Goal: Task Accomplishment & Management: Manage account settings

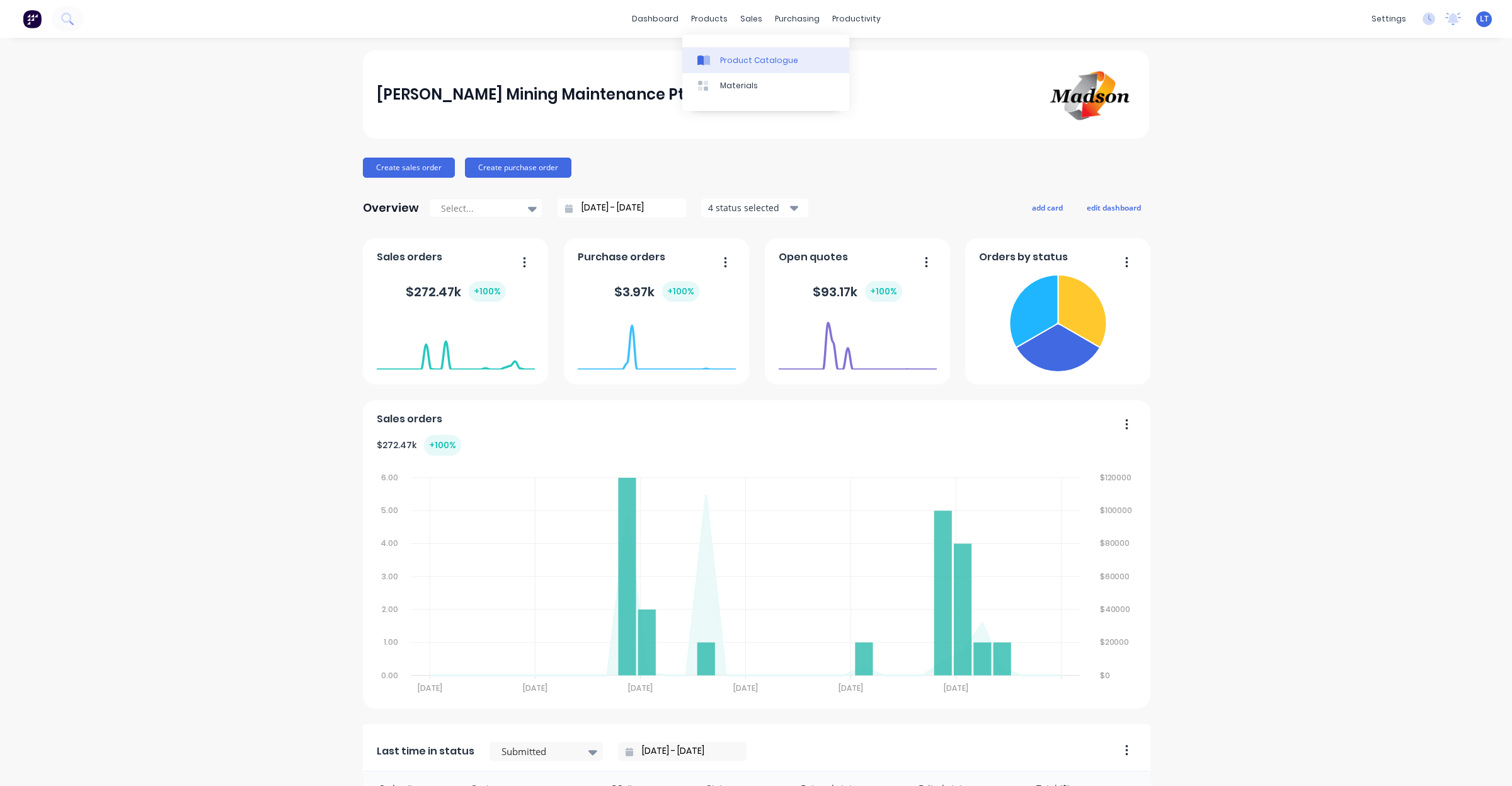
click at [726, 56] on div "Product Catalogue" at bounding box center [759, 60] width 78 height 11
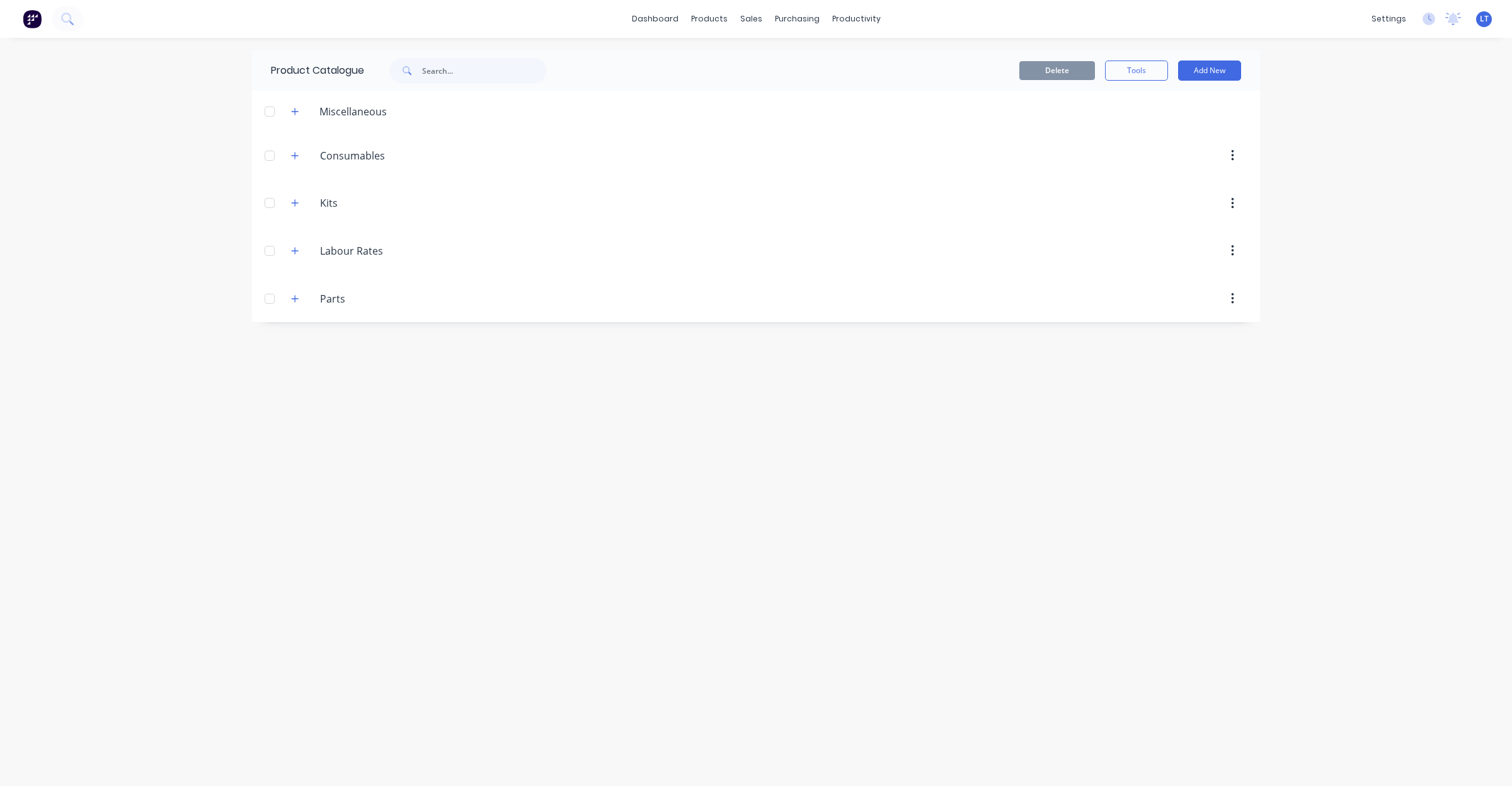
click at [1242, 87] on div "Delete Tools Add New" at bounding box center [920, 71] width 682 height 41
click at [810, 600] on div "Product Catalogue Delete Tools Add New Miscellaneous Consumables Consumables Ki…" at bounding box center [756, 412] width 1009 height 723
click at [297, 250] on icon "button" at bounding box center [295, 251] width 8 height 9
click at [1235, 252] on button "button" at bounding box center [1232, 251] width 29 height 23
click at [637, 484] on div "Product Catalogue Delete Tools Add New Miscellaneous Consumables Consumables Ki…" at bounding box center [756, 412] width 1009 height 723
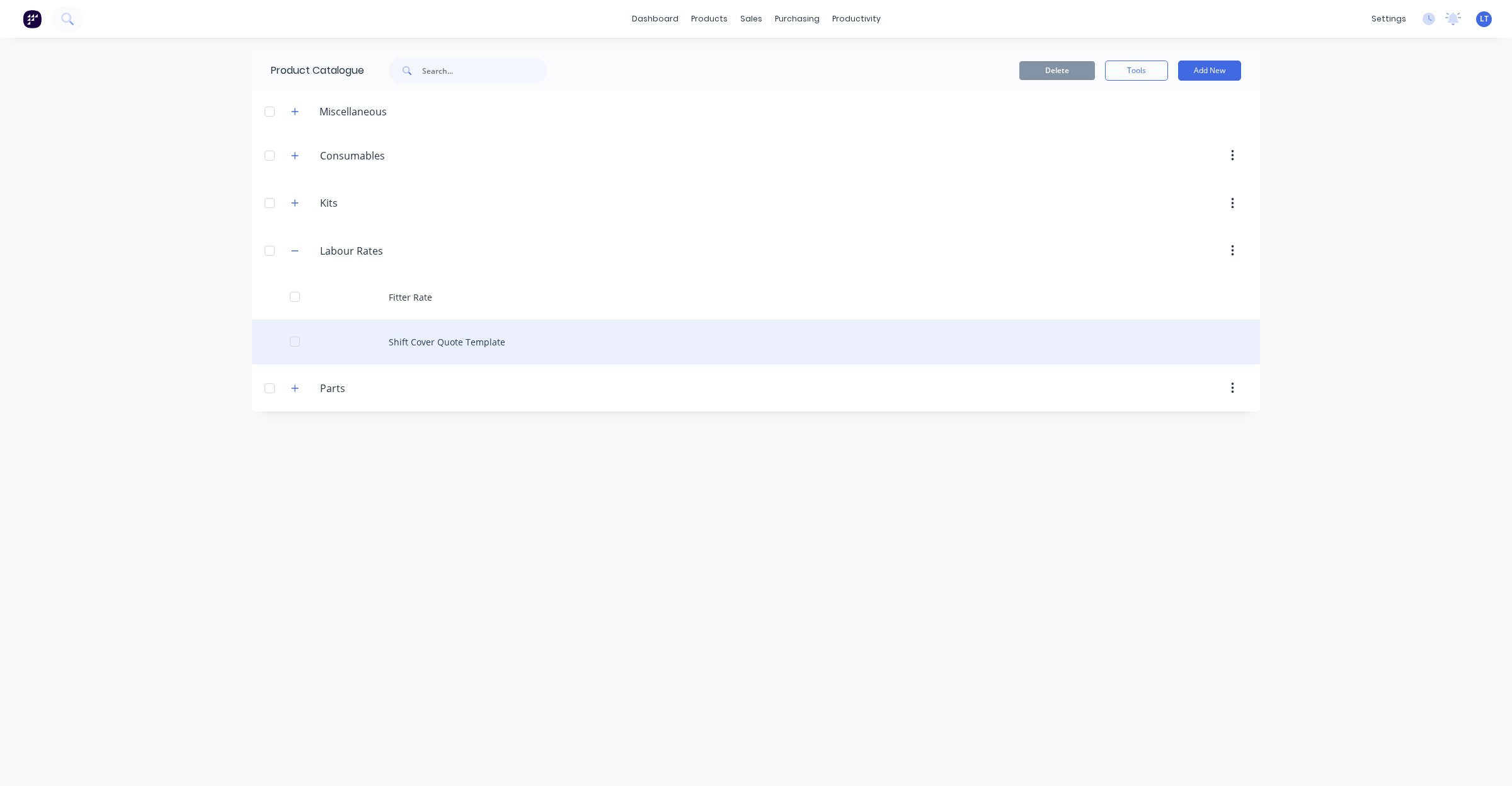
click at [455, 347] on div "Shift Cover Quote Template" at bounding box center [756, 341] width 1009 height 44
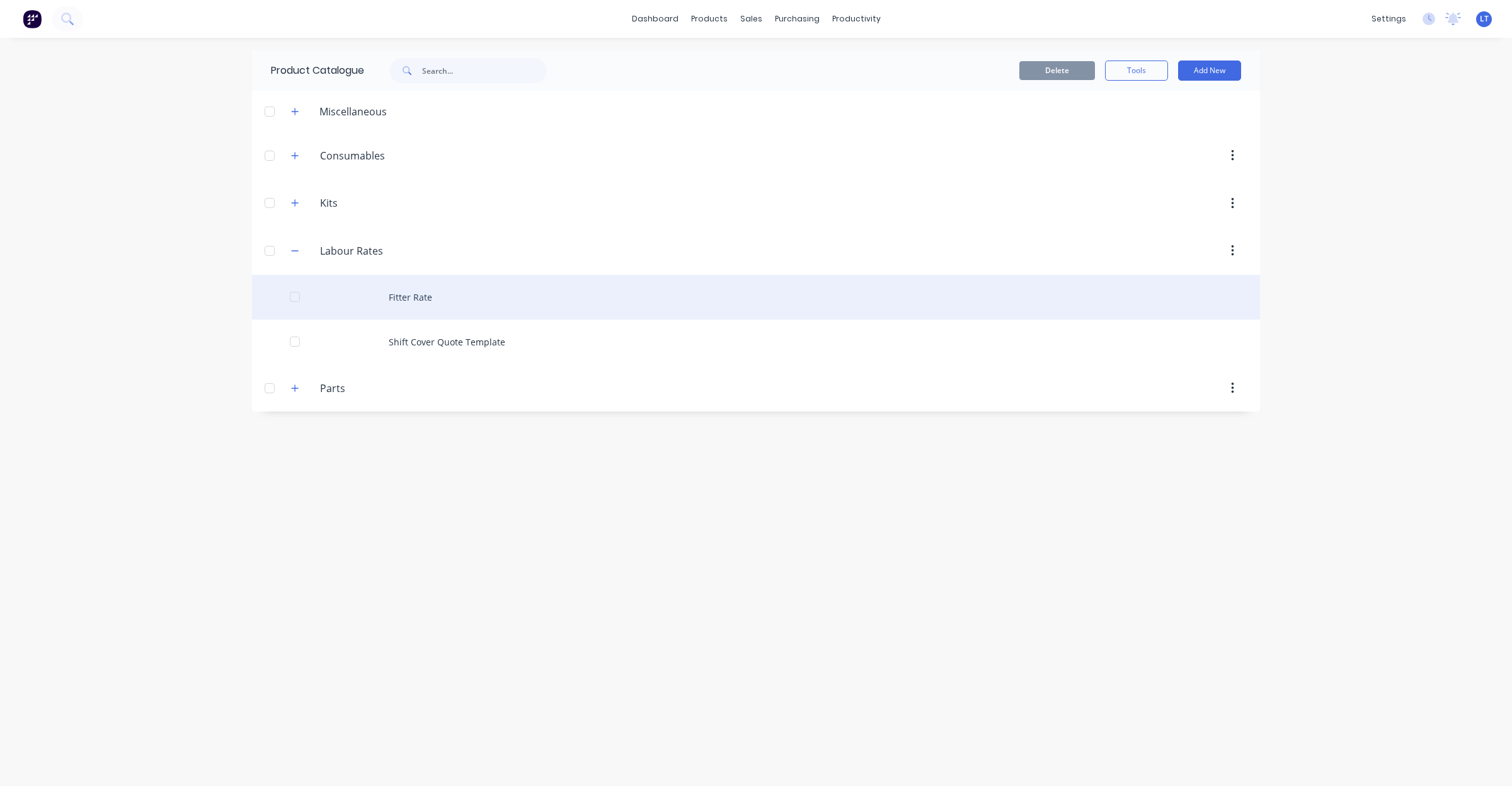
click at [405, 297] on div "Fitter Rate" at bounding box center [756, 297] width 1009 height 44
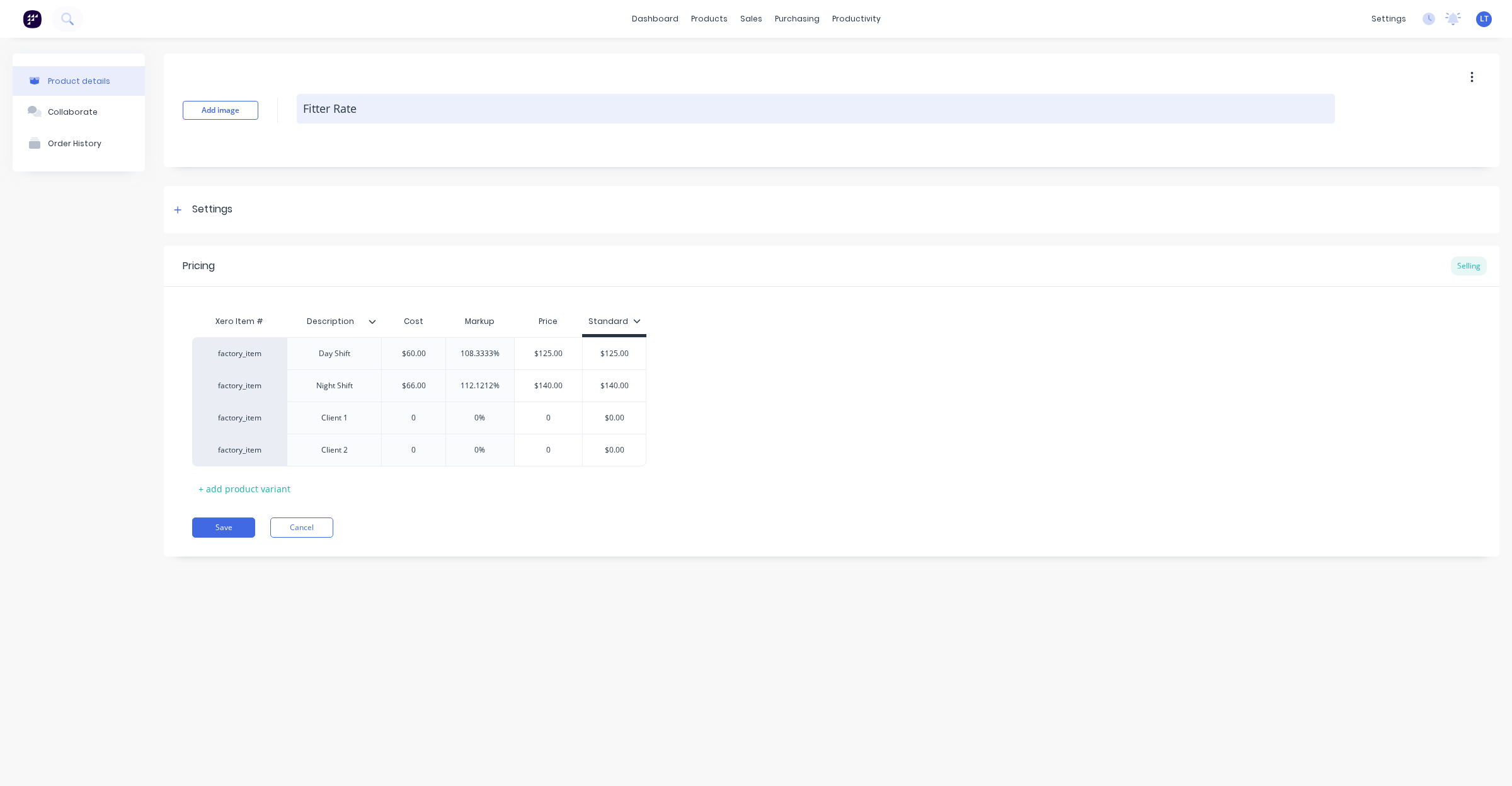
click at [358, 108] on textarea "Fitter Rate" at bounding box center [816, 108] width 1039 height 29
click at [351, 114] on textarea "Fitter Rate" at bounding box center [816, 108] width 1039 height 29
type textarea "x"
type textarea "Fitter l"
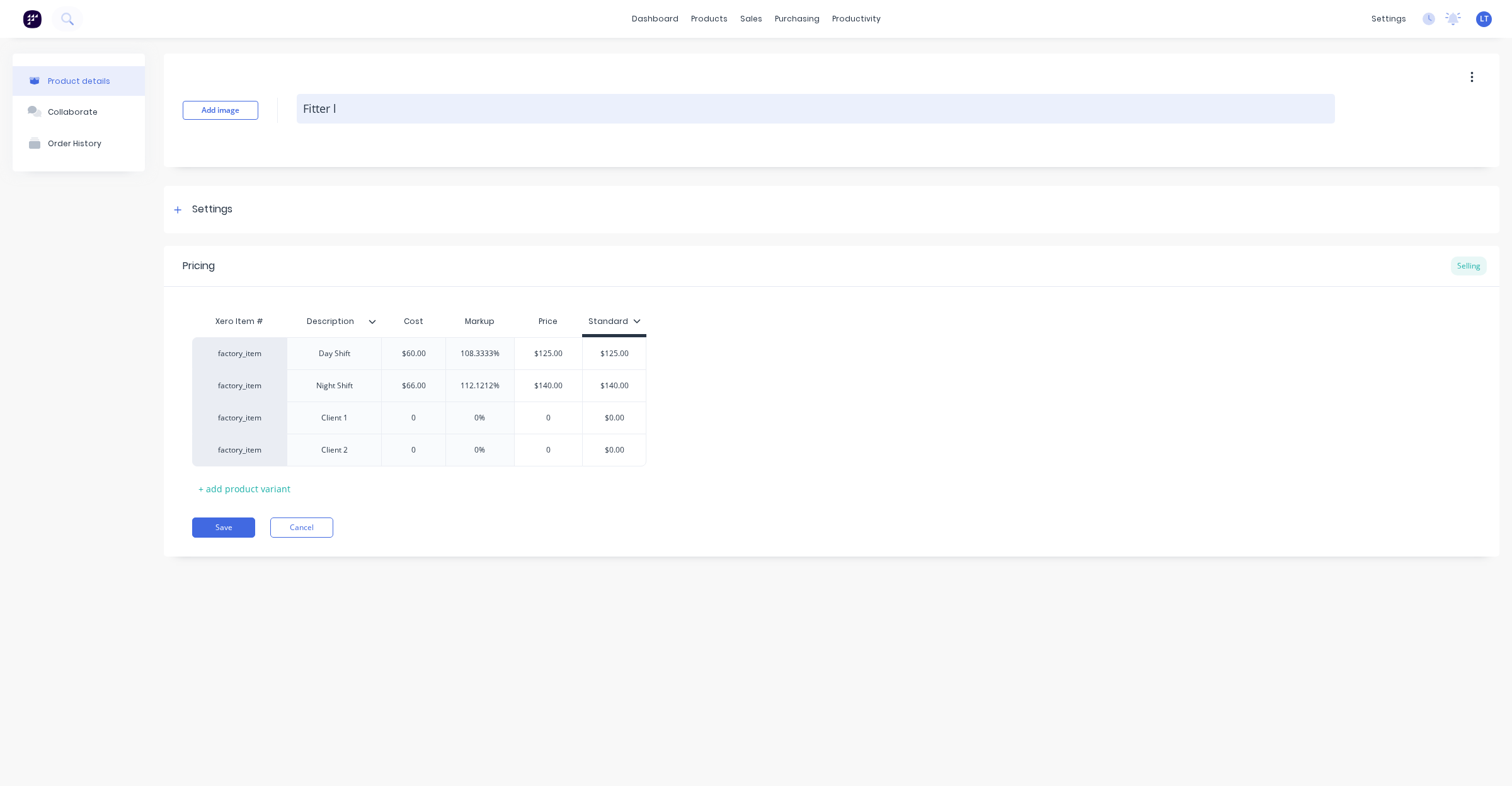
type textarea "x"
type textarea "Fitter lA"
type textarea "x"
type textarea "Fitter lAB"
type textarea "x"
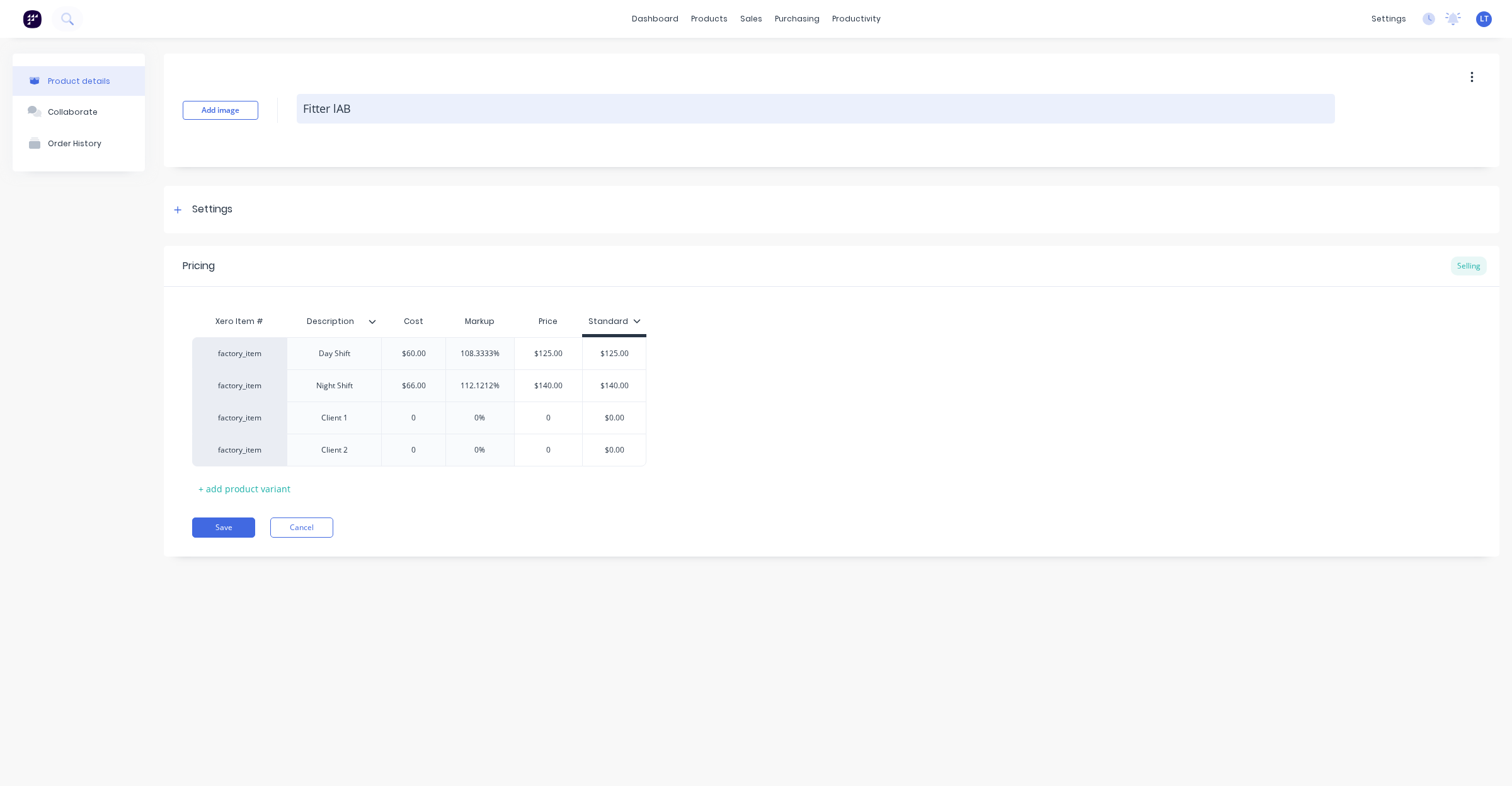
type textarea "Fitter lABO"
type textarea "x"
type textarea "Fitter lABOU"
type textarea "x"
type textarea "Fitter lABO"
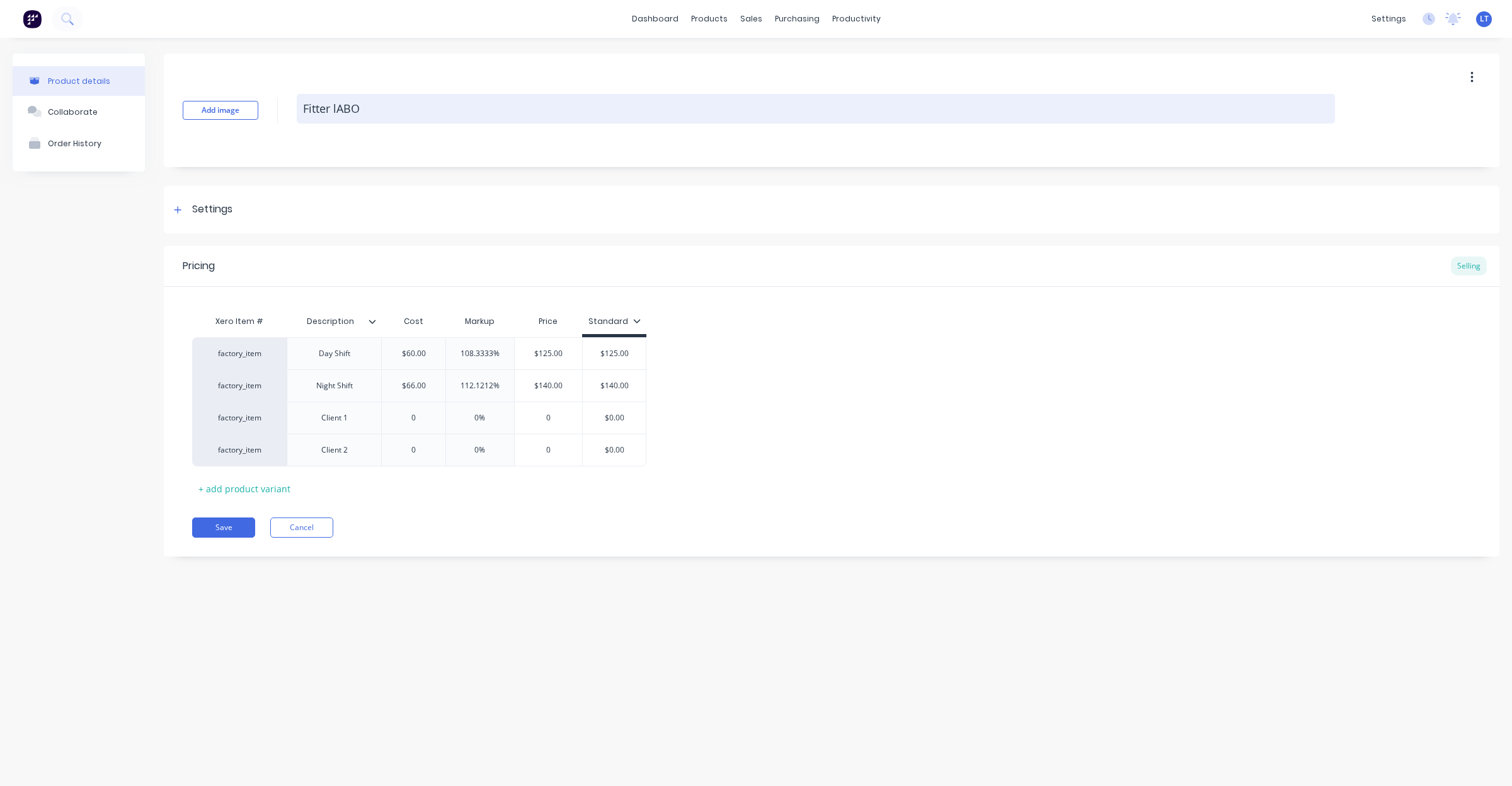
type textarea "x"
type textarea "Fitter lAB"
type textarea "x"
type textarea "Fitter lA"
type textarea "x"
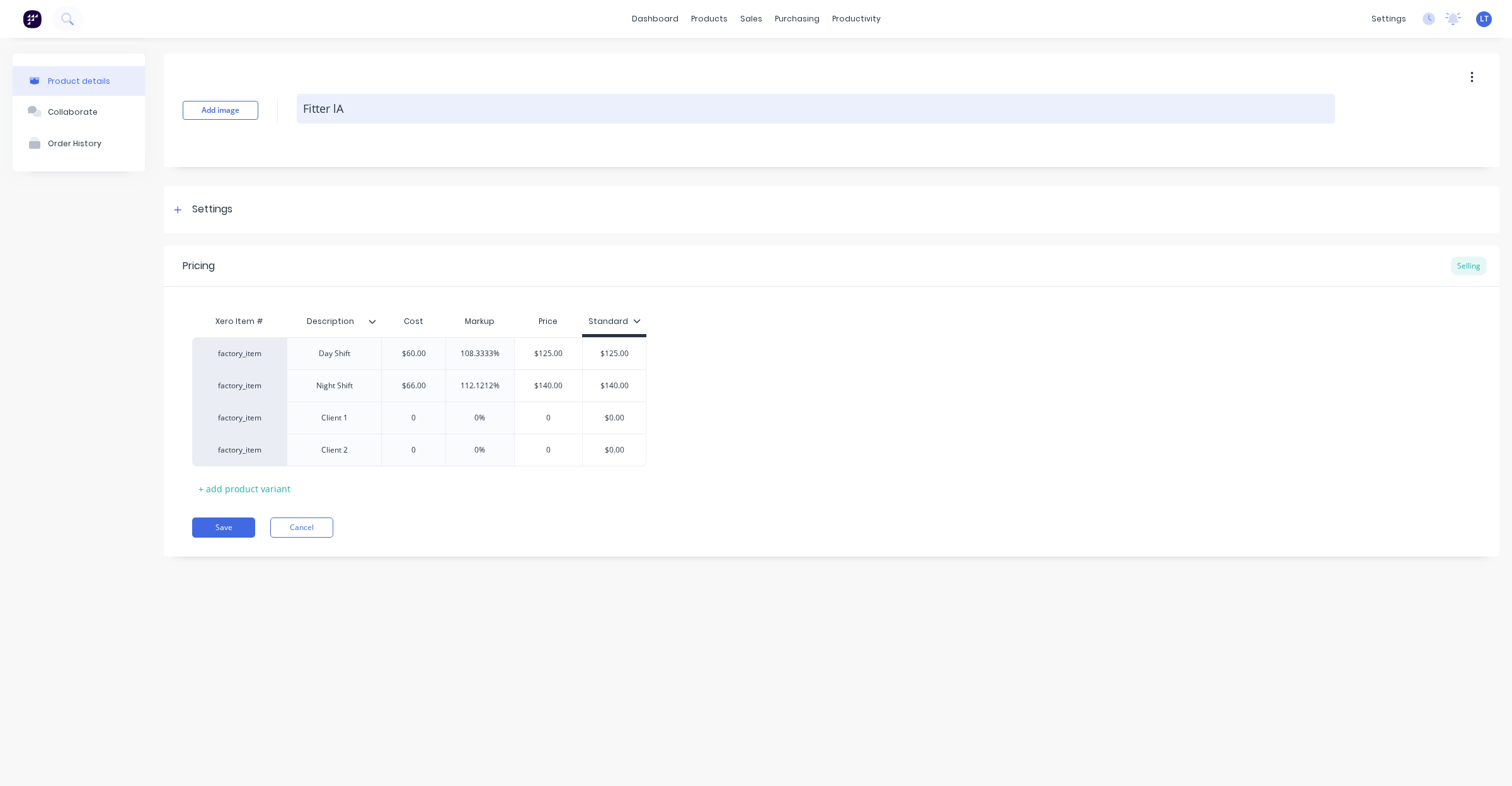
type textarea "Fitter l"
type textarea "x"
type textarea "Fitter"
type textarea "x"
type textarea "Fitter L"
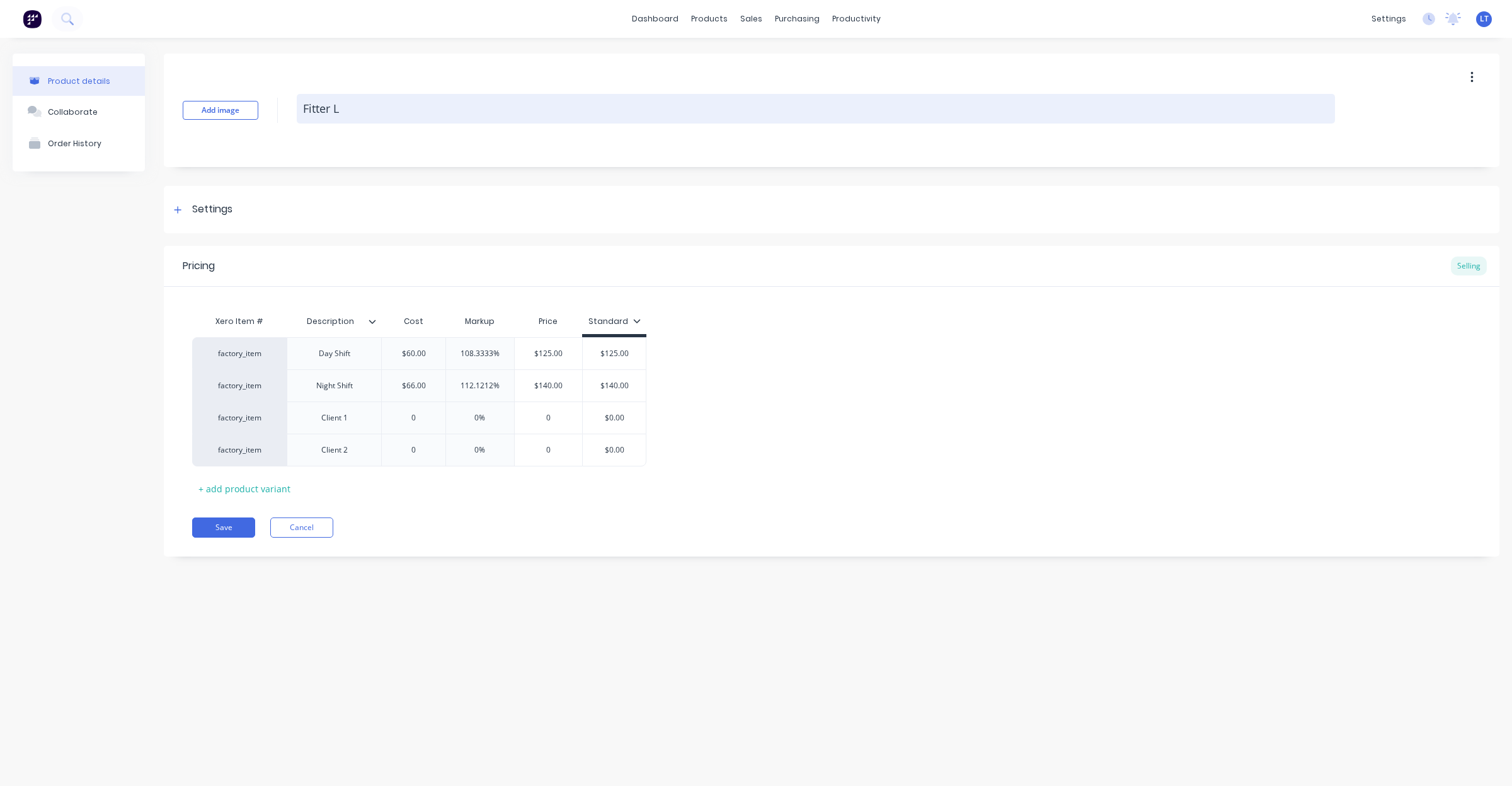
type textarea "x"
type textarea "Fitter La"
type textarea "x"
type textarea "Fitter Lab"
type textarea "x"
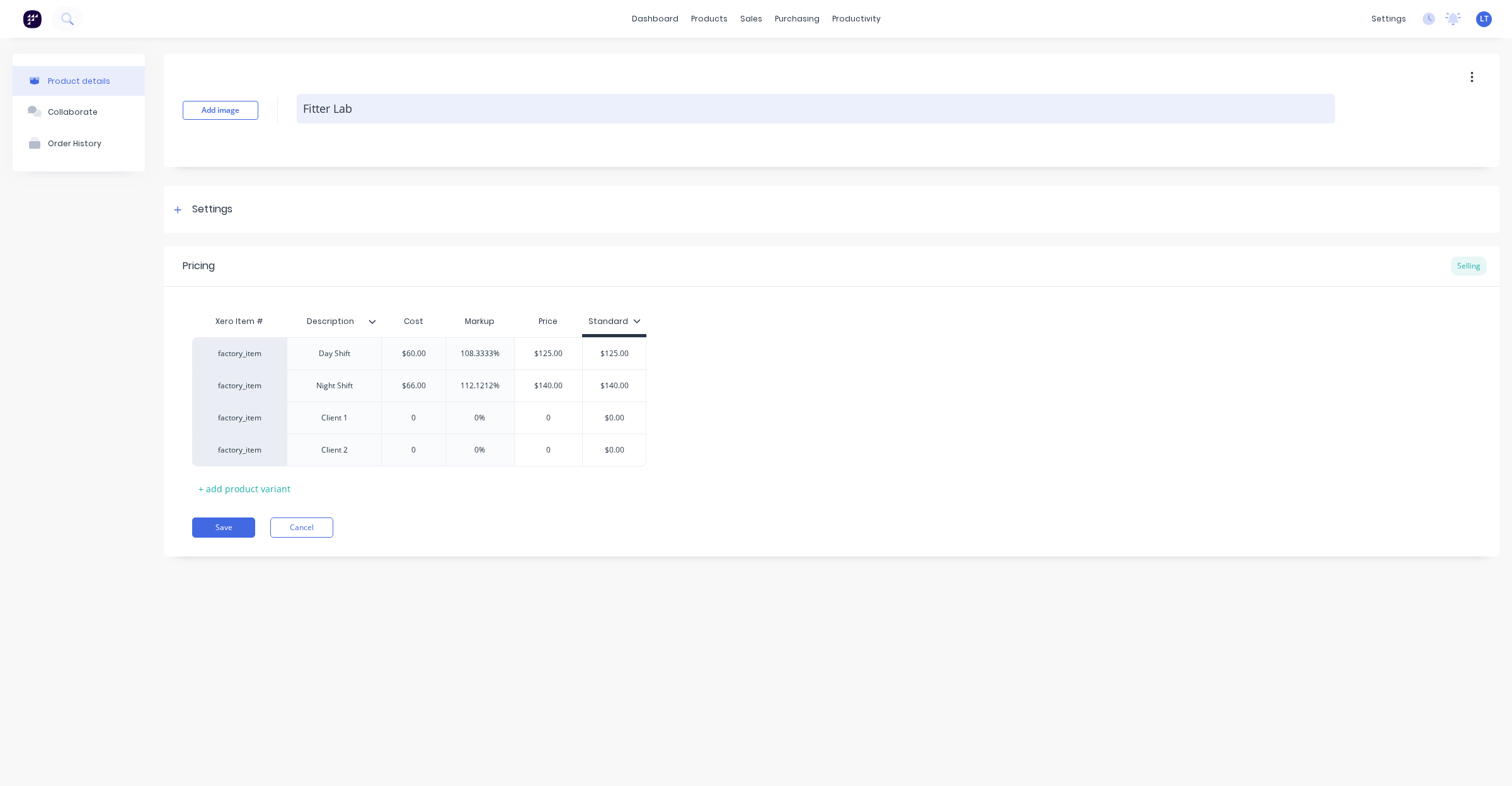
type textarea "Fitter Labo"
type textarea "x"
type textarea "Fitter Labou"
type textarea "x"
type textarea "Fitter Labour"
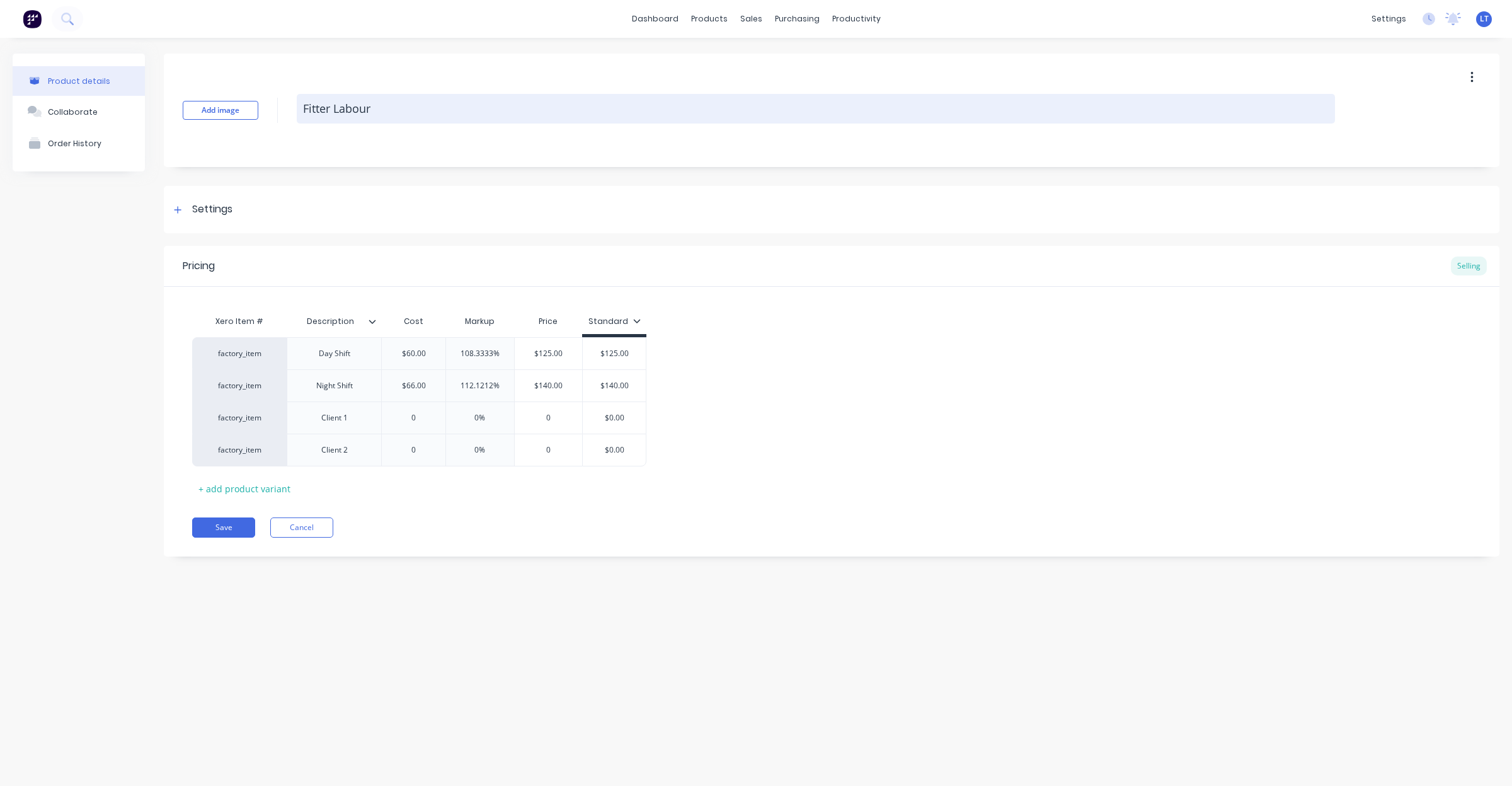
type textarea "x"
type textarea "Fitter Labour"
type textarea "x"
type textarea "Fitter Labour -"
type textarea "x"
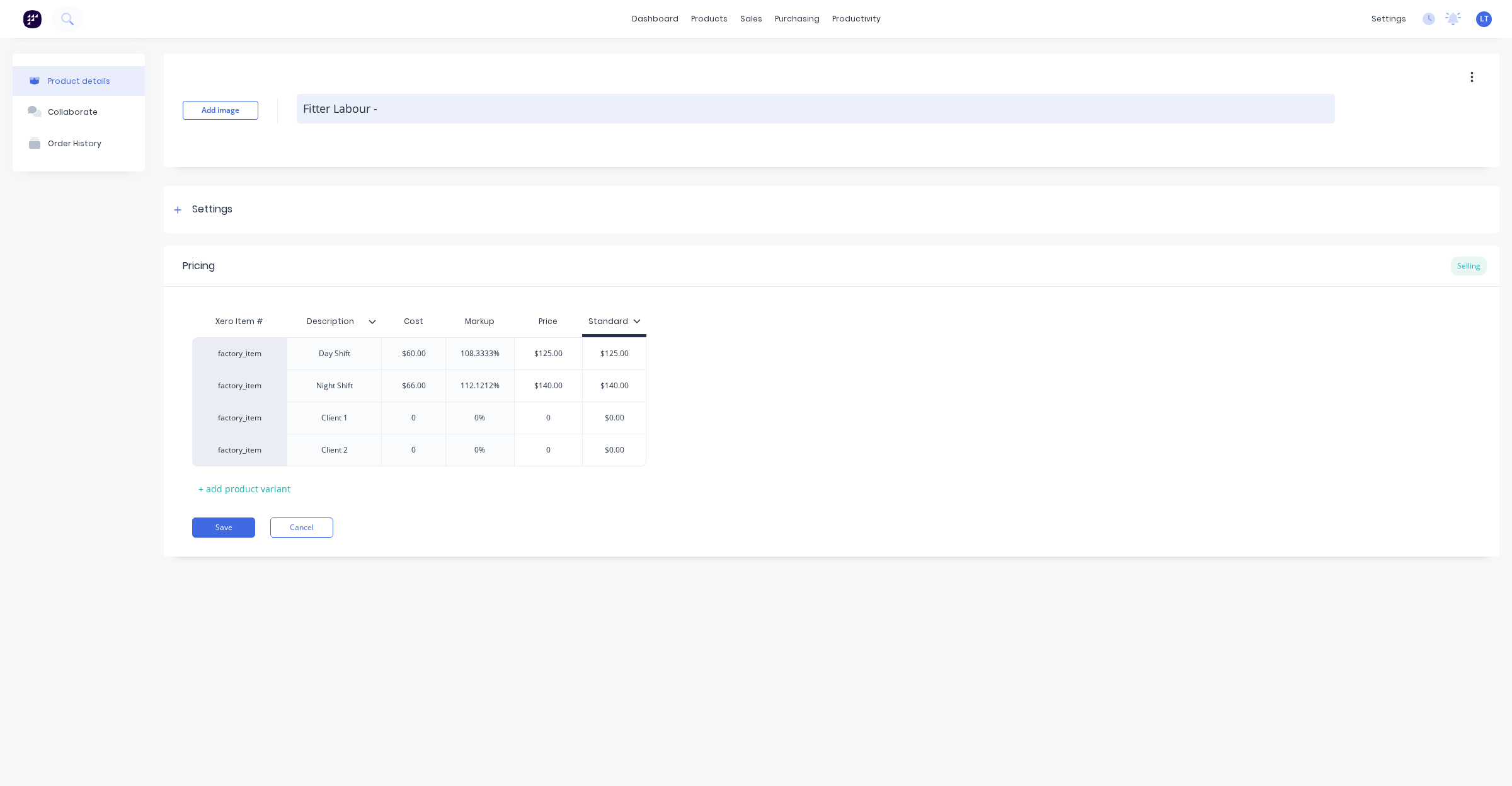
type textarea "Fitter Labour -"
type textarea "x"
type textarea "Fitter Labour - p"
type textarea "x"
type textarea "Fitter Labour - pe"
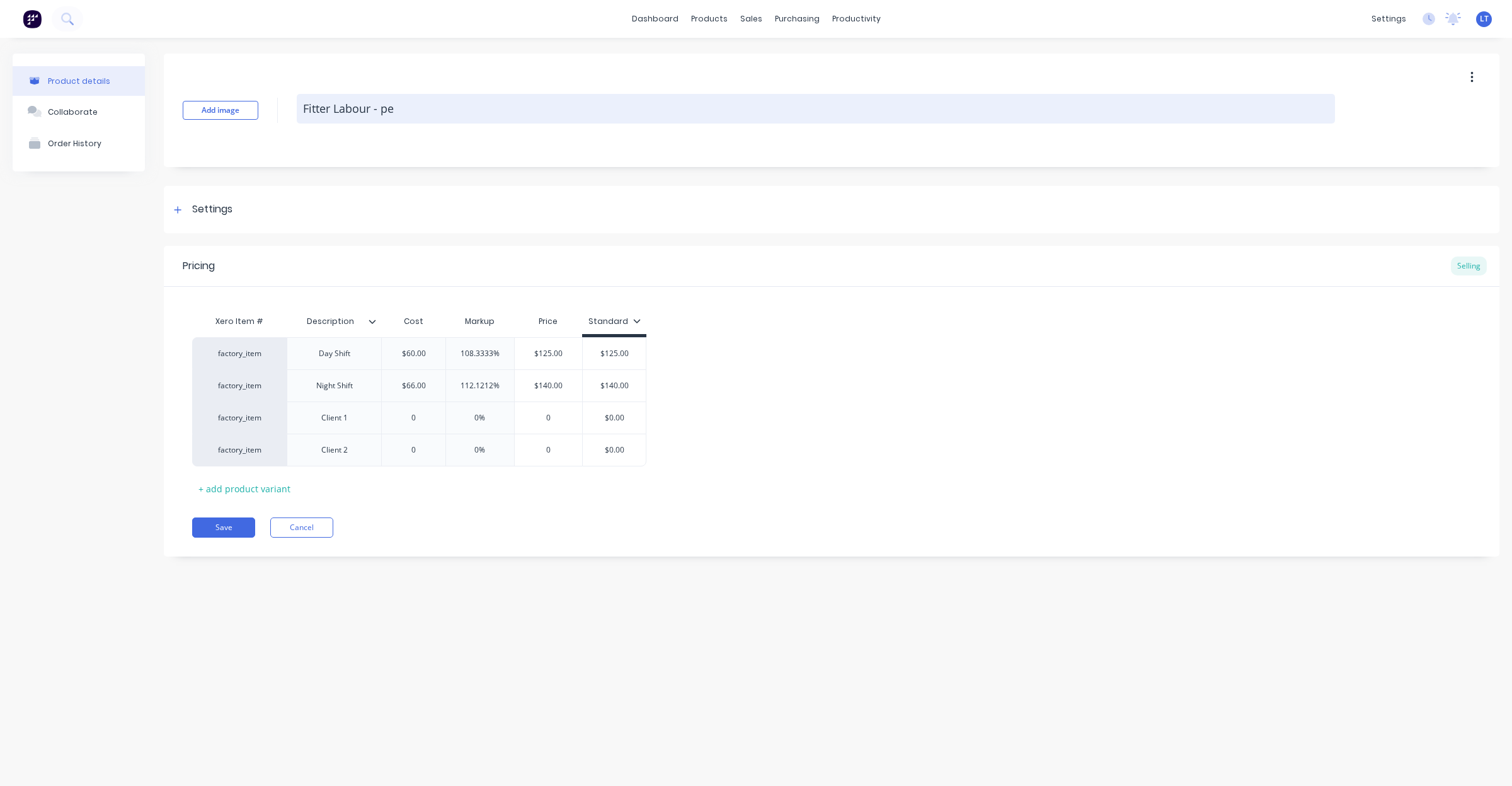
type textarea "x"
type textarea "Fitter Labour - per"
type textarea "x"
type textarea "Fitter Labour - per"
type textarea "x"
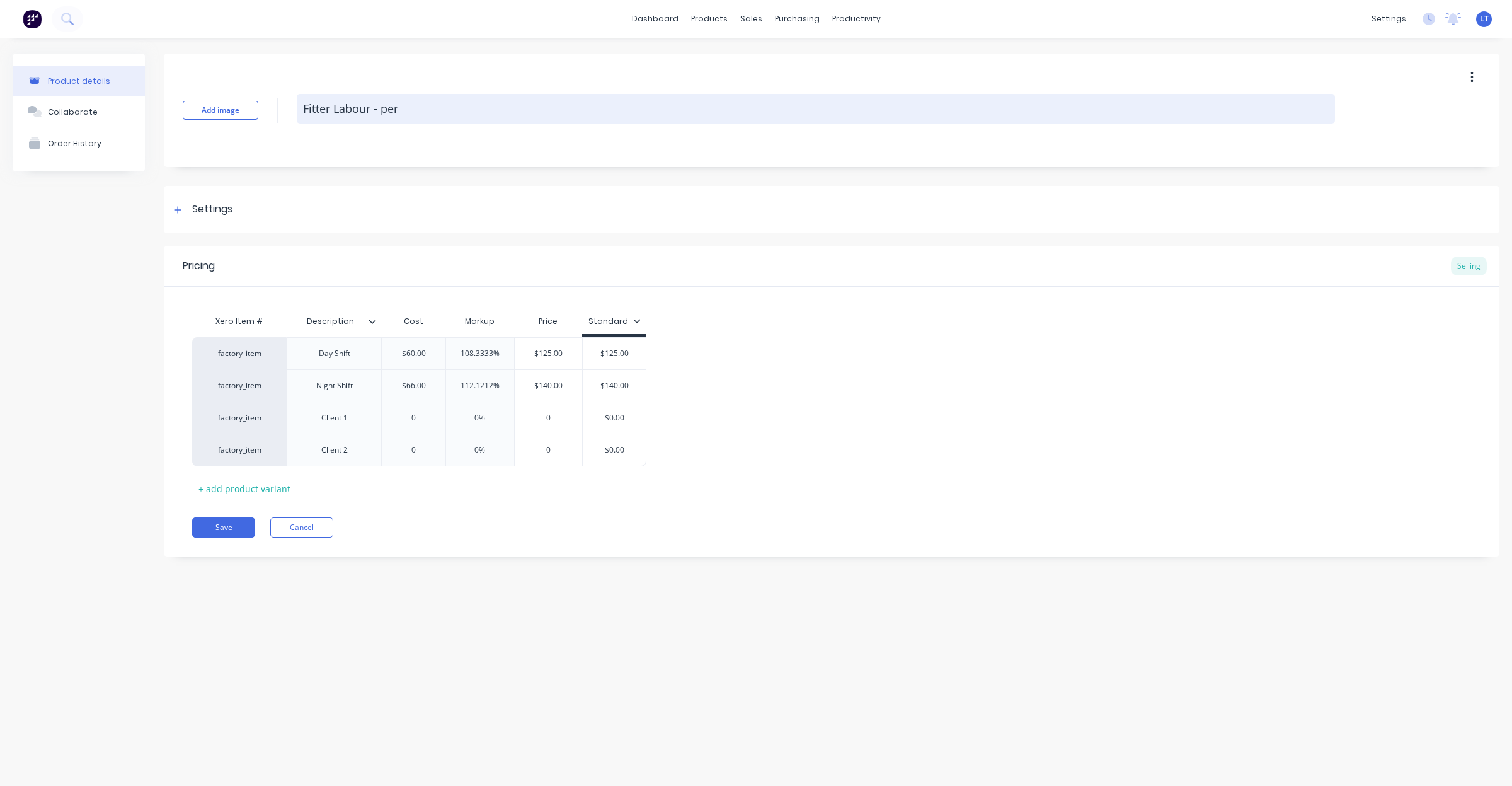
type textarea "Fitter Labour - per h"
type textarea "x"
type textarea "Fitter Labour - per ho"
type textarea "x"
type textarea "Fitter Labour - per hou"
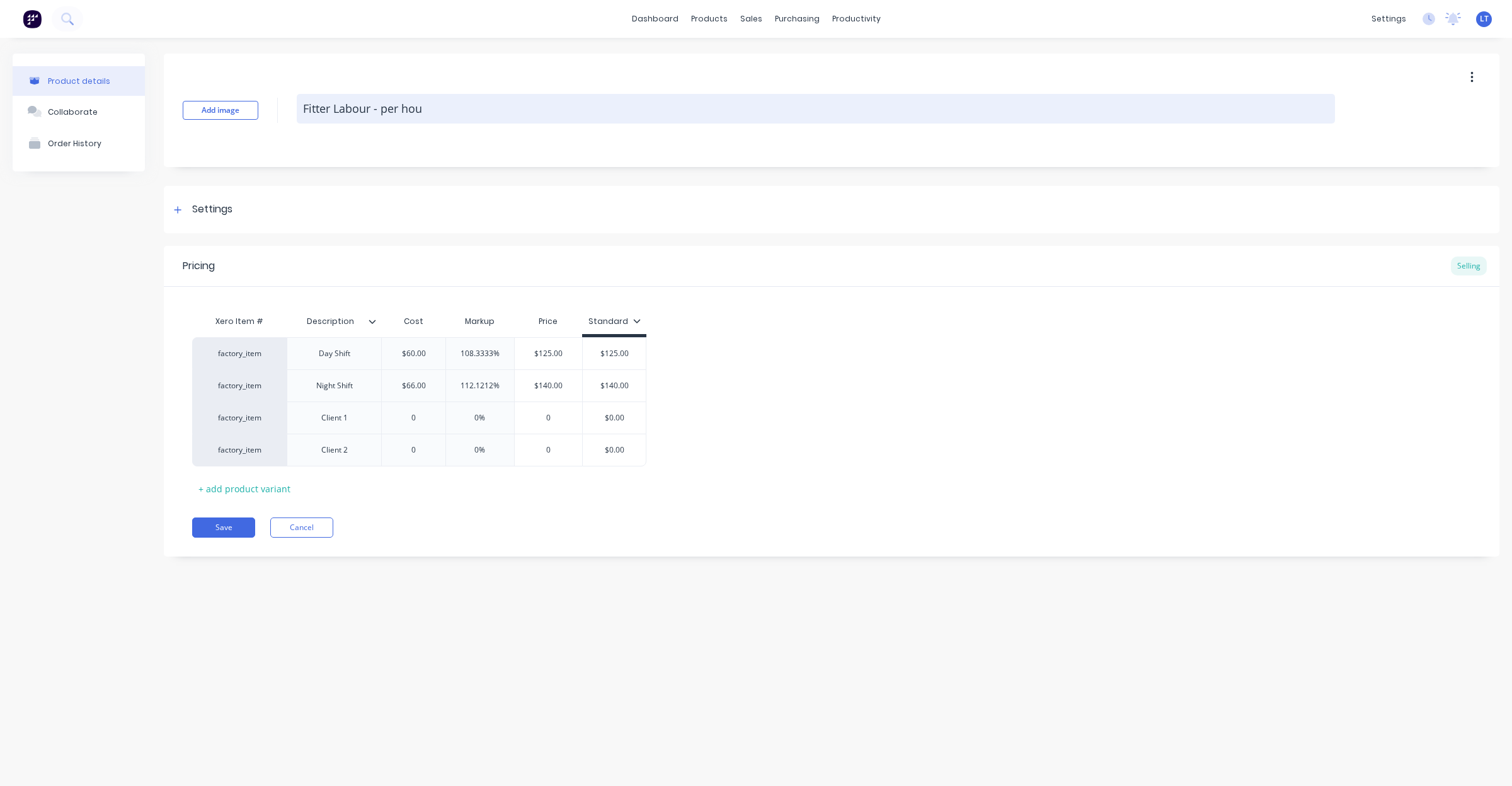
type textarea "x"
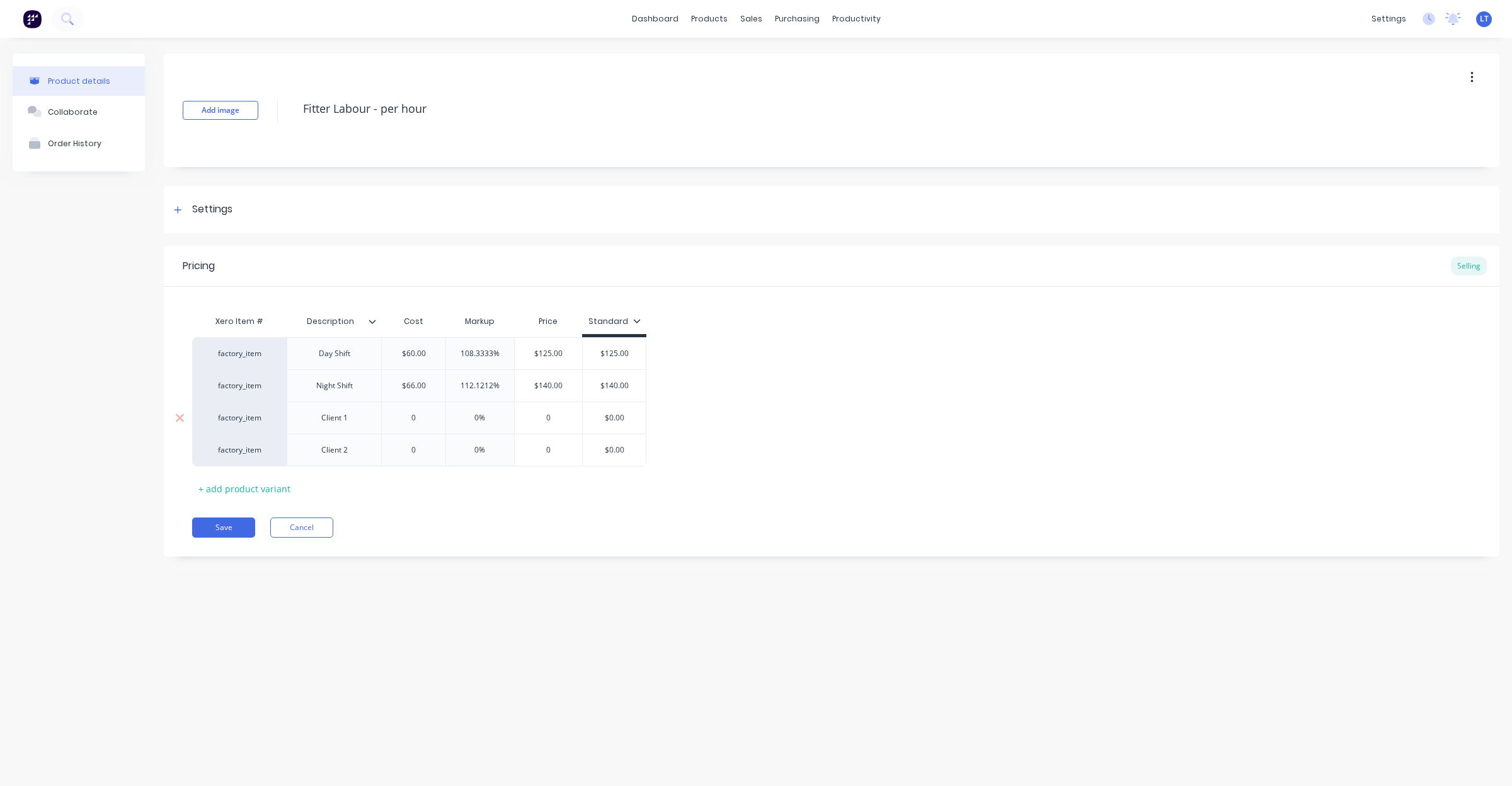
type textarea "Fitter Labour - per hour"
type textarea "x"
type textarea "Fitter Labour - per hour"
click at [329, 419] on div "Client 1" at bounding box center [335, 418] width 63 height 17
click at [335, 419] on div "Client 1" at bounding box center [335, 418] width 63 height 17
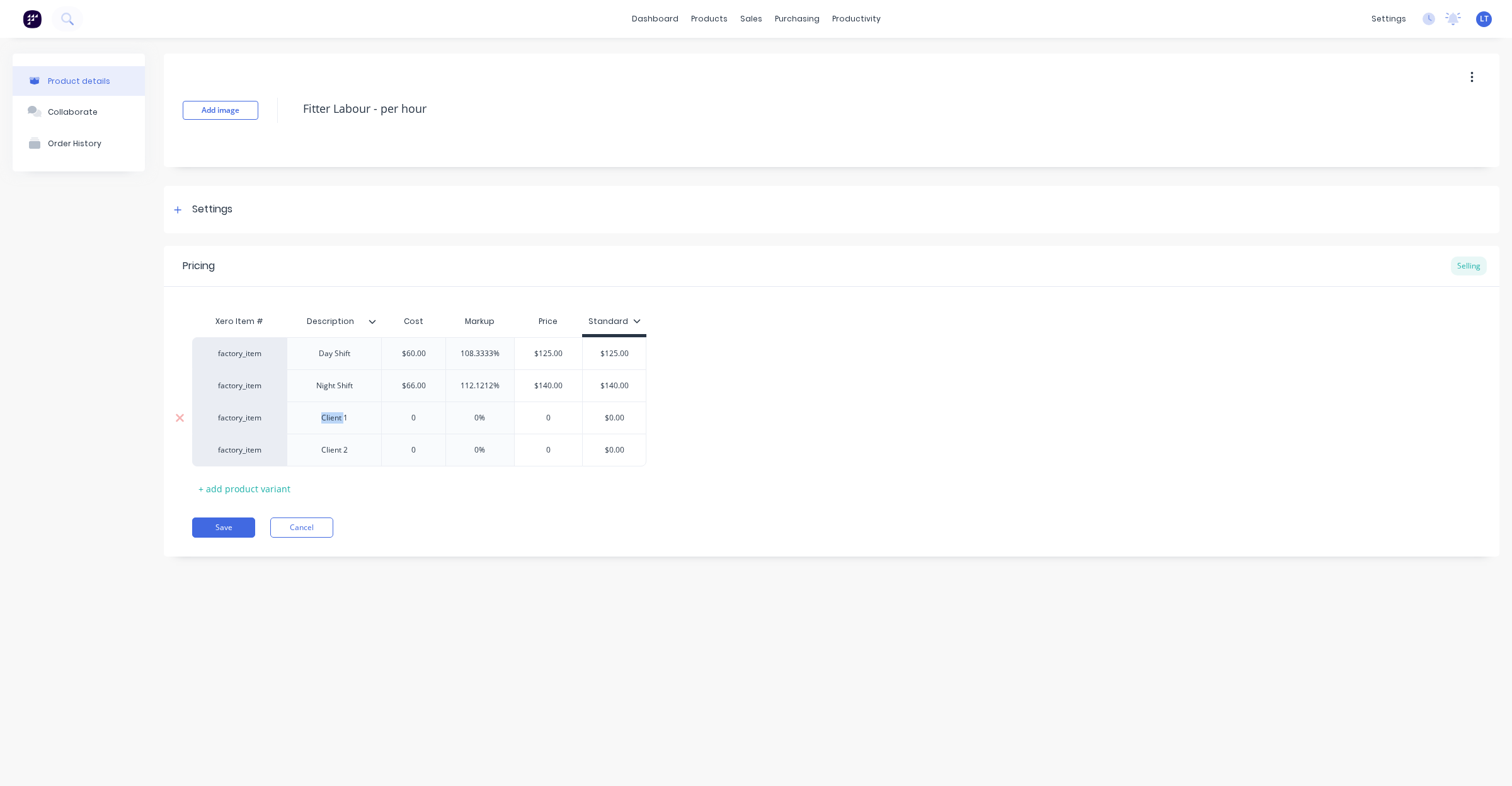
click at [335, 419] on div "Client 1" at bounding box center [335, 418] width 63 height 17
type textarea "x"
type input "0"
type textarea "x"
type input "06"
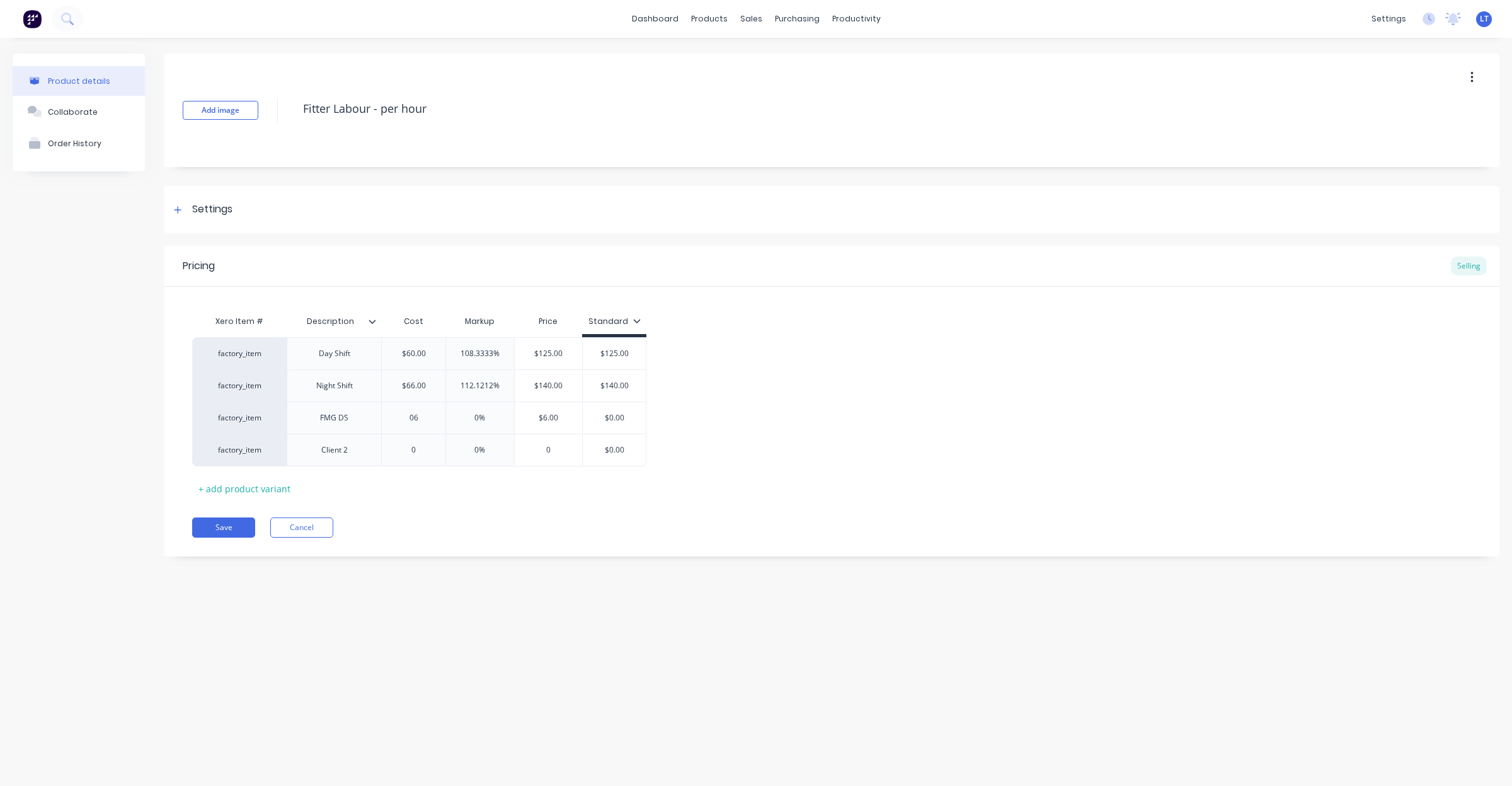
type textarea "x"
type input "060"
type input "0%"
type textarea "x"
type input "0%1"
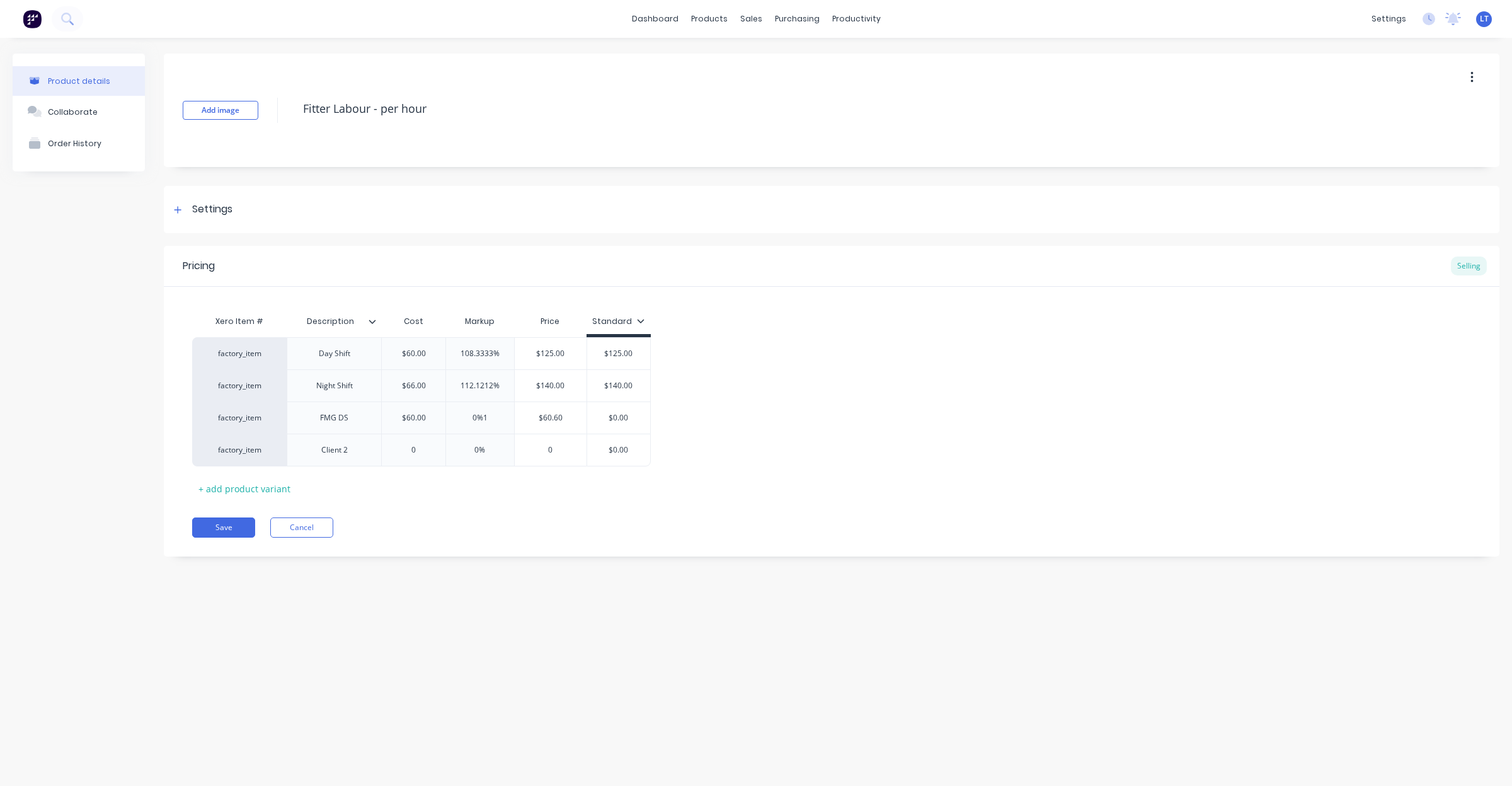
type textarea "x"
type input "0%12"
type textarea "x"
type input "0%1"
type textarea "x"
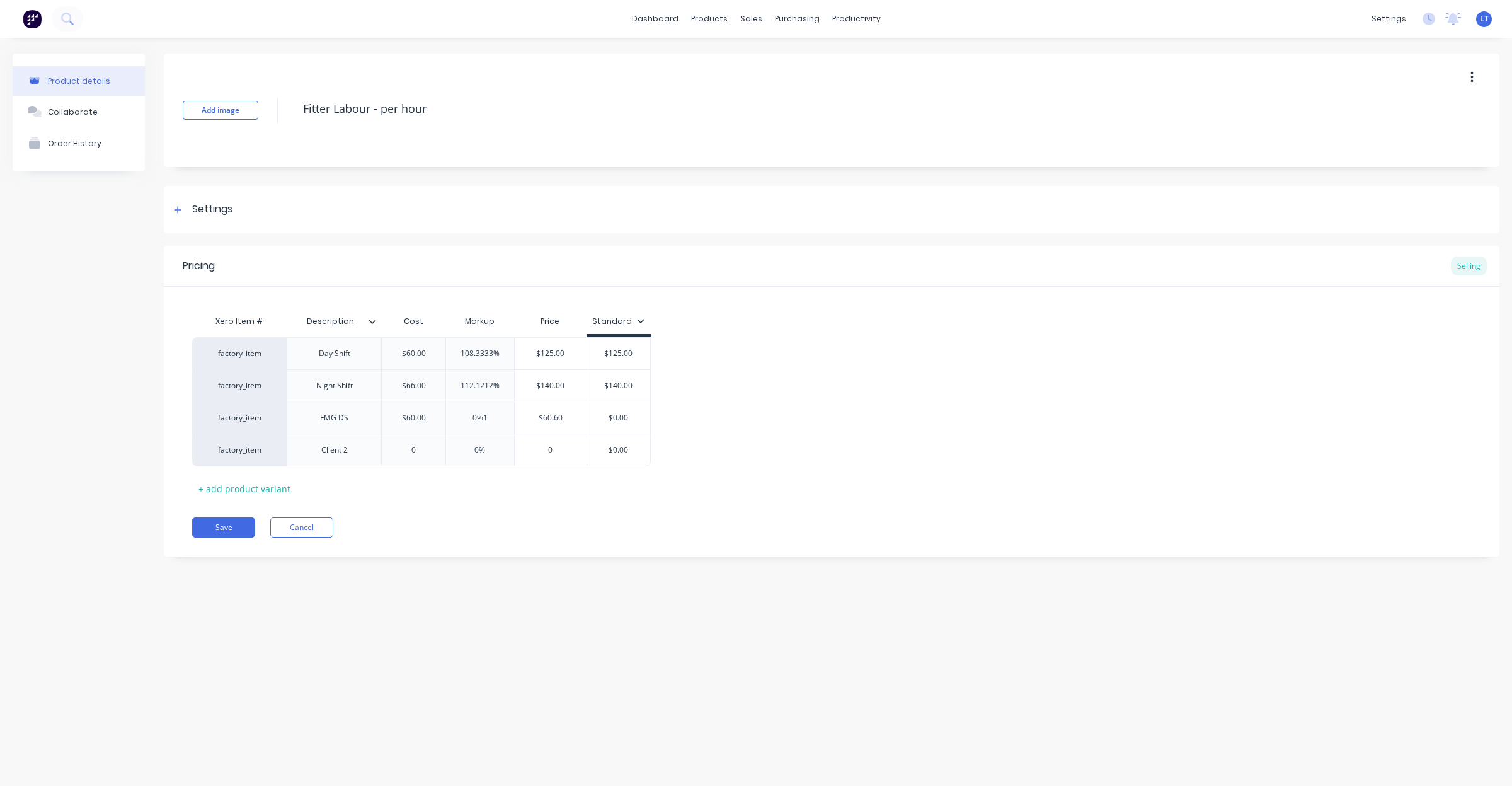
type input "0%"
type input "$60.00"
type textarea "x"
type input "$60.001"
type textarea "x"
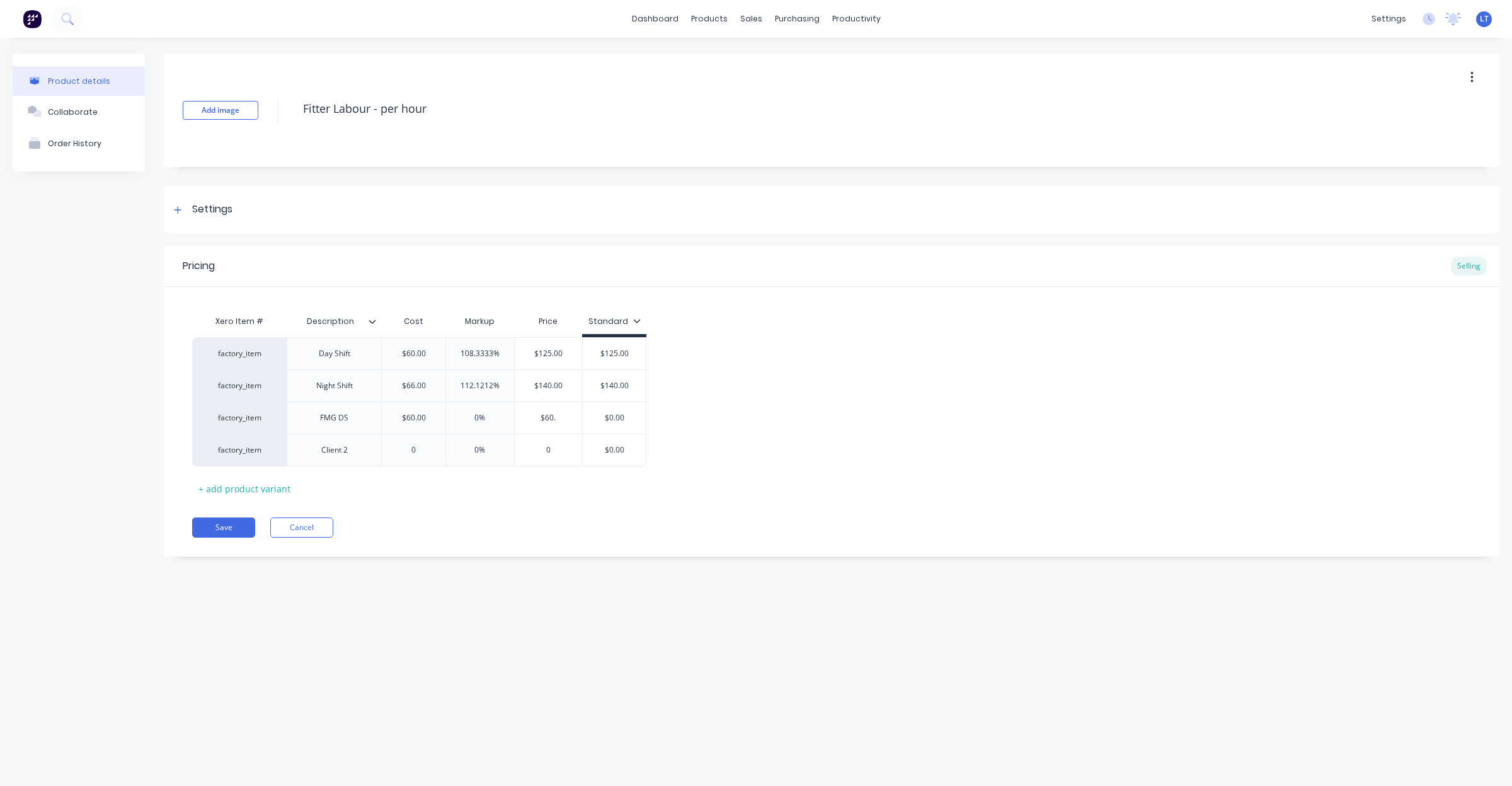
type input "$60"
type textarea "x"
type input "$6"
type textarea "x"
type input "$"
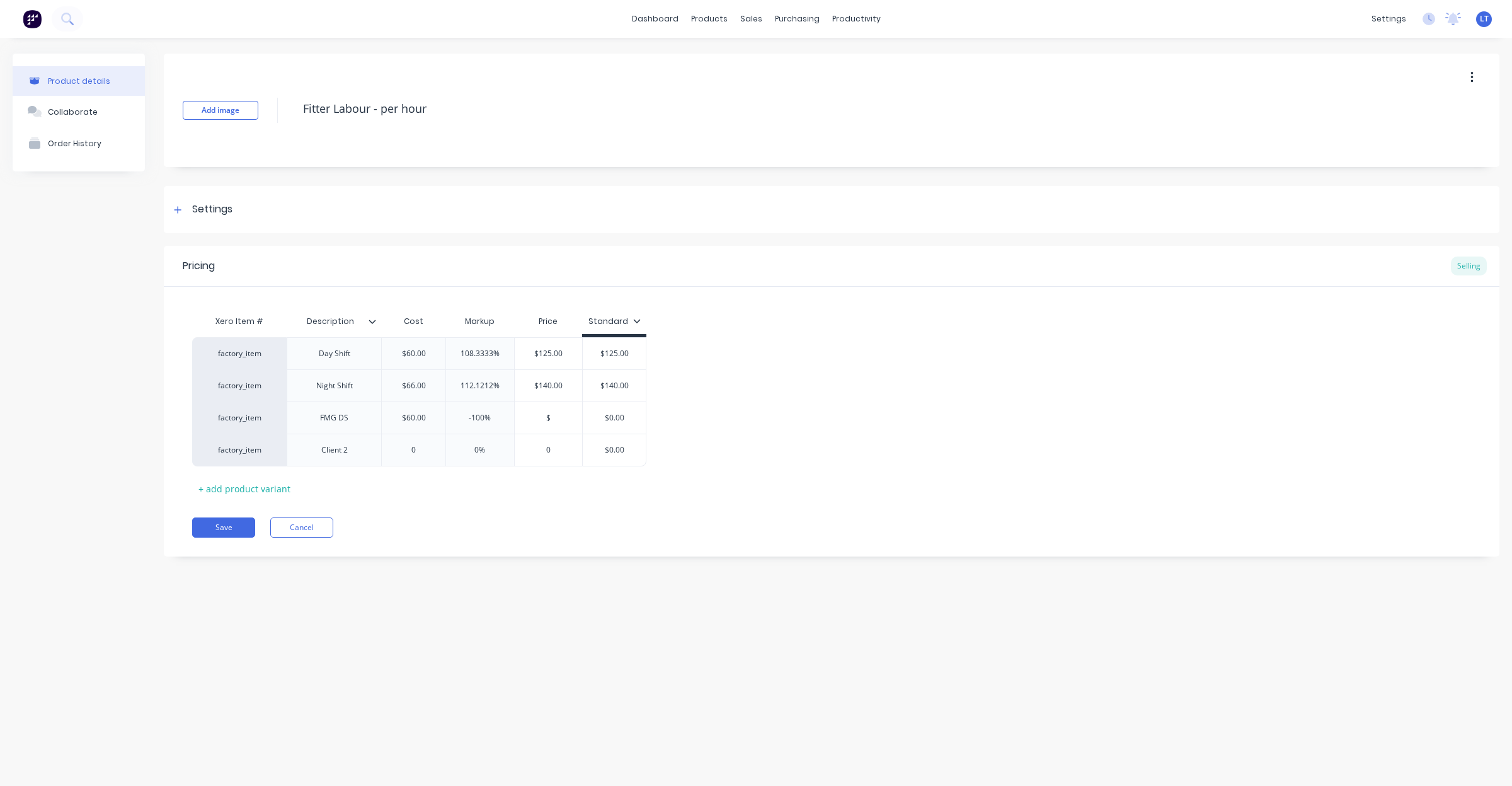
type textarea "x"
type input "$1"
type textarea "x"
type input "$12"
type textarea "x"
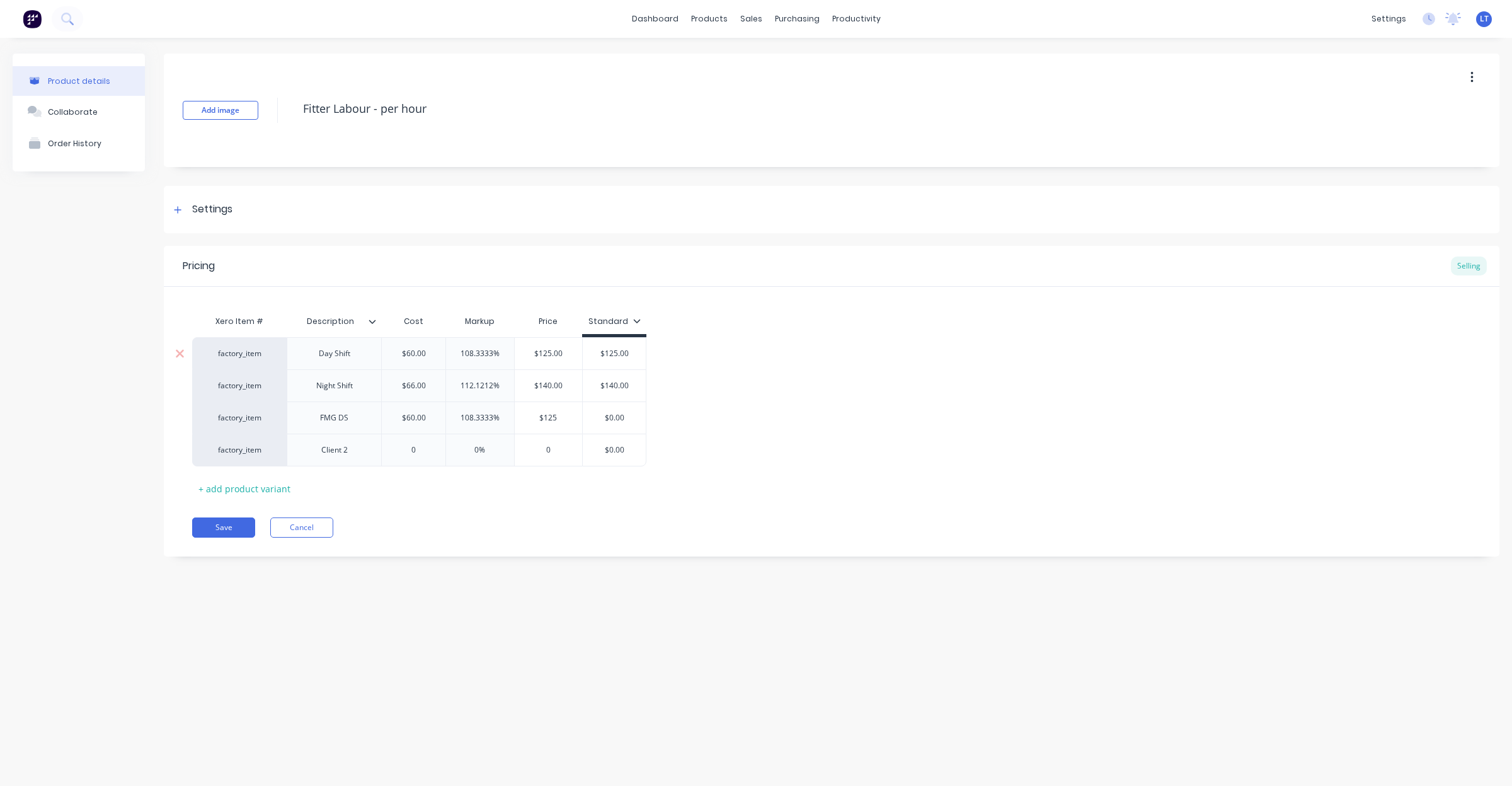
type input "$125"
type input "$125.00"
drag, startPoint x: 542, startPoint y: 350, endPoint x: 678, endPoint y: 350, distance: 136.0
click at [678, 350] on div "factory_item Day Shift $60.00 108.3333% $125.00 $125.00 $125.00 factory_item Ni…" at bounding box center [832, 402] width 1279 height 129
type textarea "x"
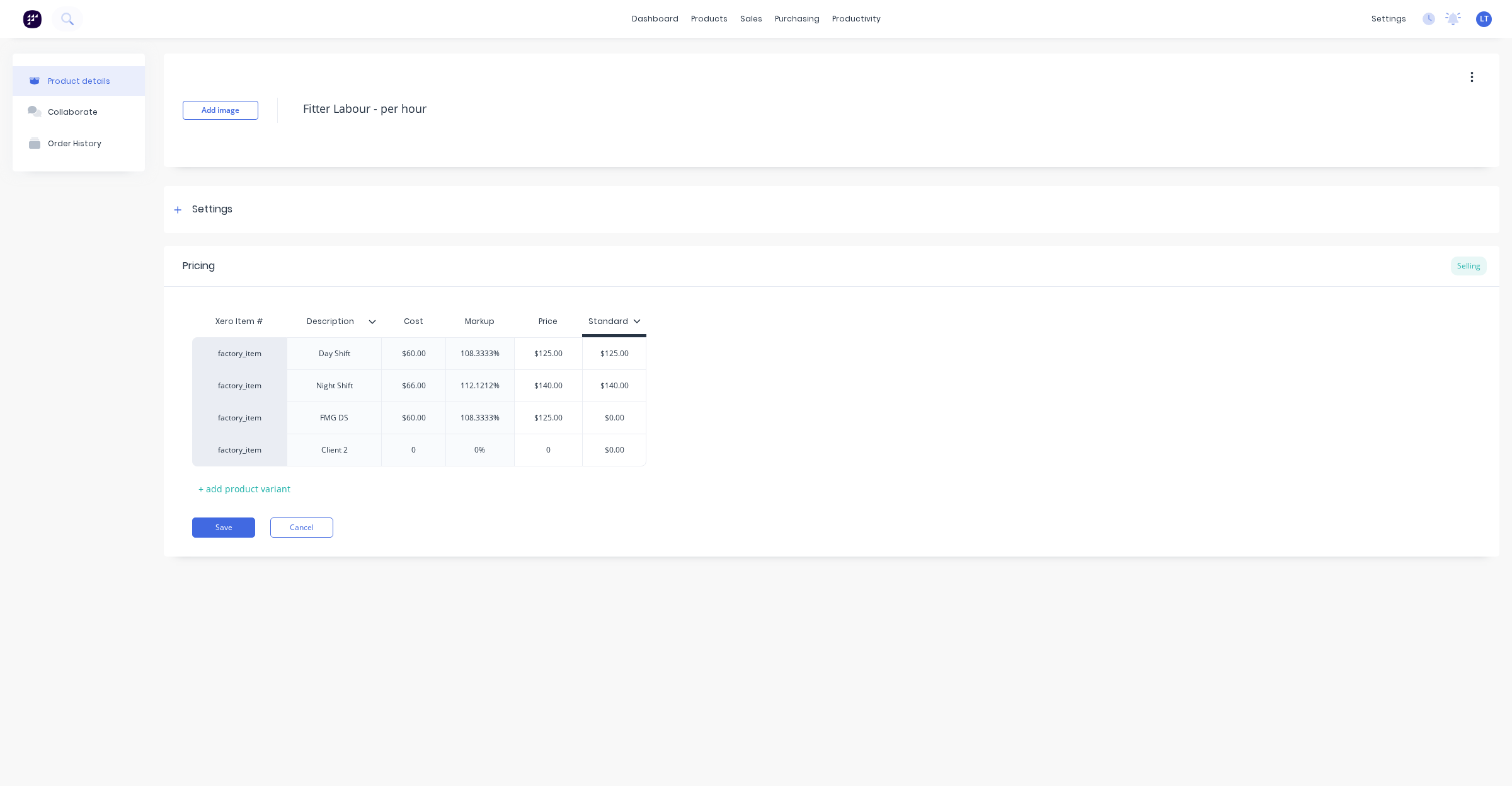
type input "$13"
type textarea "x"
type input "$130"
drag, startPoint x: 544, startPoint y: 385, endPoint x: 719, endPoint y: 380, distance: 175.1
click at [719, 380] on div "factory_item Day Shift $60.00 116.6667% $130.00 $130 $125.00 factory_item Night…" at bounding box center [832, 402] width 1279 height 129
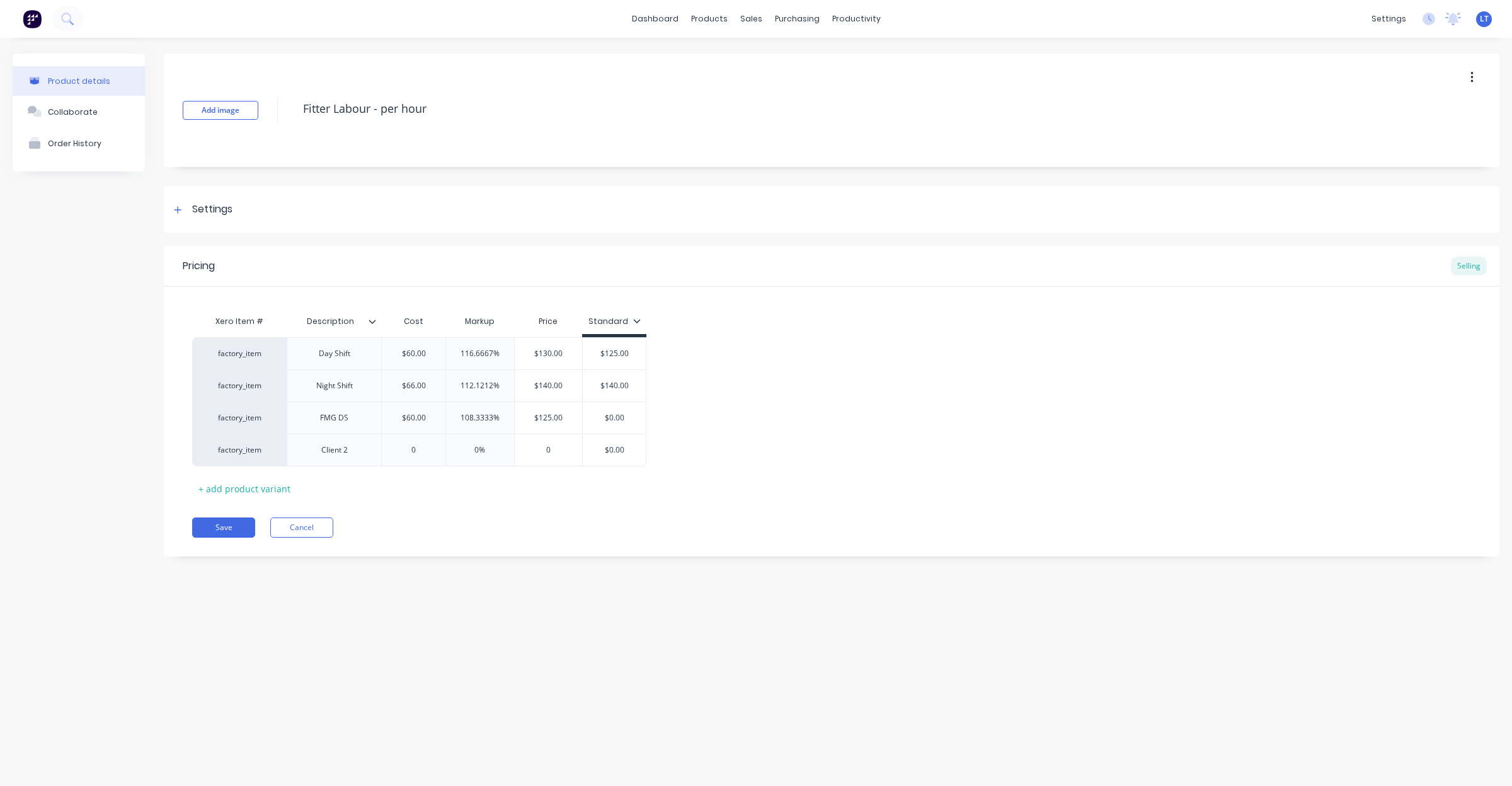
drag, startPoint x: 552, startPoint y: 382, endPoint x: 974, endPoint y: 423, distance: 424.0
click at [974, 423] on div "factory_item Day Shift $60.00 116.6667% $130.00 $130 $125.00 factory_item Night…" at bounding box center [832, 402] width 1279 height 129
type input "$140"
type textarea "x"
type input "$14"
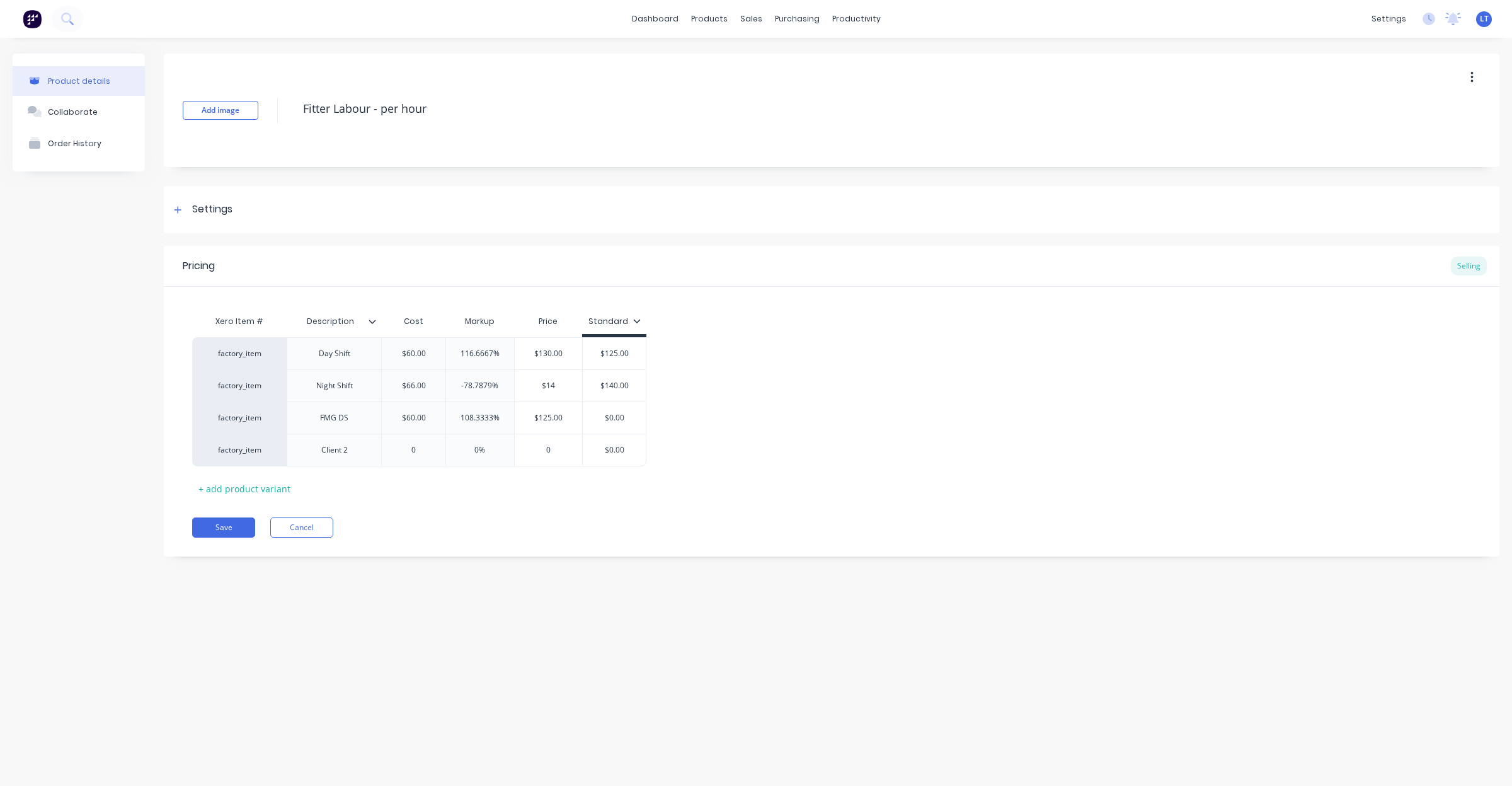
type textarea "x"
type input "$143"
click at [867, 445] on div "factory_item Day Shift $60.00 116.6667% $130.00 $130 $125.00 factory_item Night…" at bounding box center [832, 402] width 1279 height 129
type input "$125.00"
click at [614, 350] on input "$125.00" at bounding box center [614, 353] width 63 height 11
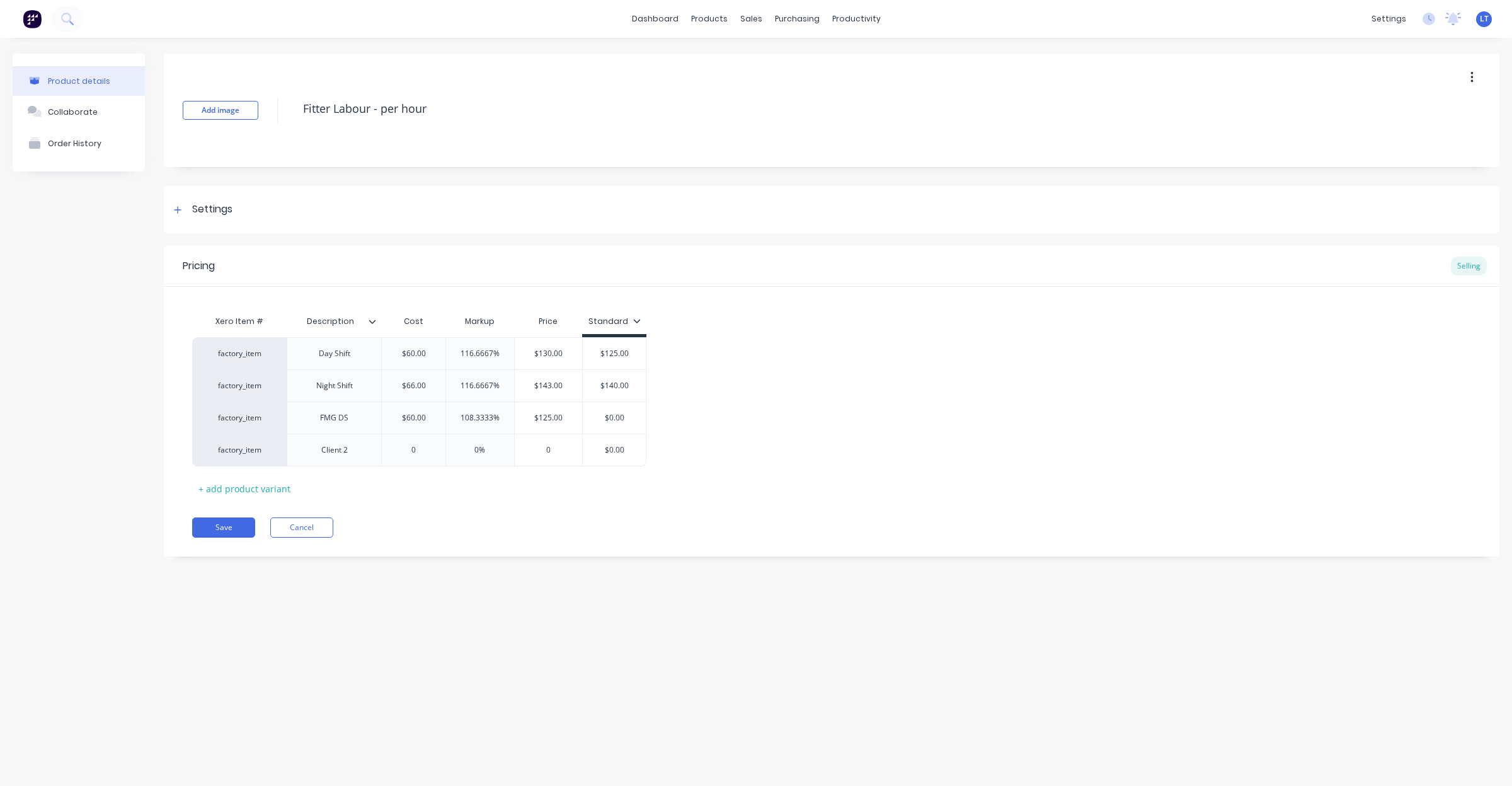
click at [628, 322] on div "Standard" at bounding box center [614, 321] width 52 height 11
click at [722, 344] on div "factory_item Day Shift $60.00 116.6667% $130.00 $130 $125.00 $125.00 factory_it…" at bounding box center [832, 402] width 1279 height 129
drag, startPoint x: 632, startPoint y: 354, endPoint x: 553, endPoint y: 354, distance: 79.0
click at [553, 354] on div "factory_item Day Shift $60.00 116.6667% $130.00 $130 $125.00 $125.00" at bounding box center [419, 353] width 455 height 32
type textarea "x"
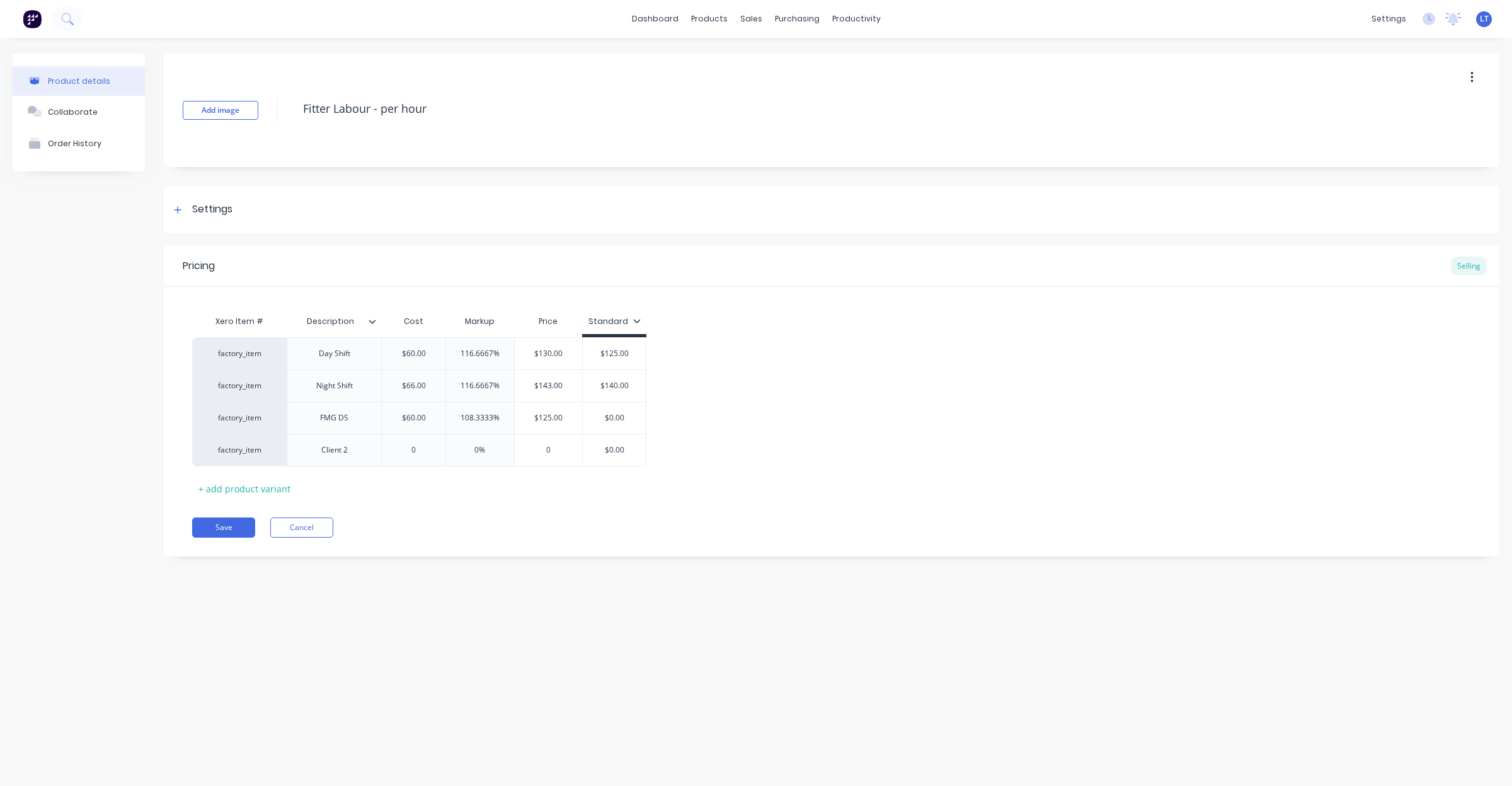
type input "1"
type textarea "x"
type input "13"
type textarea "x"
type input "130"
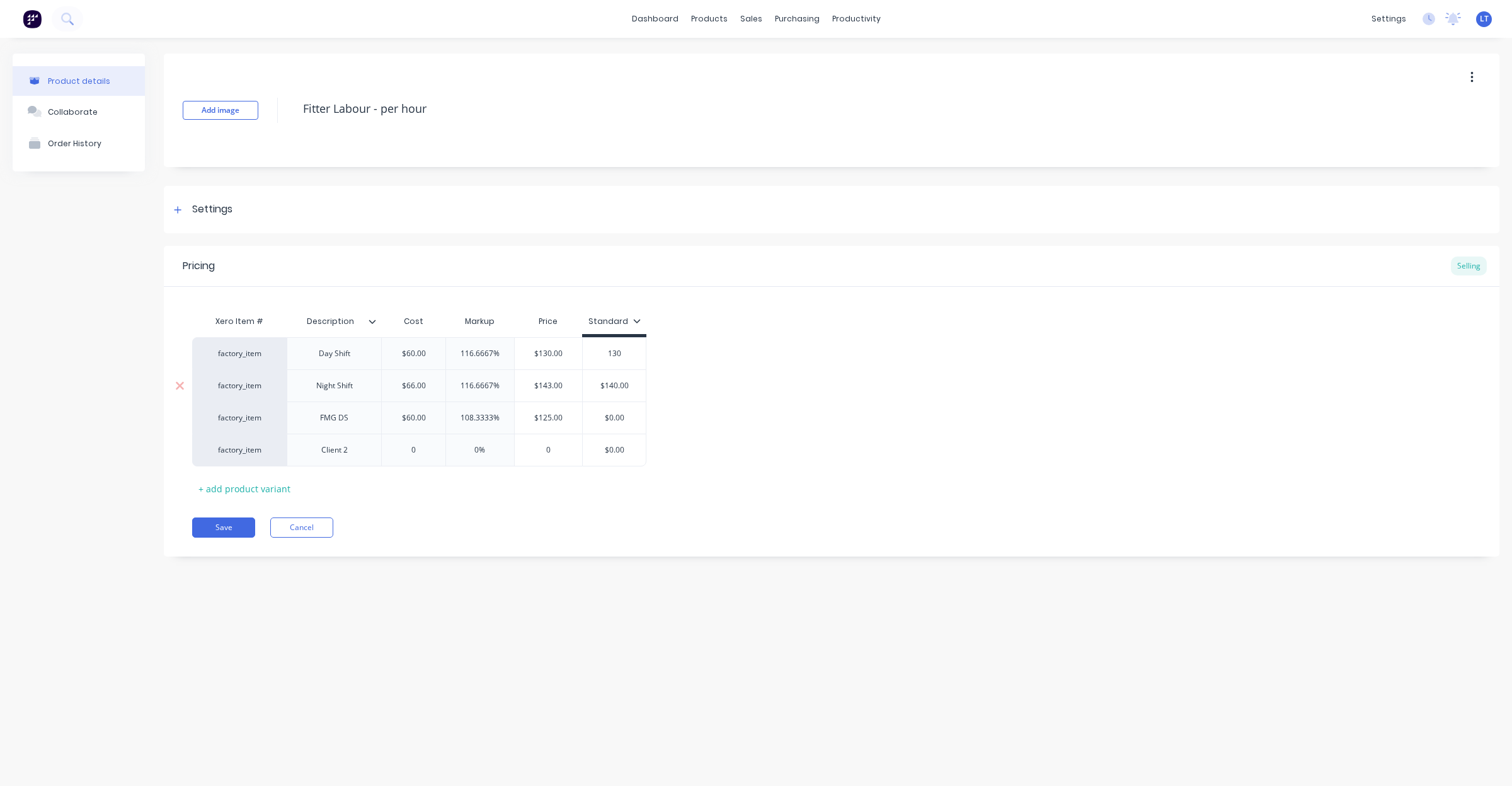
type input "$140.00"
drag, startPoint x: 608, startPoint y: 385, endPoint x: 836, endPoint y: 379, distance: 228.1
click at [873, 388] on div "factory_item Day Shift $60.00 116.6667% $130.00 $130 $130.00 130 factory_item N…" at bounding box center [832, 402] width 1279 height 129
type textarea "x"
type input "$14"
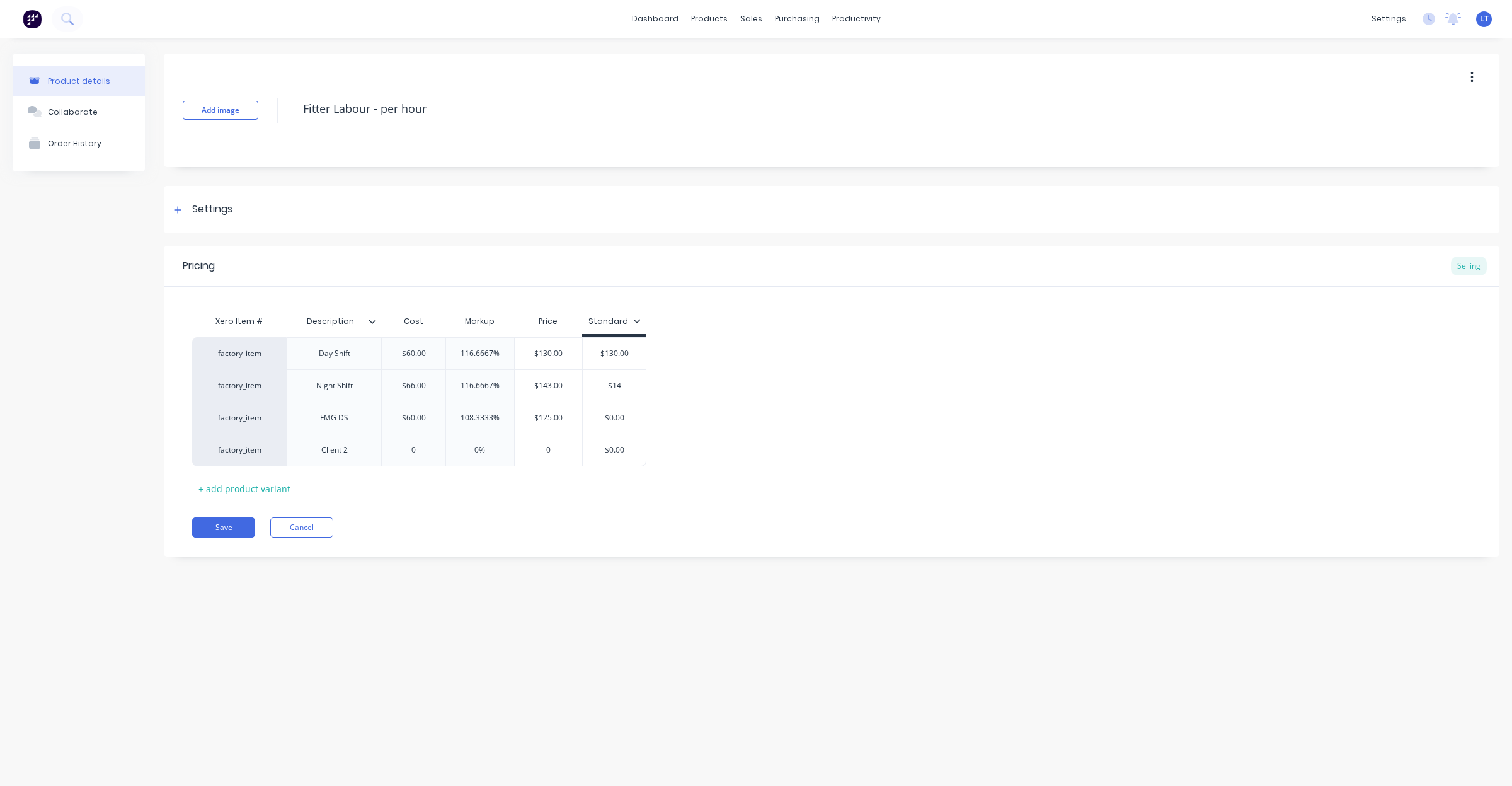
type textarea "x"
type input "$143"
click at [836, 379] on div "factory_item Day Shift $60.00 116.6667% $130.00 $130 $130.00 130 factory_item N…" at bounding box center [832, 402] width 1279 height 129
type input "$0.00"
drag, startPoint x: 613, startPoint y: 423, endPoint x: 471, endPoint y: 423, distance: 142.0
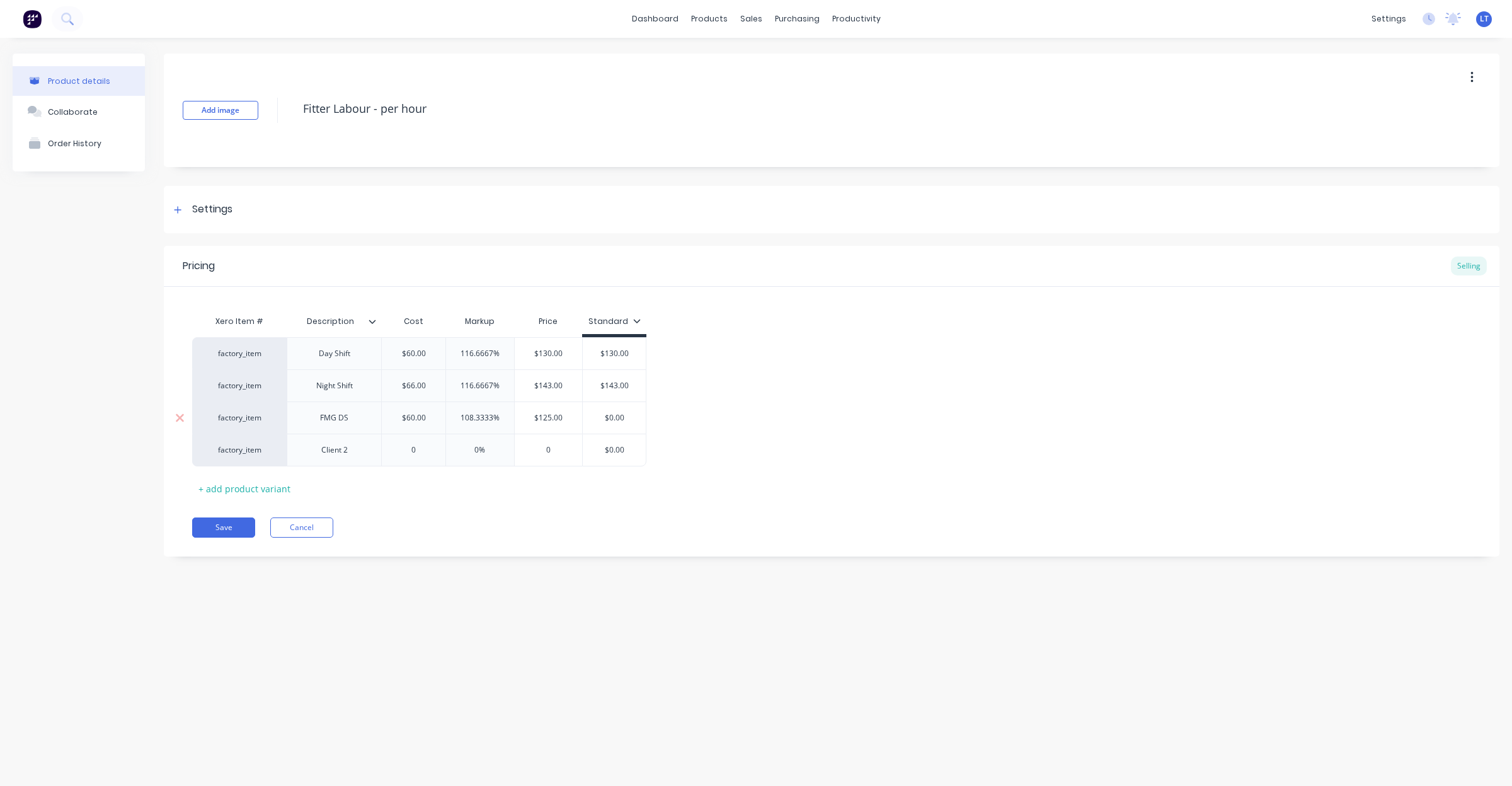
click at [485, 423] on div "factory_item FMG DS $60.00 060 108.3333% 0% $125.00 $125 $0.00 $0.00" at bounding box center [419, 417] width 455 height 32
type textarea "x"
type input "1"
type textarea "x"
type input "12"
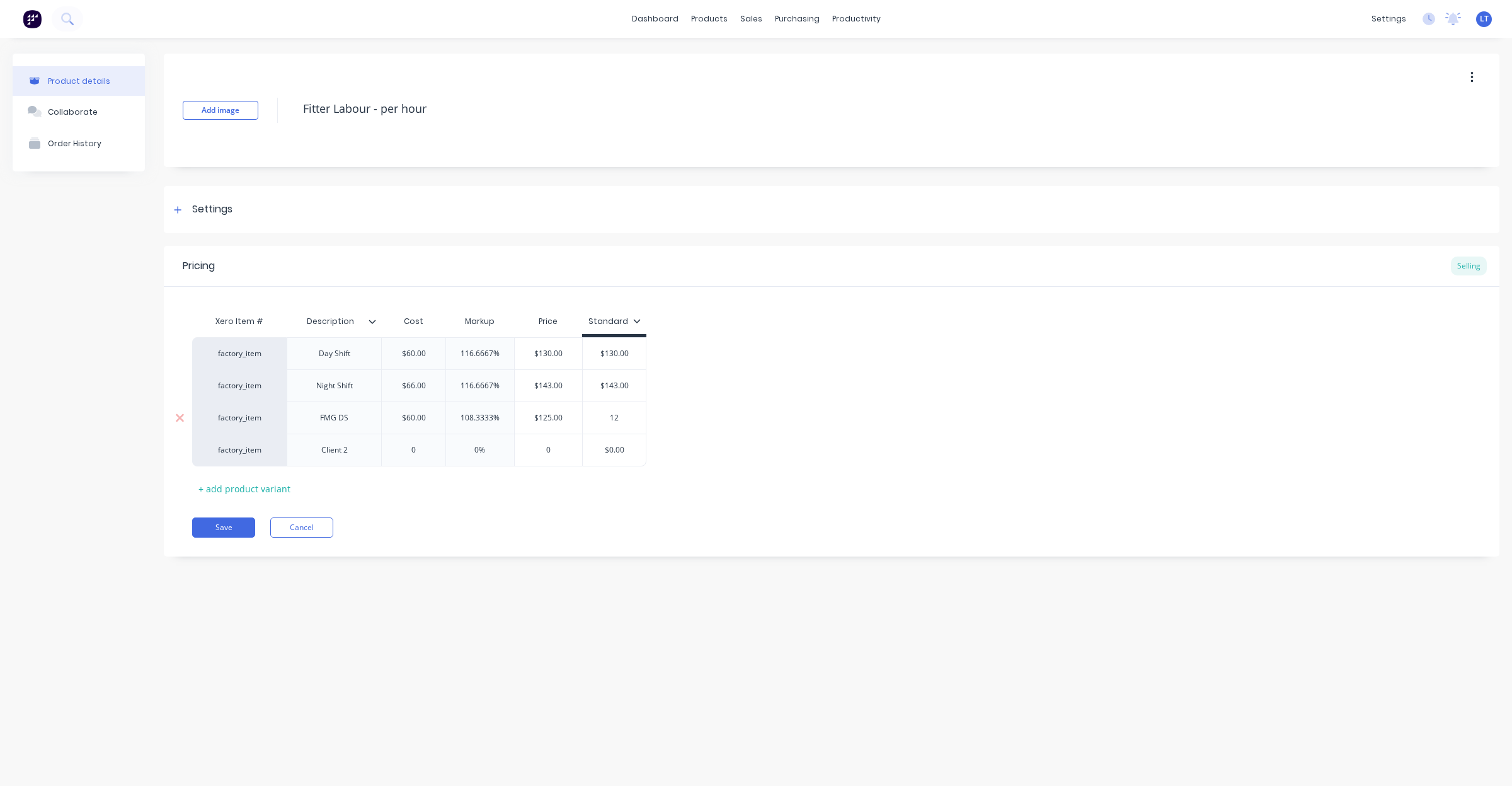
type textarea "x"
type input "125"
click at [491, 499] on div "Pricing Selling Xero Item # Description Cost Markup Price Standard factory_item…" at bounding box center [832, 401] width 1336 height 311
click at [337, 457] on div "Client 2" at bounding box center [335, 450] width 63 height 17
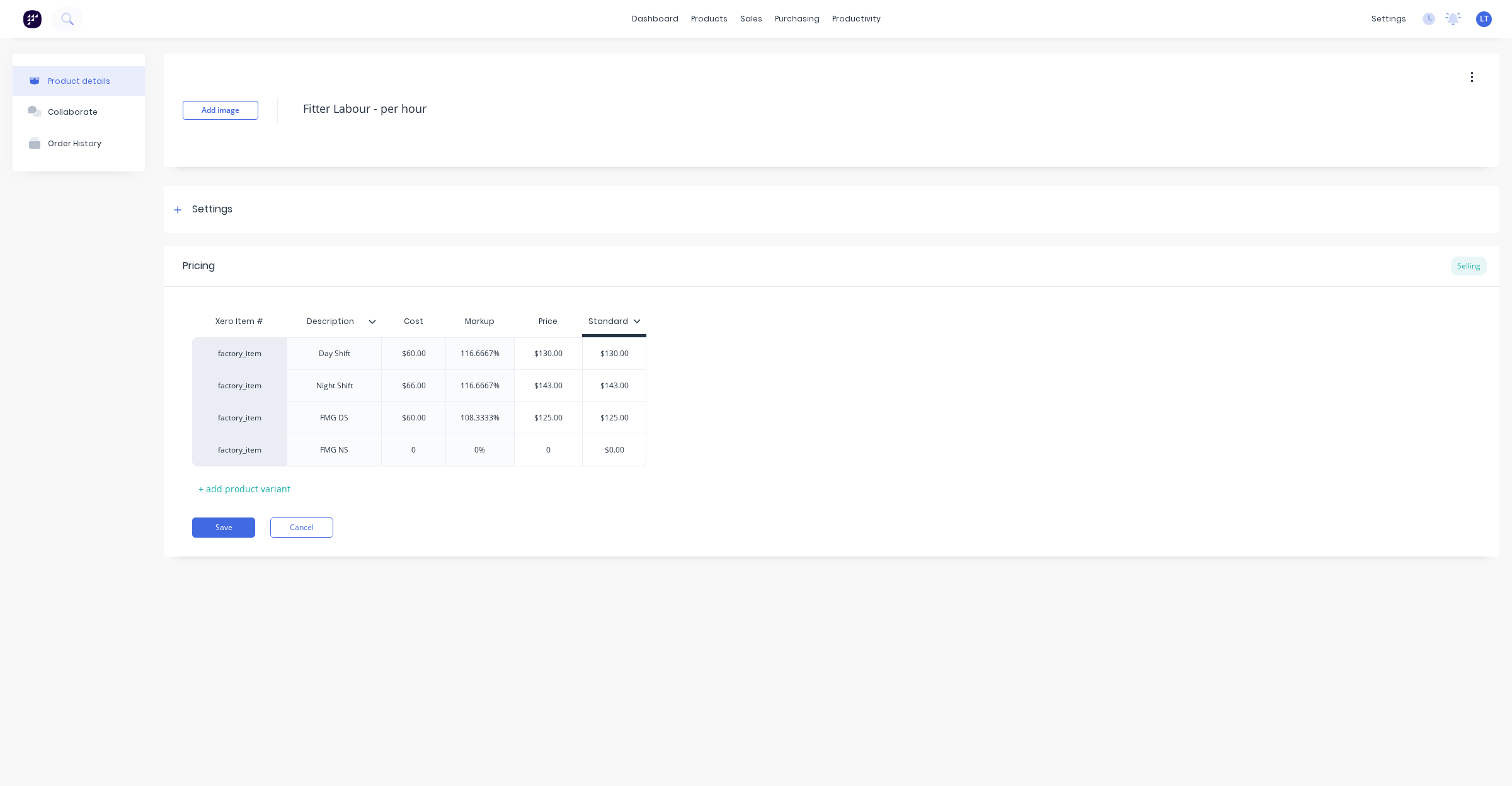
type textarea "x"
type input "0"
type textarea "x"
type input "06"
type textarea "x"
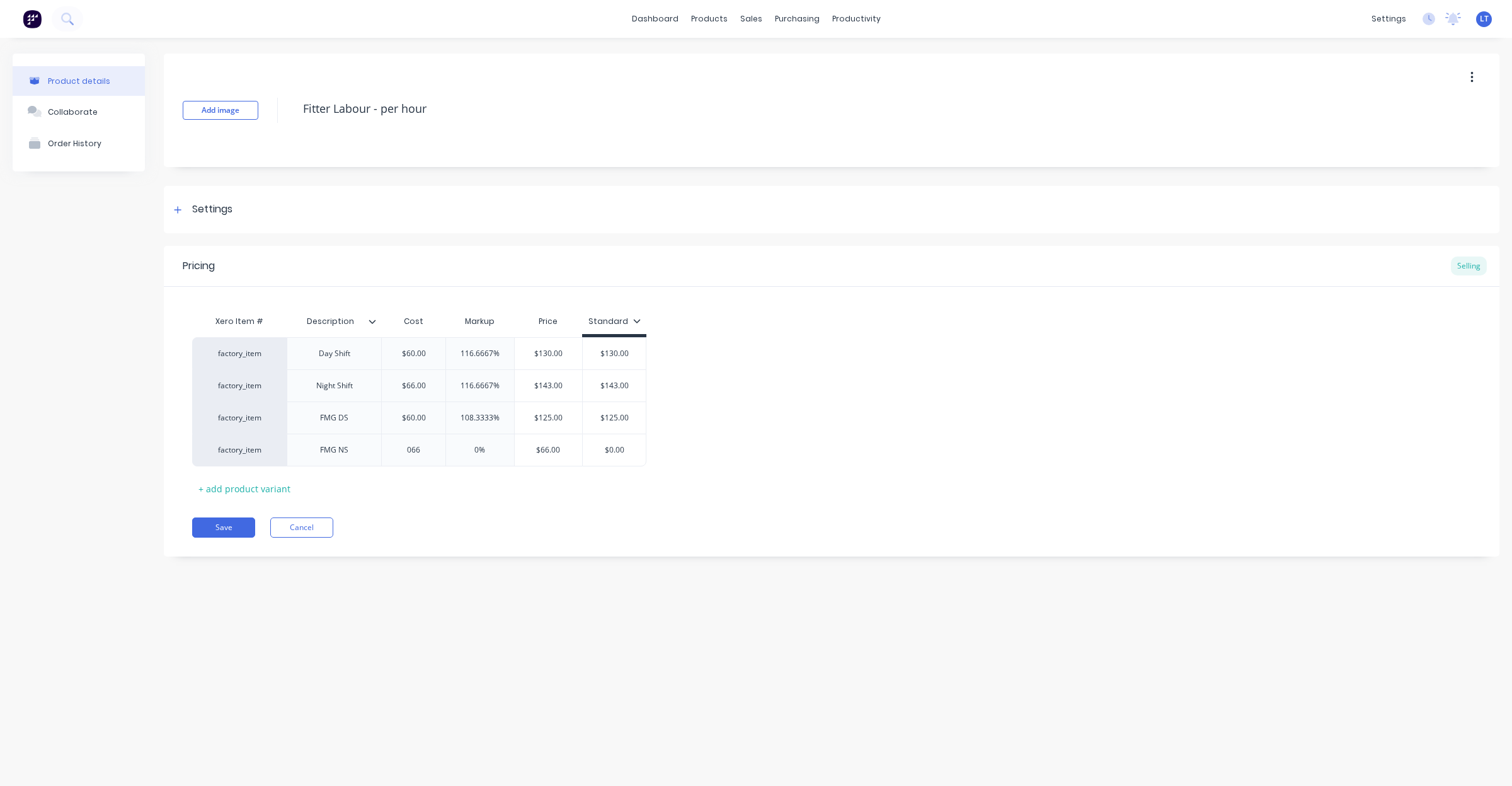
type input "066"
type input "0%"
type input "$66"
type textarea "x"
type input "$6"
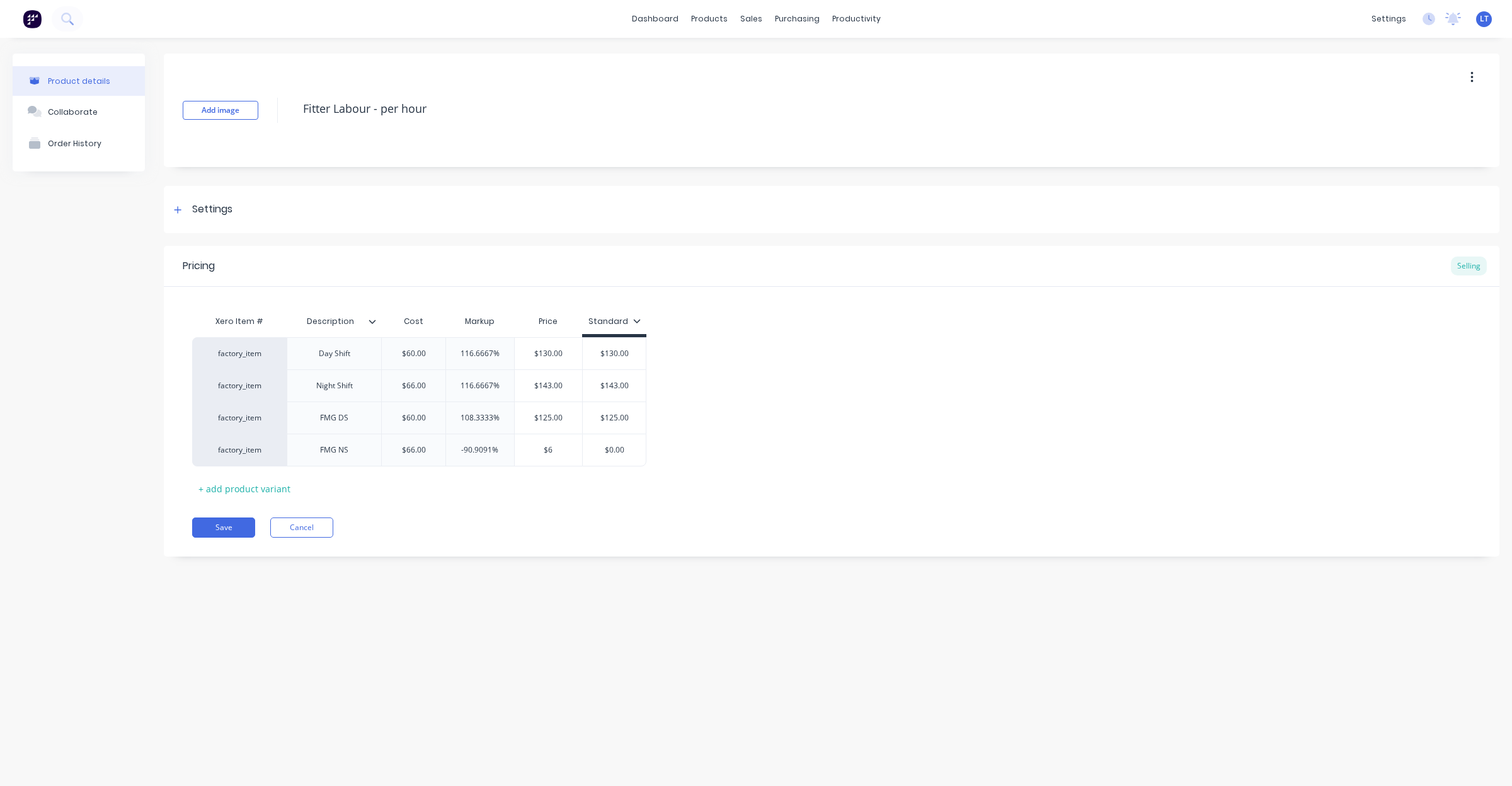
type textarea "x"
type input "$"
type textarea "x"
type input "$1"
type textarea "x"
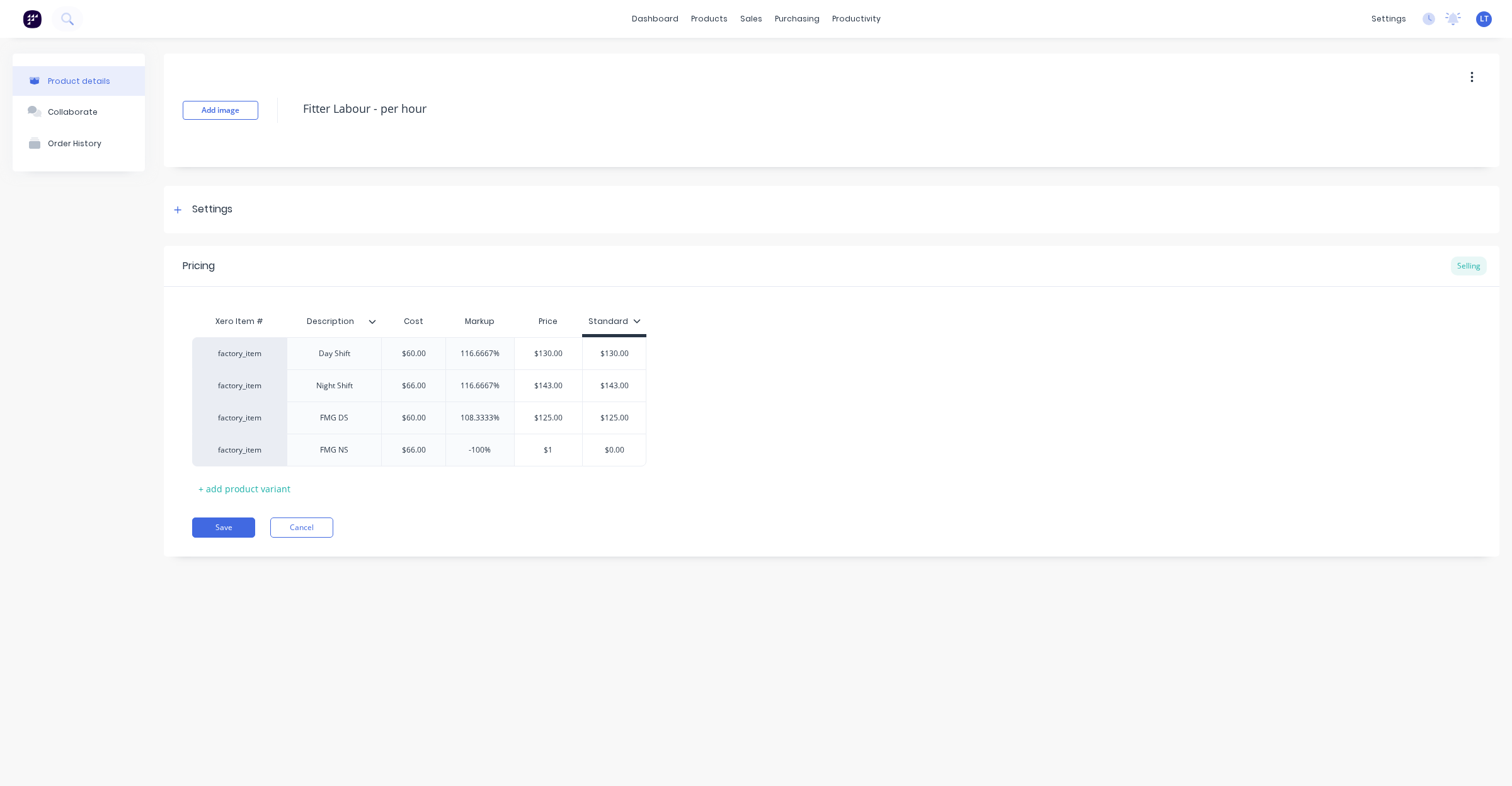
type input "$12"
type textarea "x"
type input "$125"
type input "$0.00"
type textarea "x"
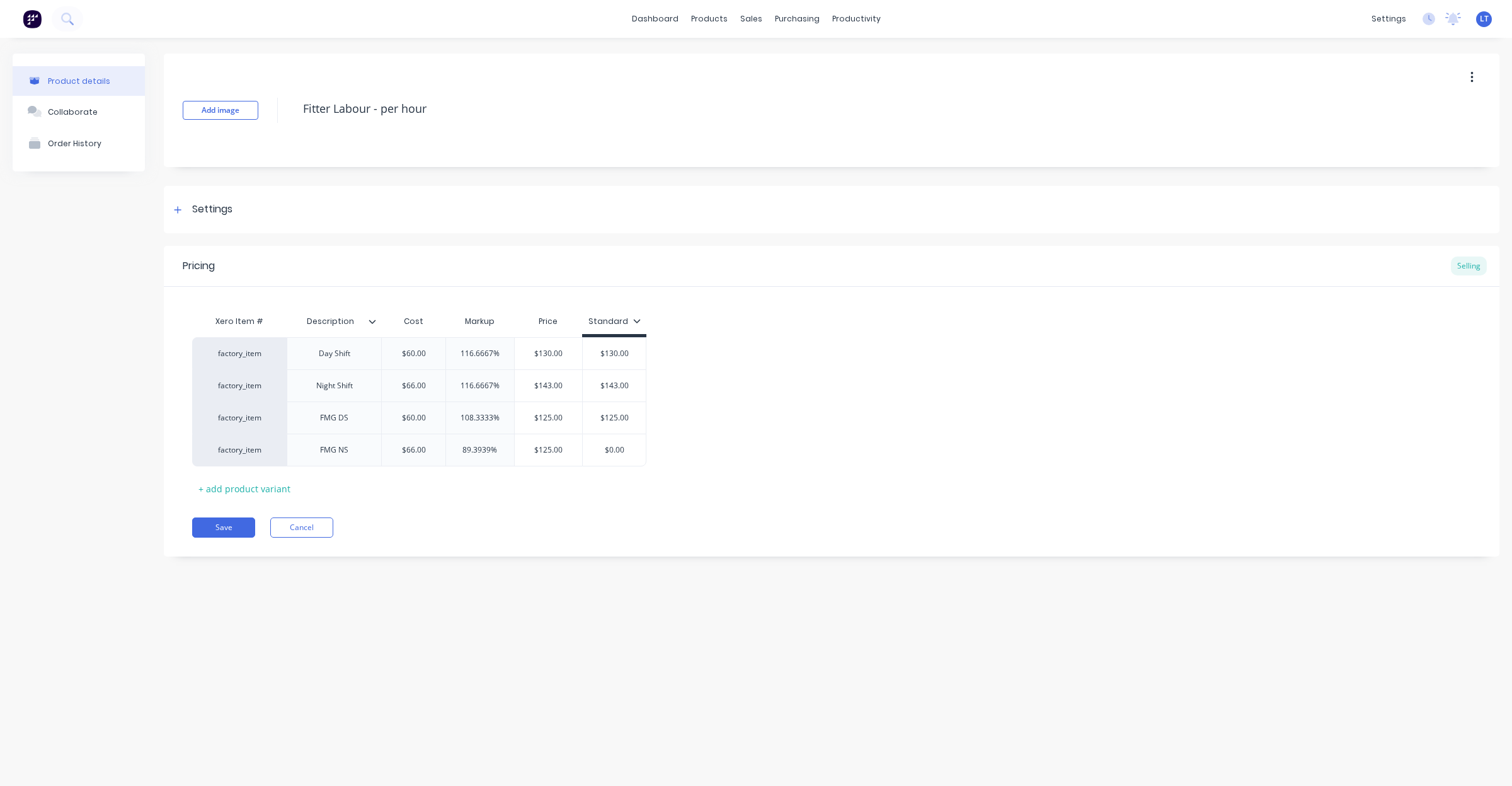
type input "$0.001"
type textarea "x"
type input "$0.0012"
type textarea "x"
type input "$0.001"
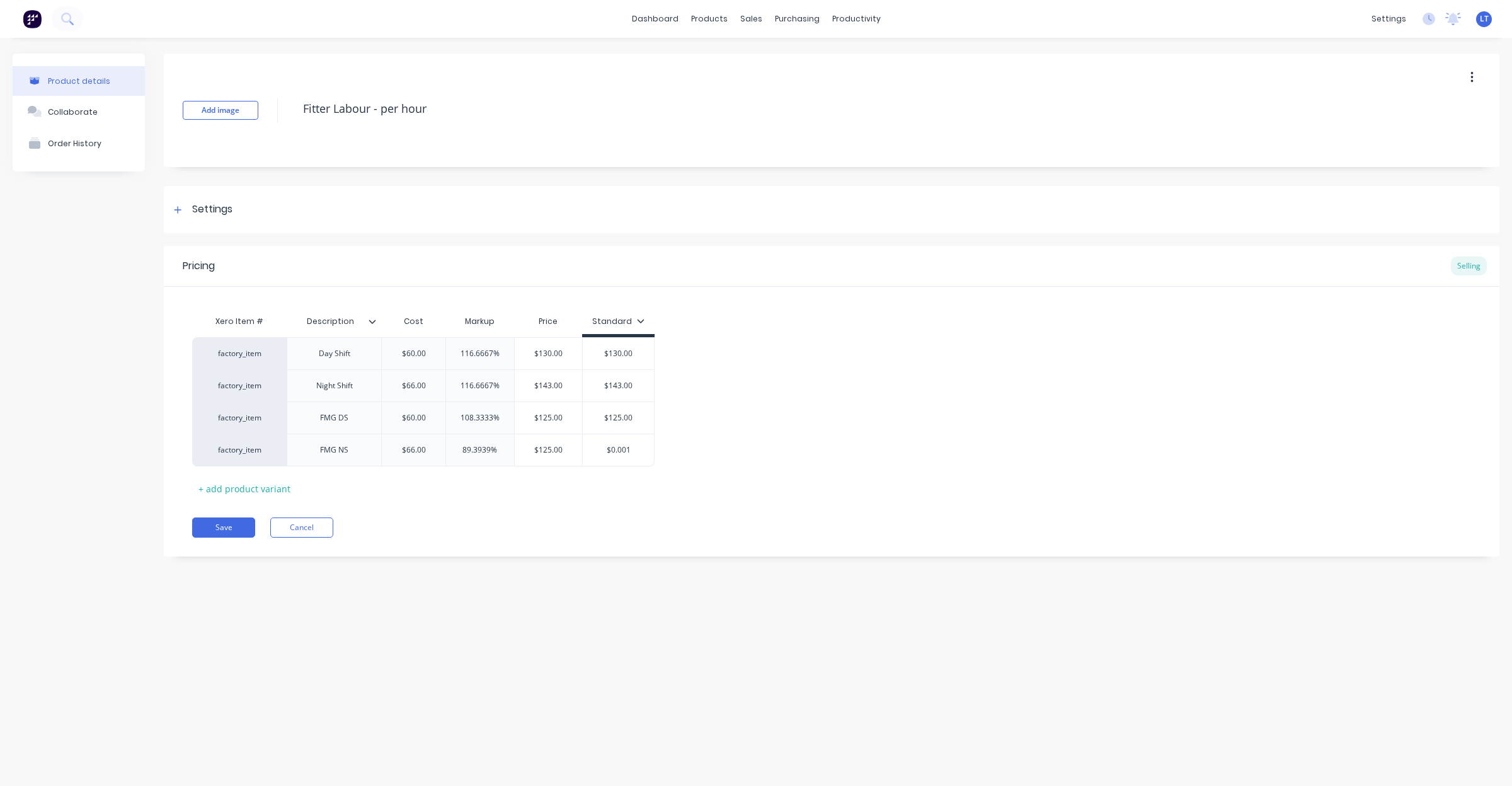
type textarea "x"
type input "$0.00"
type textarea "x"
type input "$0.0"
type textarea "x"
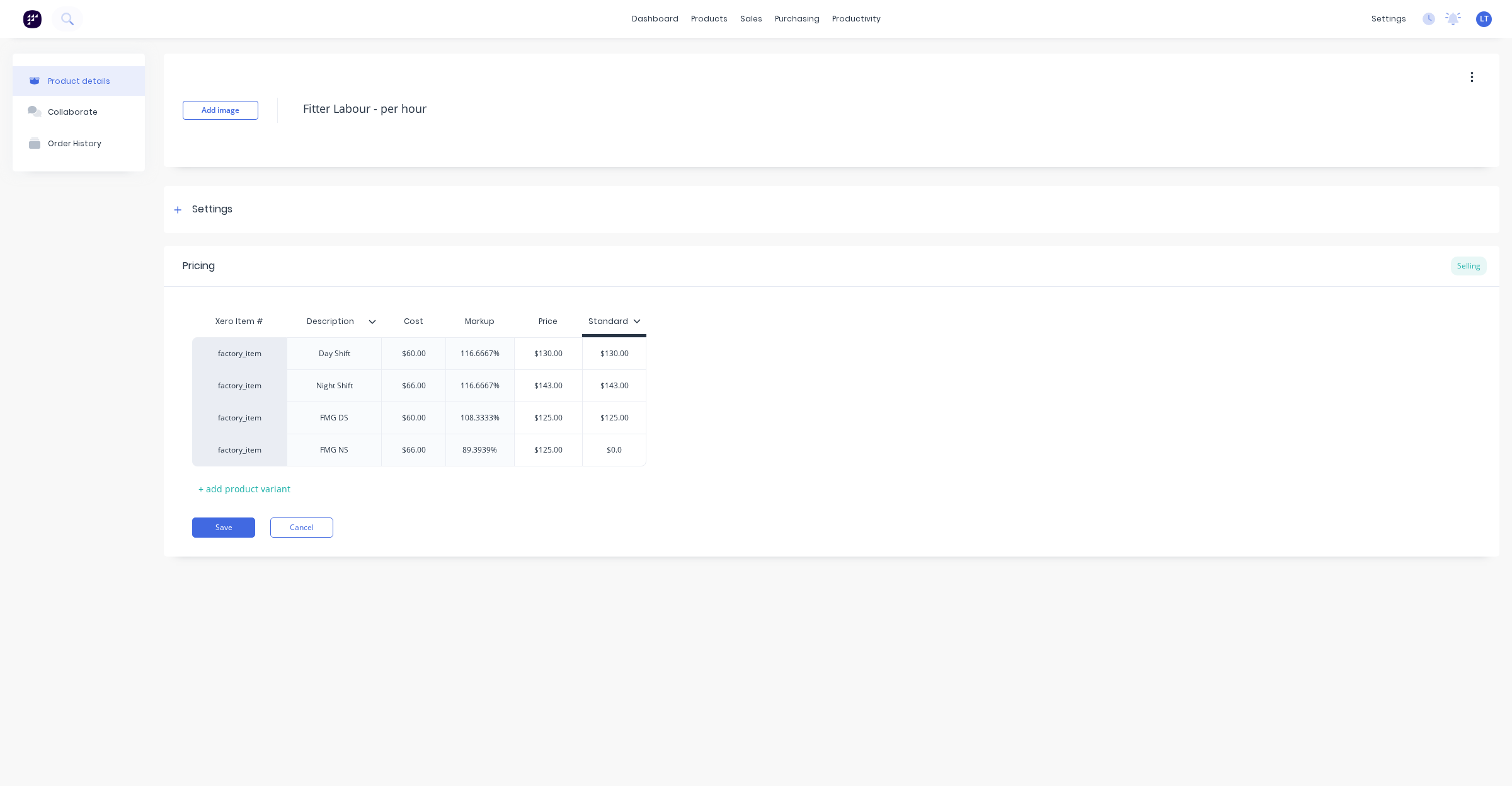
type input "$0."
type textarea "x"
type input "$0"
type textarea "x"
type input "$"
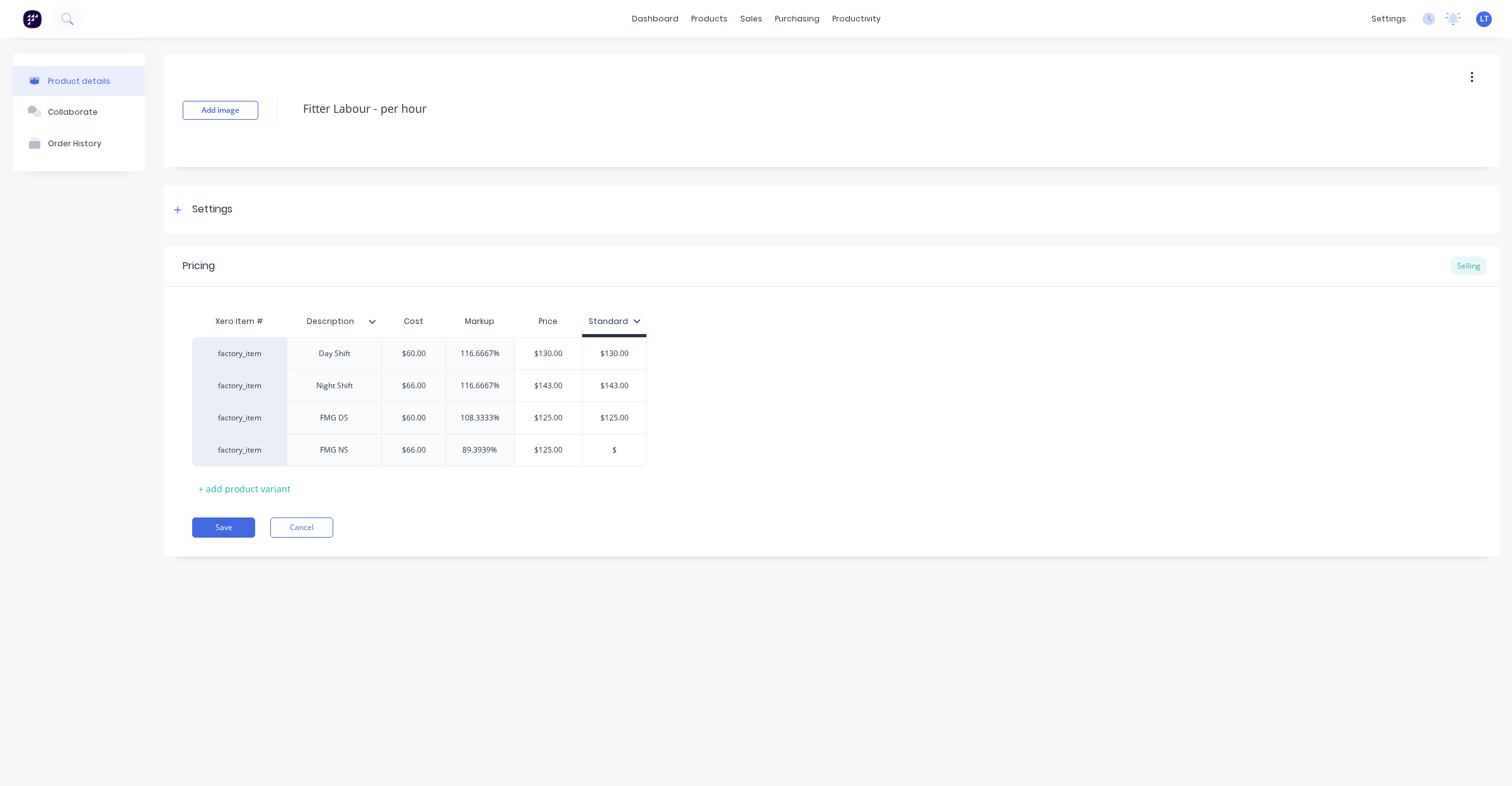
type textarea "x"
type input "$1"
type textarea "x"
type input "$12"
type textarea "x"
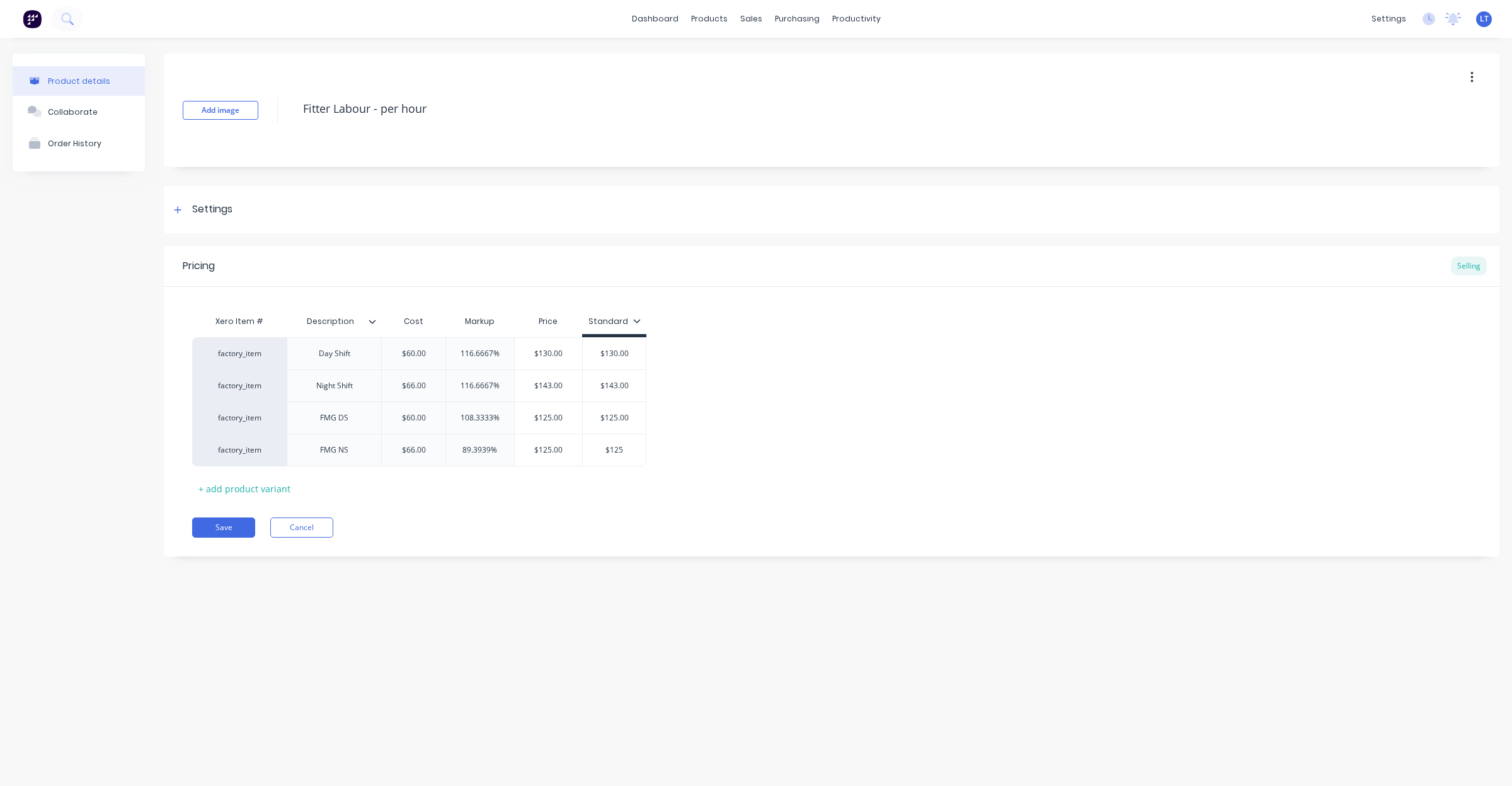
type input "$125"
click at [837, 414] on div "factory_item Day Shift $60.00 116.6667% $130.00 $130 $130.00 130 factory_item N…" at bounding box center [832, 402] width 1279 height 129
click at [234, 527] on button "Save" at bounding box center [224, 527] width 63 height 20
type textarea "x"
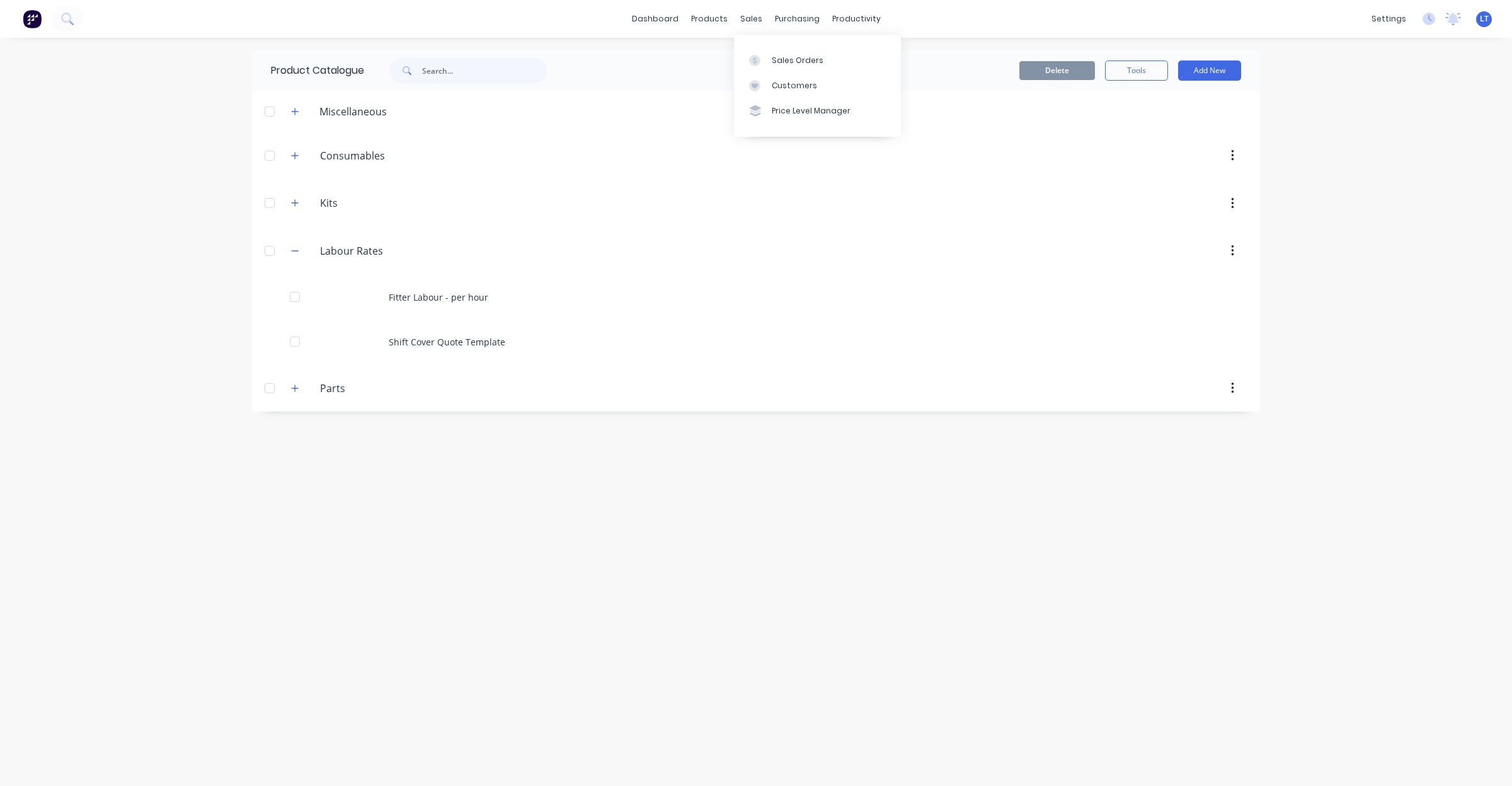
click at [750, 29] on div "sales" at bounding box center [751, 19] width 35 height 19
click at [791, 49] on link "Sales Orders" at bounding box center [817, 59] width 167 height 25
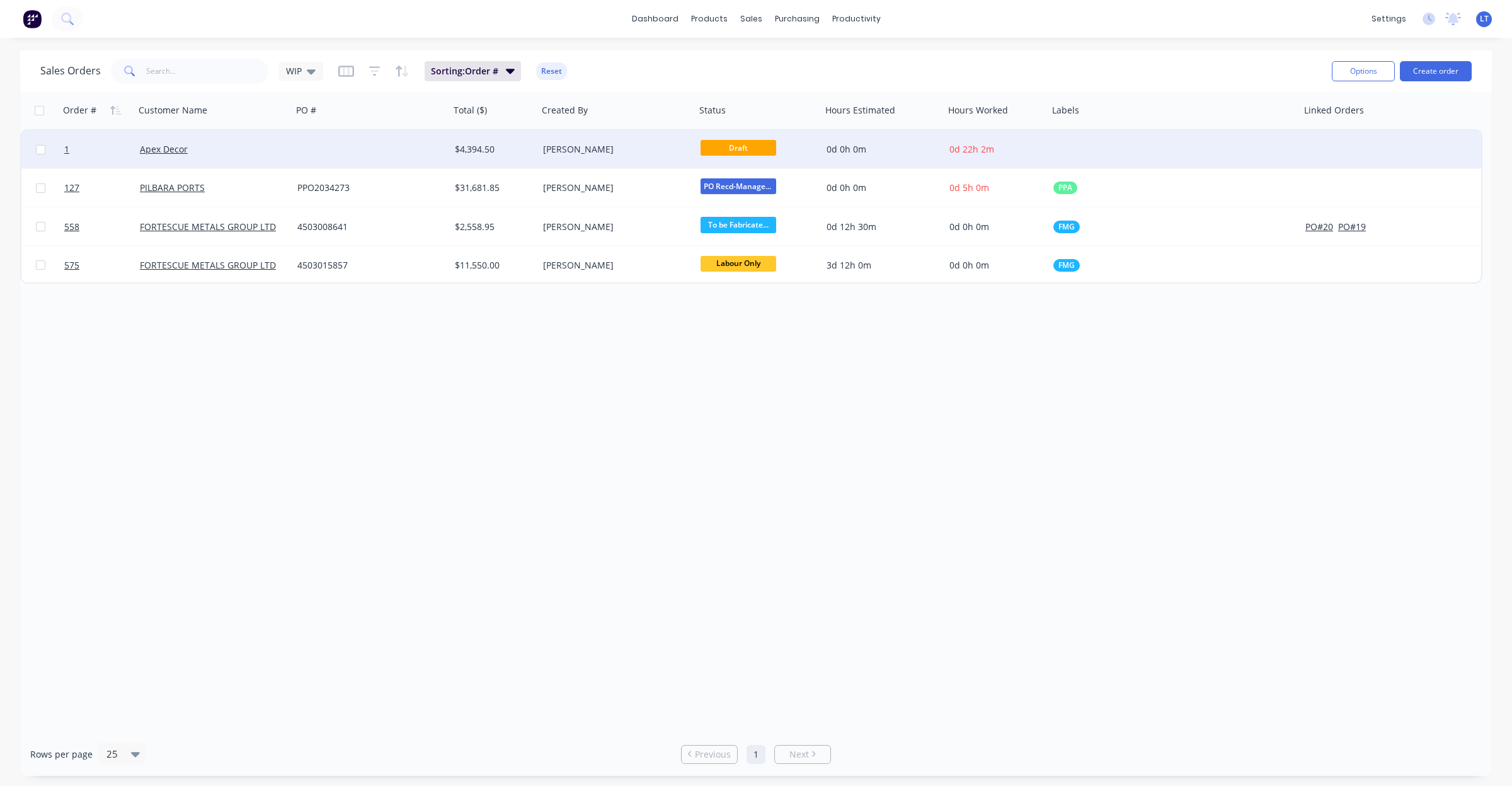
click at [606, 147] on div "[PERSON_NAME]" at bounding box center [613, 149] width 140 height 13
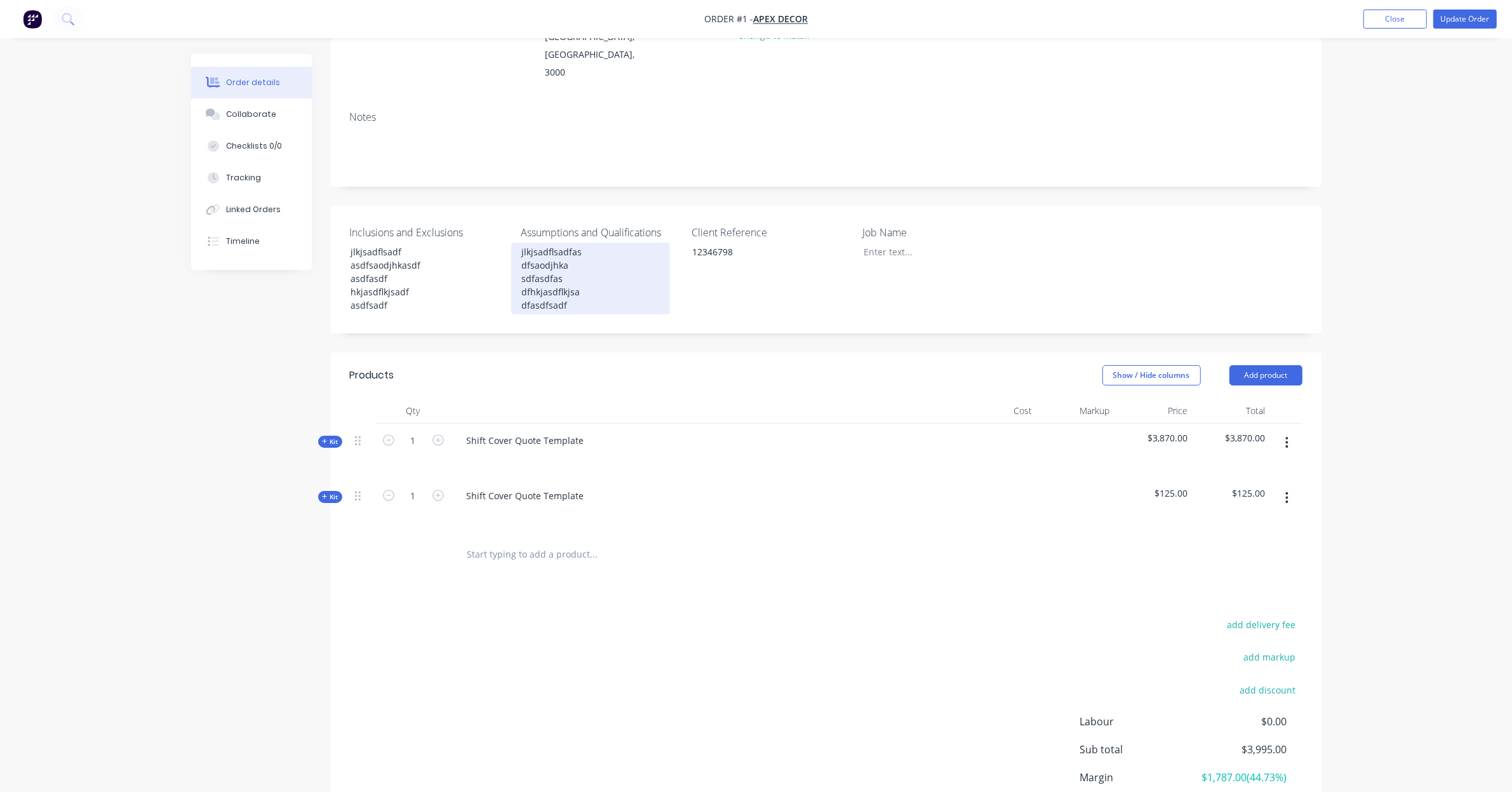
scroll to position [258, 0]
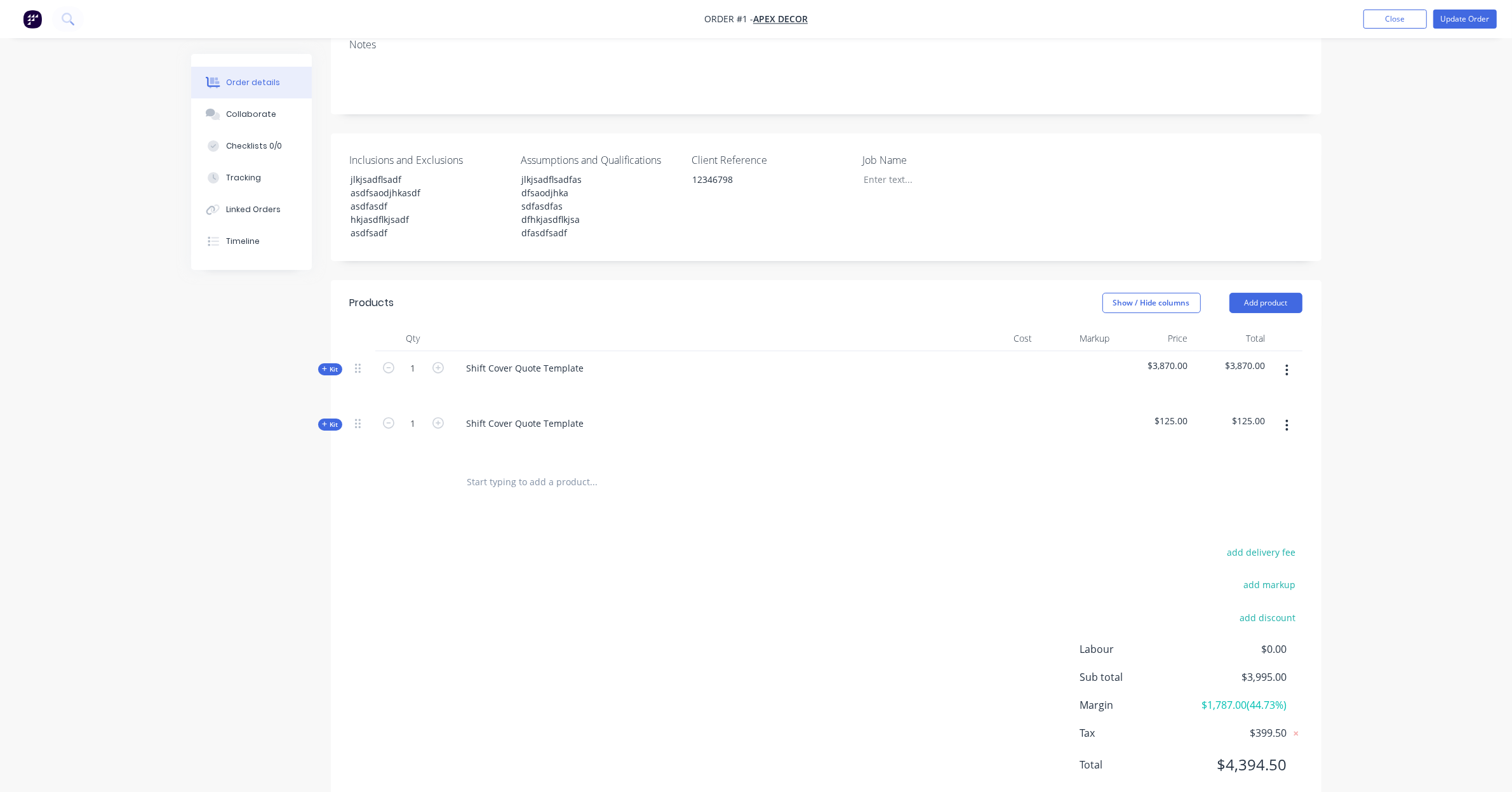
click at [549, 470] on input "text" at bounding box center [593, 482] width 254 height 25
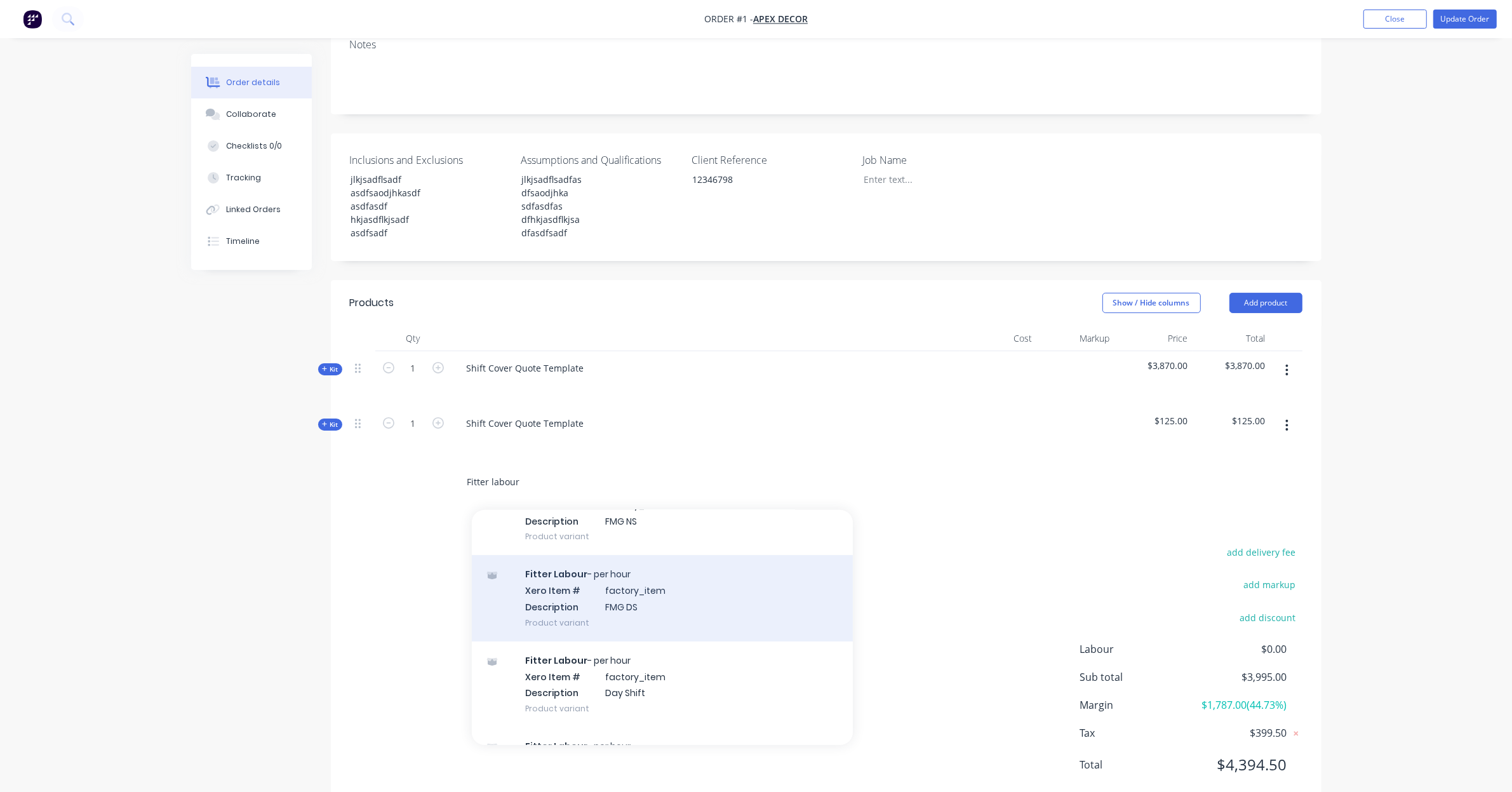
scroll to position [202, 0]
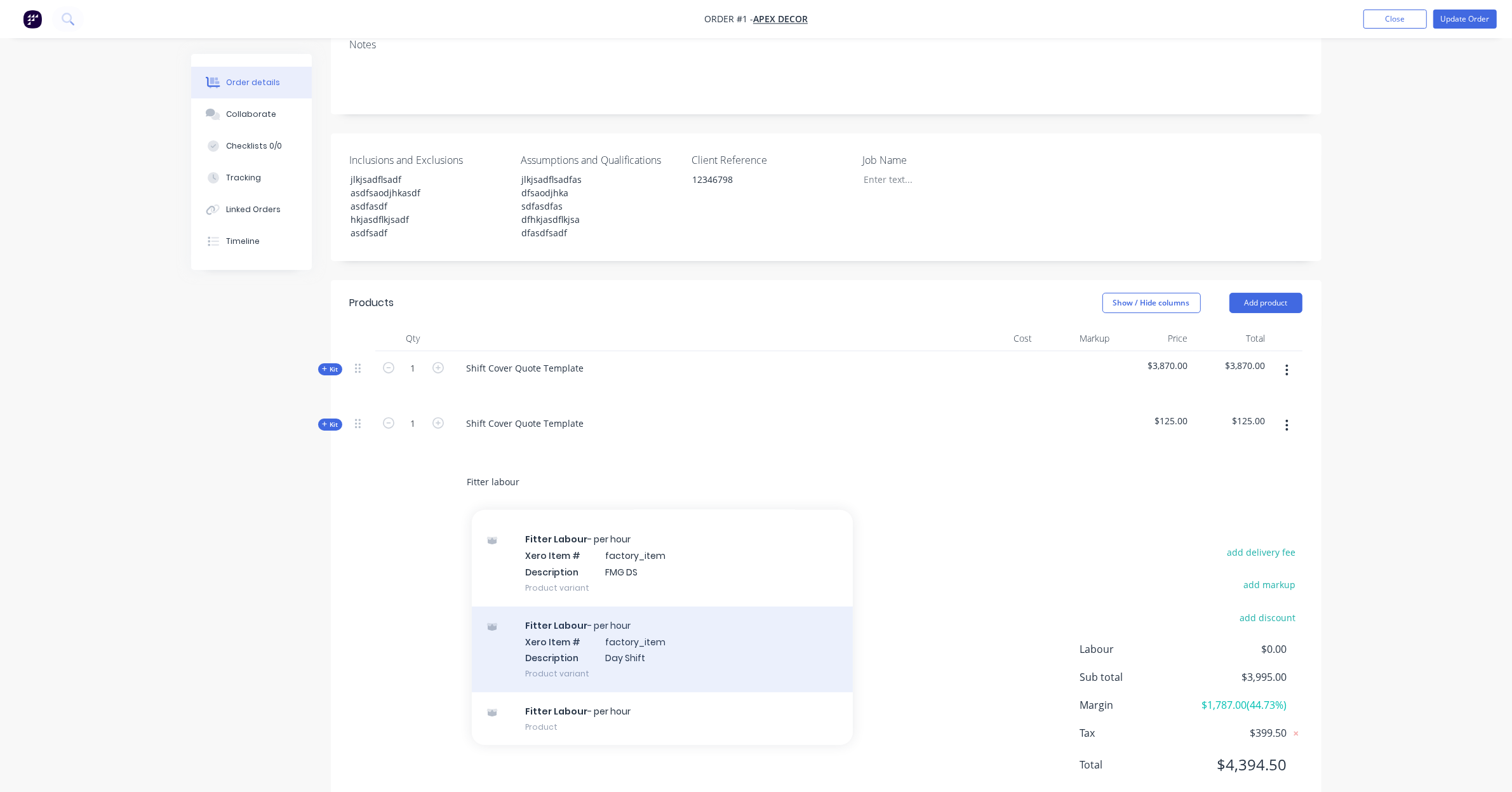
type input "Fitter labour"
click at [721, 607] on div "Fitter Labour - per hour Xero Item # factory_item Description Day Shift Product…" at bounding box center [662, 649] width 381 height 86
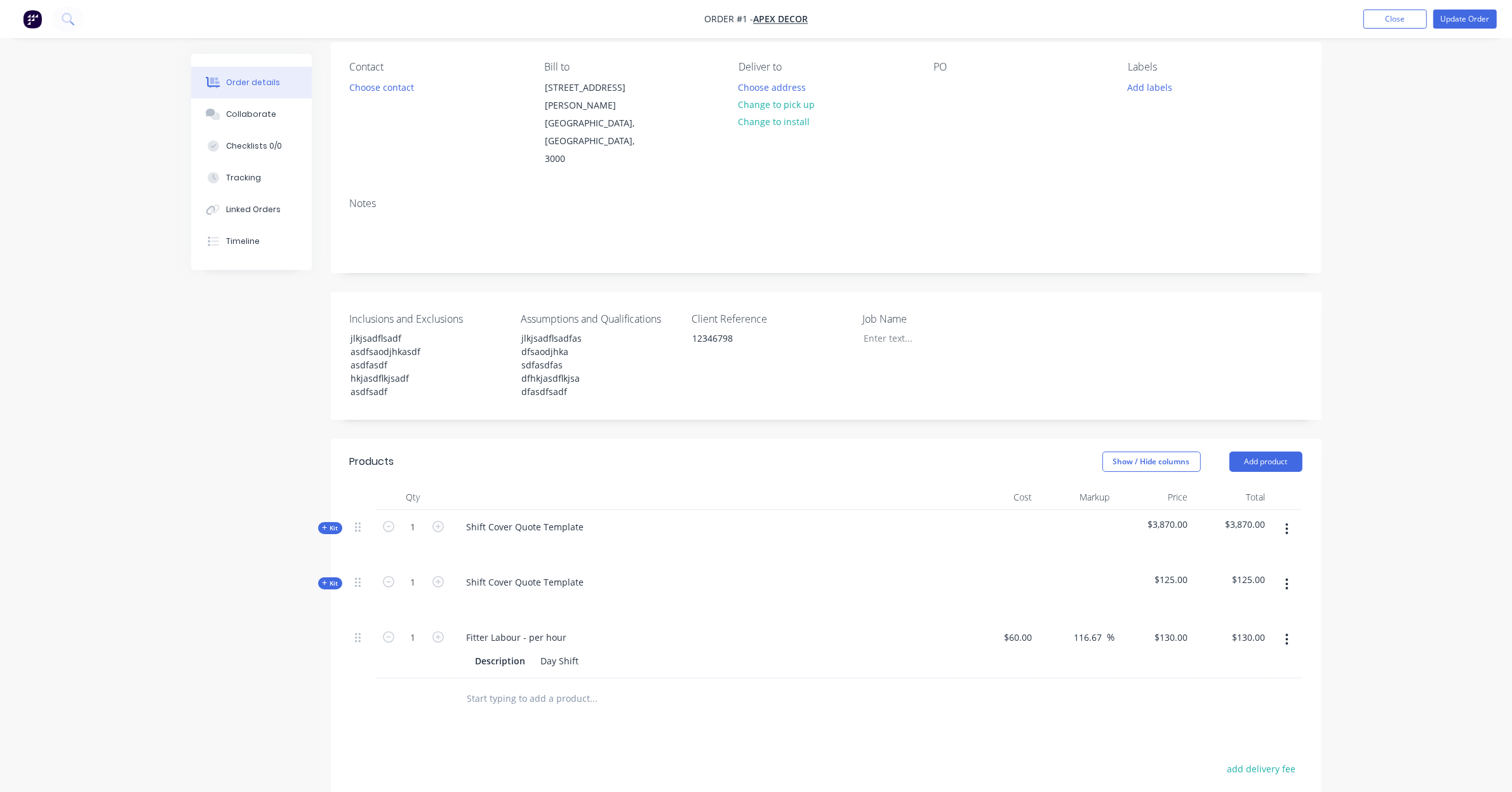
scroll to position [73, 0]
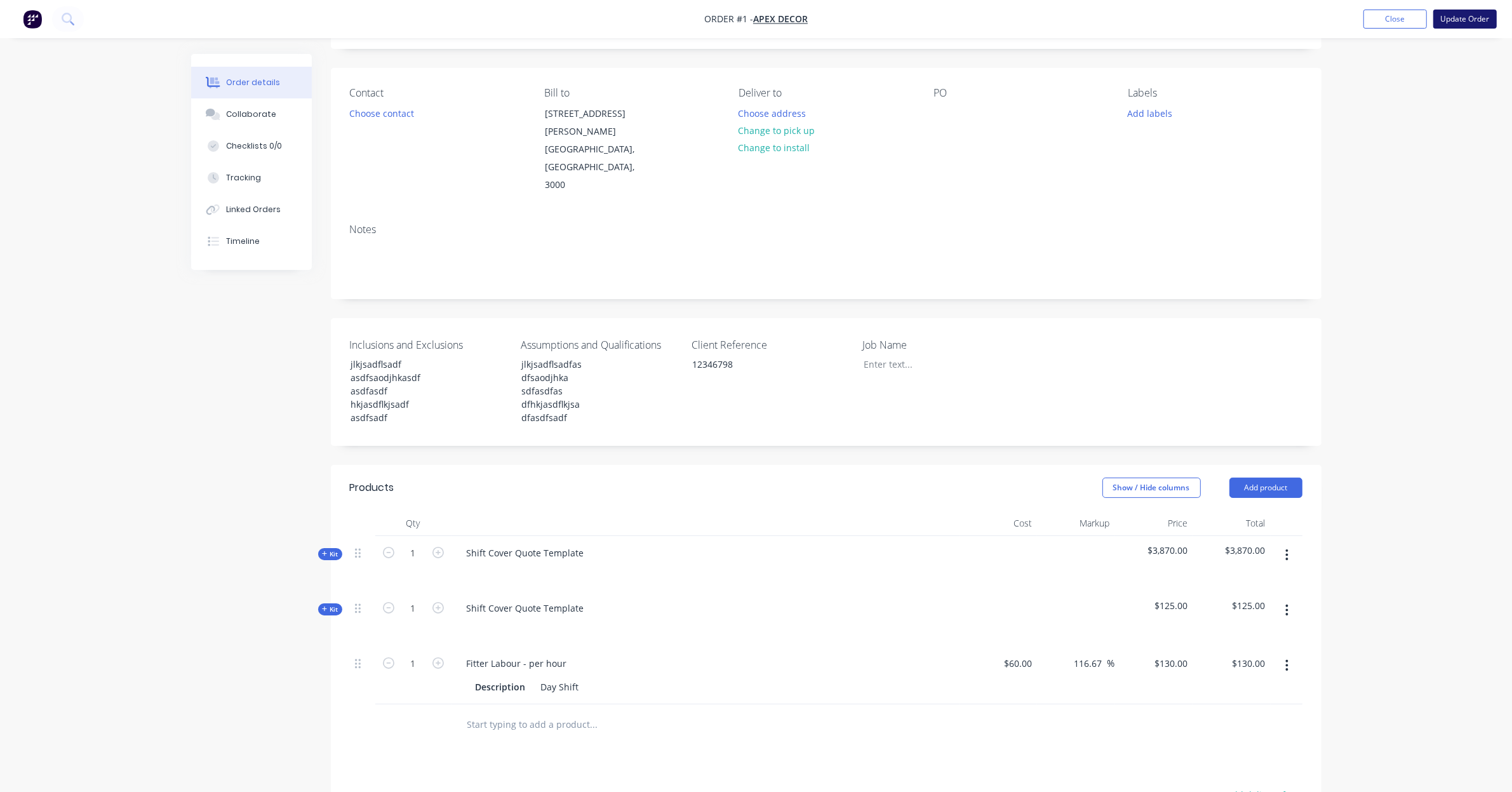
click at [1449, 13] on button "Update Order" at bounding box center [1466, 19] width 64 height 19
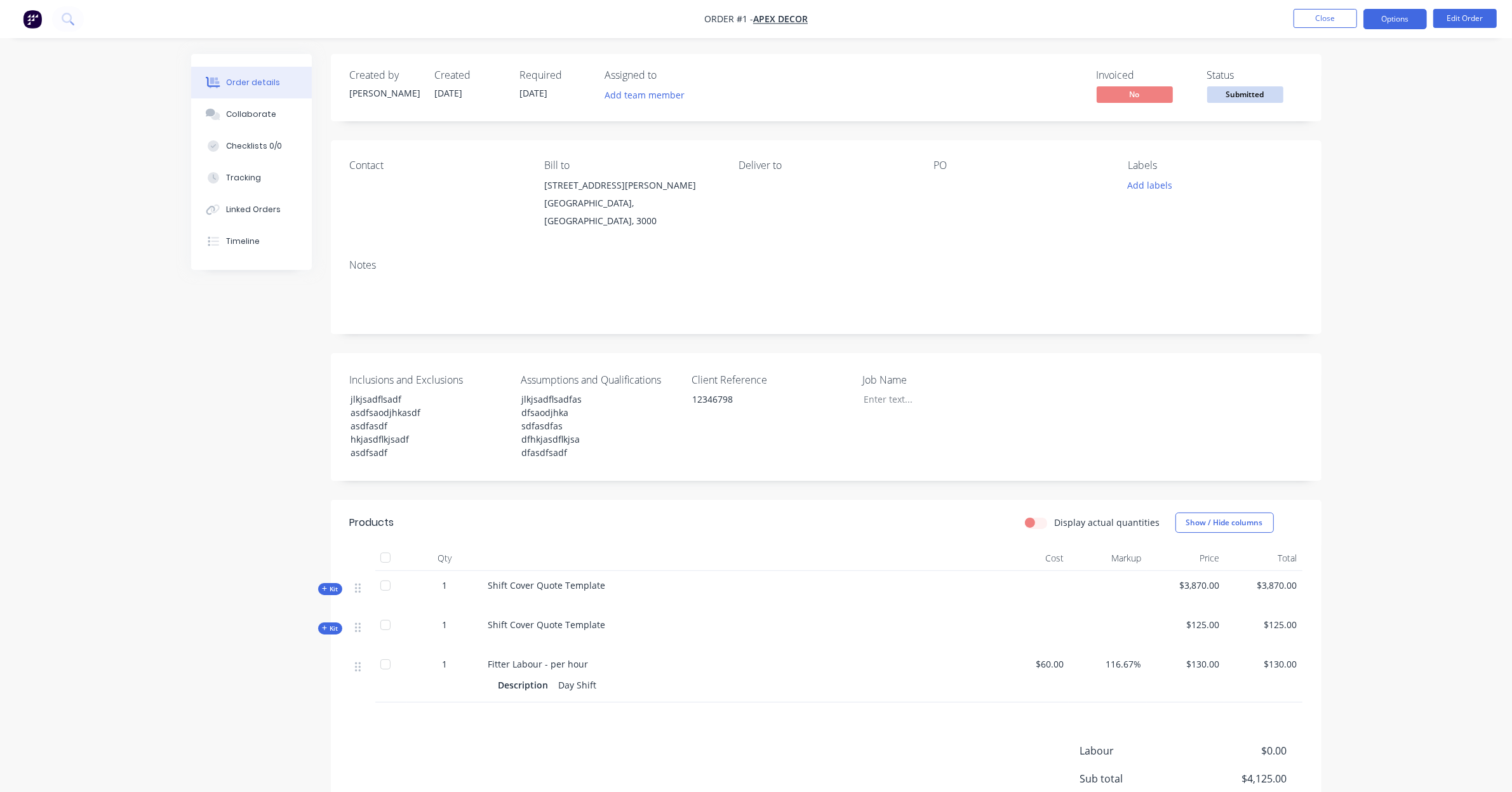
click at [1372, 19] on button "Options" at bounding box center [1395, 19] width 64 height 20
click at [1363, 83] on div "Invoice" at bounding box center [1357, 77] width 117 height 18
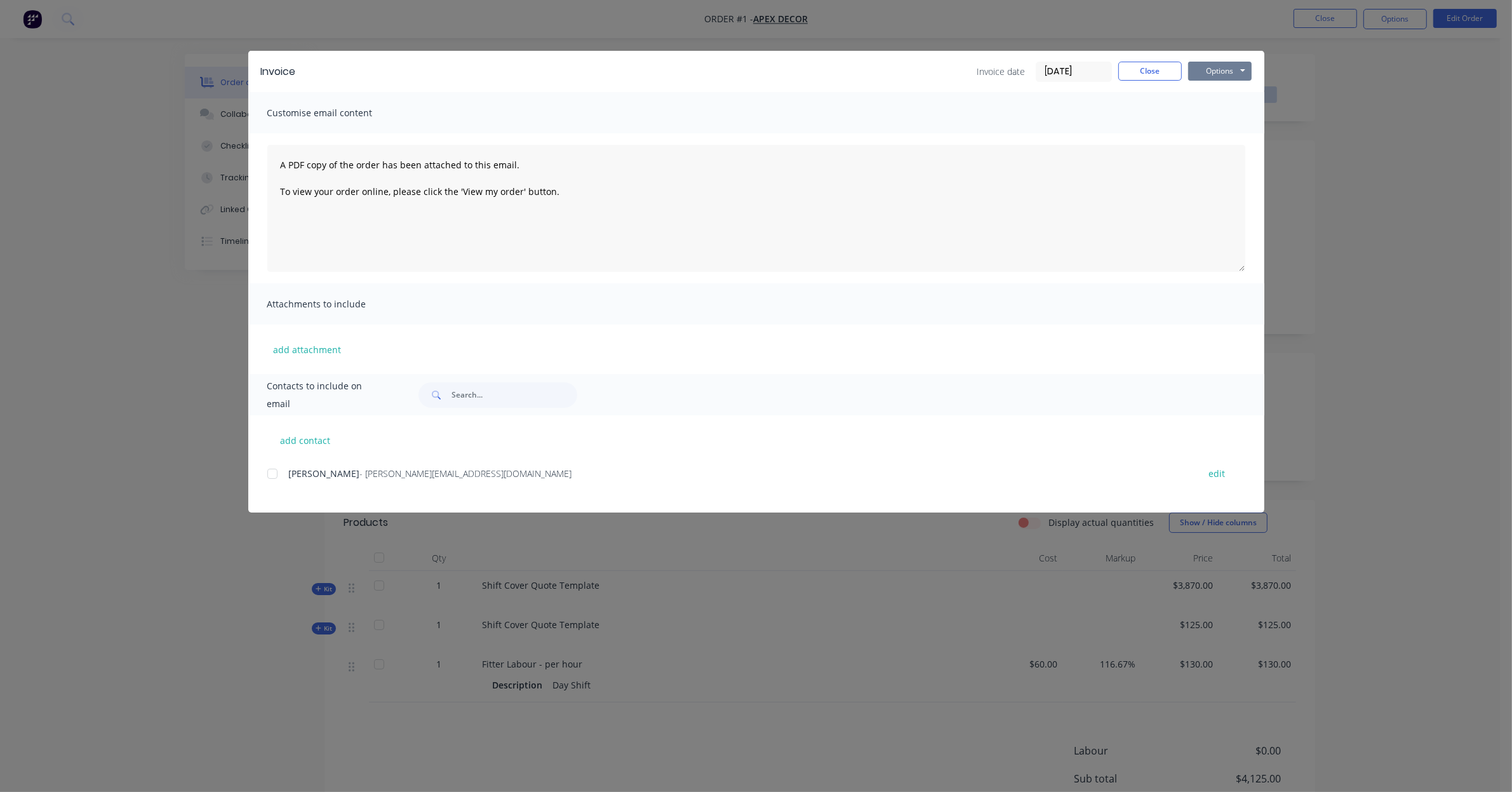
click at [1224, 61] on button "Options" at bounding box center [1220, 71] width 64 height 19
click at [1224, 92] on button "Preview" at bounding box center [1228, 95] width 81 height 21
click at [1133, 67] on button "Close" at bounding box center [1150, 71] width 64 height 19
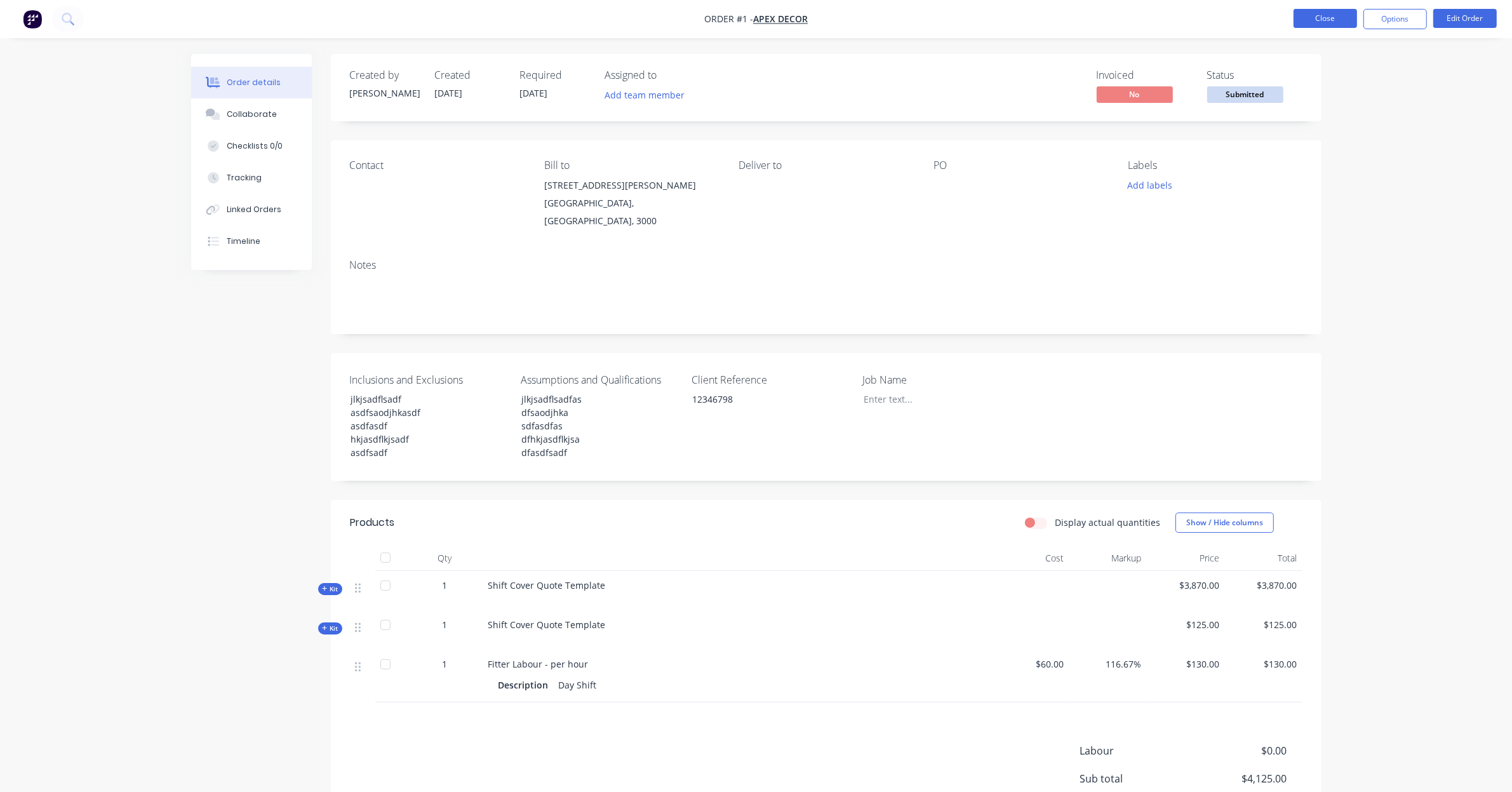
click at [1325, 22] on button "Close" at bounding box center [1325, 18] width 64 height 19
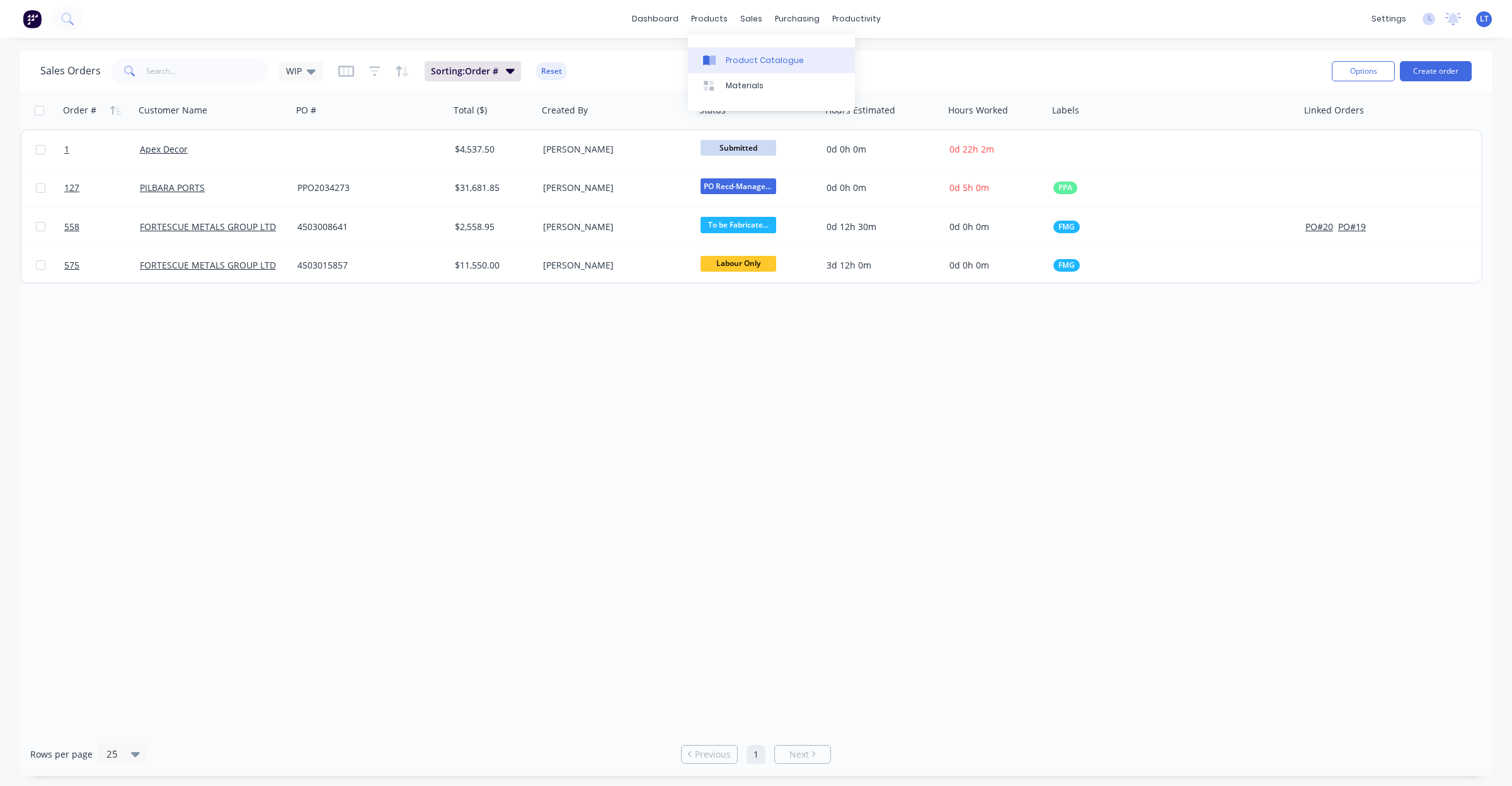
click at [732, 61] on div "Product Catalogue" at bounding box center [765, 60] width 78 height 11
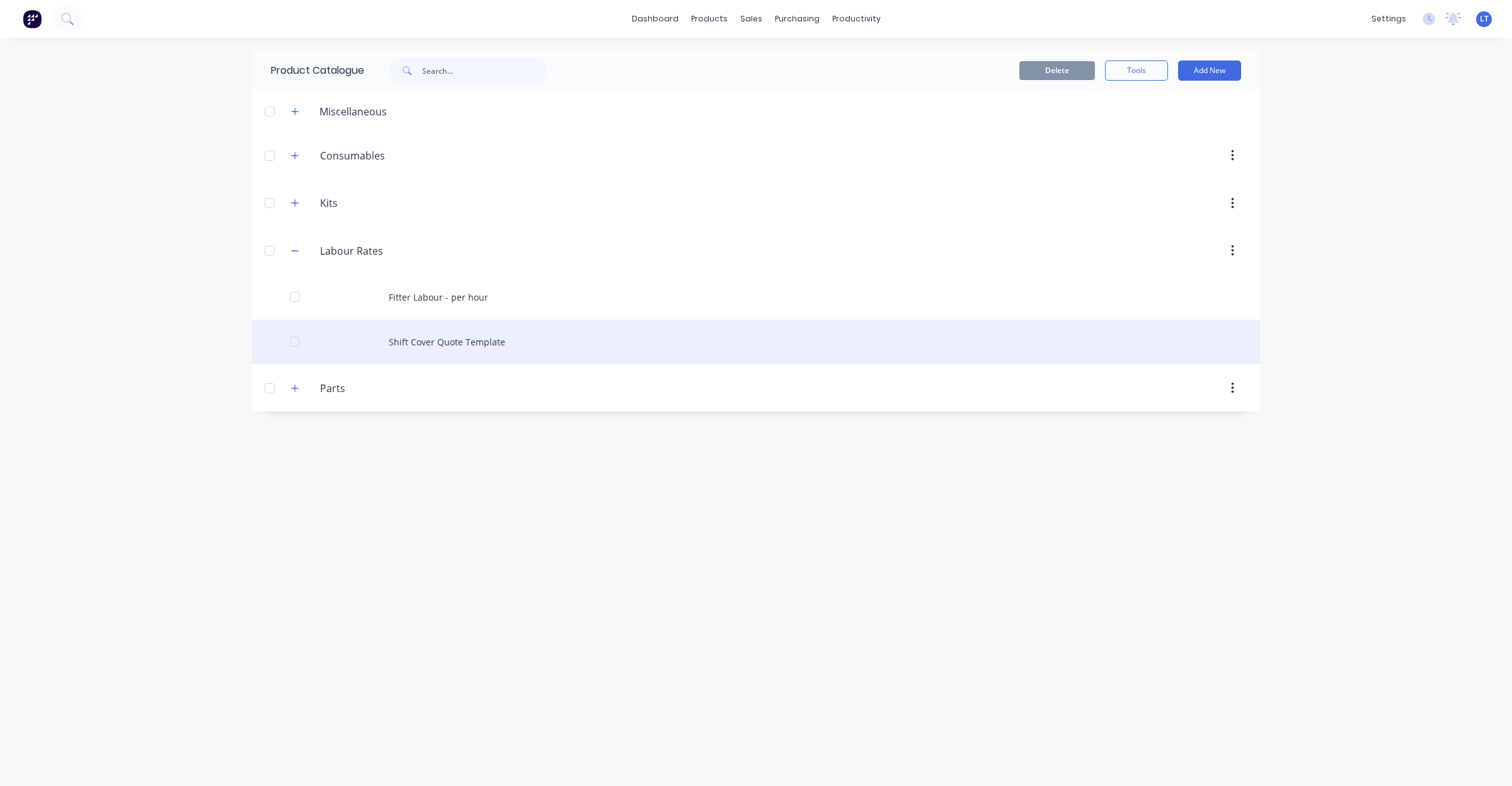
click at [452, 352] on div "Shift Cover Quote Template" at bounding box center [756, 341] width 1009 height 44
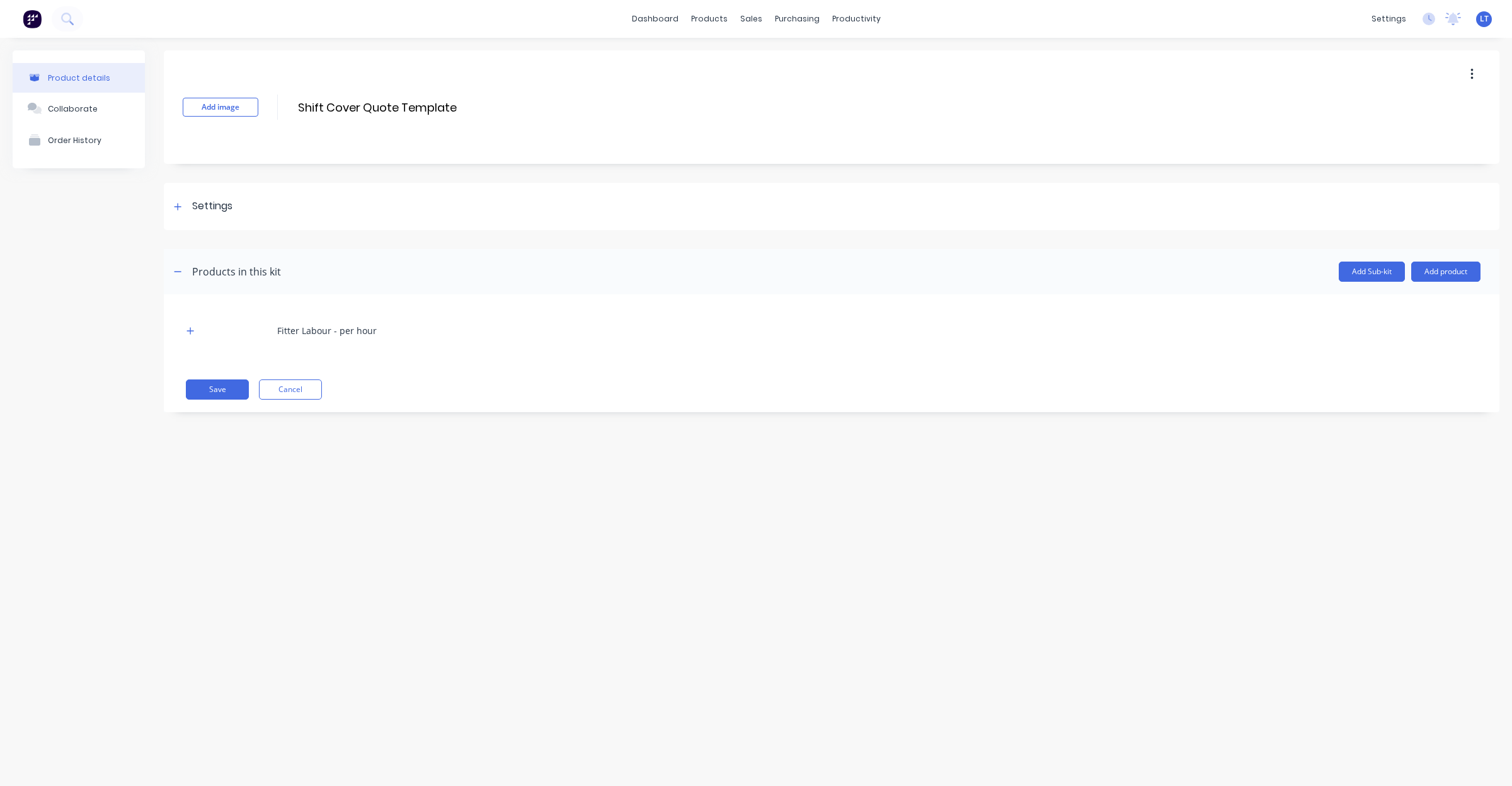
click at [1472, 72] on icon "button" at bounding box center [1472, 75] width 3 height 14
click at [1419, 129] on div "Delete" at bounding box center [1427, 133] width 97 height 18
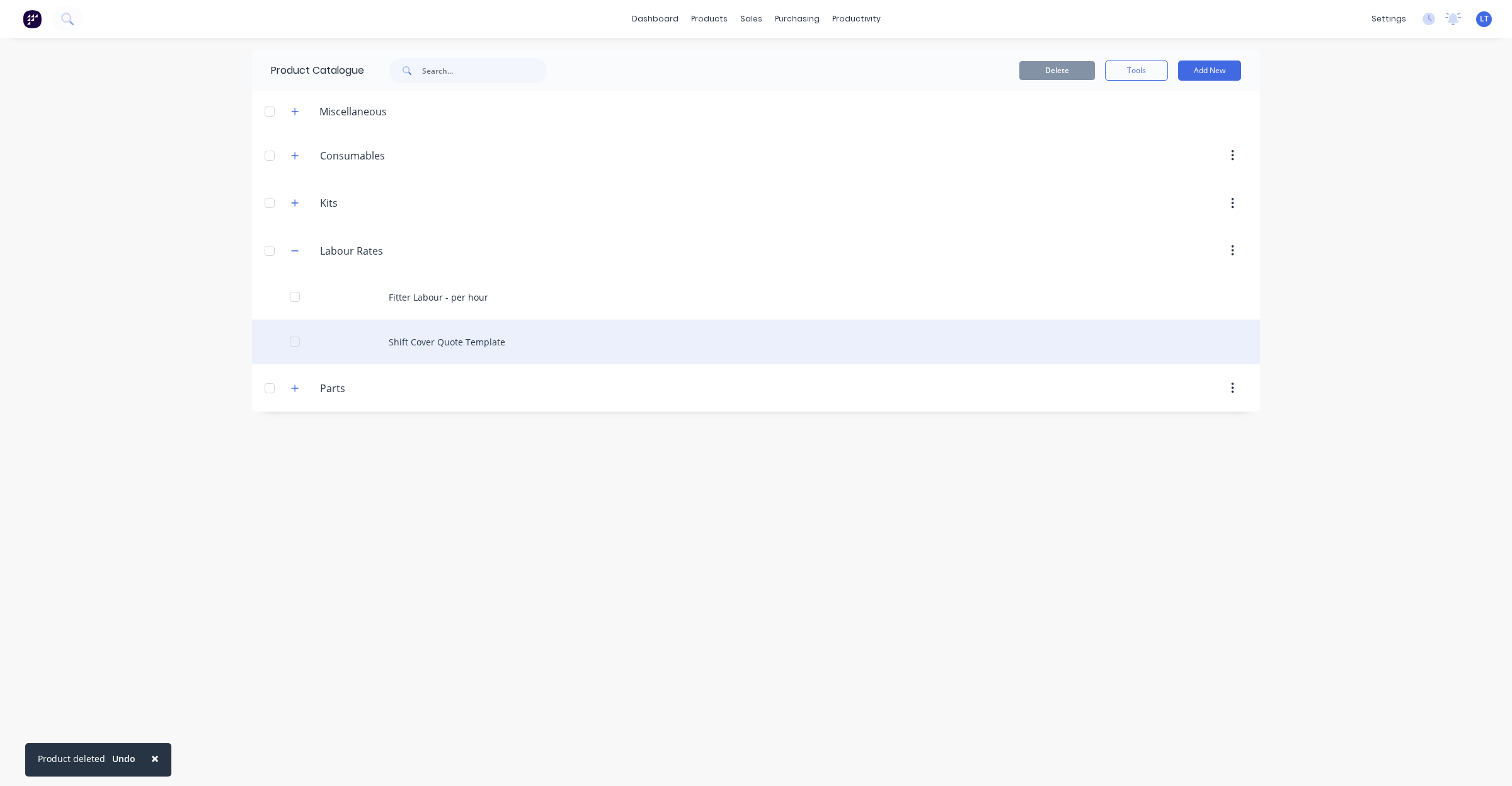
click at [291, 343] on div at bounding box center [294, 341] width 25 height 25
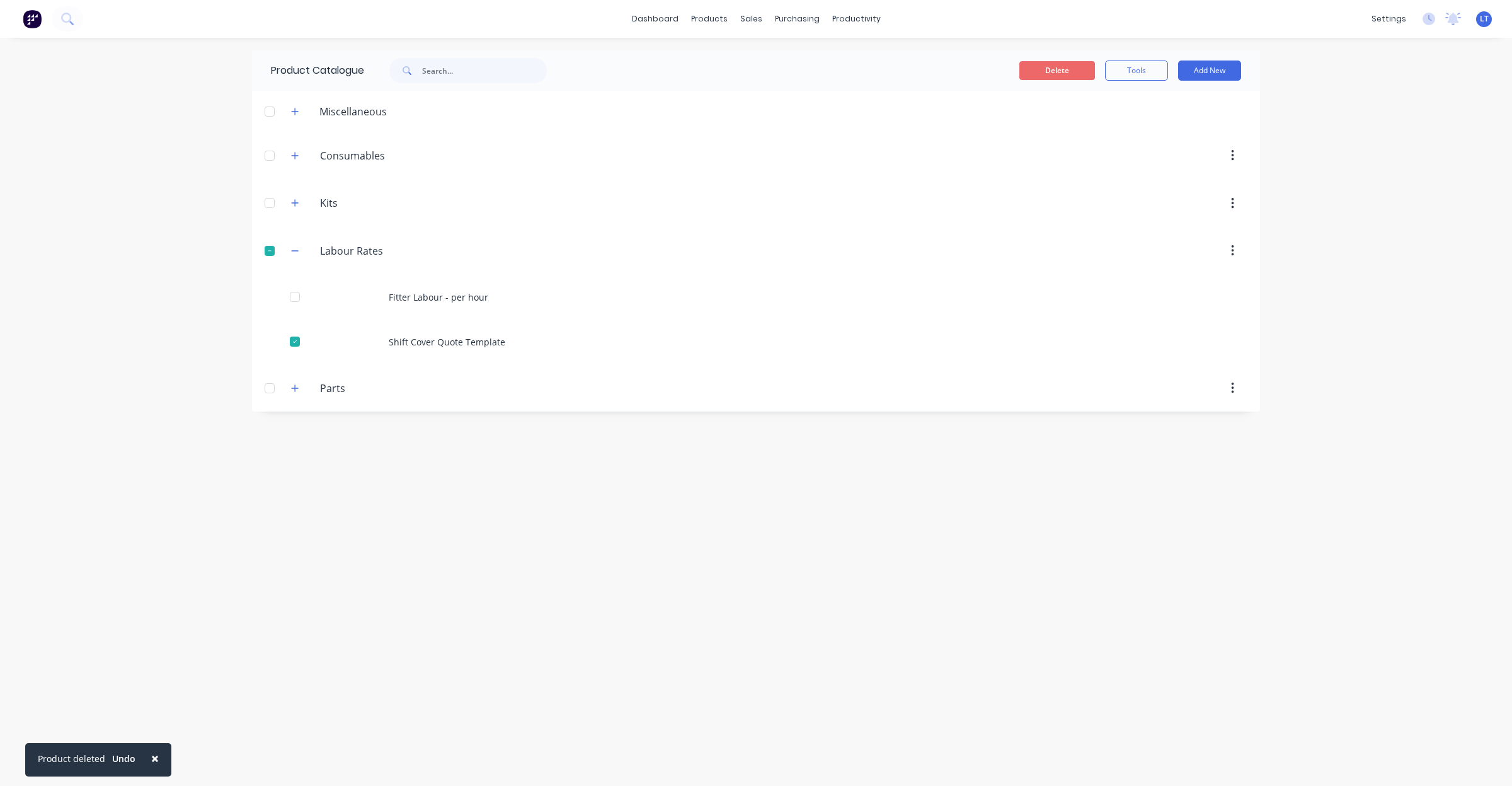
click at [1060, 65] on button "Delete" at bounding box center [1057, 70] width 75 height 19
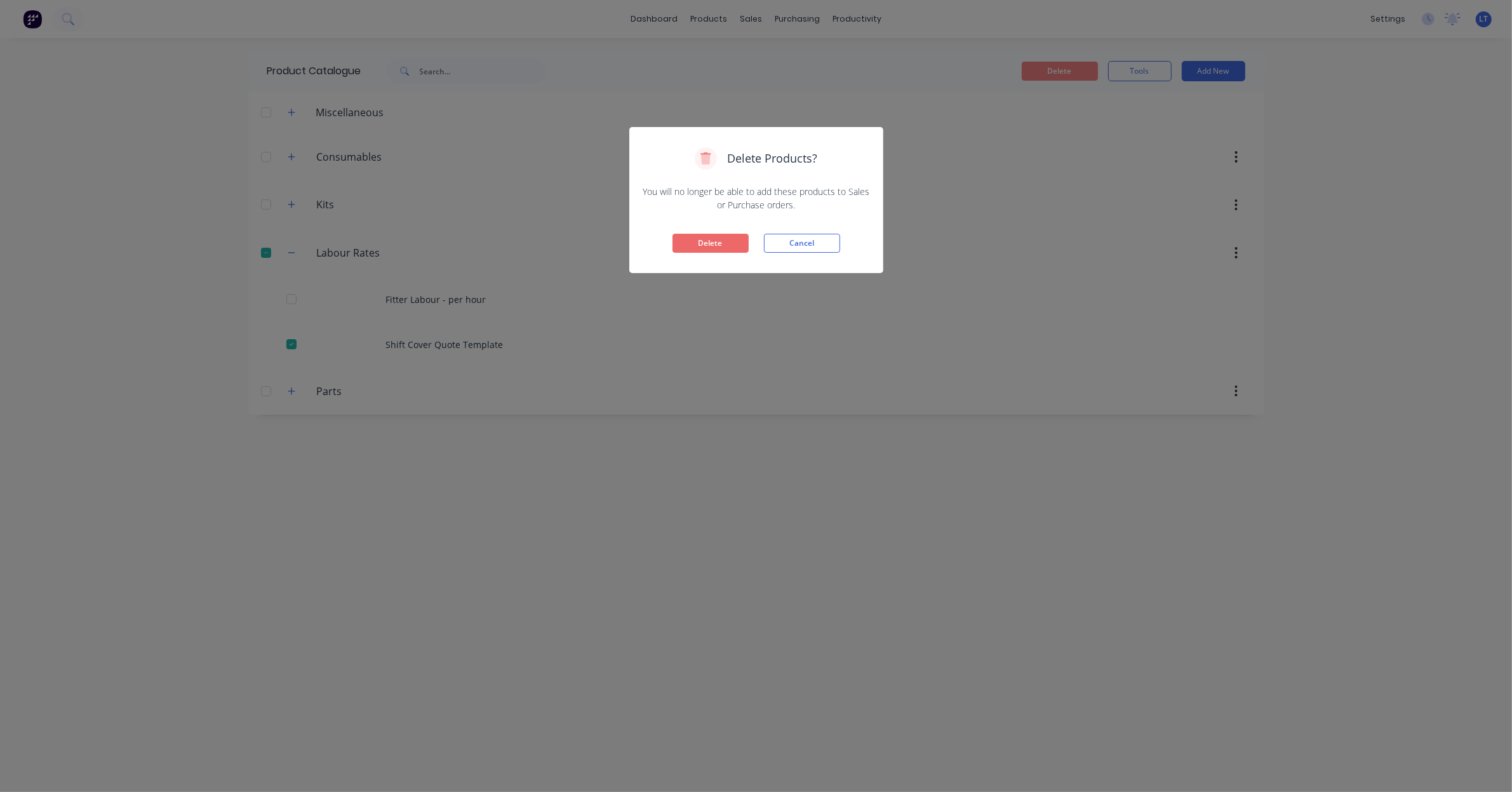
click at [716, 248] on button "Delete" at bounding box center [711, 243] width 76 height 19
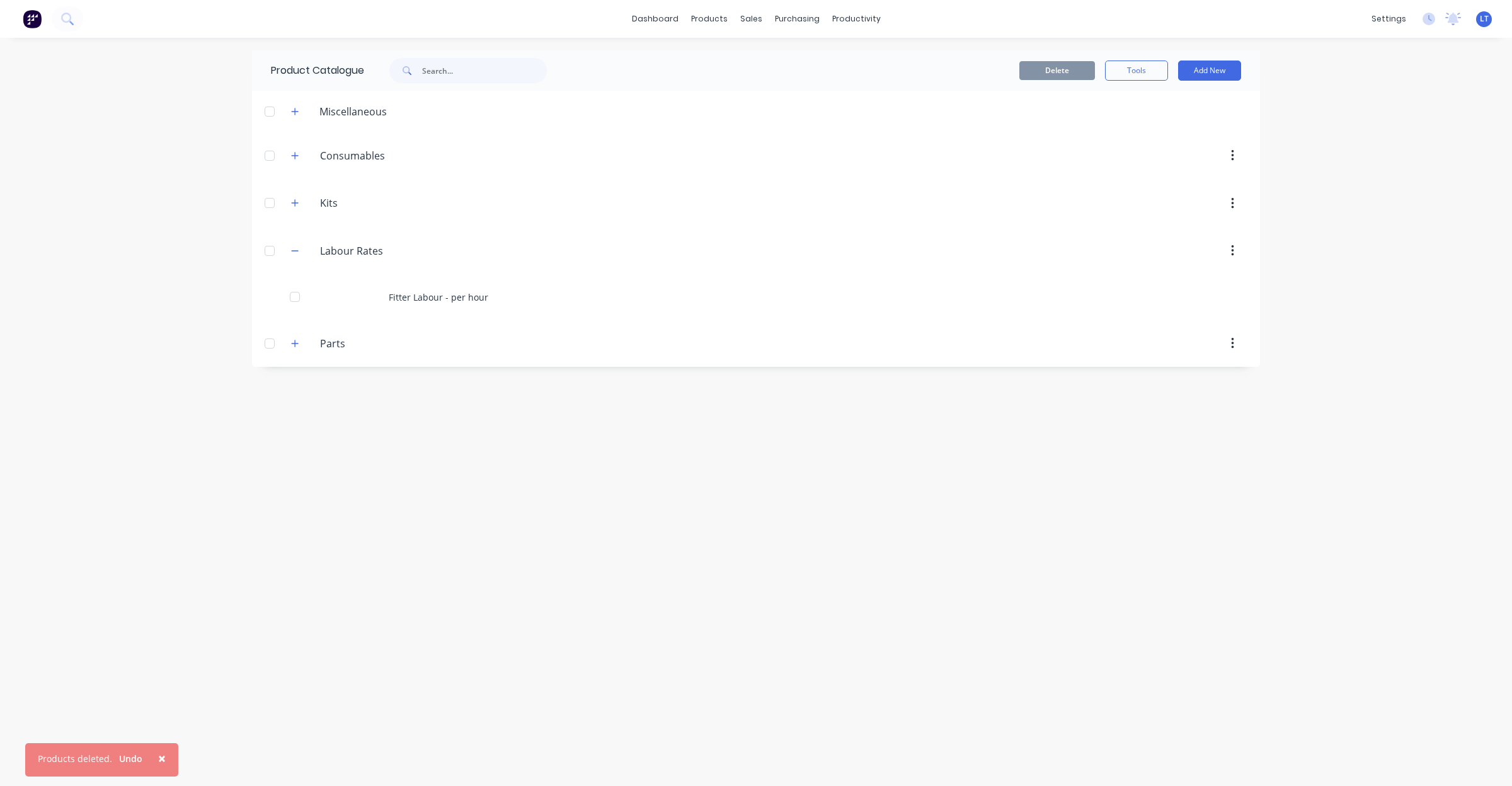
click at [640, 519] on div "Product Catalogue Delete Tools Add New Miscellaneous Consumables Consumables Ki…" at bounding box center [756, 412] width 1009 height 723
drag, startPoint x: 640, startPoint y: 519, endPoint x: 662, endPoint y: 597, distance: 81.0
click at [581, 529] on div "Product Catalogue Delete Tools Add New Miscellaneous Consumables Consumables Ki…" at bounding box center [756, 412] width 1009 height 723
click at [771, 612] on div "Product Catalogue Delete Tools Add New Miscellaneous Consumables Consumables Ki…" at bounding box center [756, 412] width 1009 height 723
click at [656, 590] on div "Product Catalogue Delete Tools Add New Miscellaneous Consumables Consumables Ki…" at bounding box center [756, 412] width 1009 height 723
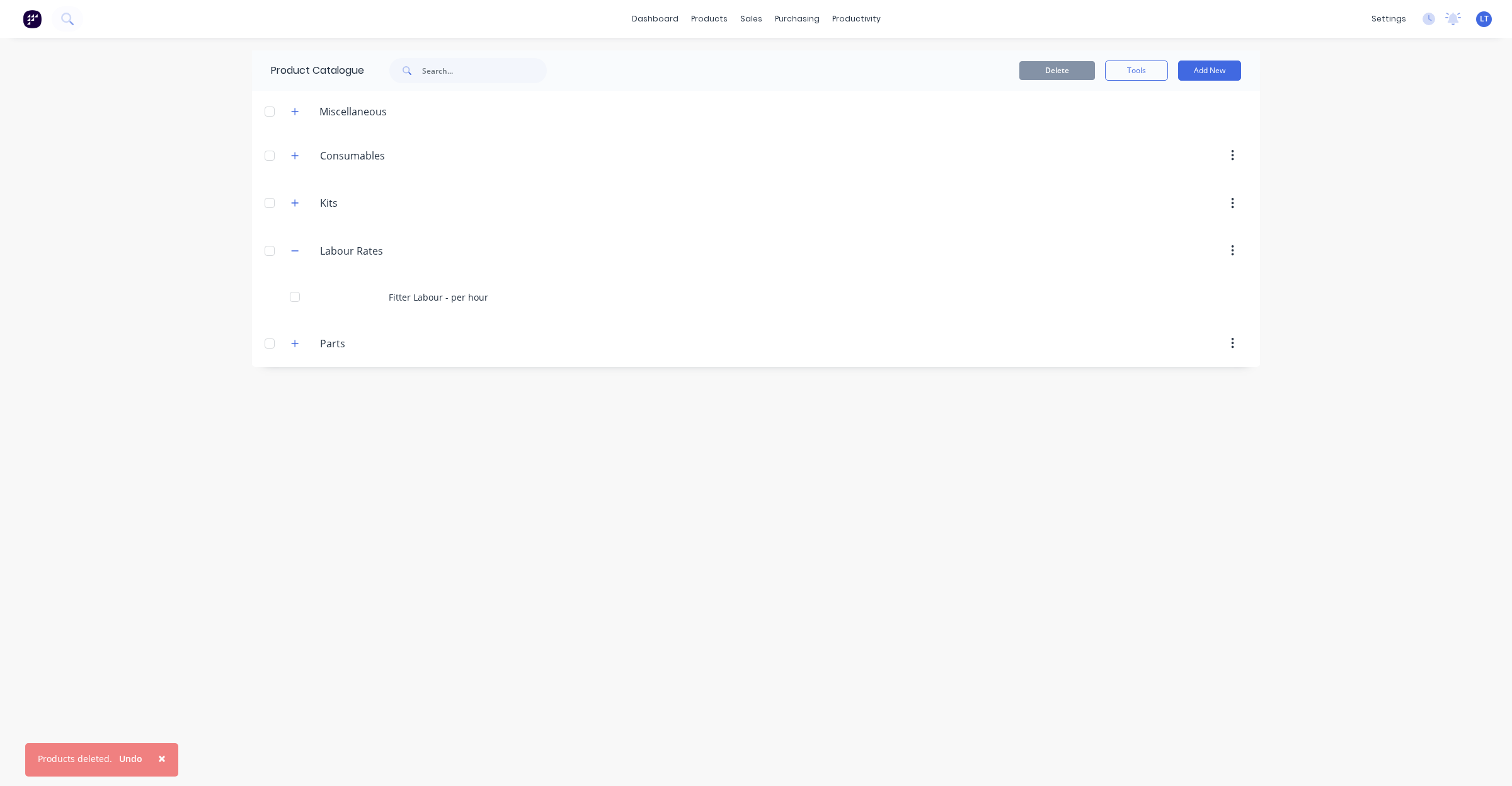
drag, startPoint x: 618, startPoint y: 578, endPoint x: 467, endPoint y: 530, distance: 158.4
click at [467, 530] on div "Product Catalogue Delete Tools Add New Miscellaneous Consumables Consumables Ki…" at bounding box center [756, 412] width 1009 height 723
click at [298, 346] on icon "button" at bounding box center [295, 343] width 8 height 9
click at [298, 349] on button "button" at bounding box center [295, 343] width 16 height 16
click at [300, 108] on button "button" at bounding box center [295, 111] width 16 height 16
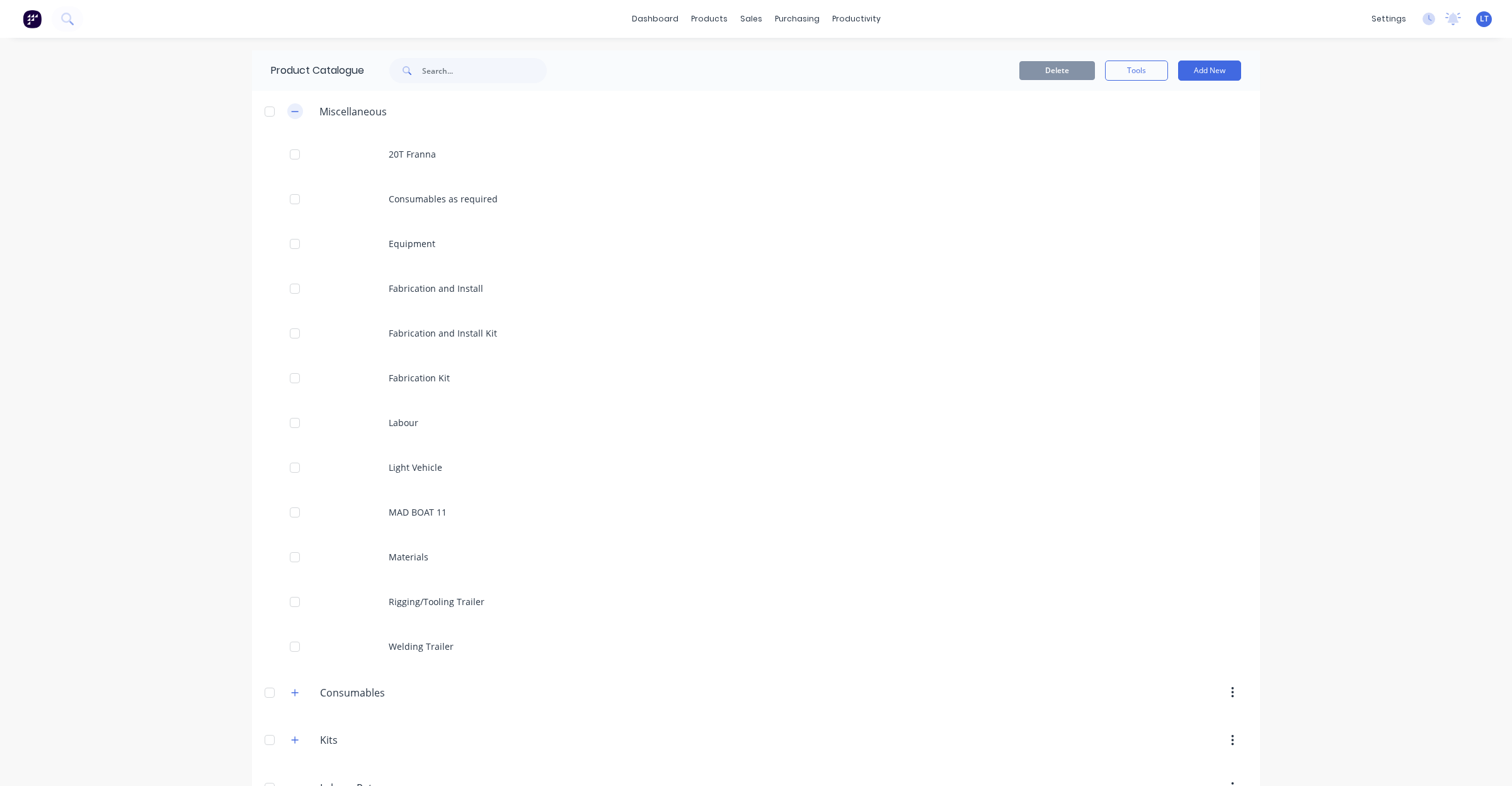
click at [294, 111] on button "button" at bounding box center [295, 111] width 16 height 16
click at [291, 154] on icon "button" at bounding box center [295, 156] width 8 height 9
click at [295, 155] on icon "button" at bounding box center [295, 156] width 8 height 9
click at [303, 203] on button "button" at bounding box center [295, 203] width 16 height 16
click at [293, 203] on icon "button" at bounding box center [295, 203] width 8 height 9
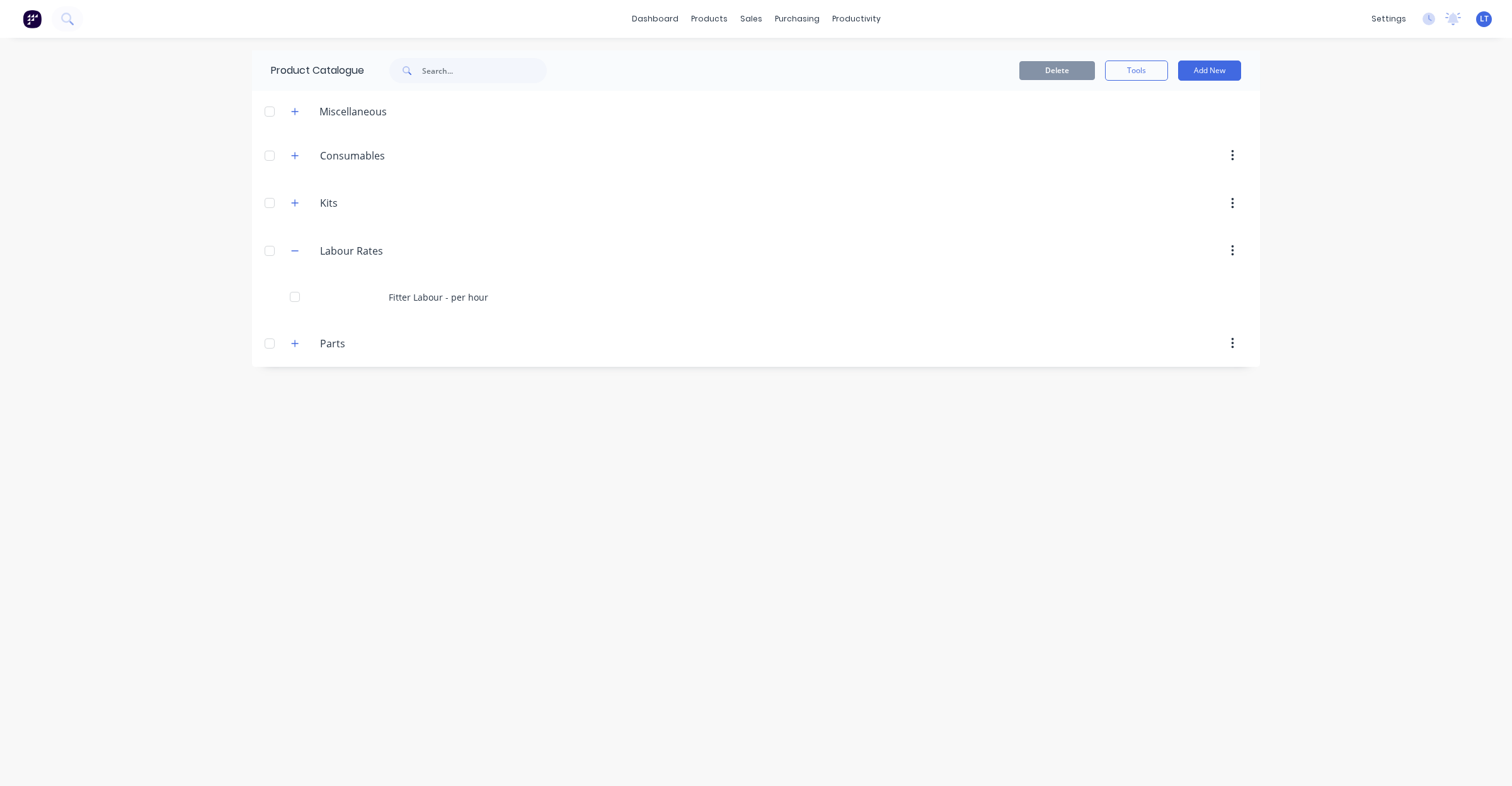
click at [694, 486] on div "Product Catalogue Delete Tools Add New Miscellaneous 20T Franna Consumables as …" at bounding box center [756, 412] width 1009 height 723
click at [597, 468] on div "Product Catalogue Delete Tools Add New Miscellaneous 20T Franna Consumables as …" at bounding box center [756, 412] width 1009 height 723
drag, startPoint x: 596, startPoint y: 468, endPoint x: 526, endPoint y: 452, distance: 71.8
click at [521, 462] on div "Product Catalogue Delete Tools Add New Miscellaneous 20T Franna Consumables as …" at bounding box center [756, 412] width 1009 height 723
click at [733, 90] on div "Materials" at bounding box center [744, 85] width 38 height 11
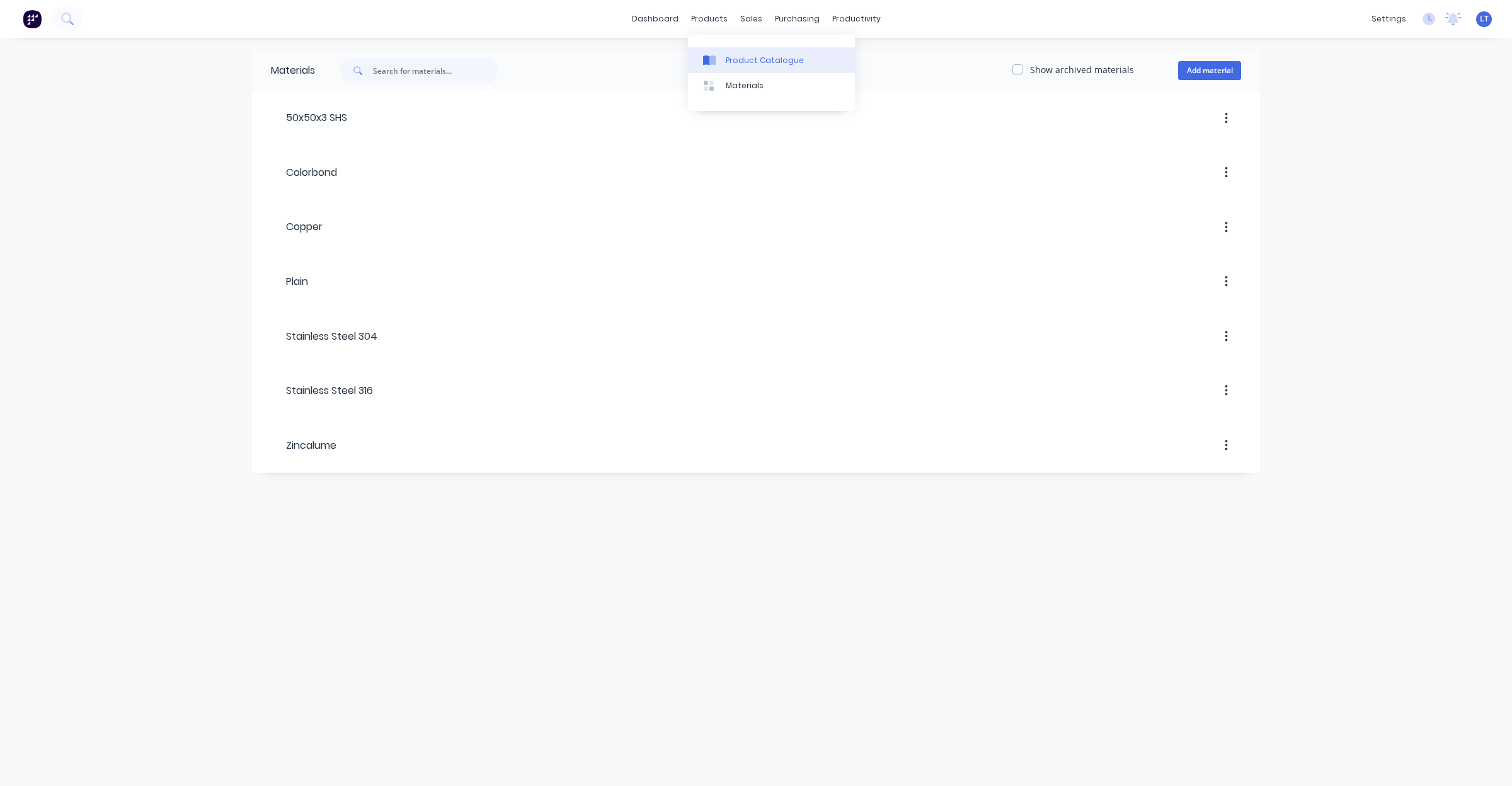
click at [726, 59] on div "Product Catalogue" at bounding box center [765, 60] width 78 height 11
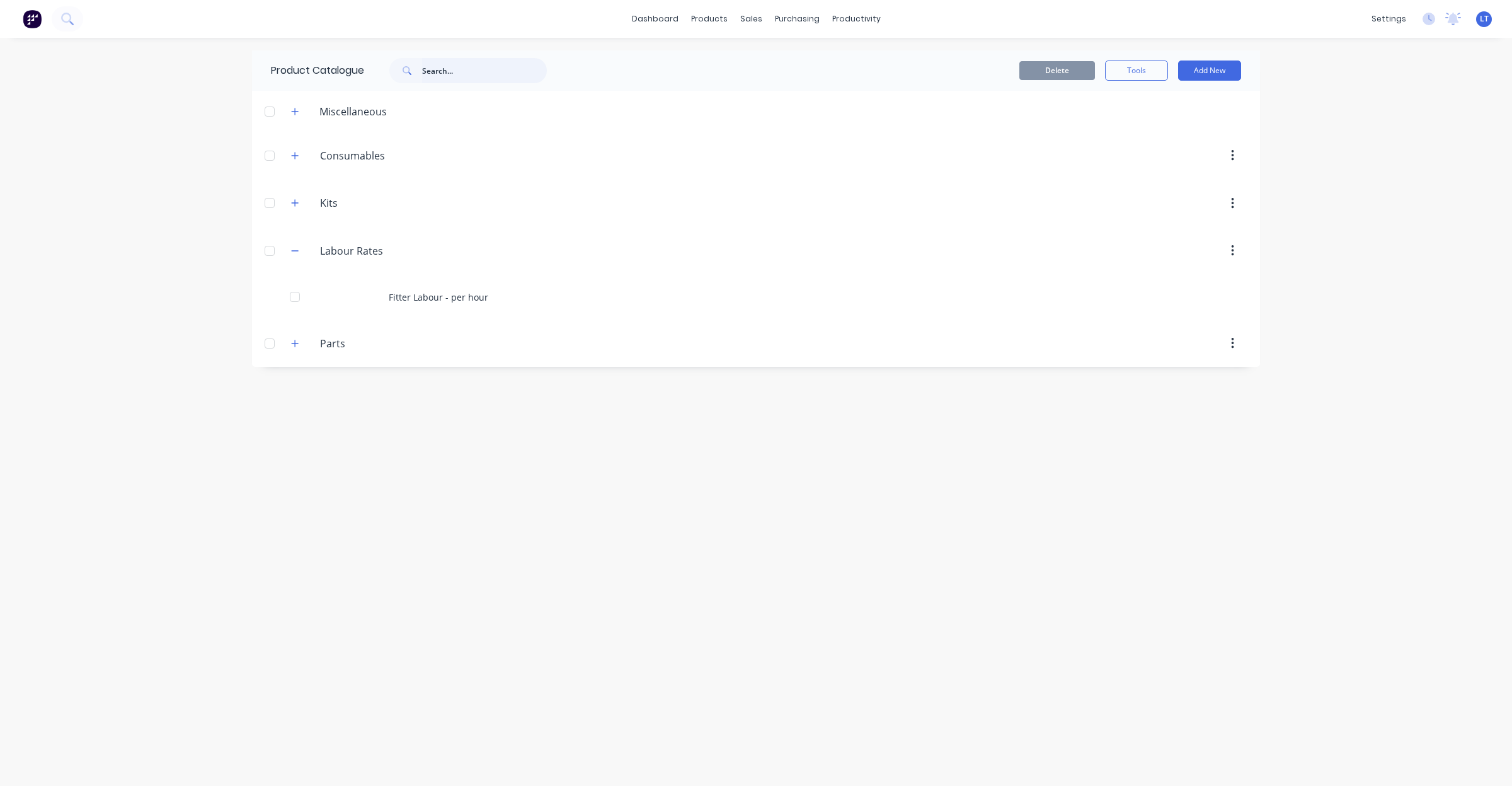
click at [473, 73] on input "text" at bounding box center [485, 70] width 125 height 25
type input "s"
type input "z"
click at [292, 252] on icon "button" at bounding box center [295, 251] width 8 height 9
click at [1236, 254] on button "button" at bounding box center [1232, 251] width 29 height 23
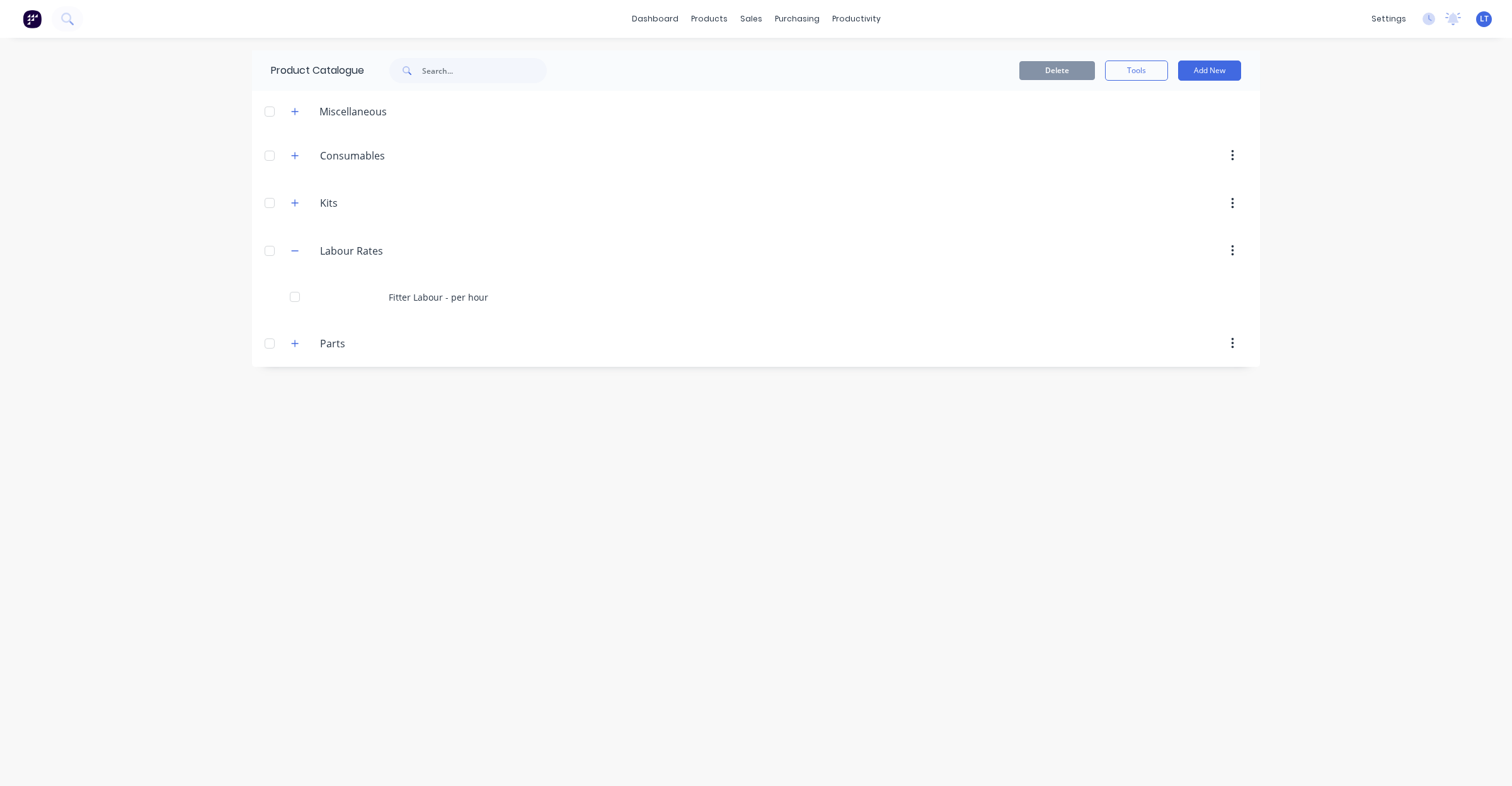
click at [663, 397] on div "Product Catalogue Delete Tools Add New Miscellaneous Consumables Consumables Ki…" at bounding box center [756, 412] width 1009 height 723
click at [1218, 65] on button "Add New" at bounding box center [1210, 70] width 63 height 20
click at [1171, 129] on div "Product" at bounding box center [1181, 128] width 97 height 18
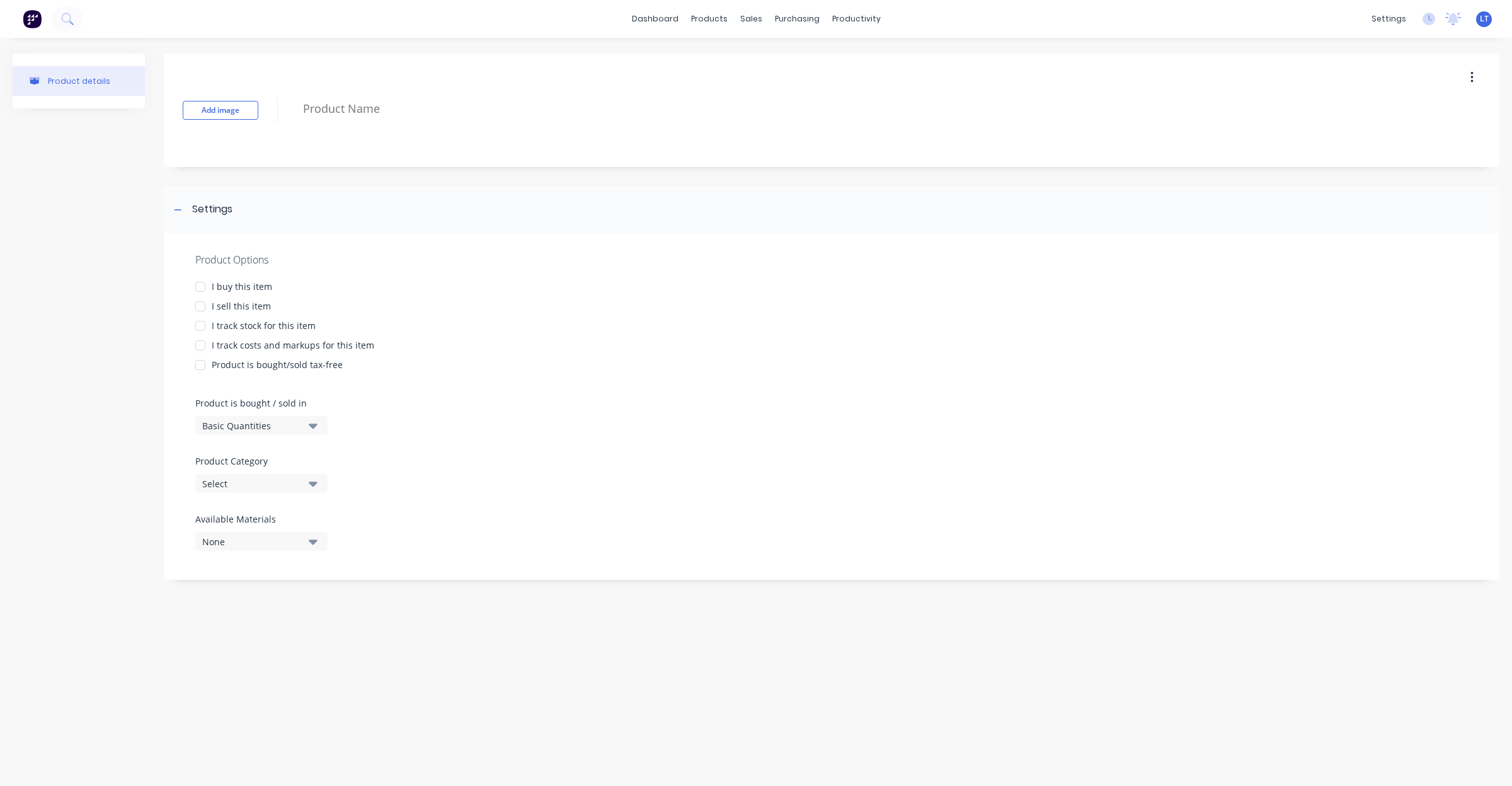
click at [300, 431] on div "Basic Quantities" at bounding box center [253, 426] width 101 height 14
click at [301, 424] on div "Basic Quantities" at bounding box center [253, 426] width 101 height 14
click at [310, 480] on icon "button" at bounding box center [313, 483] width 9 height 14
click at [269, 409] on div "Labour Rates" at bounding box center [290, 404] width 189 height 25
click at [298, 548] on button "None" at bounding box center [262, 541] width 132 height 19
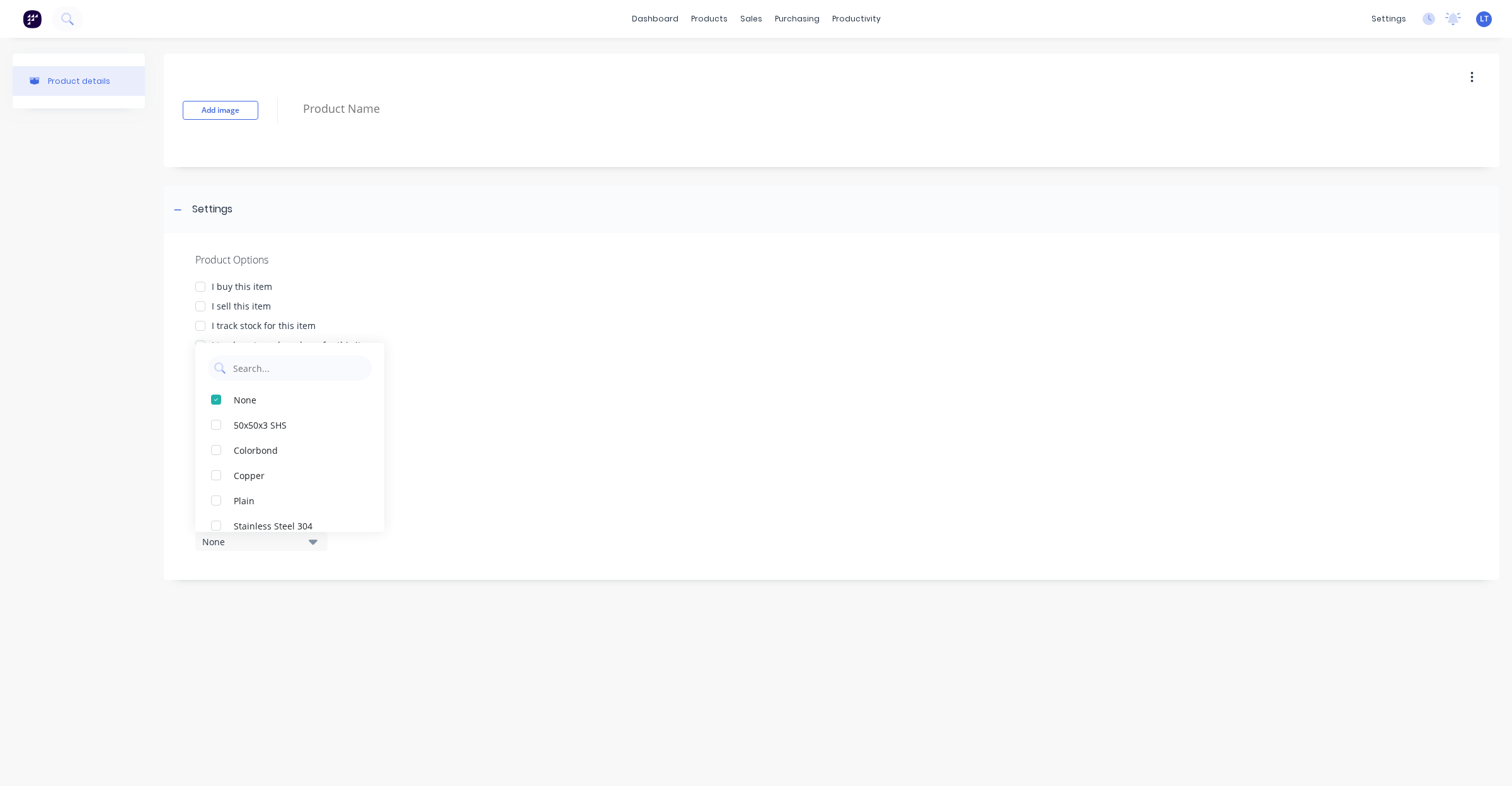
click at [298, 547] on div "None" at bounding box center [253, 542] width 101 height 14
click at [197, 304] on div at bounding box center [199, 306] width 25 height 25
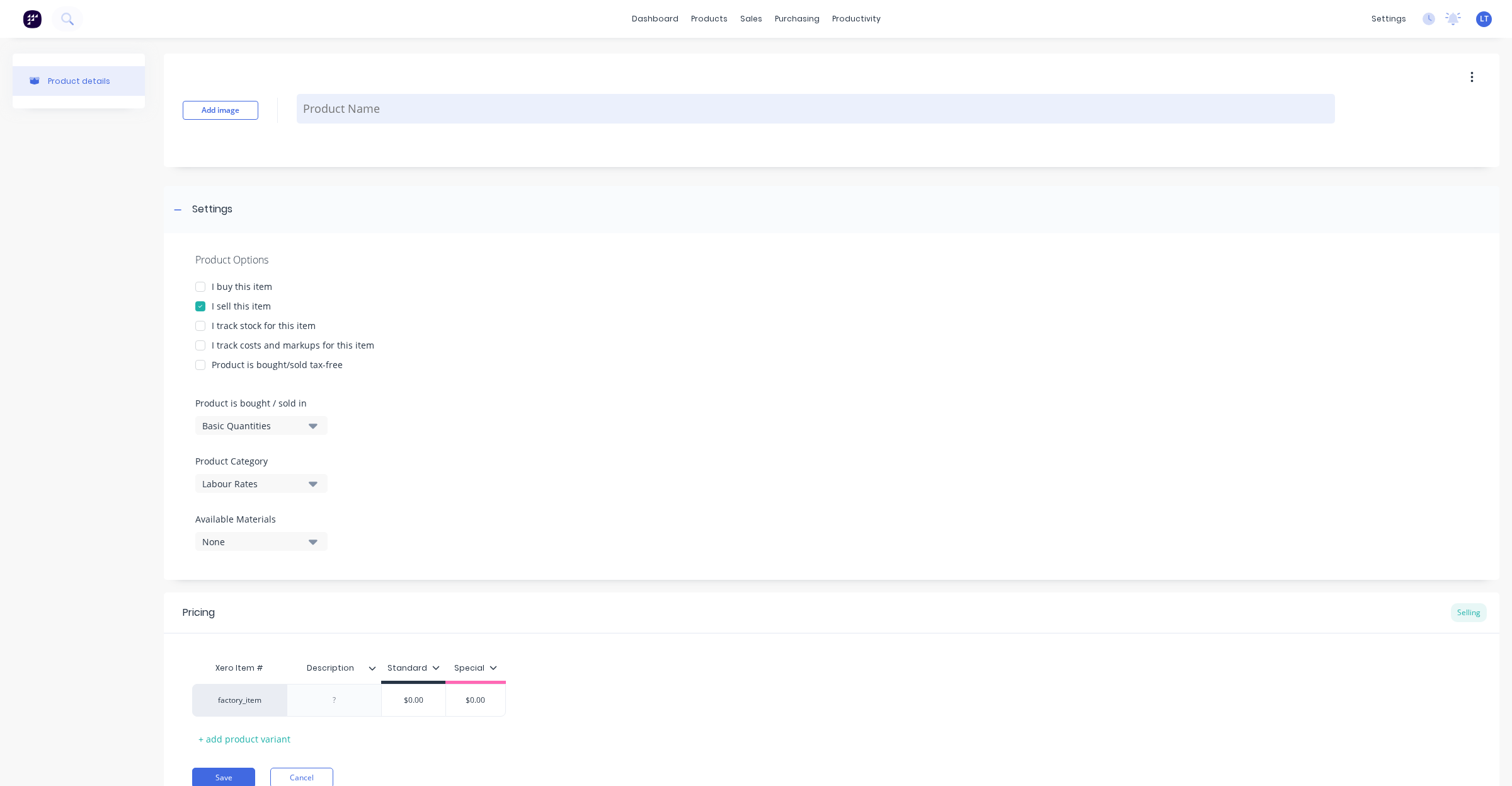
click at [376, 107] on textarea at bounding box center [816, 108] width 1039 height 29
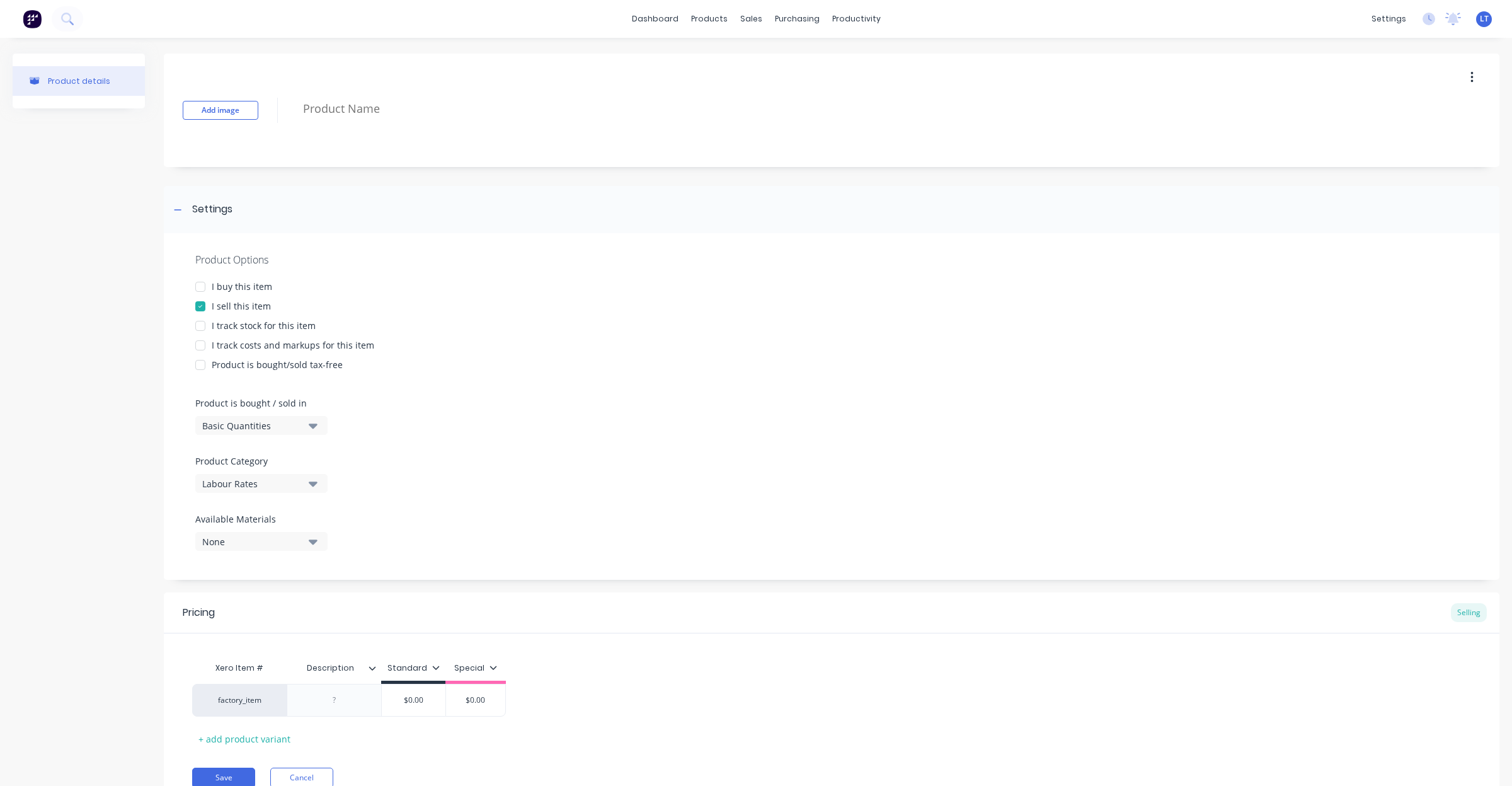
type textarea "x"
type textarea "B"
type textarea "x"
type textarea "Bo"
type textarea "x"
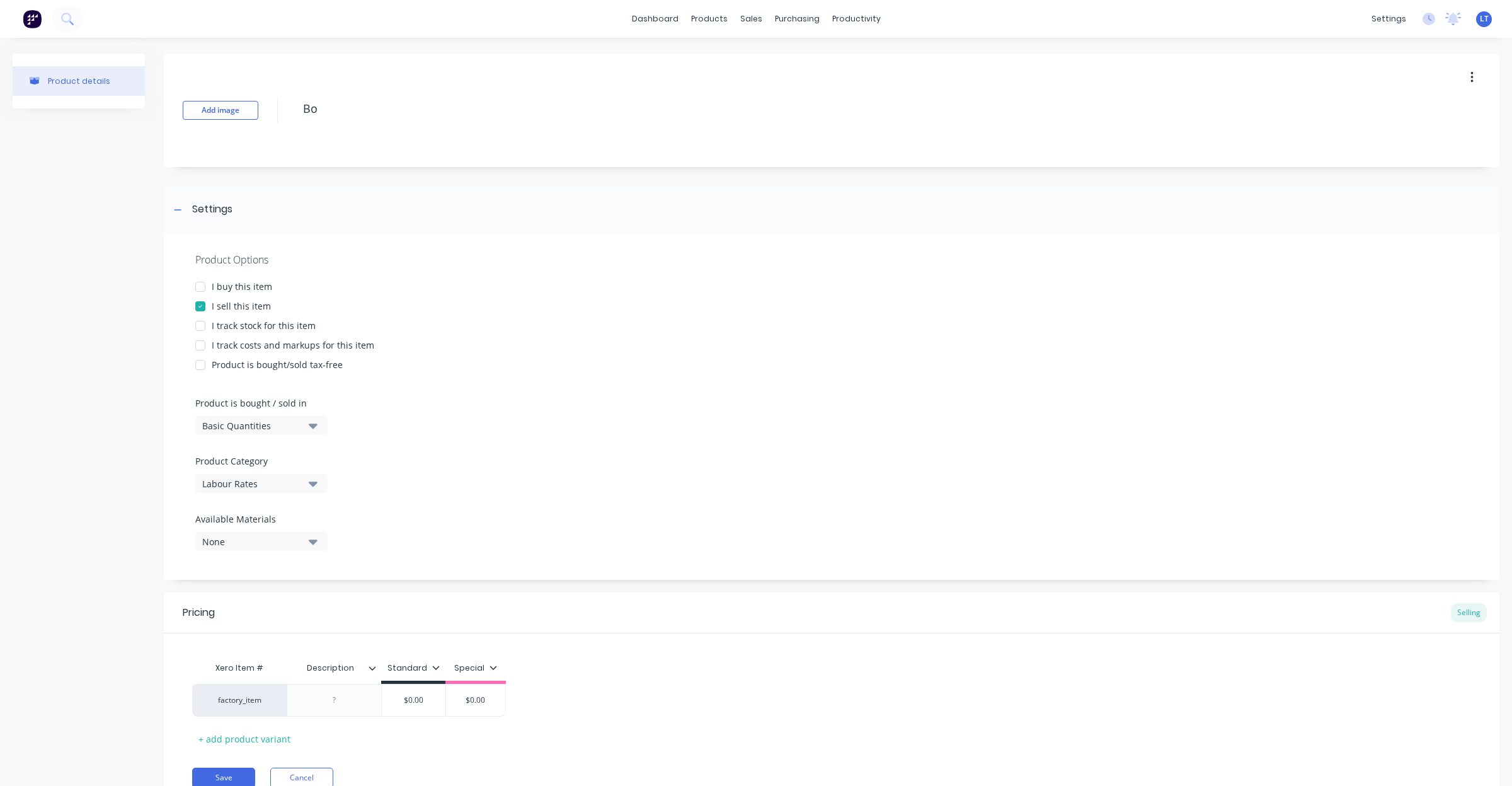
type textarea "Boi"
type textarea "x"
type textarea "Boil"
type textarea "x"
type textarea "Boile"
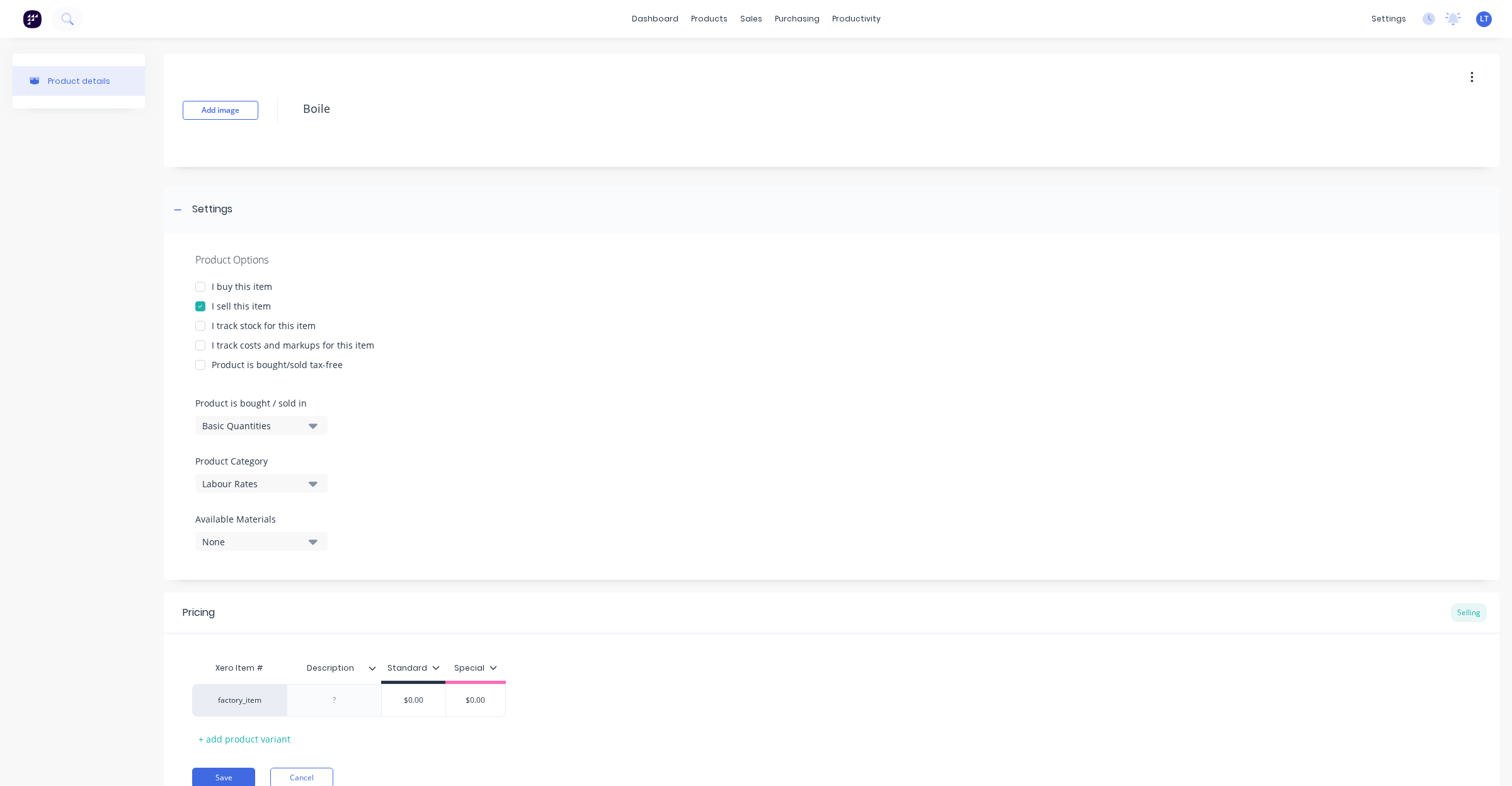
type textarea "x"
type textarea "Boiler"
type textarea "x"
type textarea "Boilerm"
type textarea "x"
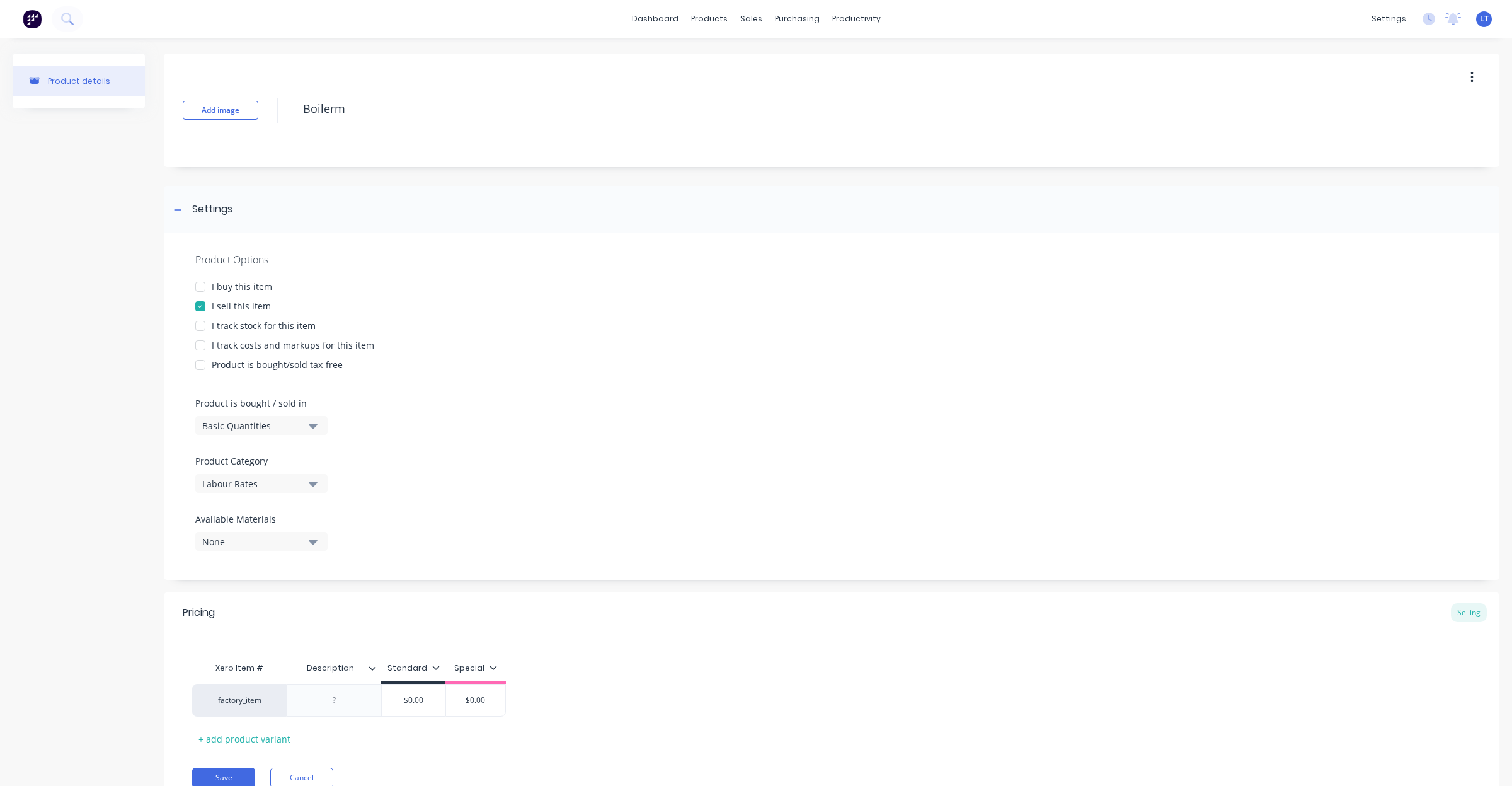
type textarea "Boilerma"
type textarea "x"
type textarea "Boilermak"
type textarea "x"
type textarea "Boilermake"
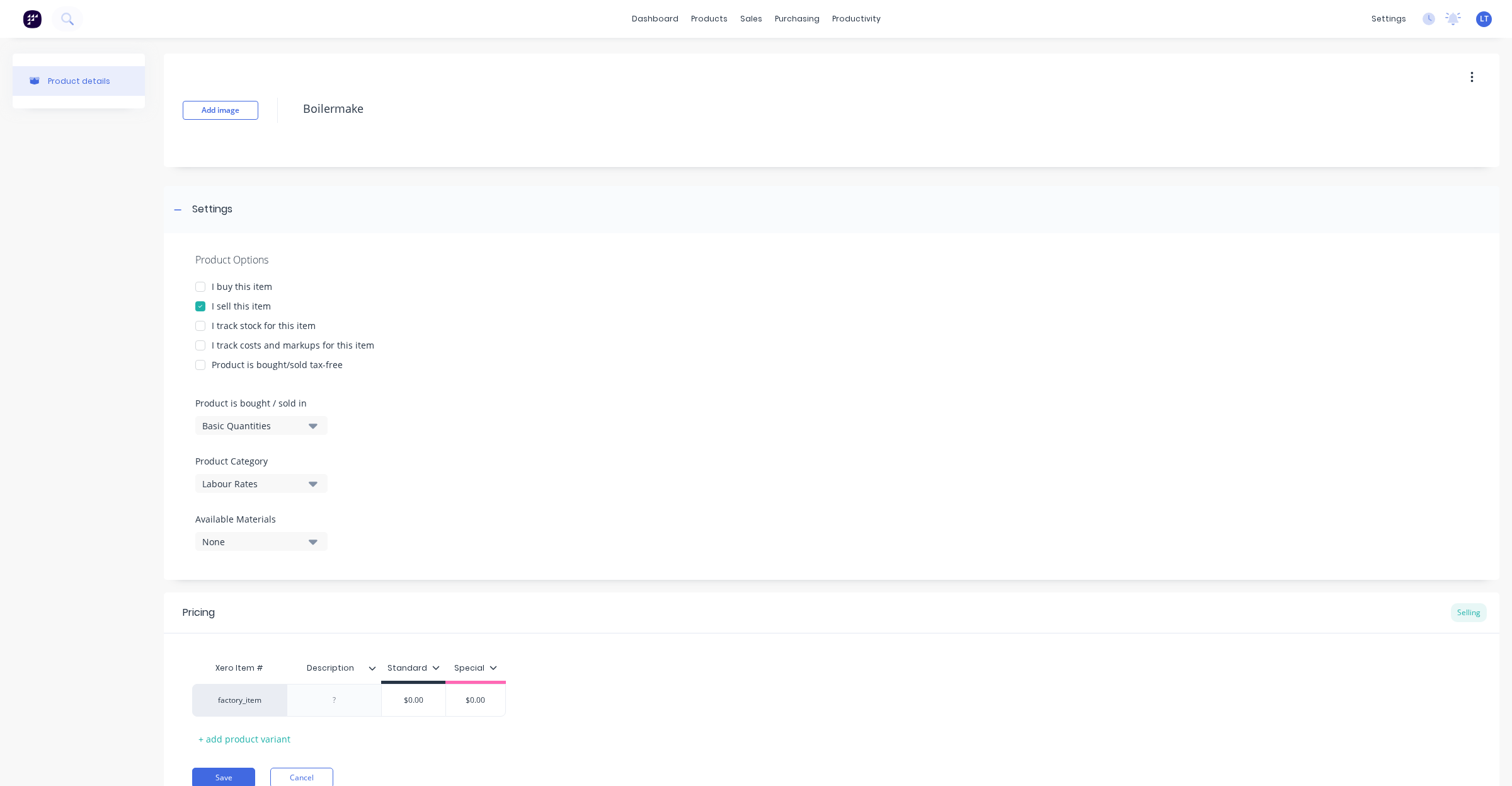
type textarea "x"
type textarea "Boilermaker"
type textarea "x"
type textarea "Boilermaker"
type textarea "x"
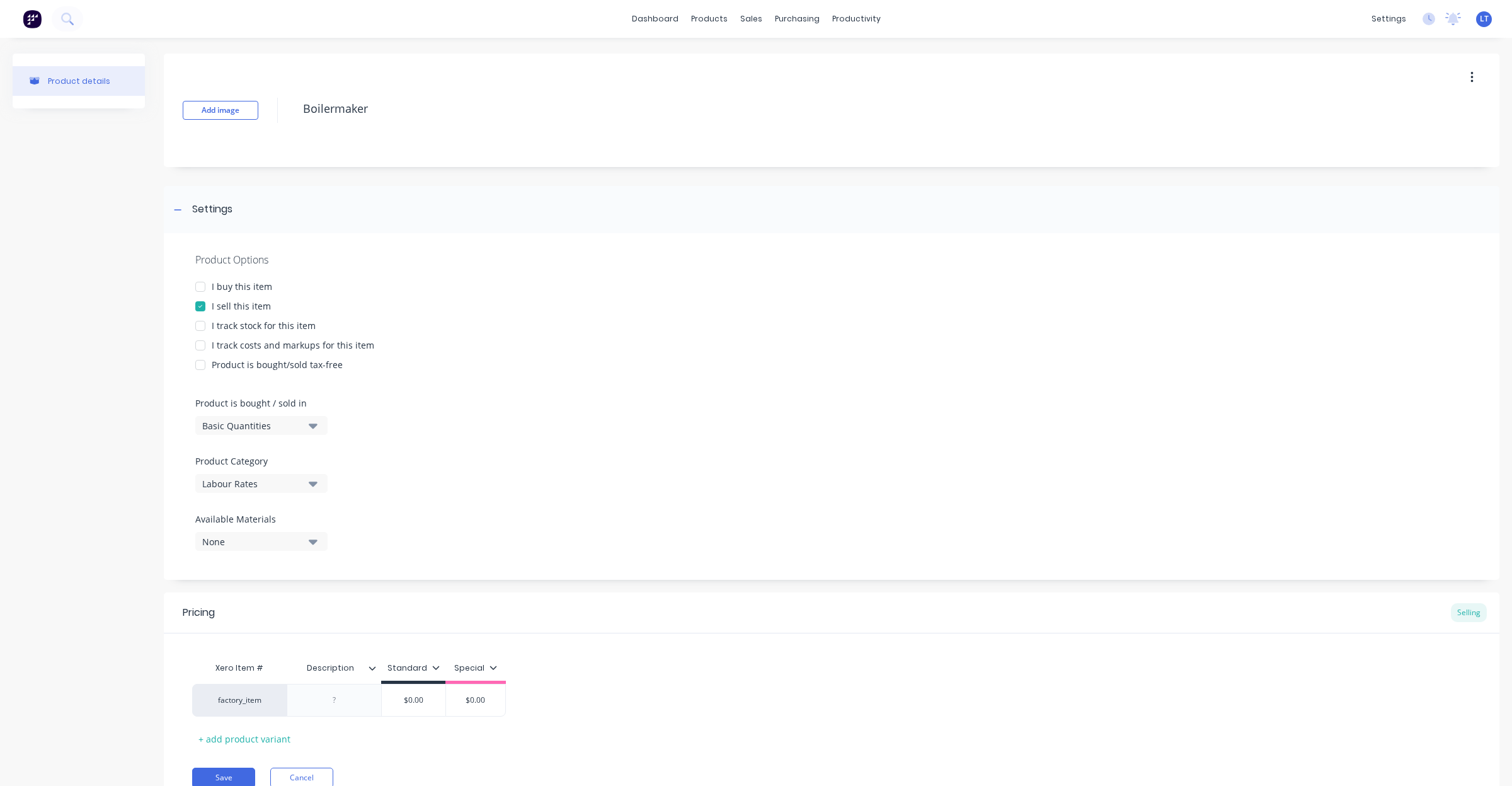
type textarea "Boilermaker L"
type textarea "x"
type textarea "Boilermaker La"
type textarea "x"
type textarea "Boilermaker Lab"
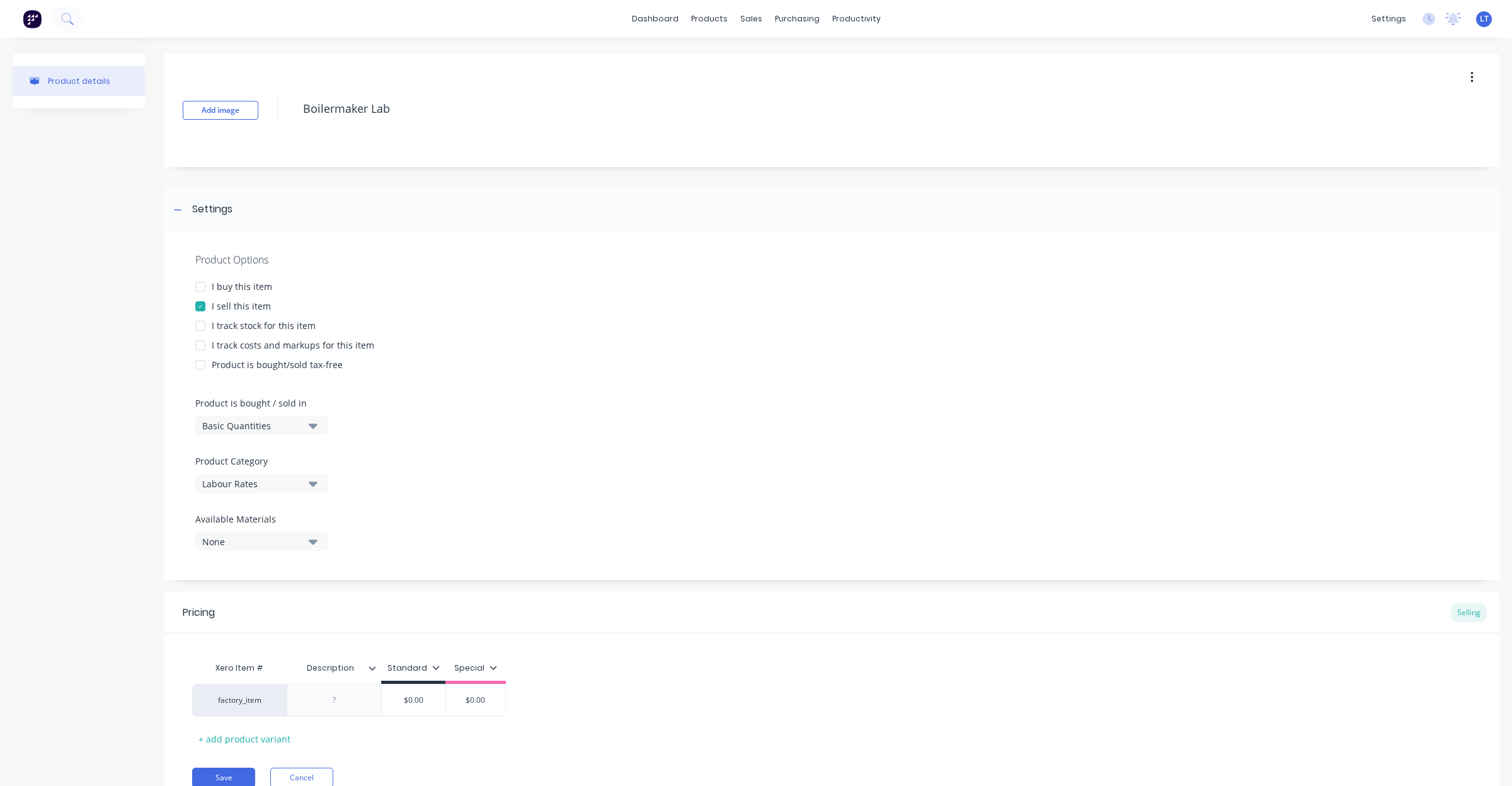
type textarea "x"
type textarea "Boilermaker Labo"
type textarea "x"
type textarea "Boilermaker Labou"
type textarea "x"
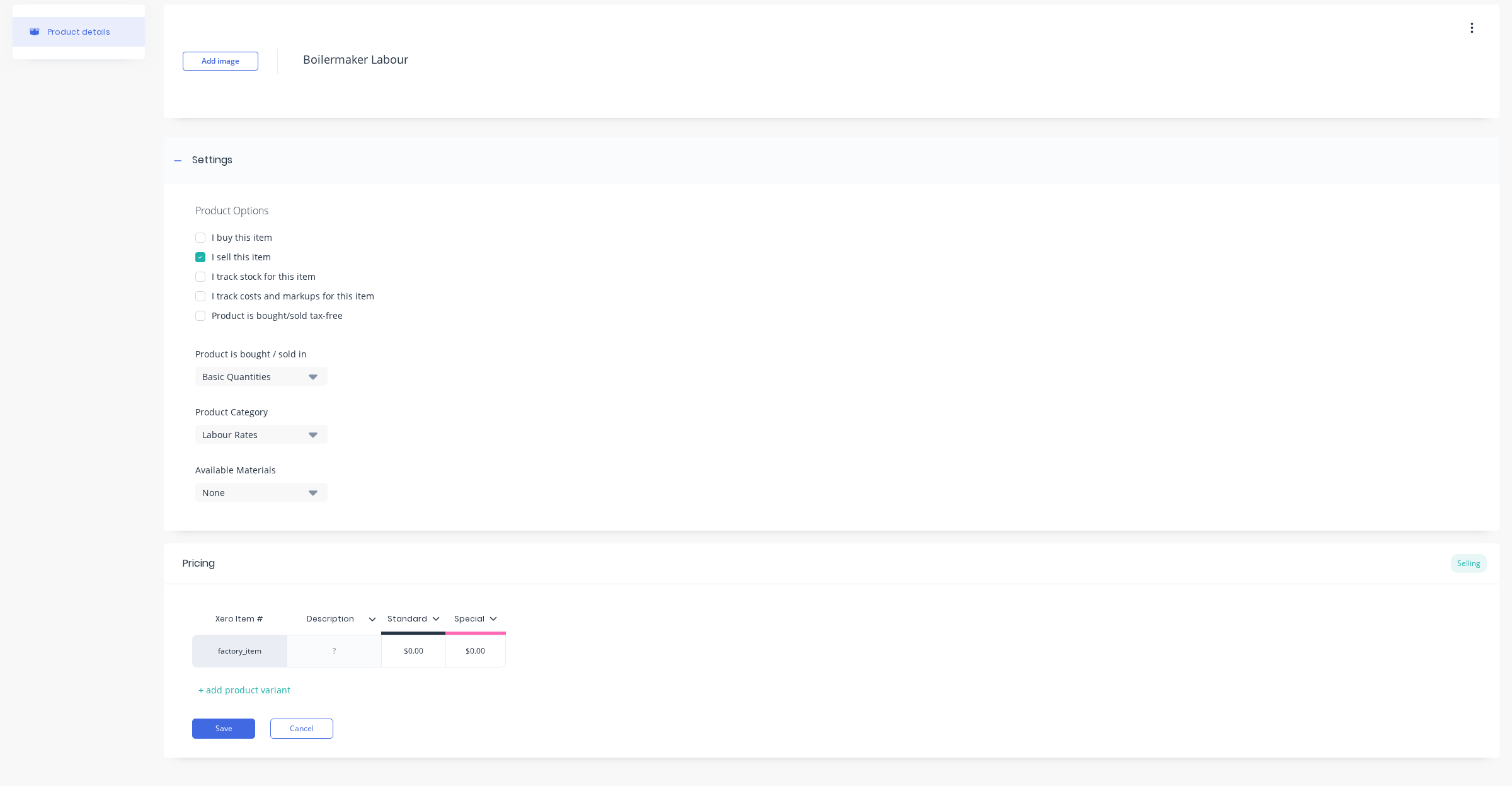
scroll to position [56, 0]
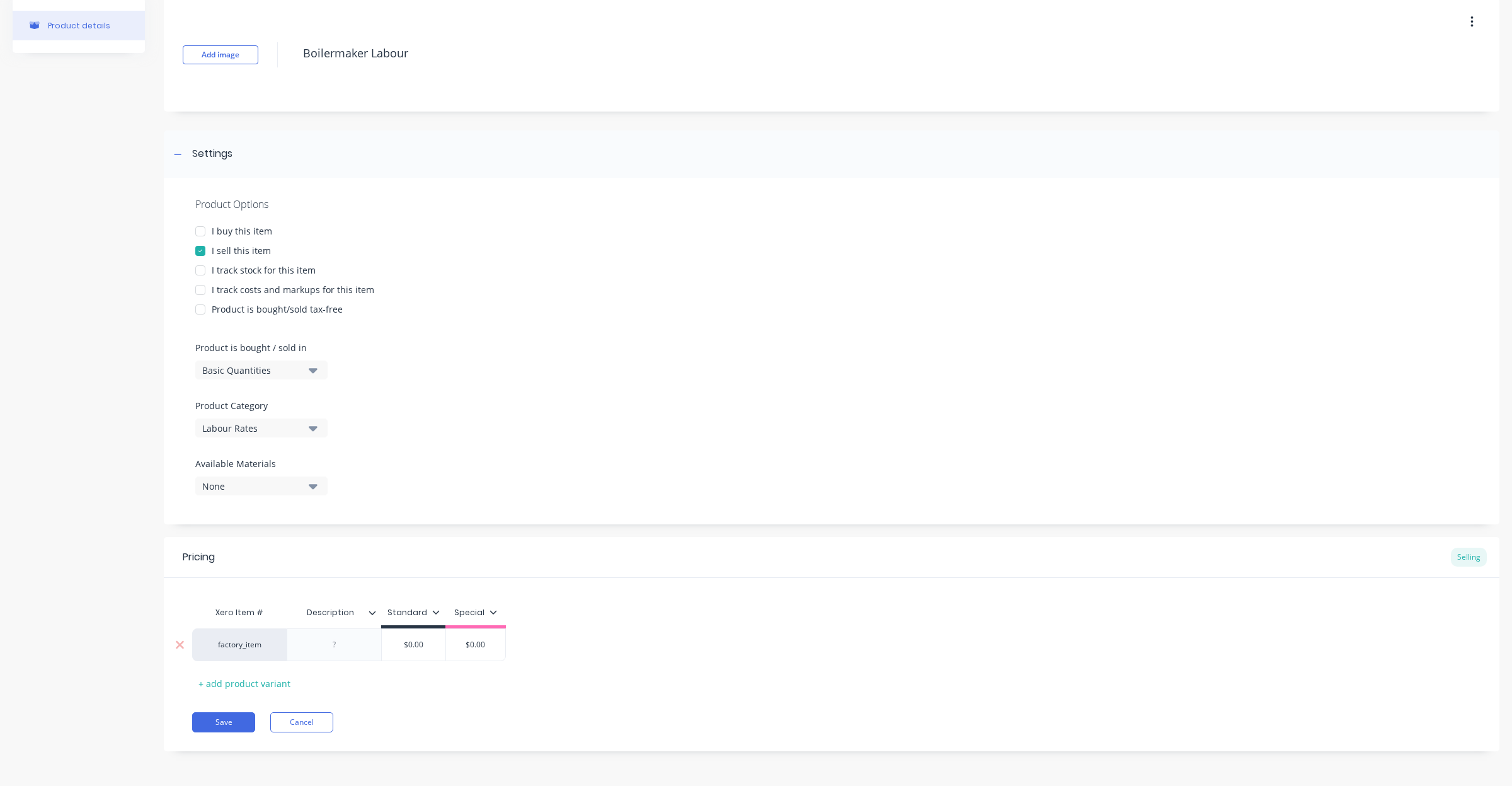
type textarea "Boilermaker Labour"
click at [335, 643] on div at bounding box center [335, 645] width 63 height 17
click at [342, 646] on div "BMW Labou" at bounding box center [335, 645] width 63 height 17
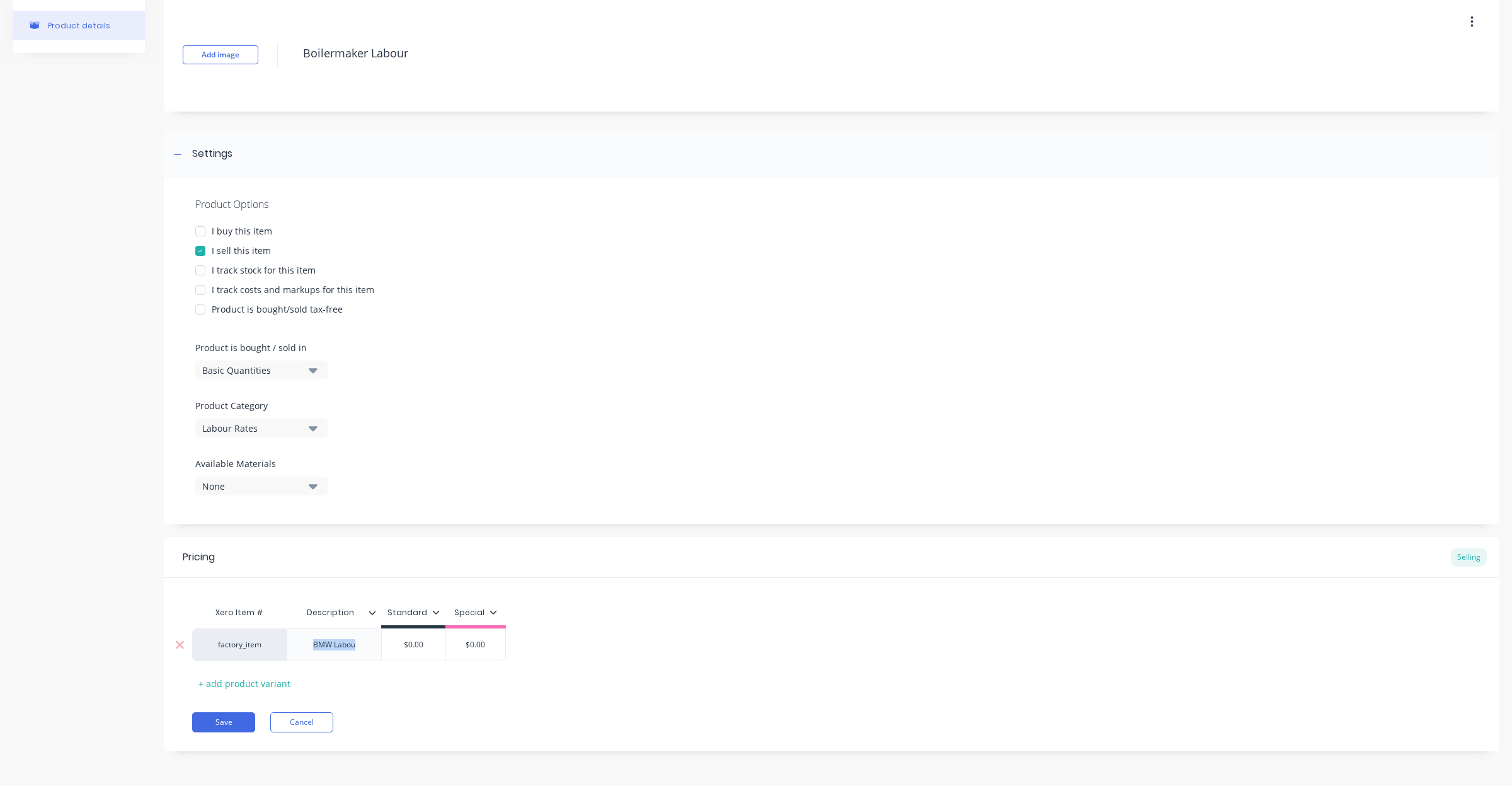
click at [342, 646] on div "BMW Labou" at bounding box center [335, 645] width 63 height 17
click at [485, 604] on div "Special" at bounding box center [476, 615] width 60 height 25
click at [487, 616] on div "Special" at bounding box center [476, 612] width 43 height 11
click at [425, 695] on div at bounding box center [426, 698] width 25 height 25
click at [602, 657] on div "factory_item Day Shift $130.00 130" at bounding box center [832, 645] width 1279 height 33
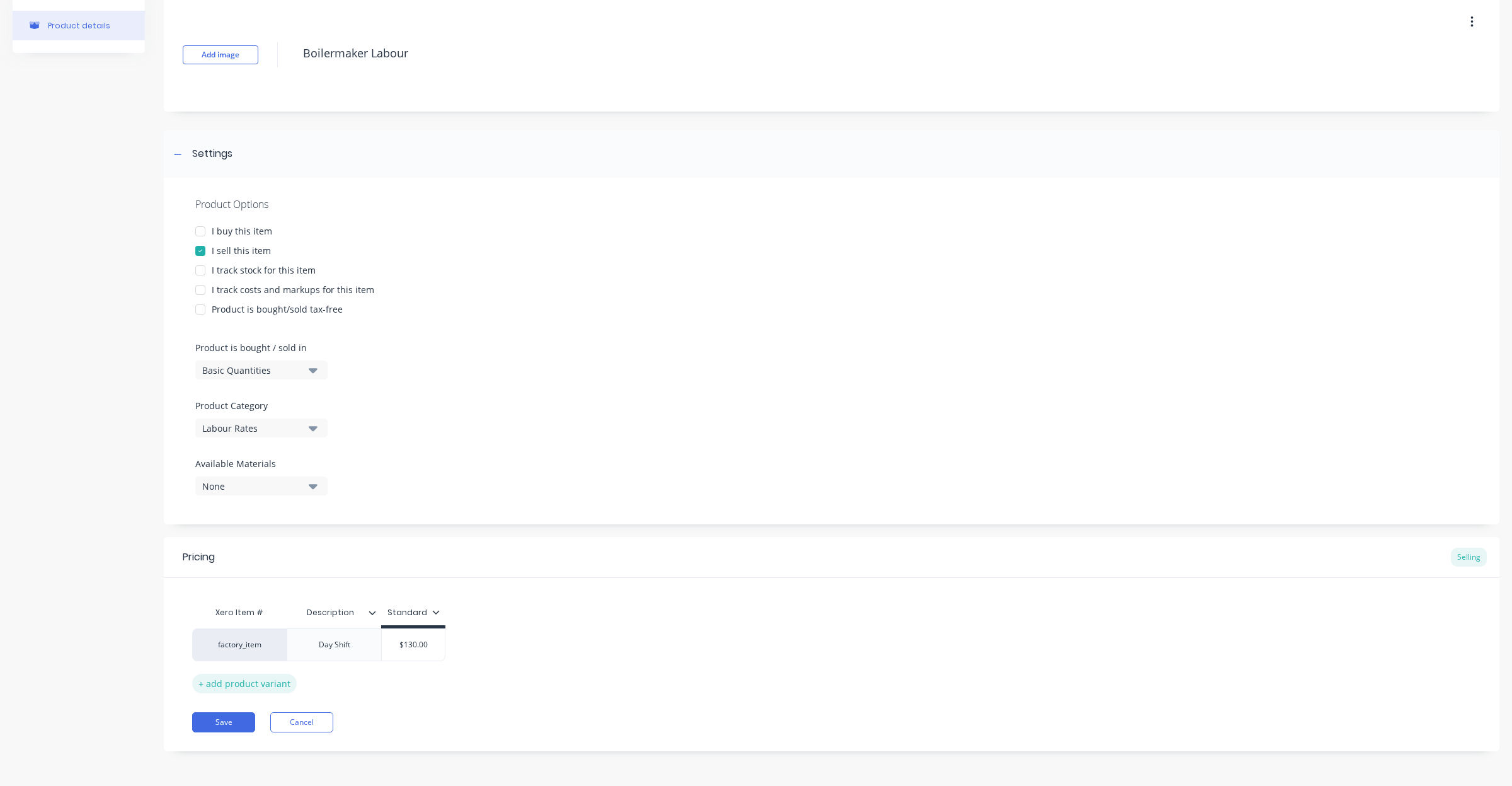
click at [255, 686] on div "+ add product variant" at bounding box center [244, 684] width 105 height 20
click at [336, 681] on div at bounding box center [335, 677] width 63 height 17
click at [346, 673] on div at bounding box center [335, 677] width 63 height 17
click at [272, 717] on div "+ add product variant" at bounding box center [244, 716] width 105 height 20
click at [331, 714] on div at bounding box center [335, 709] width 63 height 17
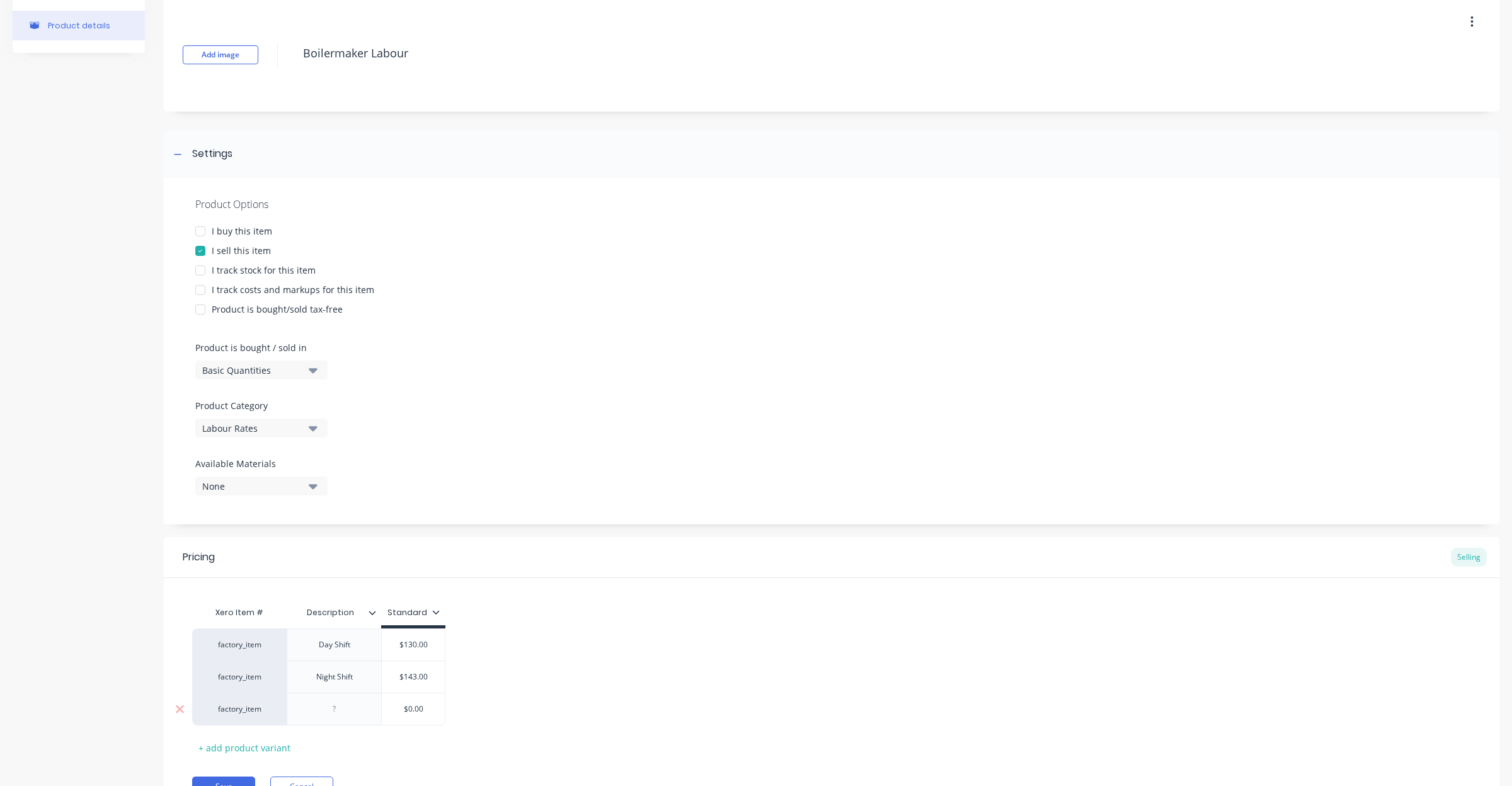
drag, startPoint x: 331, startPoint y: 714, endPoint x: 521, endPoint y: 610, distance: 216.6
click at [332, 714] on div at bounding box center [335, 709] width 63 height 17
click at [263, 749] on div "+ add product variant" at bounding box center [244, 748] width 105 height 20
click at [342, 745] on div at bounding box center [335, 742] width 63 height 17
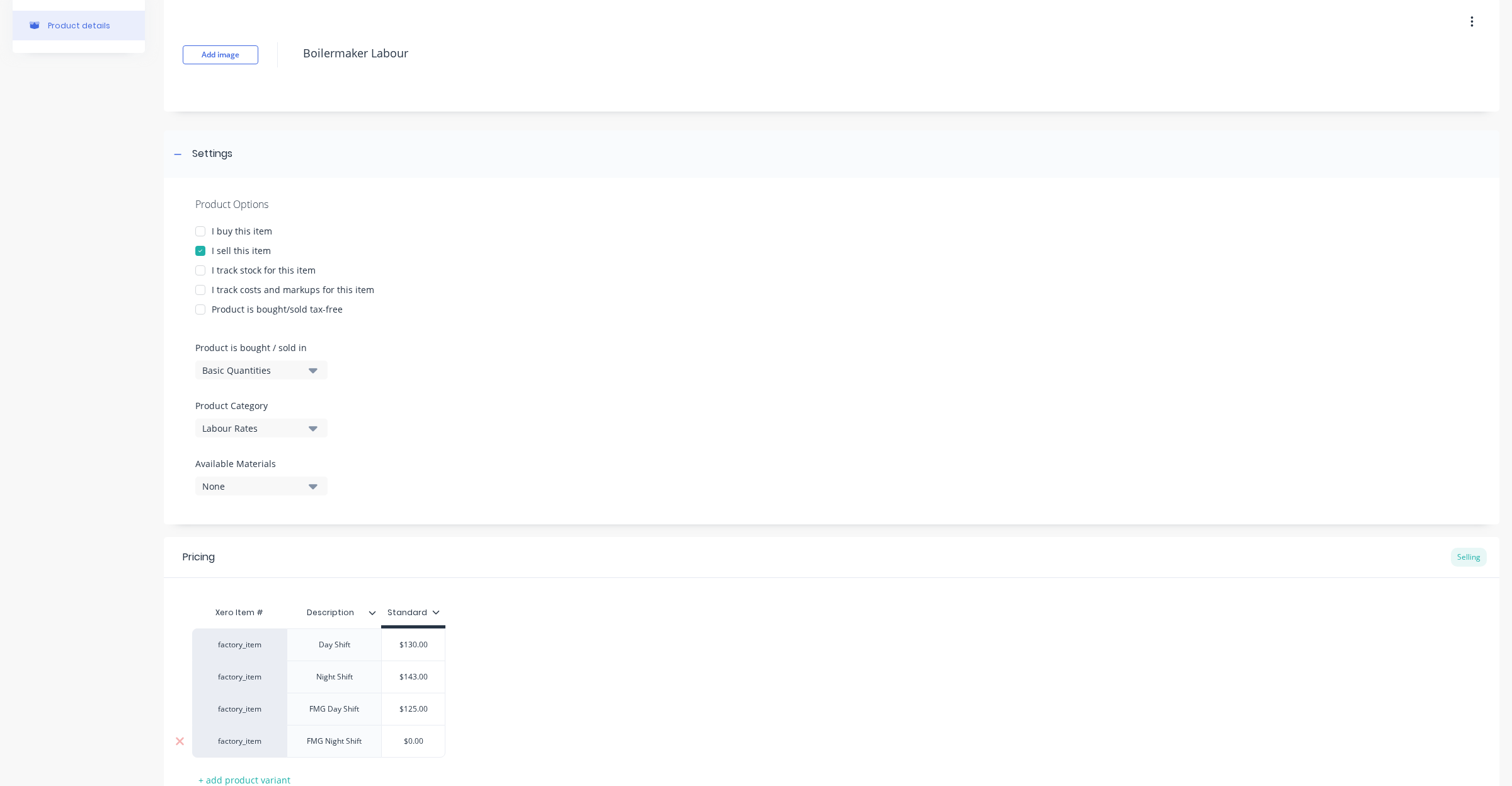
drag, startPoint x: 383, startPoint y: 742, endPoint x: 300, endPoint y: 730, distance: 83.9
click at [300, 730] on div "factory_item FMG Night Shift $0.00 $0.00" at bounding box center [318, 742] width 254 height 33
click at [490, 730] on div "factory_item Day Shift $130.00 130 factory_item Night Shift $143.00 143 factory…" at bounding box center [832, 693] width 1279 height 129
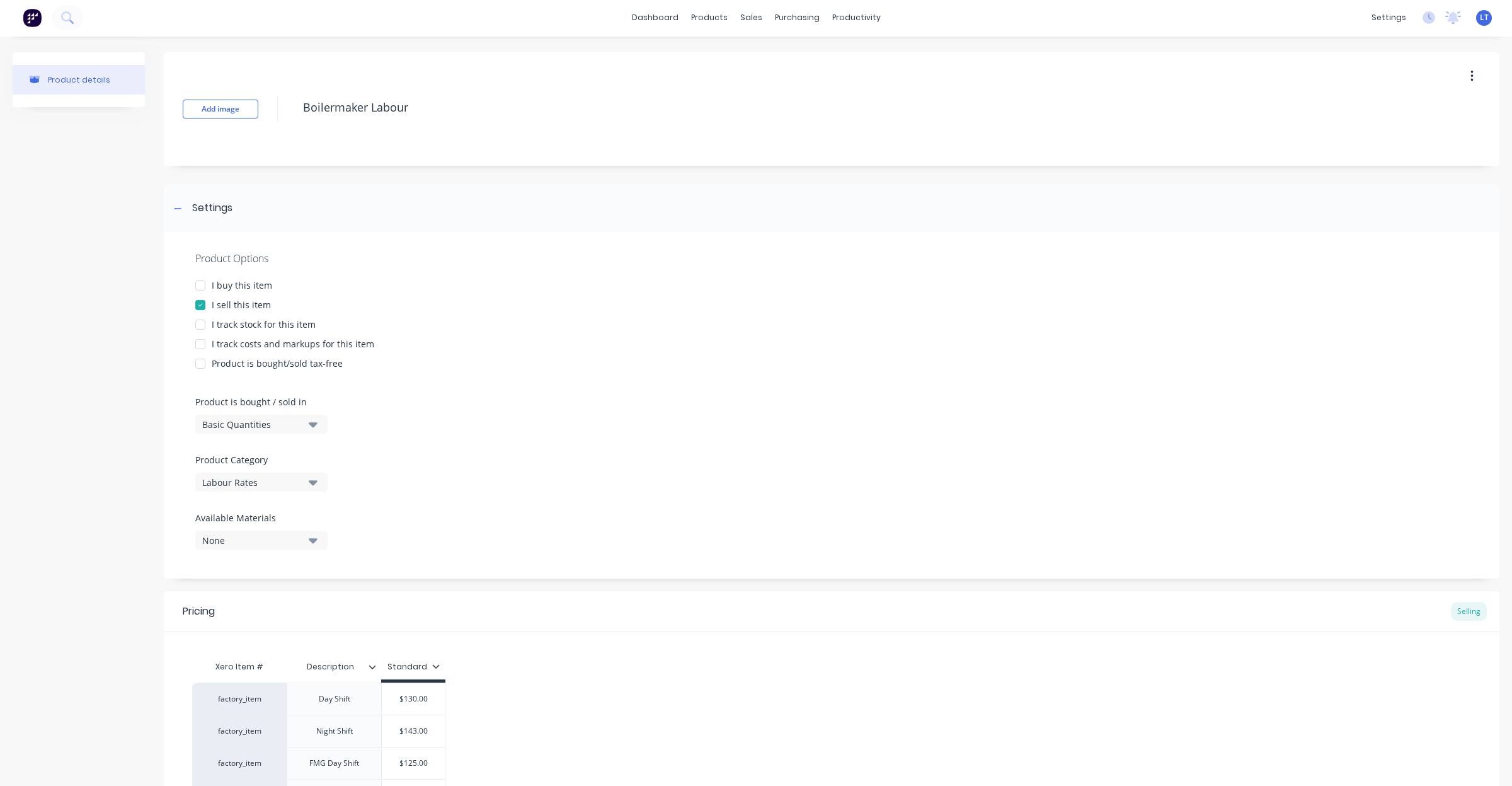
scroll to position [0, 0]
click at [1469, 72] on button "button" at bounding box center [1471, 78] width 29 height 23
click at [536, 160] on div "Add image Boilermaker Labour" at bounding box center [832, 110] width 1336 height 114
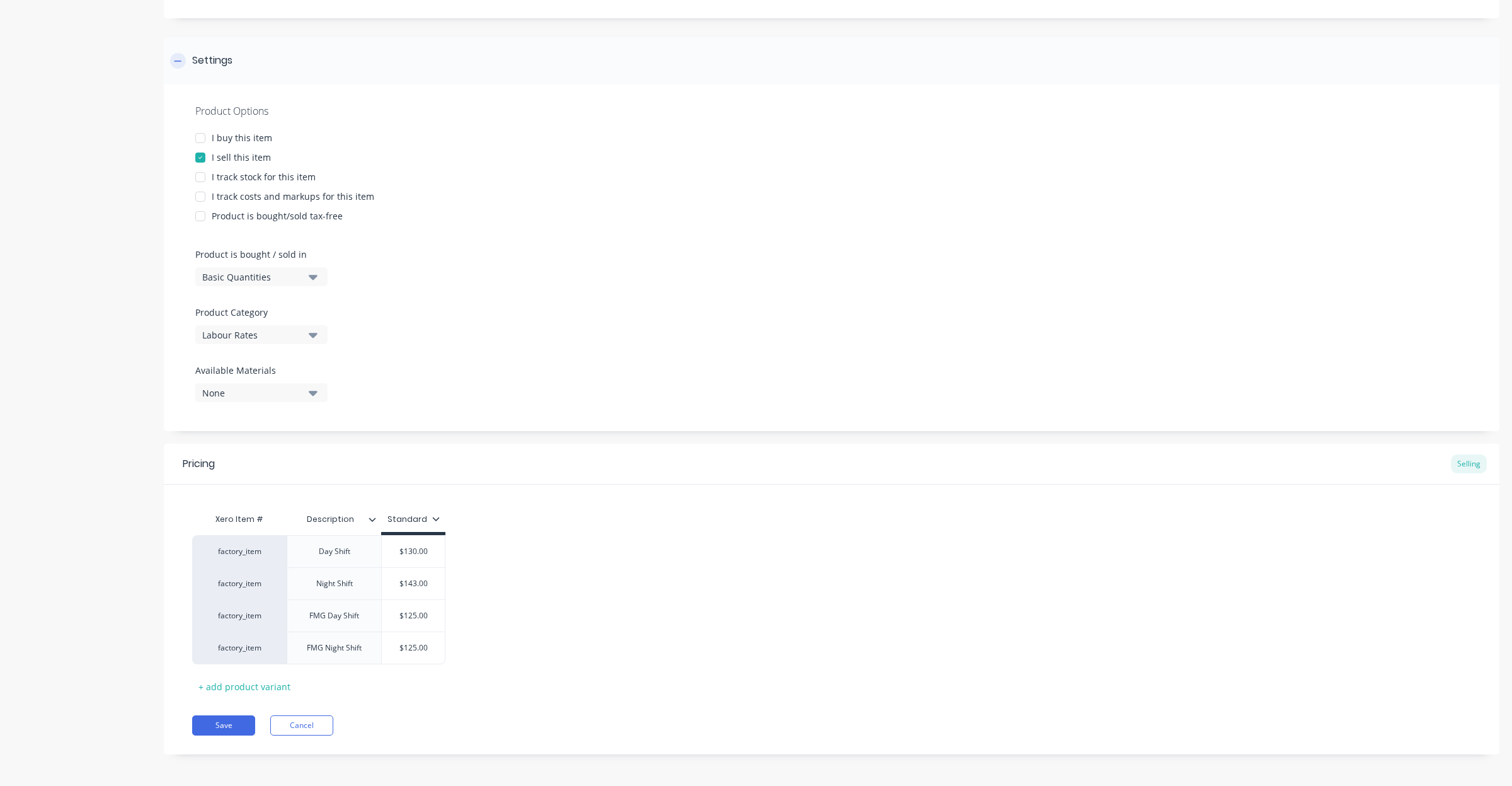
scroll to position [153, 0]
click at [213, 724] on button "Save" at bounding box center [224, 722] width 63 height 20
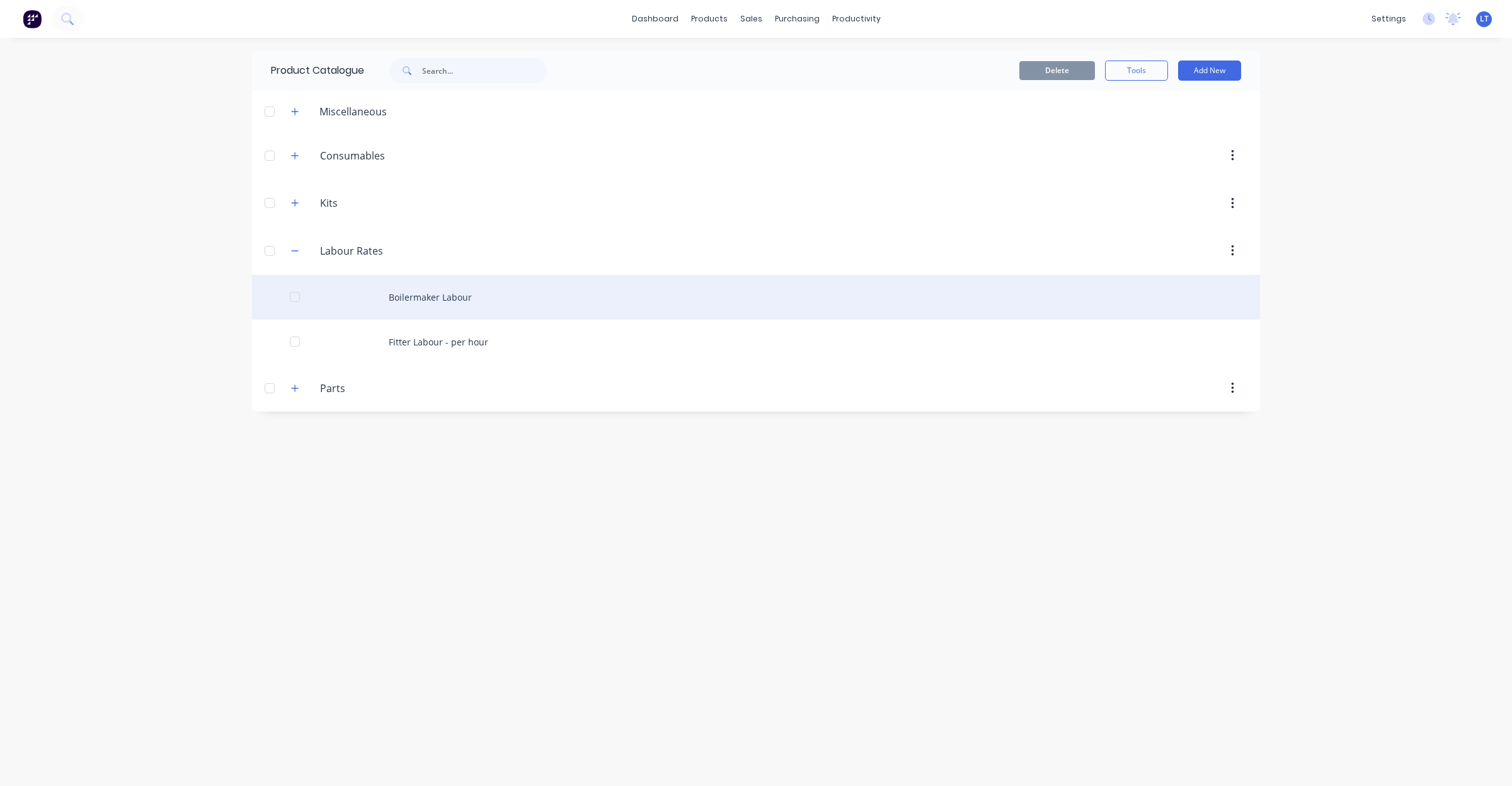
click at [448, 300] on div "Boilermaker Labour" at bounding box center [756, 297] width 1009 height 44
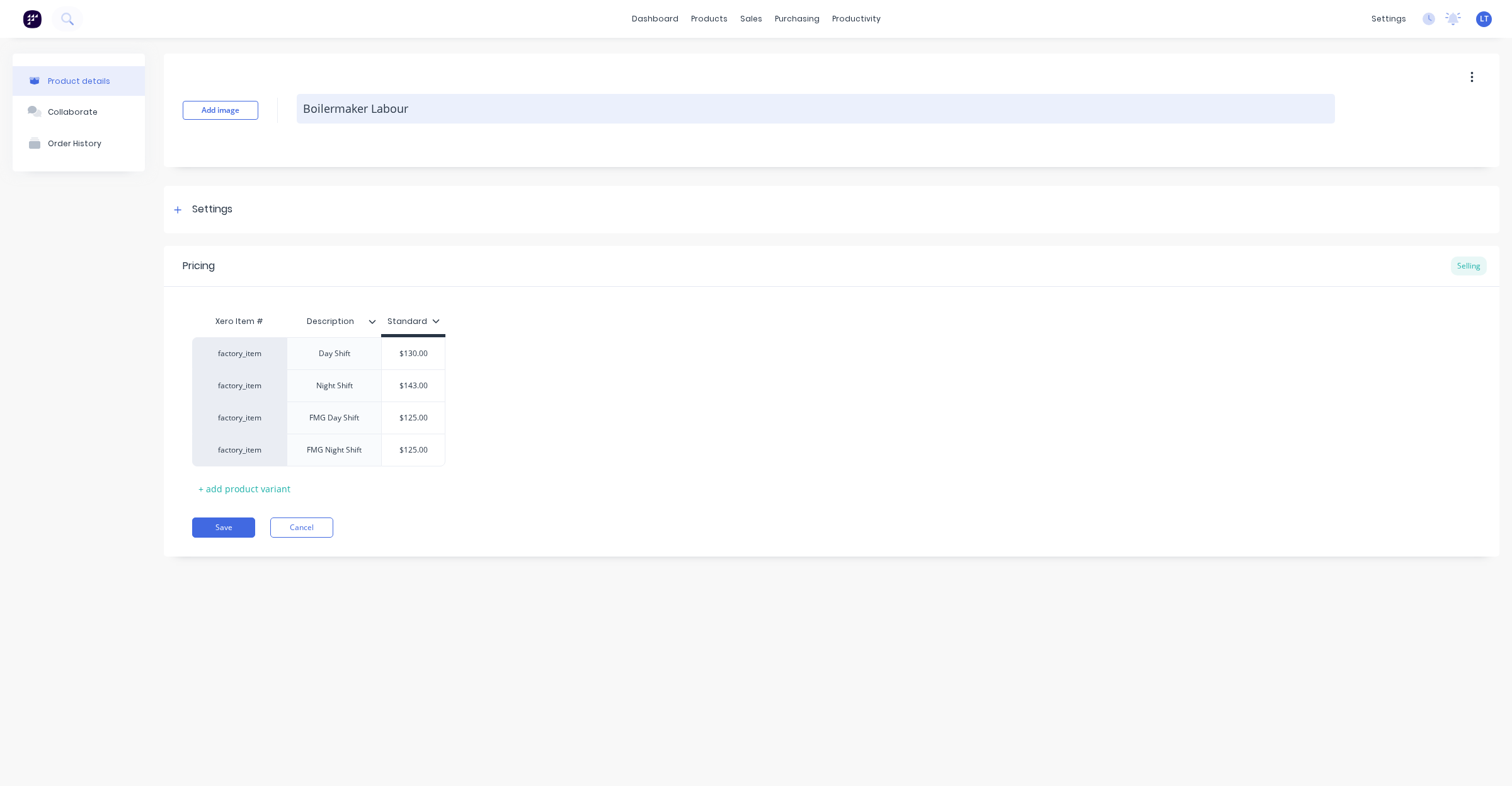
drag, startPoint x: 446, startPoint y: 115, endPoint x: 462, endPoint y: 108, distance: 17.5
click at [446, 114] on textarea "Boilermaker Labour" at bounding box center [816, 108] width 1039 height 29
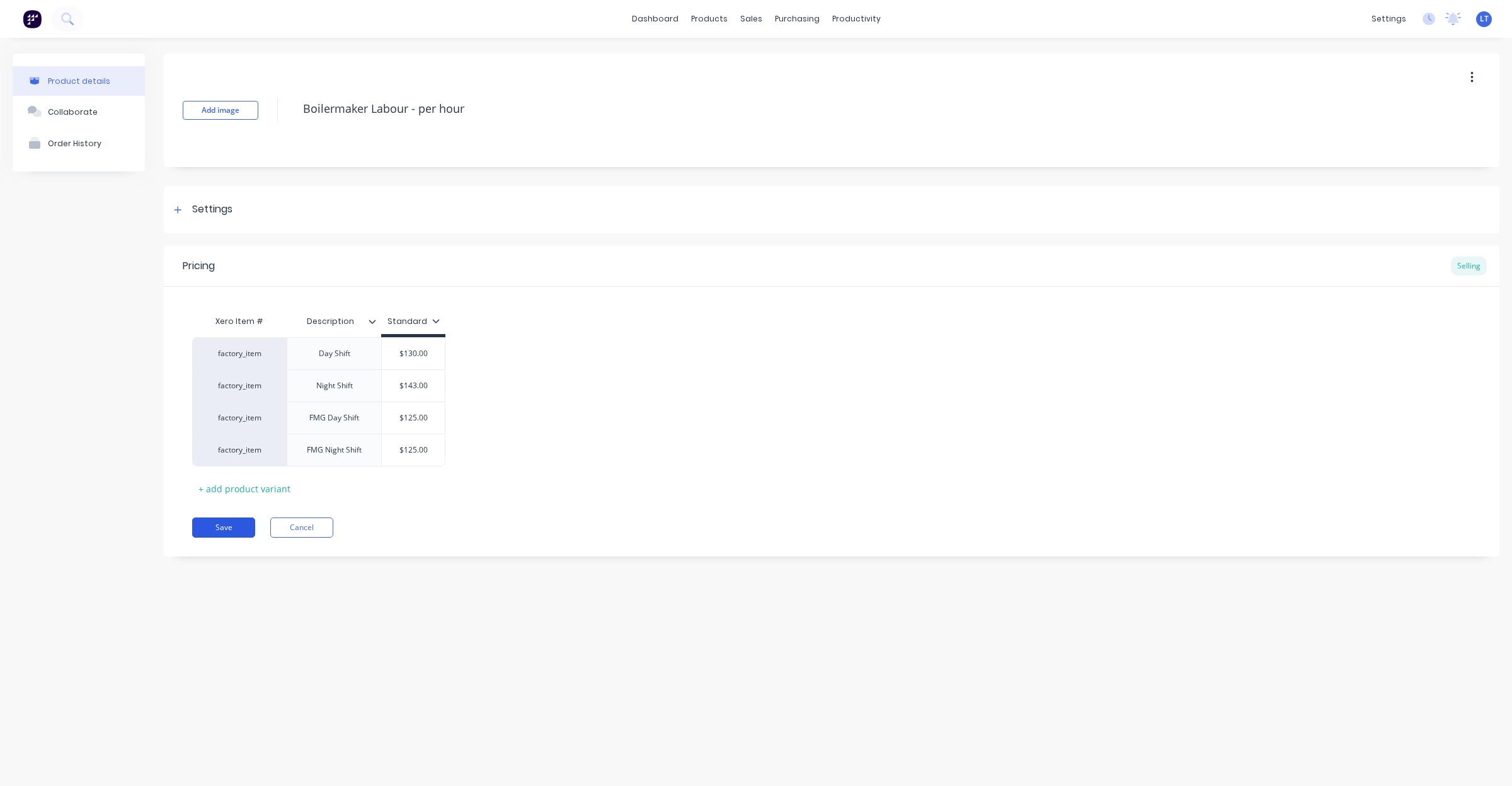
click at [244, 529] on button "Save" at bounding box center [224, 527] width 63 height 20
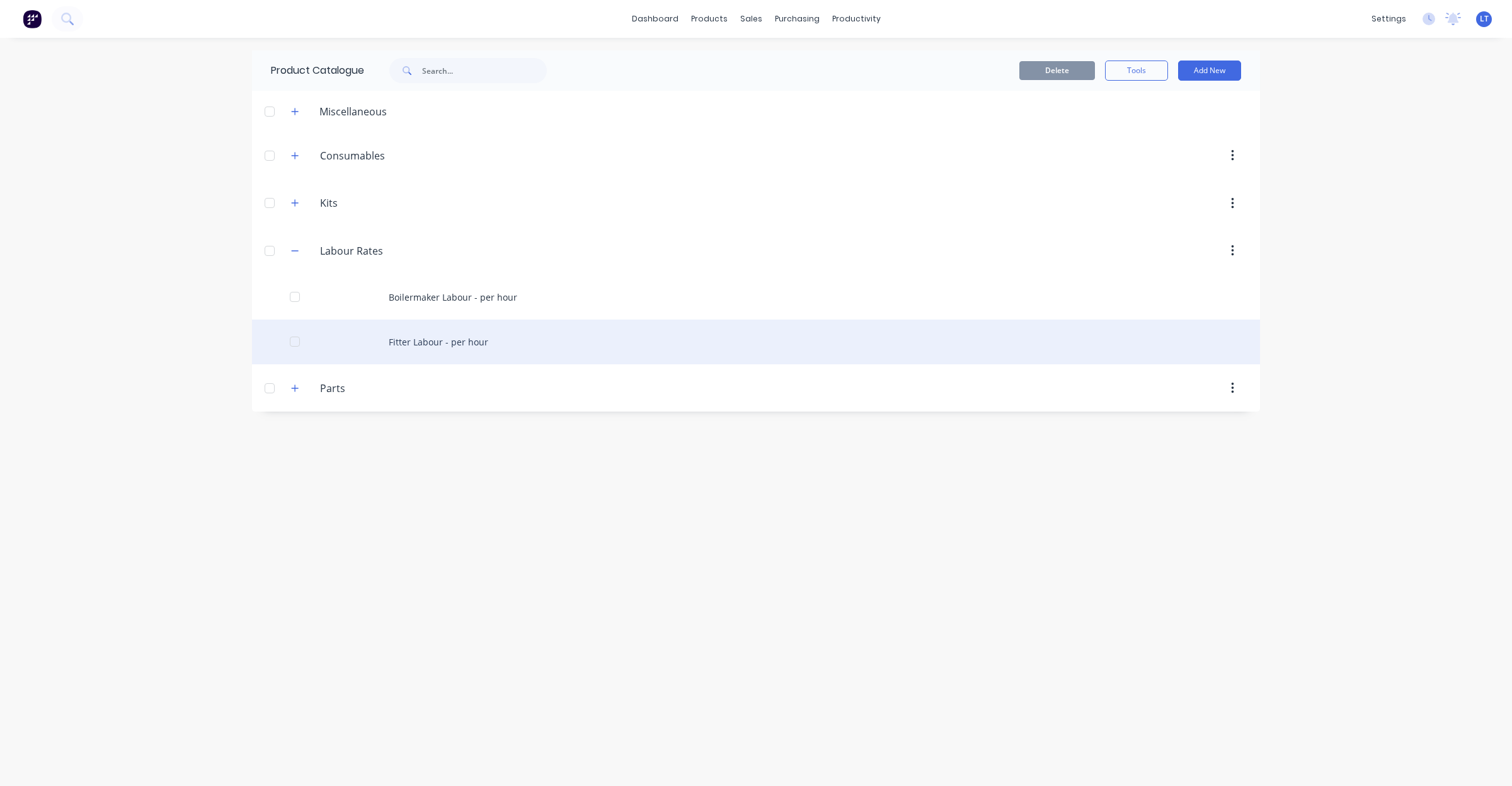
click at [448, 346] on div "Fitter Labour - per hour" at bounding box center [756, 341] width 1009 height 44
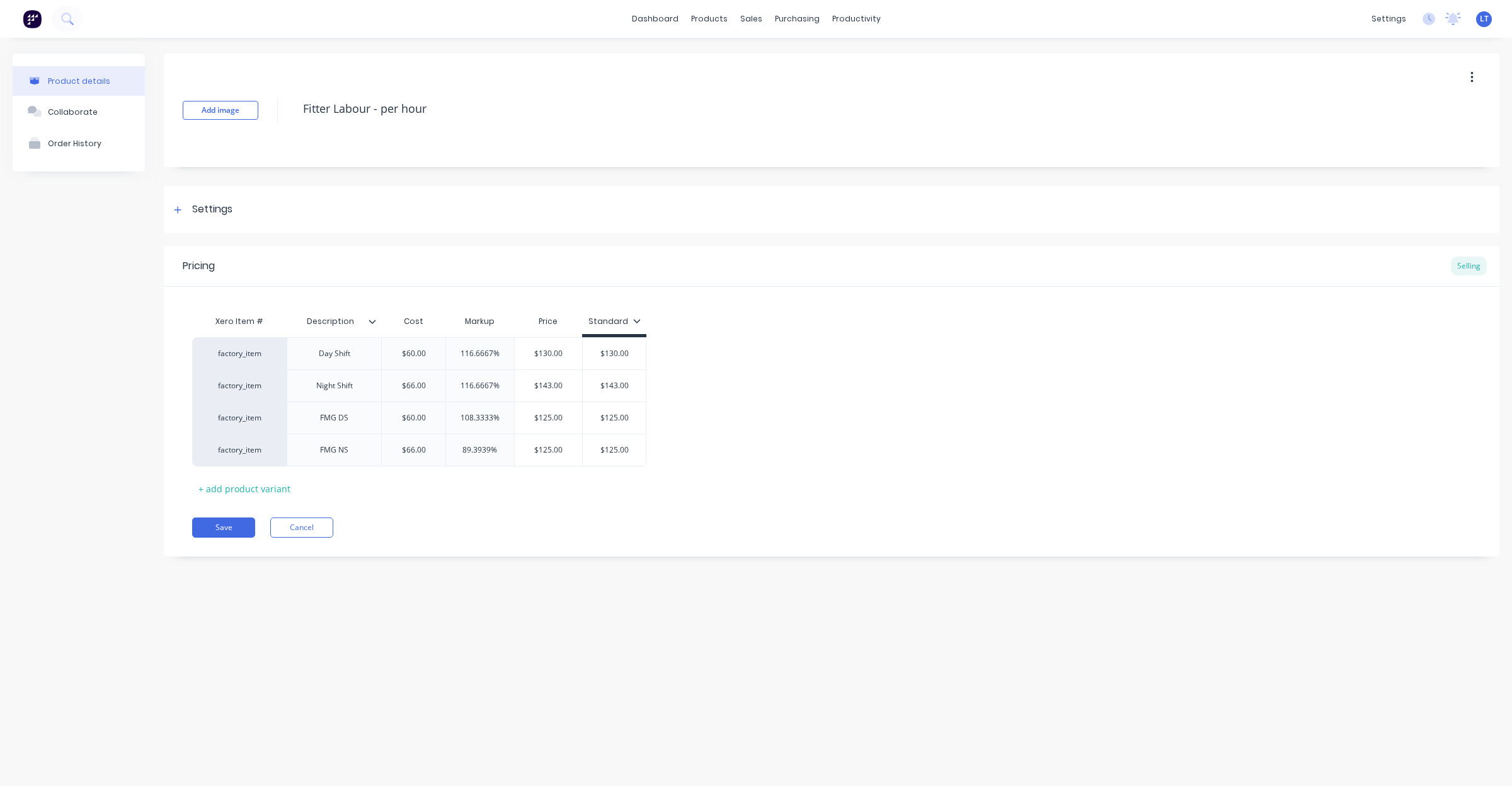
click at [633, 323] on icon at bounding box center [637, 321] width 8 height 8
click at [745, 315] on div "Xero Item # Description Cost Markup Price Standard factory_item Day Shift $60.0…" at bounding box center [832, 404] width 1279 height 190
click at [227, 203] on div "Settings" at bounding box center [212, 209] width 41 height 16
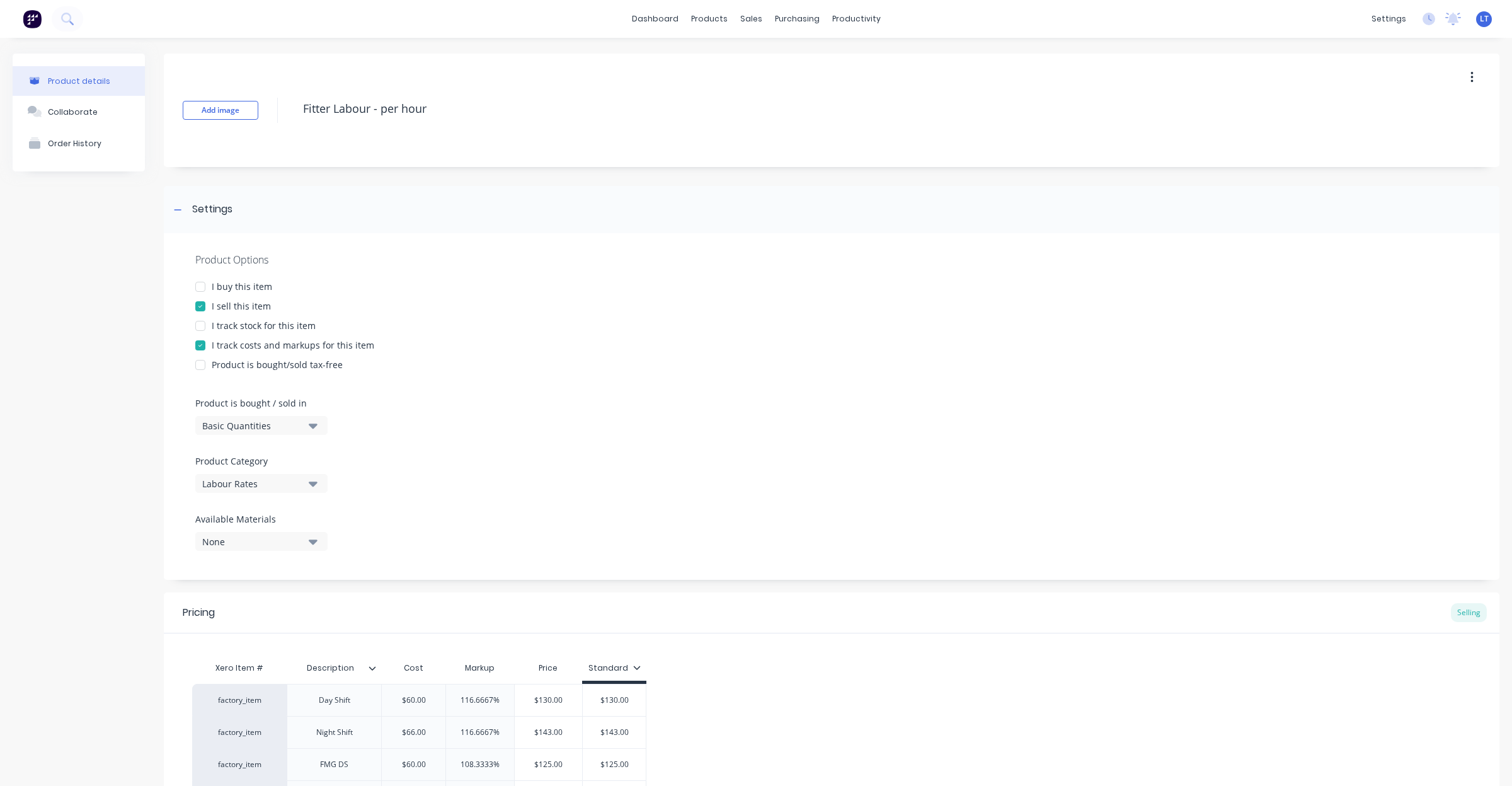
click at [197, 342] on div at bounding box center [199, 345] width 25 height 25
click at [707, 398] on div "Product Options I buy this item I sell this item I track stock for this item I …" at bounding box center [832, 407] width 1336 height 346
click at [598, 380] on div at bounding box center [832, 386] width 1273 height 19
drag, startPoint x: 595, startPoint y: 380, endPoint x: 521, endPoint y: 367, distance: 75.1
click at [521, 367] on div "Product is bought/sold tax-free" at bounding box center [832, 365] width 1273 height 14
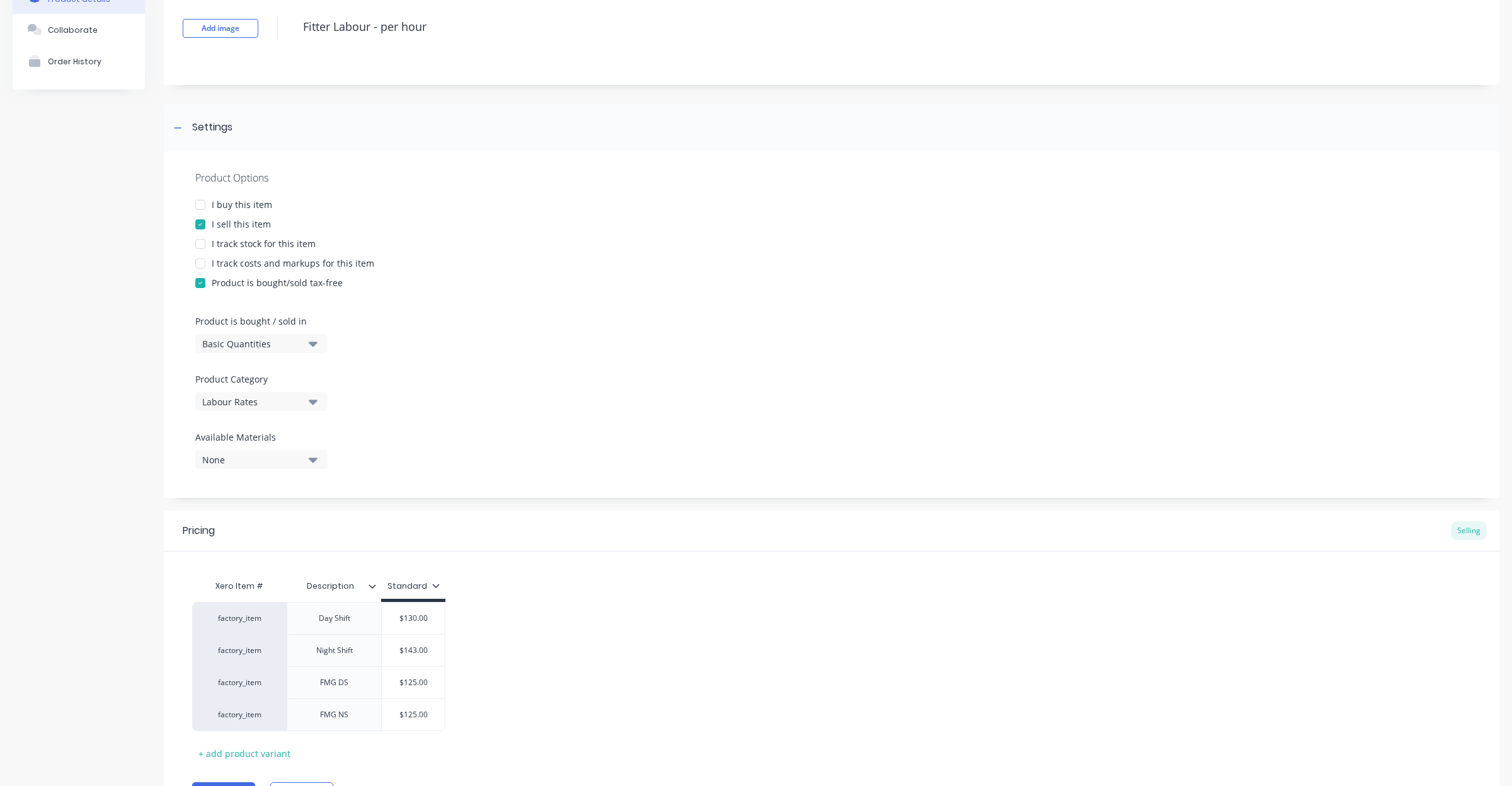
scroll to position [153, 0]
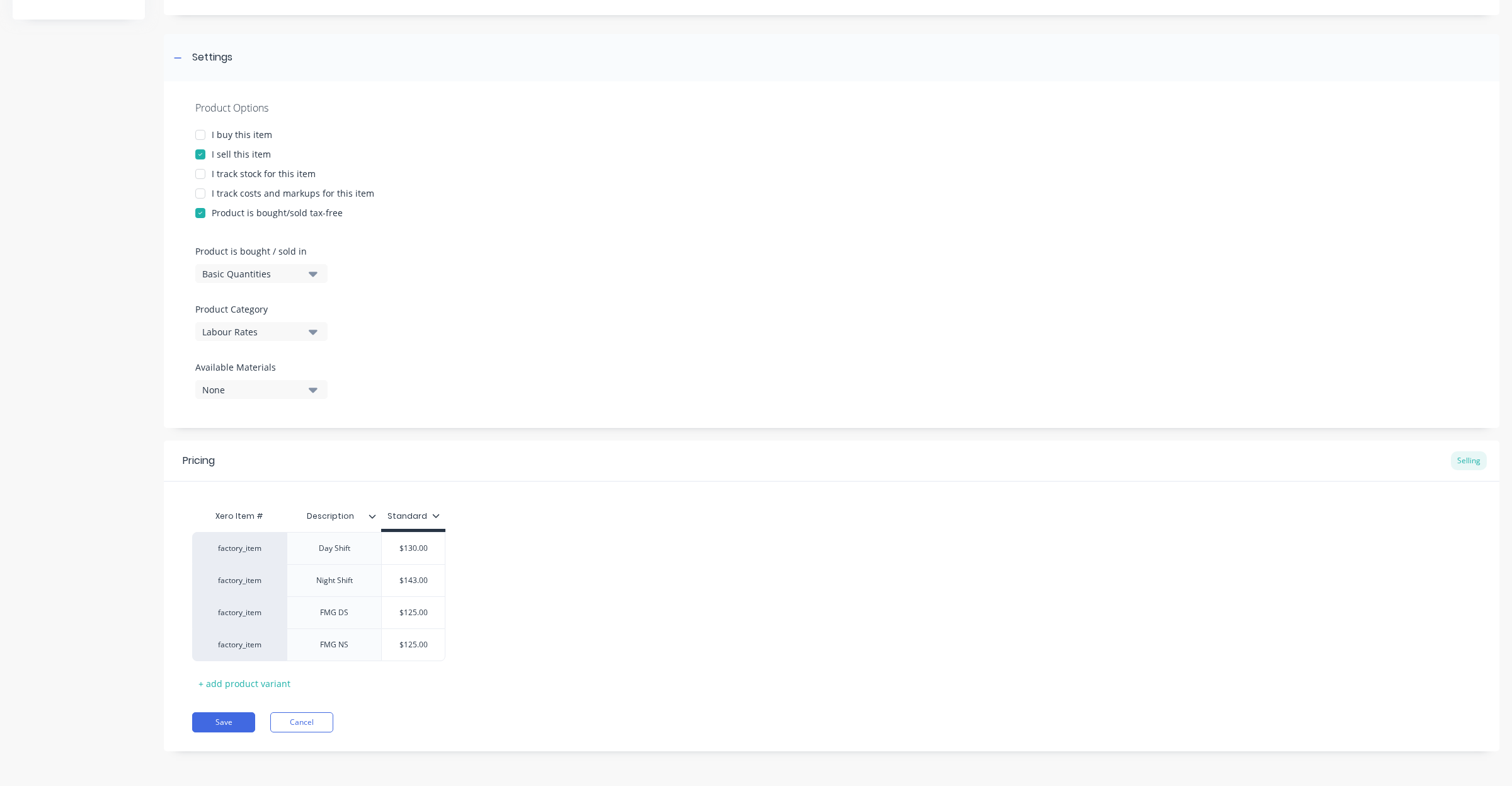
click at [301, 212] on div "Product is bought/sold tax-free" at bounding box center [277, 213] width 131 height 14
click at [226, 722] on button "Save" at bounding box center [224, 722] width 63 height 20
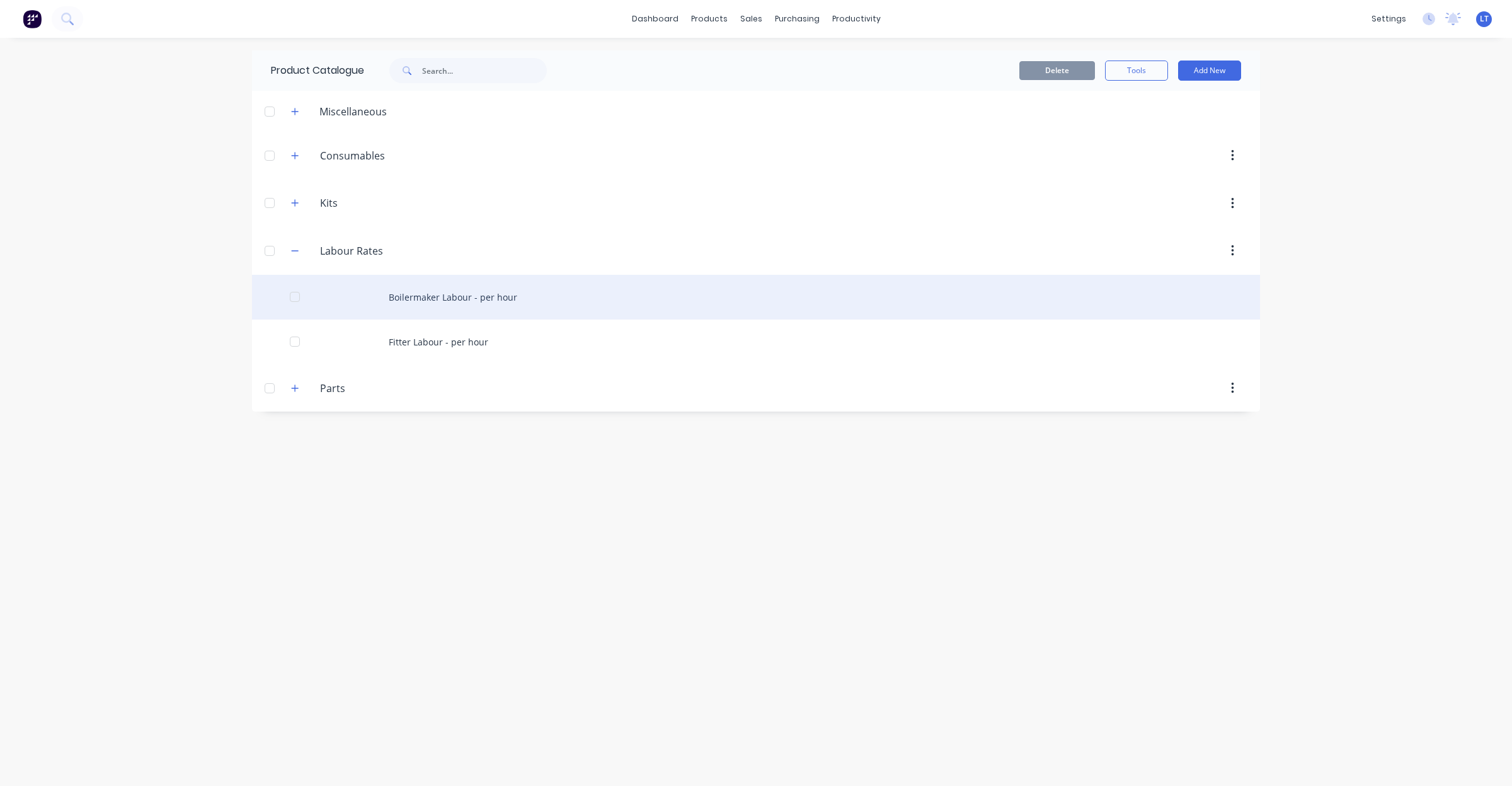
click at [452, 296] on div "Boilermaker Labour - per hour" at bounding box center [756, 297] width 1009 height 44
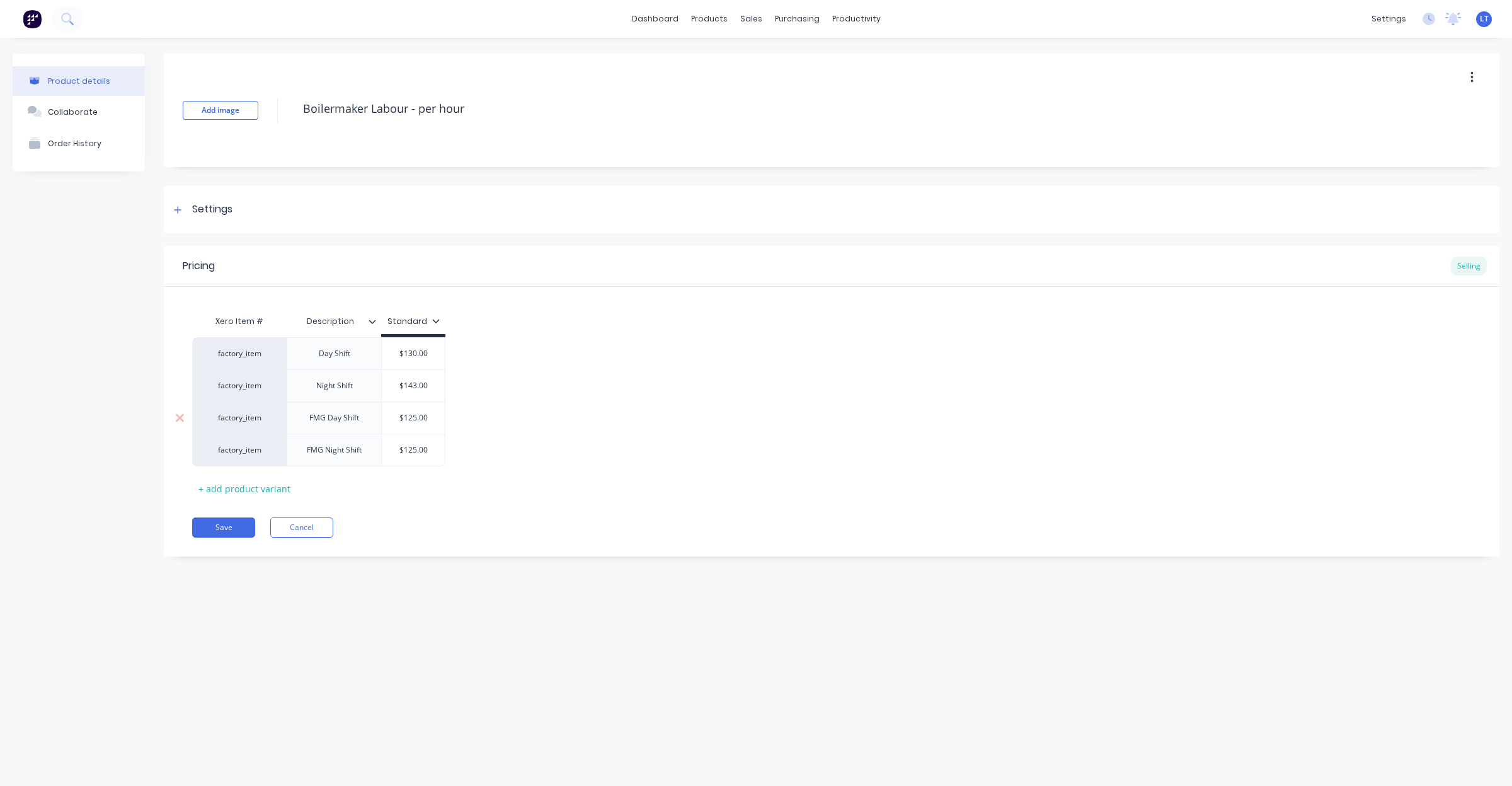
click at [340, 417] on div "FMG Day Shift" at bounding box center [334, 418] width 70 height 17
click at [235, 535] on button "Save" at bounding box center [224, 527] width 63 height 20
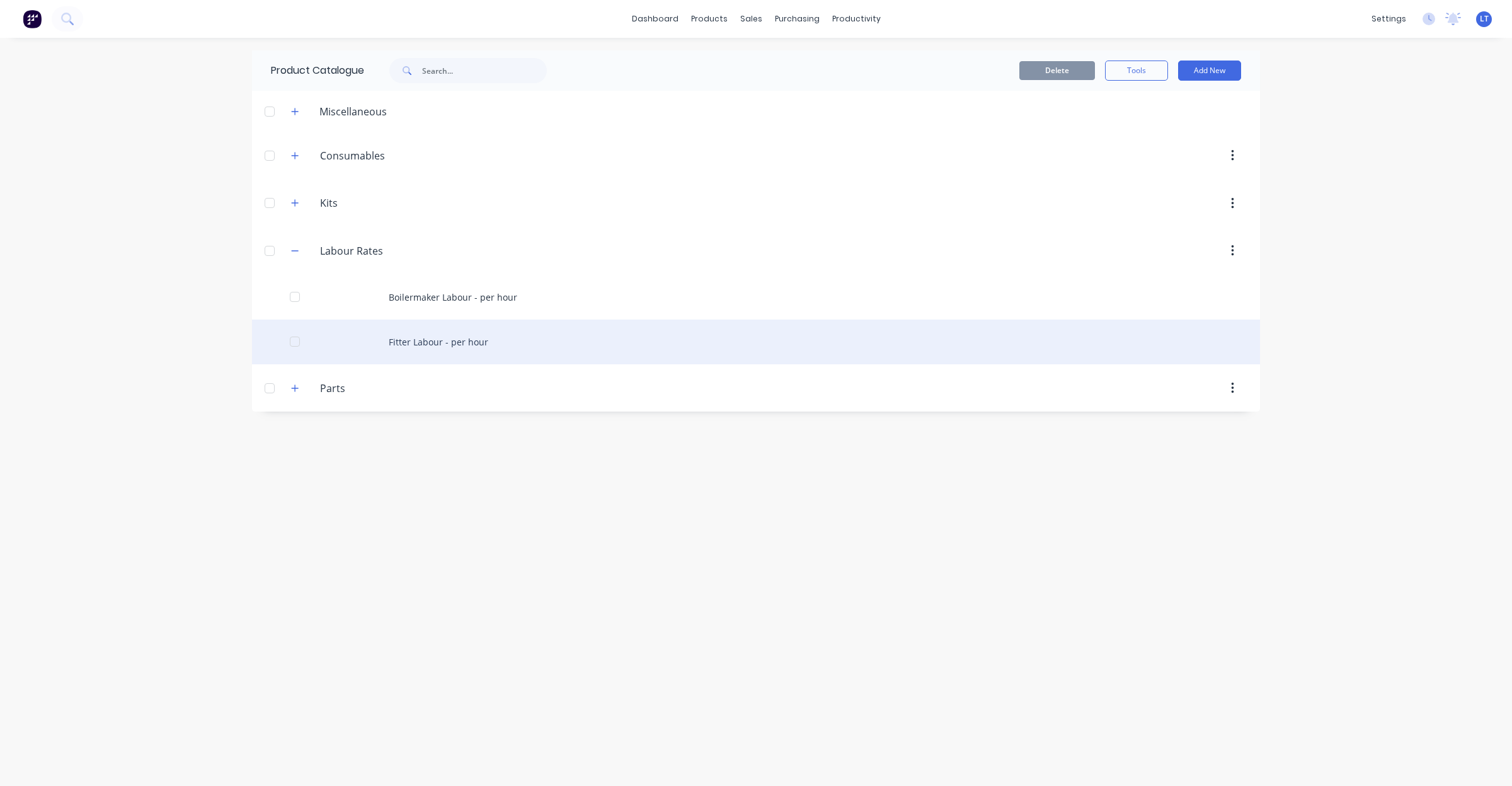
click at [455, 339] on div "Fitter Labour - per hour" at bounding box center [756, 341] width 1009 height 44
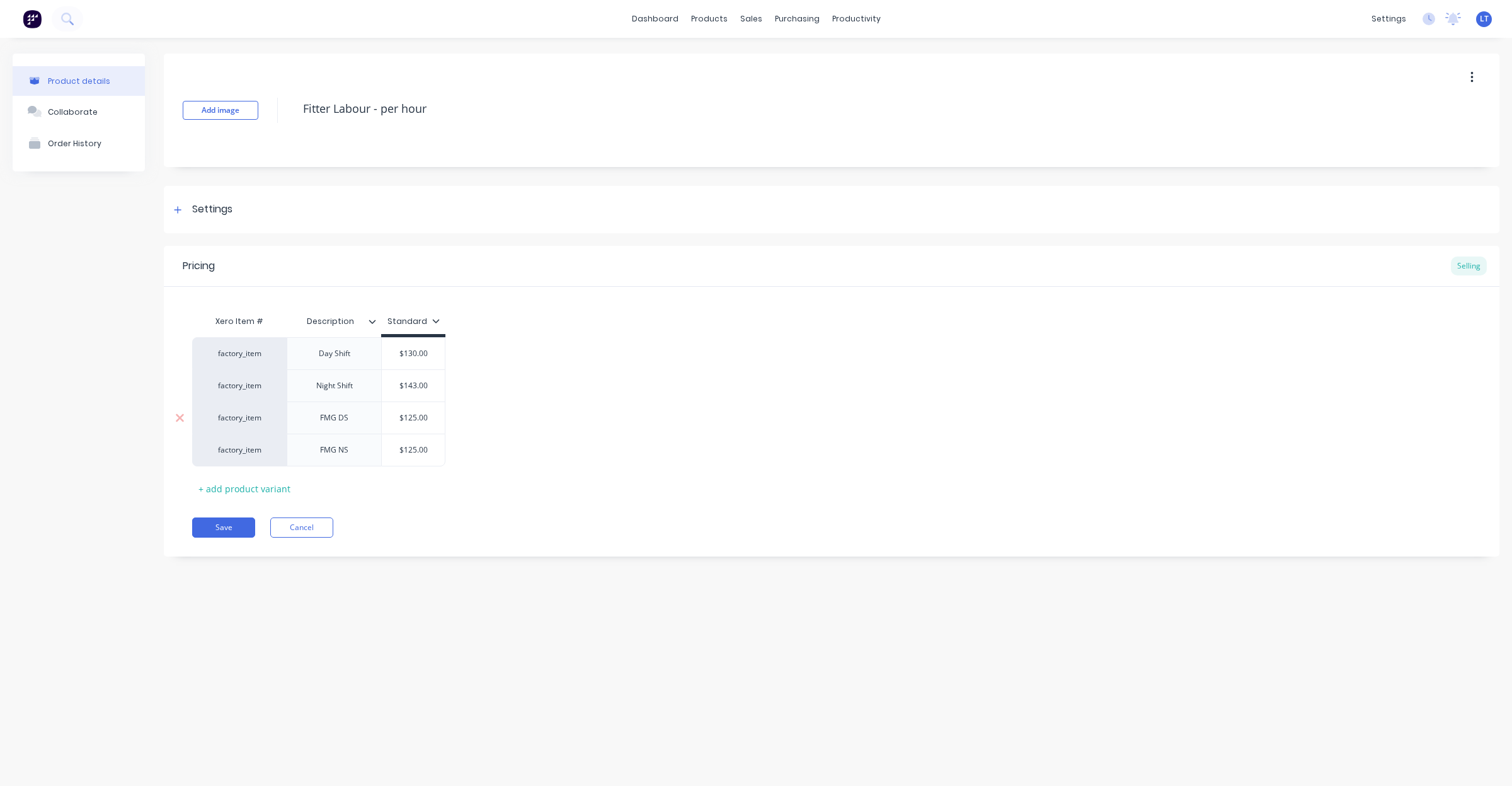
click at [328, 429] on div "FMG DS" at bounding box center [334, 417] width 95 height 32
click at [350, 420] on div "FMG DS" at bounding box center [335, 418] width 63 height 17
click at [357, 449] on div "FMG NS" at bounding box center [335, 450] width 63 height 17
click at [218, 531] on button "Save" at bounding box center [224, 527] width 63 height 20
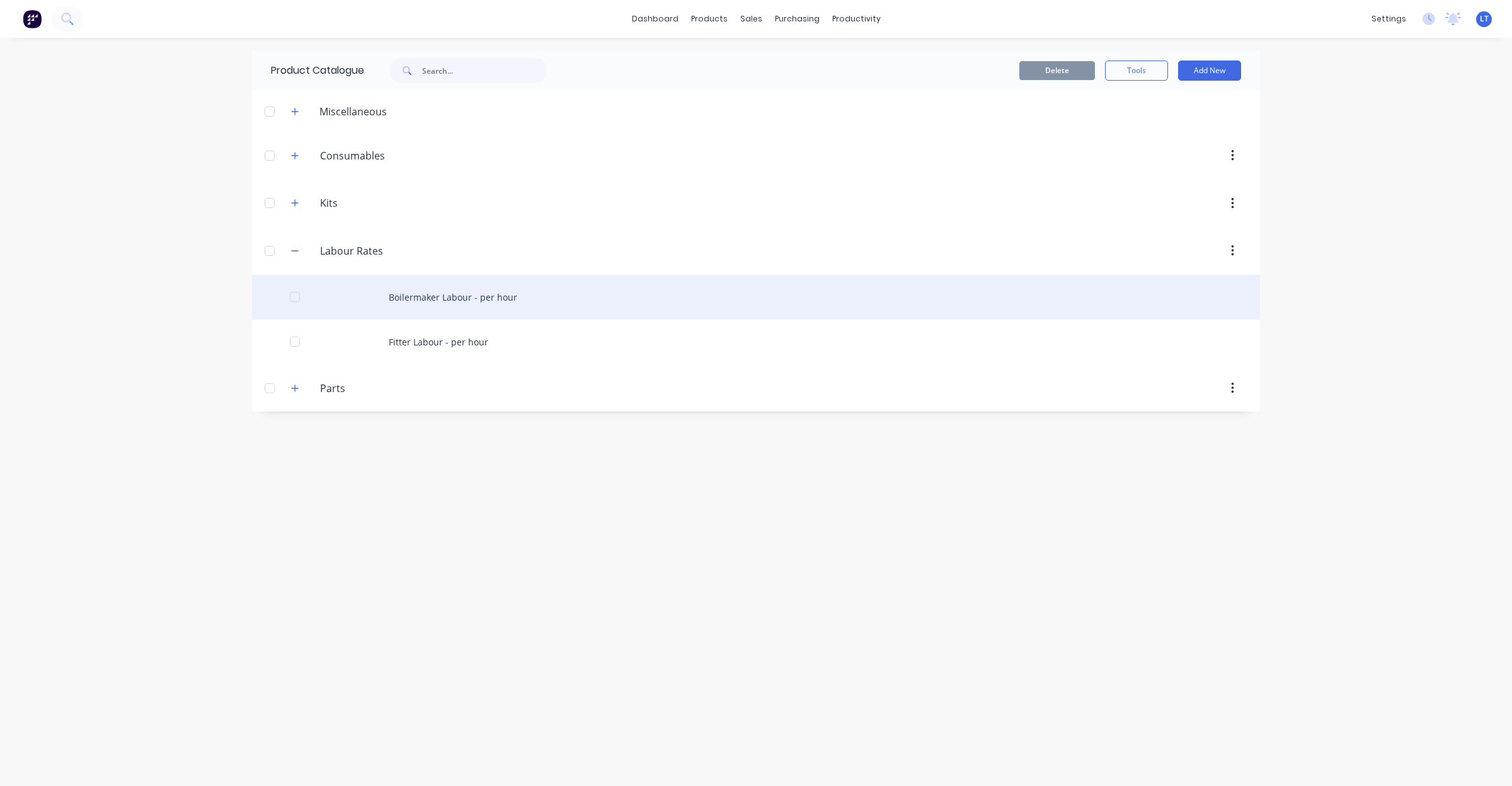
click at [505, 294] on div "Boilermaker Labour - per hour" at bounding box center [756, 297] width 1009 height 44
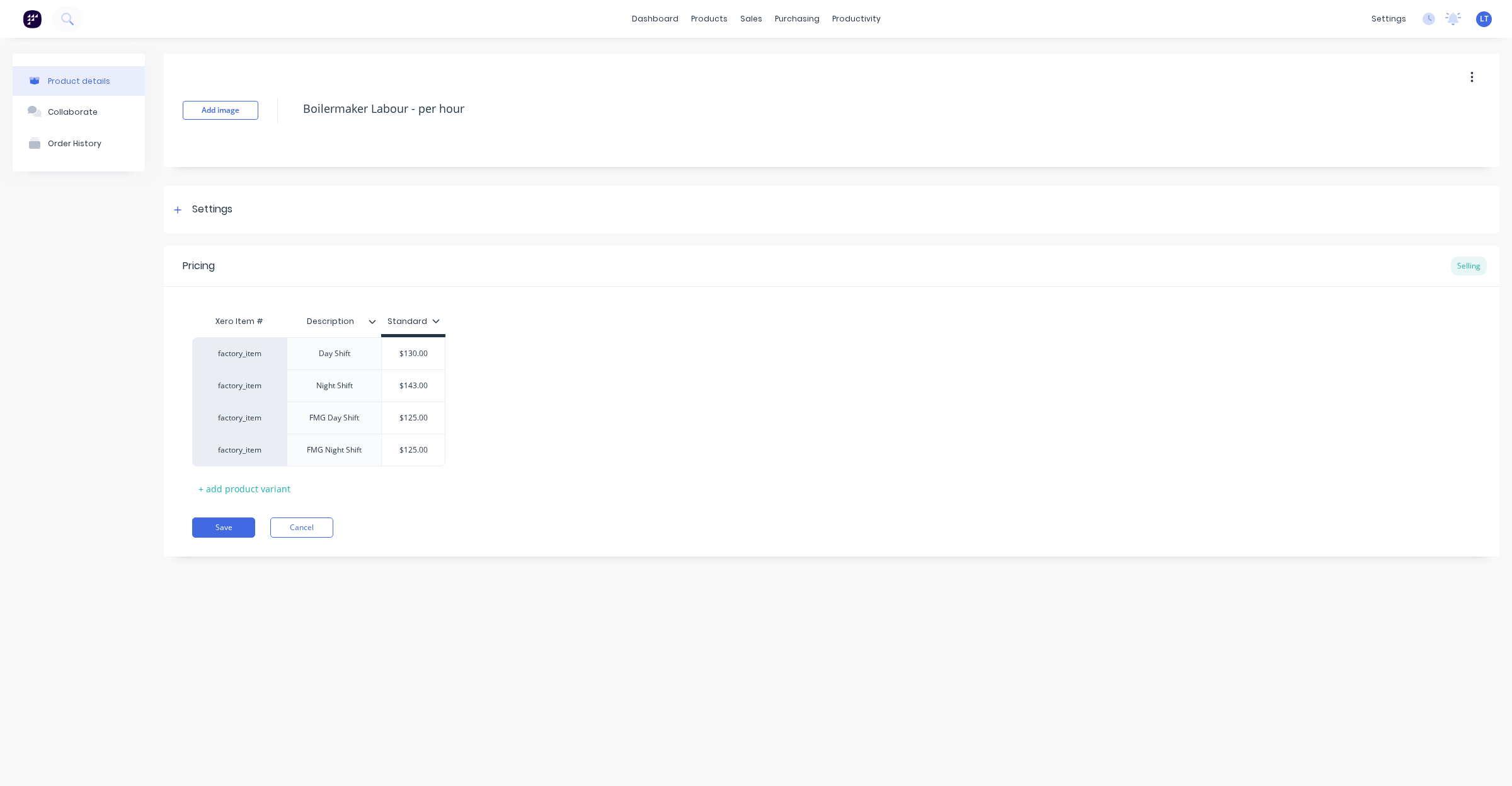
click at [605, 341] on div "factory_item Day Shift $130.00 factory_item Night Shift $143.00 factory_item FM…" at bounding box center [832, 402] width 1279 height 129
click at [544, 315] on div "Xero Item # Description Standard factory_item Day Shift $130.00 factory_item Ni…" at bounding box center [832, 404] width 1279 height 190
drag, startPoint x: 543, startPoint y: 314, endPoint x: 519, endPoint y: 255, distance: 63.7
click at [494, 294] on div "Xero Item # Description Standard factory_item Day Shift $130.00 factory_item Ni…" at bounding box center [832, 392] width 1336 height 212
click at [218, 524] on button "Save" at bounding box center [224, 527] width 63 height 20
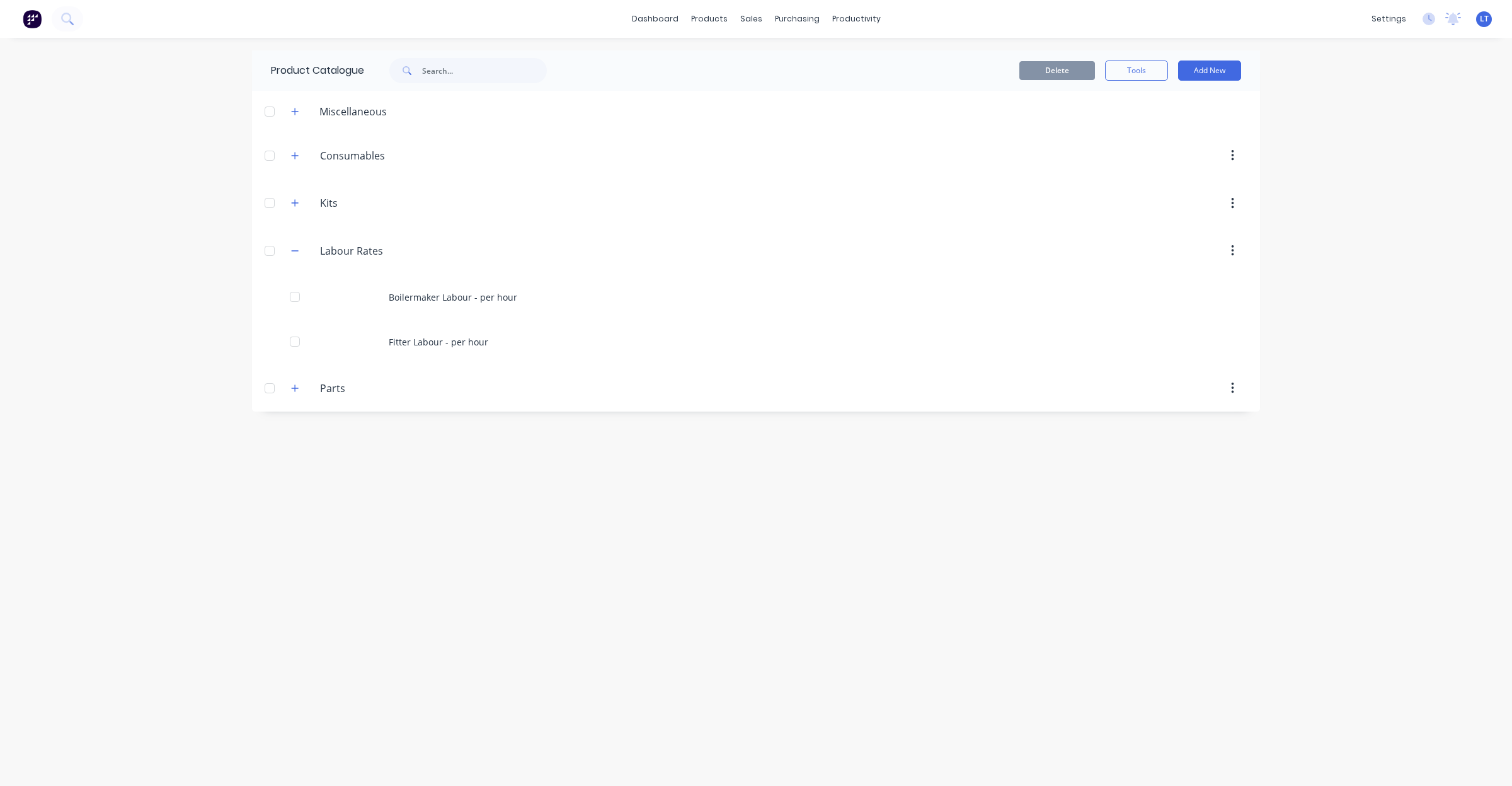
drag, startPoint x: 656, startPoint y: 487, endPoint x: 643, endPoint y: 489, distance: 13.2
drag, startPoint x: 643, startPoint y: 489, endPoint x: 537, endPoint y: 487, distance: 106.0
click at [537, 487] on div "Product Catalogue Delete Tools Add New Miscellaneous Consumables Consumables Ki…" at bounding box center [756, 412] width 1009 height 723
click at [1207, 66] on button "Add New" at bounding box center [1210, 70] width 63 height 20
click at [1164, 129] on div "Product" at bounding box center [1181, 128] width 97 height 18
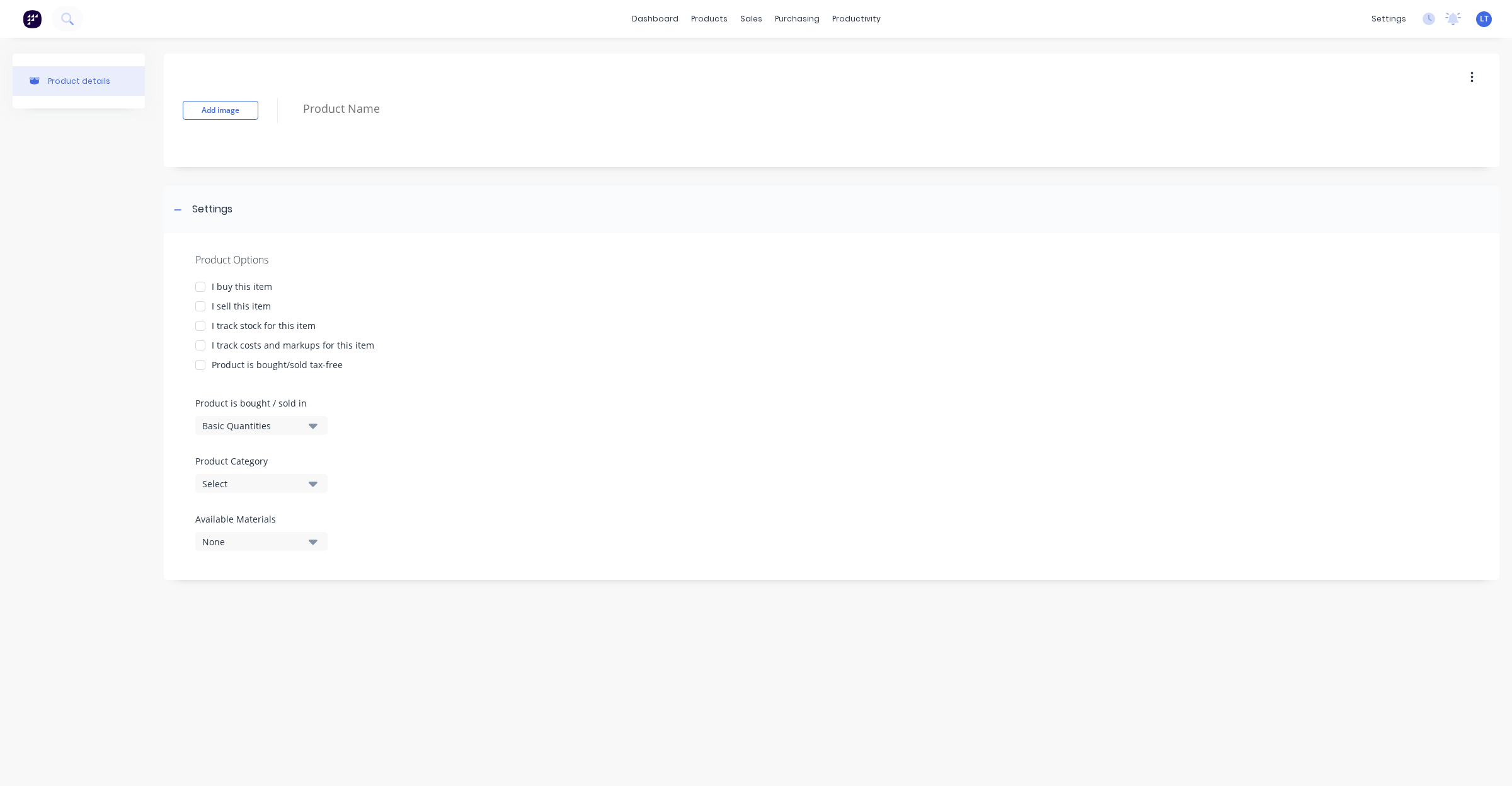
click at [199, 301] on div at bounding box center [199, 306] width 25 height 25
click at [303, 484] on div "Select" at bounding box center [253, 484] width 101 height 14
click at [269, 610] on div "Labour Rates" at bounding box center [290, 602] width 189 height 25
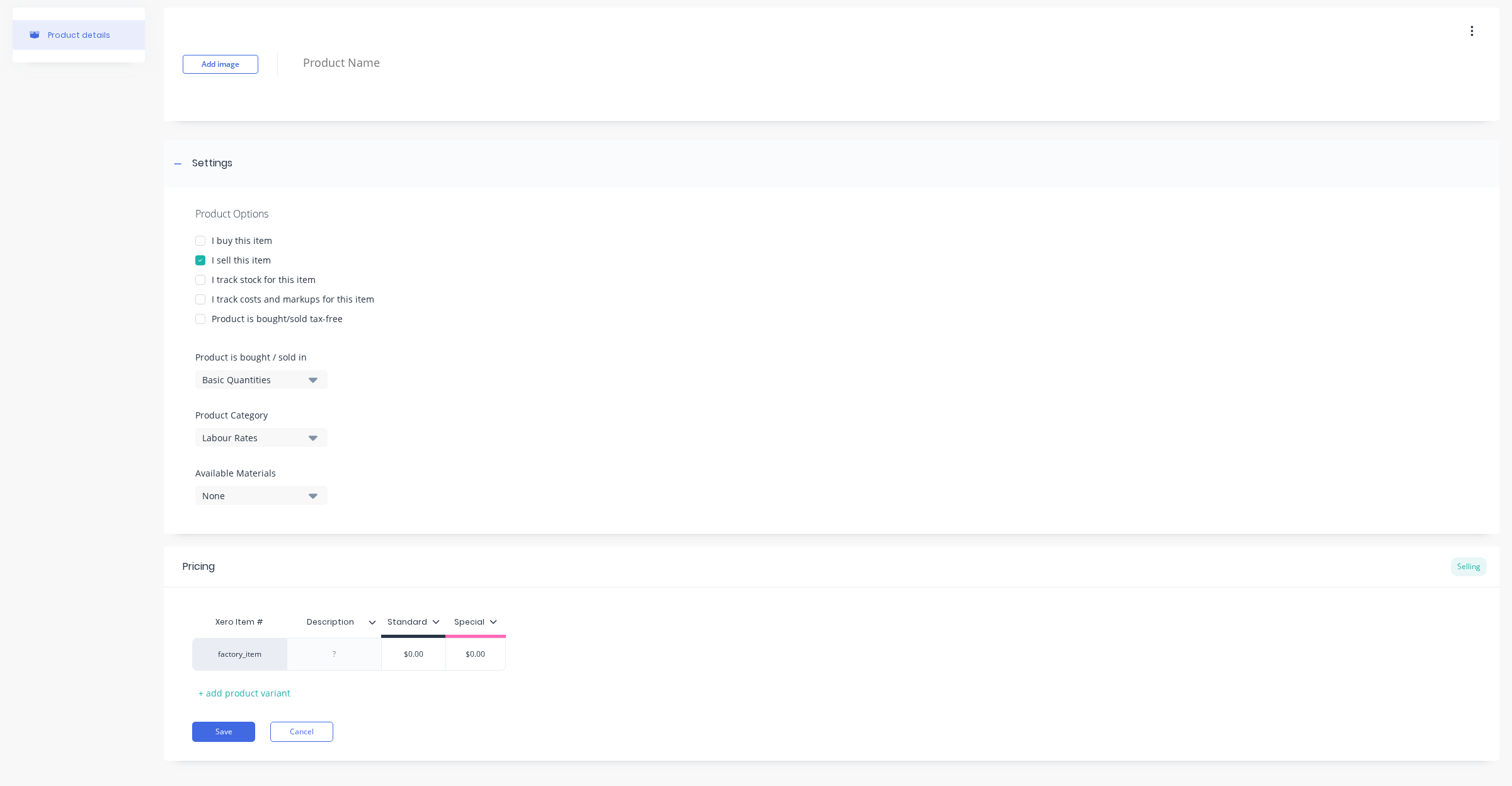
scroll to position [56, 0]
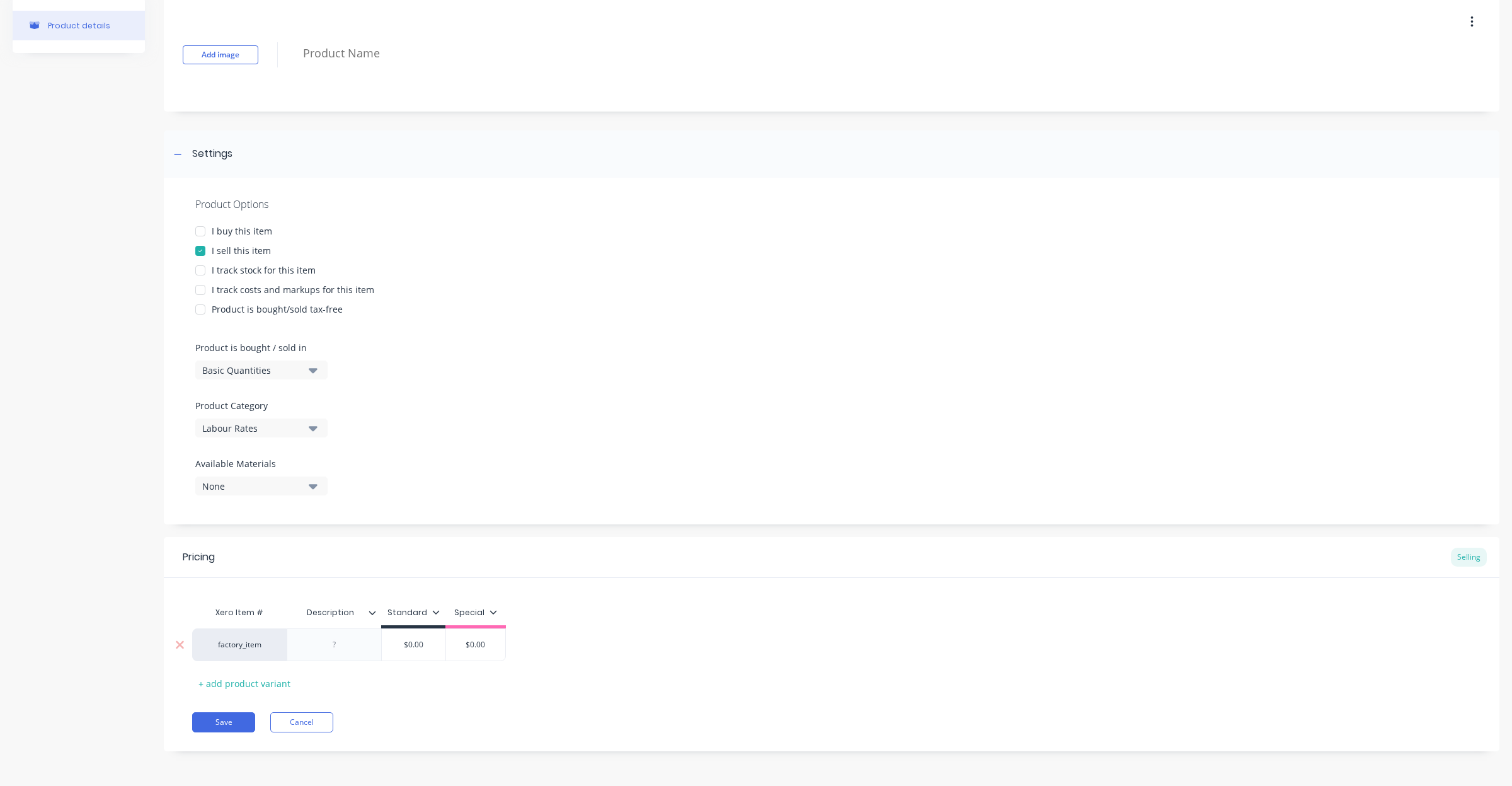
click at [354, 644] on div at bounding box center [335, 645] width 63 height 17
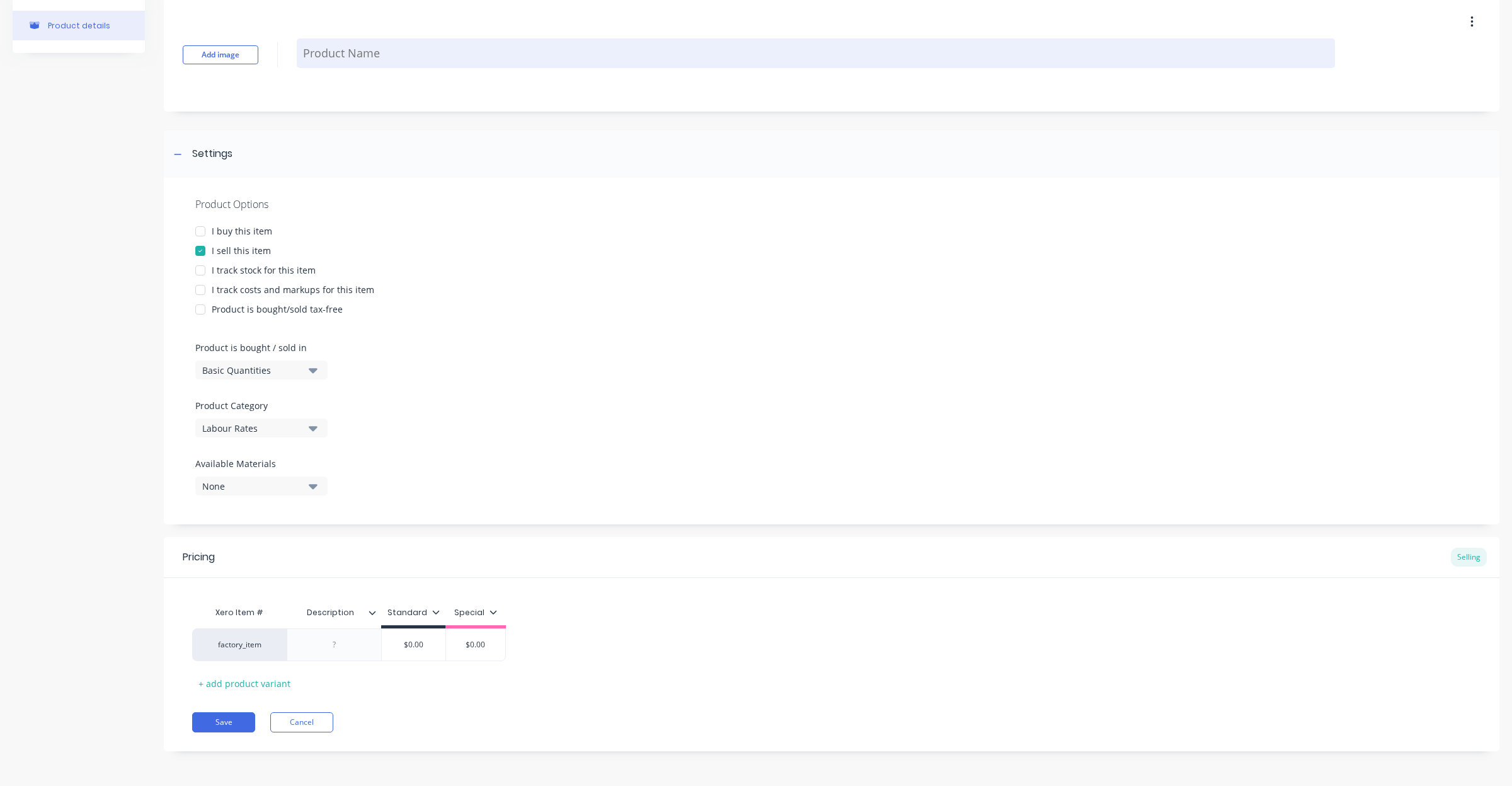
click at [372, 60] on textarea at bounding box center [816, 53] width 1039 height 29
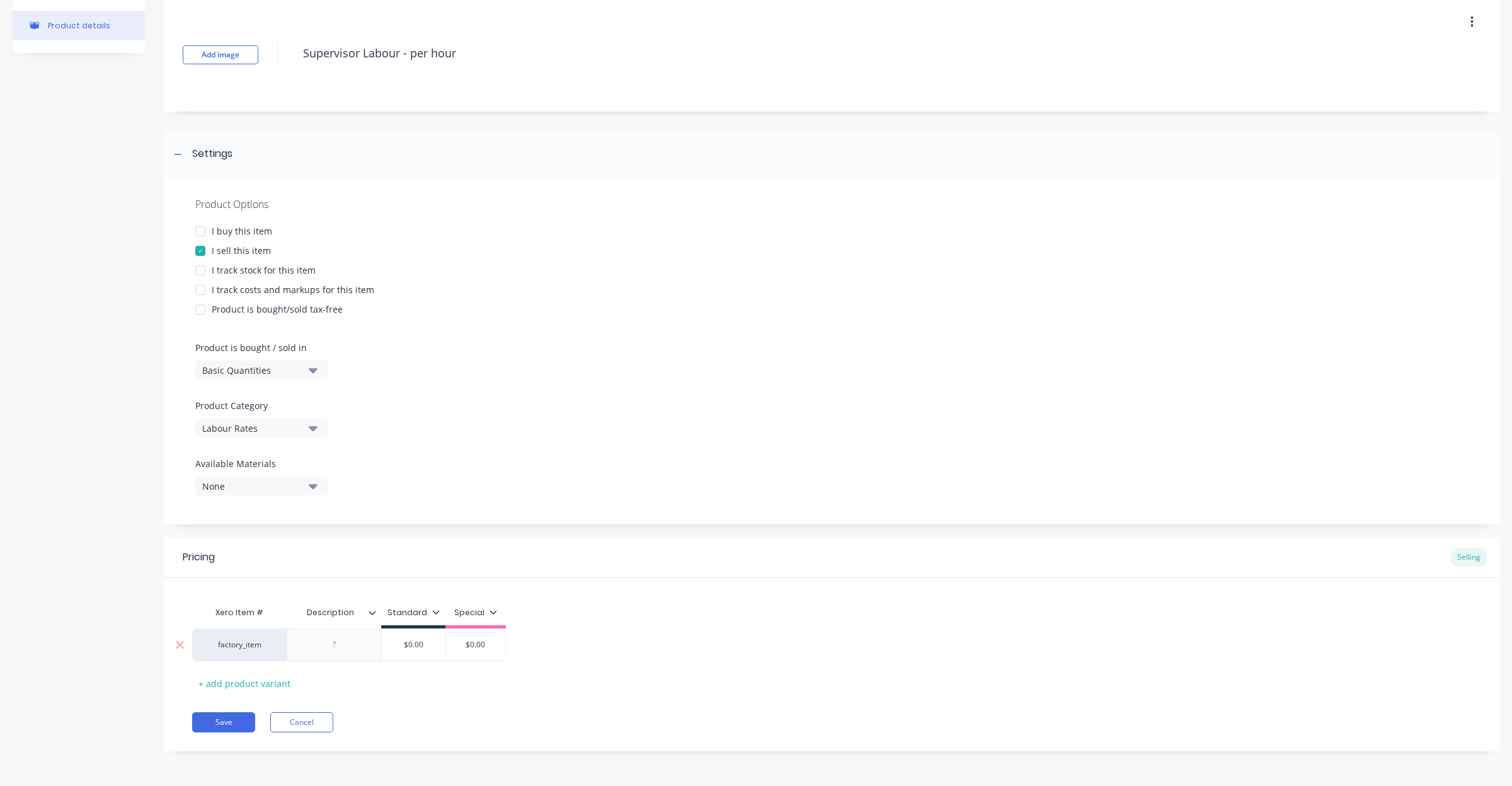
click at [331, 647] on div at bounding box center [335, 645] width 63 height 17
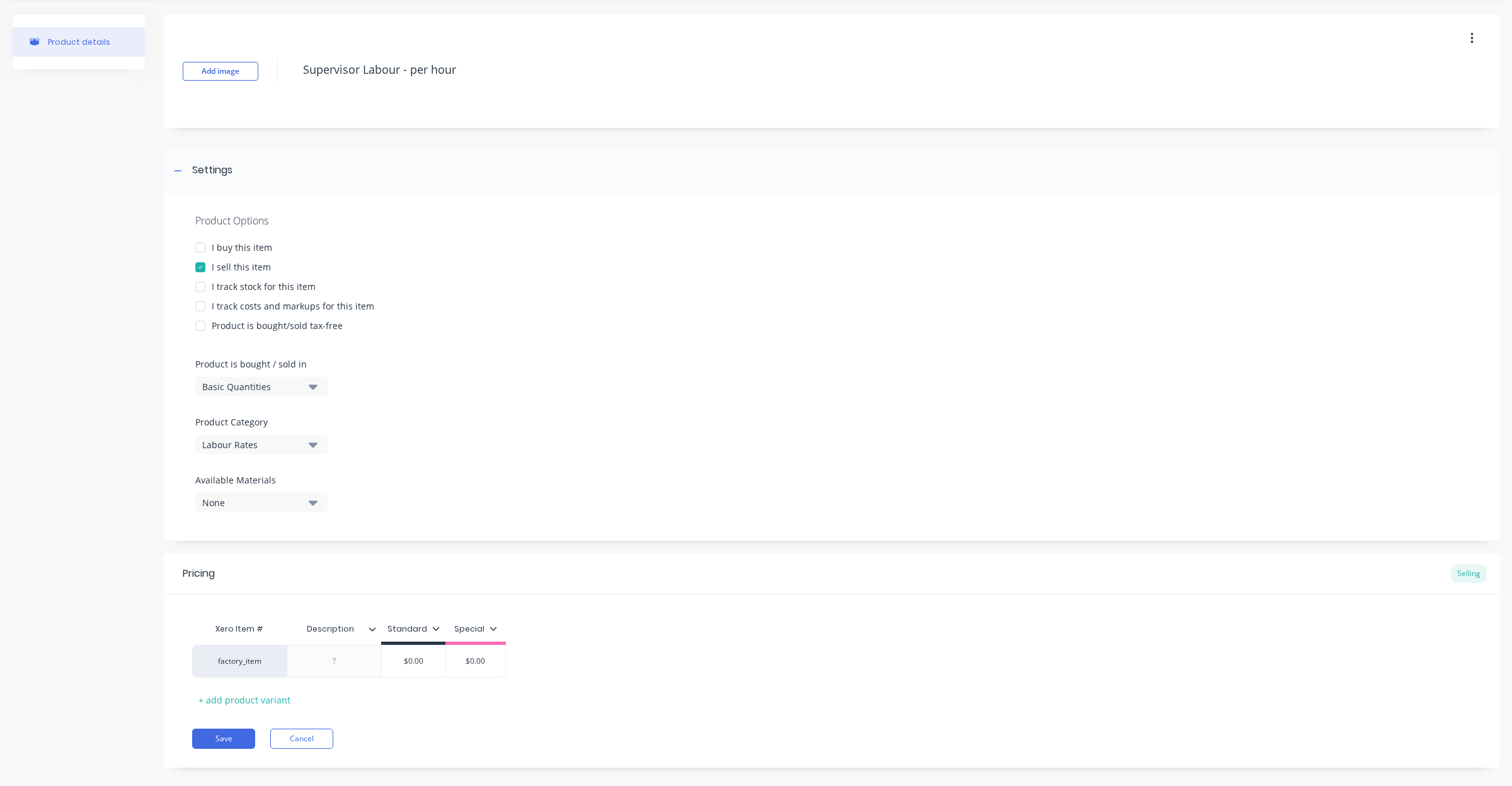
click at [769, 511] on div "Product Options I buy this item I sell this item I track stock for this item I …" at bounding box center [832, 367] width 1336 height 346
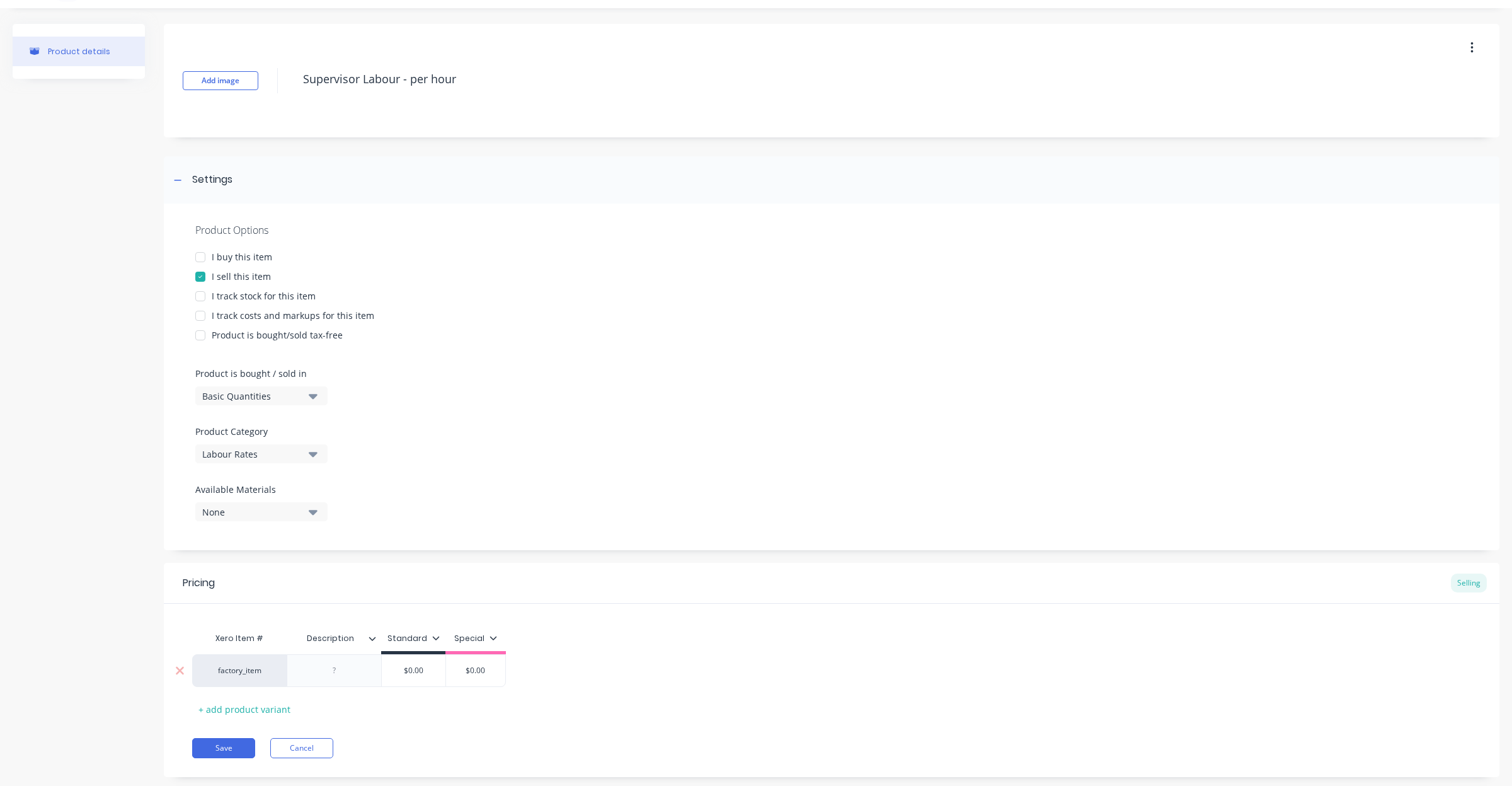
click at [348, 673] on div at bounding box center [335, 671] width 63 height 17
drag, startPoint x: 495, startPoint y: 646, endPoint x: 487, endPoint y: 653, distance: 10.6
click at [496, 646] on div "Special" at bounding box center [476, 641] width 60 height 25
click at [487, 653] on div "Special" at bounding box center [476, 641] width 60 height 25
click at [481, 633] on div "Special" at bounding box center [476, 638] width 43 height 11
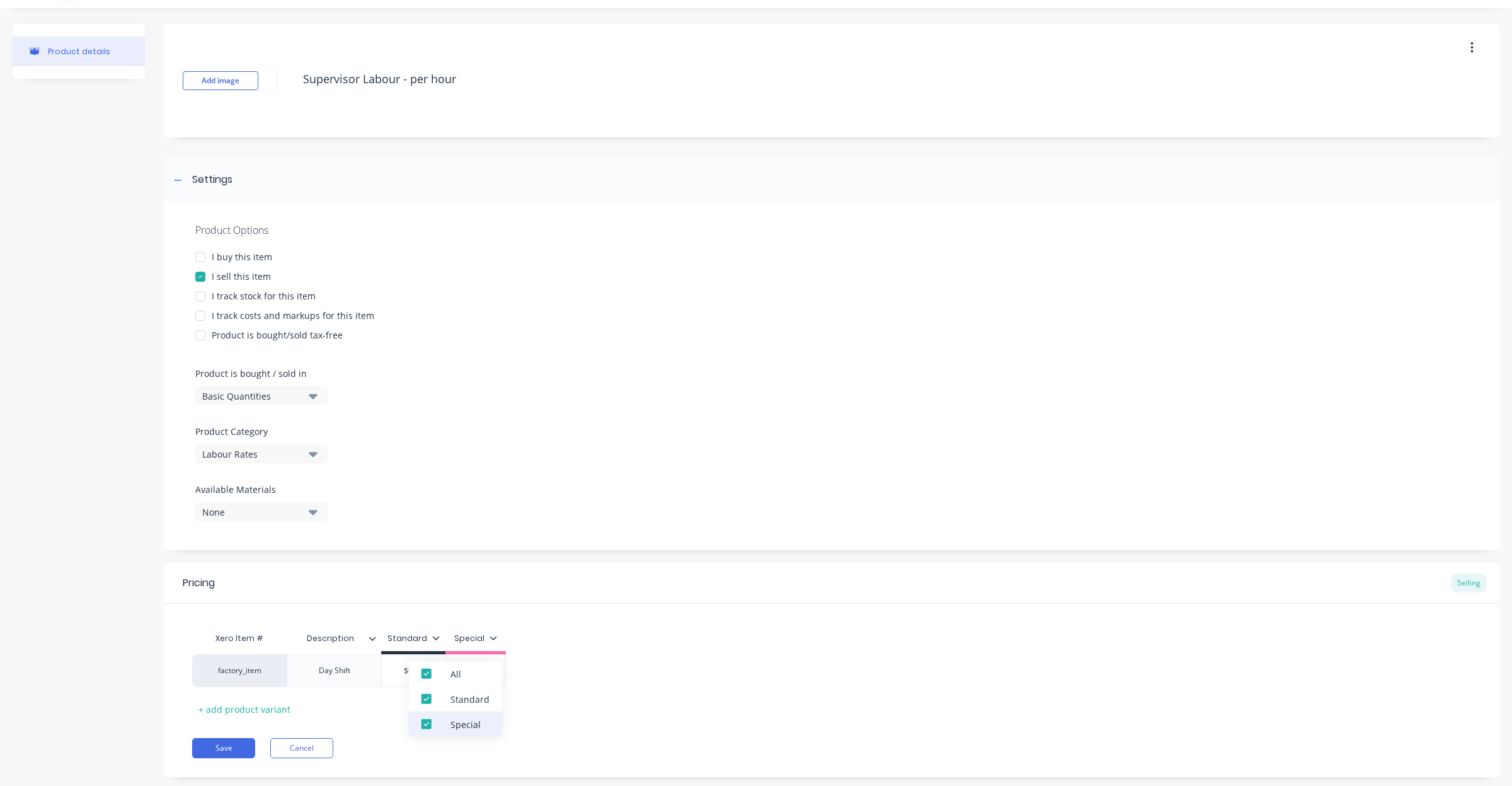
click at [429, 726] on div at bounding box center [426, 724] width 25 height 25
click at [618, 610] on div "Xero Item # Description Standard Special factory_item Day Shift $0.00 $0.00 + a…" at bounding box center [832, 661] width 1336 height 115
drag, startPoint x: 419, startPoint y: 666, endPoint x: 284, endPoint y: 663, distance: 135.0
click at [297, 664] on div "factory_item Day Shift $0.00 $0.00" at bounding box center [318, 671] width 254 height 33
click at [255, 706] on div "+ add product variant" at bounding box center [244, 709] width 105 height 20
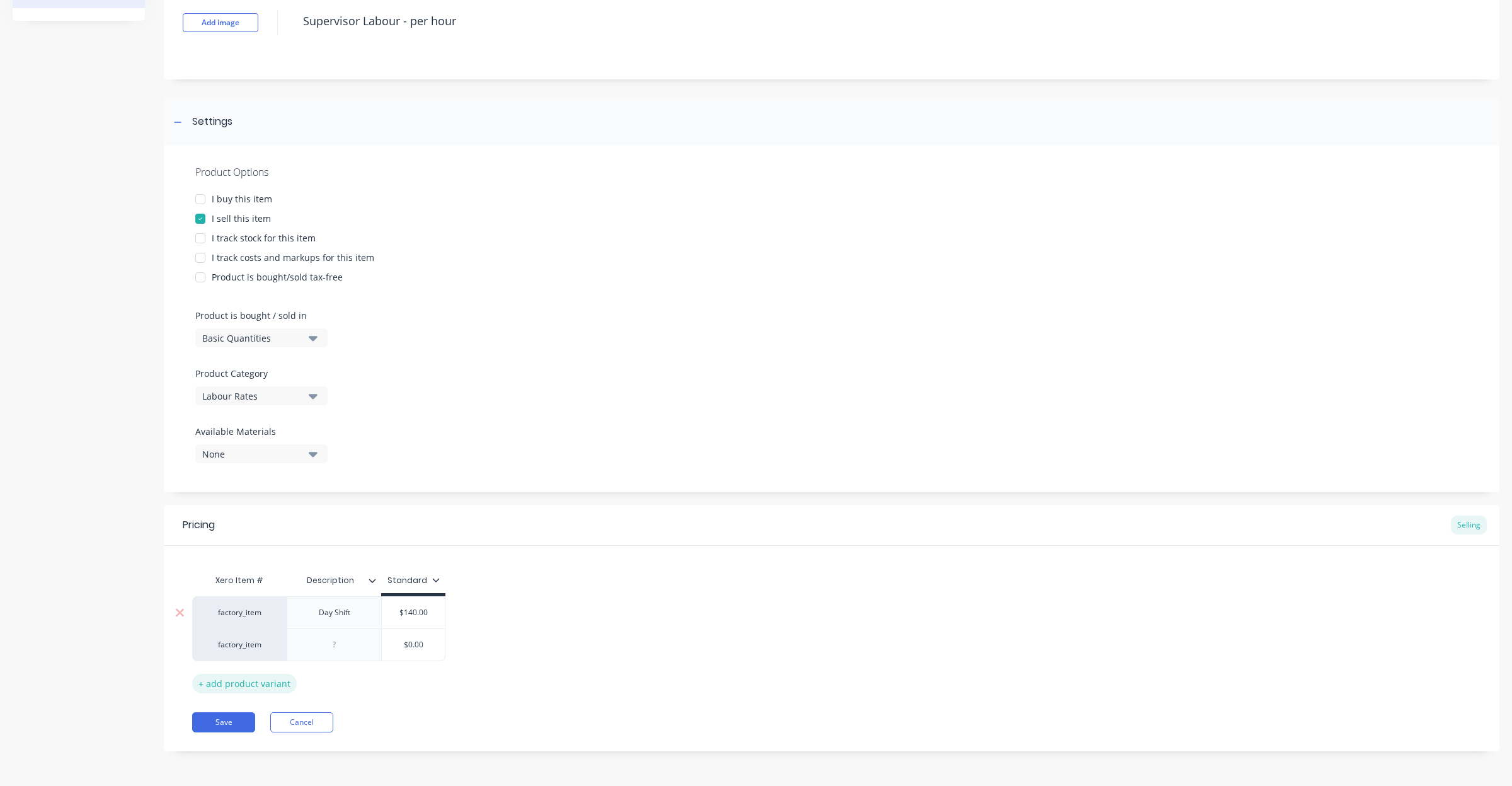
click at [269, 687] on div "+ add product variant" at bounding box center [244, 684] width 105 height 20
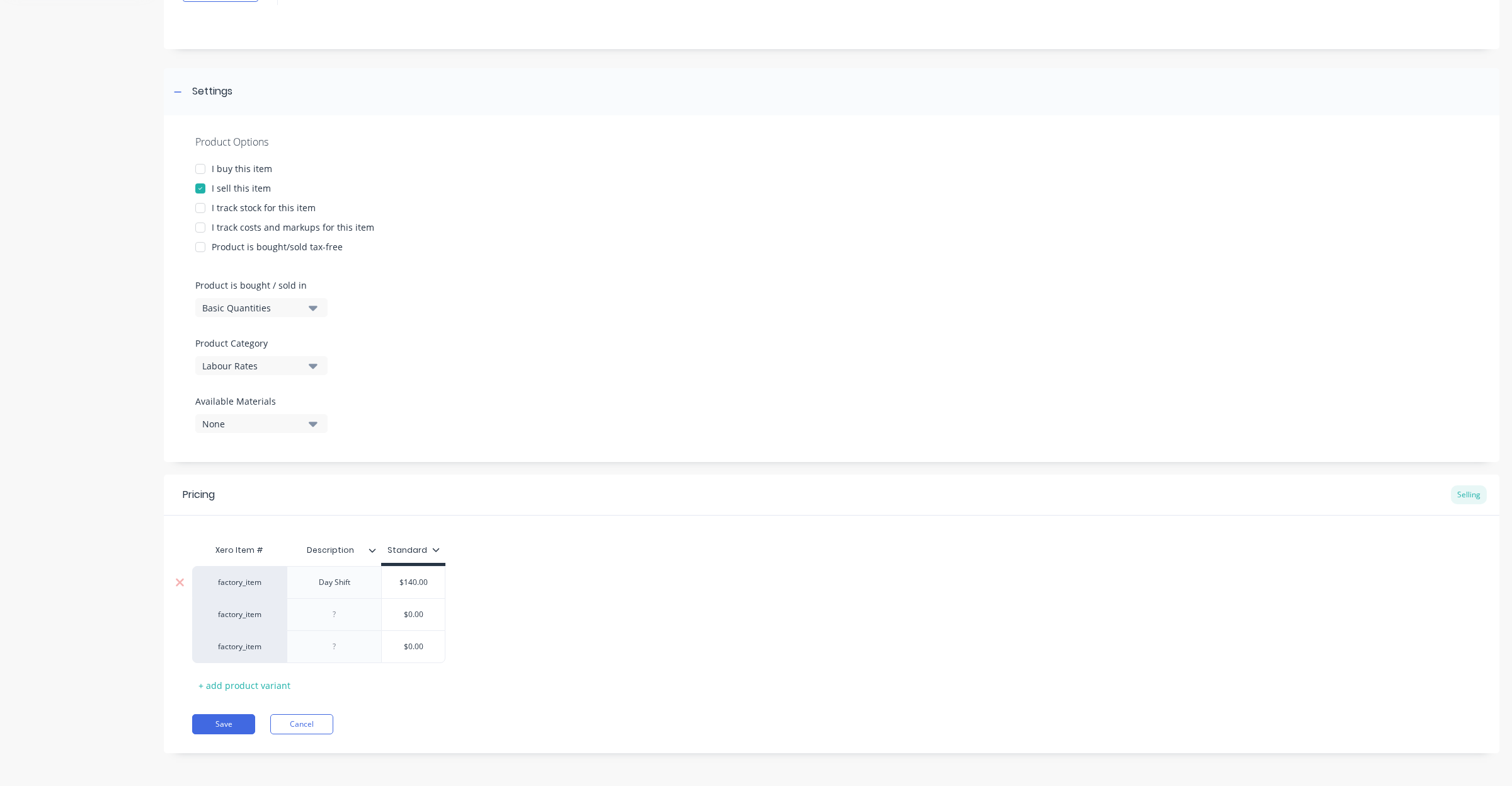
scroll to position [120, 0]
click at [274, 680] on div "+ add product variant" at bounding box center [244, 684] width 105 height 20
click at [354, 613] on div at bounding box center [335, 612] width 63 height 17
drag, startPoint x: 434, startPoint y: 644, endPoint x: 327, endPoint y: 637, distance: 107.2
click at [327, 637] on div "factory_item FMG Day Shift $0.00 $0.00" at bounding box center [318, 644] width 254 height 32
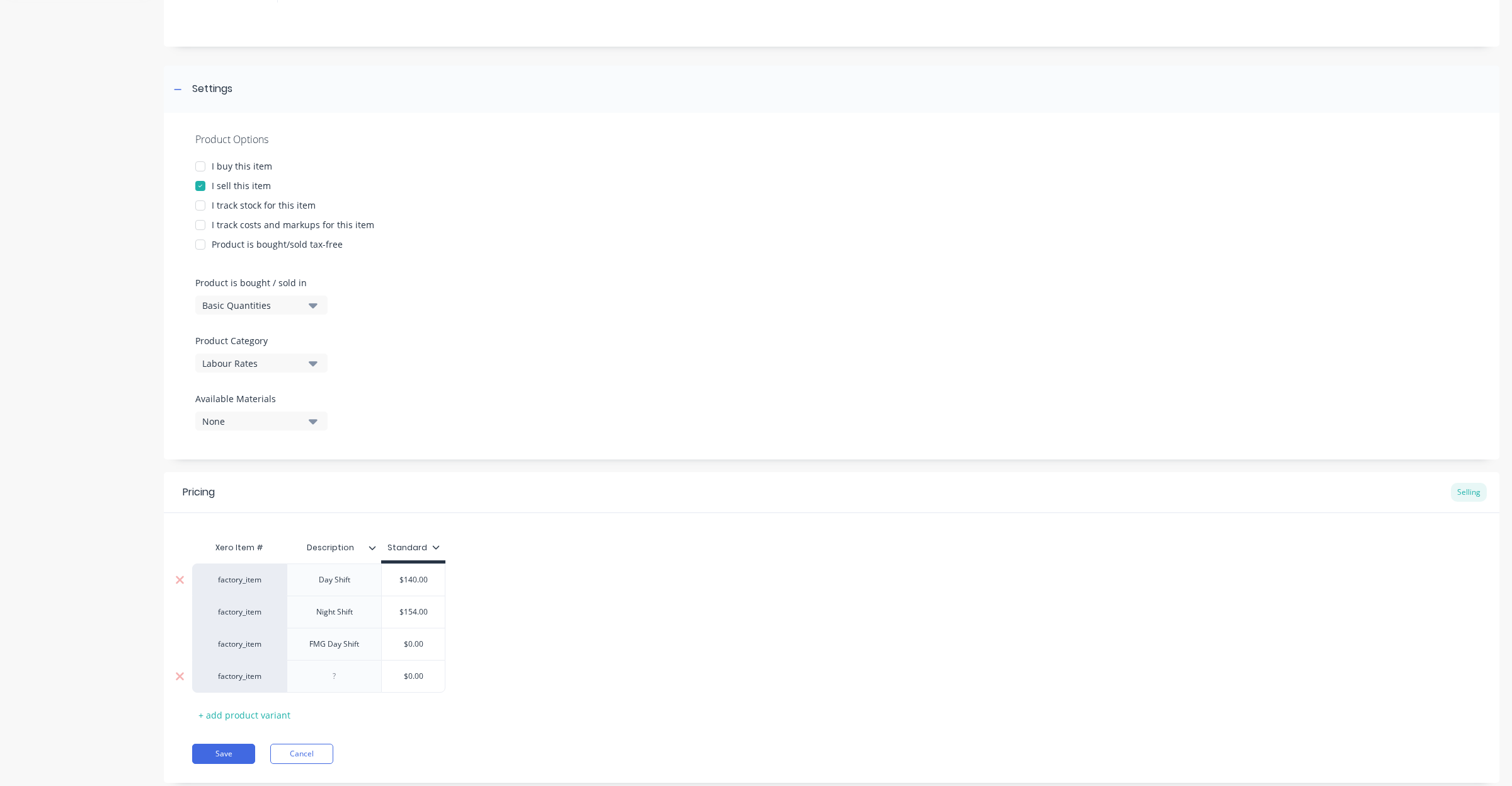
click at [329, 678] on div at bounding box center [335, 676] width 63 height 17
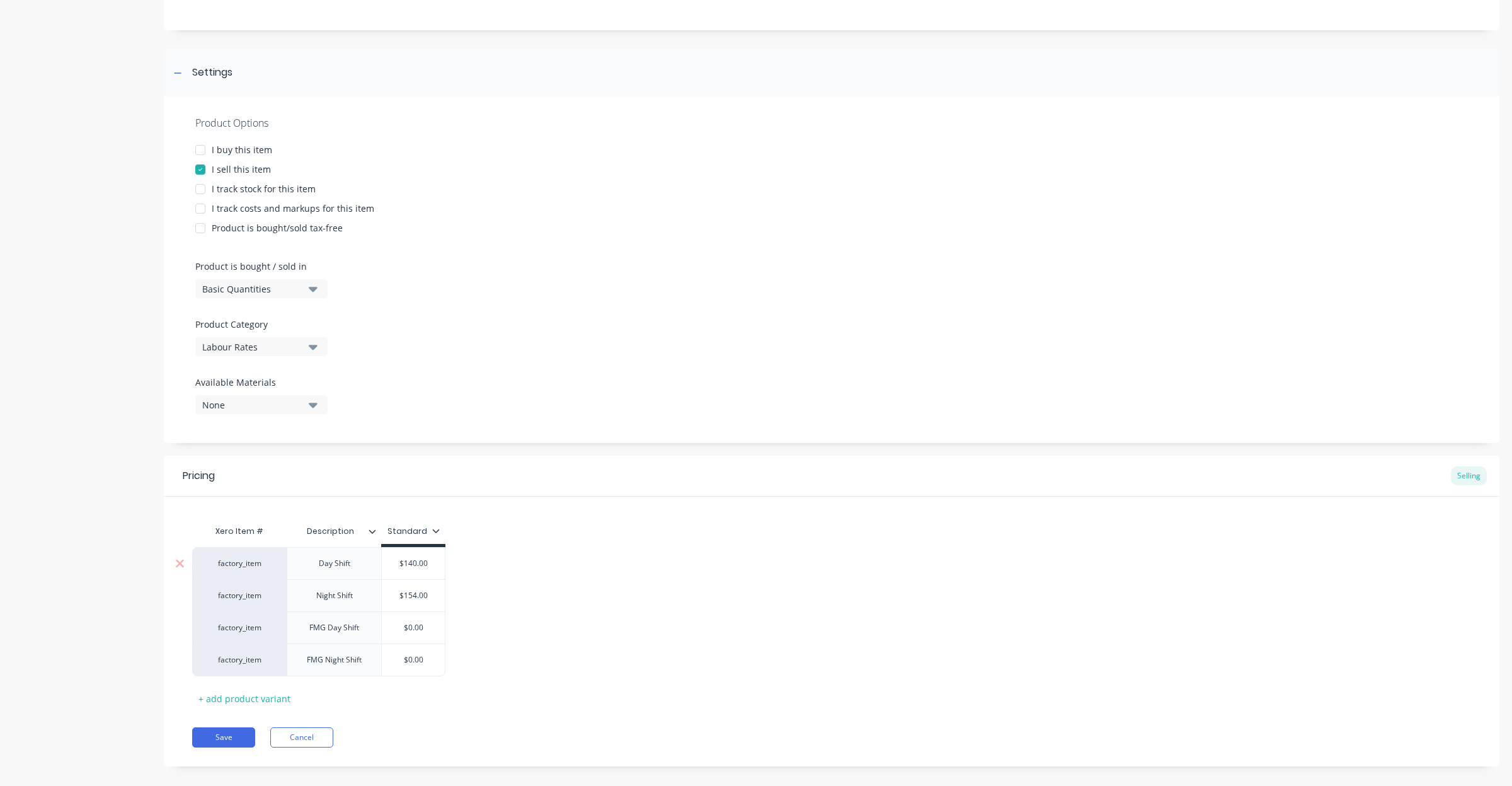
scroll to position [126, 0]
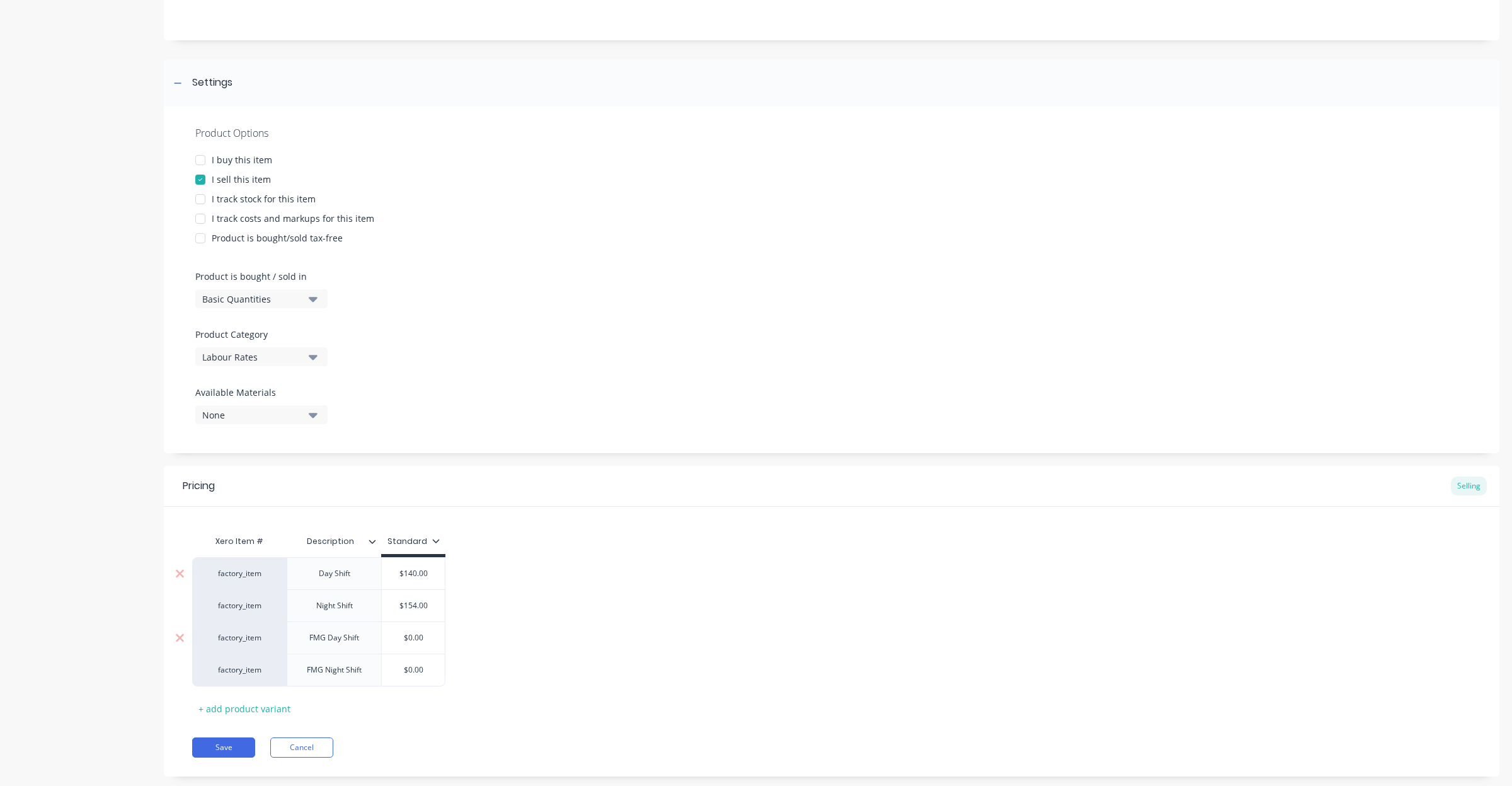
drag, startPoint x: 430, startPoint y: 633, endPoint x: 303, endPoint y: 628, distance: 127.1
click at [303, 628] on div "factory_item FMG Day Shift $0.00 $0.00" at bounding box center [318, 637] width 254 height 32
drag, startPoint x: 392, startPoint y: 665, endPoint x: 318, endPoint y: 660, distance: 74.2
click at [331, 665] on div "factory_item Day Shift $140.00 140 factory_item Night Shift $154.00 154 factory…" at bounding box center [832, 622] width 1279 height 129
click at [406, 675] on input "$0.00" at bounding box center [413, 669] width 63 height 11
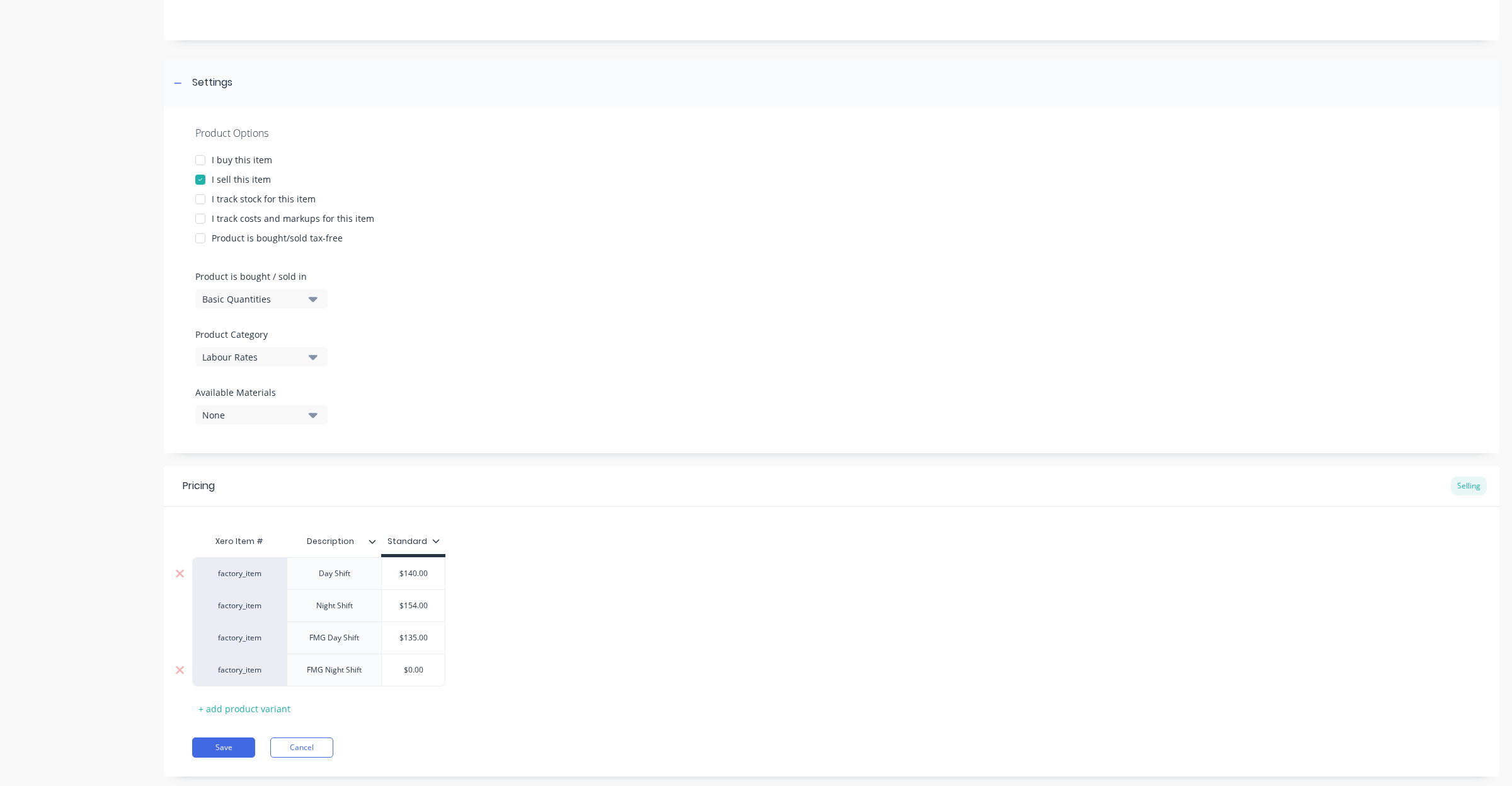
click at [406, 675] on input "$0.00" at bounding box center [413, 669] width 63 height 11
click at [681, 649] on div "factory_item Day Shift $140.00 140 factory_item Night Shift $154.00 154 factory…" at bounding box center [832, 622] width 1279 height 129
click at [234, 747] on button "Save" at bounding box center [224, 748] width 63 height 20
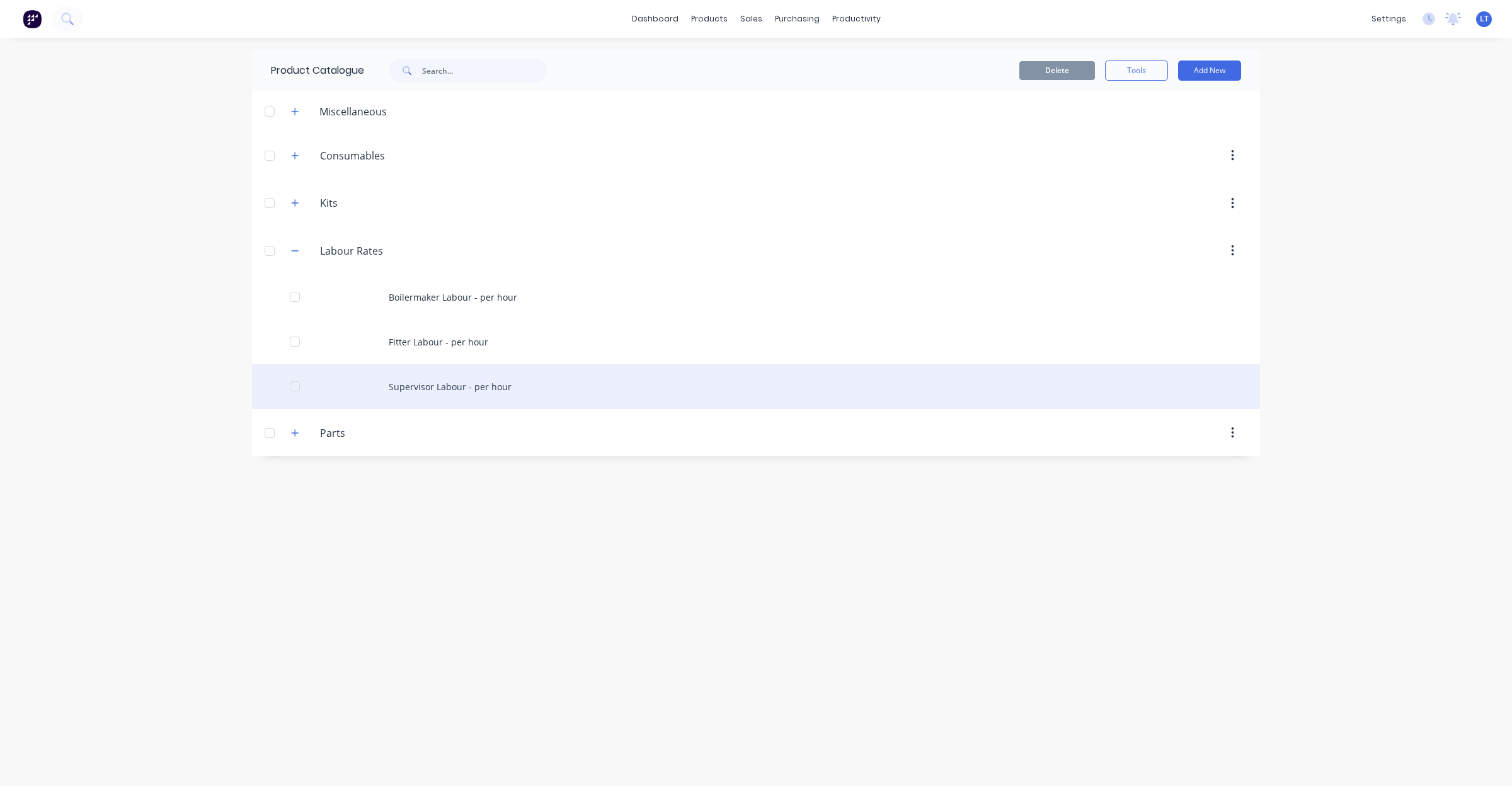
drag, startPoint x: 570, startPoint y: 386, endPoint x: 580, endPoint y: 394, distance: 12.8
click at [580, 394] on div "Supervisor Labour - per hour" at bounding box center [756, 386] width 1009 height 44
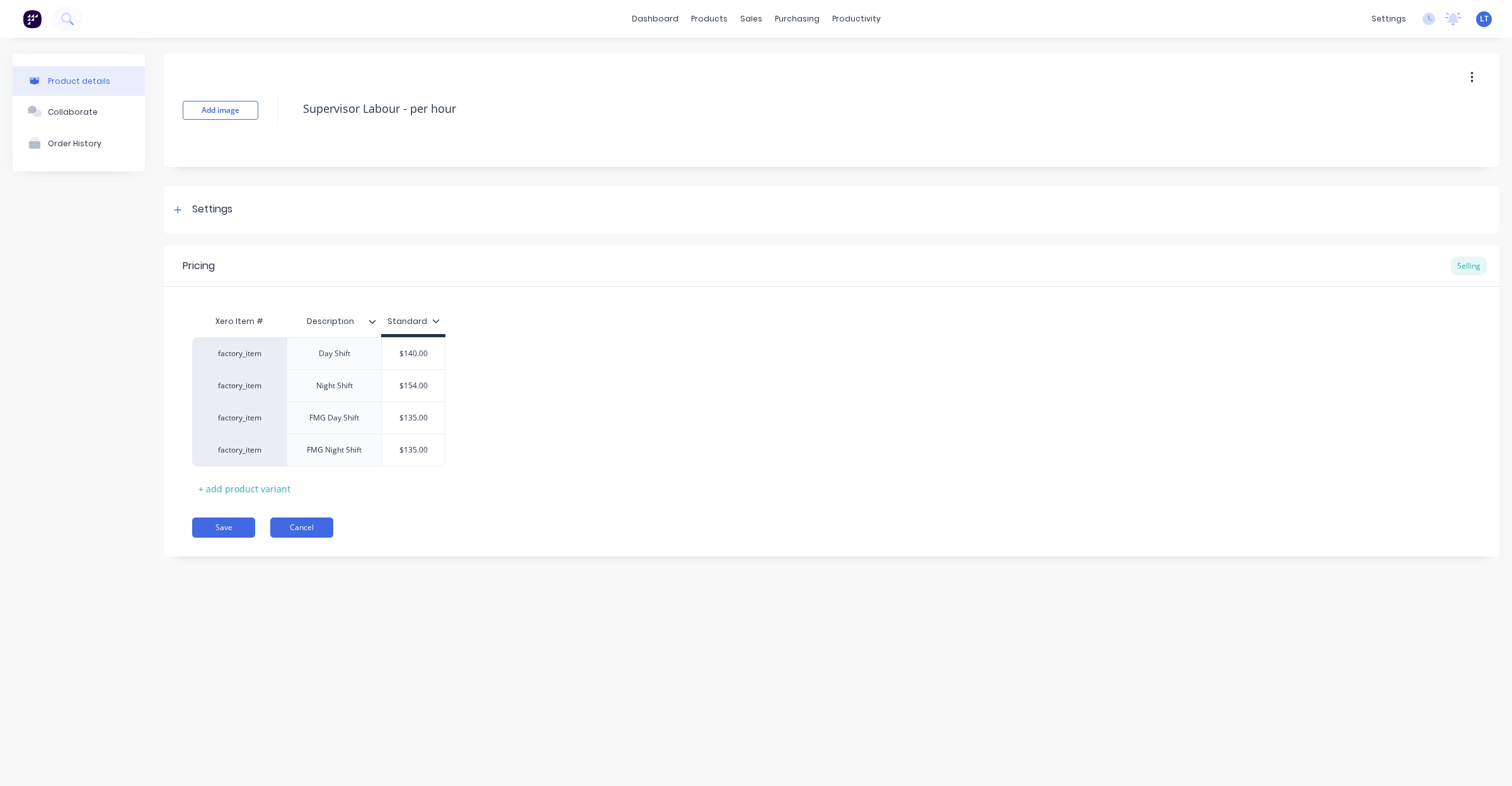
click at [325, 525] on button "Cancel" at bounding box center [302, 527] width 63 height 20
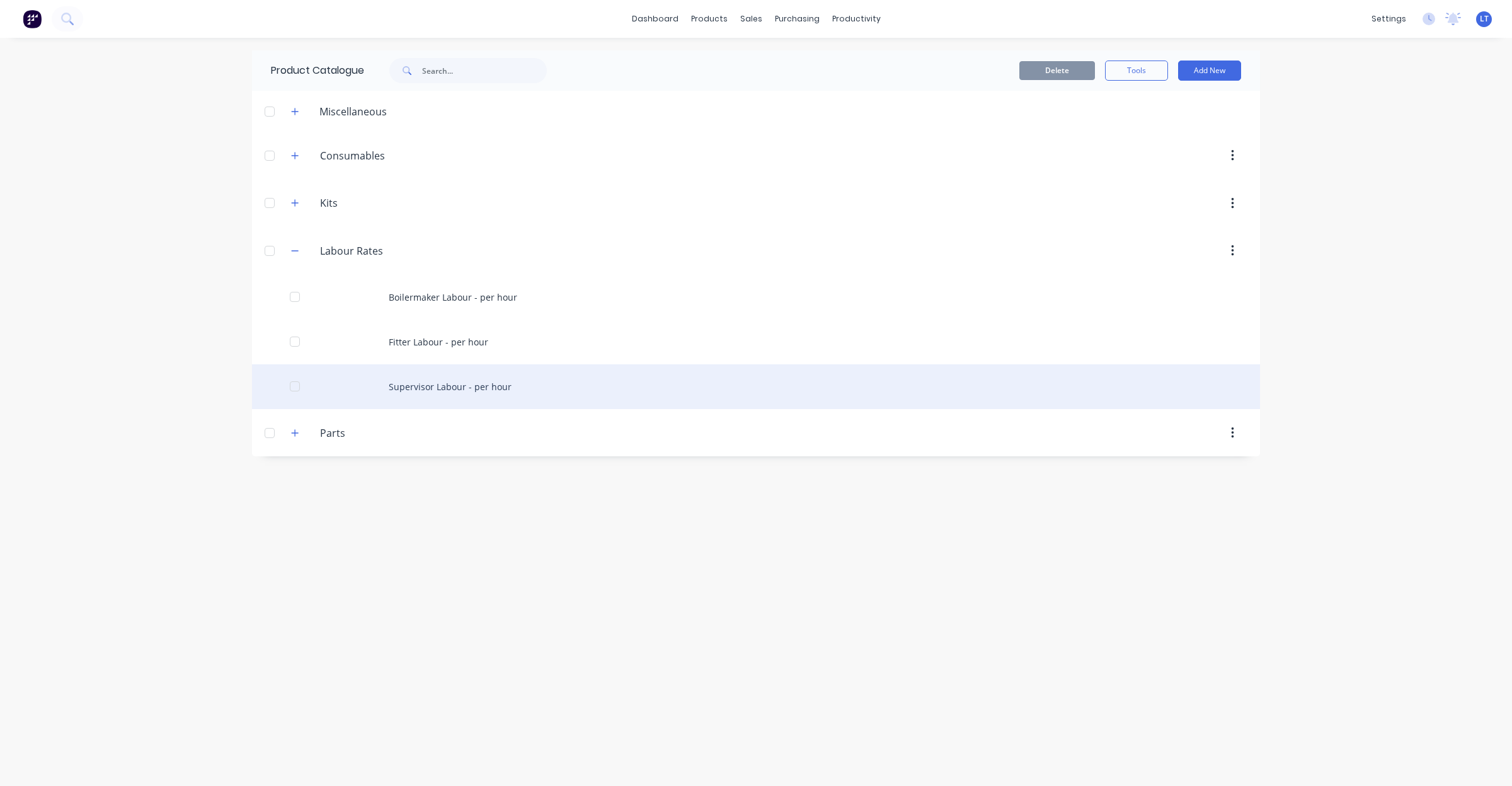
click at [297, 389] on div at bounding box center [294, 385] width 25 height 25
drag, startPoint x: 386, startPoint y: 383, endPoint x: 411, endPoint y: 388, distance: 25.5
click at [411, 388] on div "Supervisor Labour - per hour" at bounding box center [756, 386] width 1009 height 44
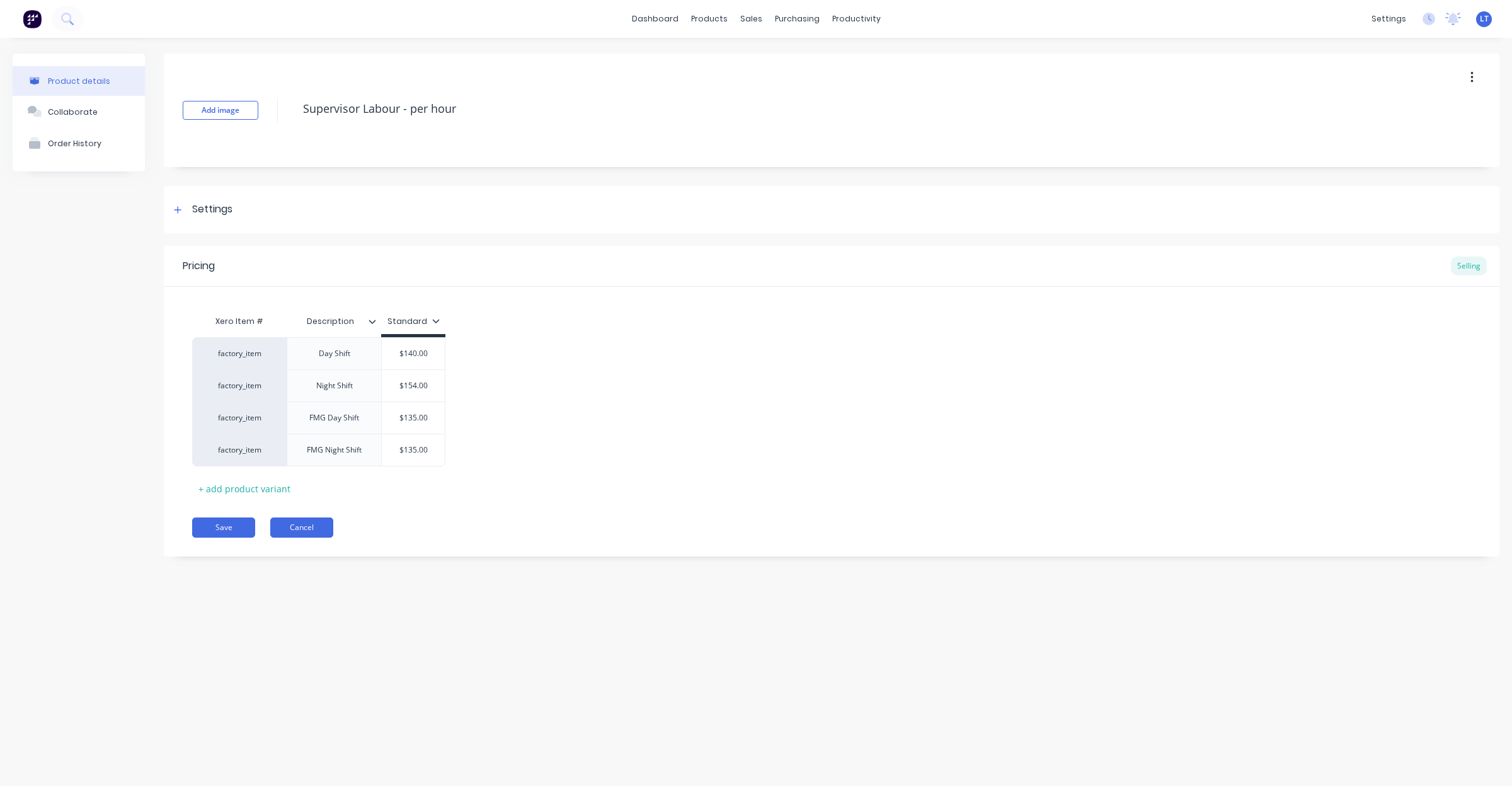
click at [290, 531] on button "Cancel" at bounding box center [302, 527] width 63 height 20
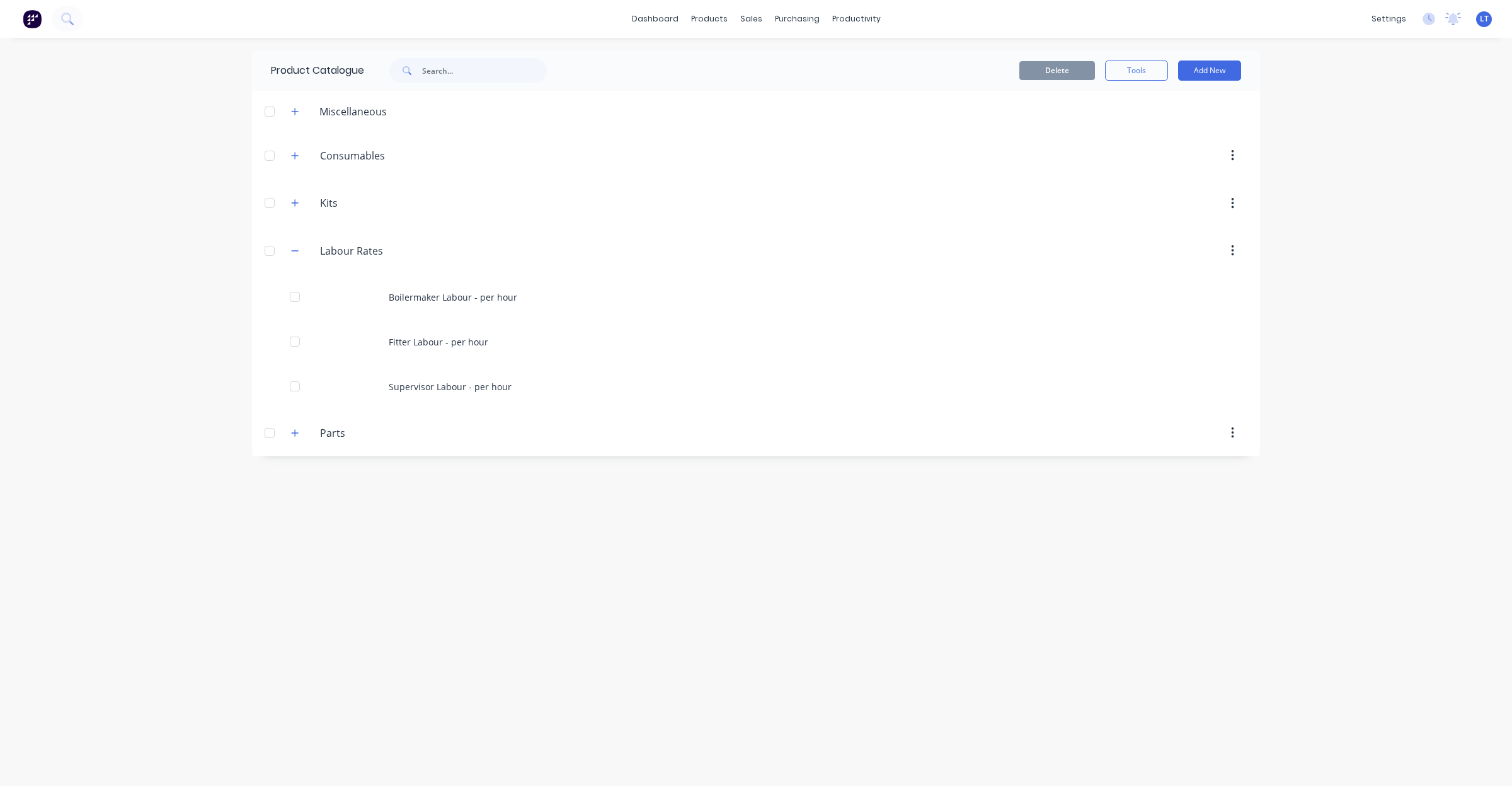
drag, startPoint x: 796, startPoint y: 711, endPoint x: 785, endPoint y: 765, distance: 55.1
click at [766, 719] on div "Product Catalogue Delete Tools Add New Miscellaneous Consumables Consumables Ki…" at bounding box center [756, 412] width 1009 height 723
click at [843, 498] on div "Product Catalogue Delete Tools Add New Miscellaneous Consumables Consumables Ki…" at bounding box center [756, 412] width 1009 height 723
drag, startPoint x: 838, startPoint y: 498, endPoint x: 729, endPoint y: 484, distance: 109.9
click at [613, 480] on div "Product Catalogue Delete Tools Add New Miscellaneous Consumables Consumables Ki…" at bounding box center [756, 412] width 1009 height 723
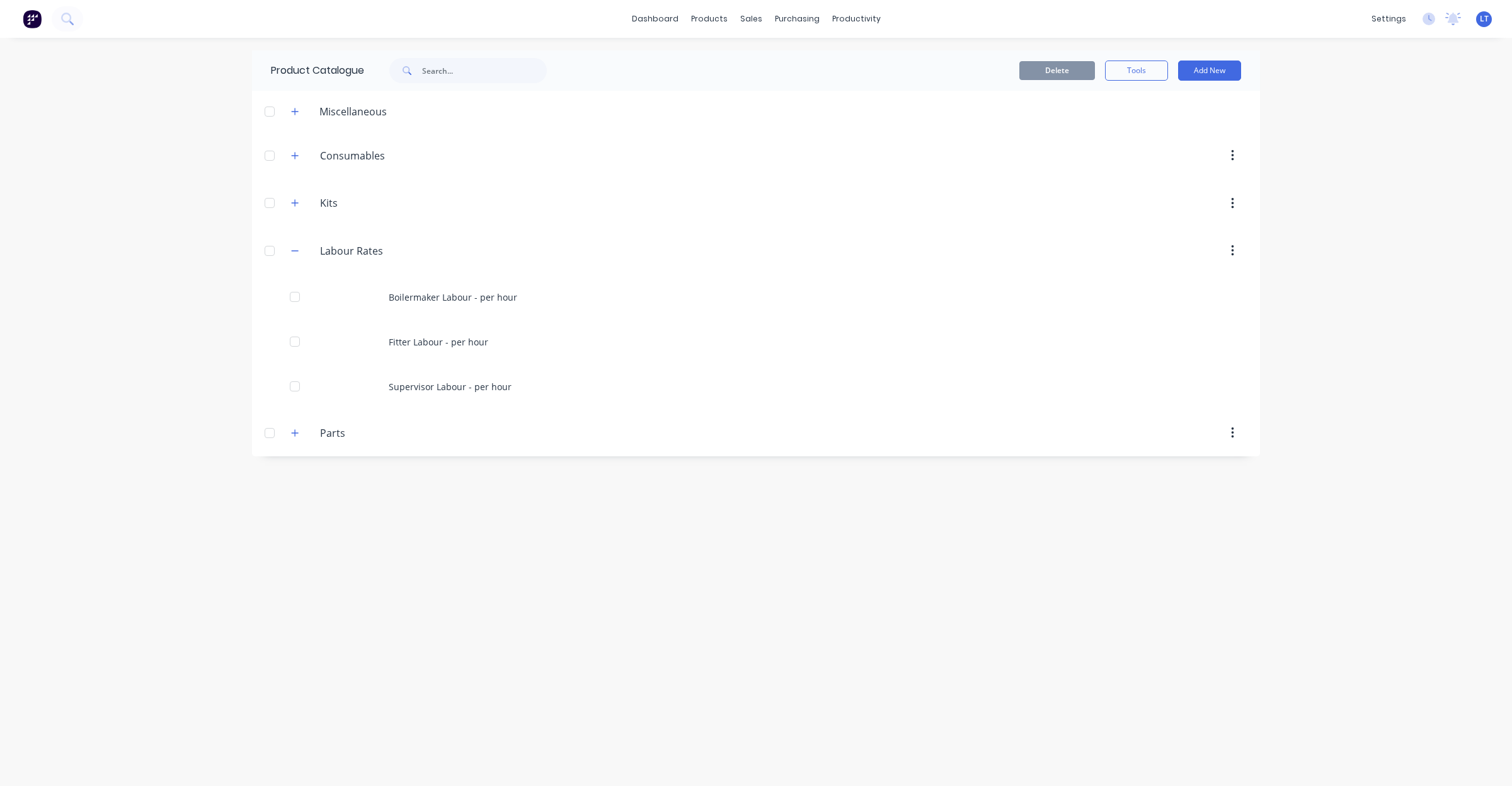
drag, startPoint x: 613, startPoint y: 480, endPoint x: 600, endPoint y: 452, distance: 30.9
click at [527, 484] on div "Product Catalogue Delete Tools Add New Miscellaneous Consumables Consumables Ki…" at bounding box center [756, 412] width 1009 height 723
click at [1206, 72] on button "Add New" at bounding box center [1210, 70] width 63 height 20
click at [1158, 126] on div "Product" at bounding box center [1181, 128] width 97 height 18
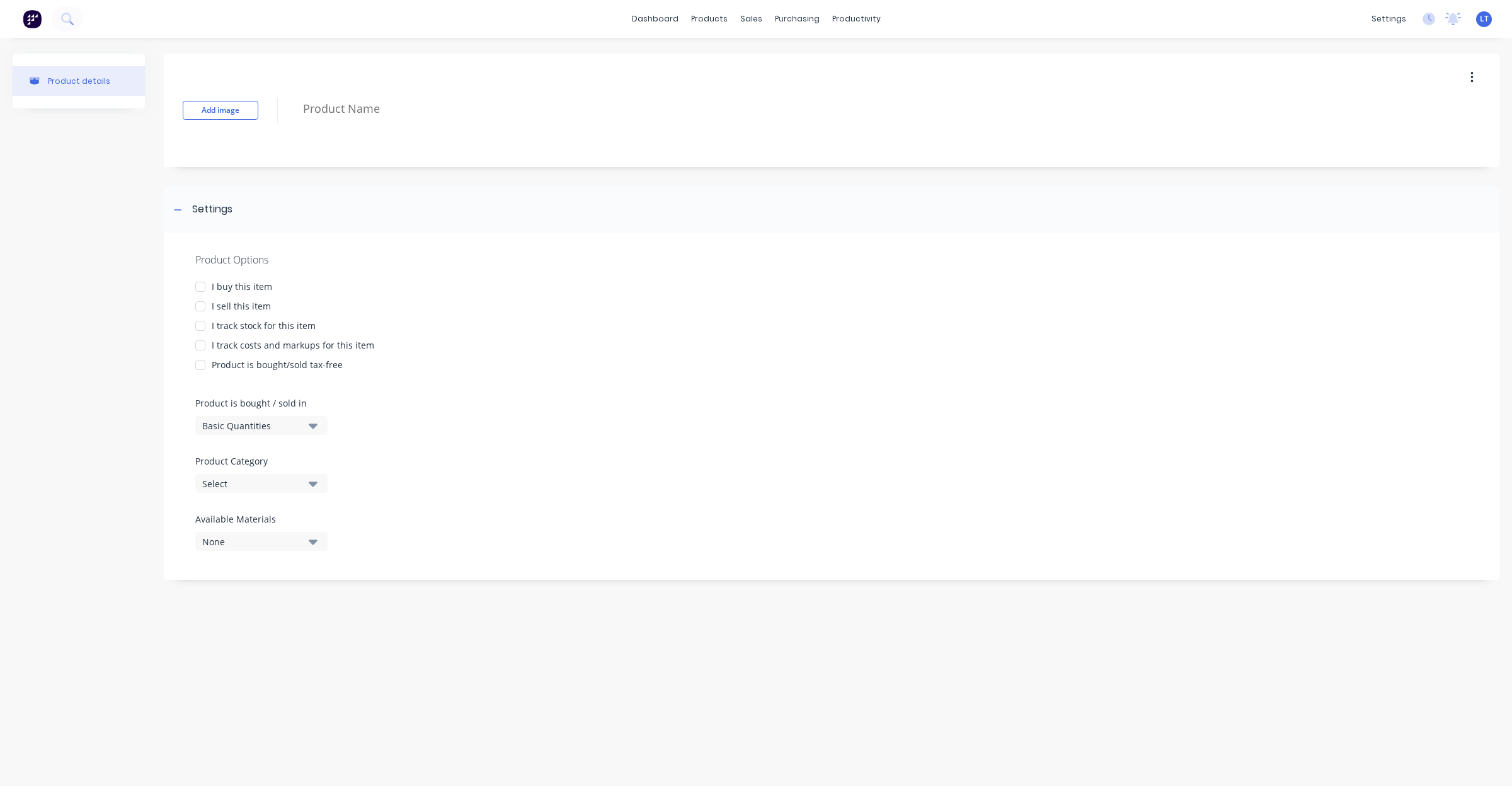
click at [199, 300] on div at bounding box center [199, 306] width 25 height 25
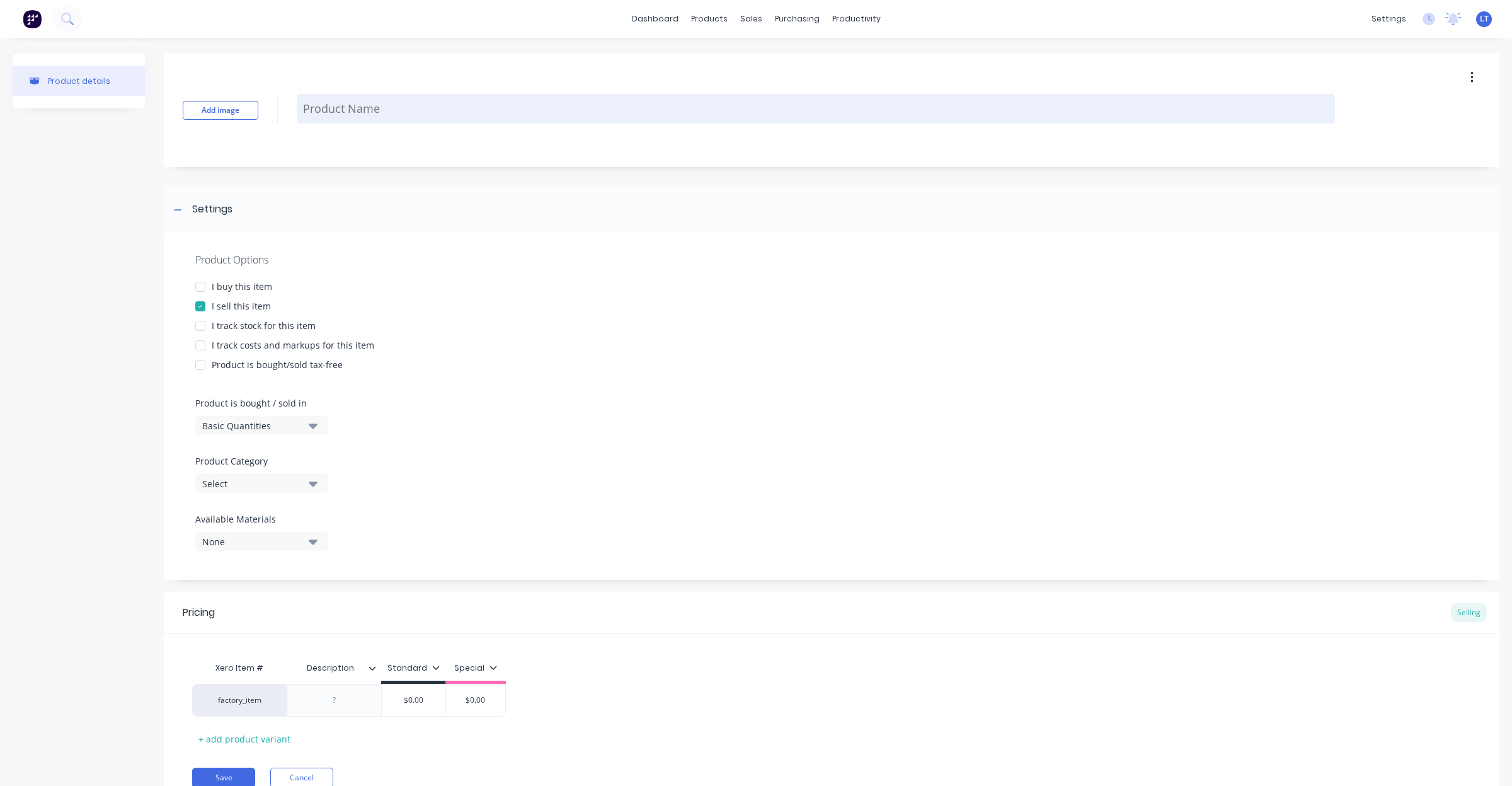
click at [367, 118] on textarea at bounding box center [816, 108] width 1039 height 29
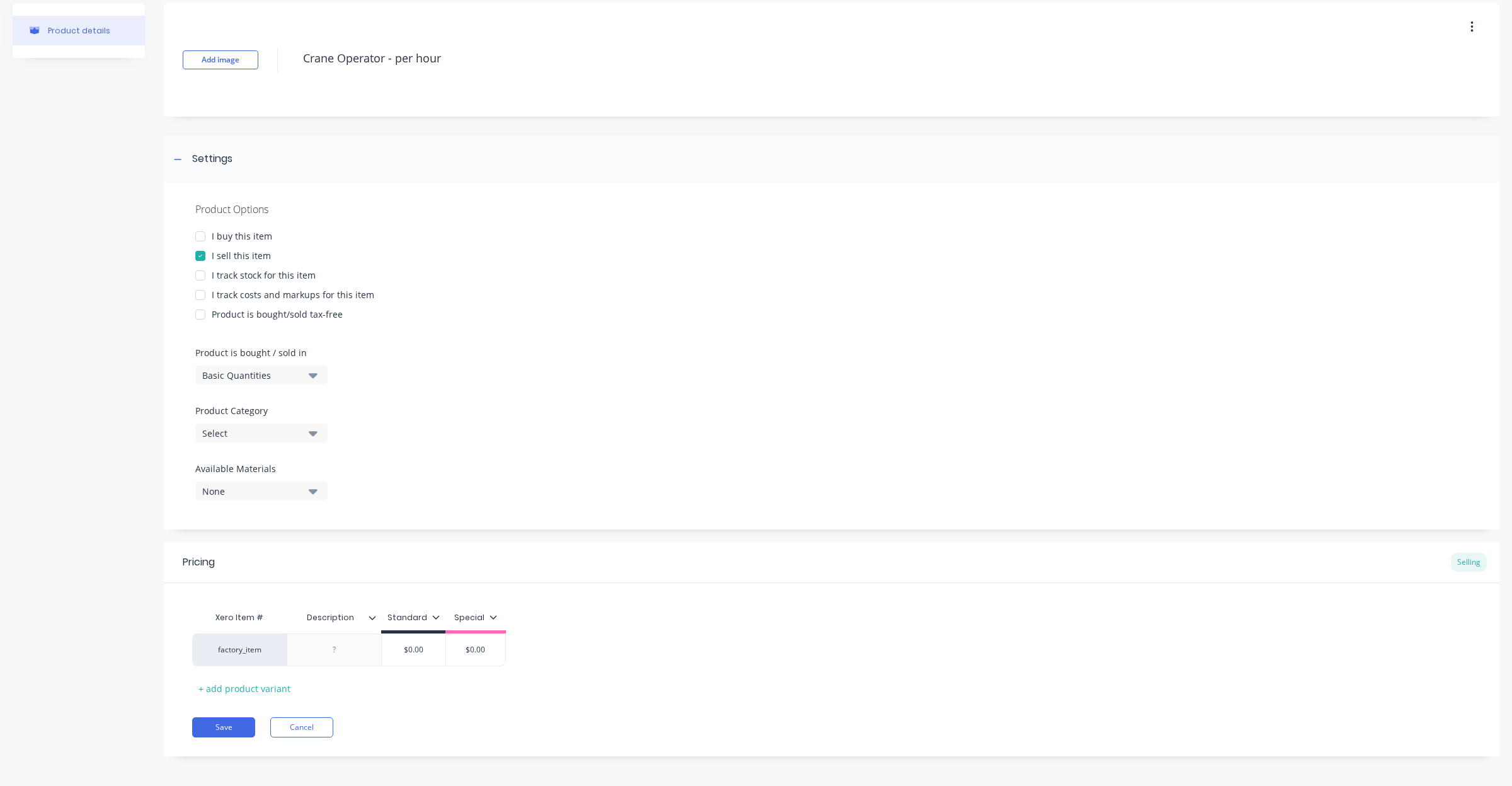
scroll to position [56, 0]
click at [340, 644] on div at bounding box center [335, 645] width 63 height 17
click at [491, 608] on icon at bounding box center [494, 612] width 8 height 8
click at [427, 699] on div at bounding box center [426, 698] width 25 height 25
click at [631, 672] on div "Xero Item # Description Standard Special factory_item Day Shift $0.00 $0.00 + a…" at bounding box center [832, 647] width 1279 height 93
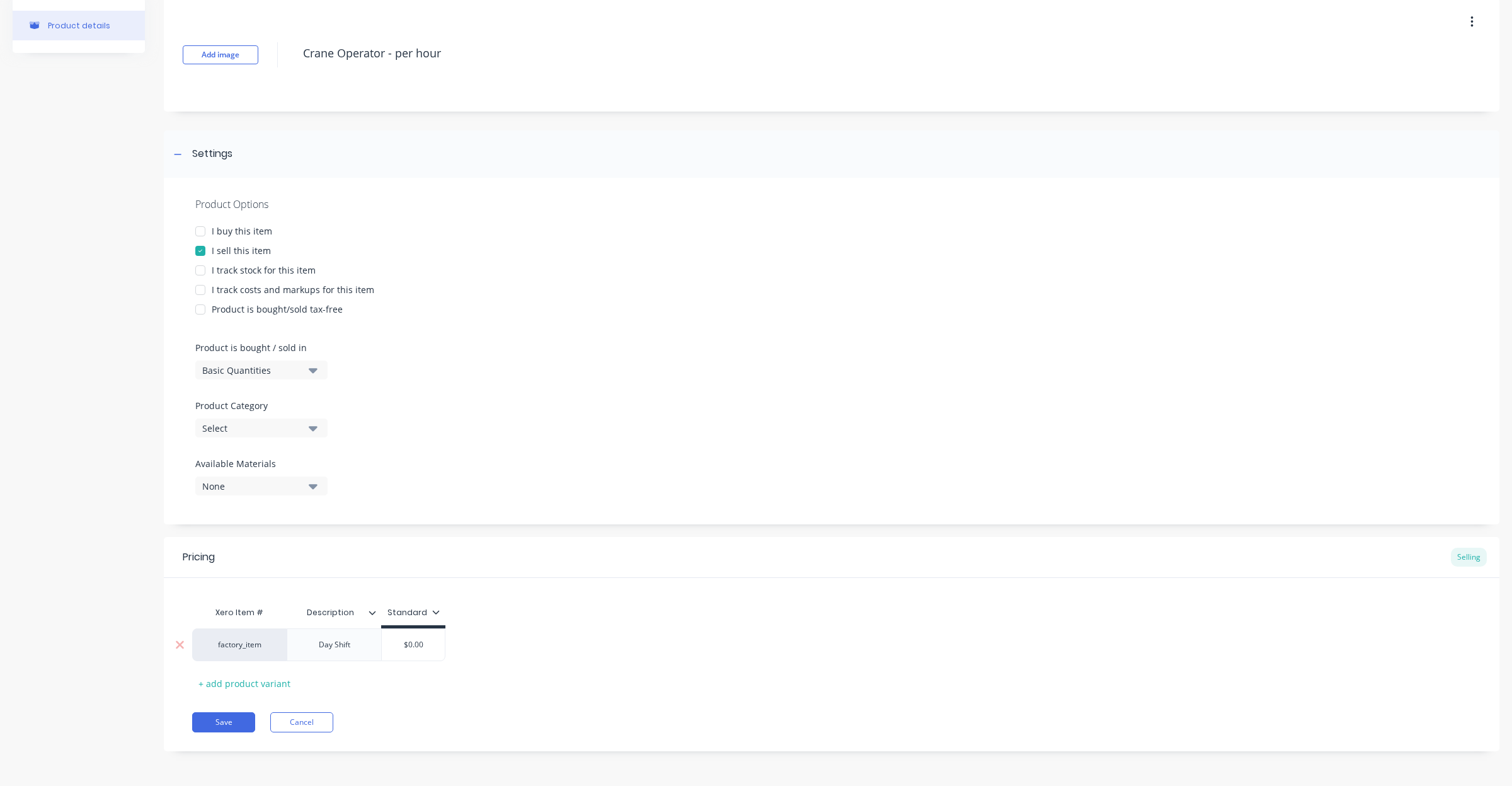
click at [424, 644] on input "$0.00" at bounding box center [413, 644] width 63 height 11
drag, startPoint x: 429, startPoint y: 644, endPoint x: 354, endPoint y: 641, distance: 75.1
click at [354, 641] on div "factory_item Day Shift $0.00 $0.00" at bounding box center [318, 645] width 254 height 33
click at [232, 685] on div "+ add product variant" at bounding box center [244, 684] width 105 height 20
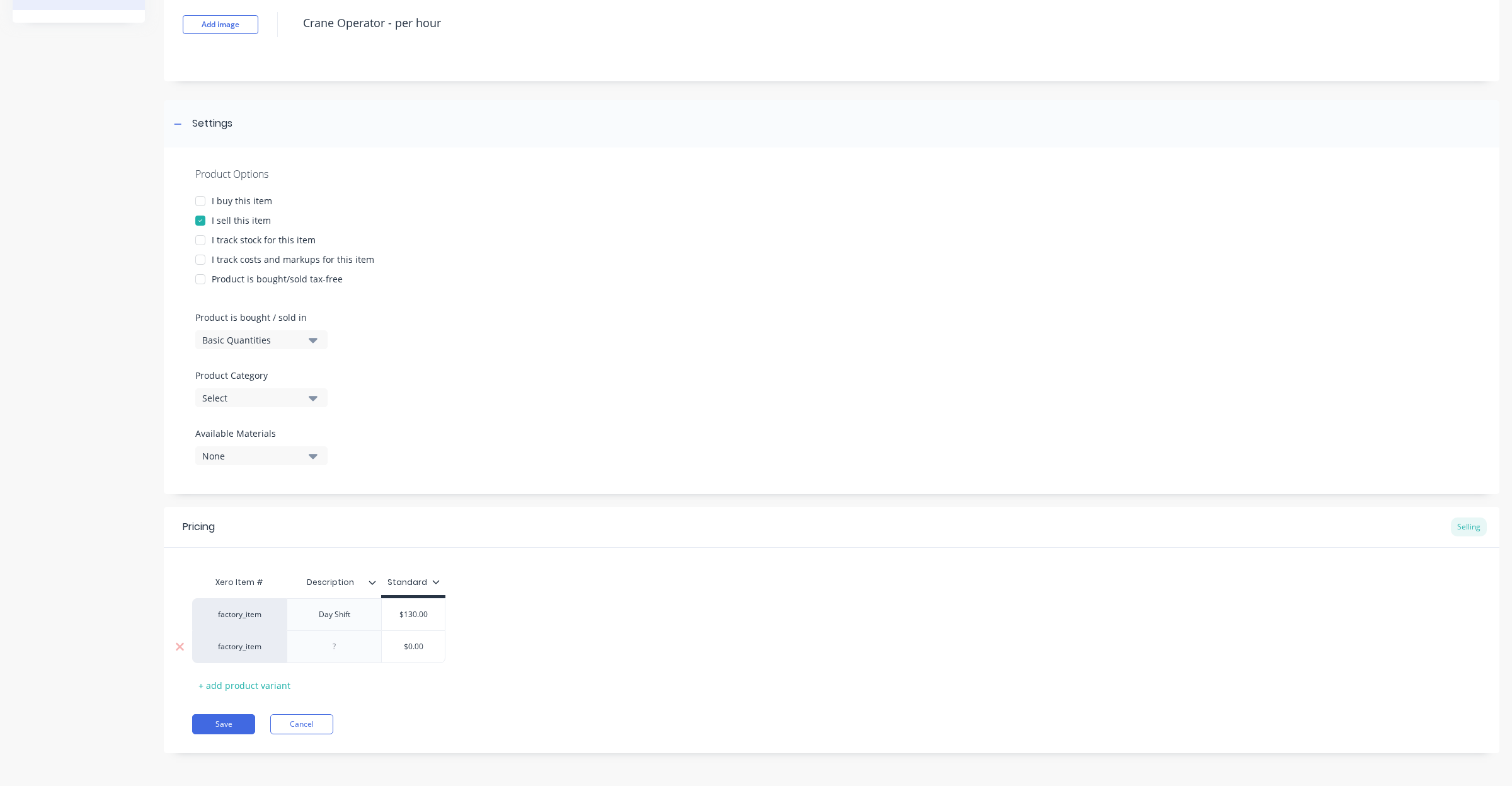
scroll to position [88, 0]
click at [331, 651] on div at bounding box center [335, 645] width 63 height 17
click at [744, 602] on div "factory_item Day Shift $130.00 130 factory_item Night Shift $143.00 143" at bounding box center [832, 629] width 1279 height 65
click at [228, 717] on button "Save" at bounding box center [224, 722] width 63 height 20
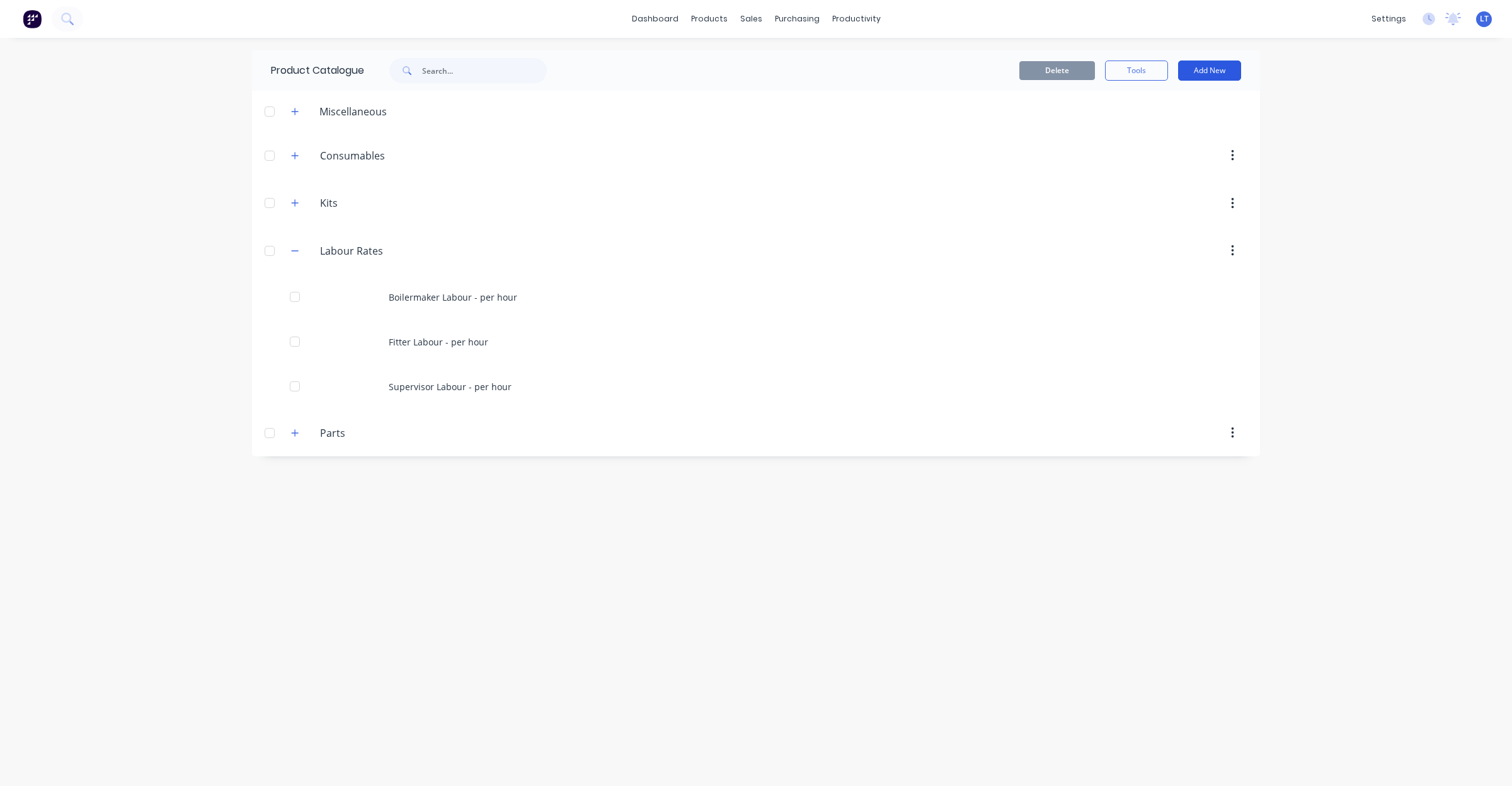
click at [1203, 69] on button "Add New" at bounding box center [1210, 70] width 63 height 20
click at [480, 535] on div "Product Catalogue Delete Tools Add New Miscellaneous Consumables Consumables Ki…" at bounding box center [756, 412] width 1009 height 723
click at [297, 111] on icon "button" at bounding box center [295, 111] width 8 height 9
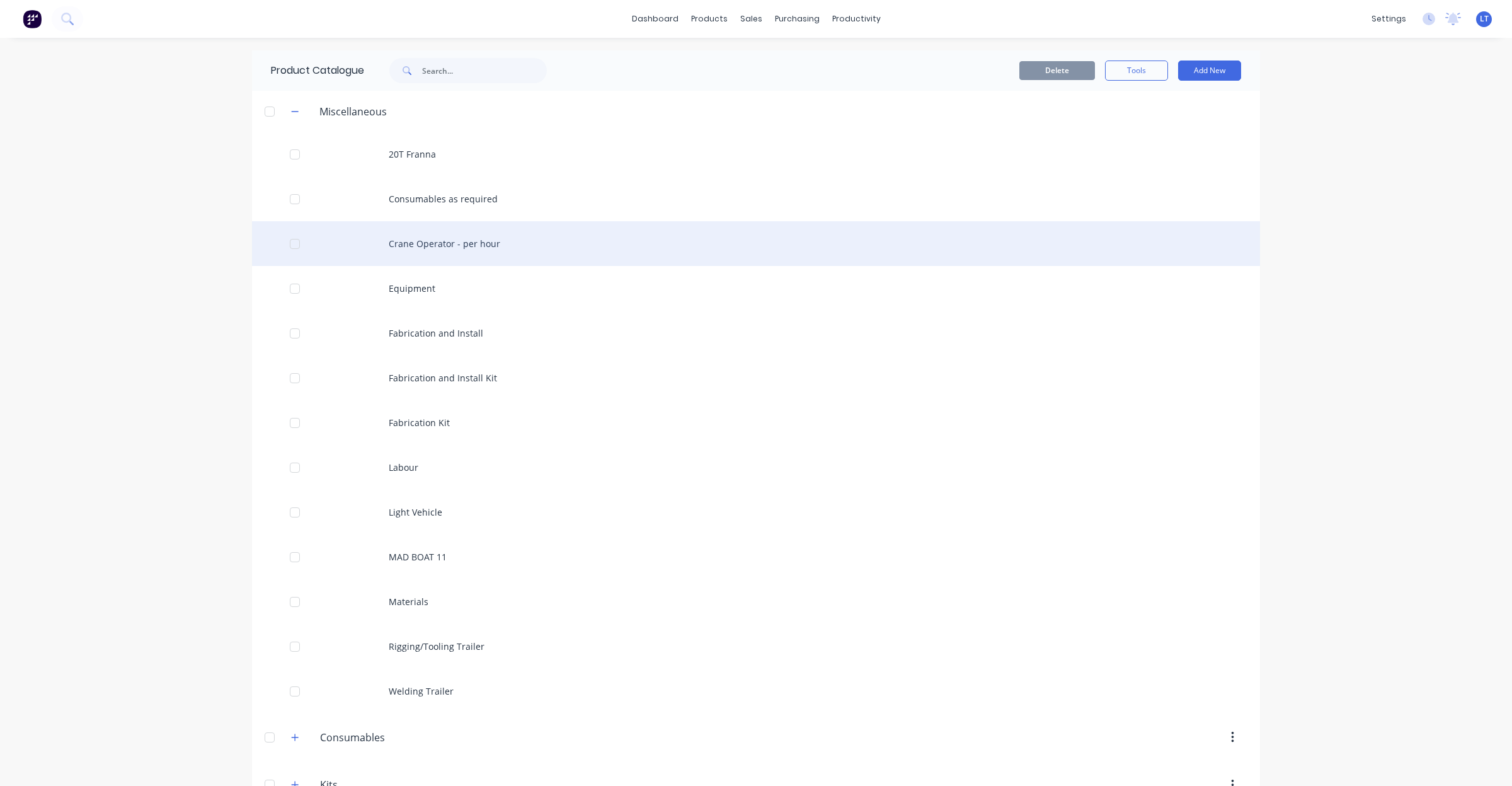
click at [455, 244] on div "Crane Operator - per hour" at bounding box center [756, 243] width 1009 height 44
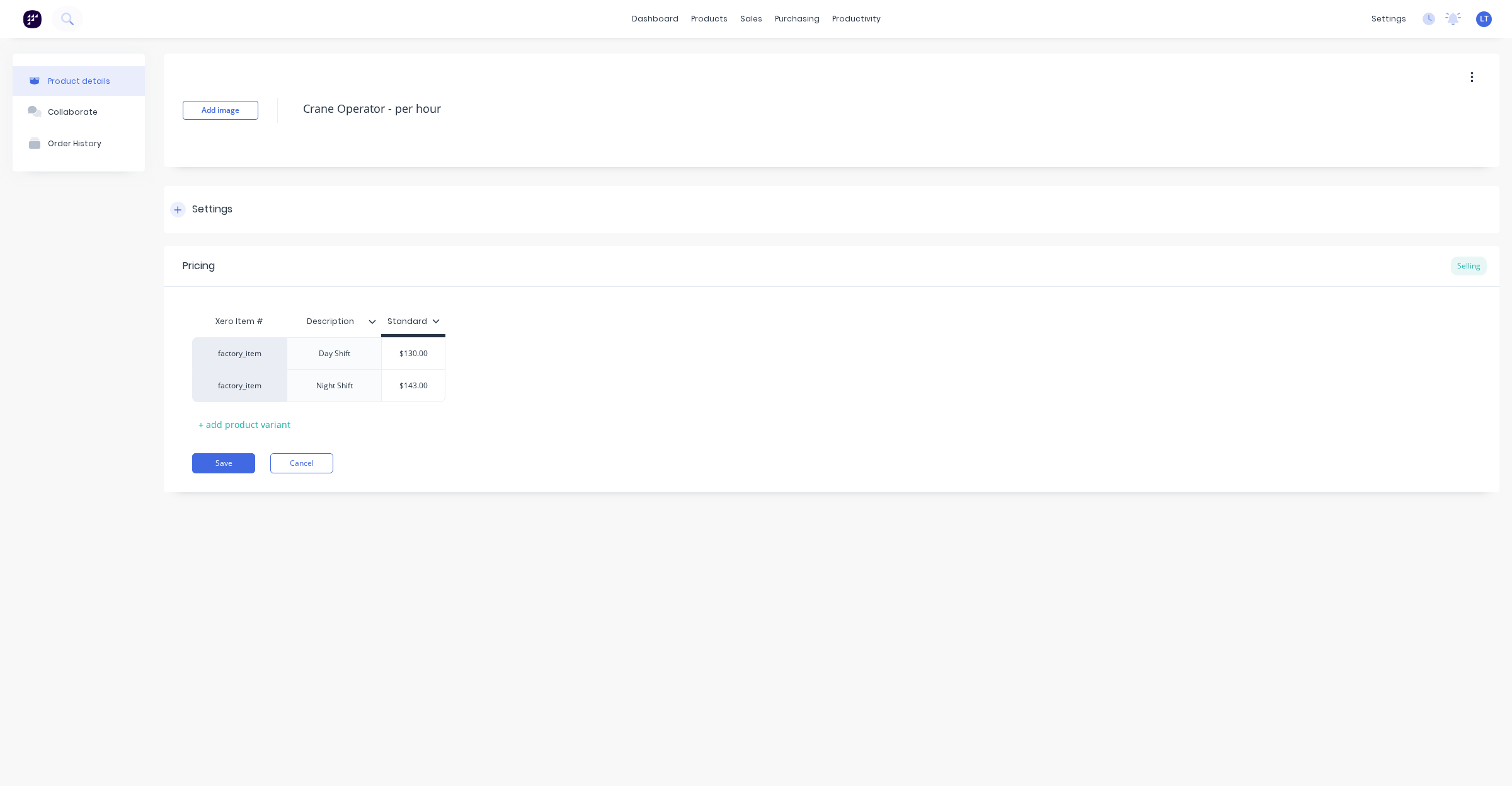
click at [193, 219] on div "Settings" at bounding box center [832, 209] width 1336 height 47
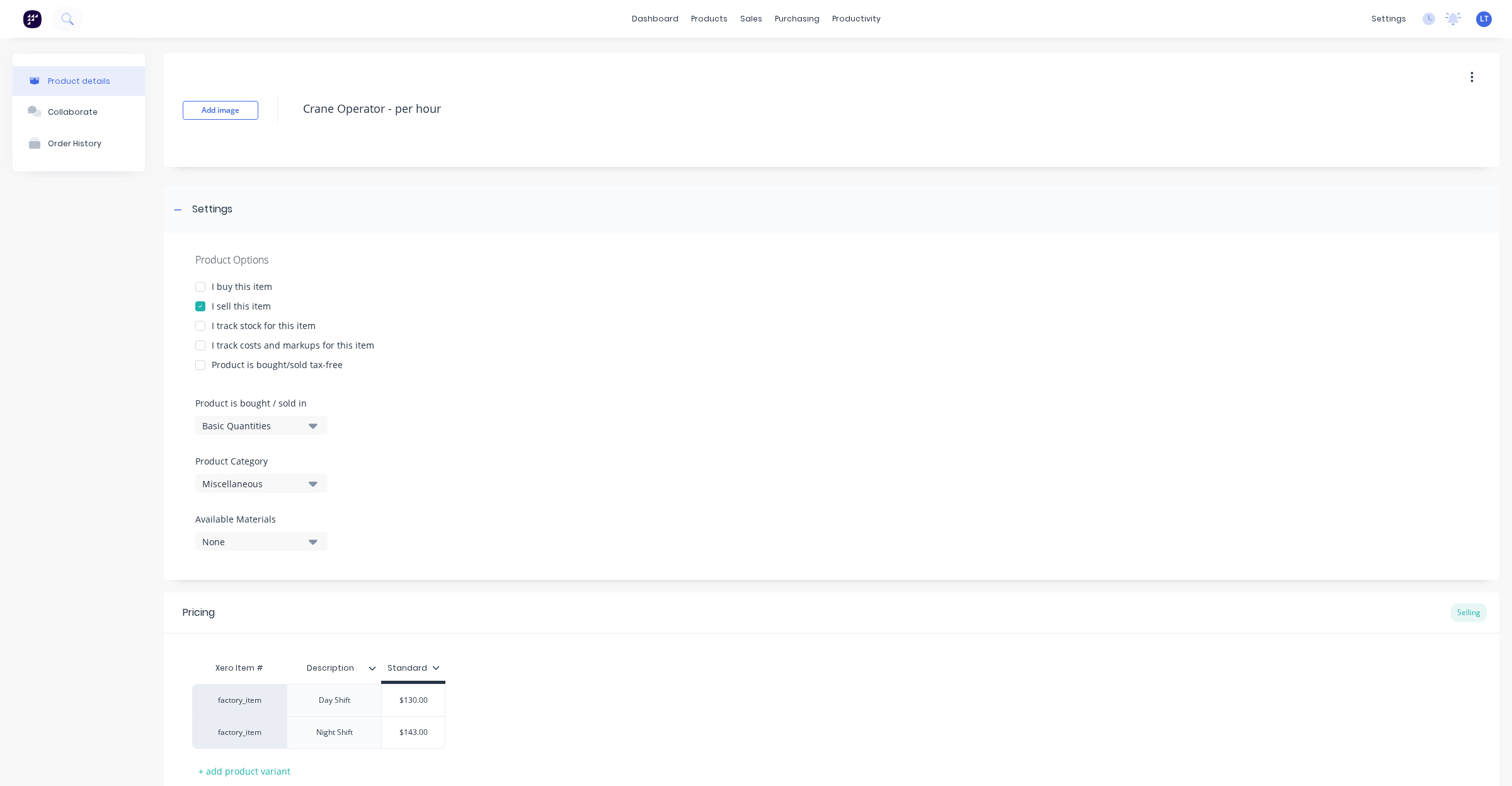
click at [292, 490] on button "Miscellaneous" at bounding box center [262, 483] width 132 height 19
click at [291, 596] on div "Labour Rates" at bounding box center [290, 602] width 189 height 25
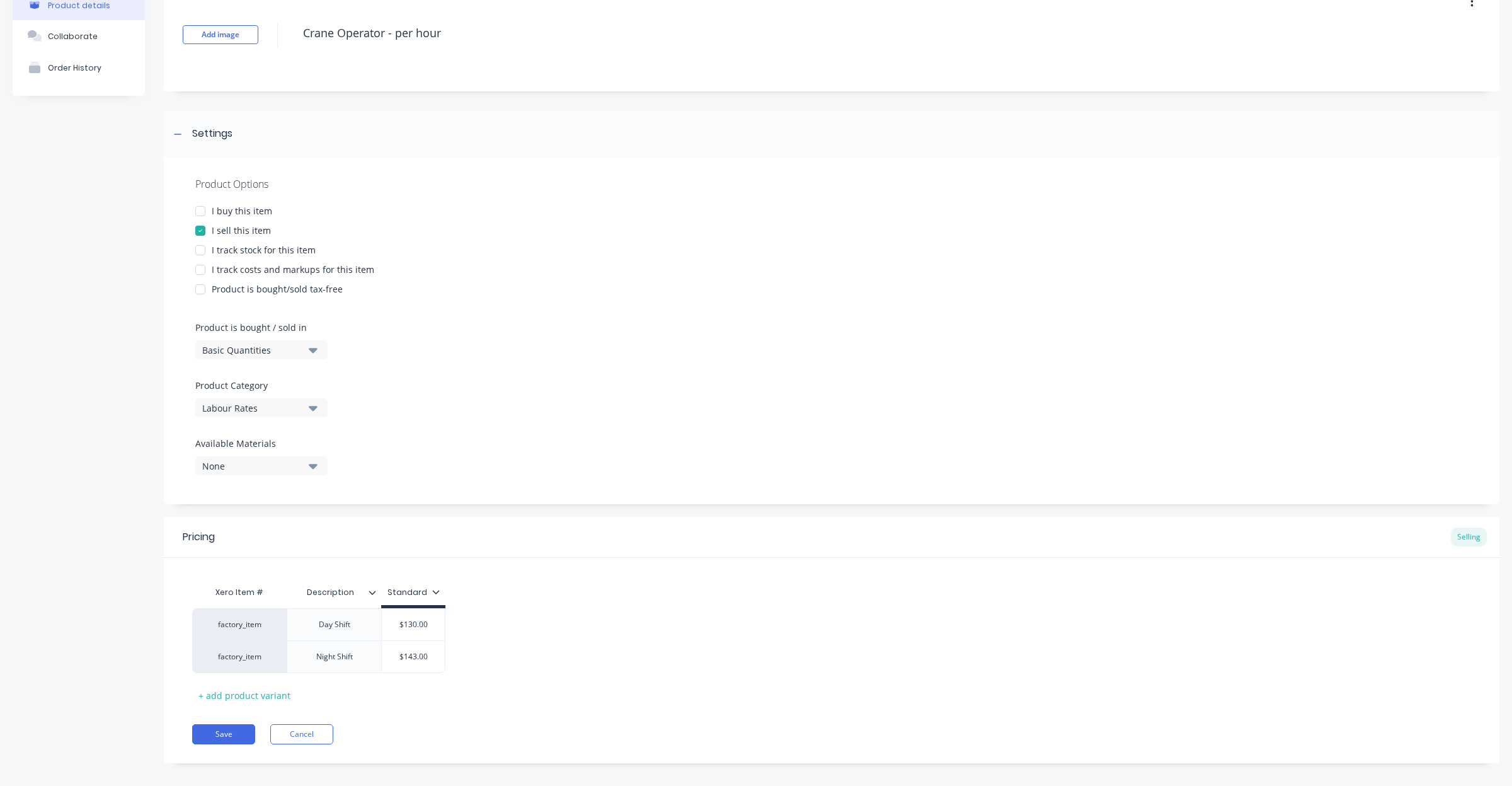
scroll to position [88, 0]
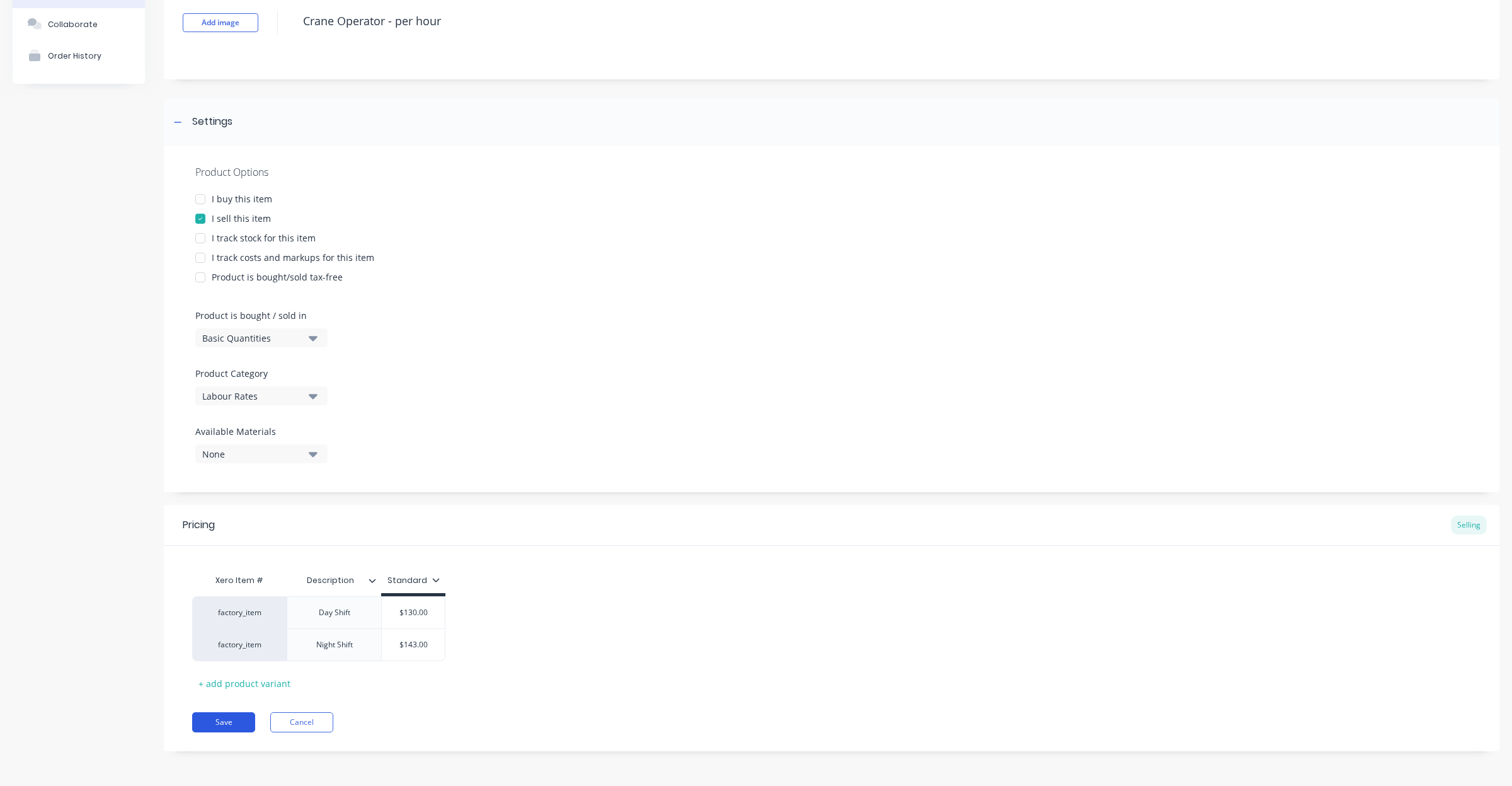
click at [248, 723] on button "Save" at bounding box center [224, 722] width 63 height 20
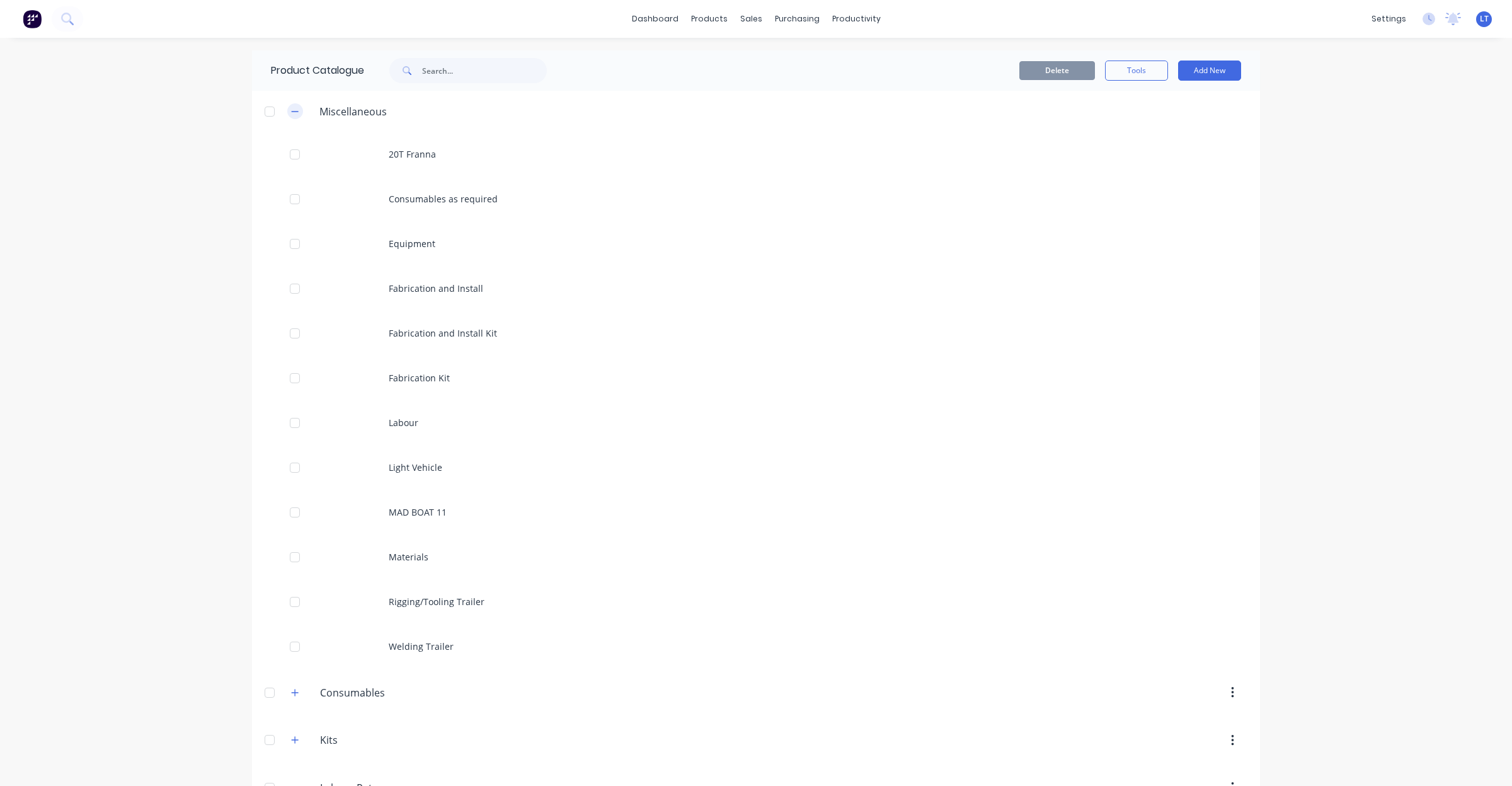
click at [291, 108] on icon "button" at bounding box center [295, 111] width 8 height 9
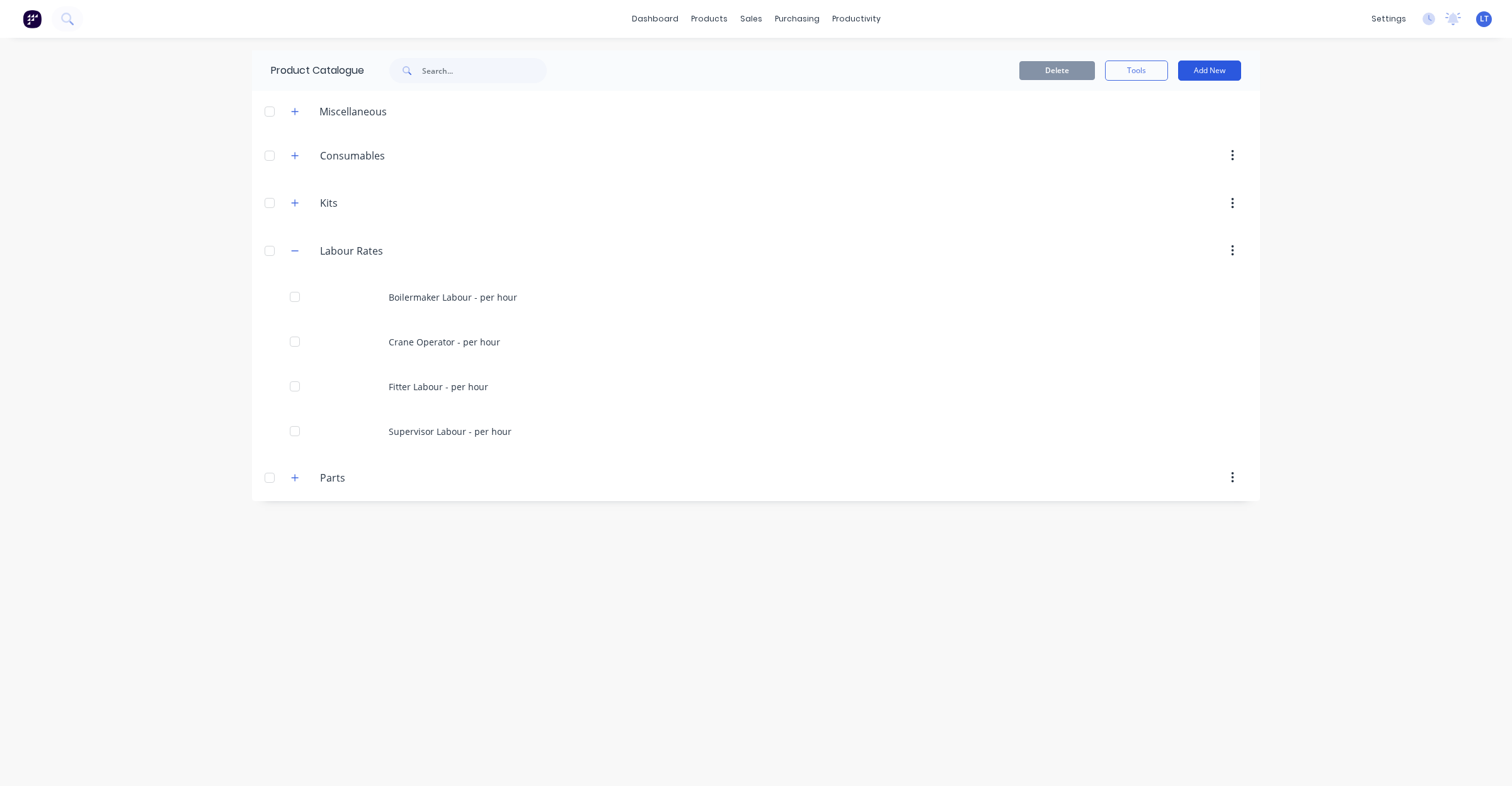
click at [1209, 68] on button "Add New" at bounding box center [1210, 70] width 63 height 20
click at [1176, 129] on div "Product" at bounding box center [1181, 128] width 97 height 18
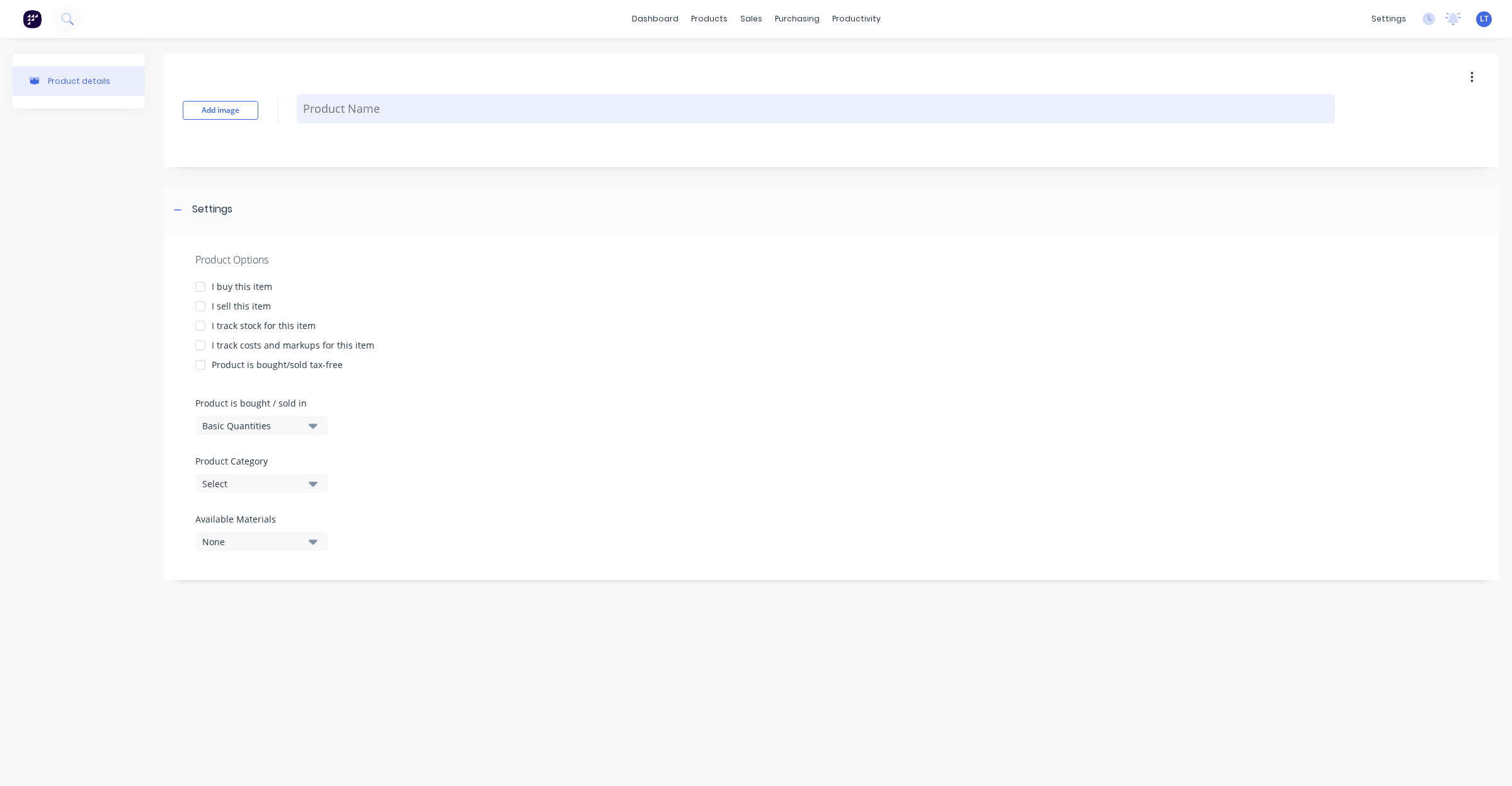
drag, startPoint x: 377, startPoint y: 105, endPoint x: 487, endPoint y: 99, distance: 110.2
click at [378, 105] on textarea at bounding box center [816, 108] width 1039 height 29
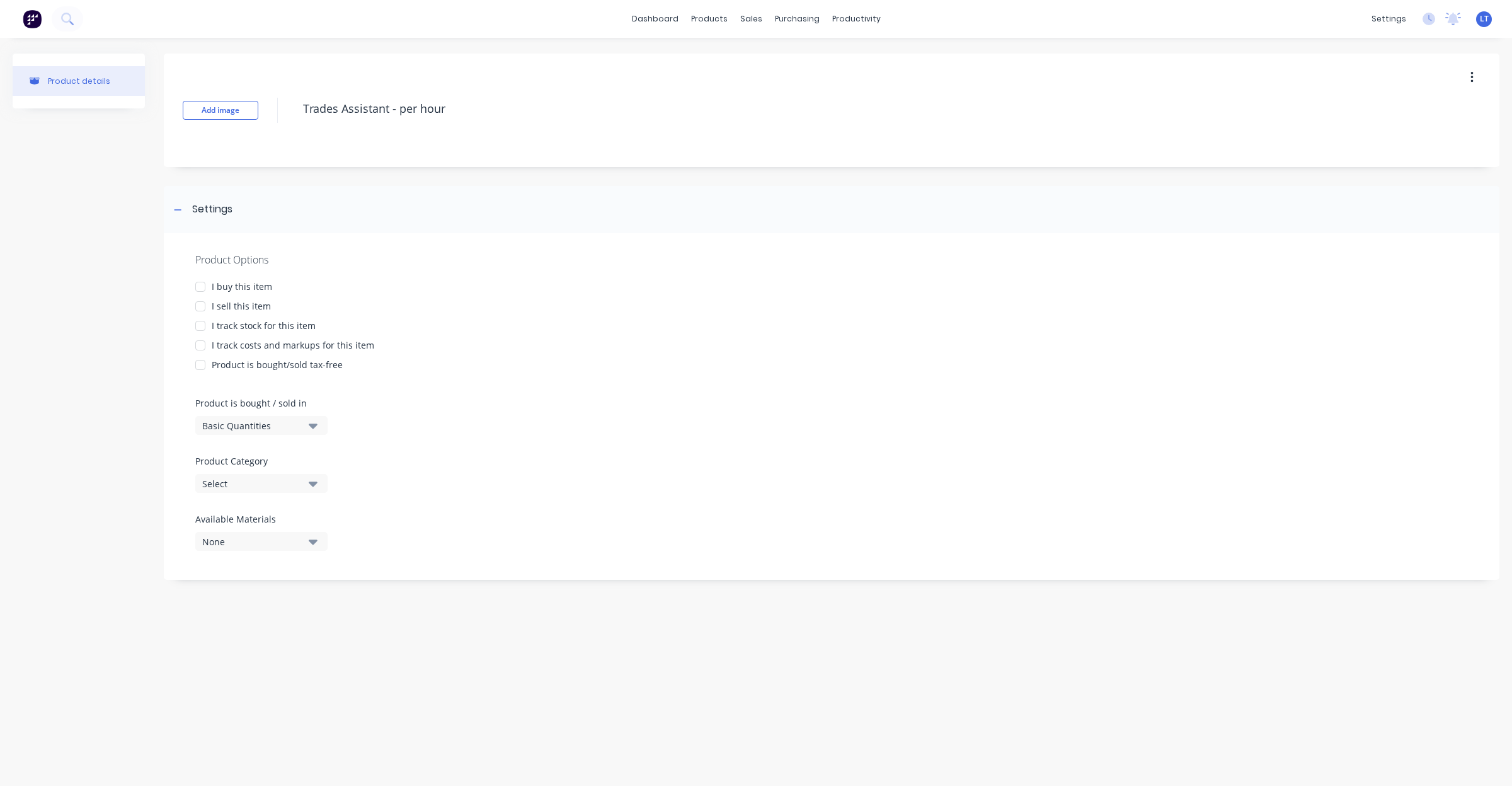
click at [199, 304] on div at bounding box center [199, 306] width 25 height 25
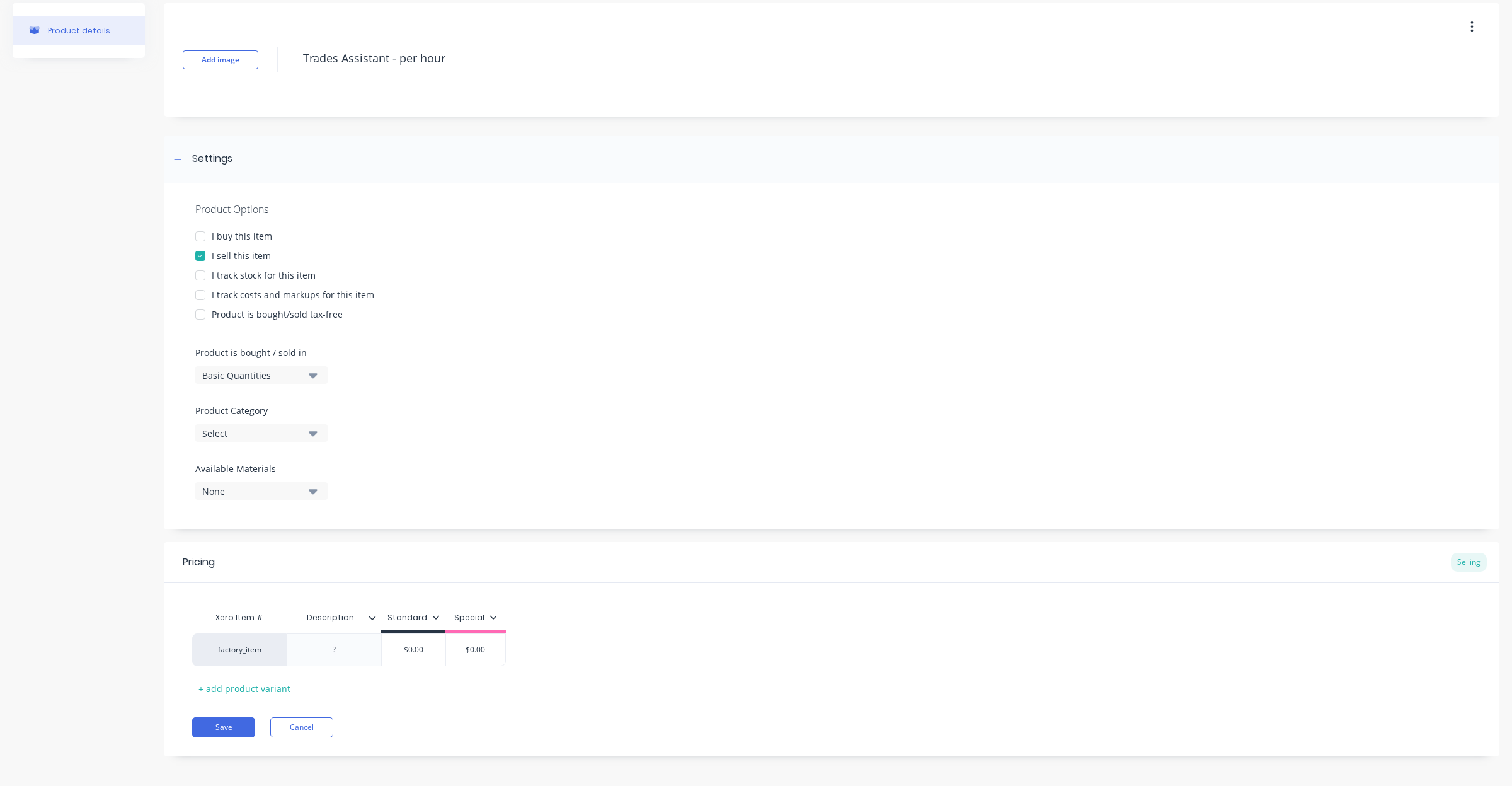
scroll to position [56, 0]
click at [301, 433] on div "Select" at bounding box center [253, 428] width 101 height 14
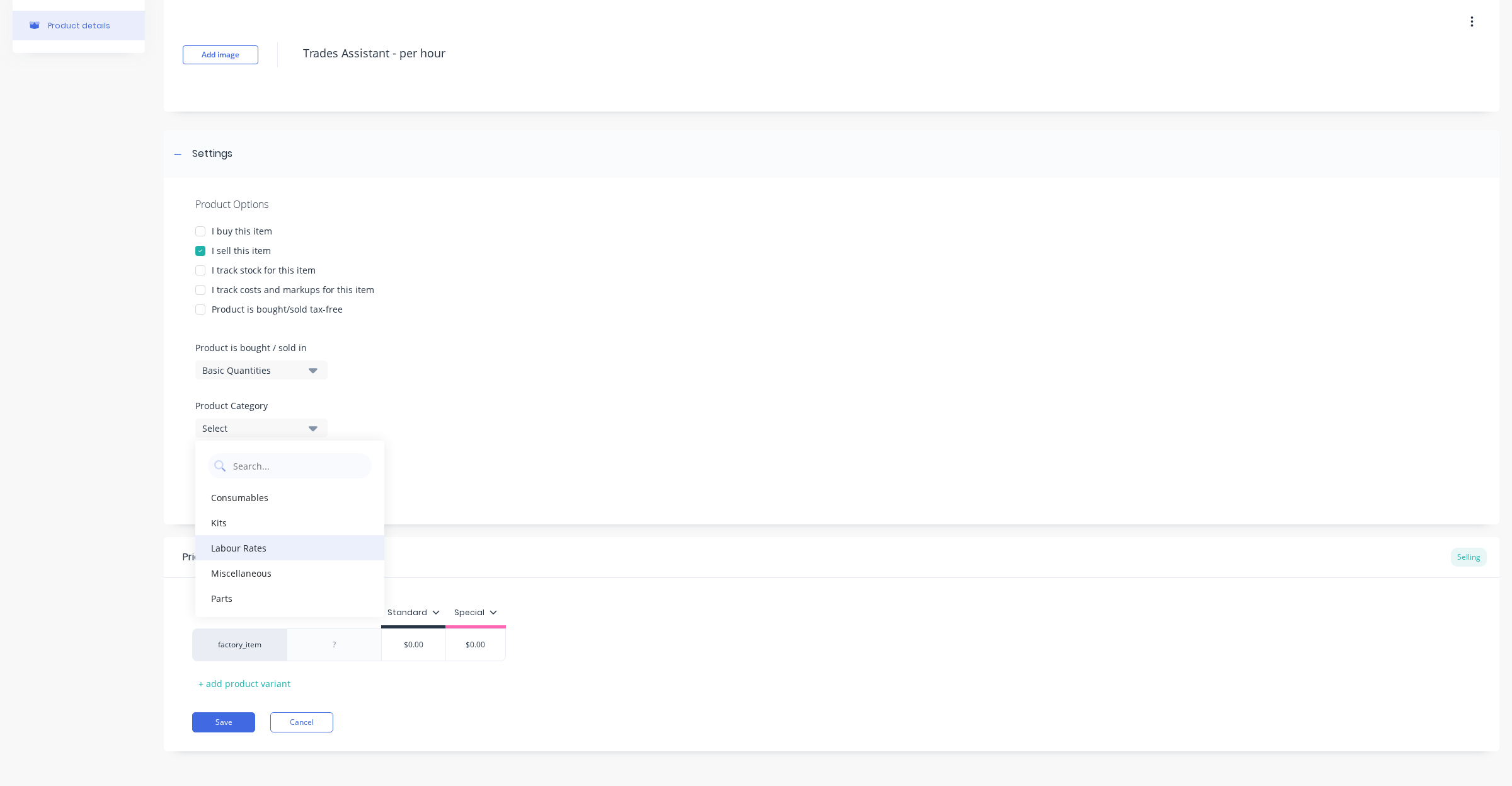
click at [263, 550] on div "Labour Rates" at bounding box center [290, 547] width 189 height 25
click at [346, 650] on div at bounding box center [335, 645] width 63 height 17
click at [262, 685] on div "+ add product variant" at bounding box center [244, 684] width 105 height 20
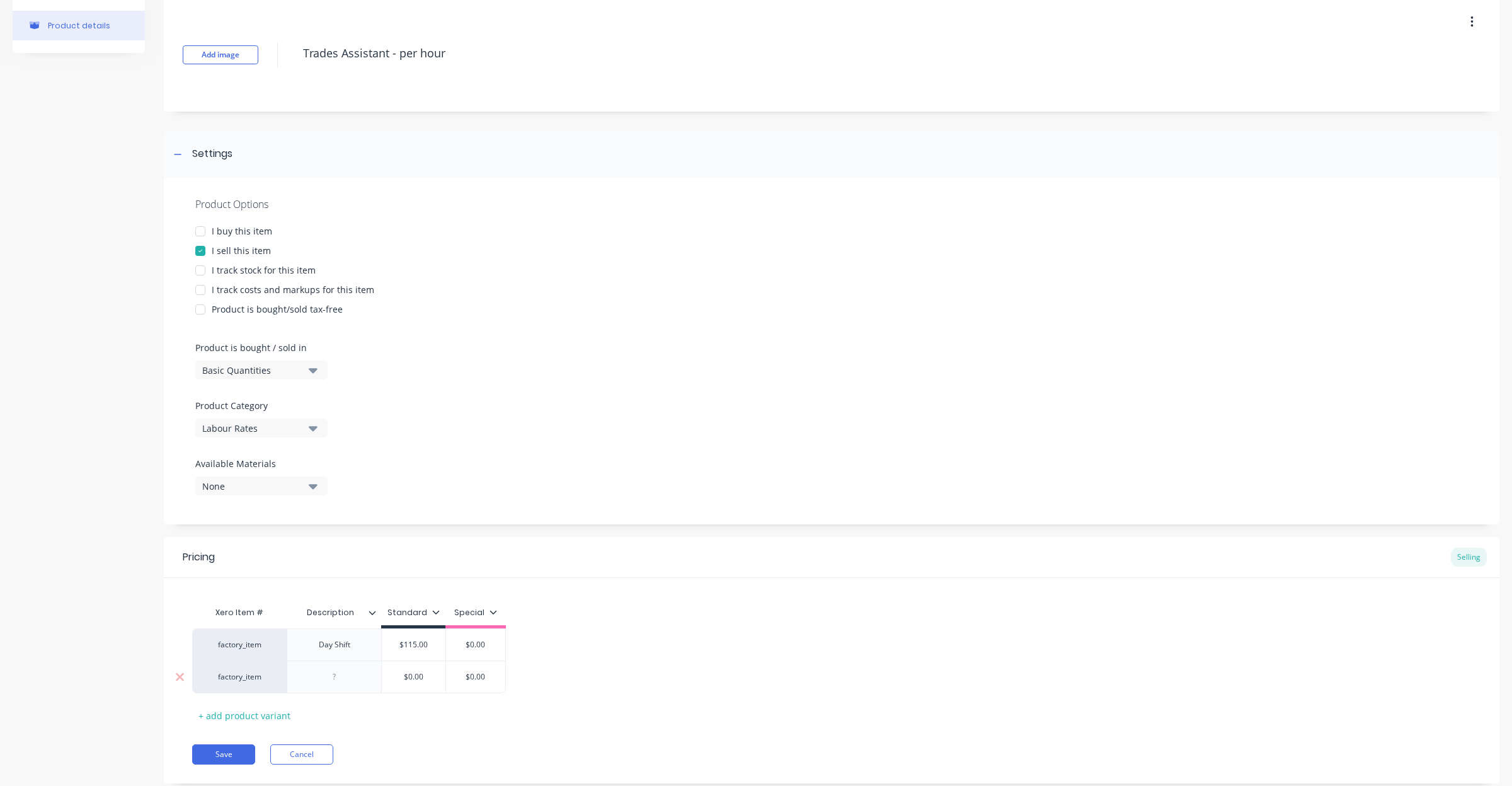
click at [404, 683] on div "$0.00" at bounding box center [413, 677] width 64 height 32
drag, startPoint x: 416, startPoint y: 678, endPoint x: 367, endPoint y: 682, distance: 49.2
click at [367, 682] on div "factory_item $0.00 $0.00 $0.00" at bounding box center [348, 677] width 314 height 33
click at [434, 676] on input "$0.00" at bounding box center [413, 677] width 64 height 11
drag, startPoint x: 409, startPoint y: 681, endPoint x: 362, endPoint y: 684, distance: 47.1
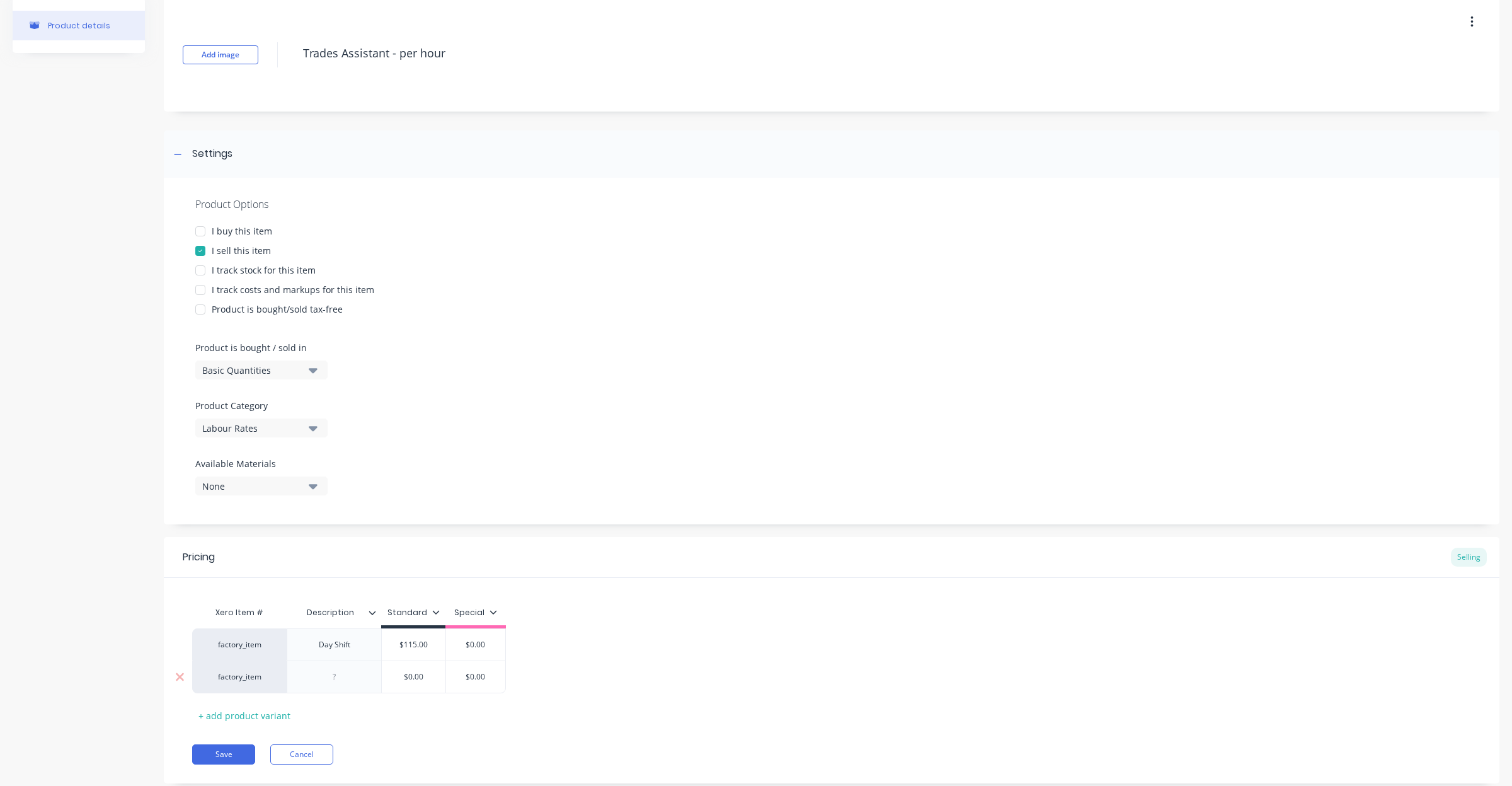
click at [362, 684] on div "factory_item $0.00 $0.00 $0.00" at bounding box center [348, 677] width 314 height 33
click at [494, 610] on icon at bounding box center [497, 611] width 7 height 4
click at [458, 699] on div "Special" at bounding box center [470, 698] width 30 height 14
click at [341, 678] on div at bounding box center [335, 677] width 63 height 17
click at [257, 714] on div "+ add product variant" at bounding box center [244, 716] width 105 height 20
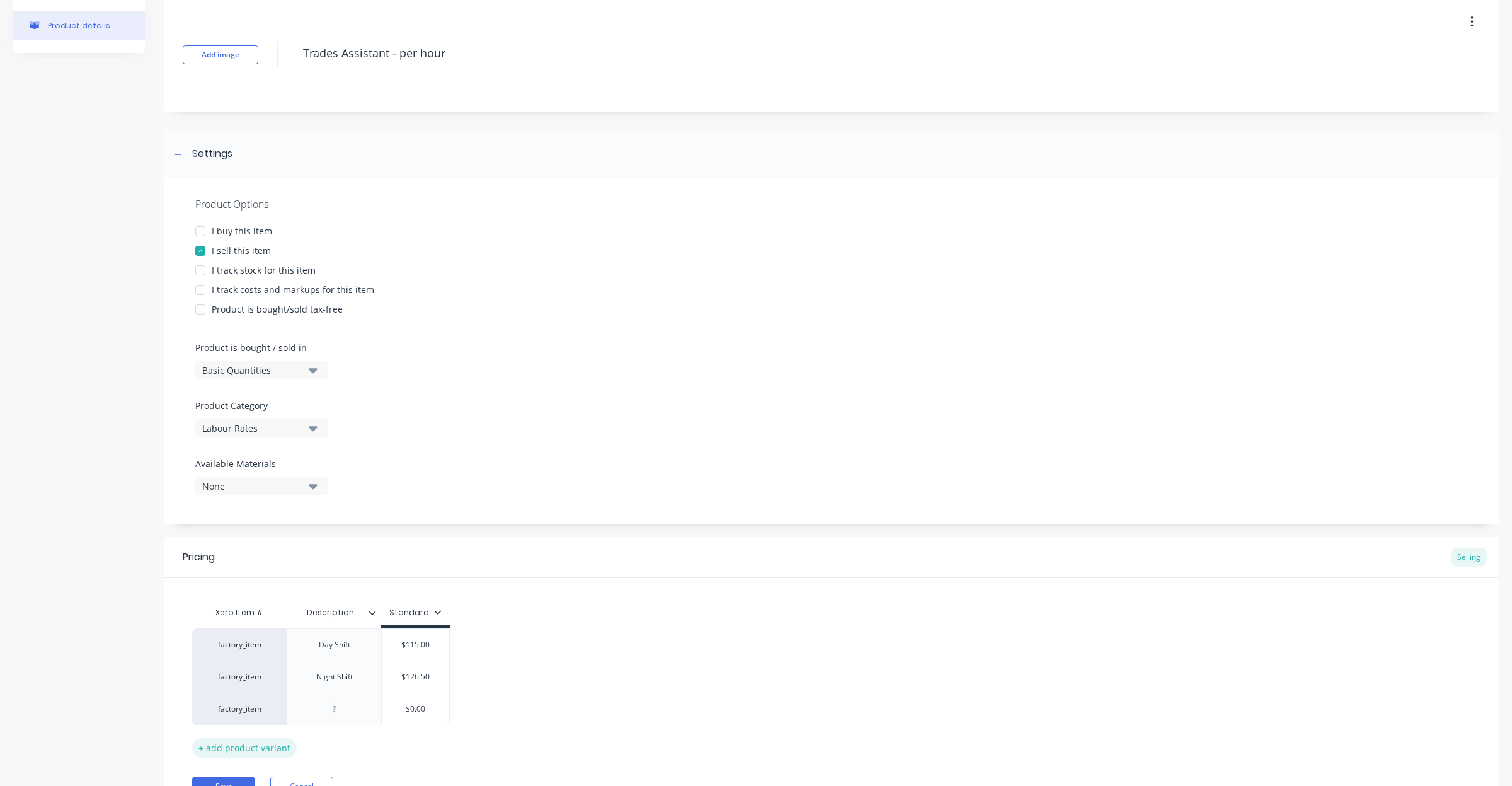
click at [257, 747] on div "+ add product variant" at bounding box center [244, 748] width 105 height 20
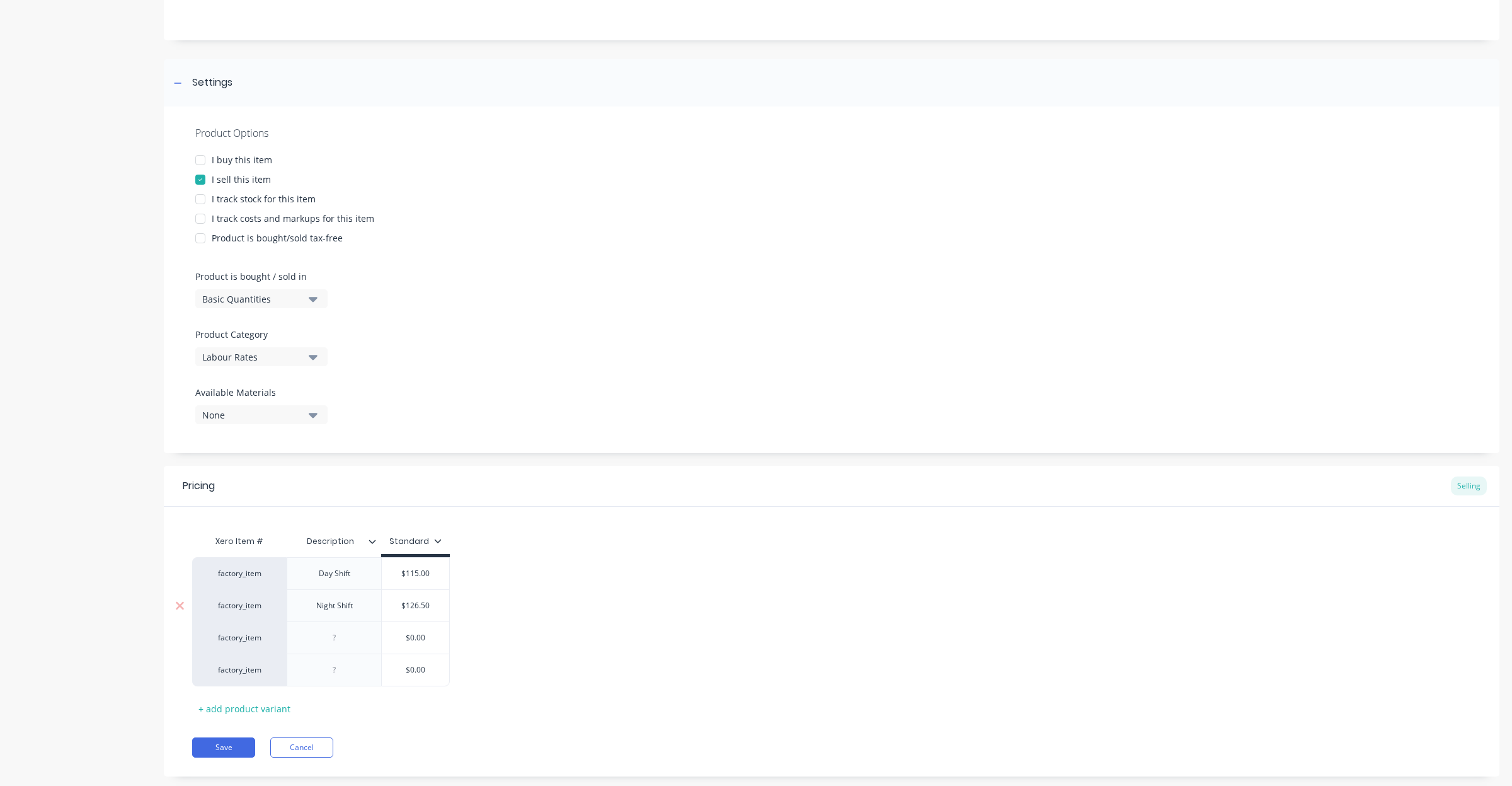
scroll to position [153, 0]
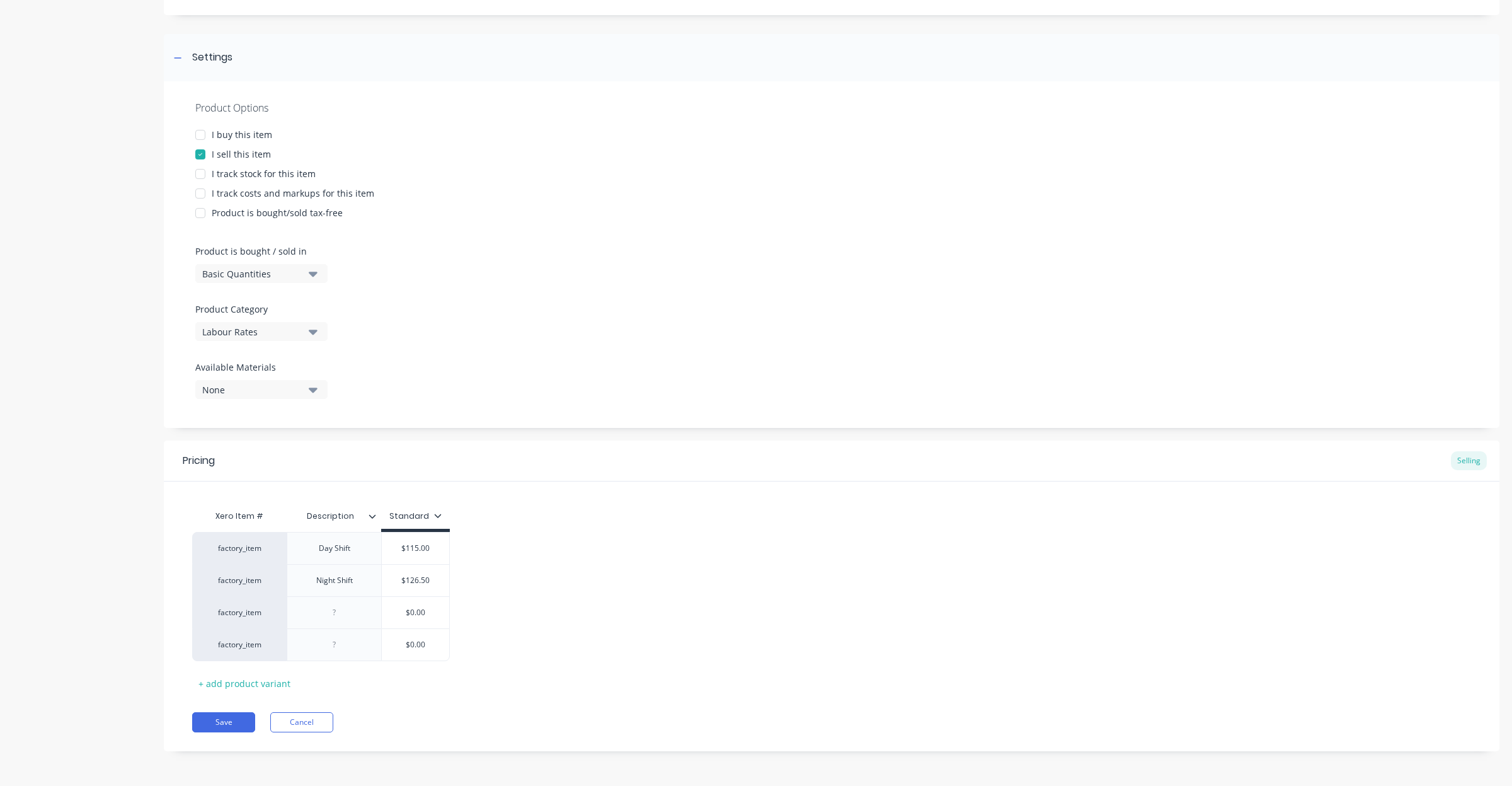
click at [594, 621] on div "factory_item Day Shift $115.00 115 factory_item Night Shift $126.50 126.50 fact…" at bounding box center [832, 597] width 1279 height 129
drag, startPoint x: 591, startPoint y: 621, endPoint x: 547, endPoint y: 624, distance: 44.1
click at [547, 624] on div "factory_item Day Shift $115.00 115 factory_item Night Shift $126.50 126.50 fact…" at bounding box center [832, 597] width 1279 height 129
click at [338, 611] on div at bounding box center [335, 613] width 63 height 17
click at [339, 612] on div at bounding box center [335, 613] width 63 height 17
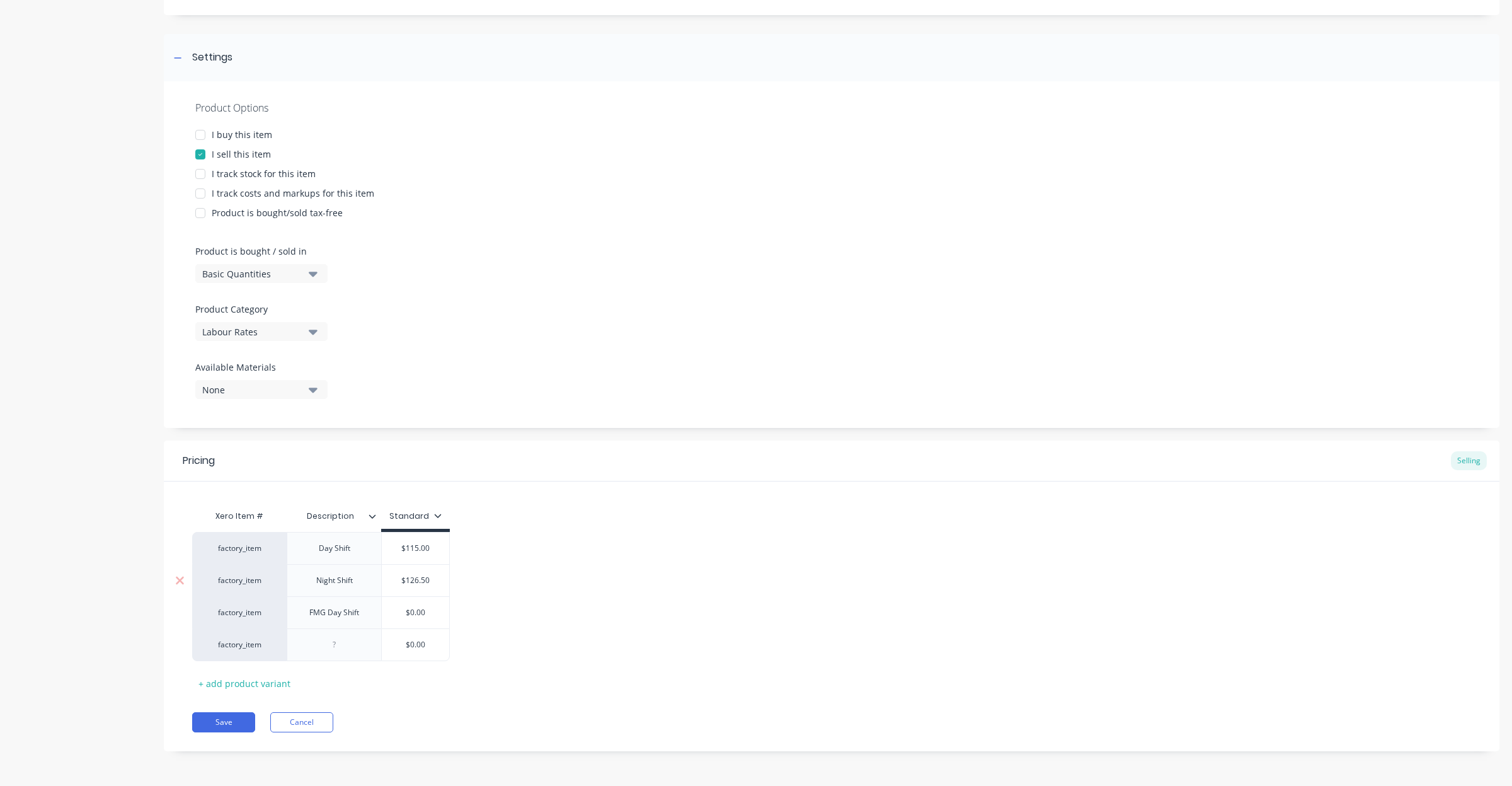
drag, startPoint x: 385, startPoint y: 612, endPoint x: 275, endPoint y: 583, distance: 113.8
click at [275, 583] on div "factory_item Day Shift $115.00 115 factory_item Night Shift $126.50 126.50 fact…" at bounding box center [832, 597] width 1279 height 129
click at [347, 643] on div at bounding box center [335, 645] width 63 height 17
drag, startPoint x: 668, startPoint y: 635, endPoint x: 440, endPoint y: 644, distance: 228.2
click at [599, 634] on div "factory_item Day Shift $115.00 115 factory_item Night Shift $126.50 126.50 fact…" at bounding box center [832, 597] width 1279 height 129
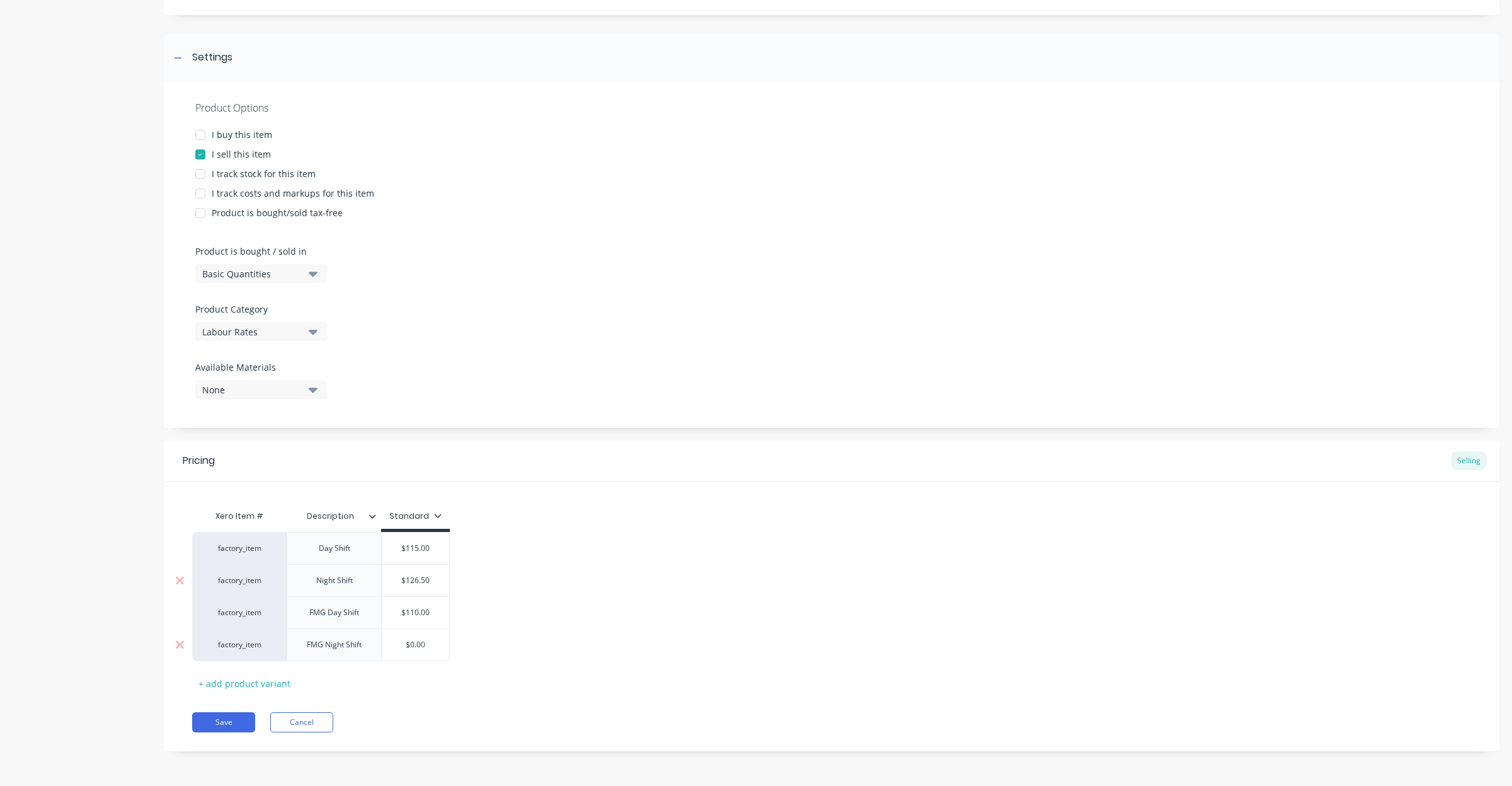
drag, startPoint x: 430, startPoint y: 644, endPoint x: 326, endPoint y: 638, distance: 104.2
click at [326, 638] on div "factory_item FMG Night Shift $0.00 $0.00" at bounding box center [321, 645] width 257 height 33
click at [536, 621] on div "factory_item Day Shift $115.00 115 factory_item Night Shift $126.50 126.50 fact…" at bounding box center [832, 597] width 1279 height 129
click at [224, 719] on button "Save" at bounding box center [224, 722] width 63 height 20
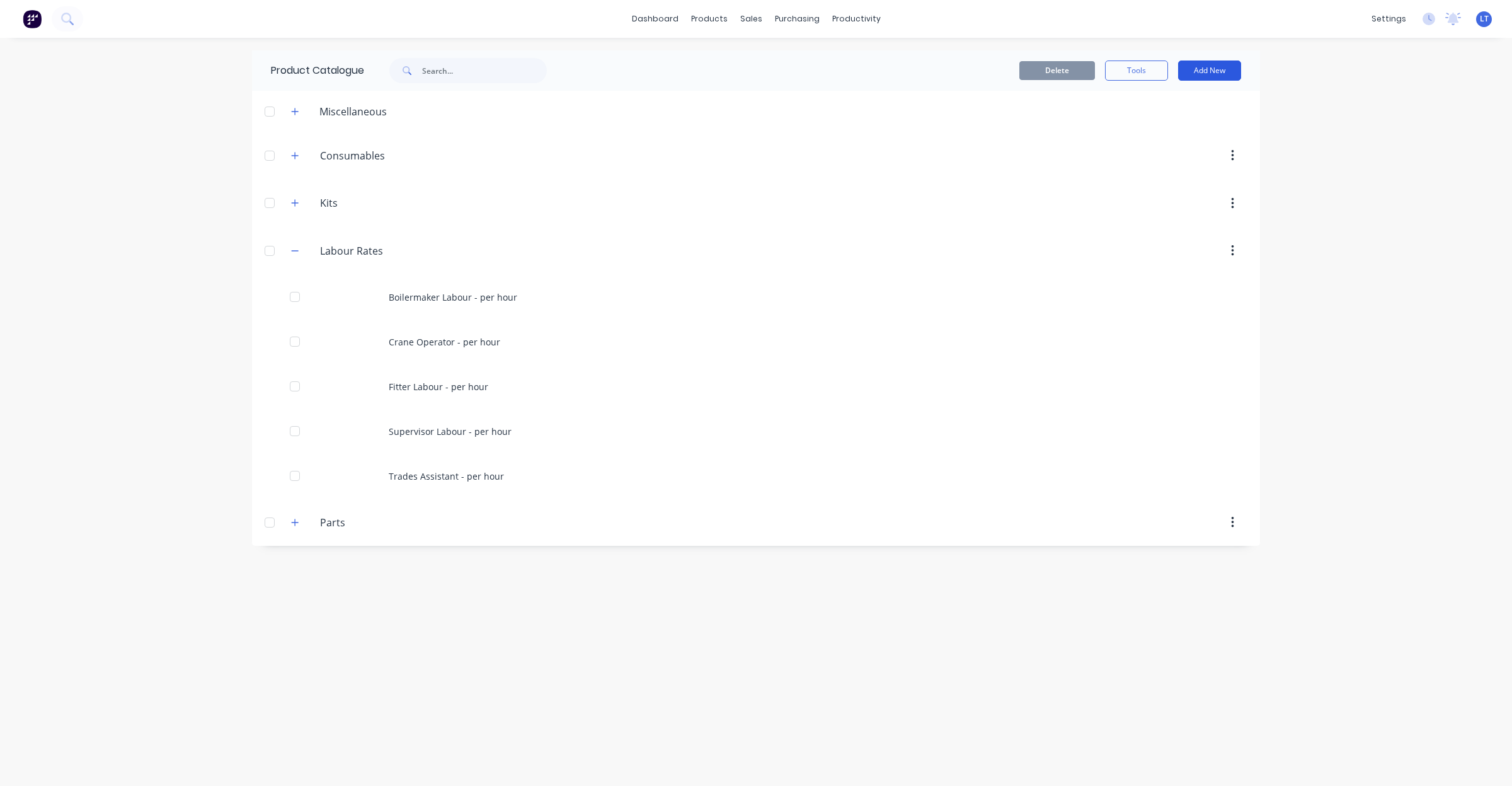
click at [1213, 73] on button "Add New" at bounding box center [1210, 70] width 63 height 20
click at [1141, 123] on div "Product" at bounding box center [1181, 128] width 97 height 18
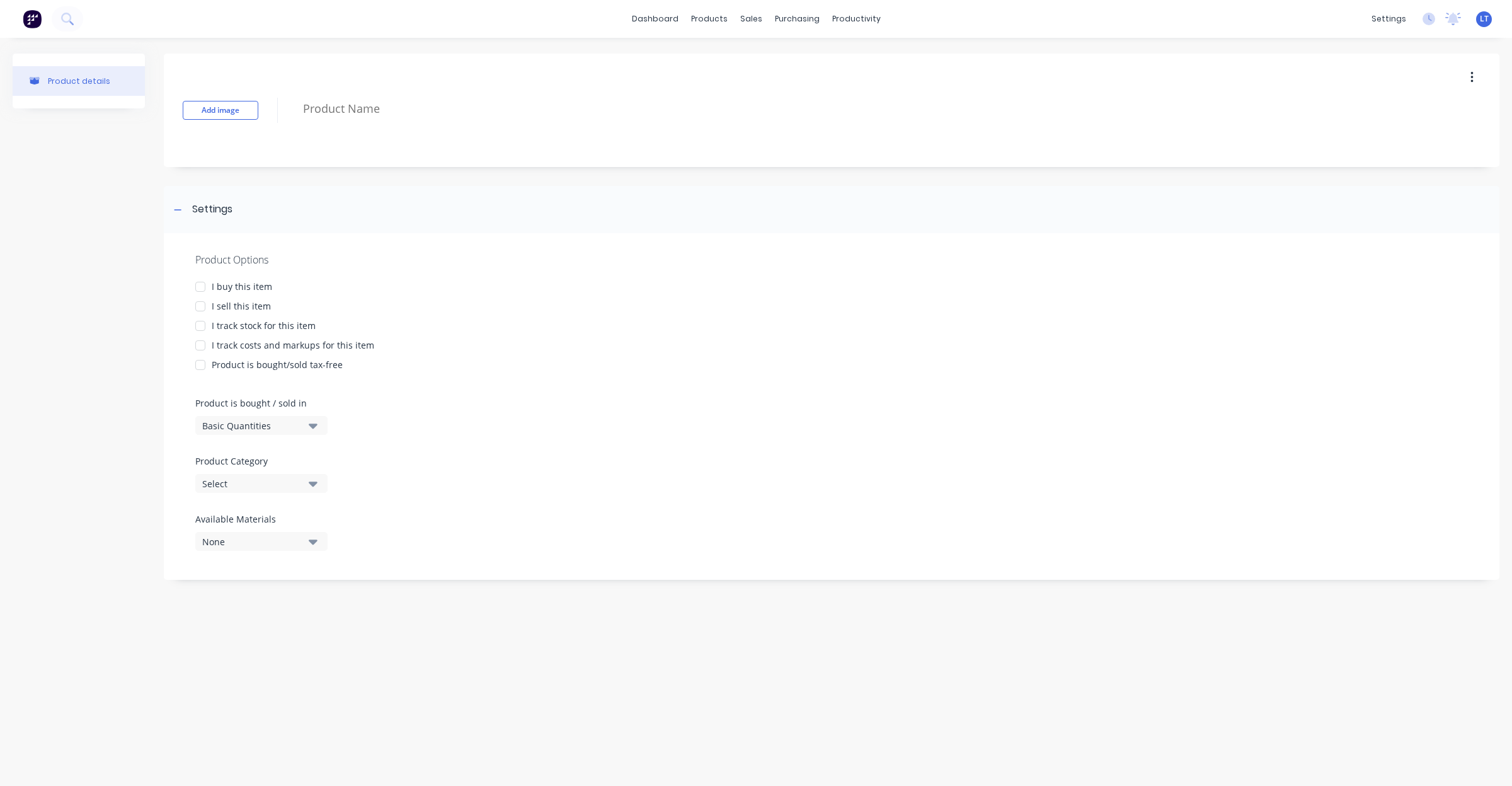
click at [199, 301] on div at bounding box center [199, 306] width 25 height 25
click at [296, 490] on button "Select" at bounding box center [262, 483] width 132 height 19
click at [293, 604] on div "Labour Rates" at bounding box center [290, 602] width 189 height 25
click at [486, 675] on div "Special" at bounding box center [476, 669] width 43 height 11
click at [430, 757] on div at bounding box center [426, 754] width 25 height 25
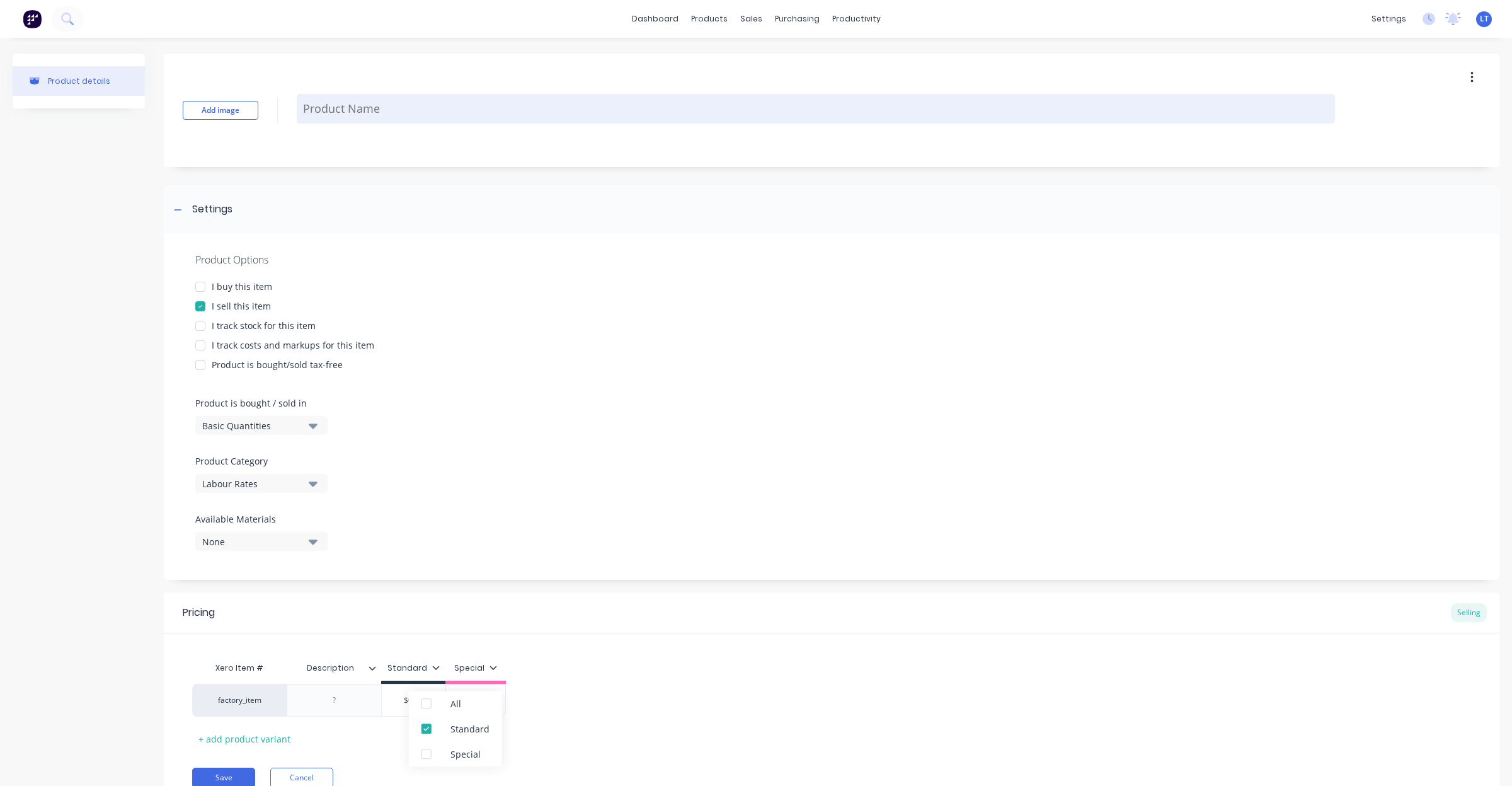
click at [382, 105] on textarea at bounding box center [816, 108] width 1039 height 29
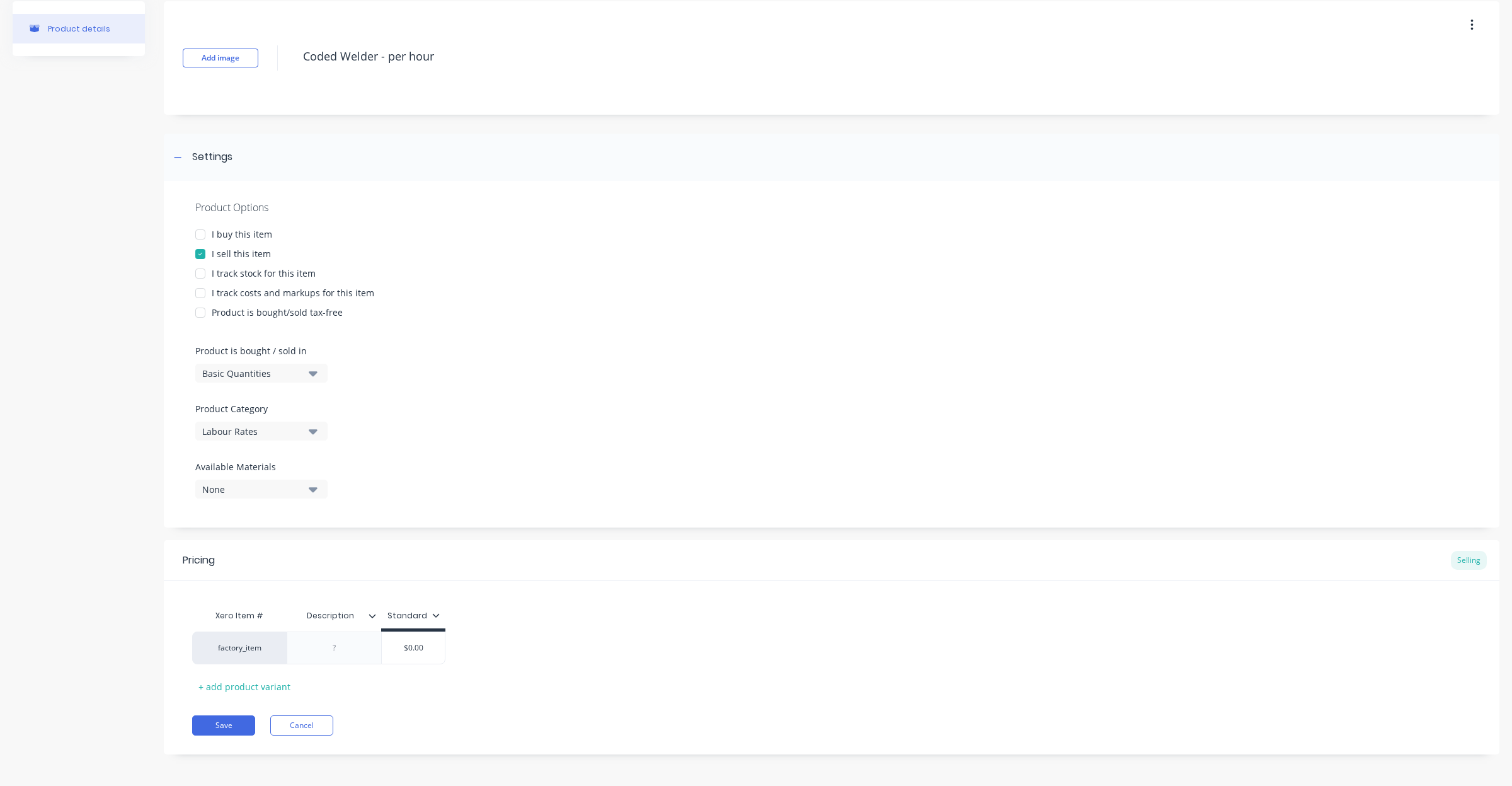
scroll to position [56, 0]
click at [351, 640] on div at bounding box center [335, 645] width 63 height 17
click at [238, 684] on div "+ add product variant" at bounding box center [244, 684] width 105 height 20
drag, startPoint x: 328, startPoint y: 673, endPoint x: 367, endPoint y: 675, distance: 39.1
click at [329, 673] on div at bounding box center [335, 677] width 63 height 17
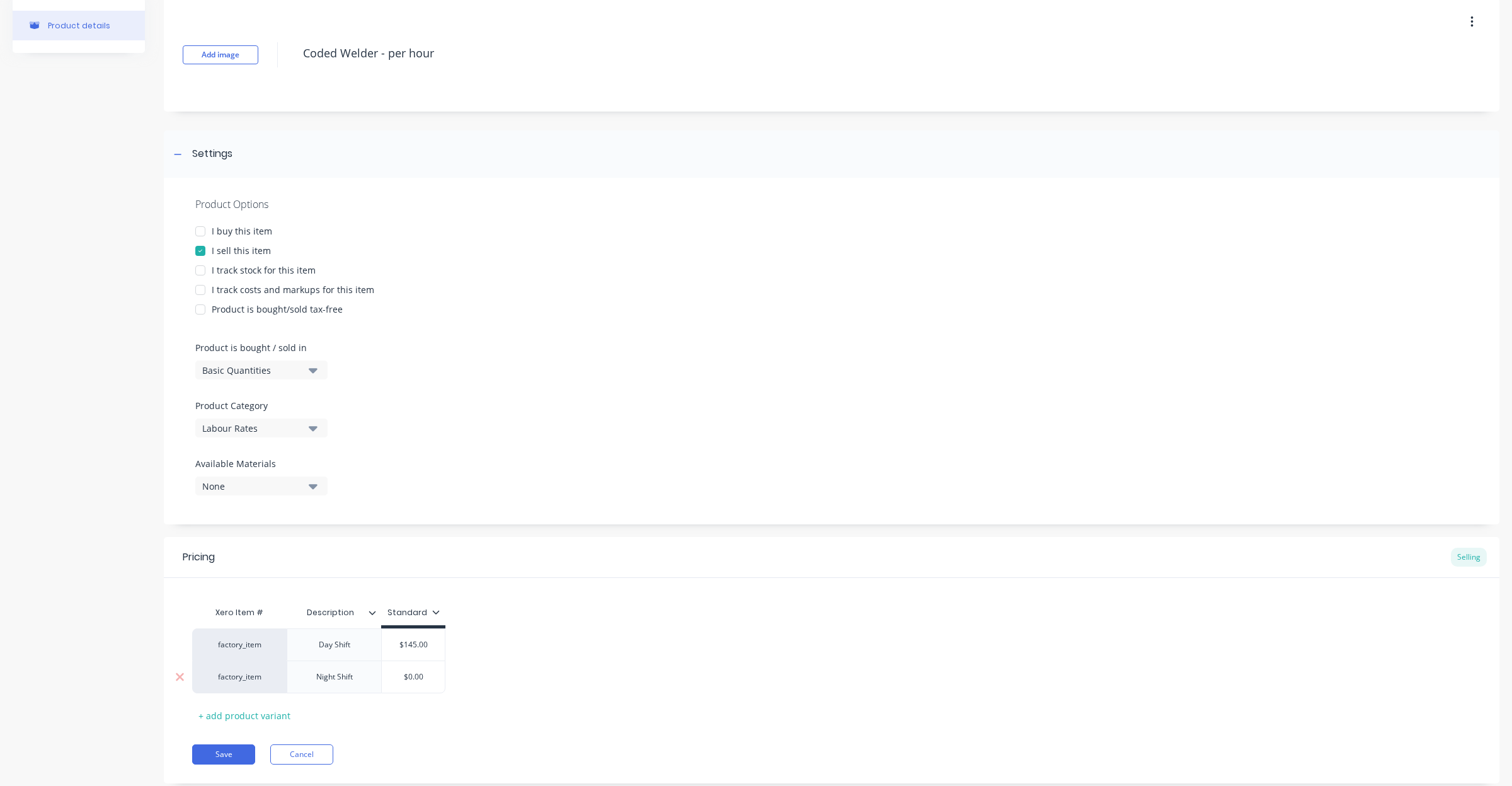
drag, startPoint x: 428, startPoint y: 678, endPoint x: 216, endPoint y: 676, distance: 212.0
click at [216, 678] on div "factory_item Night Shift $0.00 $0.00" at bounding box center [318, 677] width 254 height 33
click at [223, 754] on button "Save" at bounding box center [224, 754] width 63 height 20
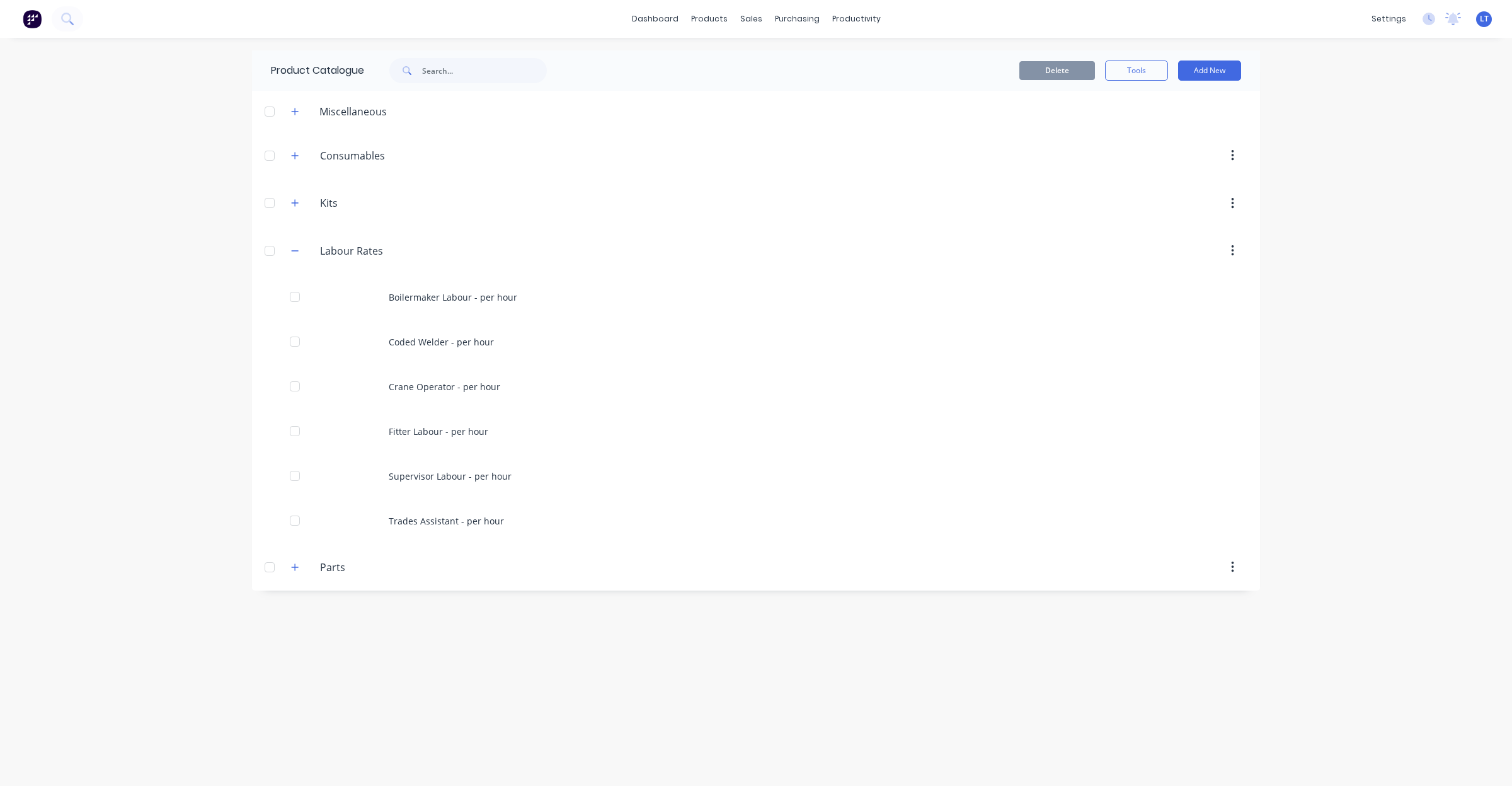
click at [1133, 269] on header "Labour.Rates Labour Rates" at bounding box center [756, 251] width 1009 height 48
click at [1201, 71] on button "Add New" at bounding box center [1210, 70] width 63 height 20
click at [1167, 127] on div "Product" at bounding box center [1181, 128] width 97 height 18
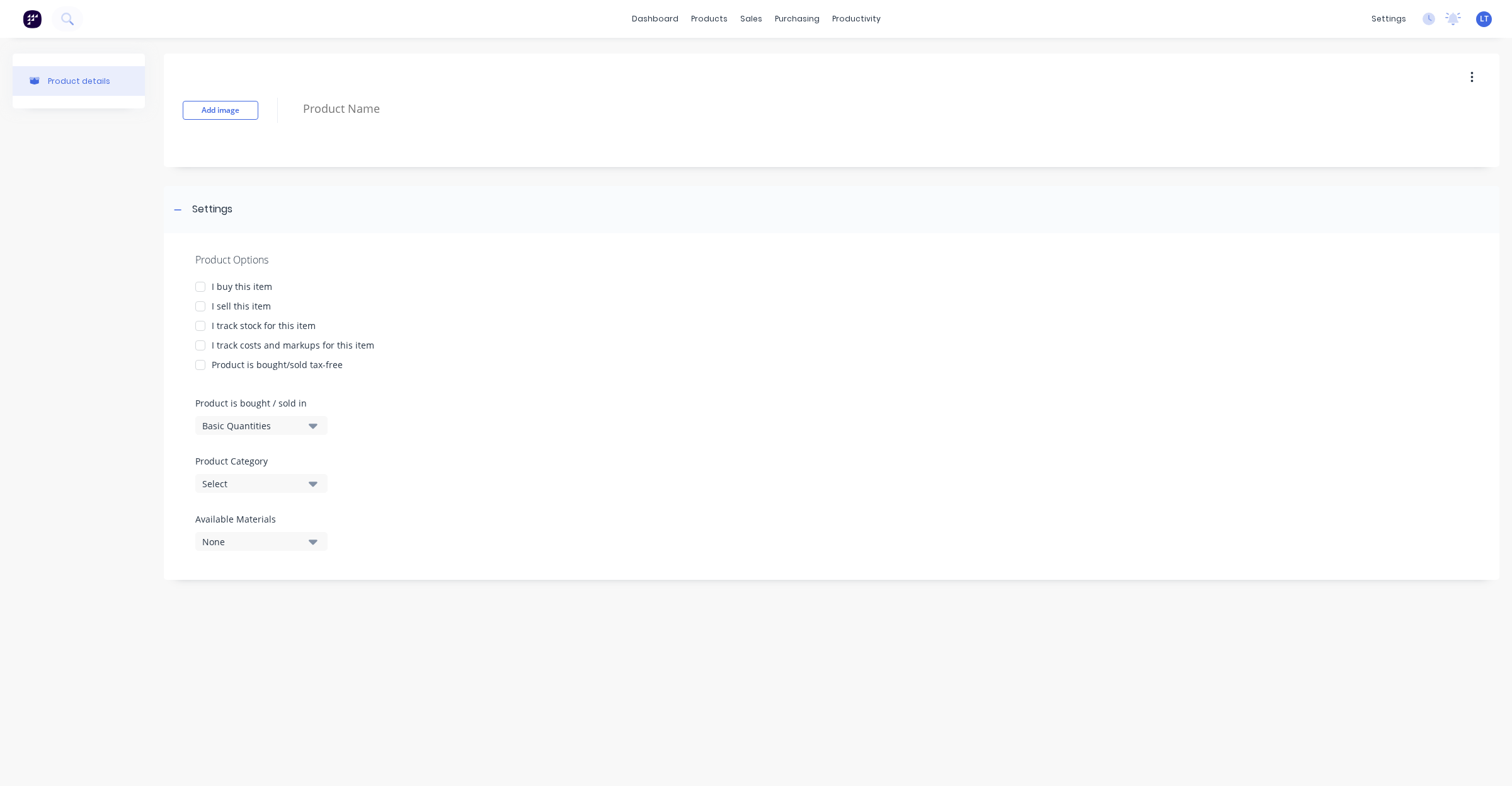
click at [199, 308] on div at bounding box center [199, 306] width 25 height 25
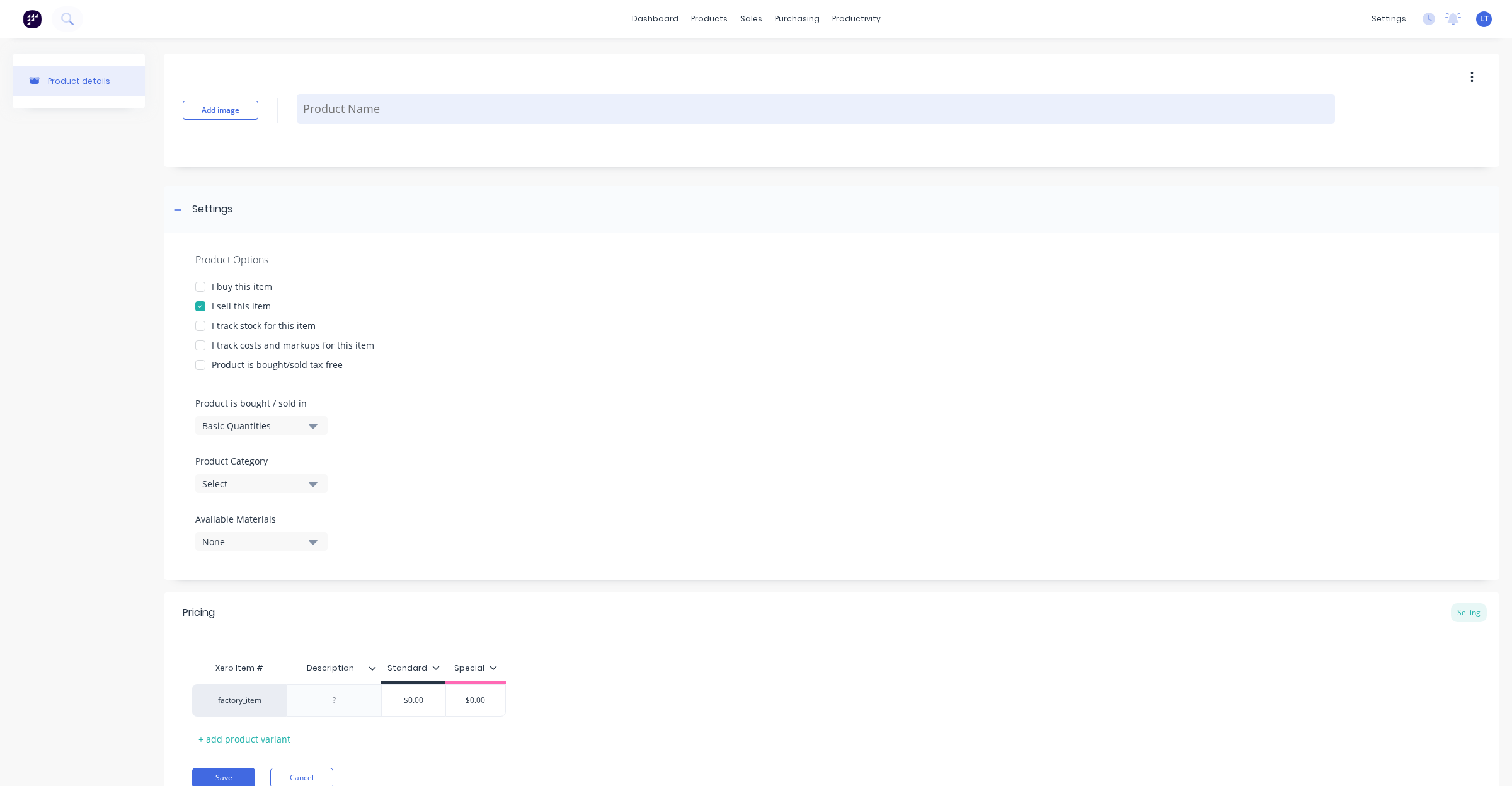
click at [341, 106] on textarea at bounding box center [816, 108] width 1039 height 29
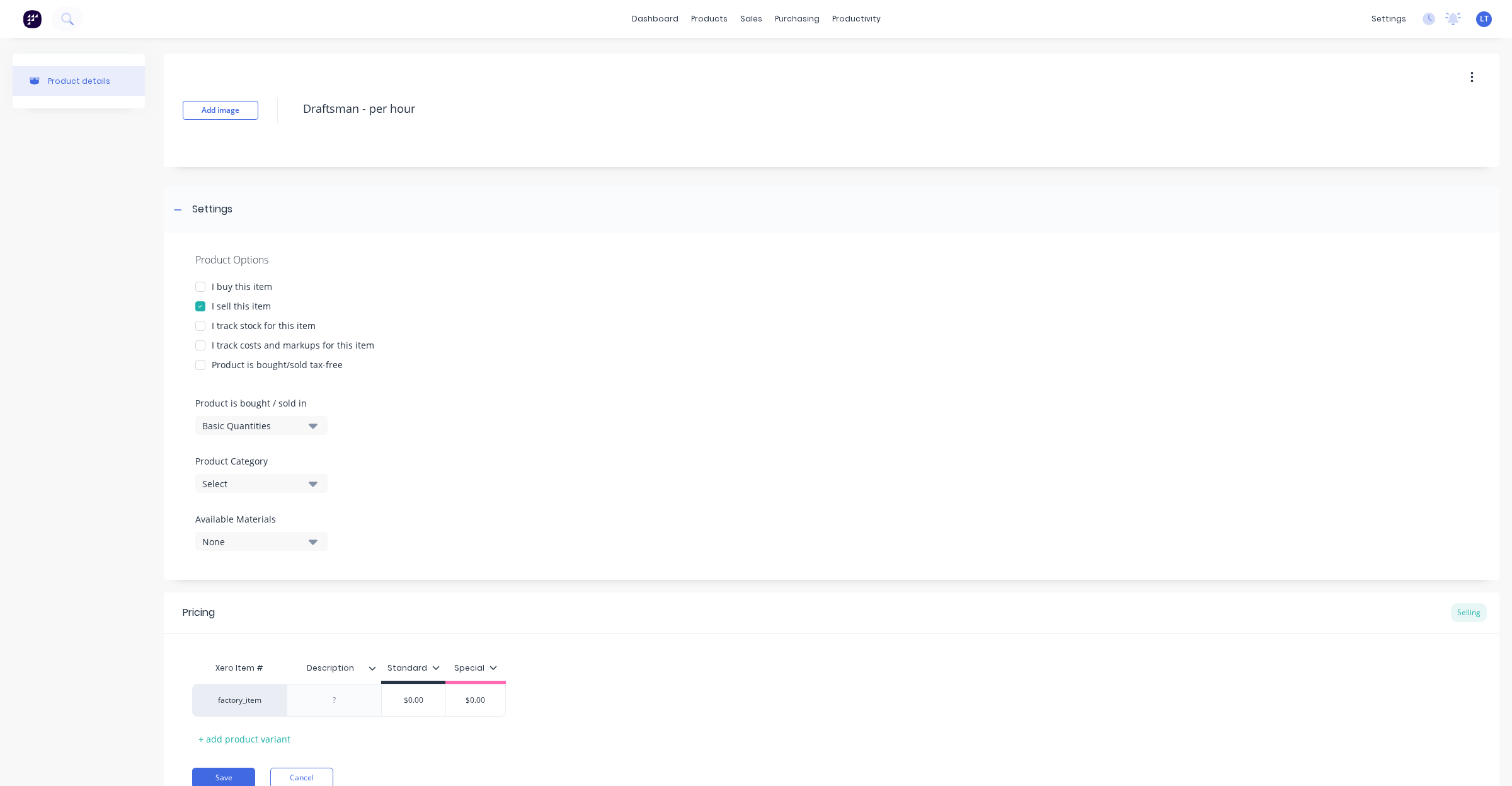
click at [279, 480] on div "Select" at bounding box center [253, 484] width 101 height 14
click at [266, 603] on div "Labour Rates" at bounding box center [290, 602] width 189 height 25
click at [489, 659] on div "Special" at bounding box center [476, 671] width 60 height 25
click at [490, 673] on div "Special" at bounding box center [476, 669] width 43 height 11
click at [427, 753] on div at bounding box center [426, 754] width 25 height 25
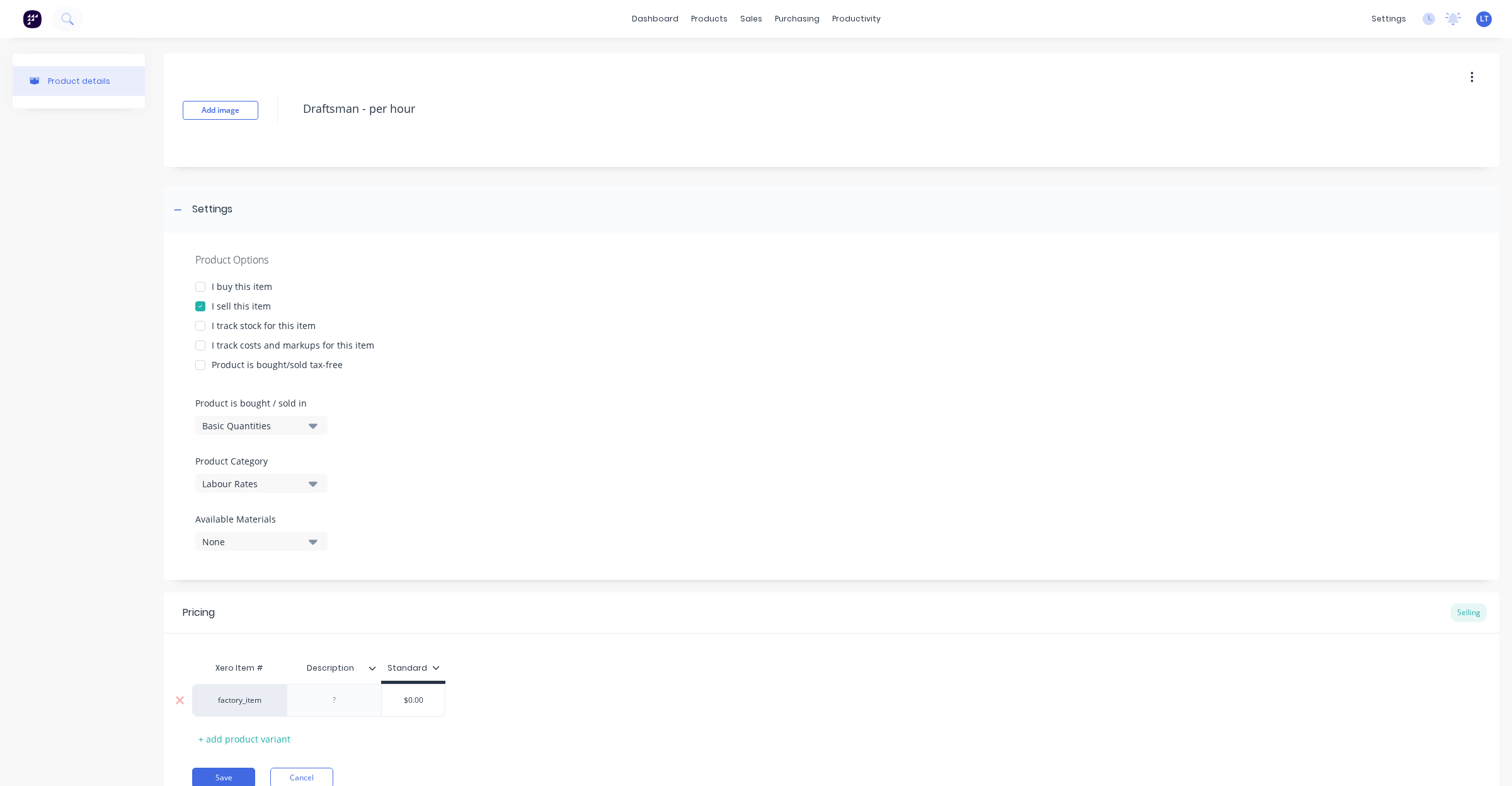
click at [367, 699] on div at bounding box center [334, 700] width 95 height 33
drag, startPoint x: 343, startPoint y: 708, endPoint x: 353, endPoint y: 699, distance: 13.5
click at [344, 707] on div at bounding box center [335, 700] width 63 height 17
click at [266, 742] on div "+ add product variant" at bounding box center [244, 739] width 105 height 20
click at [339, 739] on div at bounding box center [335, 733] width 63 height 17
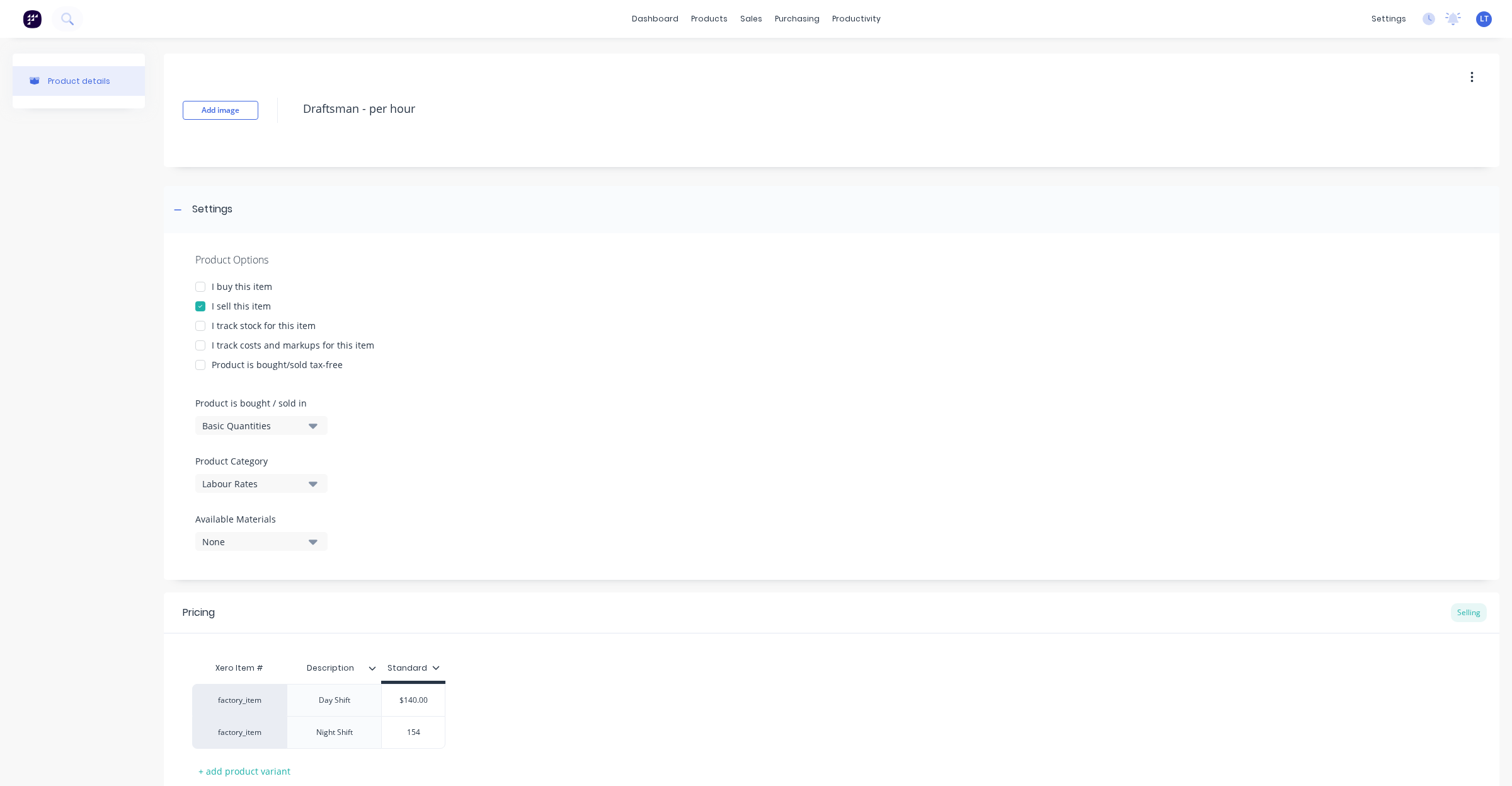
drag, startPoint x: 529, startPoint y: 664, endPoint x: 536, endPoint y: 668, distance: 8.1
click at [536, 668] on div "Xero Item # Description Standard factory_item Day Shift $140.00 140 factory_ite…" at bounding box center [832, 718] width 1279 height 126
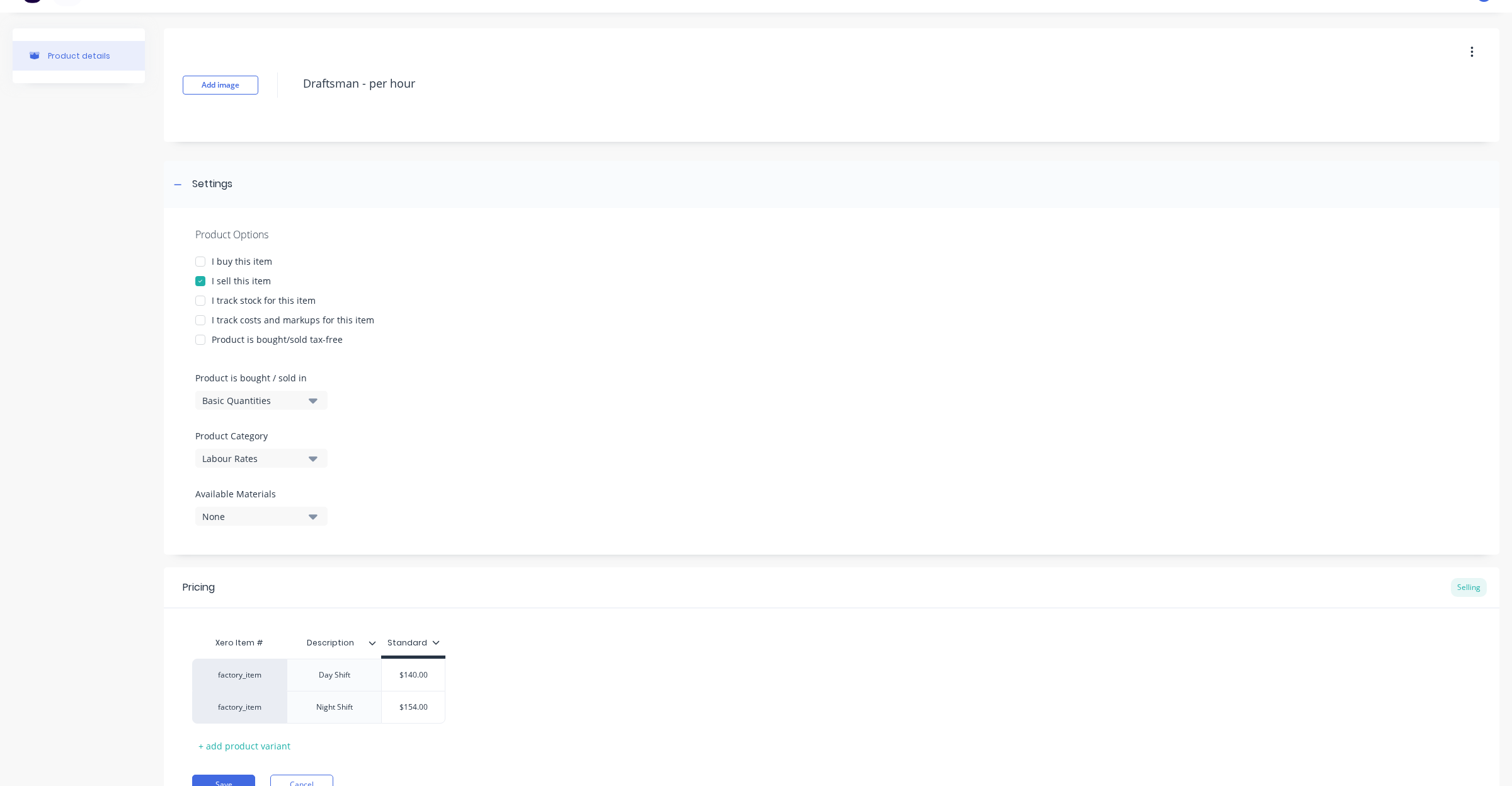
scroll to position [88, 0]
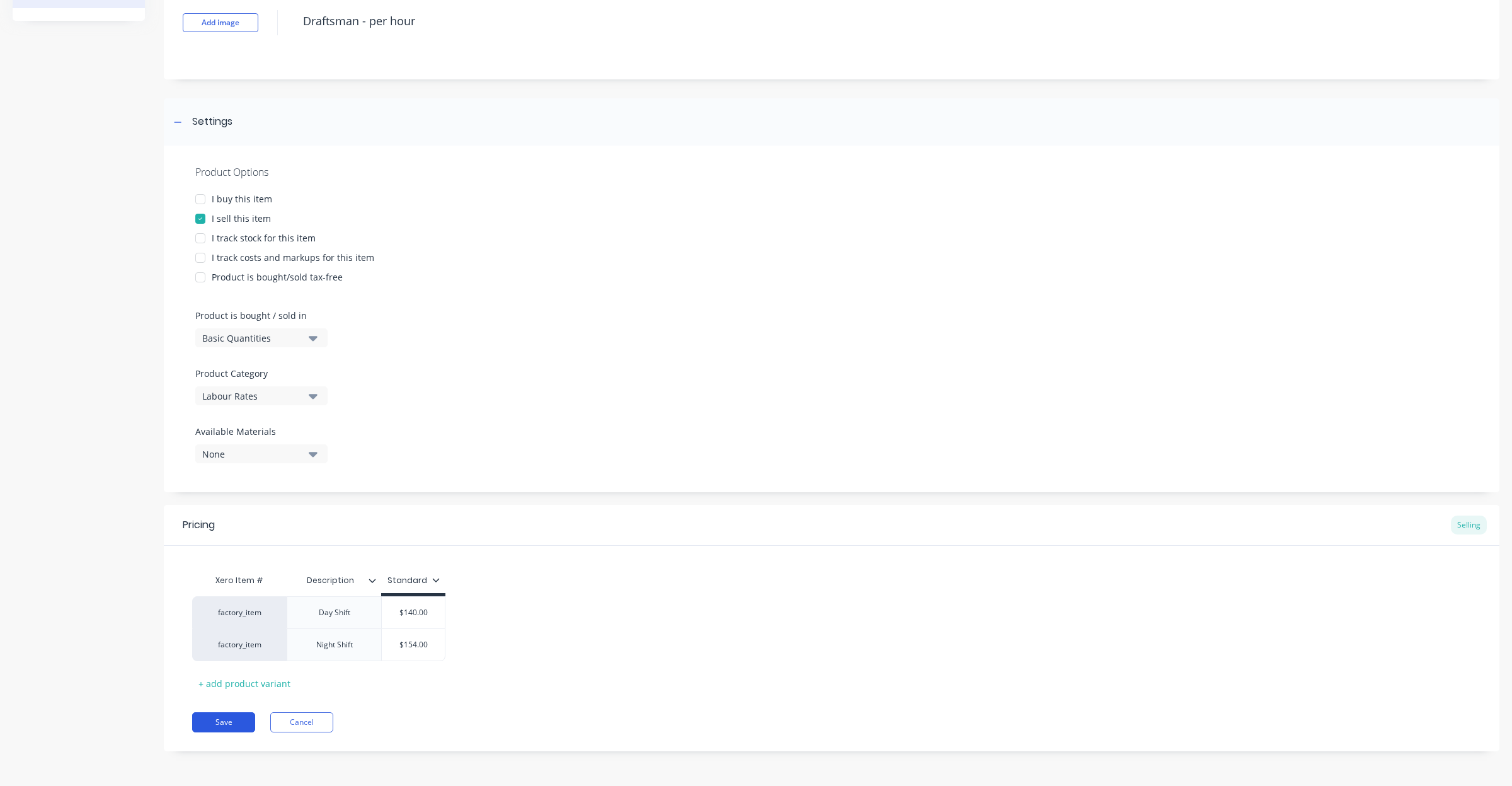
click at [219, 722] on button "Save" at bounding box center [224, 722] width 63 height 20
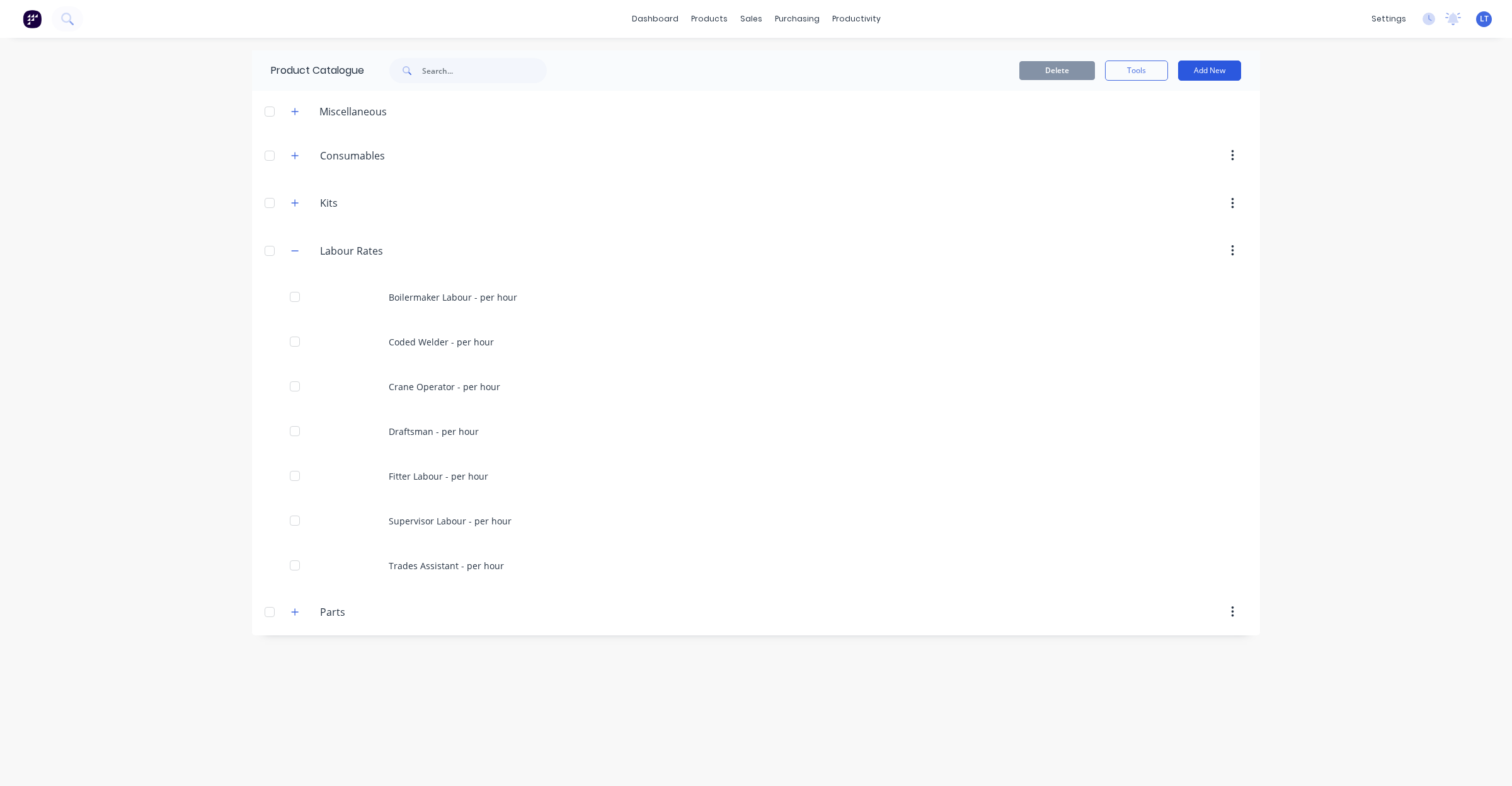
click at [1202, 79] on button "Add New" at bounding box center [1210, 70] width 63 height 20
click at [1177, 128] on div "Product" at bounding box center [1181, 128] width 97 height 18
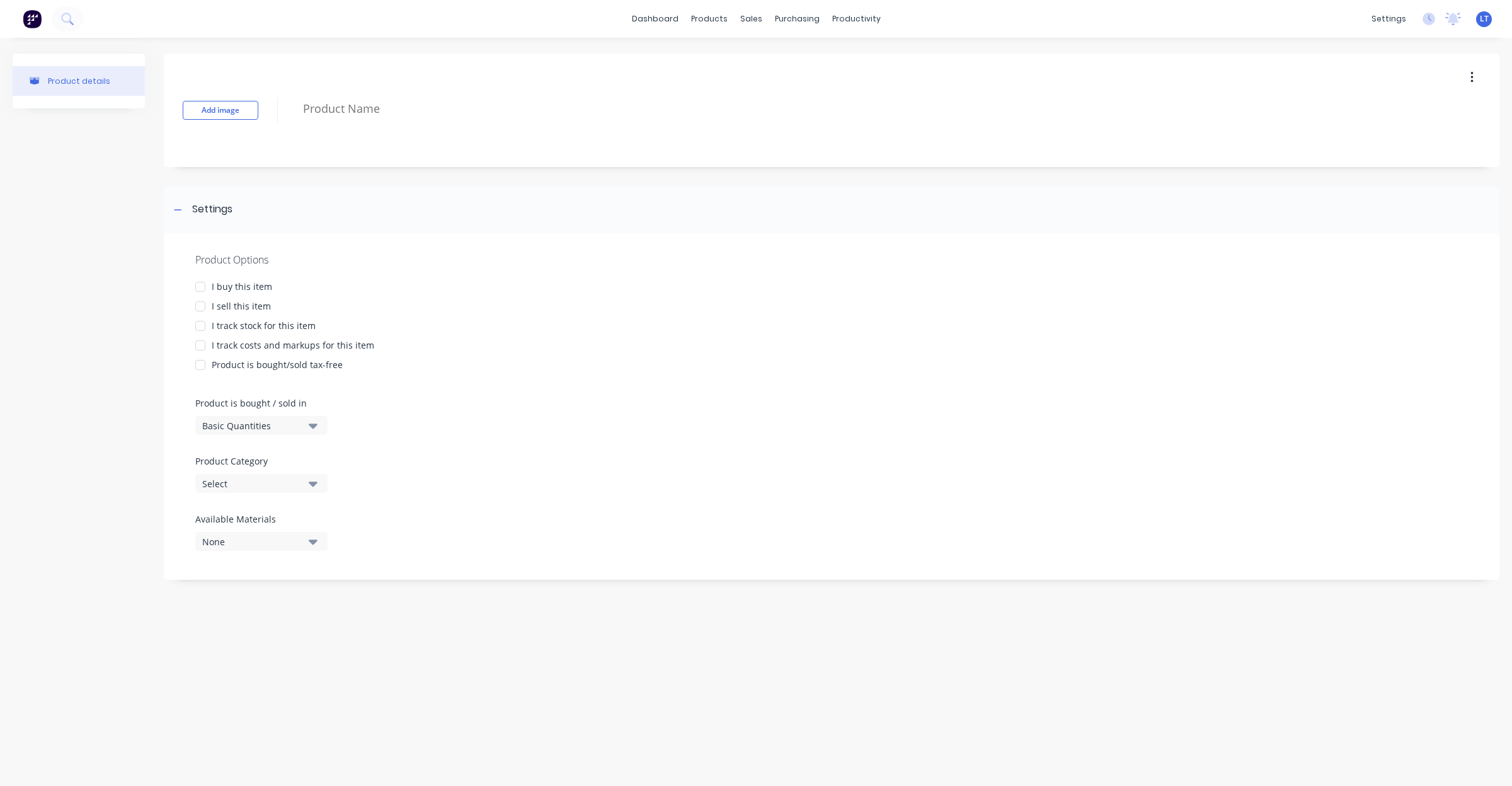
click at [256, 304] on div "I sell this item" at bounding box center [241, 306] width 59 height 14
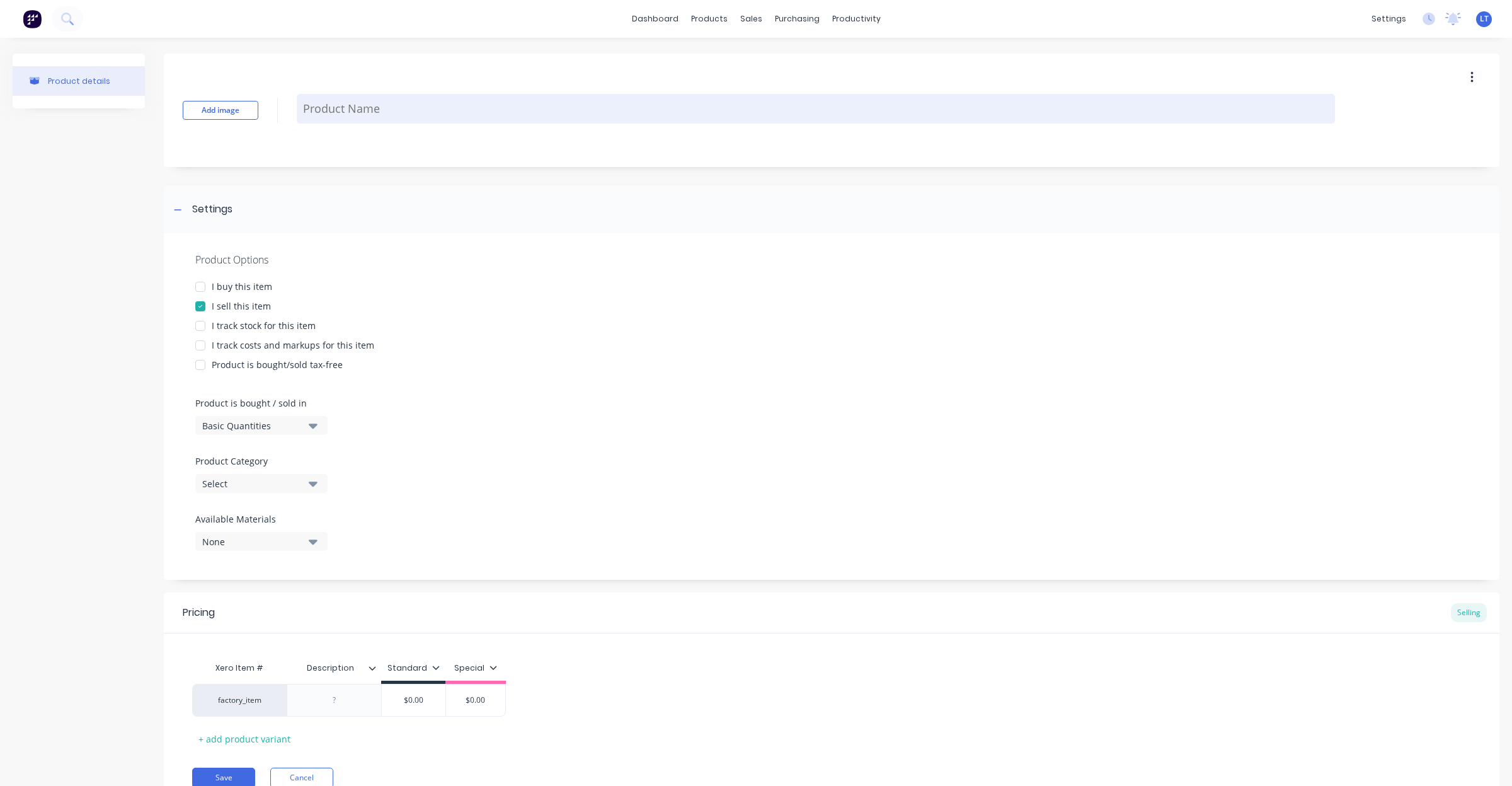
click at [345, 107] on textarea at bounding box center [816, 108] width 1039 height 29
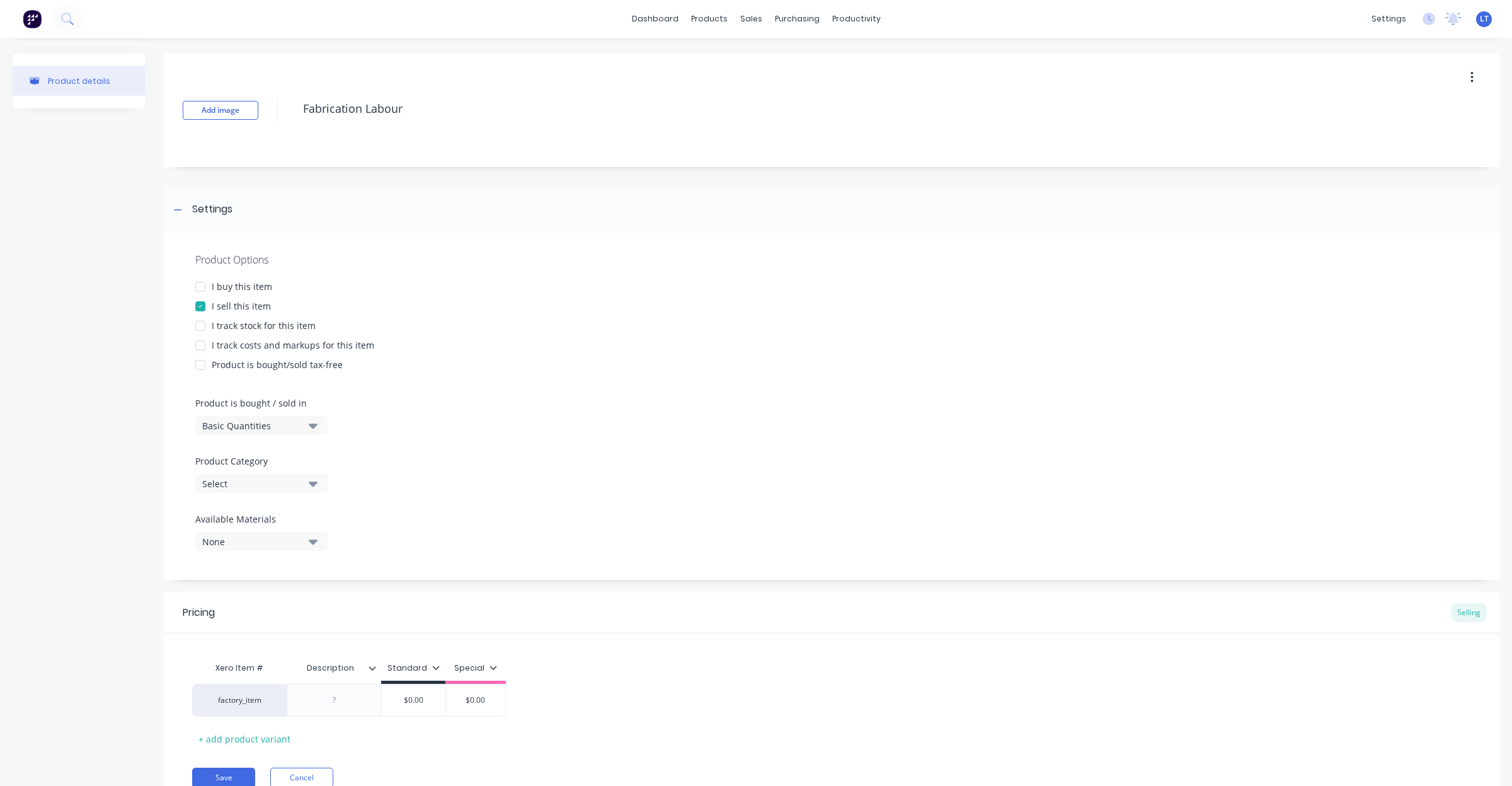
click at [278, 420] on div "Basic Quantities" at bounding box center [253, 426] width 101 height 14
click at [279, 421] on div "Basic Quantities" at bounding box center [253, 426] width 101 height 14
click at [296, 480] on div "Select" at bounding box center [253, 484] width 101 height 14
click at [288, 612] on div "Labour Rates" at bounding box center [290, 602] width 189 height 25
click at [490, 668] on icon at bounding box center [494, 668] width 8 height 8
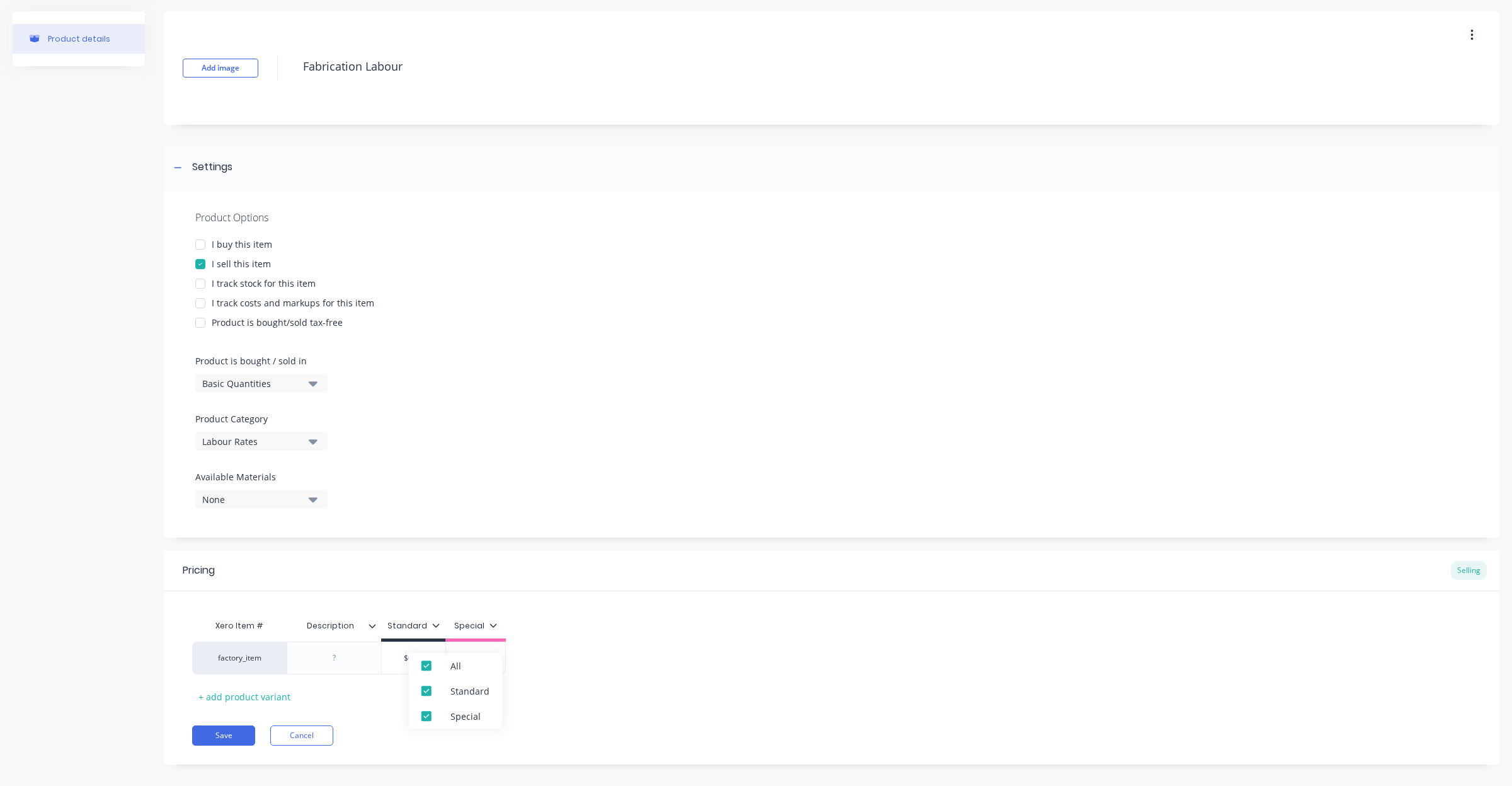
scroll to position [29, 0]
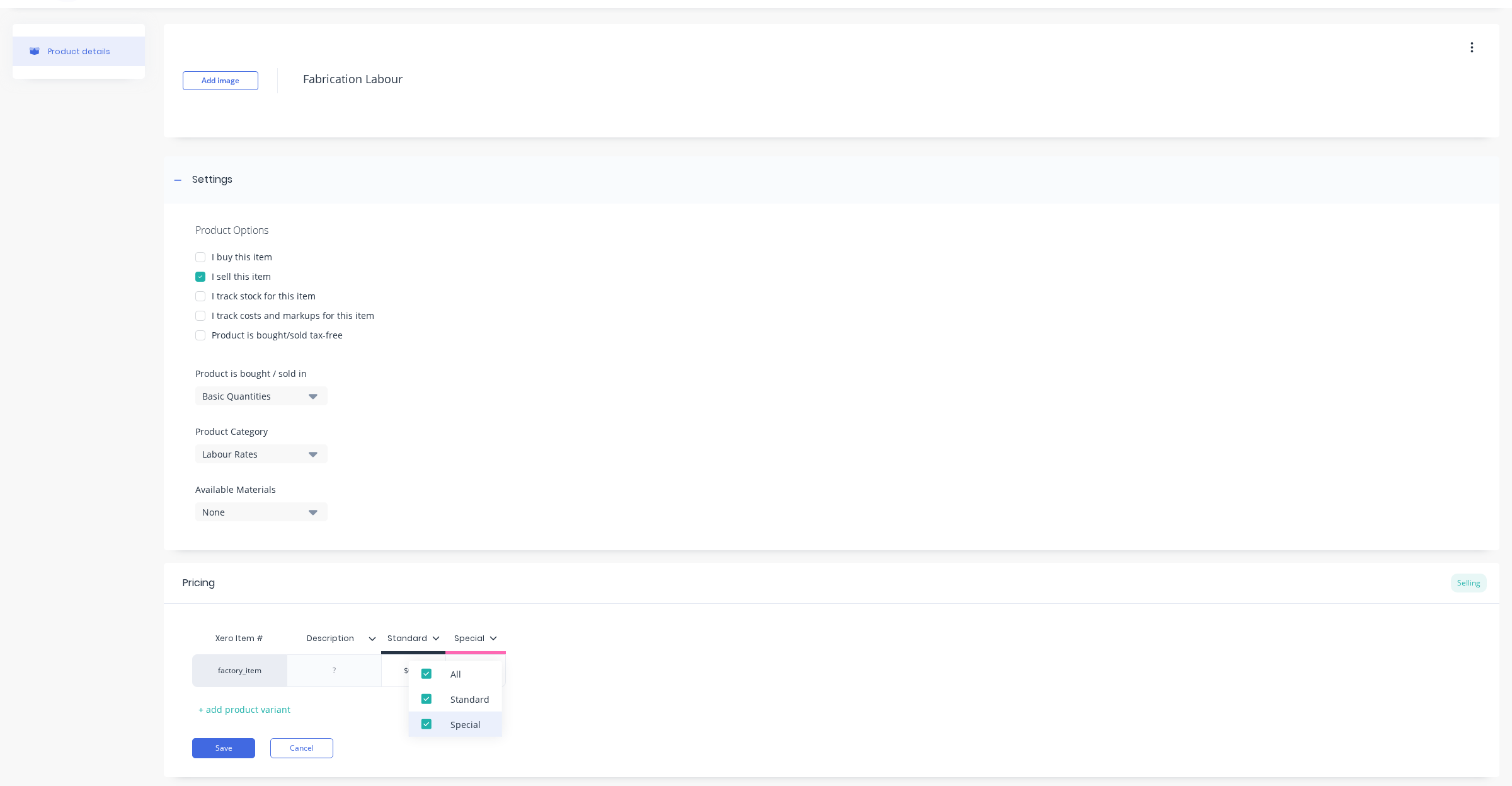
click at [426, 726] on div at bounding box center [426, 724] width 25 height 25
click at [363, 676] on div at bounding box center [335, 671] width 63 height 17
drag, startPoint x: 357, startPoint y: 672, endPoint x: 297, endPoint y: 670, distance: 60.0
click at [297, 670] on div "Day Shi" at bounding box center [334, 671] width 95 height 33
click at [575, 708] on div "Xero Item # Description Standard factory_item $0.00 $0.00 + add product variant" at bounding box center [832, 672] width 1279 height 93
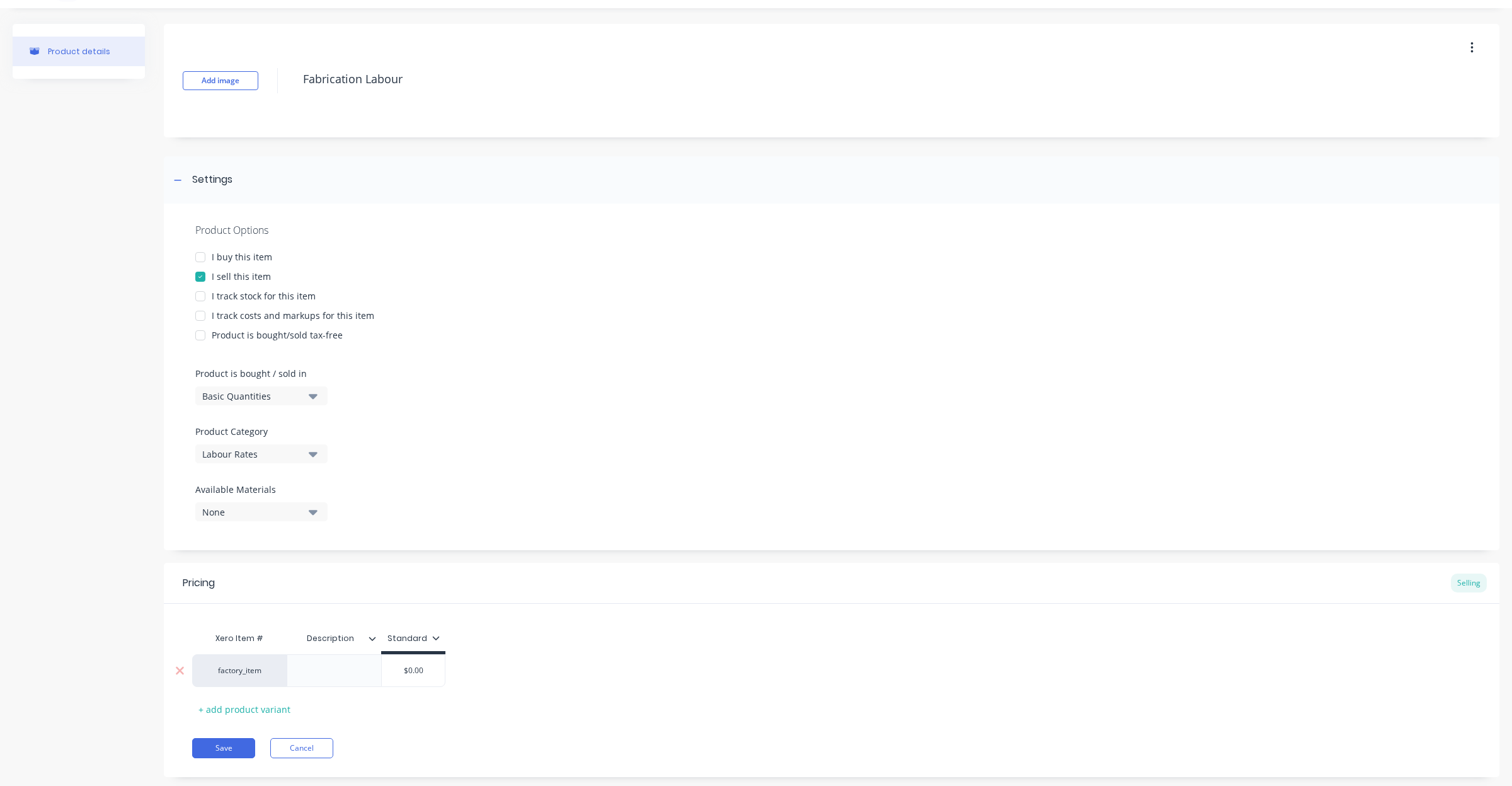
click at [331, 673] on div at bounding box center [335, 671] width 63 height 17
click at [615, 640] on div "Xero Item # Description Standard factory_item $0.00 $0.00 + add product variant" at bounding box center [832, 672] width 1279 height 93
drag, startPoint x: 603, startPoint y: 647, endPoint x: 555, endPoint y: 650, distance: 48.1
click at [558, 648] on div "Xero Item # Description Standard factory_item $0.00 $0.00 + add product variant" at bounding box center [832, 672] width 1279 height 93
click at [364, 670] on div at bounding box center [335, 671] width 63 height 17
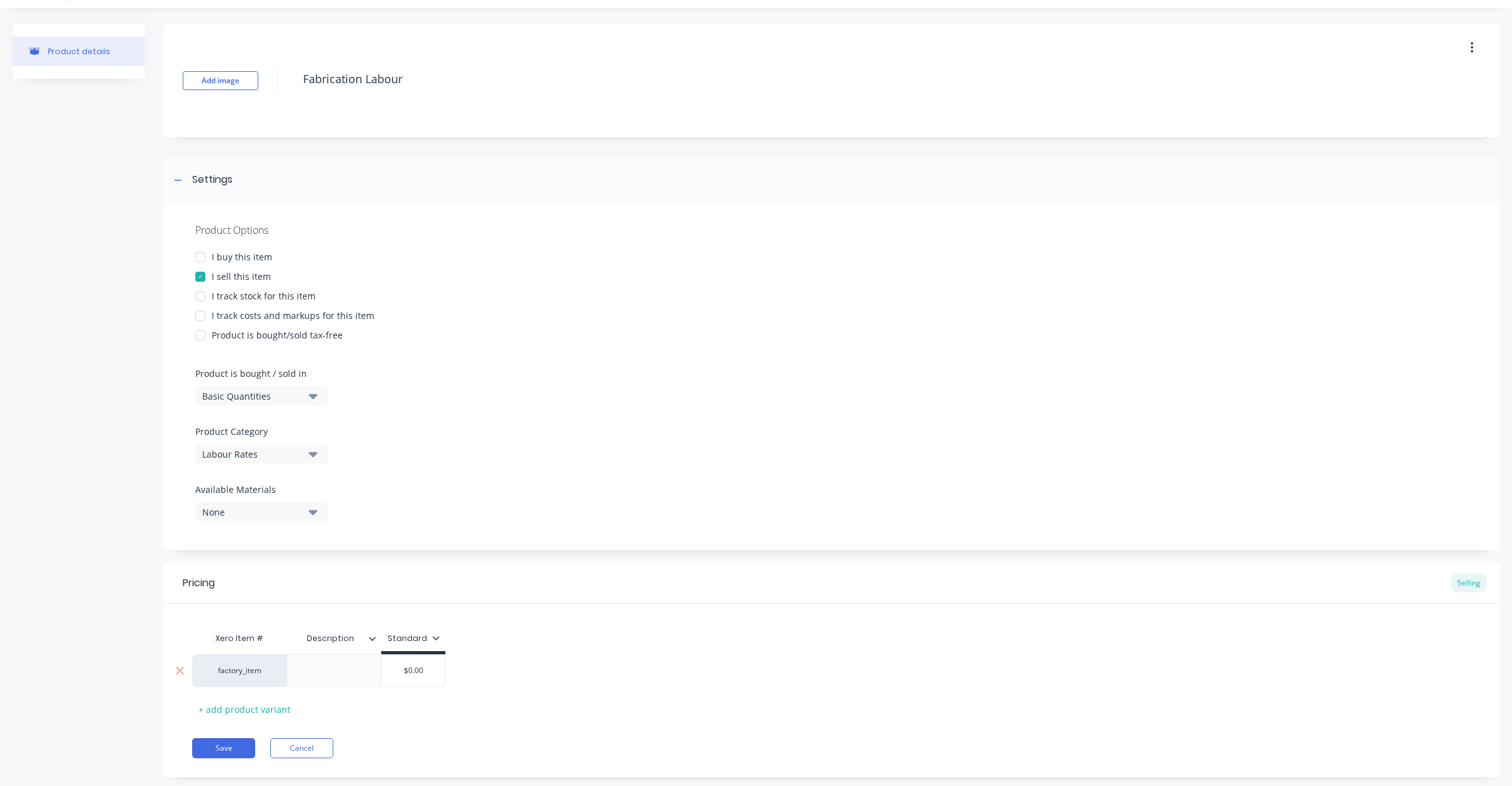
click at [411, 669] on input "$0.00" at bounding box center [413, 670] width 63 height 11
drag, startPoint x: 428, startPoint y: 668, endPoint x: 340, endPoint y: 656, distance: 88.8
click at [339, 656] on div "factory_item $0.00 $0.00" at bounding box center [318, 671] width 254 height 33
click at [257, 709] on div "+ add product variant" at bounding box center [244, 709] width 105 height 20
click at [342, 667] on div at bounding box center [335, 671] width 63 height 17
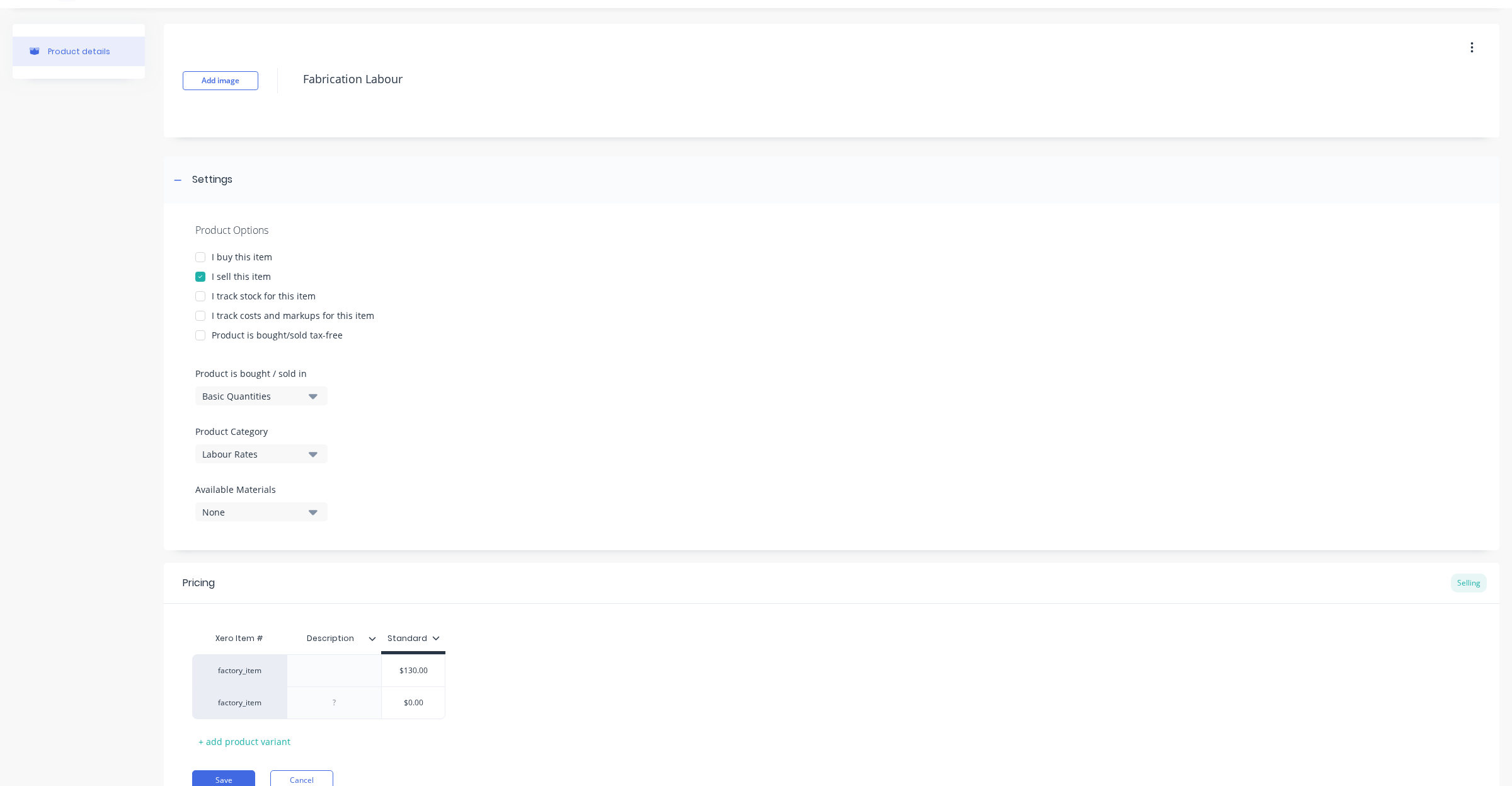
click at [625, 641] on div "Xero Item # Description Standard factory_item $130.00 130 factory_item $0.00 + …" at bounding box center [832, 688] width 1279 height 126
click at [176, 704] on icon at bounding box center [180, 702] width 10 height 13
click at [369, 643] on input "Description" at bounding box center [330, 638] width 87 height 11
click at [372, 637] on icon at bounding box center [373, 638] width 8 height 8
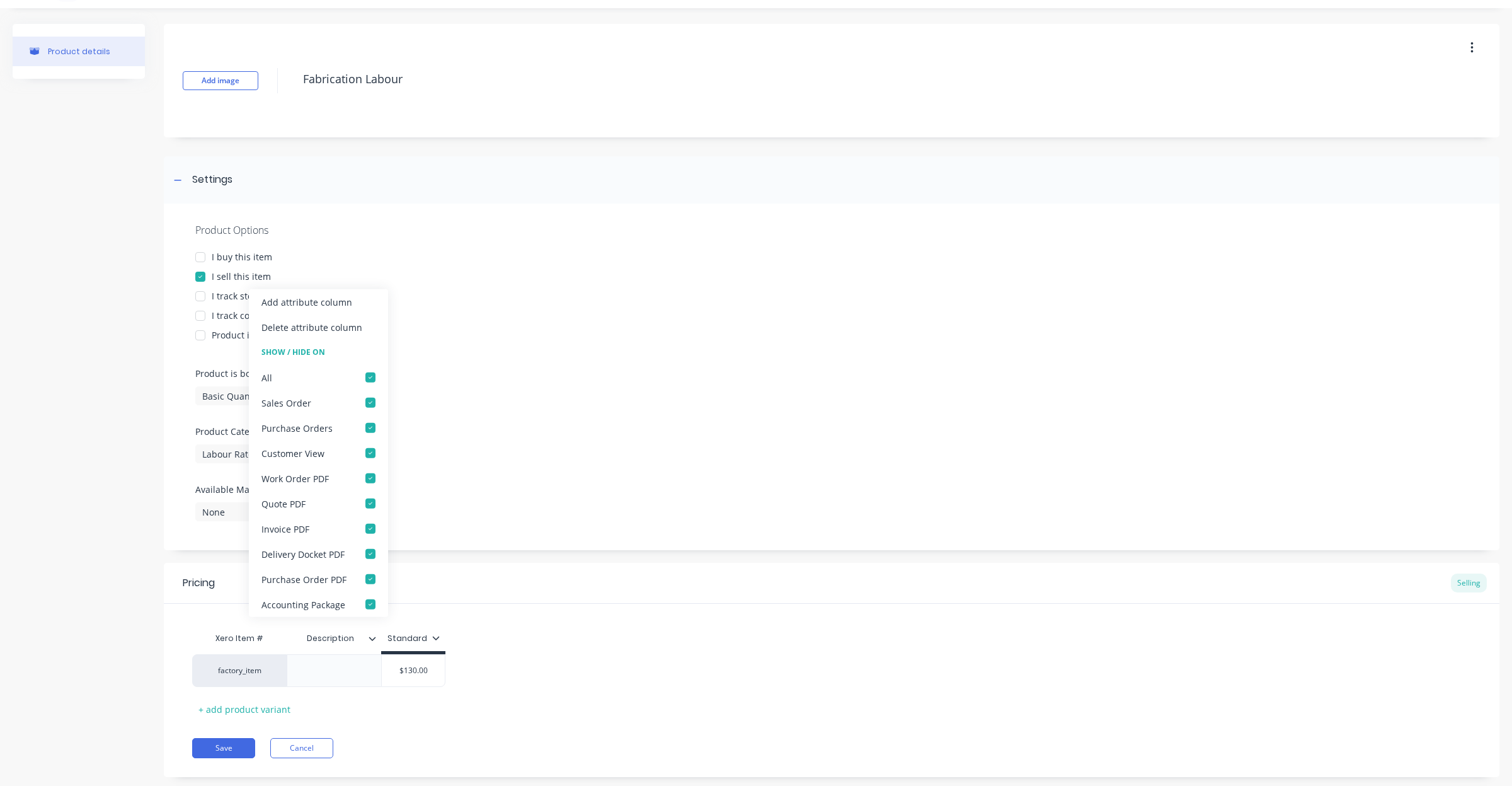
click at [564, 609] on div "Xero Item # Description Description Standard factory_item $130.00 130 + add pro…" at bounding box center [832, 661] width 1336 height 115
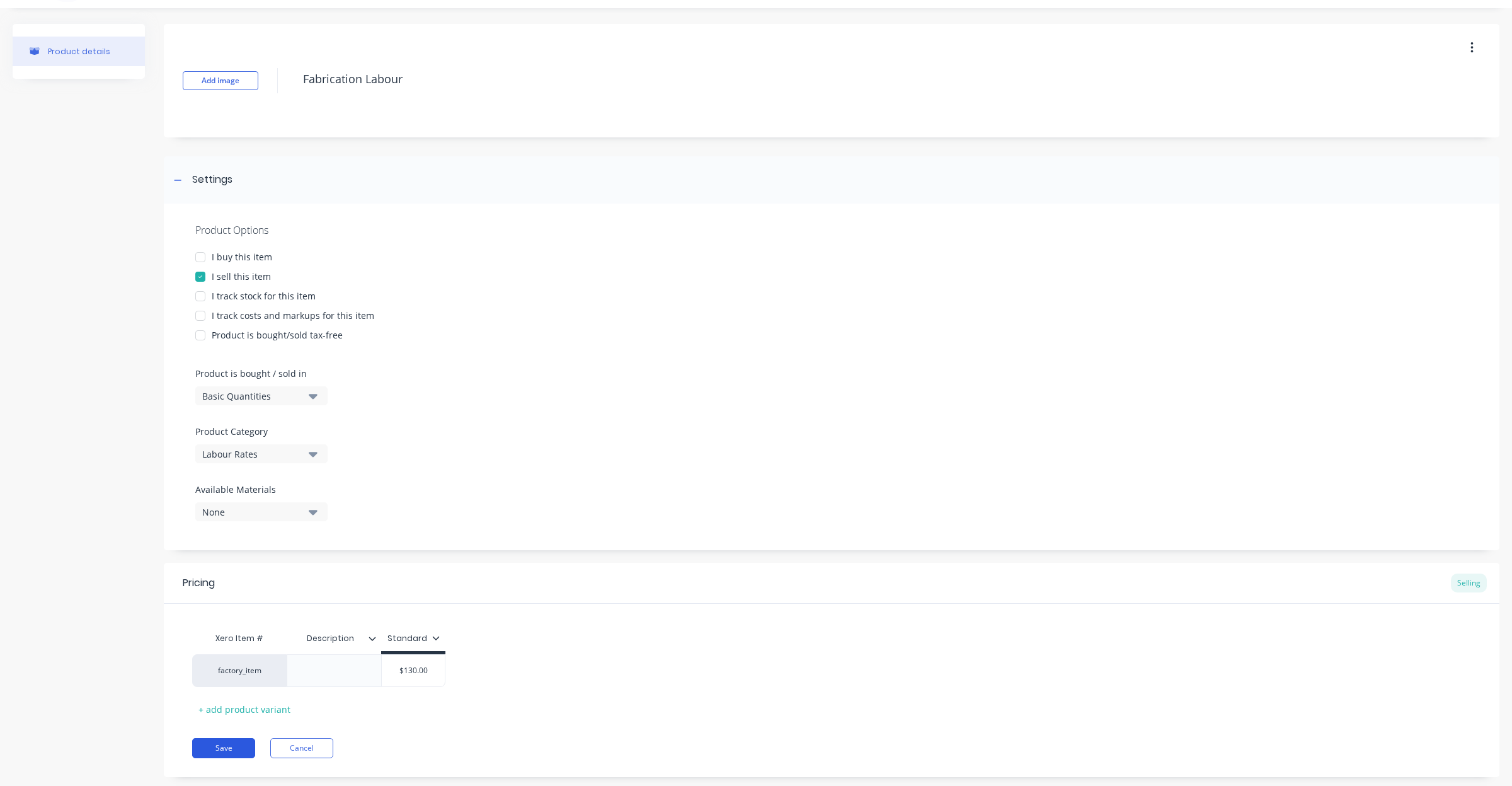
click at [205, 747] on button "Save" at bounding box center [224, 748] width 63 height 20
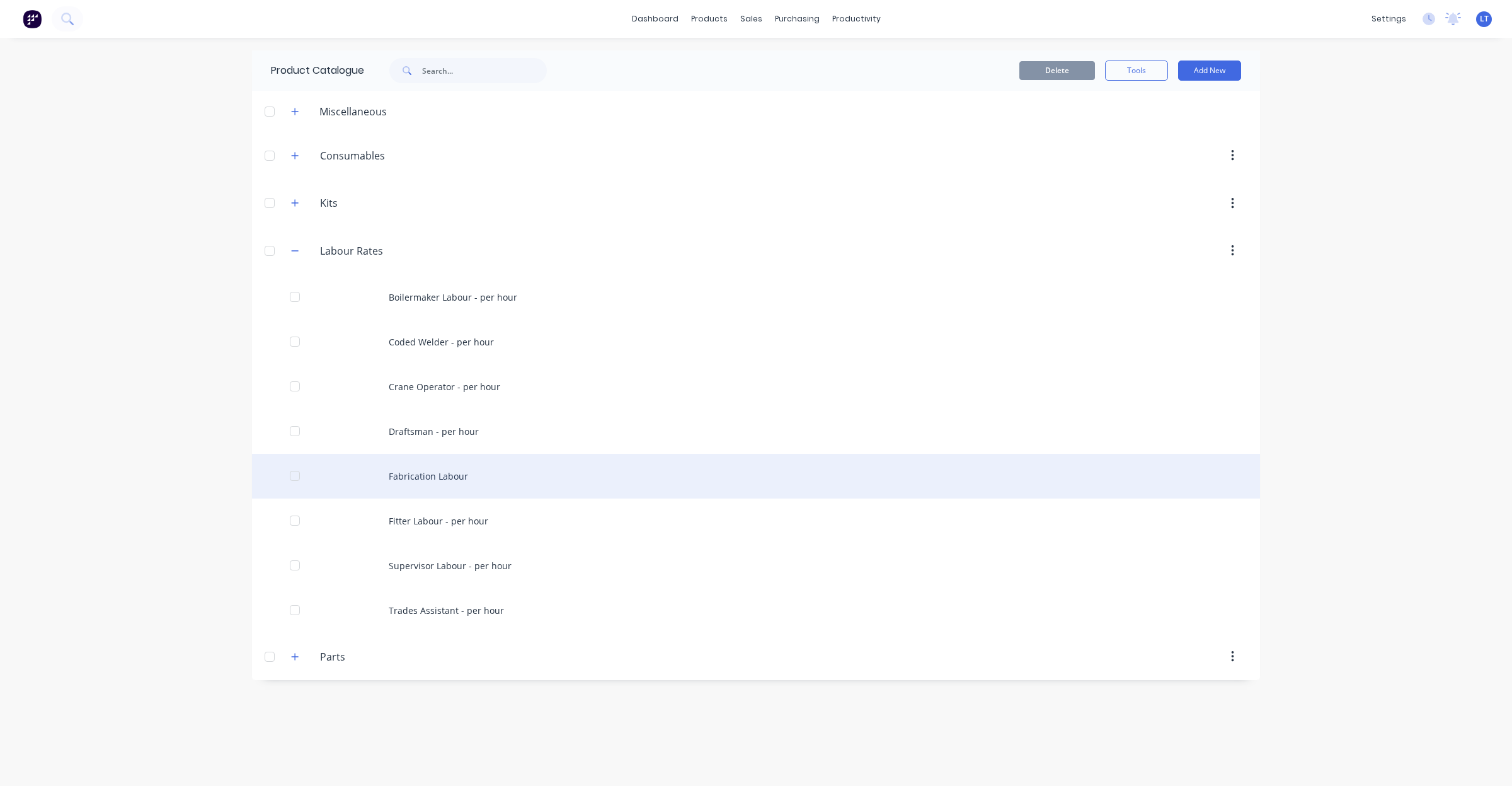
click at [451, 484] on div "Fabrication Labour" at bounding box center [756, 476] width 1009 height 44
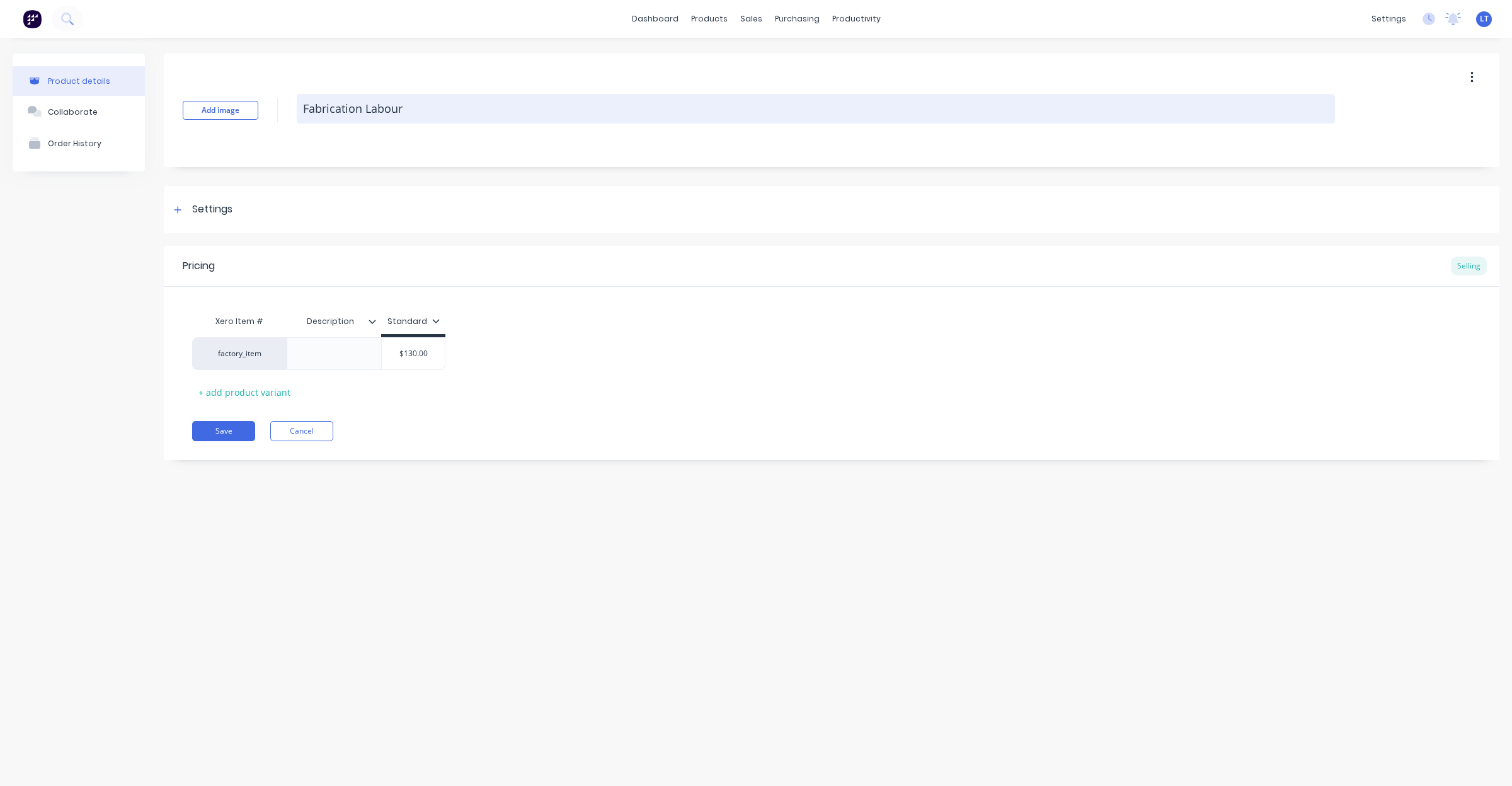
drag, startPoint x: 445, startPoint y: 117, endPoint x: 480, endPoint y: 98, distance: 39.8
click at [446, 117] on textarea "Fabrication Labour" at bounding box center [816, 108] width 1039 height 29
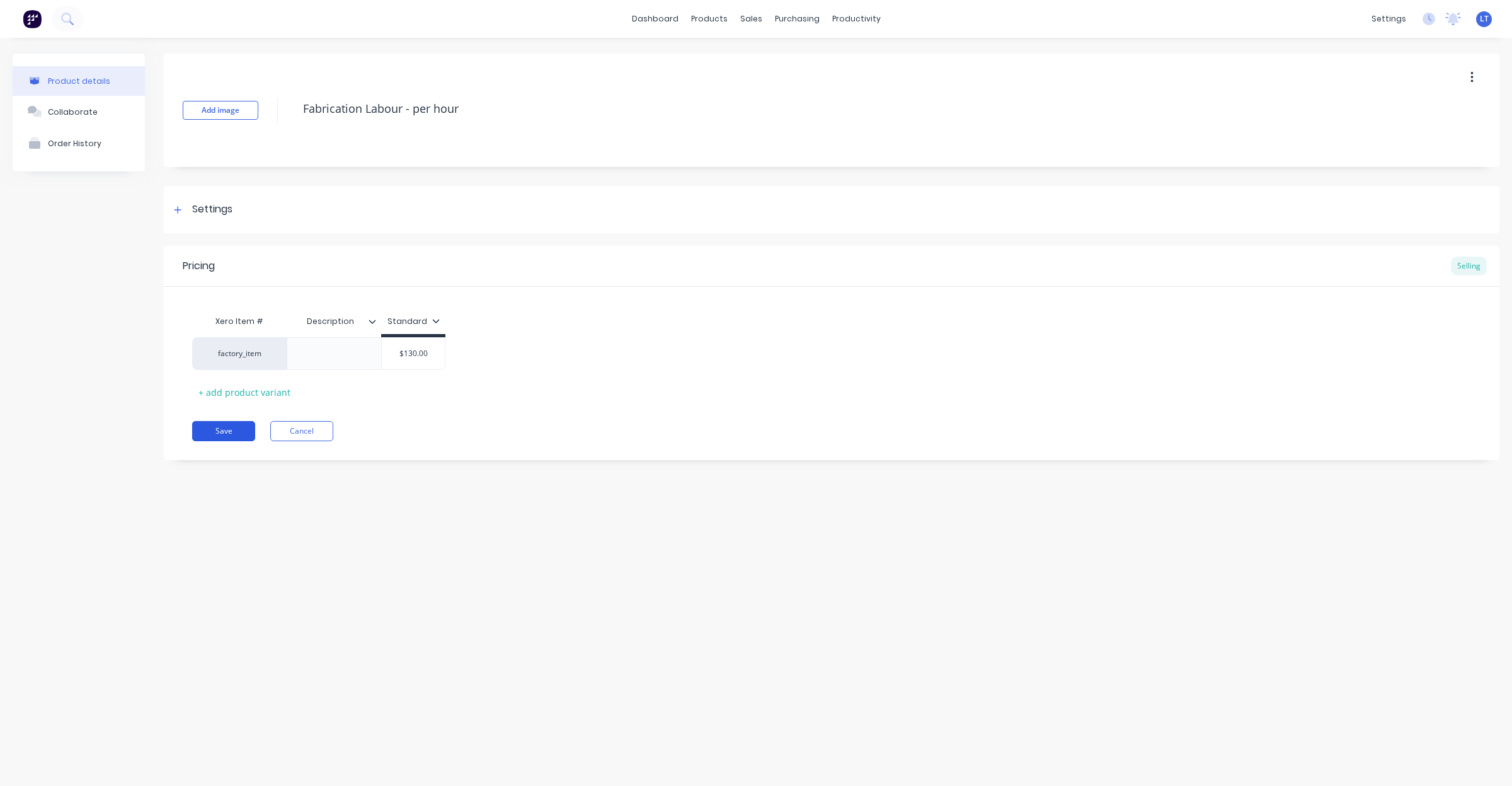
click at [232, 431] on button "Save" at bounding box center [224, 431] width 63 height 20
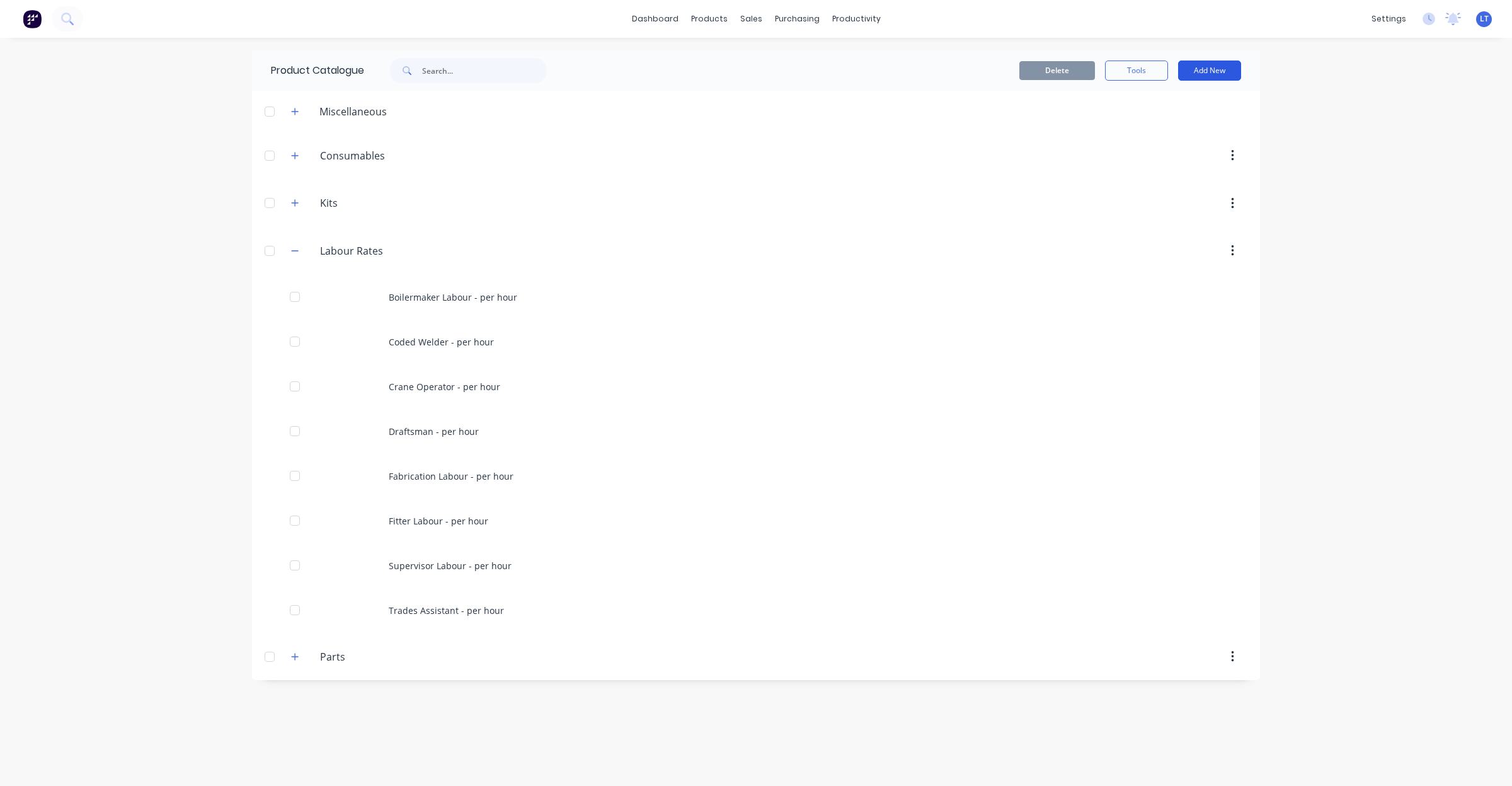
click at [1236, 70] on button "Add New" at bounding box center [1210, 70] width 63 height 20
click at [1192, 123] on div "Product" at bounding box center [1181, 128] width 97 height 18
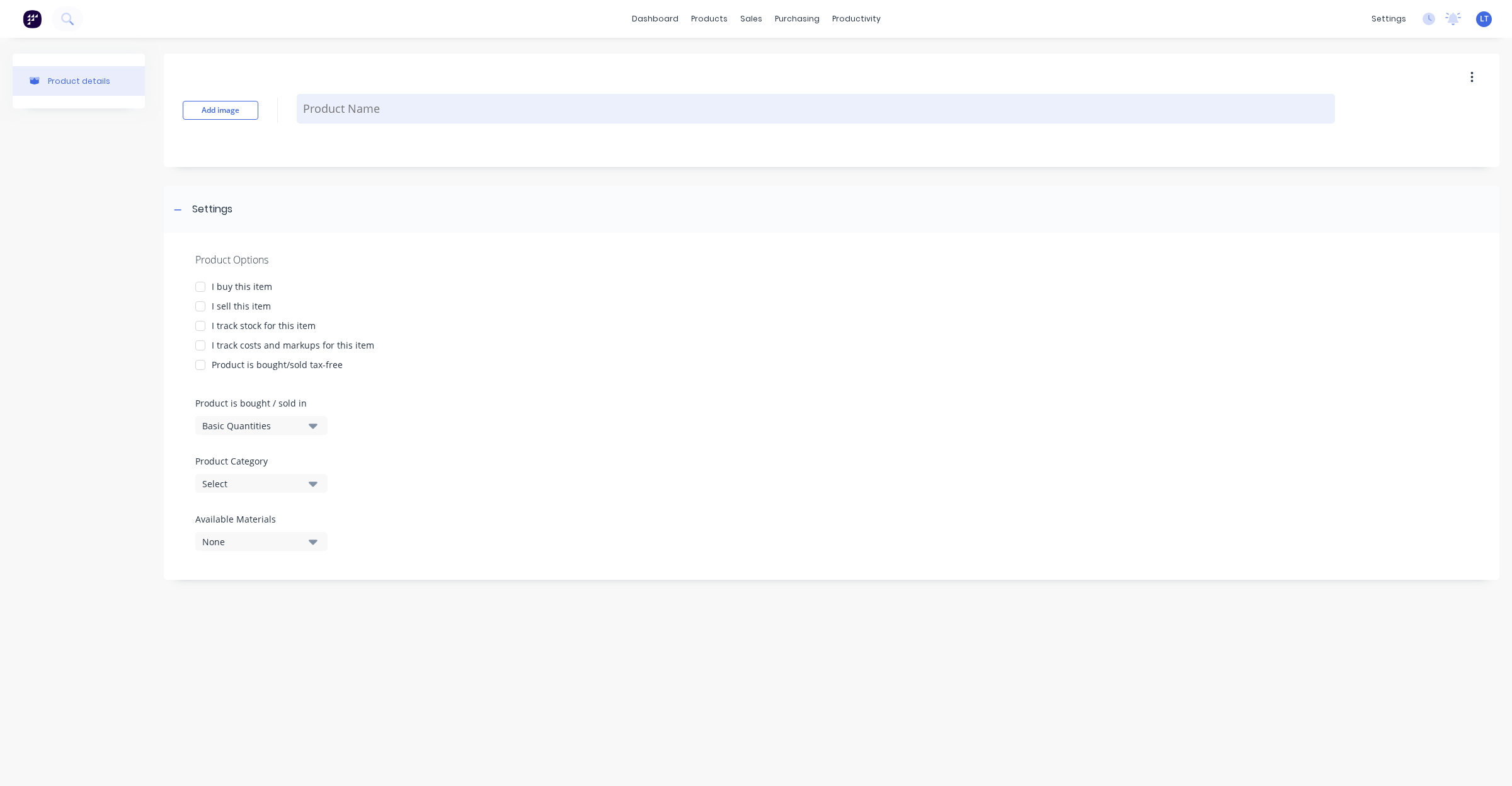
click at [343, 111] on textarea at bounding box center [816, 108] width 1039 height 29
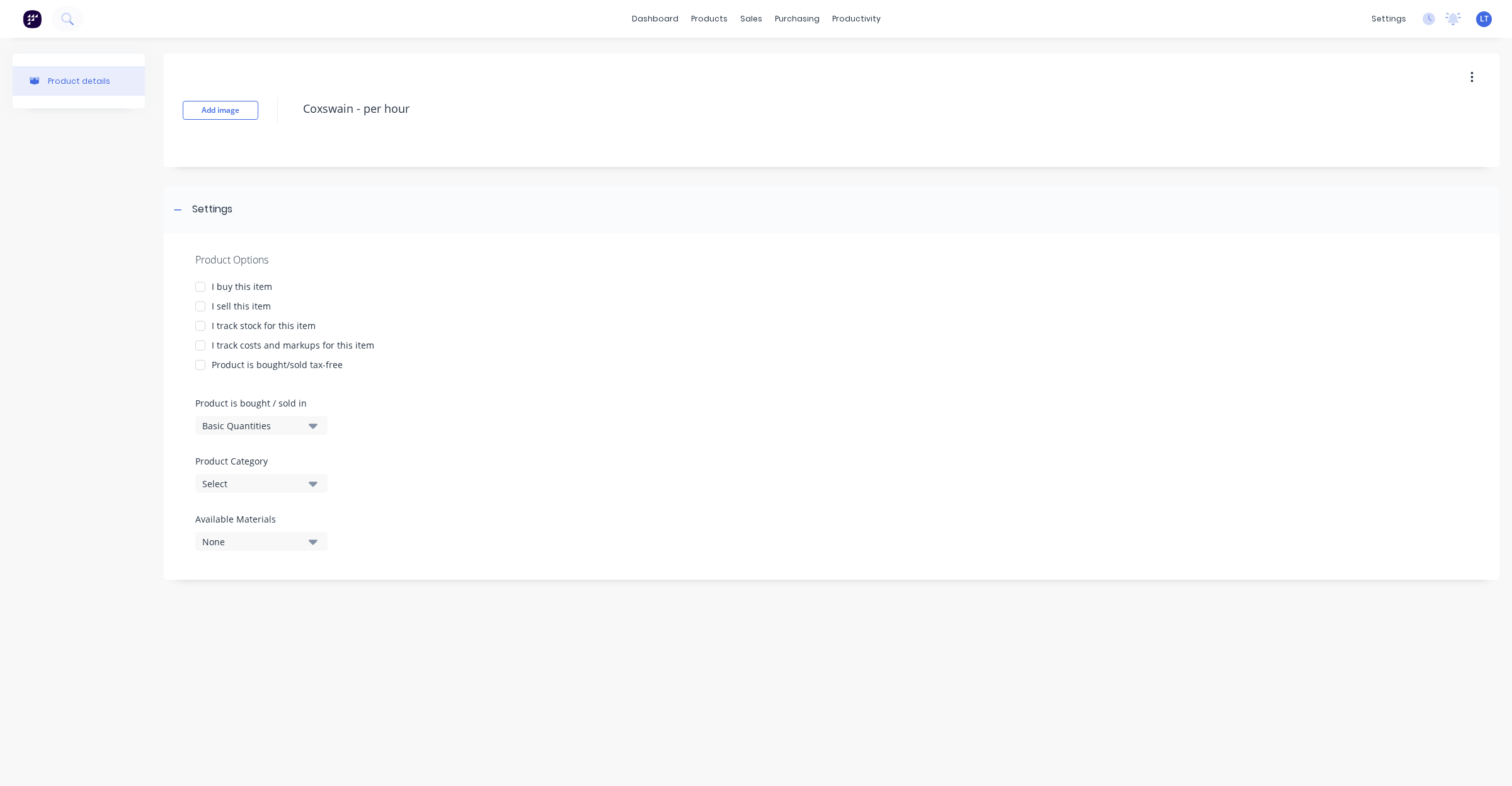
click at [199, 304] on div at bounding box center [199, 306] width 25 height 25
click at [487, 678] on div "Special" at bounding box center [476, 671] width 60 height 25
click at [471, 672] on div "Special" at bounding box center [476, 669] width 43 height 11
drag, startPoint x: 471, startPoint y: 672, endPoint x: 427, endPoint y: 752, distance: 91.3
click at [427, 752] on div at bounding box center [426, 754] width 25 height 25
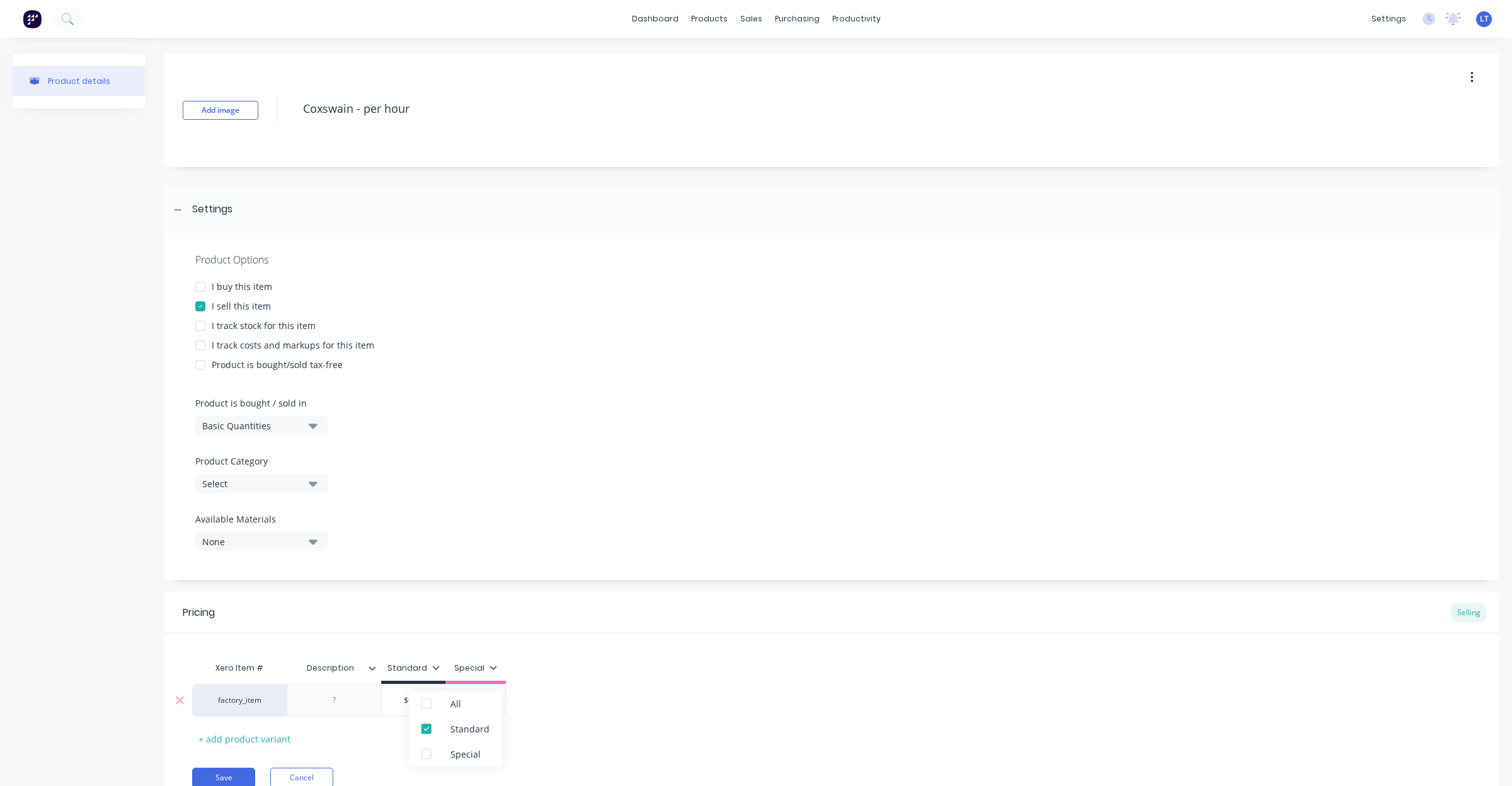
click at [348, 687] on div at bounding box center [334, 700] width 95 height 33
click at [345, 699] on div at bounding box center [335, 700] width 63 height 17
drag, startPoint x: 430, startPoint y: 701, endPoint x: 327, endPoint y: 689, distance: 103.7
click at [322, 697] on div "factory_item Day Shift $0.00 $0.00" at bounding box center [318, 700] width 254 height 33
click at [583, 672] on div "Xero Item # Description Standard factory_item Day Shift $130.00 130 + add produ…" at bounding box center [832, 702] width 1279 height 93
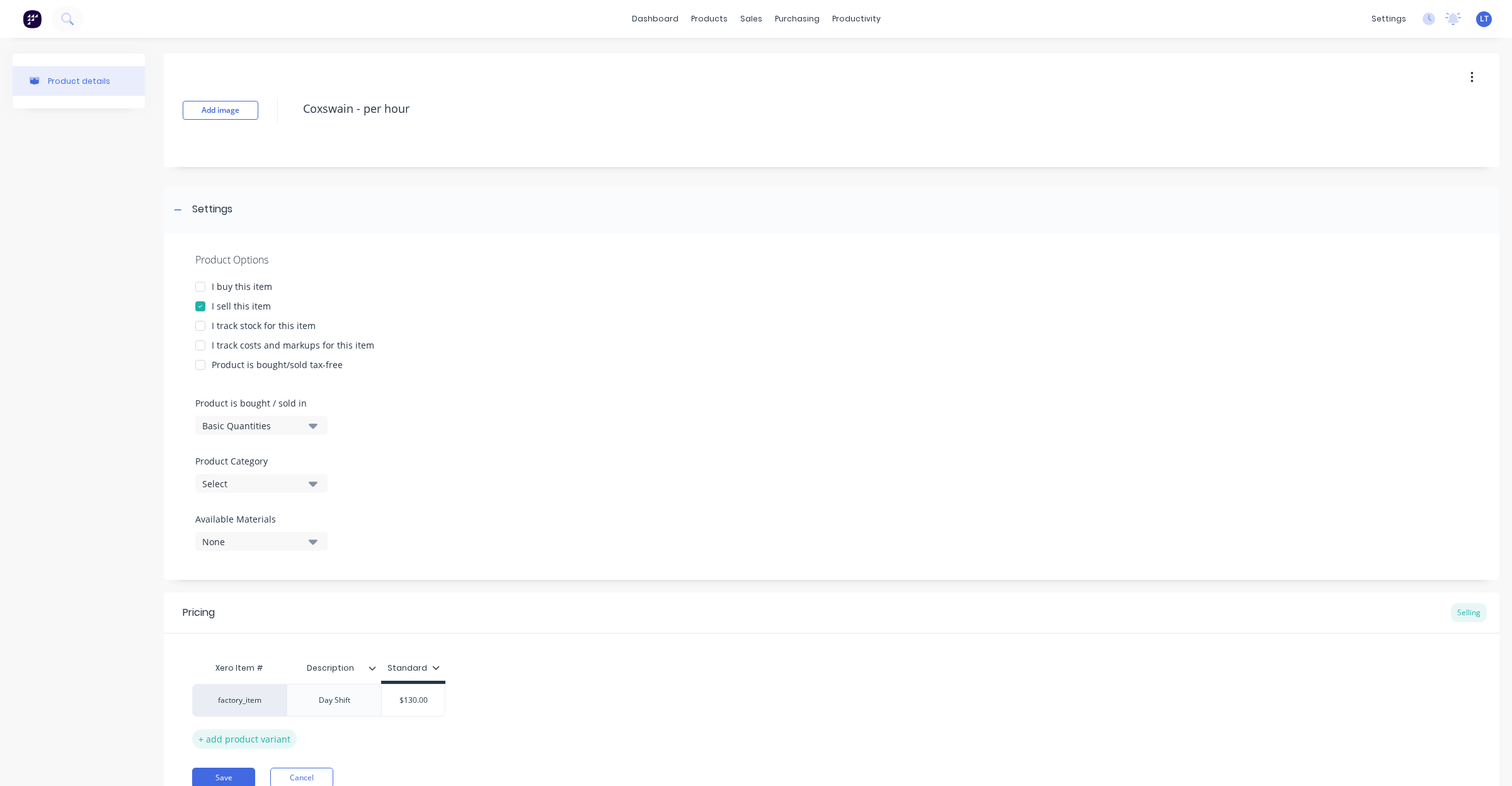
click at [261, 745] on div "+ add product variant" at bounding box center [244, 739] width 105 height 20
drag, startPoint x: 331, startPoint y: 738, endPoint x: 468, endPoint y: 707, distance: 140.5
click at [334, 736] on div at bounding box center [335, 733] width 63 height 17
click at [612, 666] on div "Xero Item # Description Standard factory_item Day Shift $130.00 130 factory_ite…" at bounding box center [832, 718] width 1279 height 126
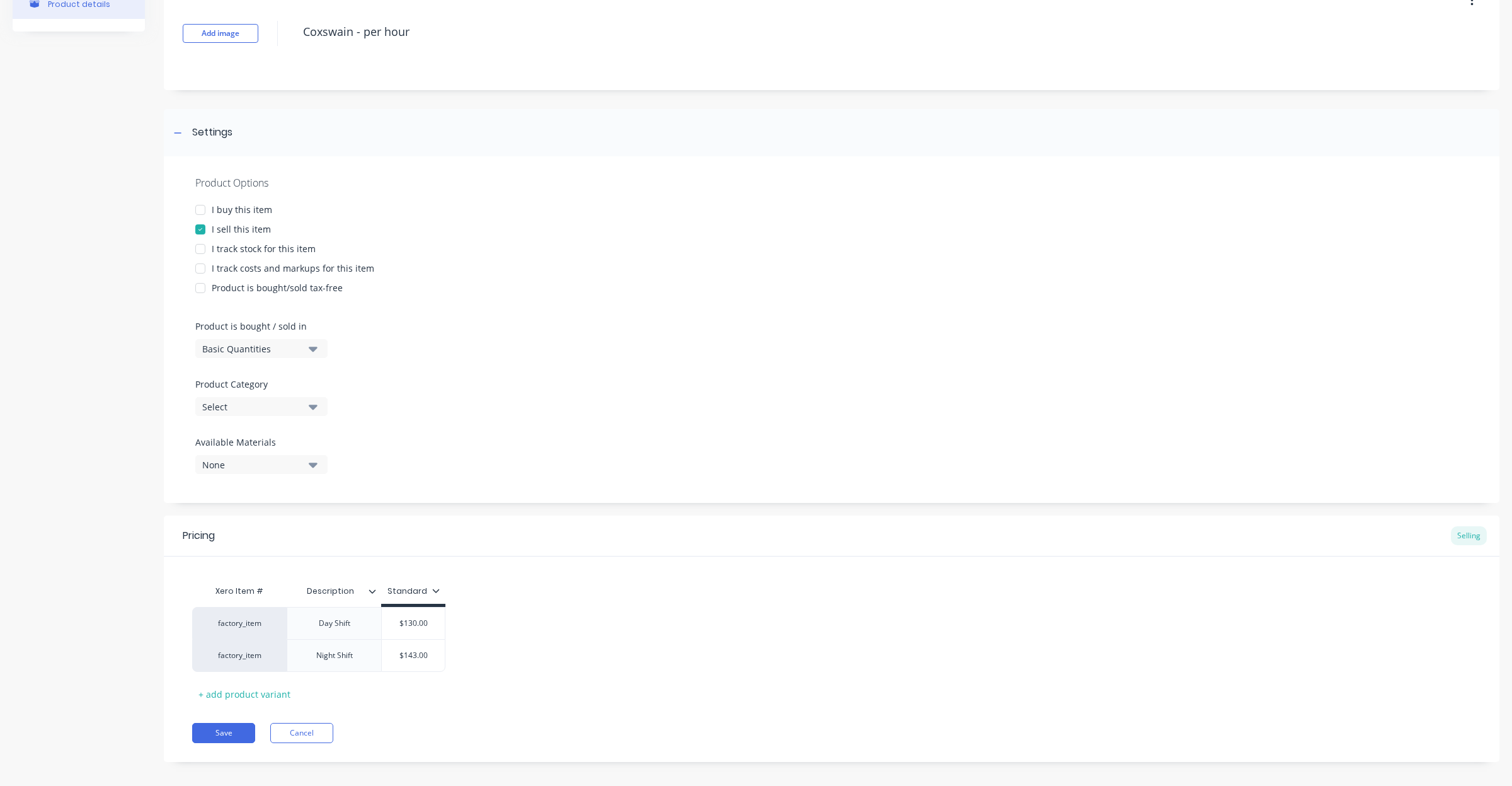
scroll to position [79, 0]
click at [234, 691] on div "+ add product variant" at bounding box center [244, 693] width 105 height 20
click at [339, 692] on div at bounding box center [335, 686] width 63 height 17
click at [613, 621] on div "factory_item Day Shift $130.00 130 factory_item Night Shift $143.00 143 factory…" at bounding box center [832, 653] width 1279 height 97
click at [215, 760] on button "Save" at bounding box center [224, 763] width 63 height 20
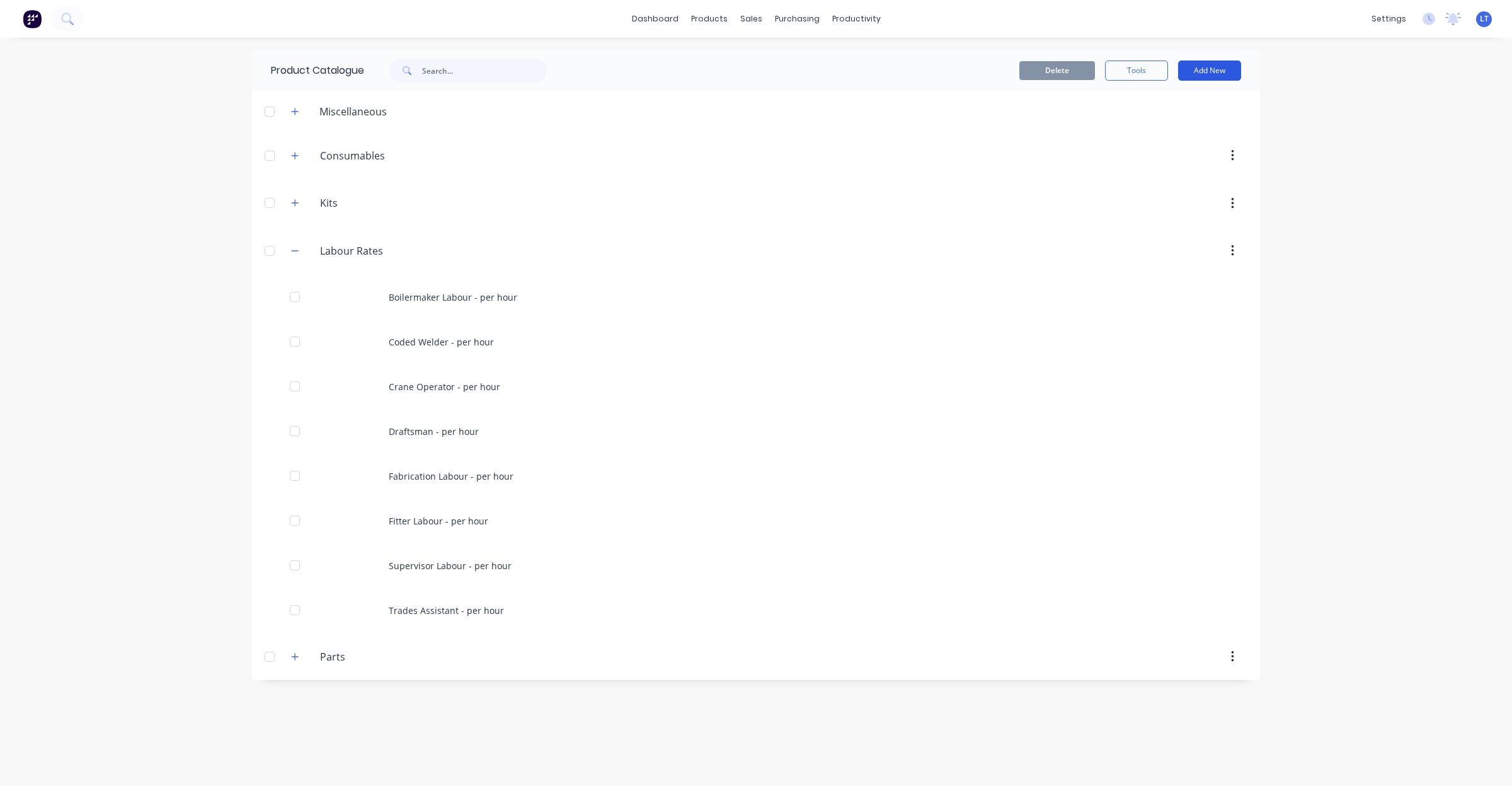
click at [1206, 67] on button "Add New" at bounding box center [1210, 70] width 63 height 20
click at [1150, 130] on div "Product" at bounding box center [1181, 128] width 97 height 18
click at [291, 117] on button "button" at bounding box center [295, 111] width 16 height 16
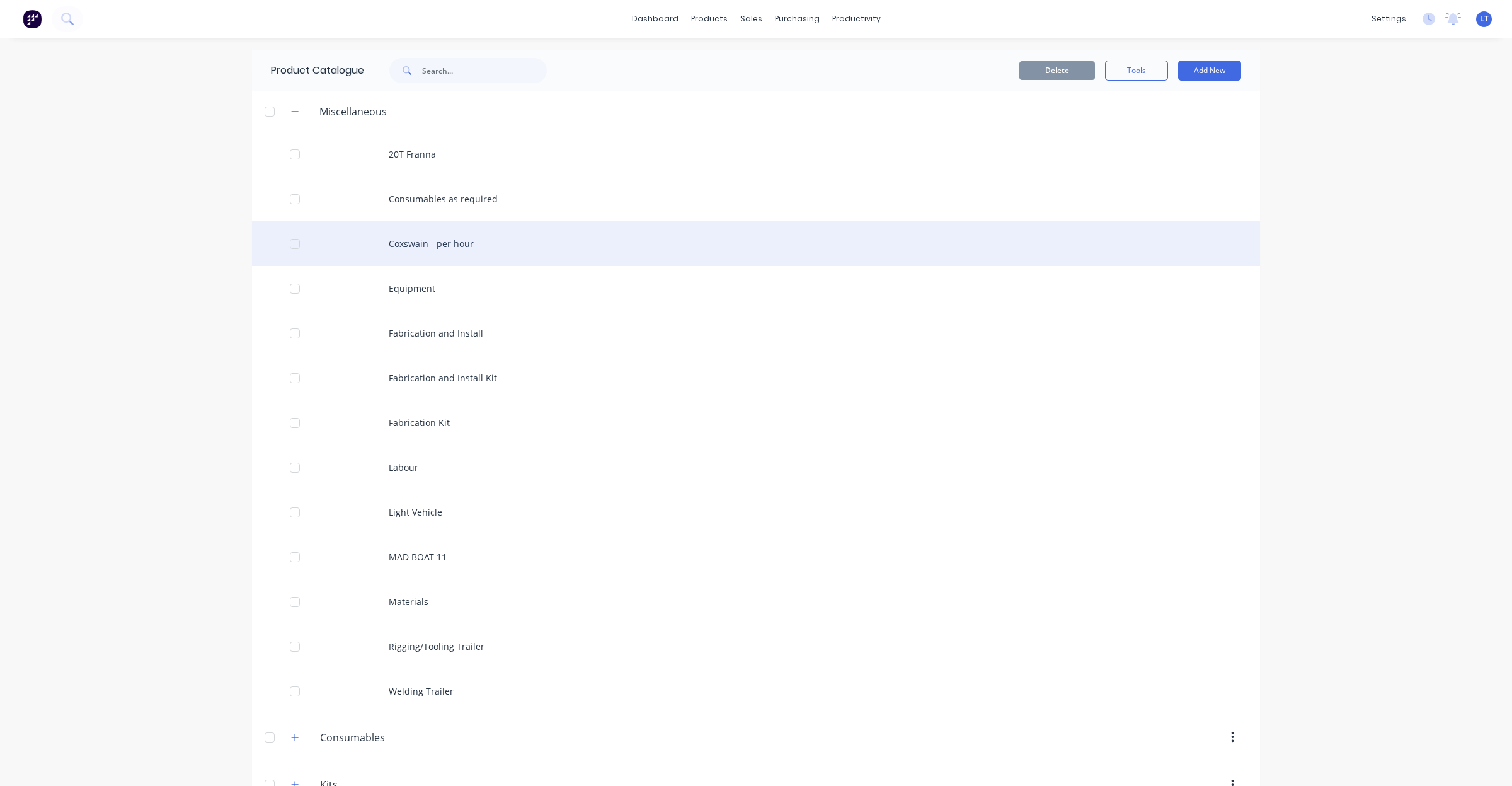
click at [471, 248] on div "Coxswain - per hour" at bounding box center [756, 243] width 1009 height 44
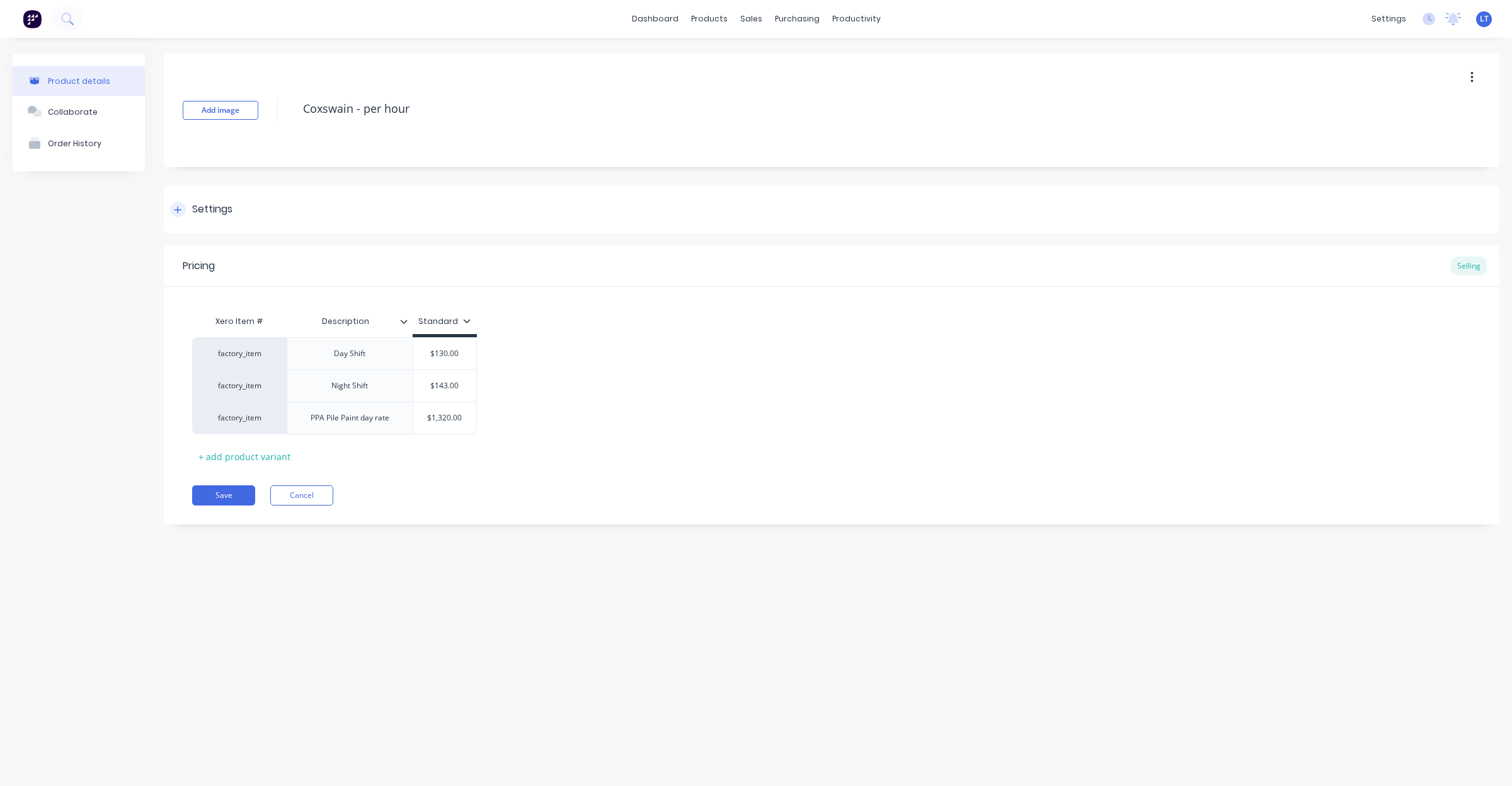
click at [214, 202] on div "Settings" at bounding box center [212, 209] width 41 height 16
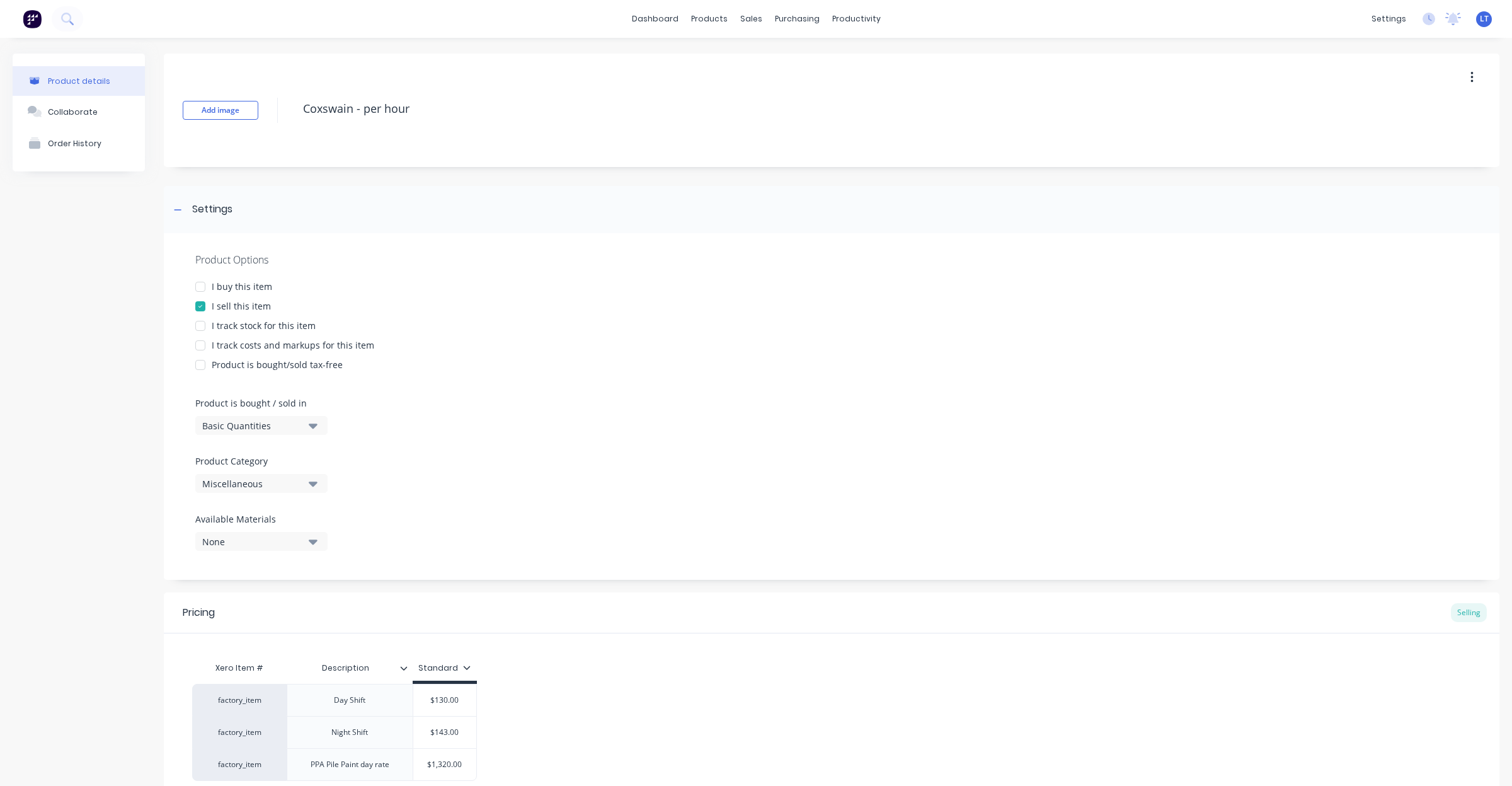
click at [284, 482] on div "Miscellaneous" at bounding box center [253, 484] width 101 height 14
click at [263, 594] on div "Labour Rates" at bounding box center [290, 602] width 189 height 25
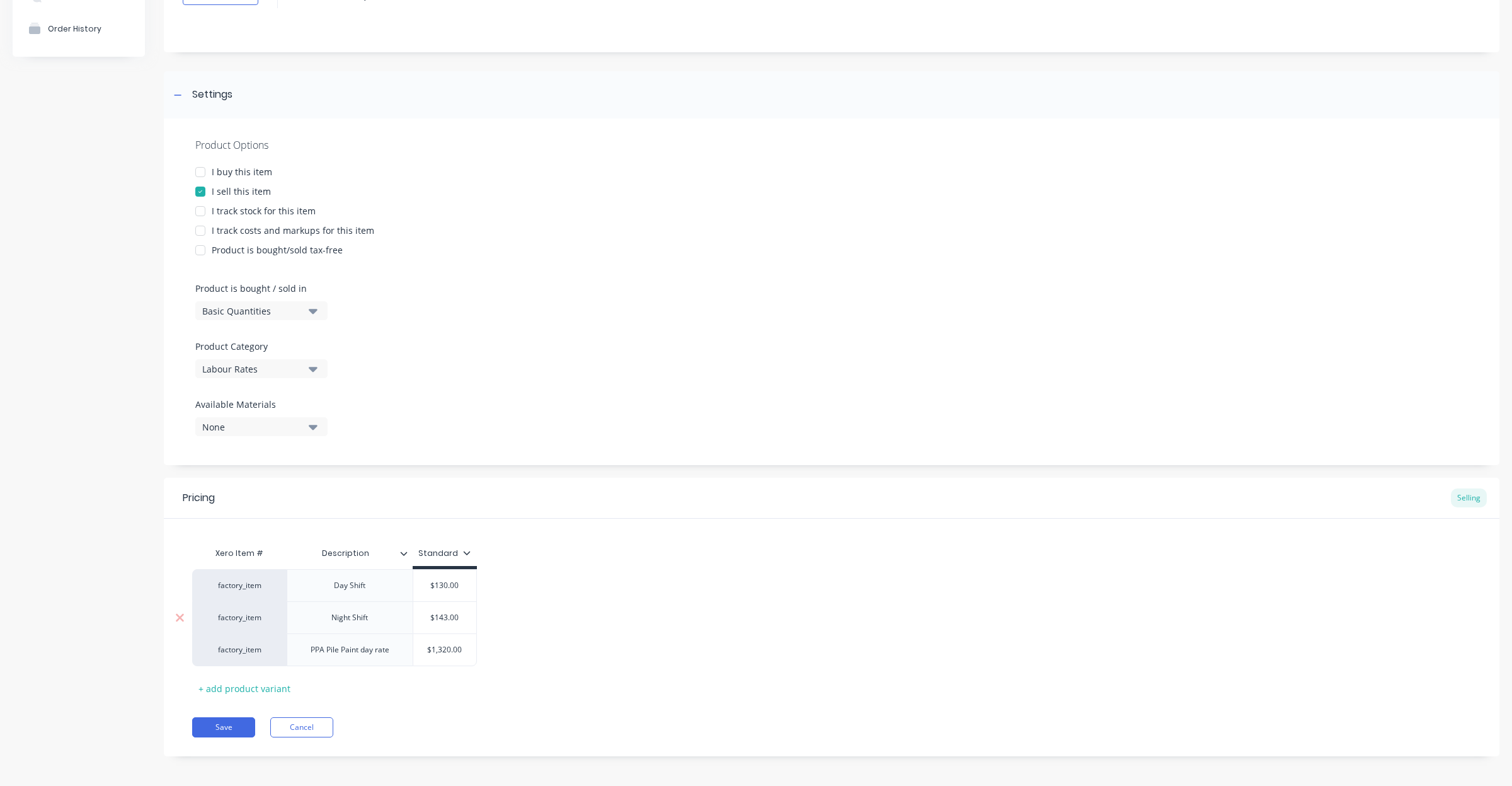
scroll to position [120, 0]
click at [229, 725] on button "Save" at bounding box center [224, 722] width 63 height 20
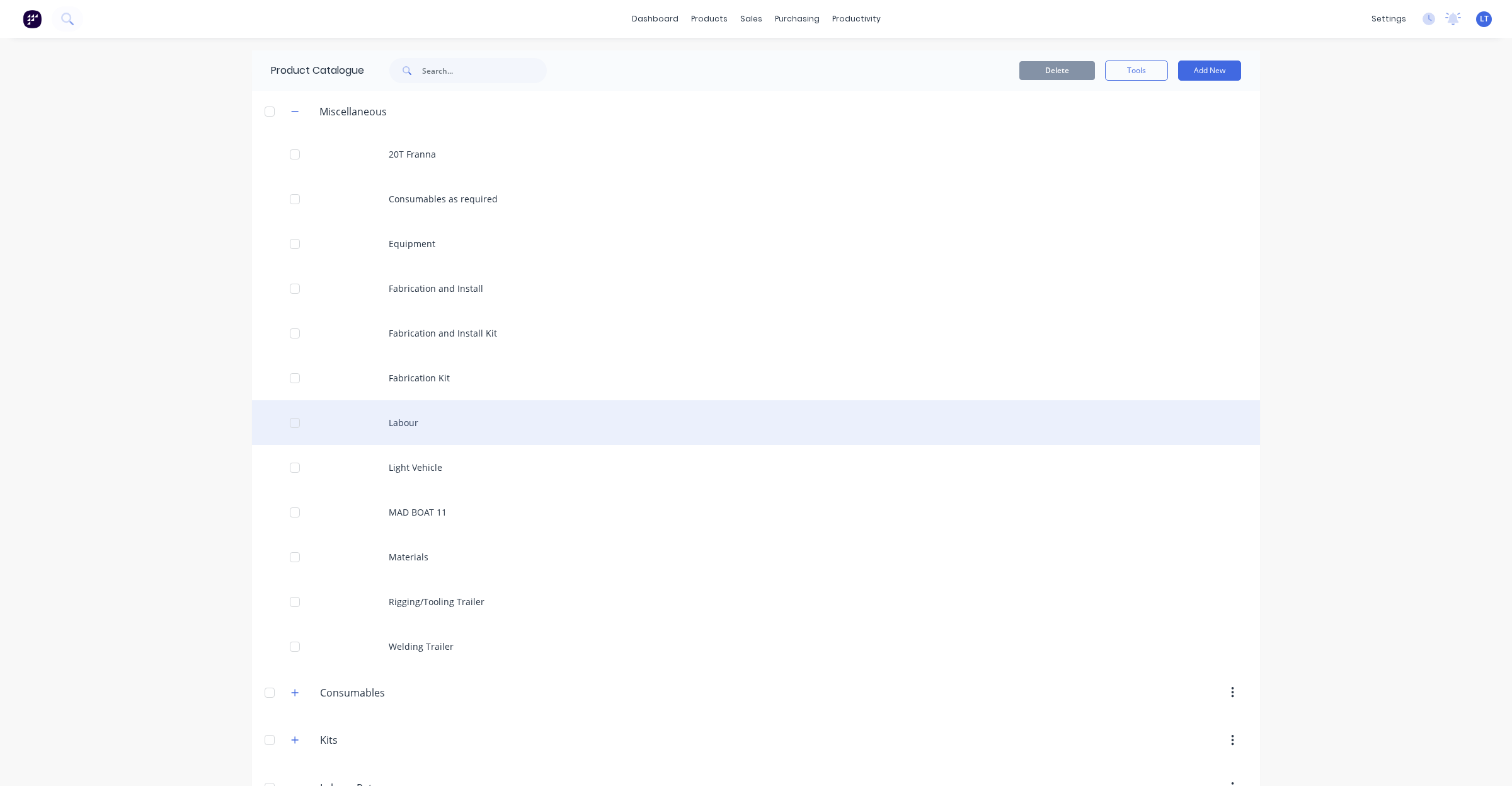
click at [284, 421] on div at bounding box center [294, 422] width 25 height 25
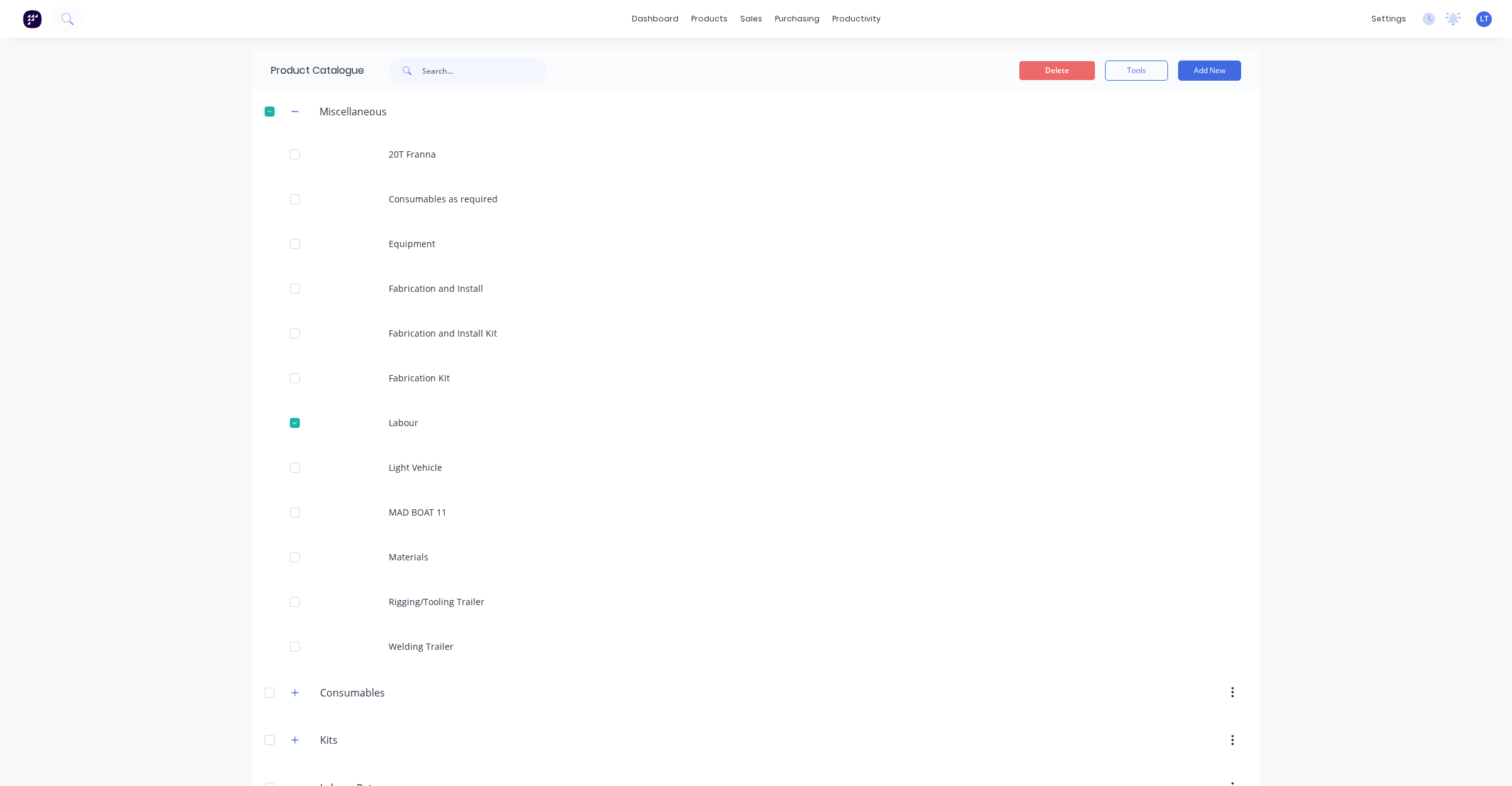
click at [1049, 68] on button "Delete" at bounding box center [1057, 70] width 75 height 19
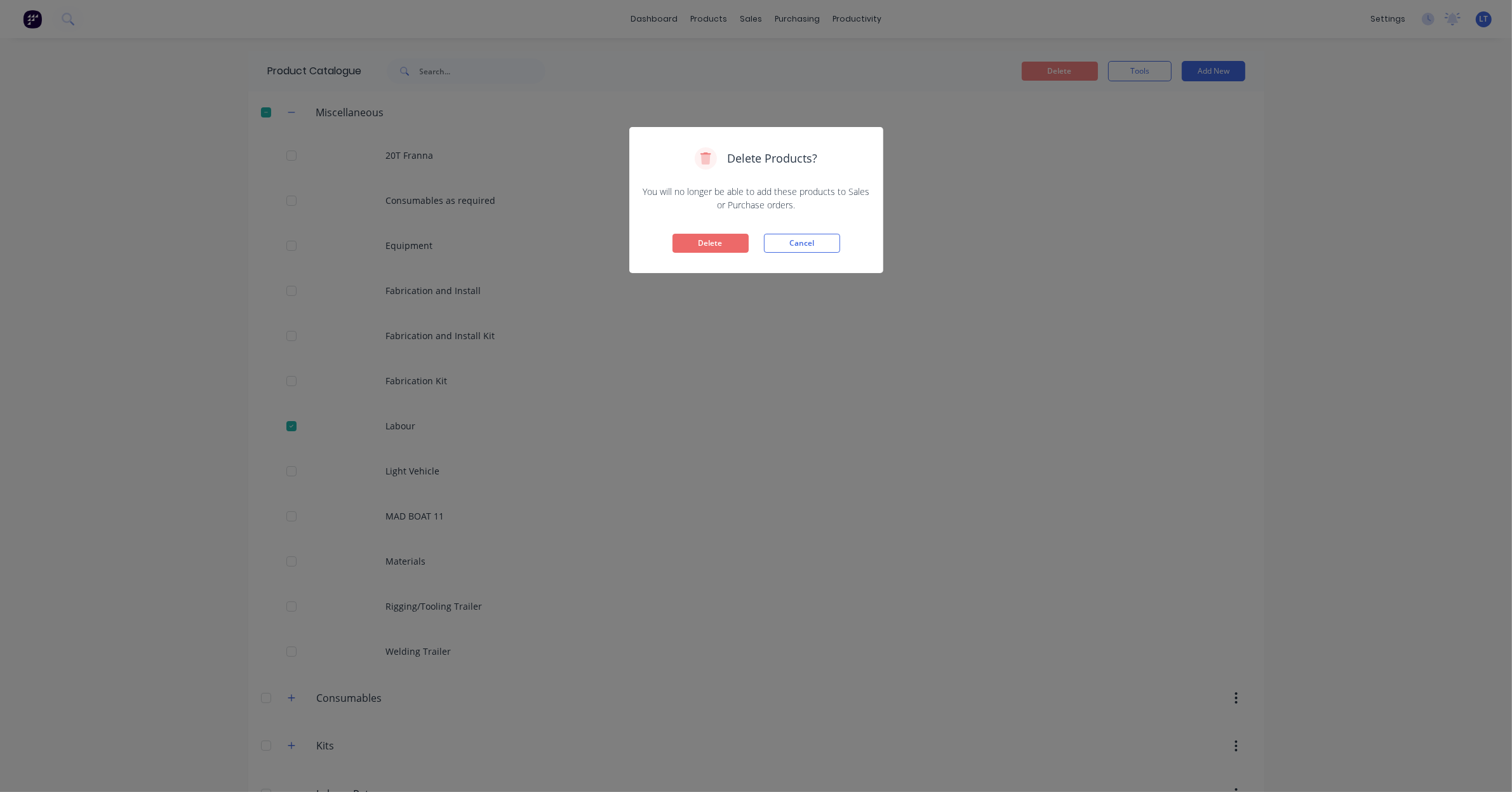
click at [718, 244] on button "Delete" at bounding box center [711, 243] width 76 height 19
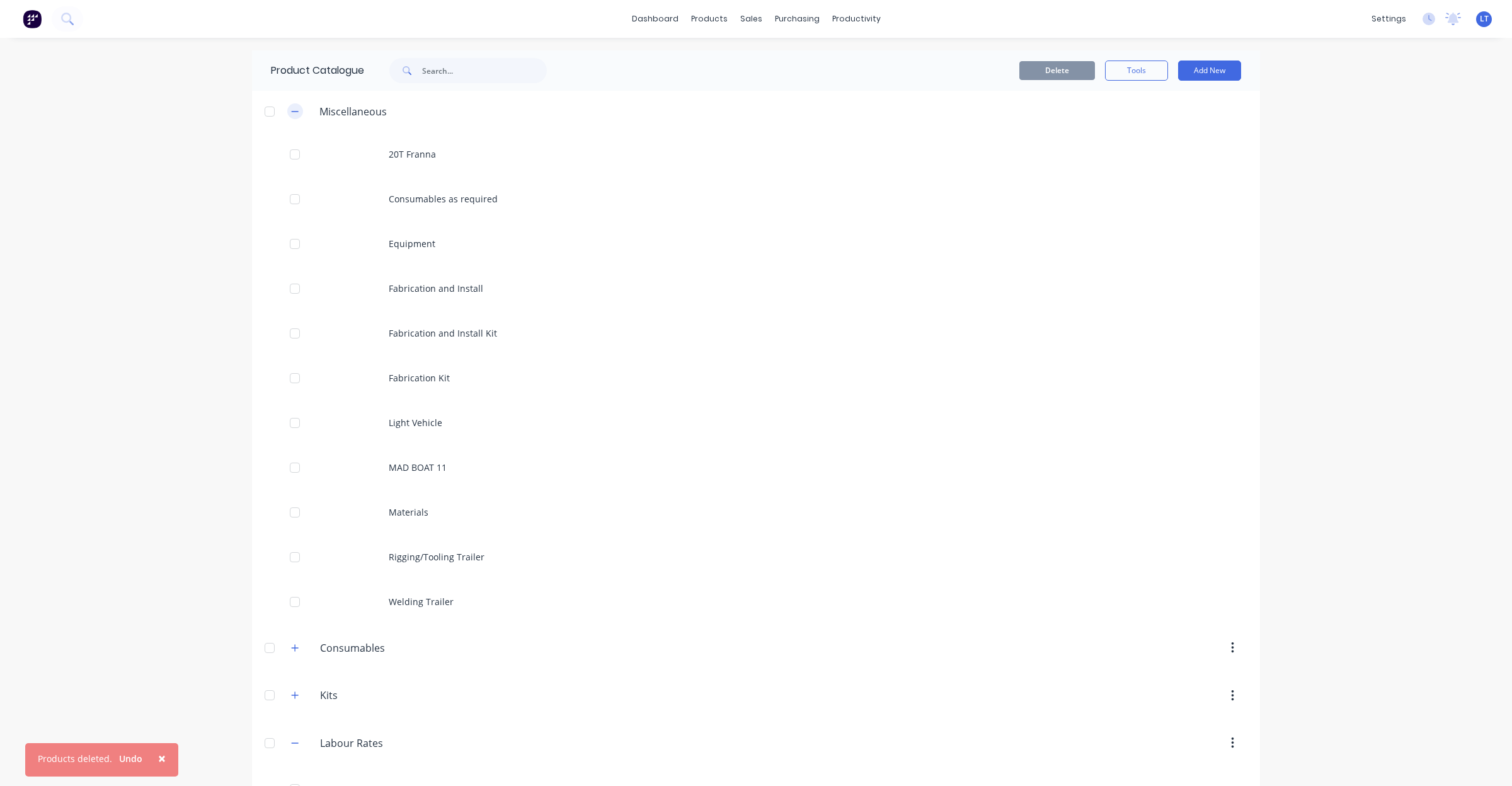
click at [291, 109] on icon "button" at bounding box center [295, 111] width 8 height 9
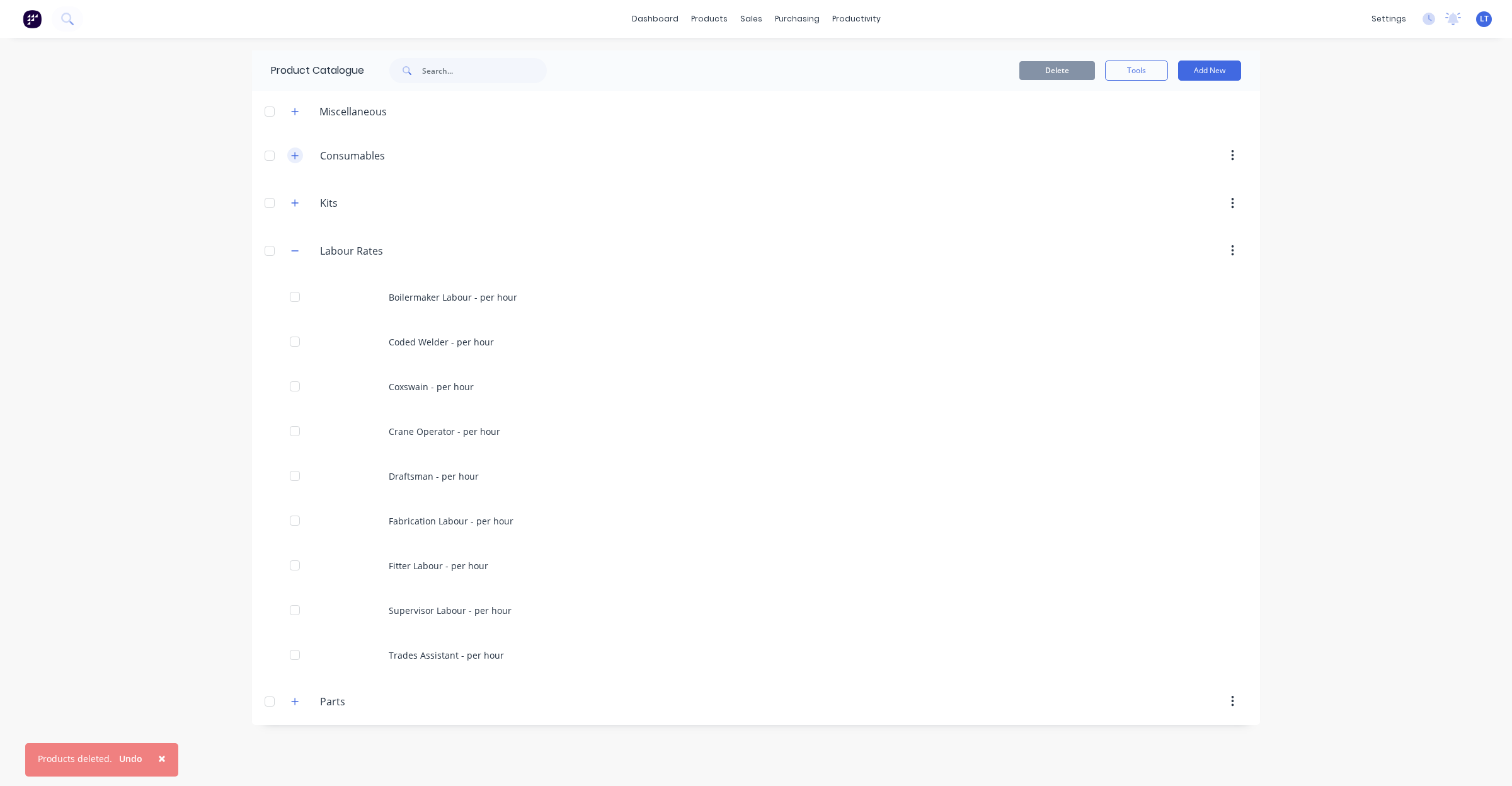
click at [300, 156] on button "button" at bounding box center [295, 155] width 16 height 16
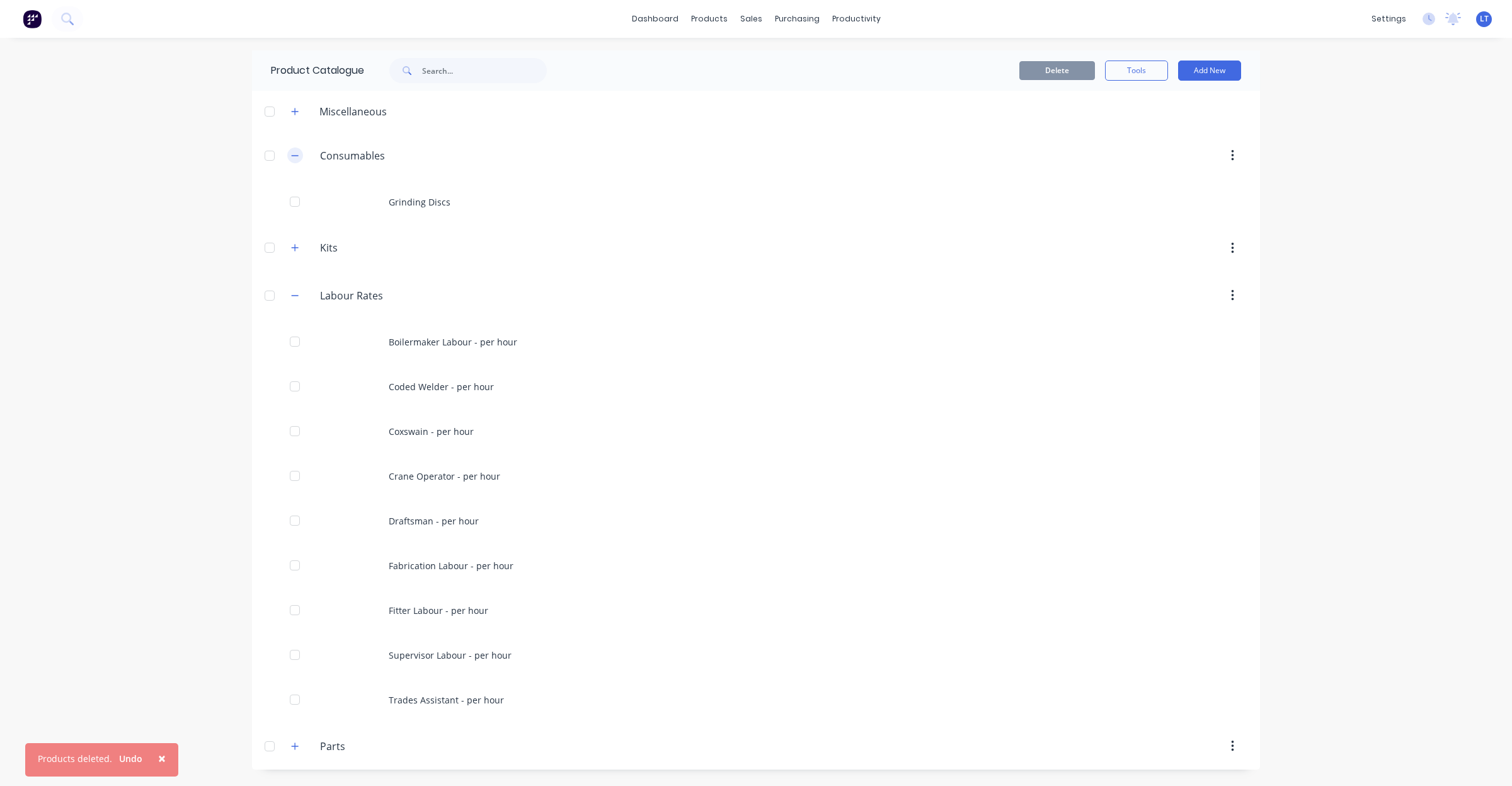
click at [295, 153] on icon "button" at bounding box center [295, 156] width 8 height 9
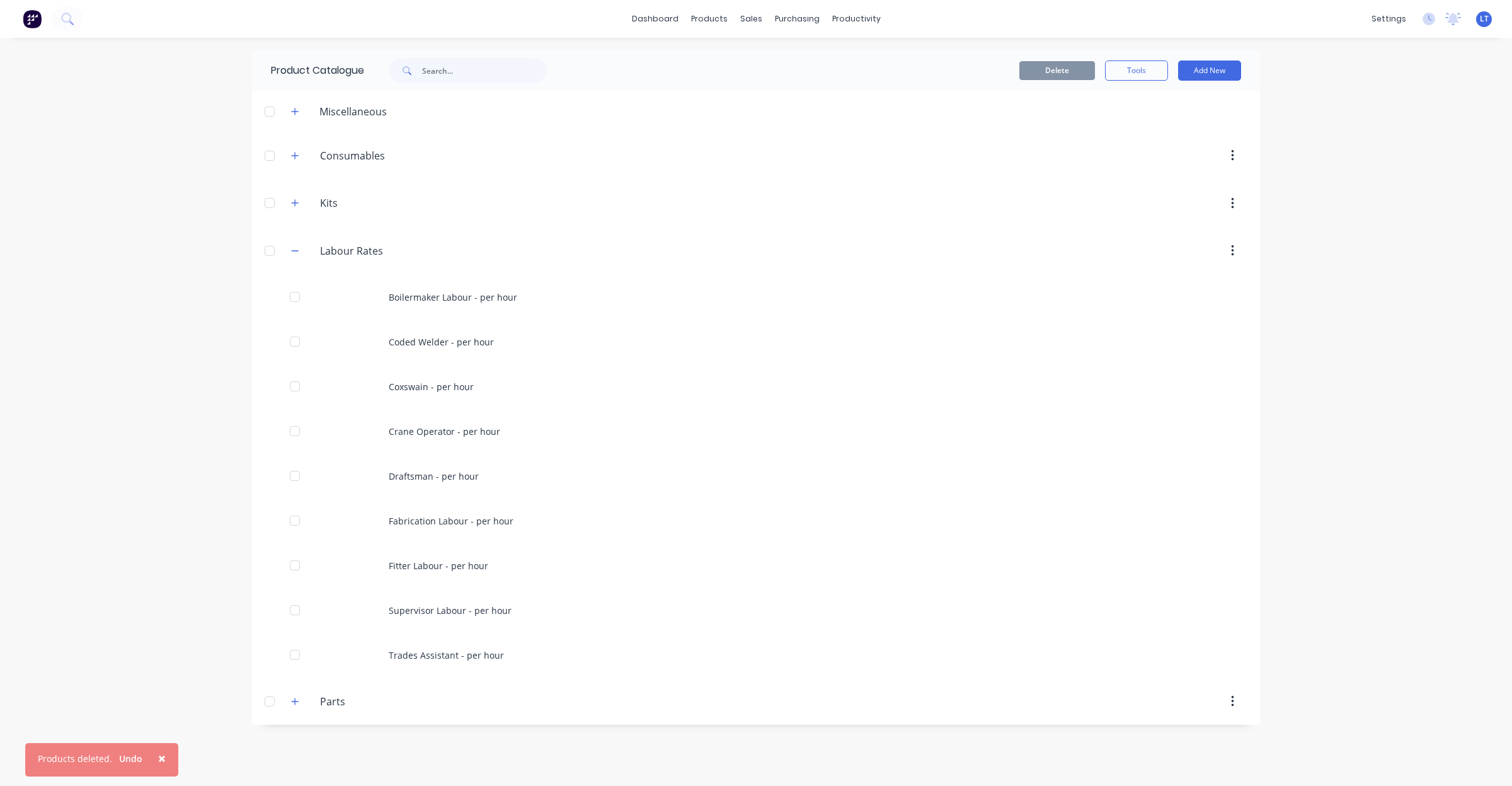
click at [293, 192] on div "Kits Kits" at bounding box center [380, 203] width 199 height 23
click at [297, 207] on icon "button" at bounding box center [295, 203] width 8 height 9
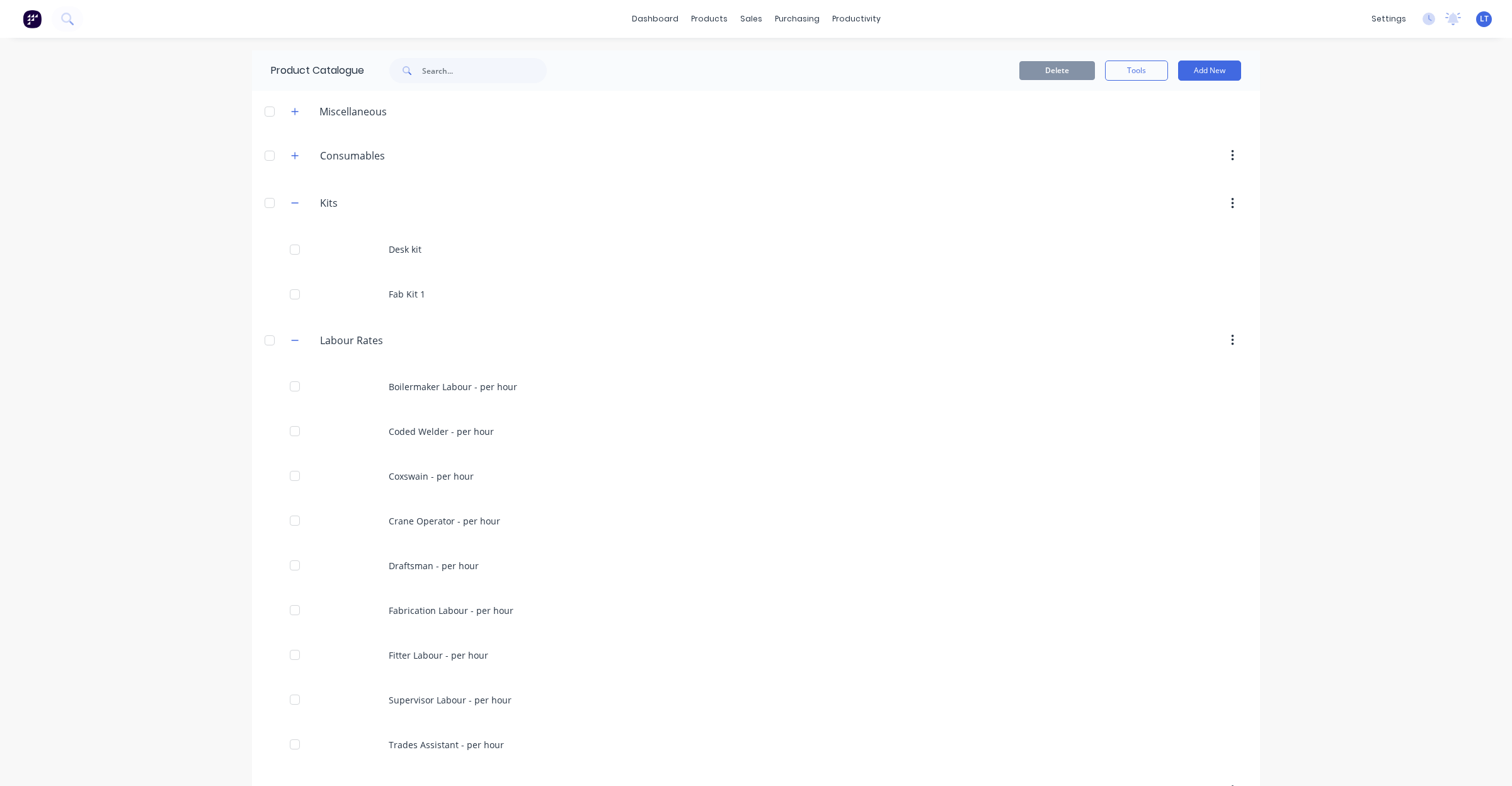
click at [296, 207] on span at bounding box center [295, 203] width 16 height 16
click at [291, 203] on icon "button" at bounding box center [295, 203] width 8 height 9
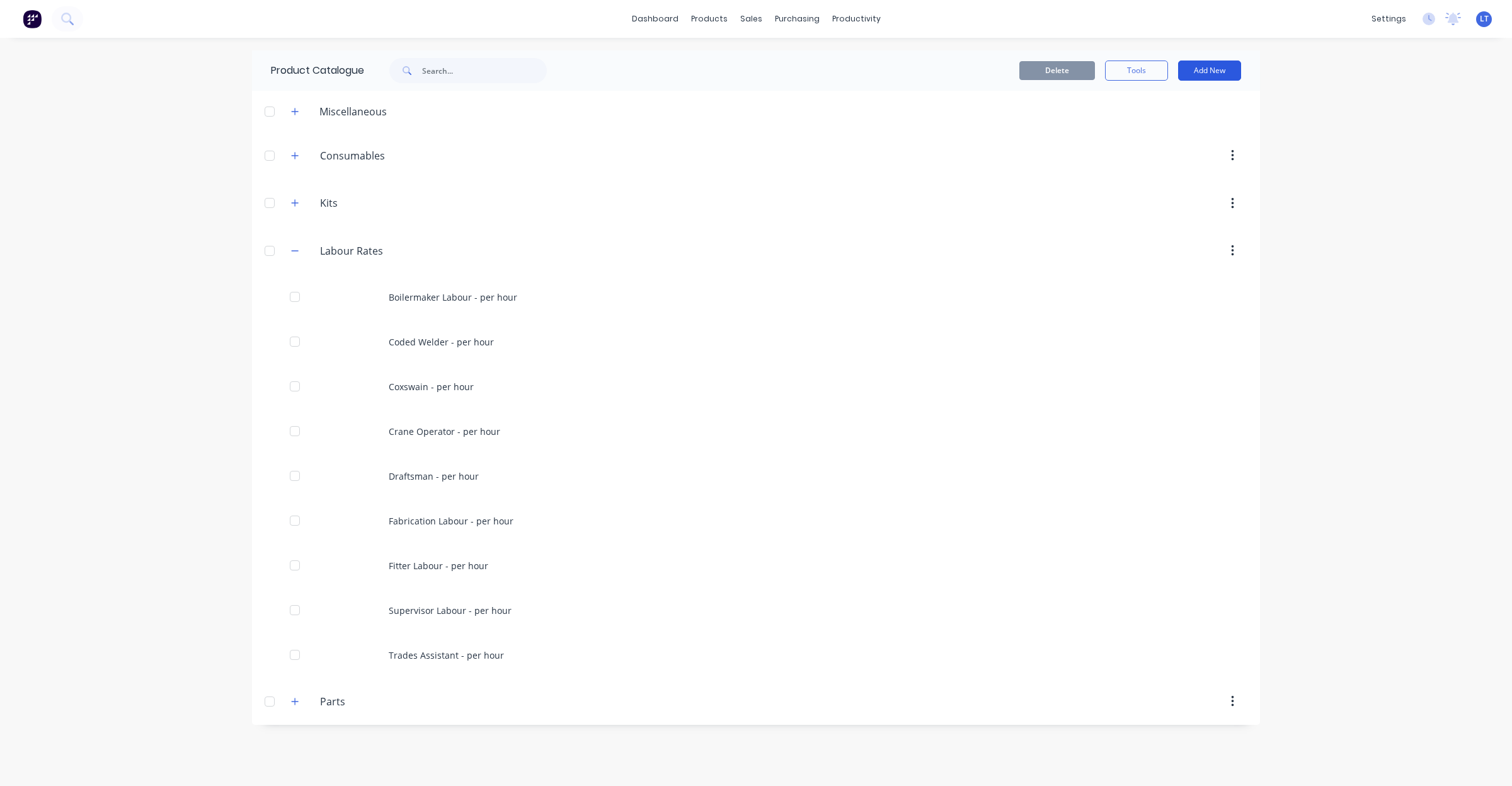
click at [1204, 74] on button "Add New" at bounding box center [1210, 70] width 63 height 20
click at [1163, 127] on div "Product" at bounding box center [1181, 128] width 97 height 18
click at [1217, 68] on button "Add New" at bounding box center [1210, 70] width 63 height 20
click at [1176, 123] on div "Product" at bounding box center [1181, 128] width 97 height 18
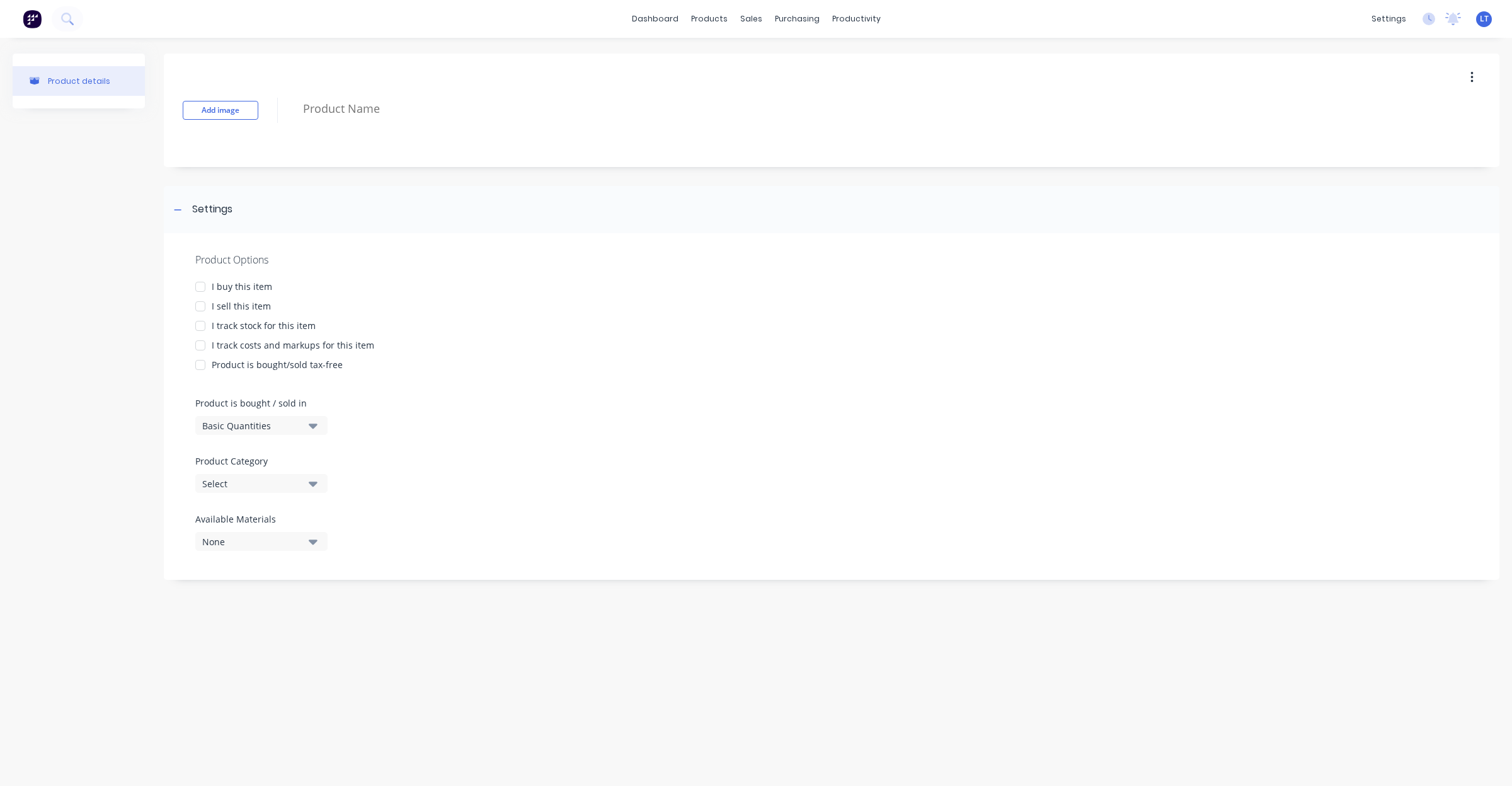
click at [197, 306] on div at bounding box center [199, 306] width 25 height 25
click at [259, 474] on button "Select" at bounding box center [262, 483] width 132 height 19
click at [278, 597] on div "Labour Rates" at bounding box center [290, 602] width 189 height 25
click at [485, 678] on div "Special" at bounding box center [476, 671] width 60 height 25
click at [489, 675] on div "Special" at bounding box center [476, 669] width 43 height 11
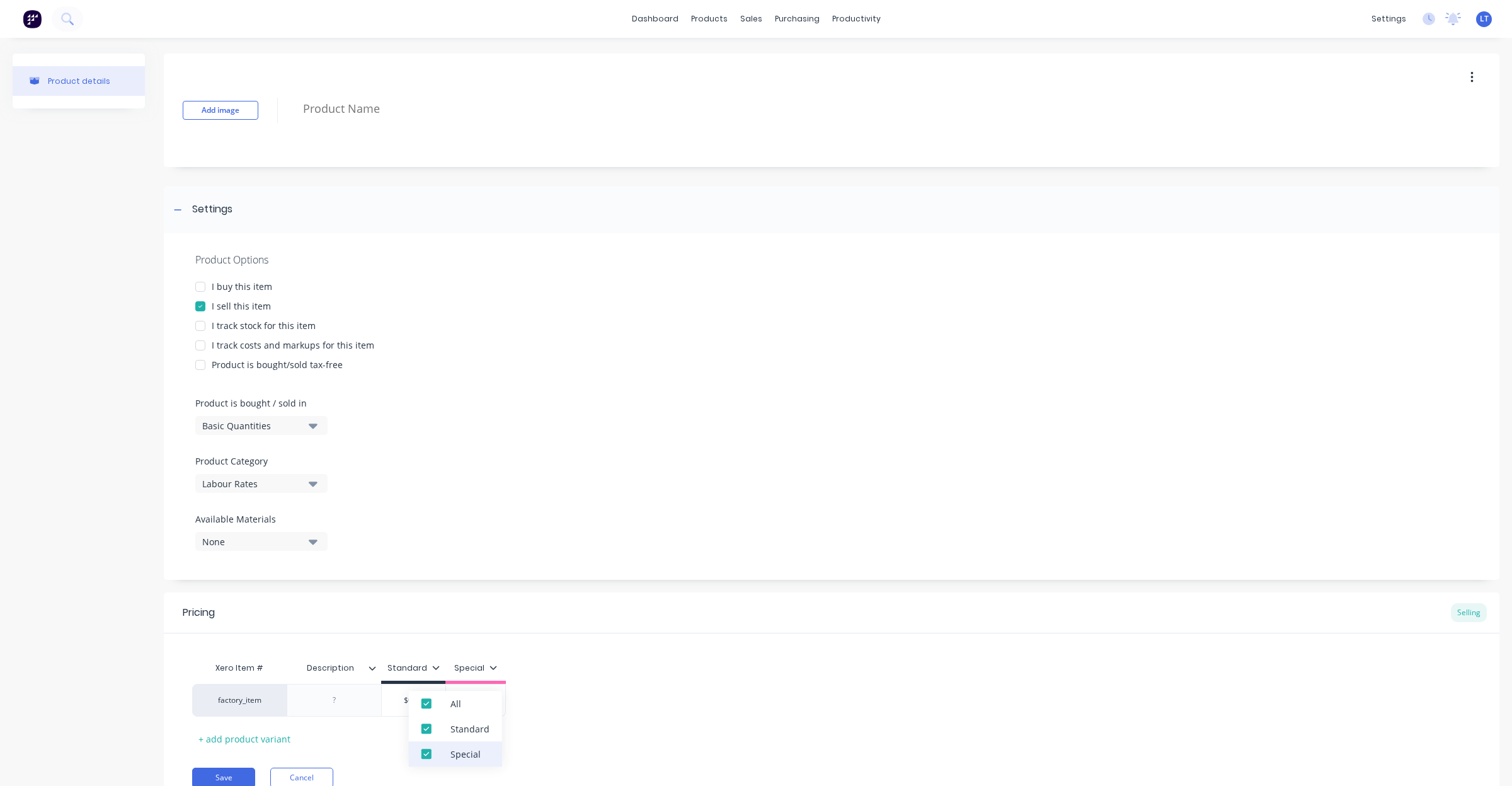
click at [420, 754] on div at bounding box center [426, 754] width 25 height 25
click at [361, 714] on div at bounding box center [334, 700] width 95 height 33
click at [335, 698] on div at bounding box center [335, 700] width 63 height 17
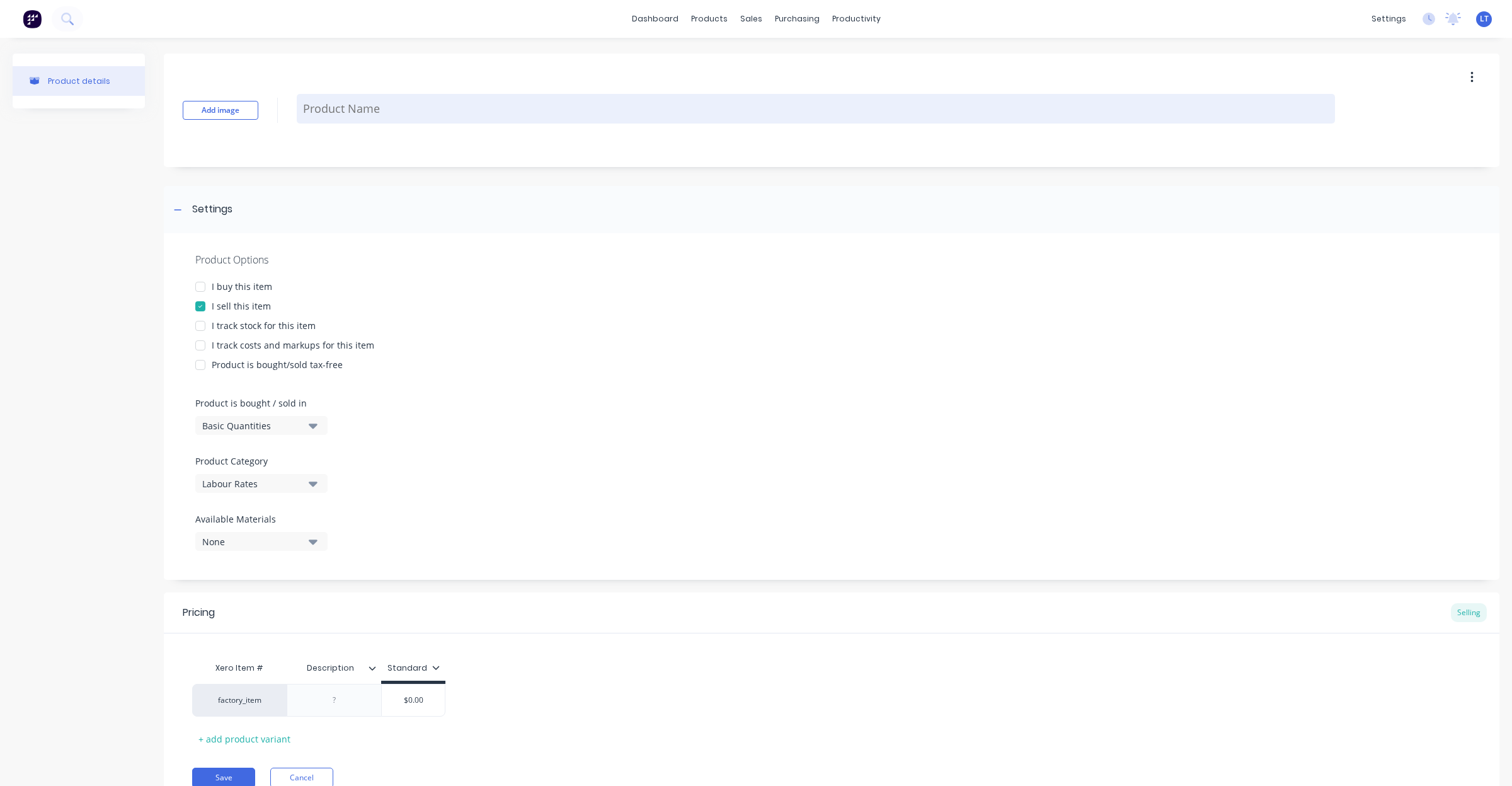
click at [360, 111] on textarea at bounding box center [816, 108] width 1039 height 29
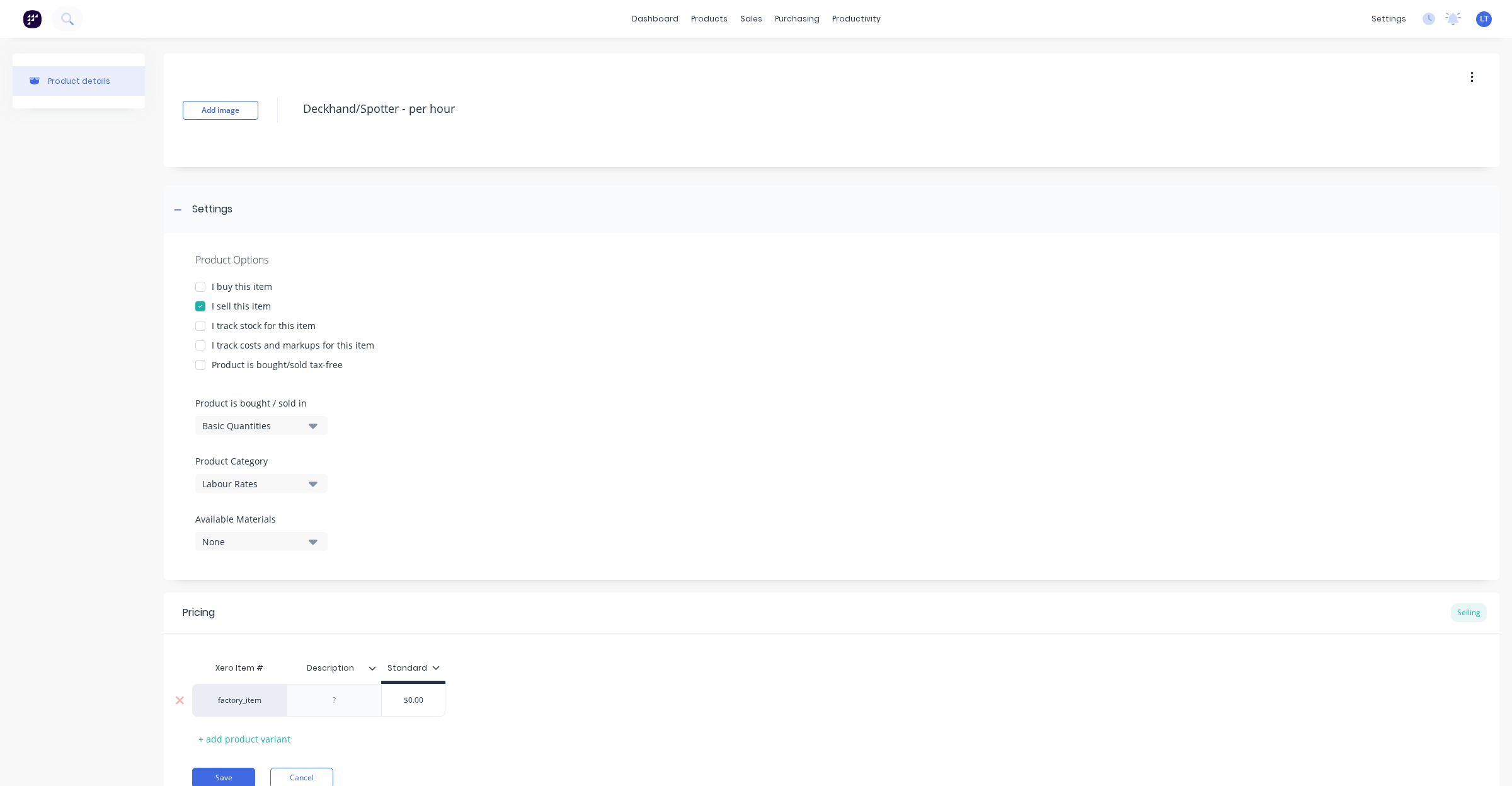
drag, startPoint x: 348, startPoint y: 698, endPoint x: 357, endPoint y: 696, distance: 9.2
click at [350, 699] on div at bounding box center [335, 700] width 63 height 17
click at [279, 742] on div "+ add product variant" at bounding box center [244, 739] width 105 height 20
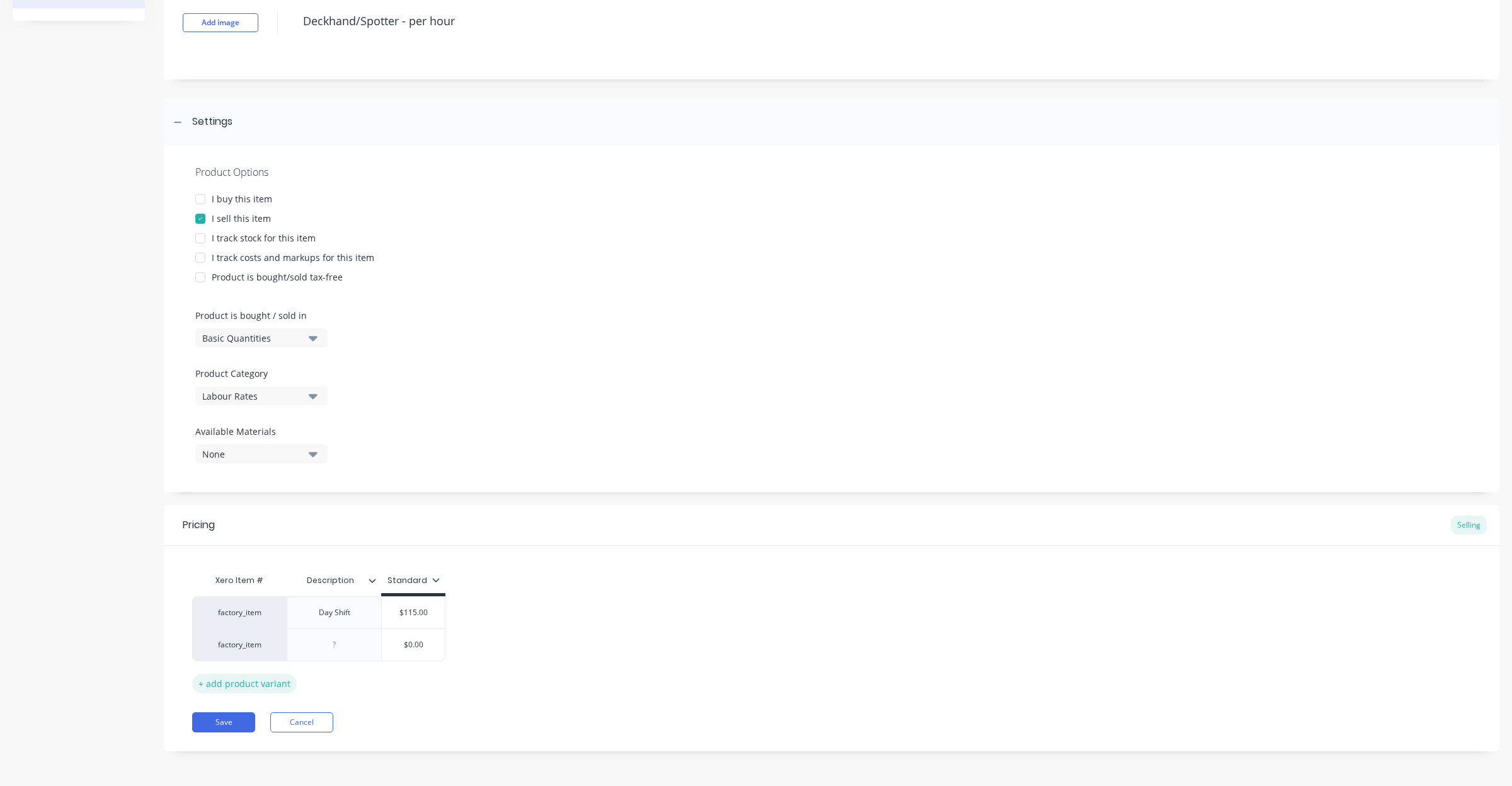
click at [274, 684] on div "+ add product variant" at bounding box center [244, 684] width 105 height 20
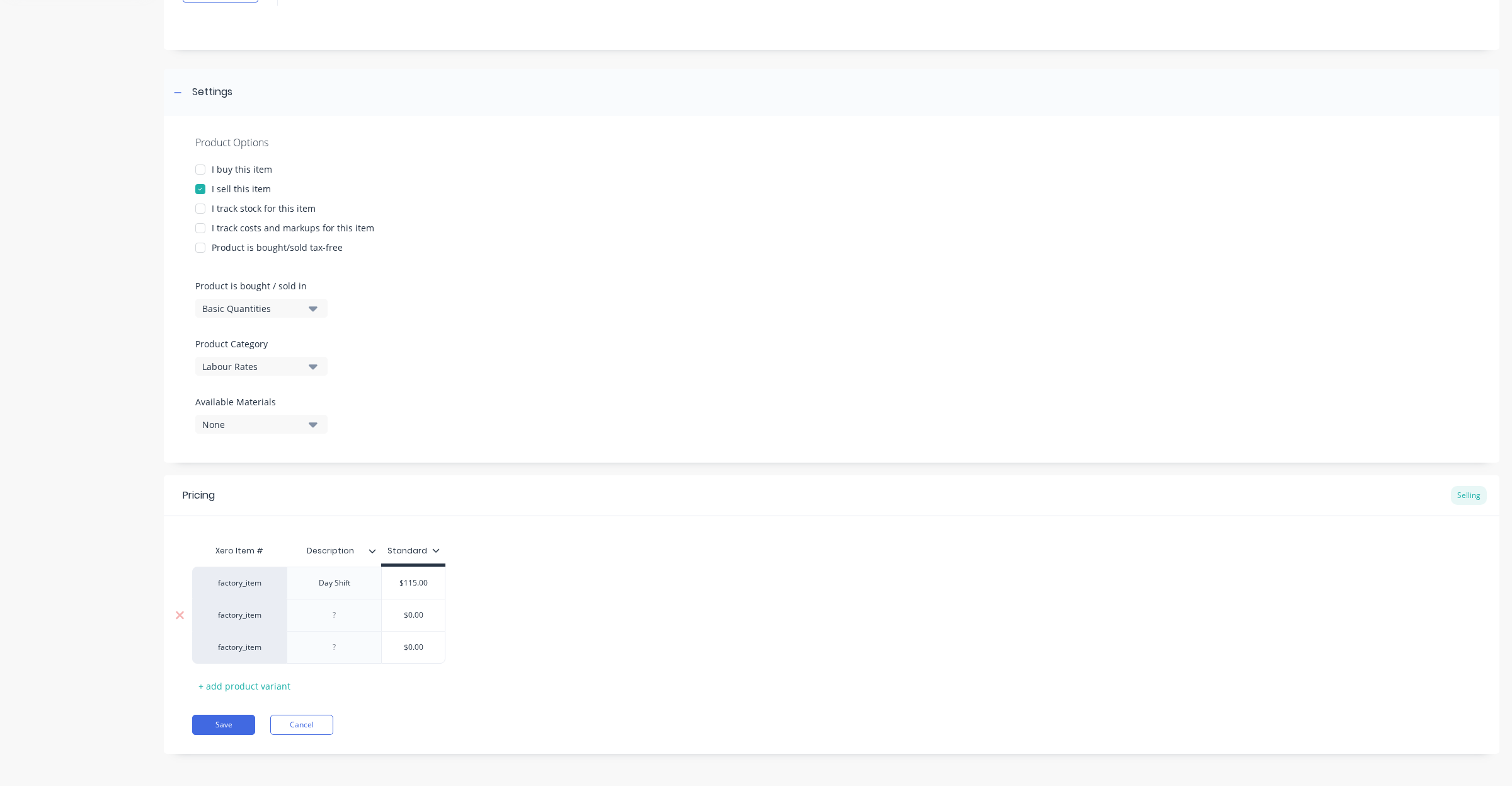
scroll to position [120, 0]
click at [350, 613] on div at bounding box center [335, 613] width 63 height 17
click at [350, 646] on div at bounding box center [335, 645] width 63 height 17
click at [618, 566] on div "factory_item Day Shift $115.00 115 factory_item Night Shift $126.50 126.50 fact…" at bounding box center [832, 612] width 1279 height 97
click at [208, 733] on div "Pricing Selling Xero Item # Description Standard factory_item Day Shift $115.00…" at bounding box center [832, 612] width 1336 height 279
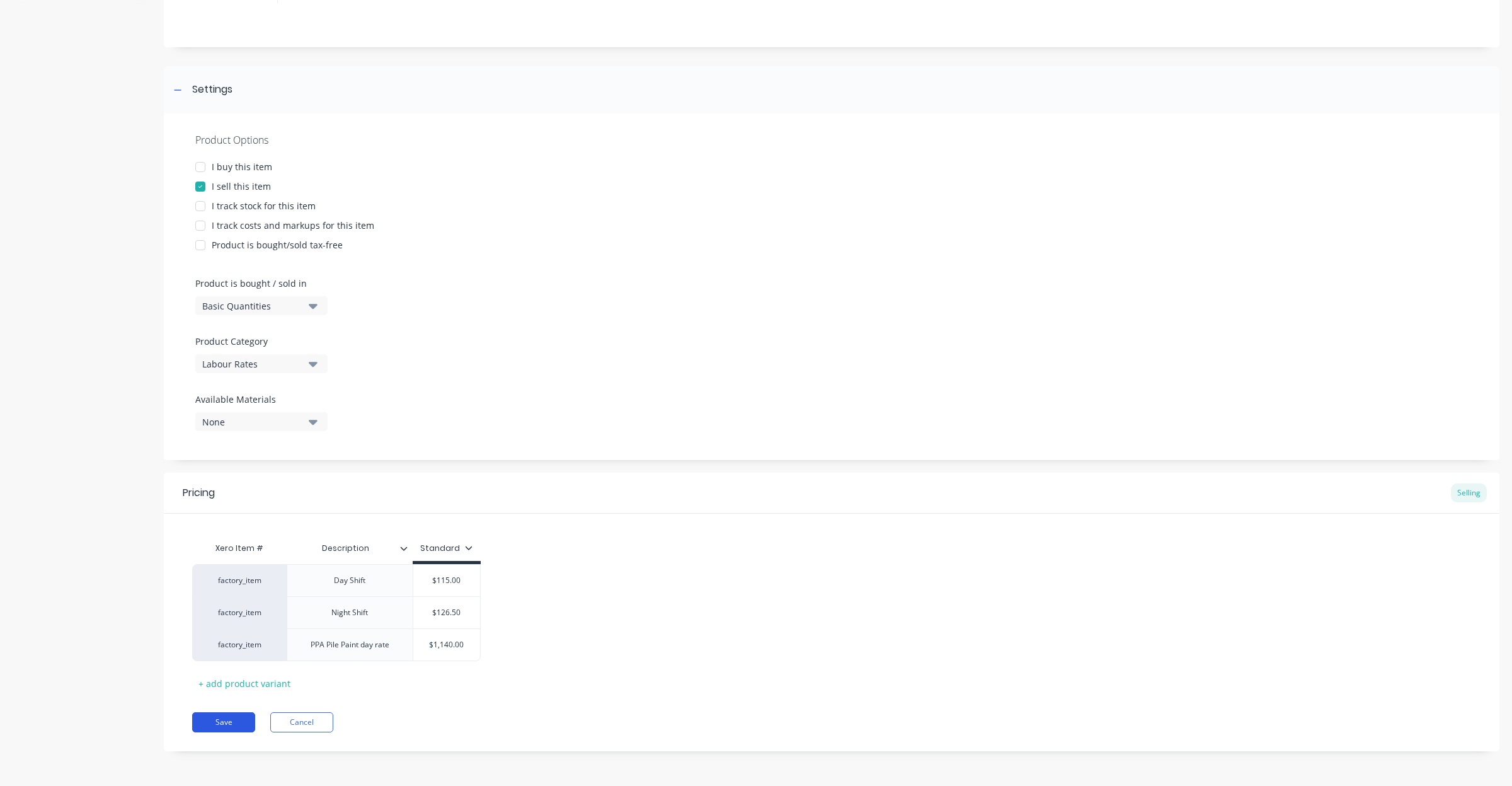
click at [218, 722] on button "Save" at bounding box center [224, 722] width 63 height 20
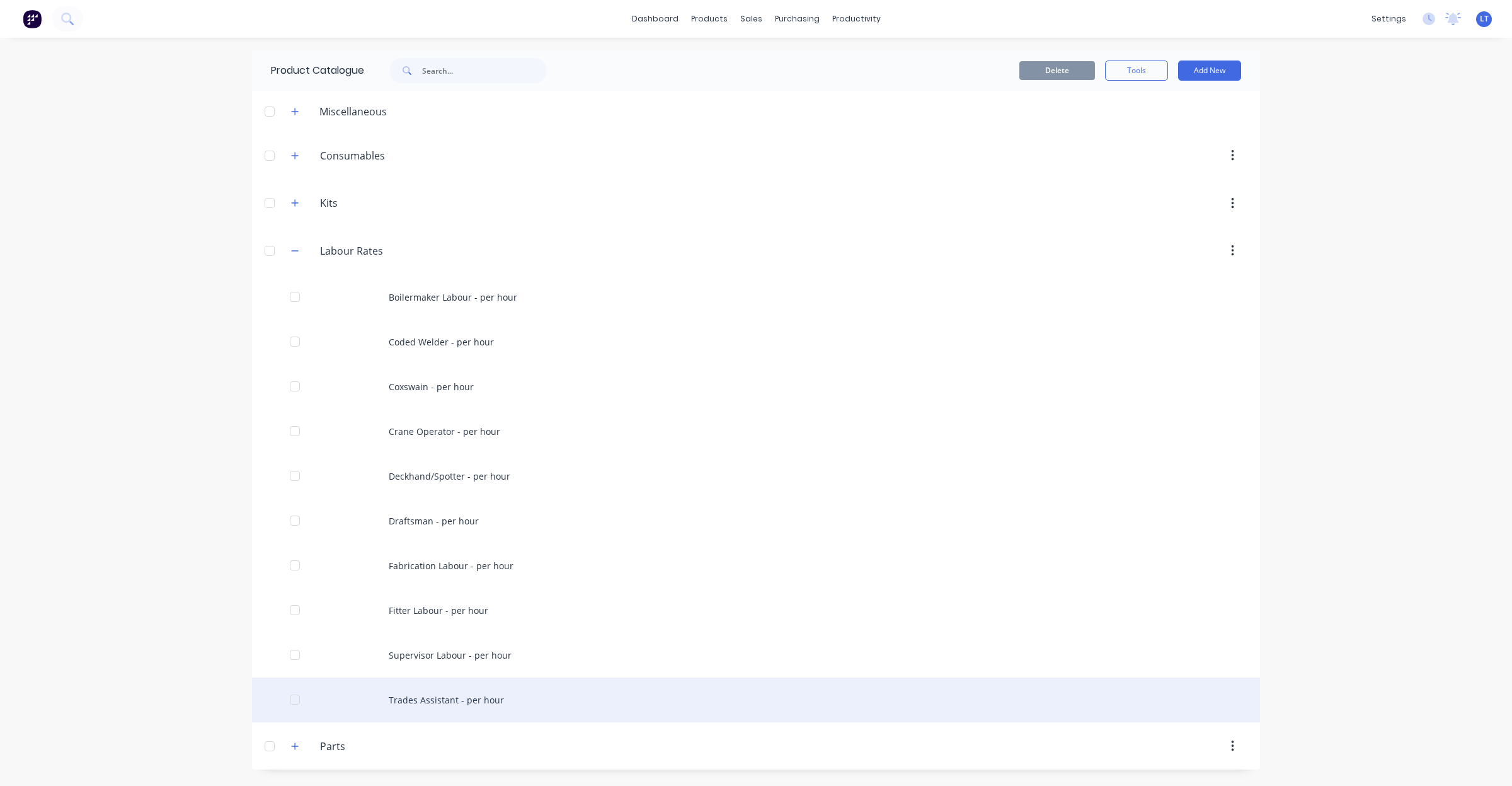
click at [489, 687] on div "Trades Assistant - per hour" at bounding box center [756, 699] width 1009 height 44
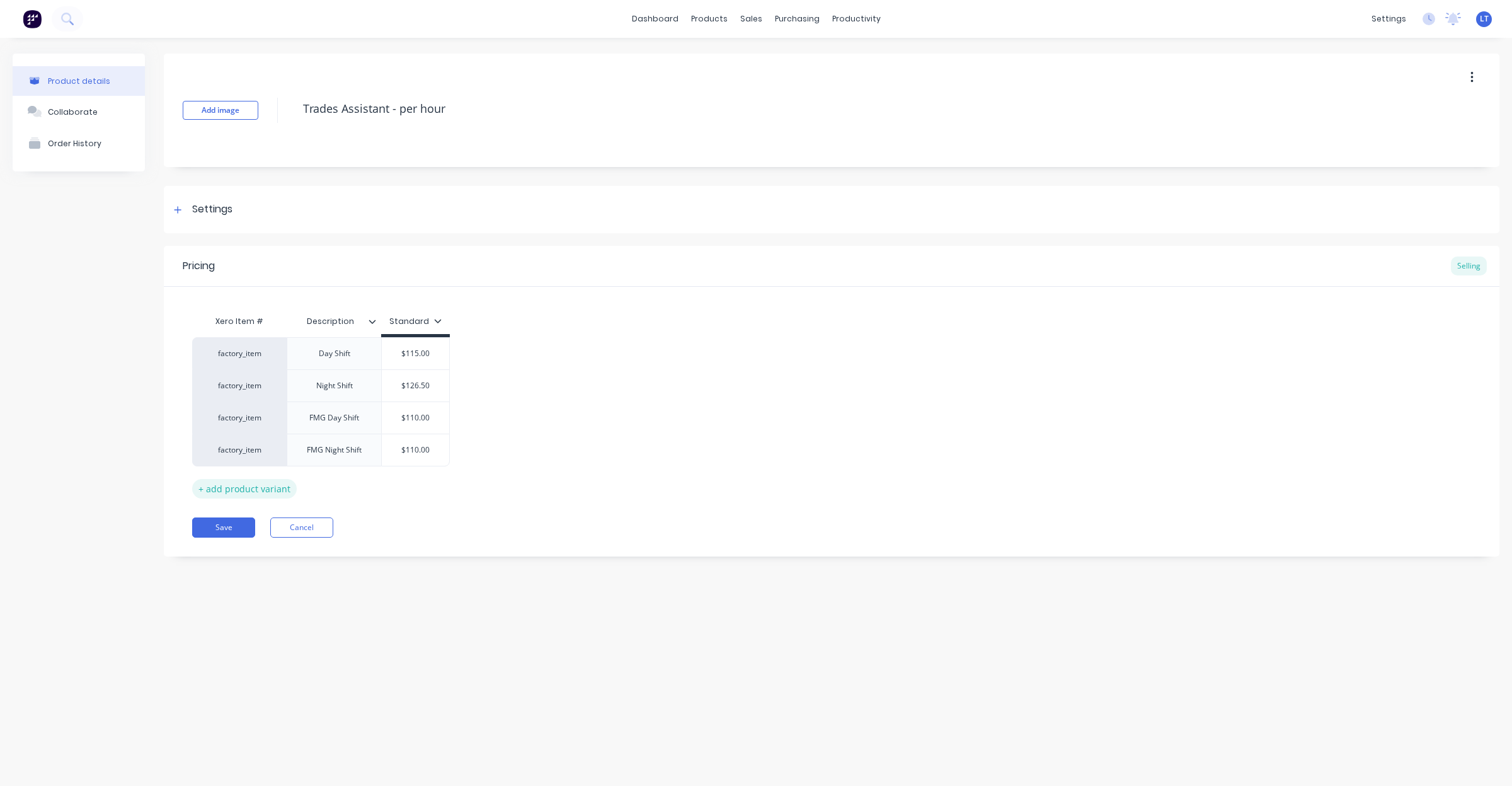
click at [242, 495] on div "+ add product variant" at bounding box center [244, 489] width 105 height 20
click at [339, 486] on div at bounding box center [335, 483] width 63 height 17
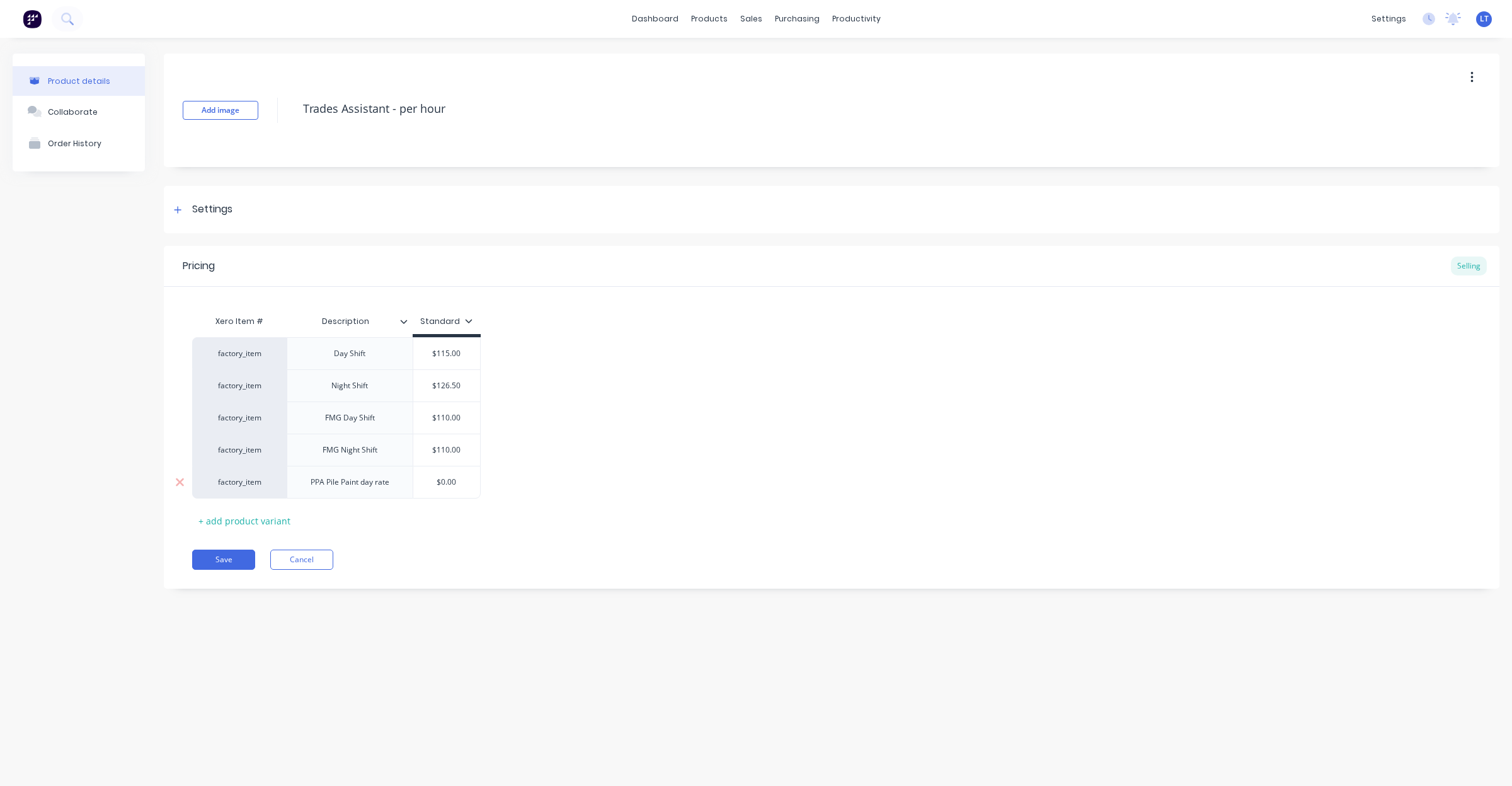
drag, startPoint x: 458, startPoint y: 481, endPoint x: 388, endPoint y: 486, distance: 70.2
click at [388, 486] on div "factory_item q PPA Pile Paint day rate $0.00 $0.00" at bounding box center [336, 483] width 288 height 33
click at [596, 471] on div "factory_item Day Shift $115.00 factory_item Night Shift $126.50 factory_item FM…" at bounding box center [832, 418] width 1279 height 161
click at [199, 565] on button "Save" at bounding box center [224, 559] width 63 height 20
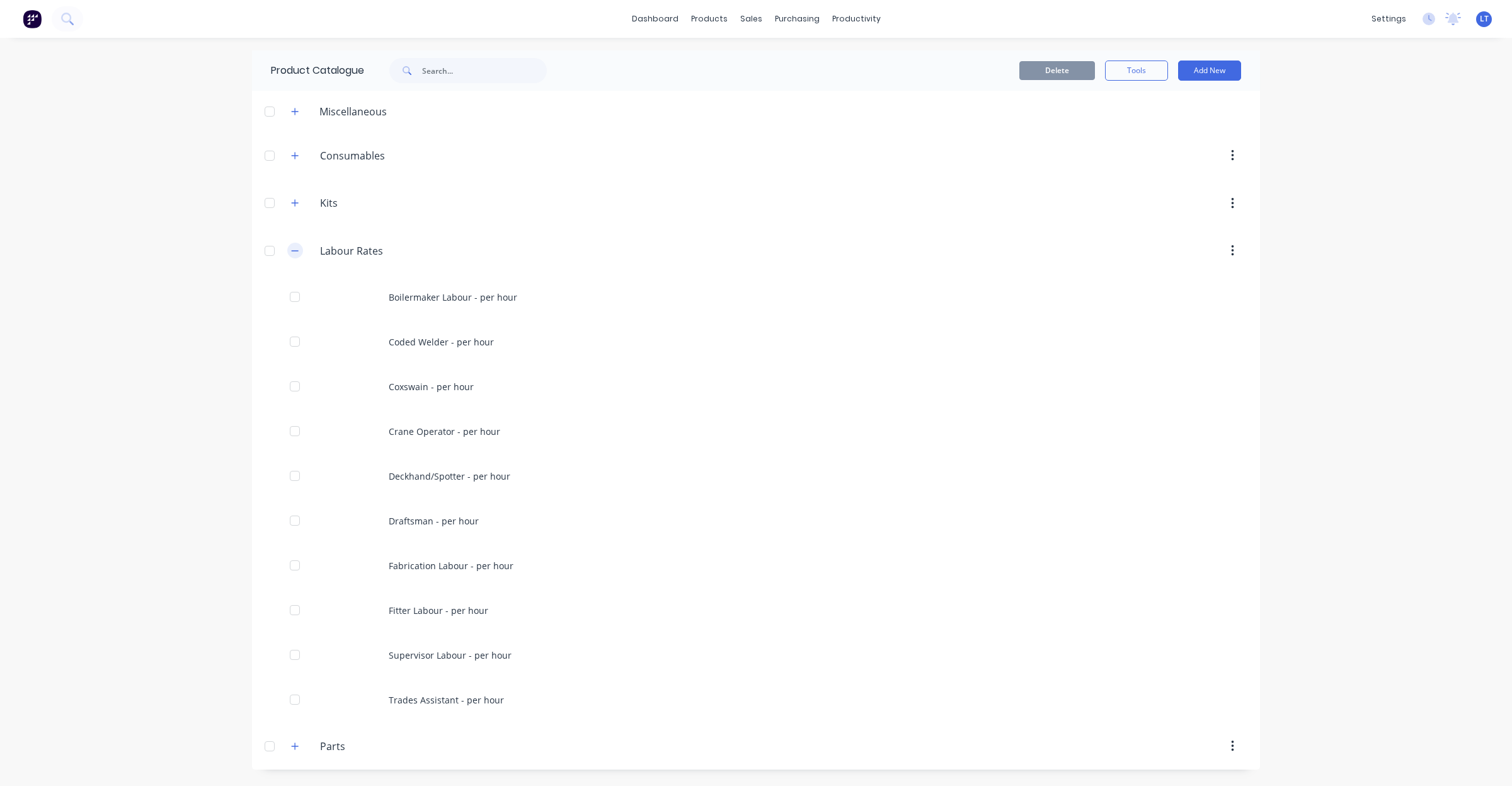
click at [294, 251] on icon "button" at bounding box center [295, 250] width 7 height 1
click at [296, 252] on icon "button" at bounding box center [295, 251] width 8 height 9
click at [294, 251] on icon "button" at bounding box center [295, 250] width 7 height 1
click at [426, 376] on div "Product Catalogue Delete Tools Add New Miscellaneous 20T Franna Consumables as …" at bounding box center [756, 412] width 1009 height 723
drag, startPoint x: 424, startPoint y: 376, endPoint x: 335, endPoint y: 343, distance: 94.9
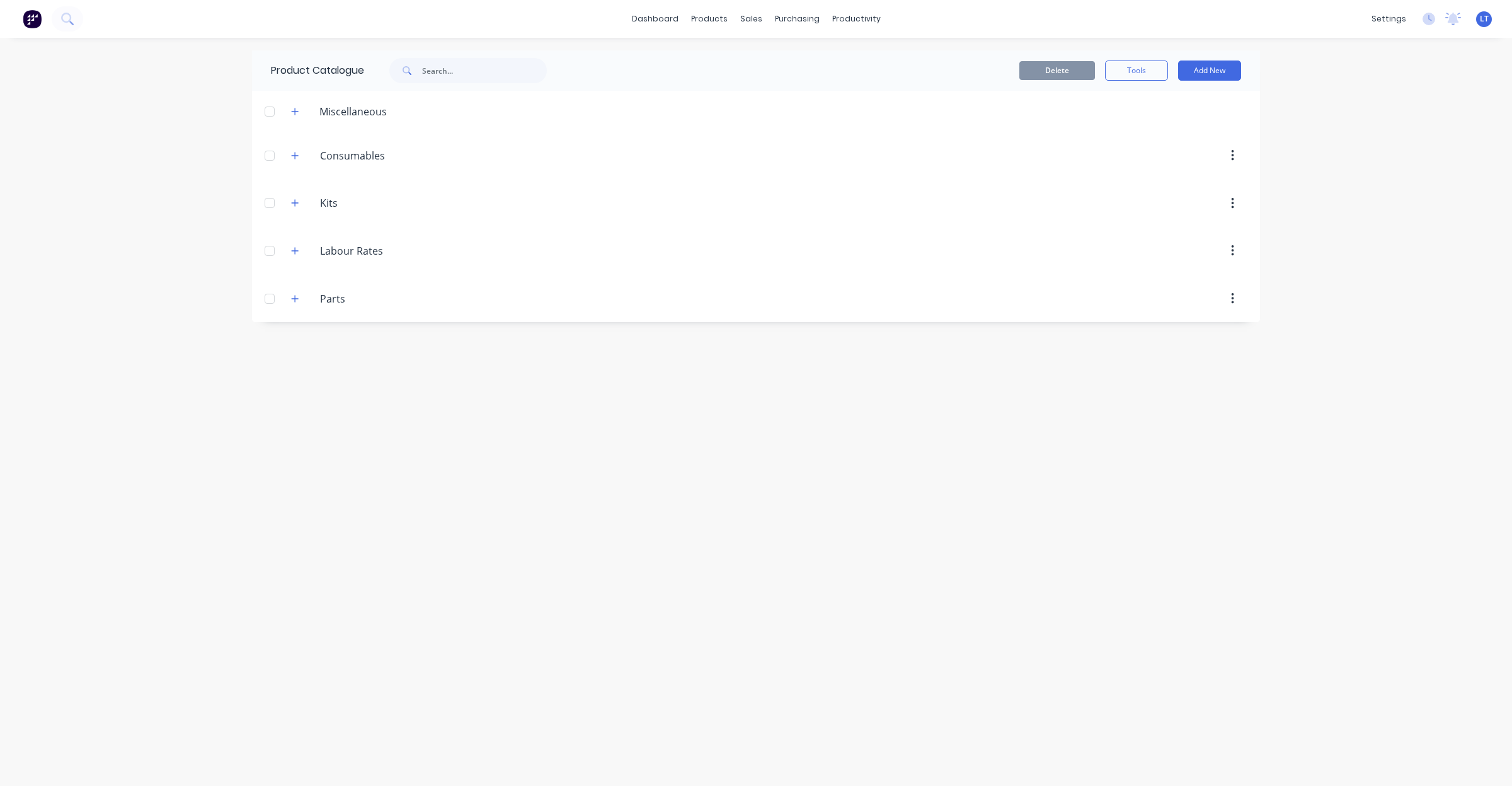
click at [358, 377] on div "Product Catalogue Delete Tools Add New Miscellaneous 20T Franna Consumables as …" at bounding box center [756, 412] width 1009 height 723
click at [294, 296] on icon "button" at bounding box center [295, 299] width 8 height 9
click at [224, 304] on div "dashboard products sales purchasing productivity dashboard products Product Cat…" at bounding box center [756, 393] width 1512 height 786
click at [190, 292] on div "dashboard products sales purchasing productivity dashboard products Product Cat…" at bounding box center [756, 393] width 1512 height 786
drag, startPoint x: 190, startPoint y: 292, endPoint x: 166, endPoint y: 290, distance: 24.1
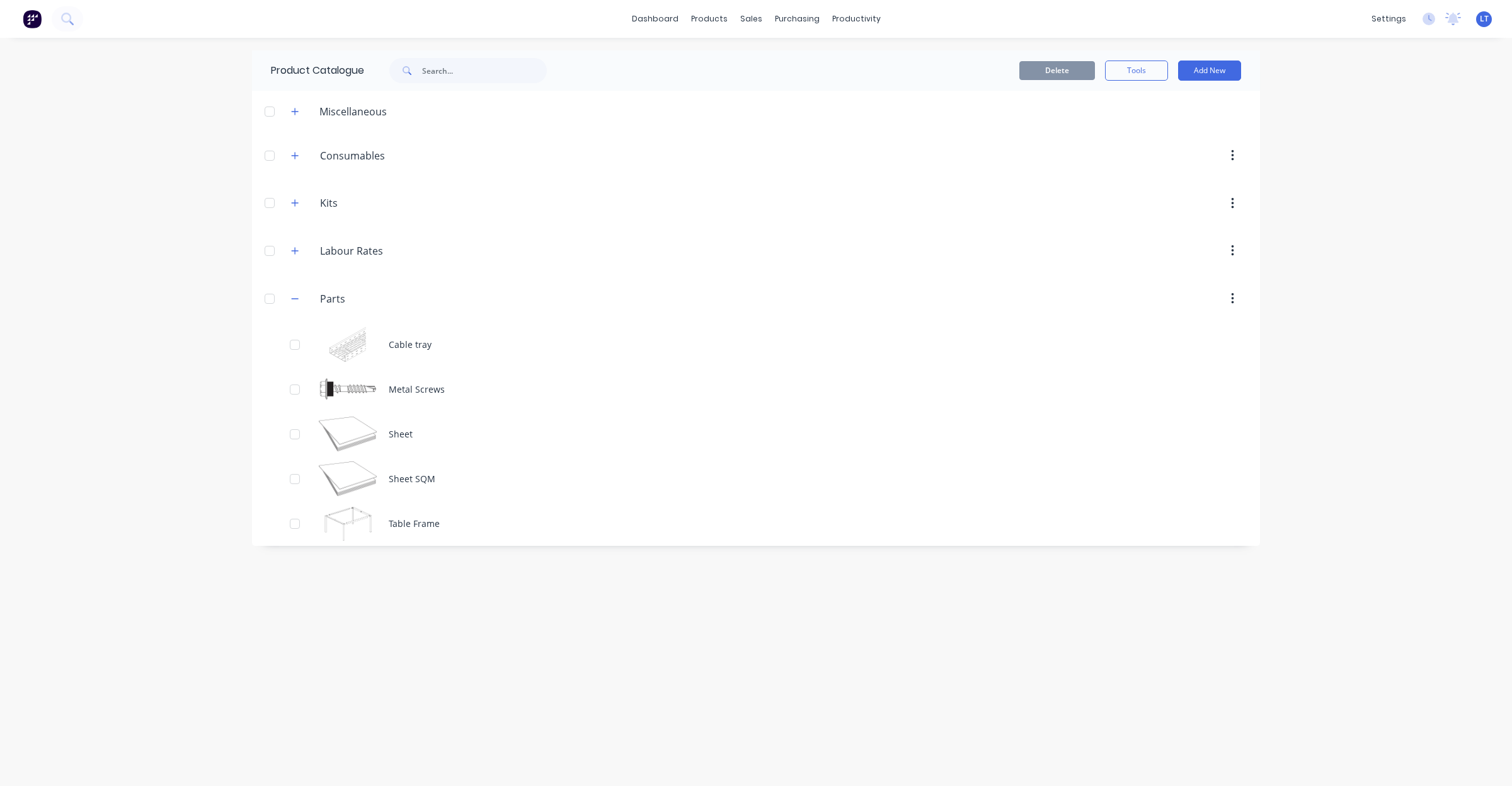
click at [166, 290] on div "dashboard products sales purchasing productivity dashboard products Product Cat…" at bounding box center [756, 393] width 1512 height 786
click at [294, 297] on icon "button" at bounding box center [295, 299] width 8 height 9
click at [291, 205] on icon "button" at bounding box center [295, 203] width 8 height 9
click at [295, 200] on icon "button" at bounding box center [295, 203] width 8 height 9
click at [282, 202] on div "Kits Kits" at bounding box center [380, 203] width 199 height 23
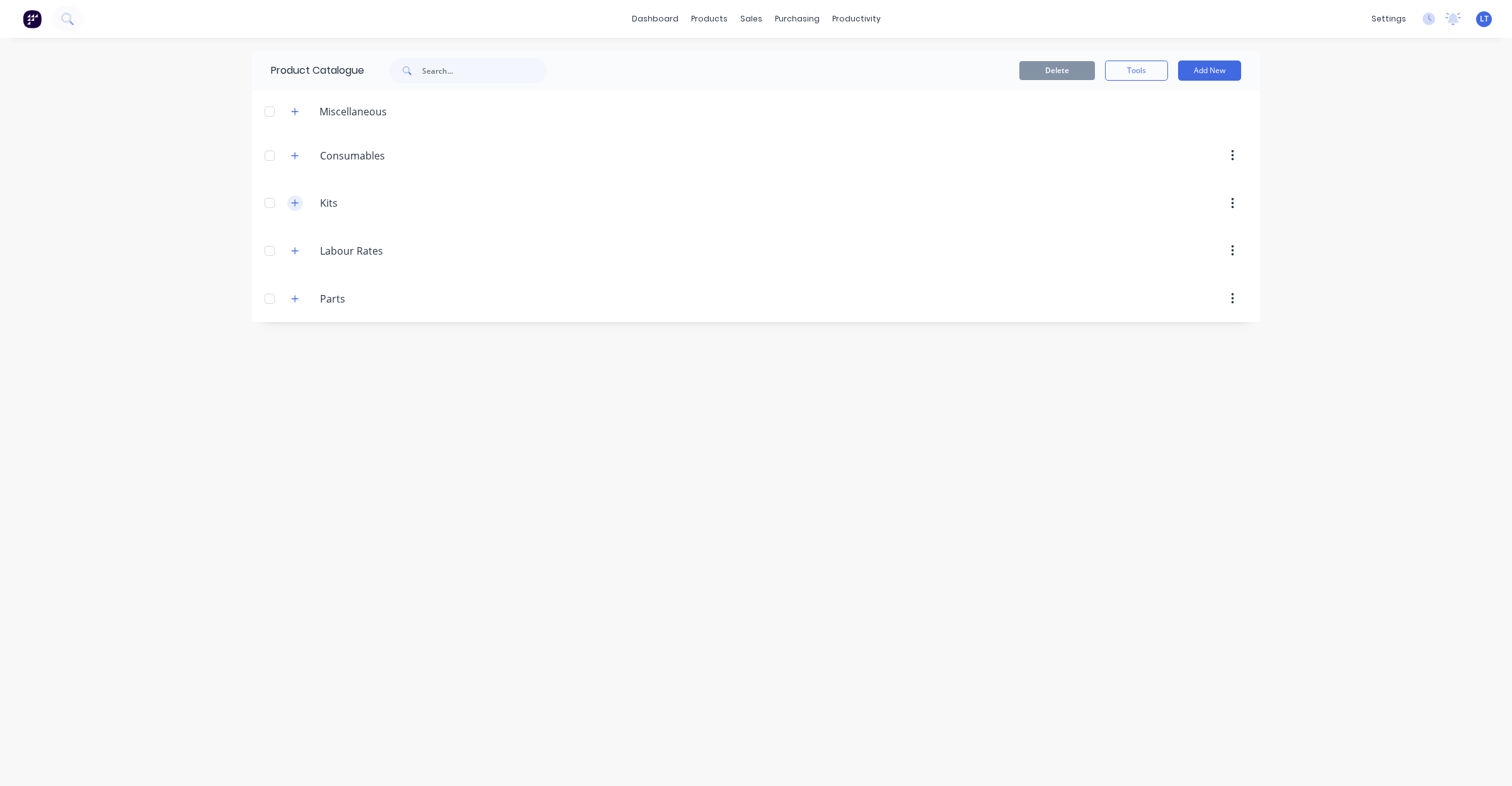
click at [292, 202] on icon "button" at bounding box center [295, 203] width 8 height 9
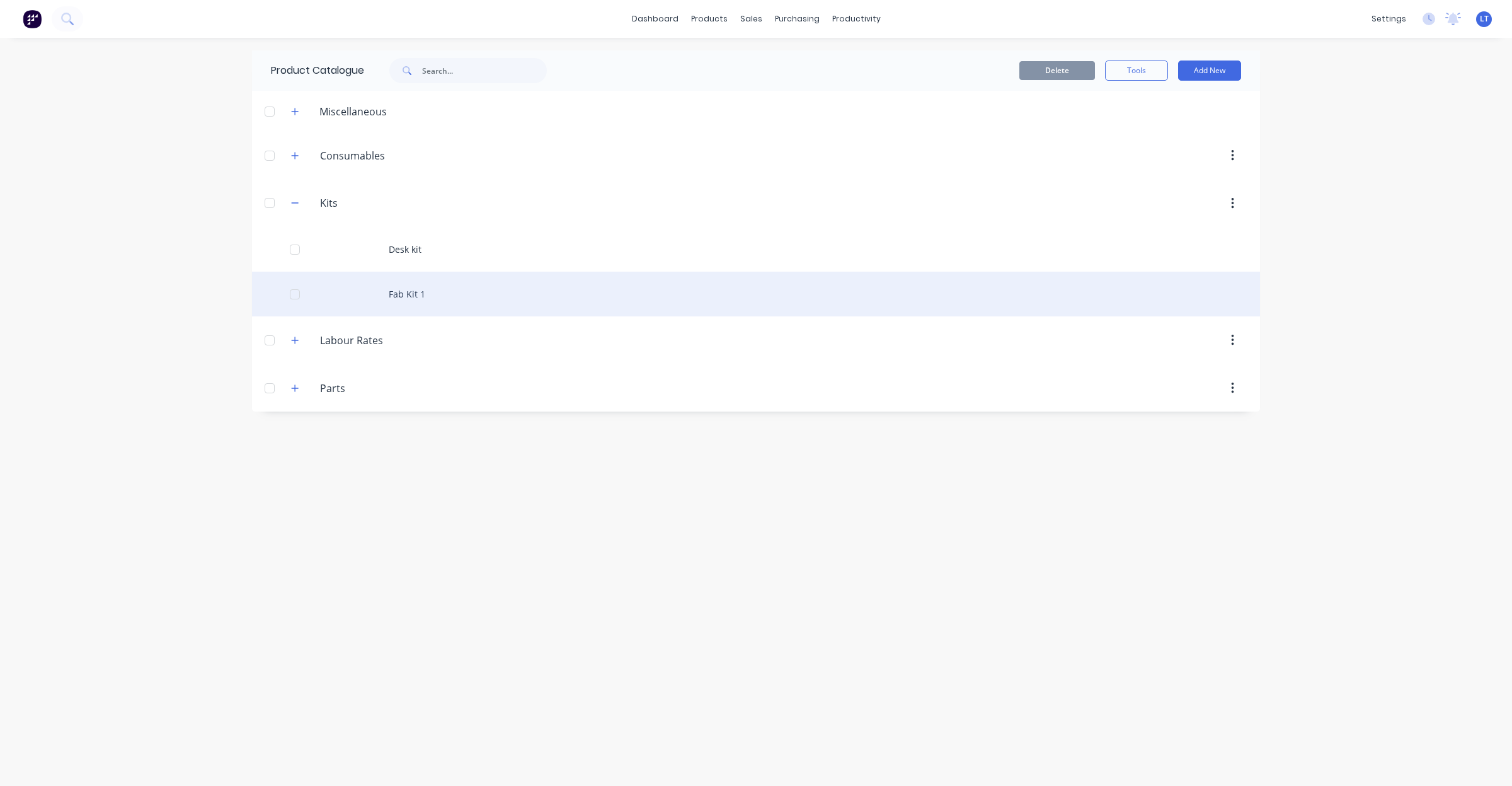
click at [404, 279] on div "Fab Kit 1" at bounding box center [756, 294] width 1009 height 44
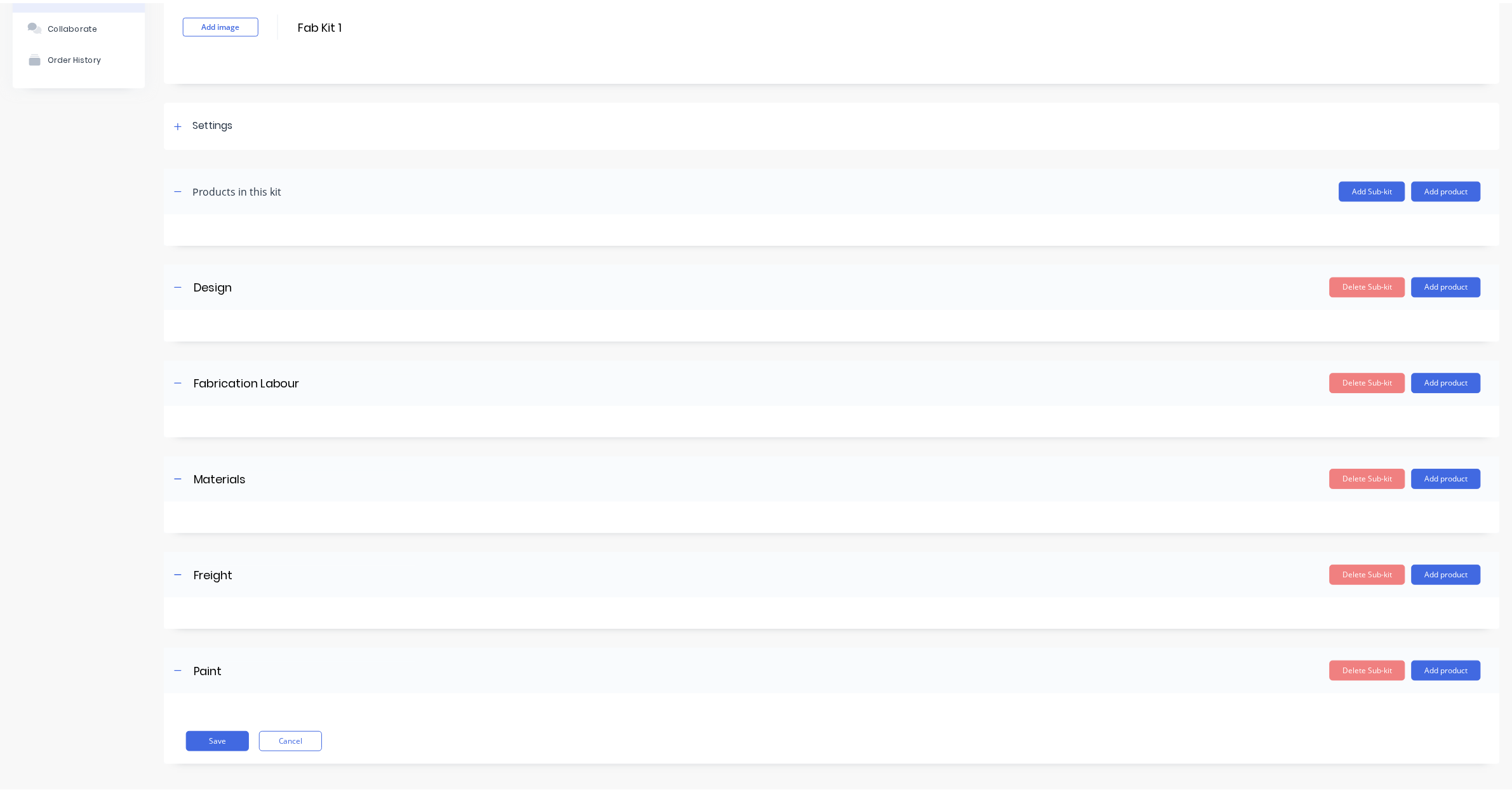
scroll to position [92, 0]
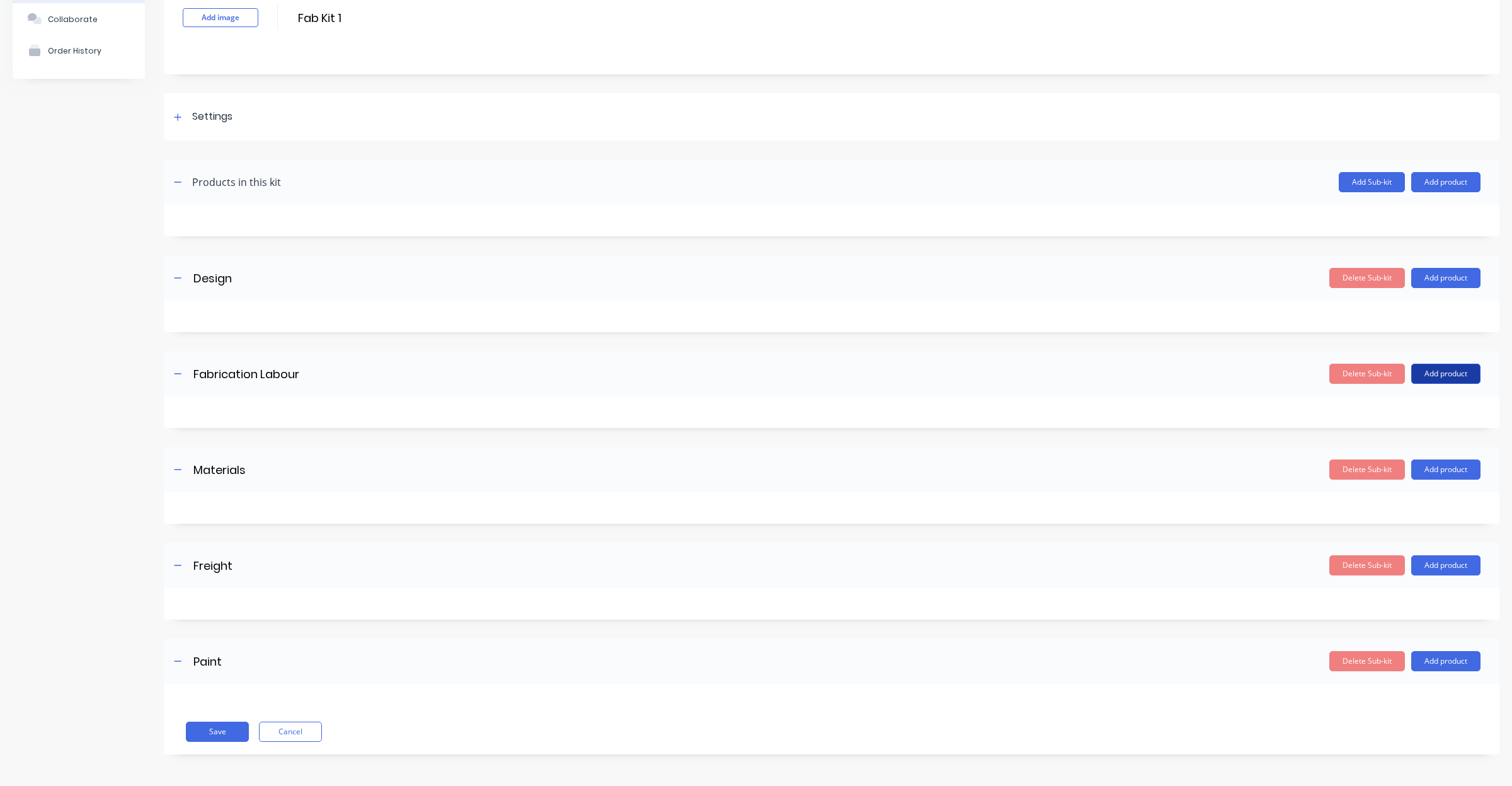
click at [1429, 373] on button "Add product" at bounding box center [1446, 373] width 69 height 20
click at [1399, 405] on div "Product catalogue" at bounding box center [1420, 406] width 97 height 18
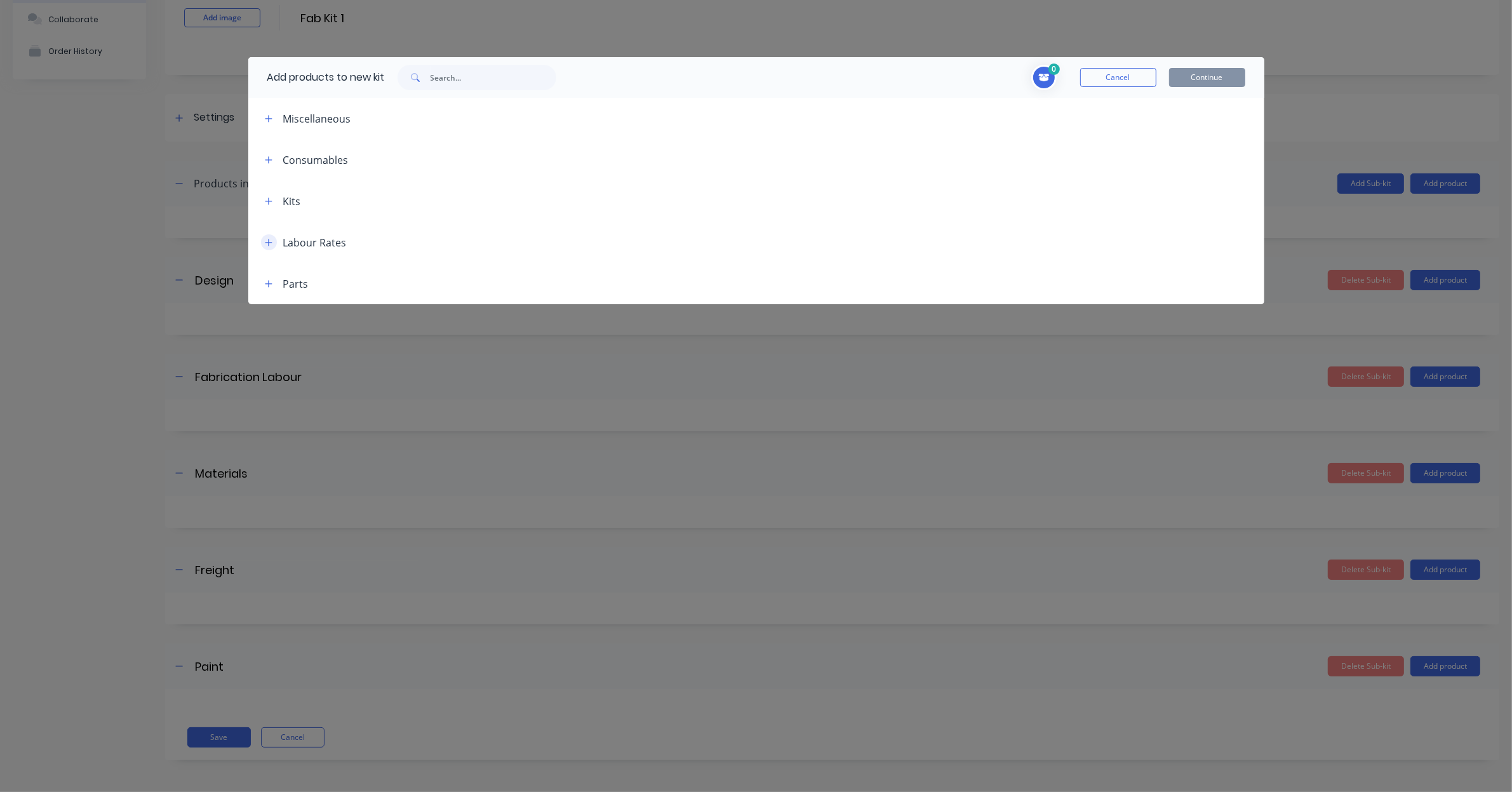
click at [269, 241] on icon "button" at bounding box center [268, 242] width 7 height 7
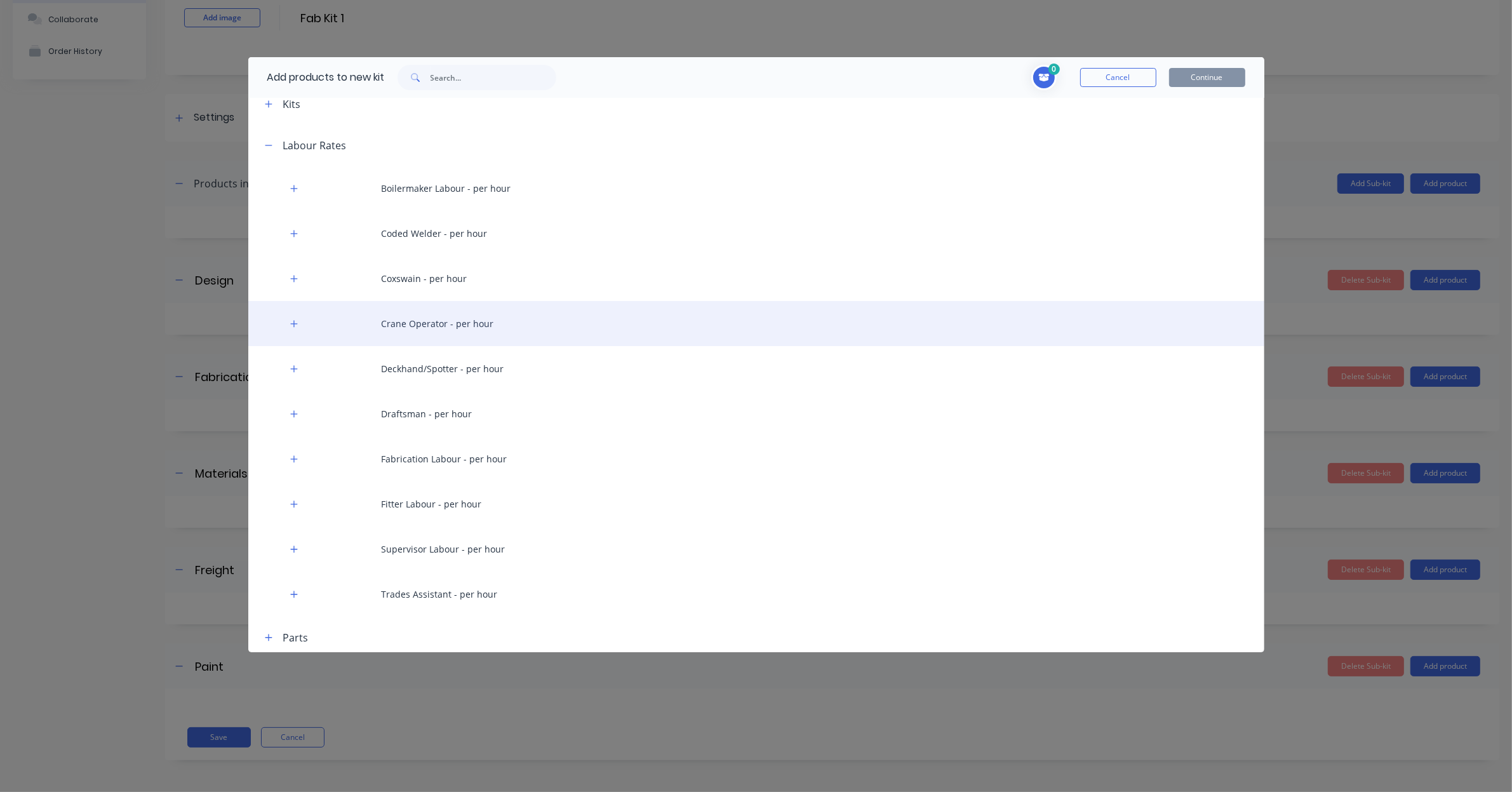
scroll to position [102, 0]
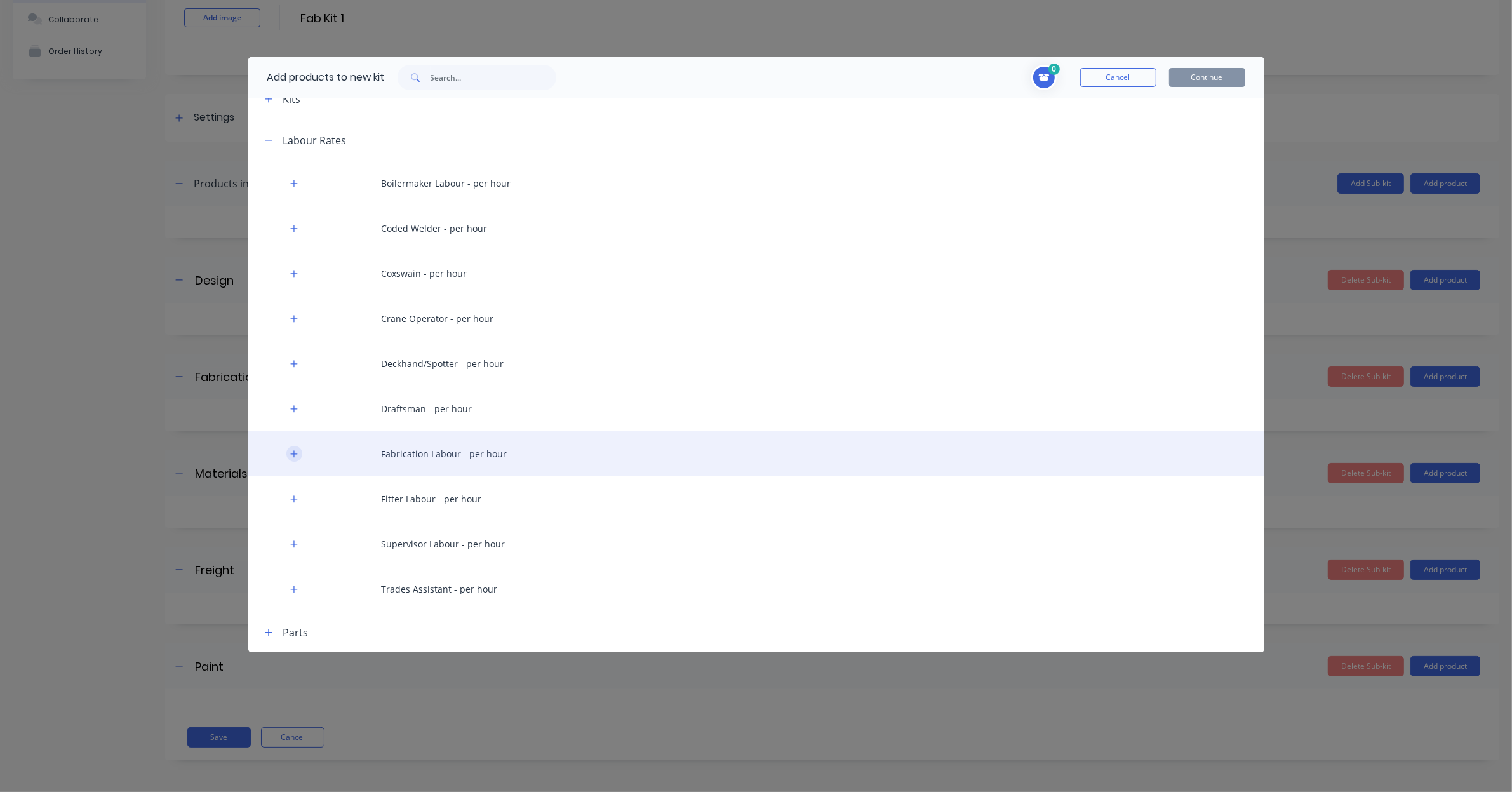
click at [291, 452] on icon "button" at bounding box center [294, 454] width 8 height 9
click at [405, 449] on div "Fabrication Labour - per hour" at bounding box center [756, 453] width 1017 height 45
click at [464, 450] on div "Fabrication Labour - per hour" at bounding box center [756, 453] width 1017 height 45
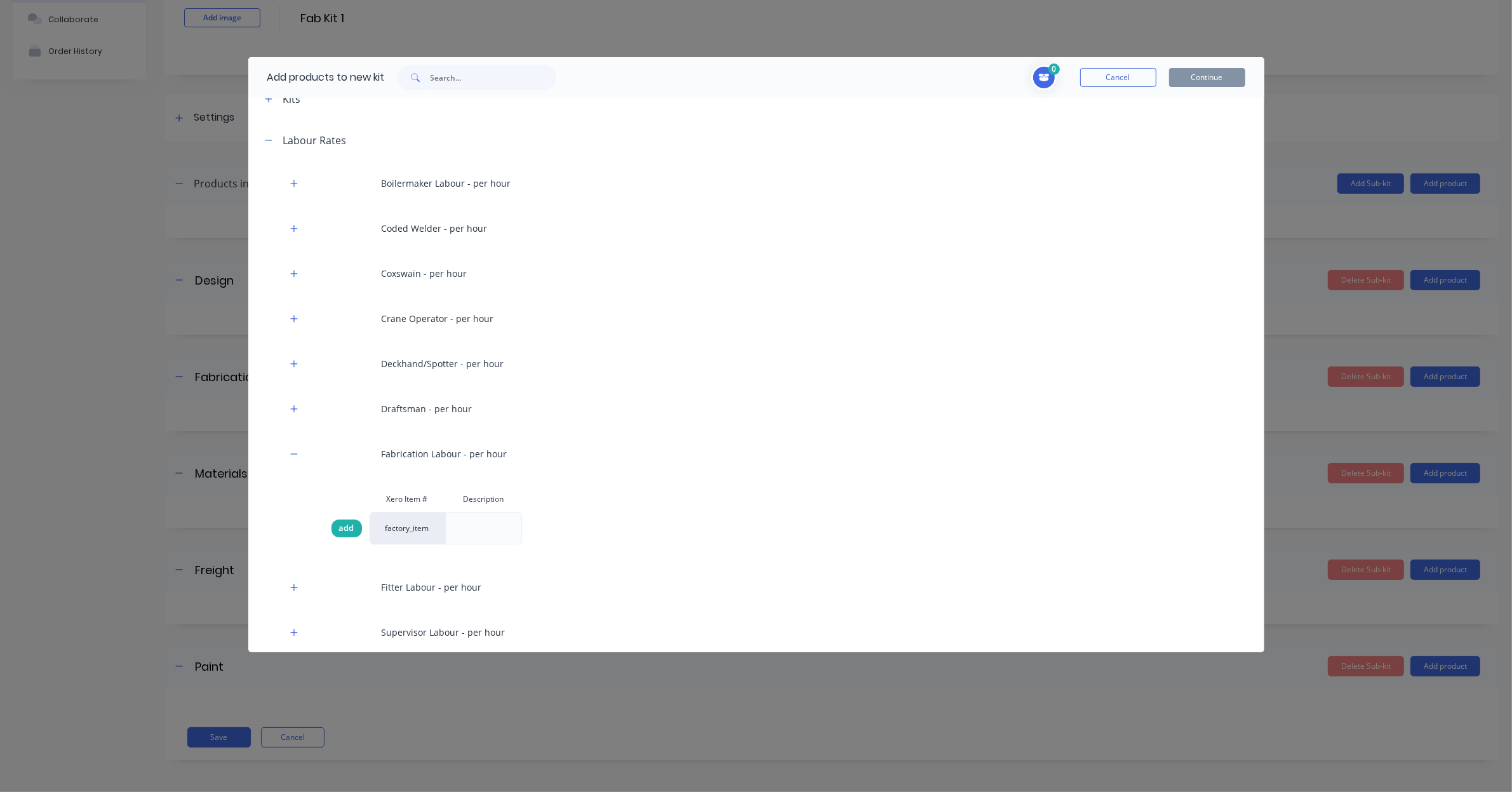
click at [348, 529] on span "add" at bounding box center [347, 528] width 15 height 13
click at [1195, 83] on button "Continue" at bounding box center [1207, 77] width 76 height 19
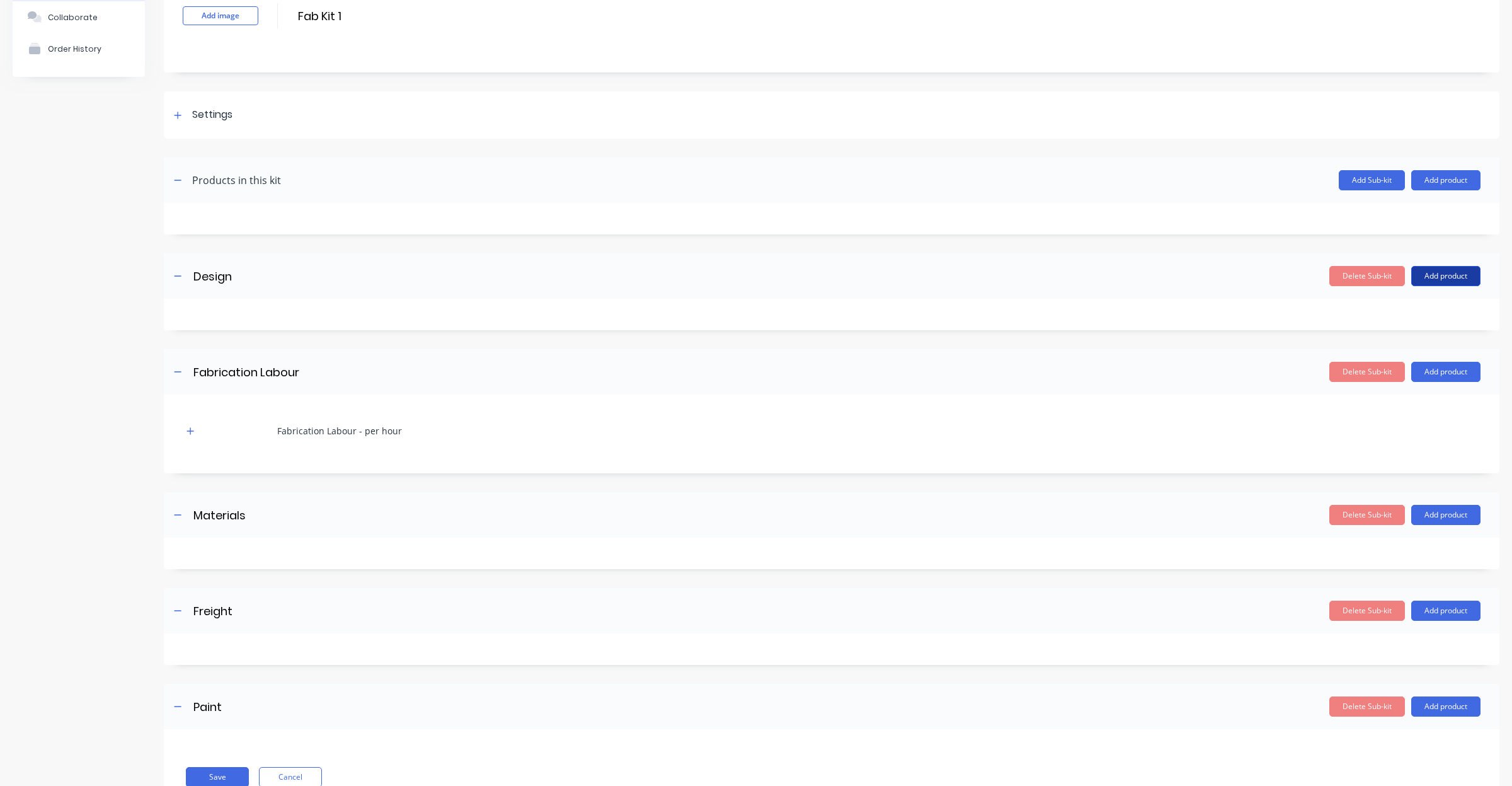
click at [1442, 273] on button "Add product" at bounding box center [1446, 276] width 69 height 20
click at [1391, 306] on div "Product catalogue" at bounding box center [1420, 309] width 97 height 18
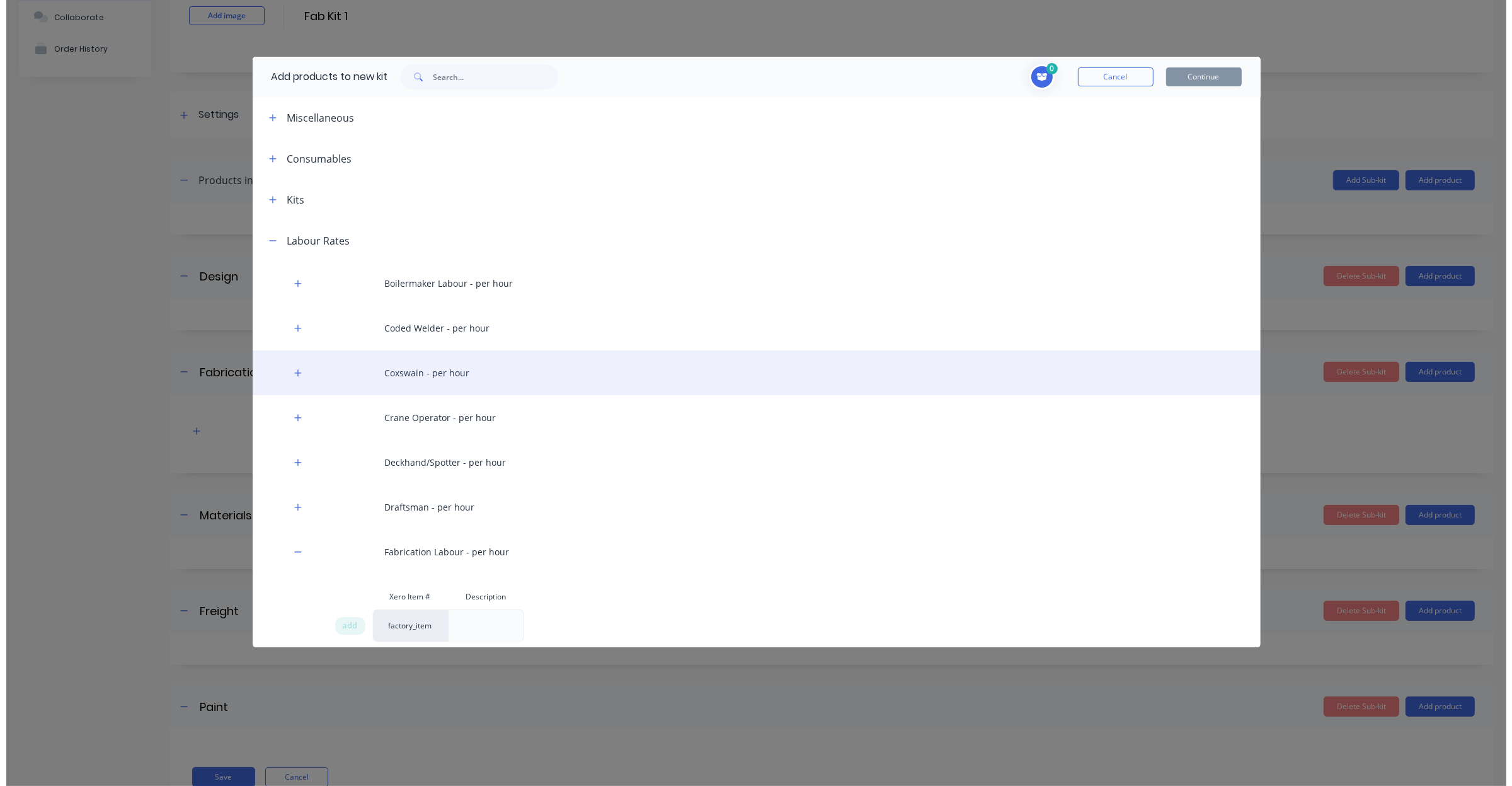
scroll to position [26, 0]
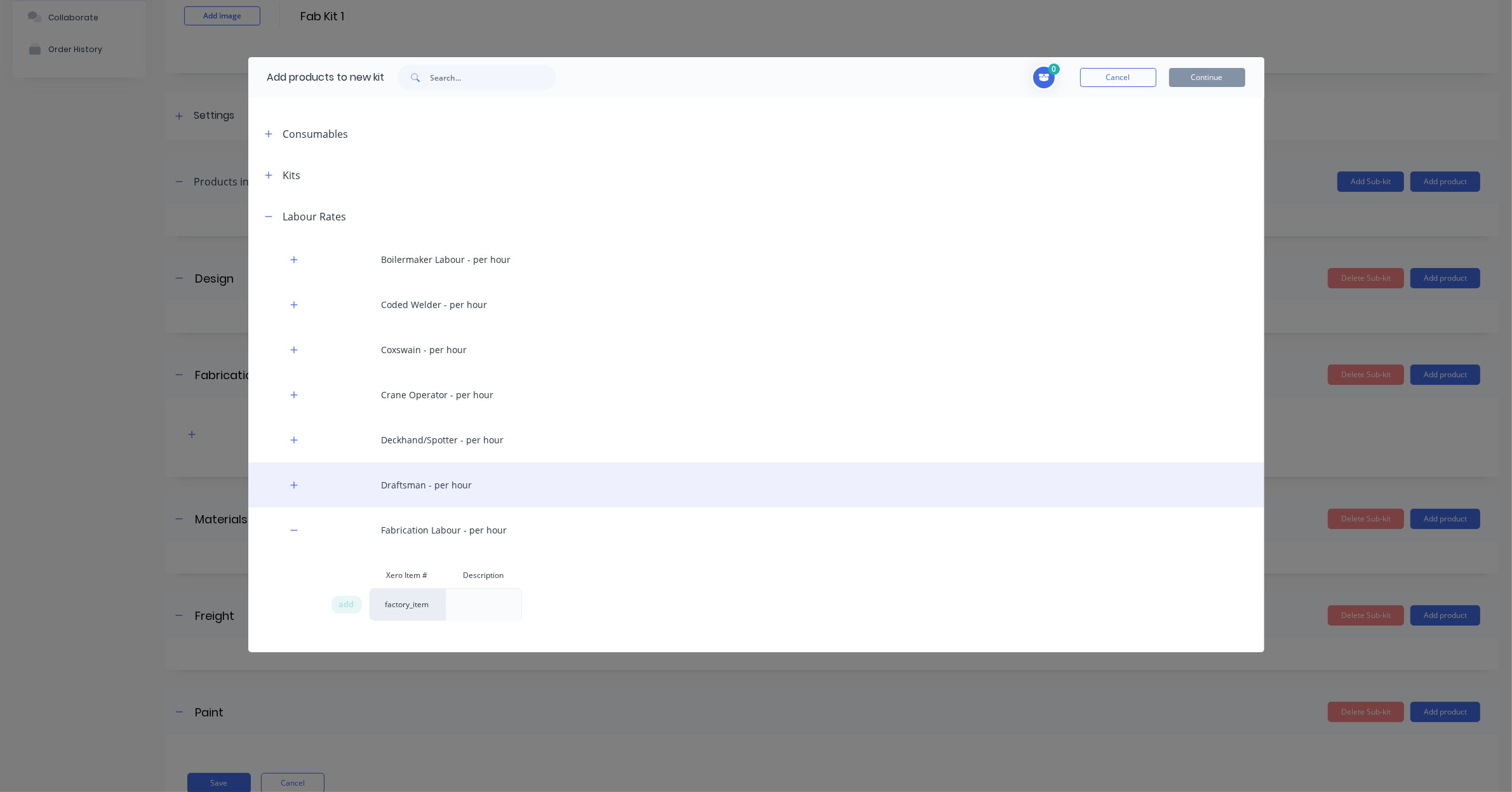
click at [423, 482] on div "Draftsman - per hour" at bounding box center [756, 484] width 1017 height 45
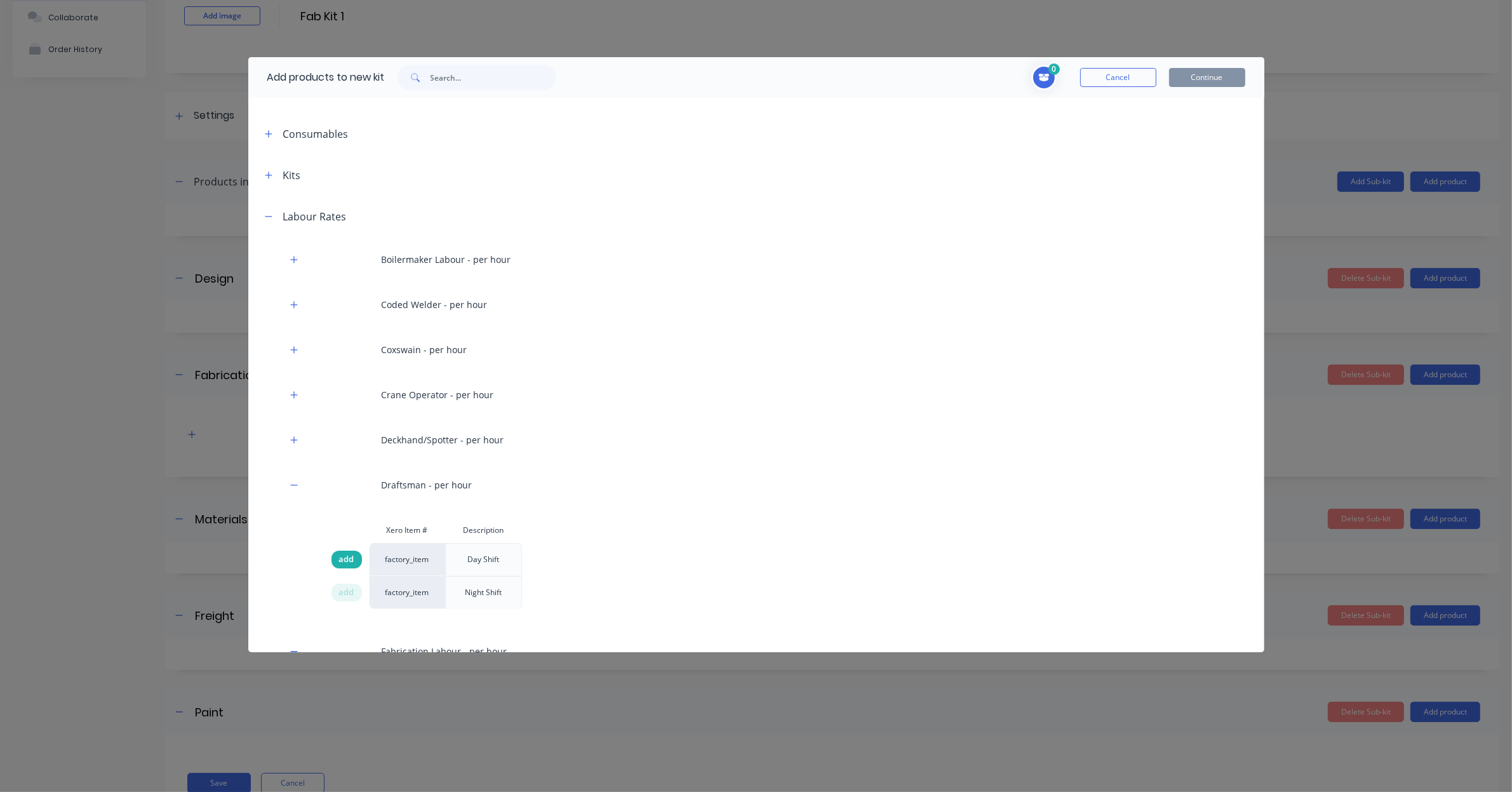
click at [343, 559] on span "add" at bounding box center [347, 559] width 15 height 13
click at [1215, 75] on button "Continue" at bounding box center [1207, 77] width 76 height 19
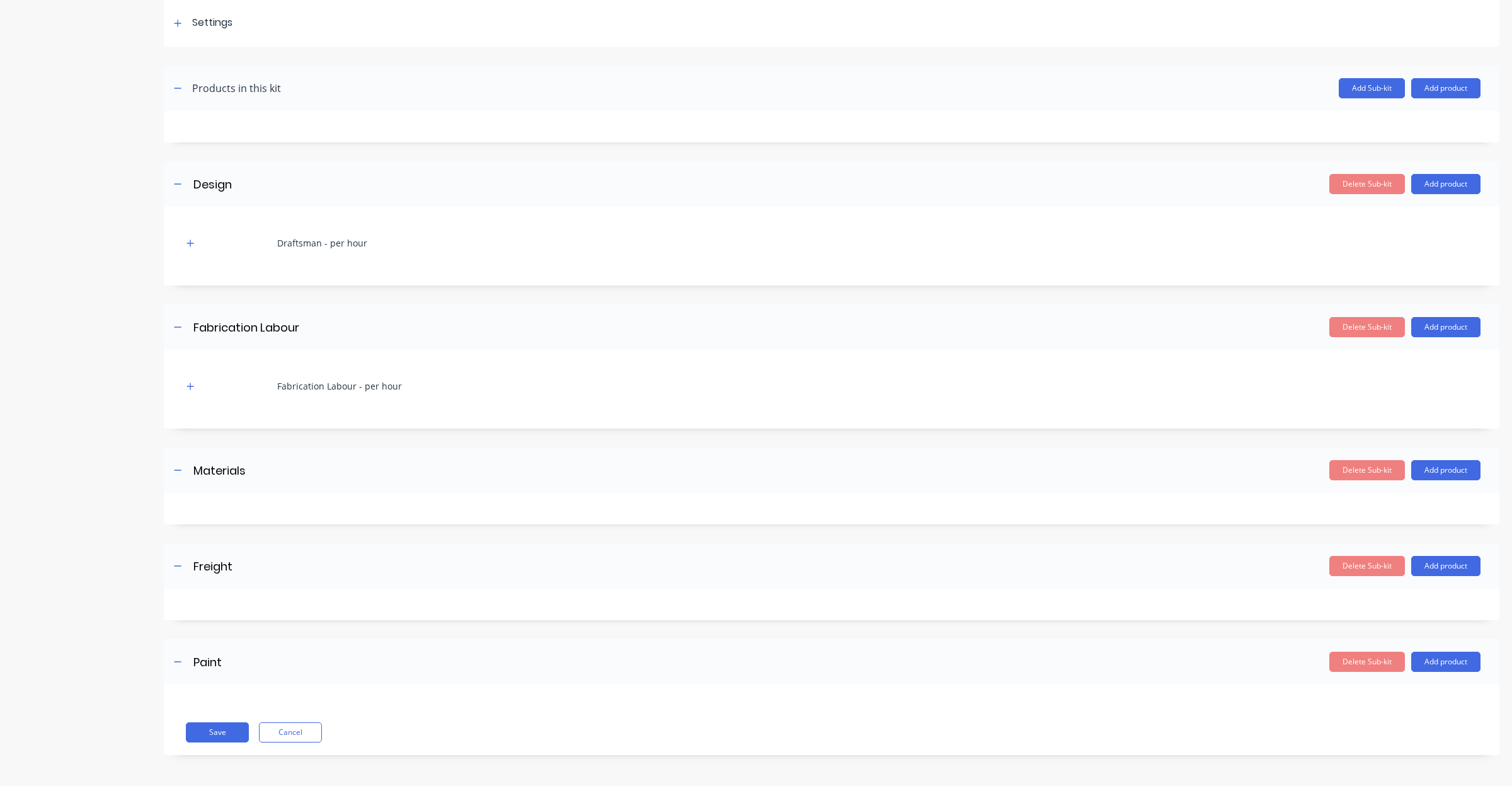
scroll to position [186, 0]
click at [1430, 663] on button "Add product" at bounding box center [1446, 661] width 69 height 20
click at [1410, 691] on div "Product catalogue" at bounding box center [1420, 693] width 97 height 18
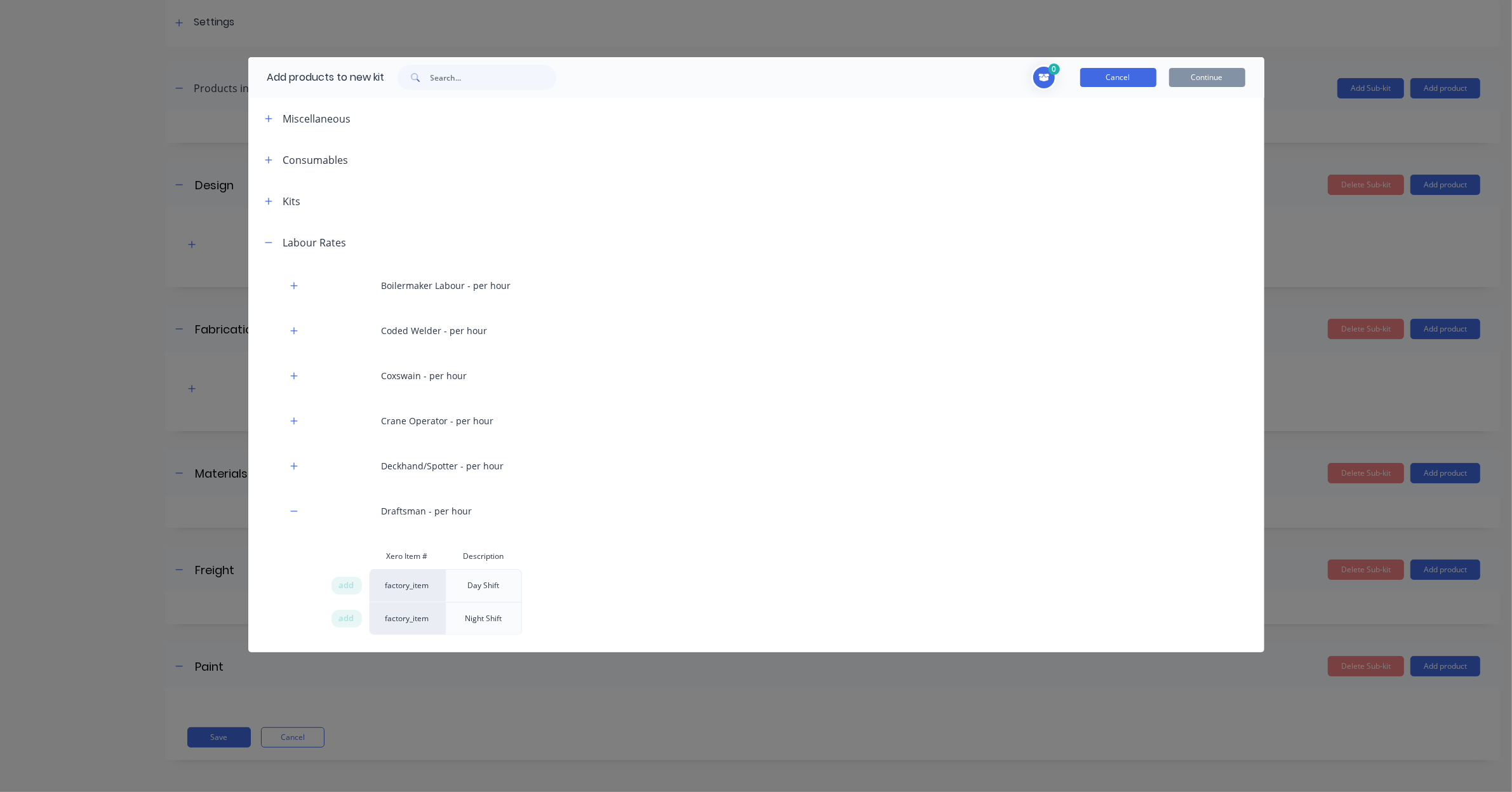
click at [1154, 73] on button "Cancel" at bounding box center [1118, 77] width 76 height 19
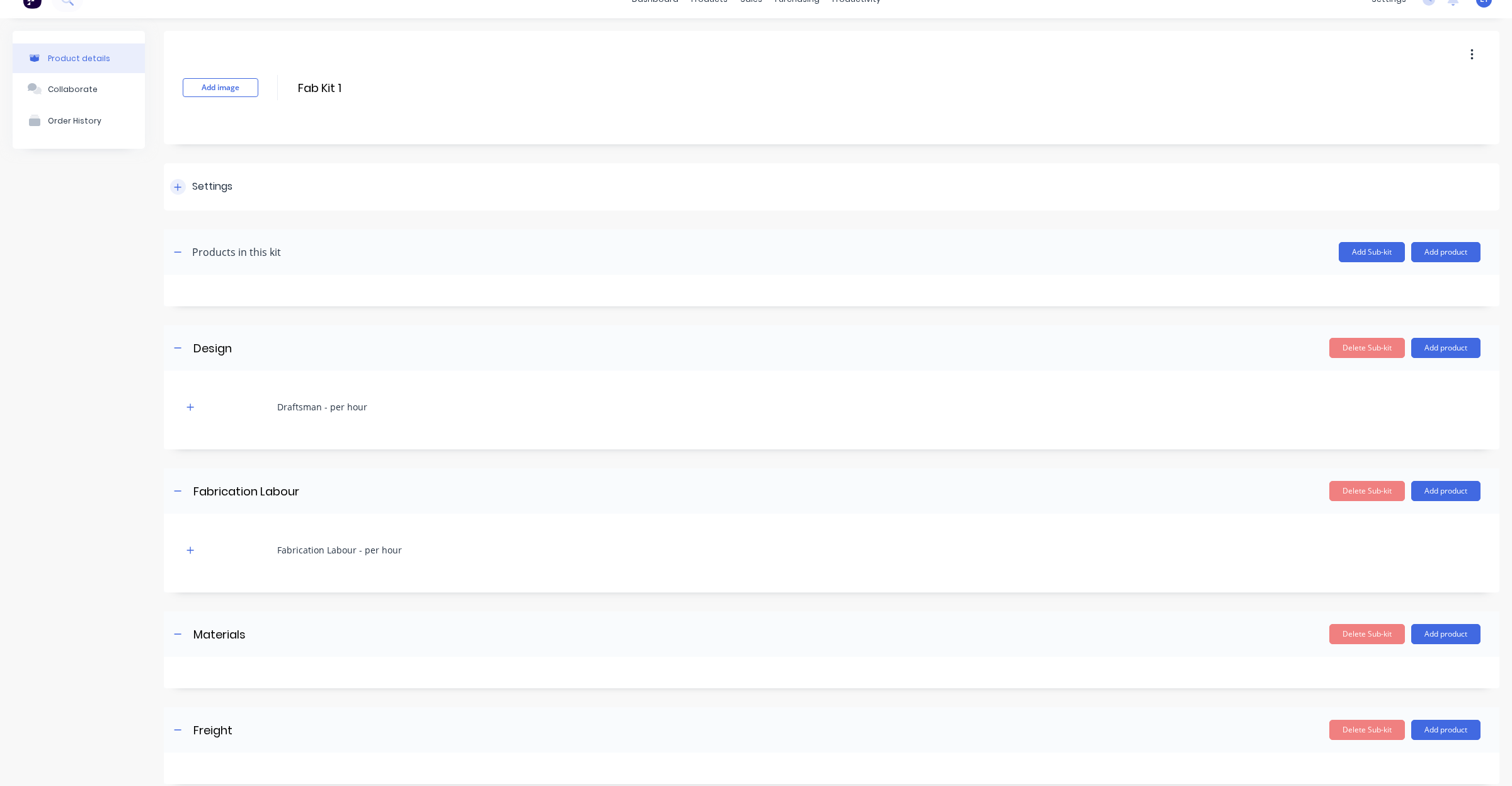
scroll to position [0, 0]
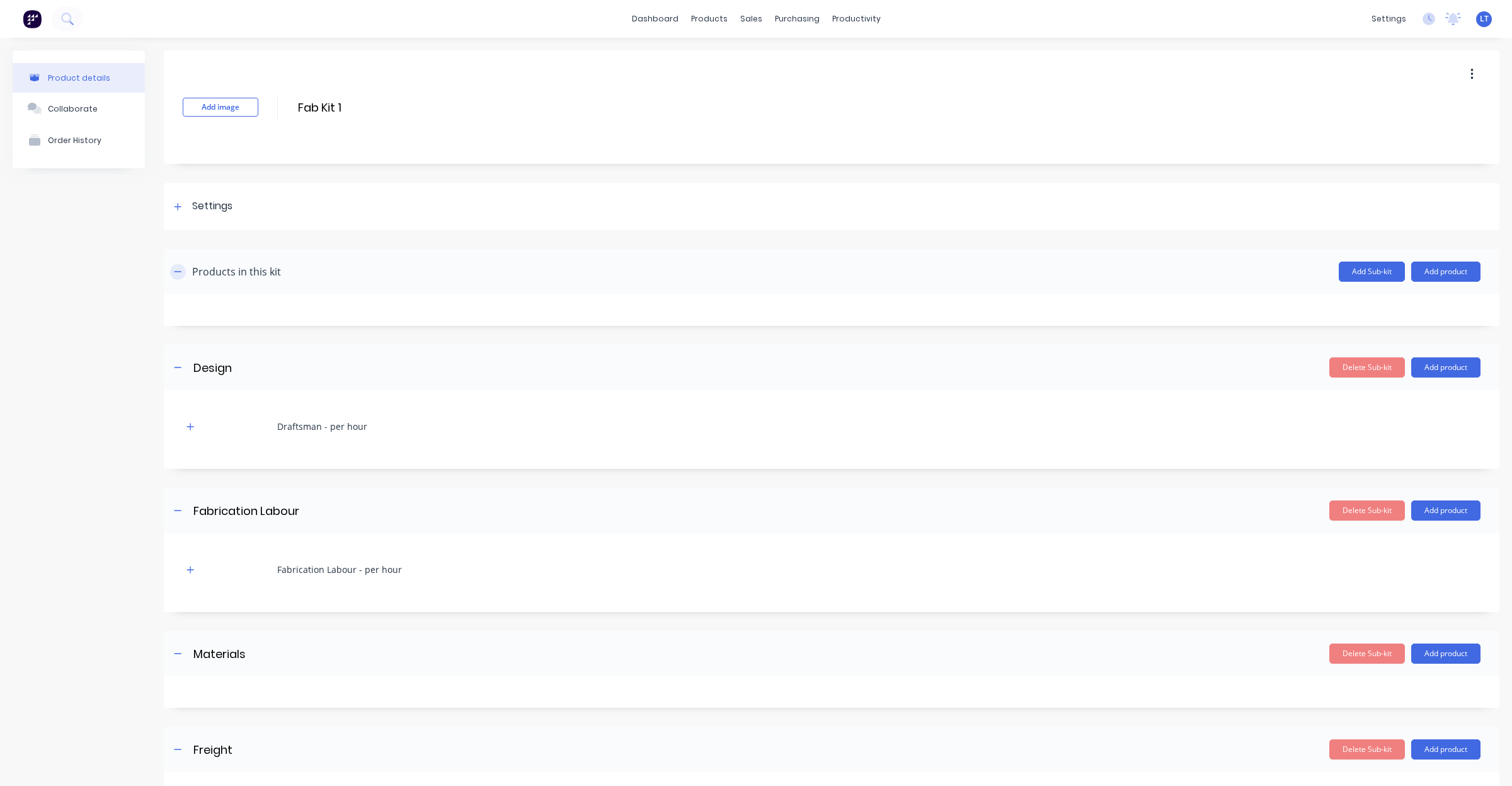
click at [181, 276] on button "button" at bounding box center [178, 272] width 16 height 16
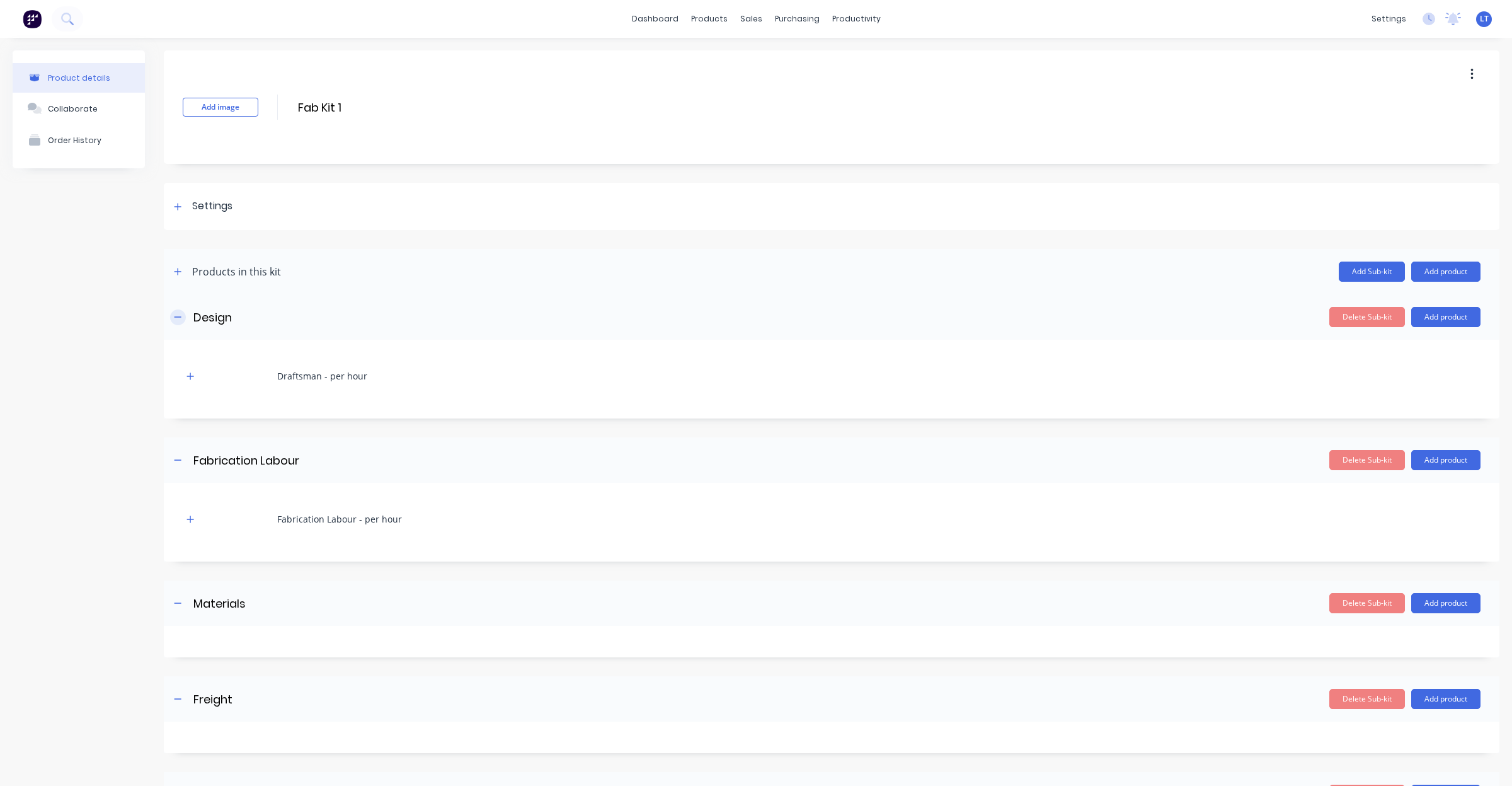
click at [177, 312] on button "button" at bounding box center [178, 317] width 16 height 16
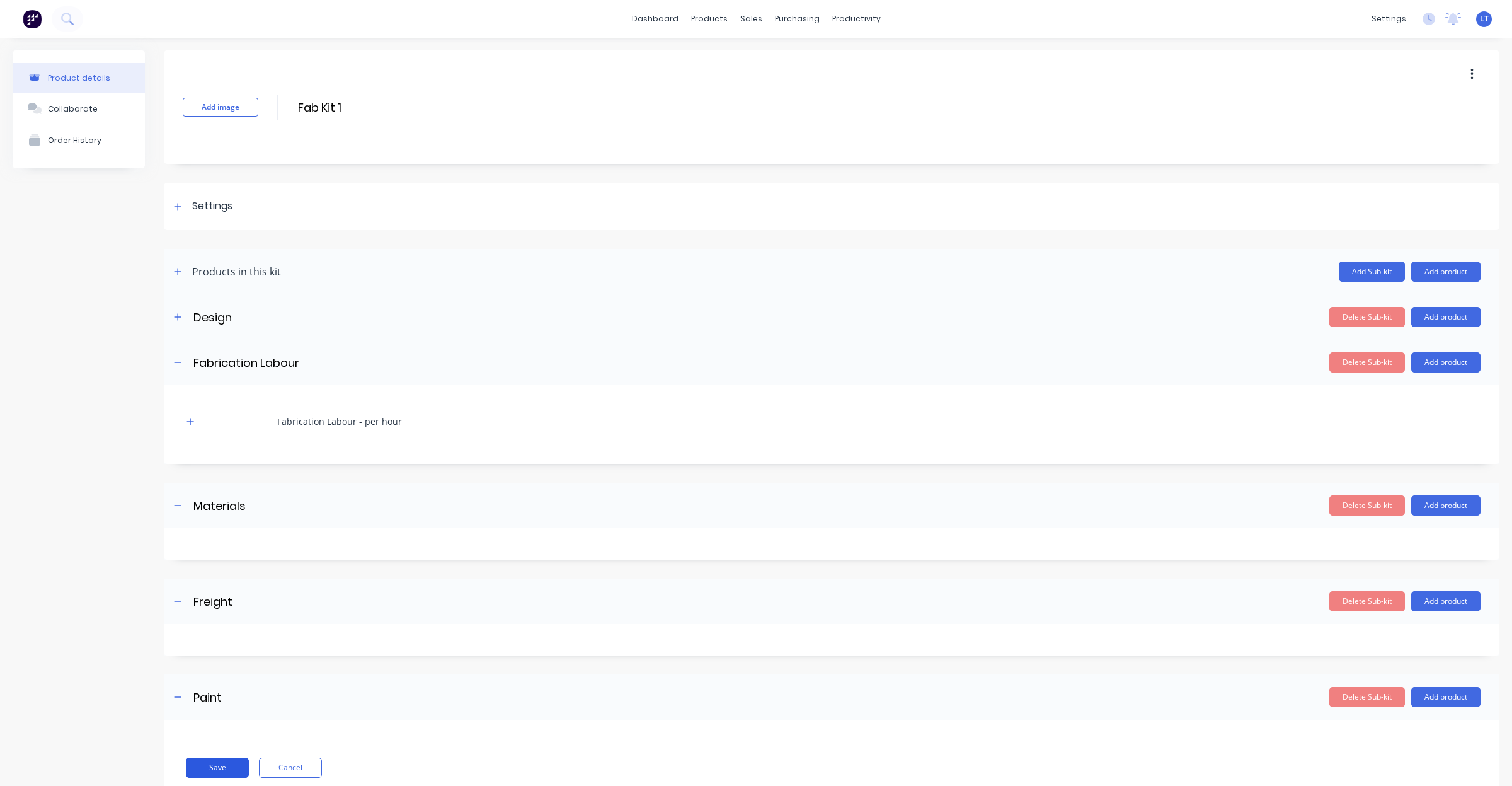
click at [214, 763] on button "Save" at bounding box center [218, 767] width 63 height 20
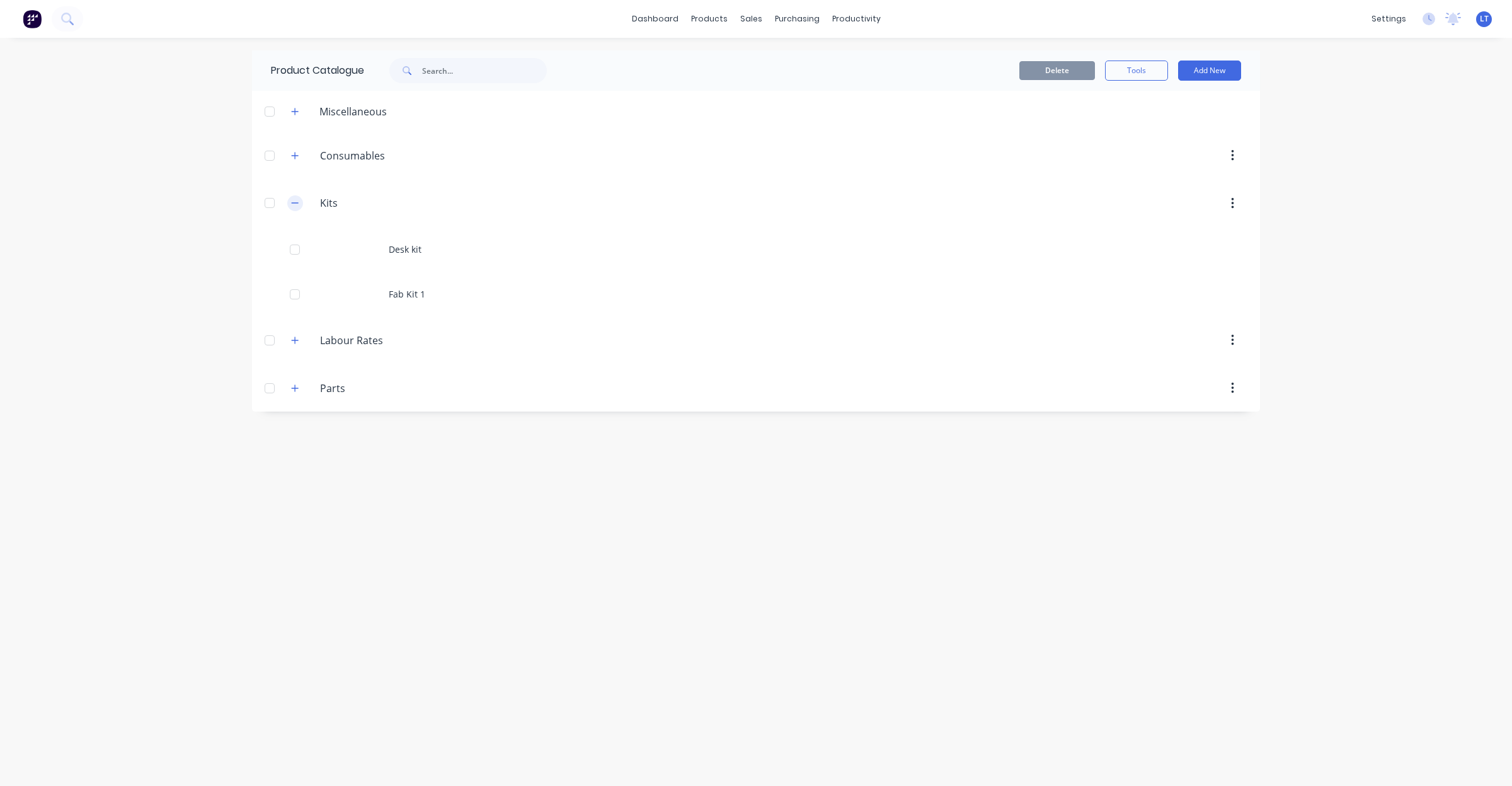
click at [294, 210] on button "button" at bounding box center [295, 203] width 16 height 16
click at [290, 256] on button "button" at bounding box center [295, 250] width 16 height 16
click at [1213, 70] on button "Add New" at bounding box center [1210, 70] width 63 height 20
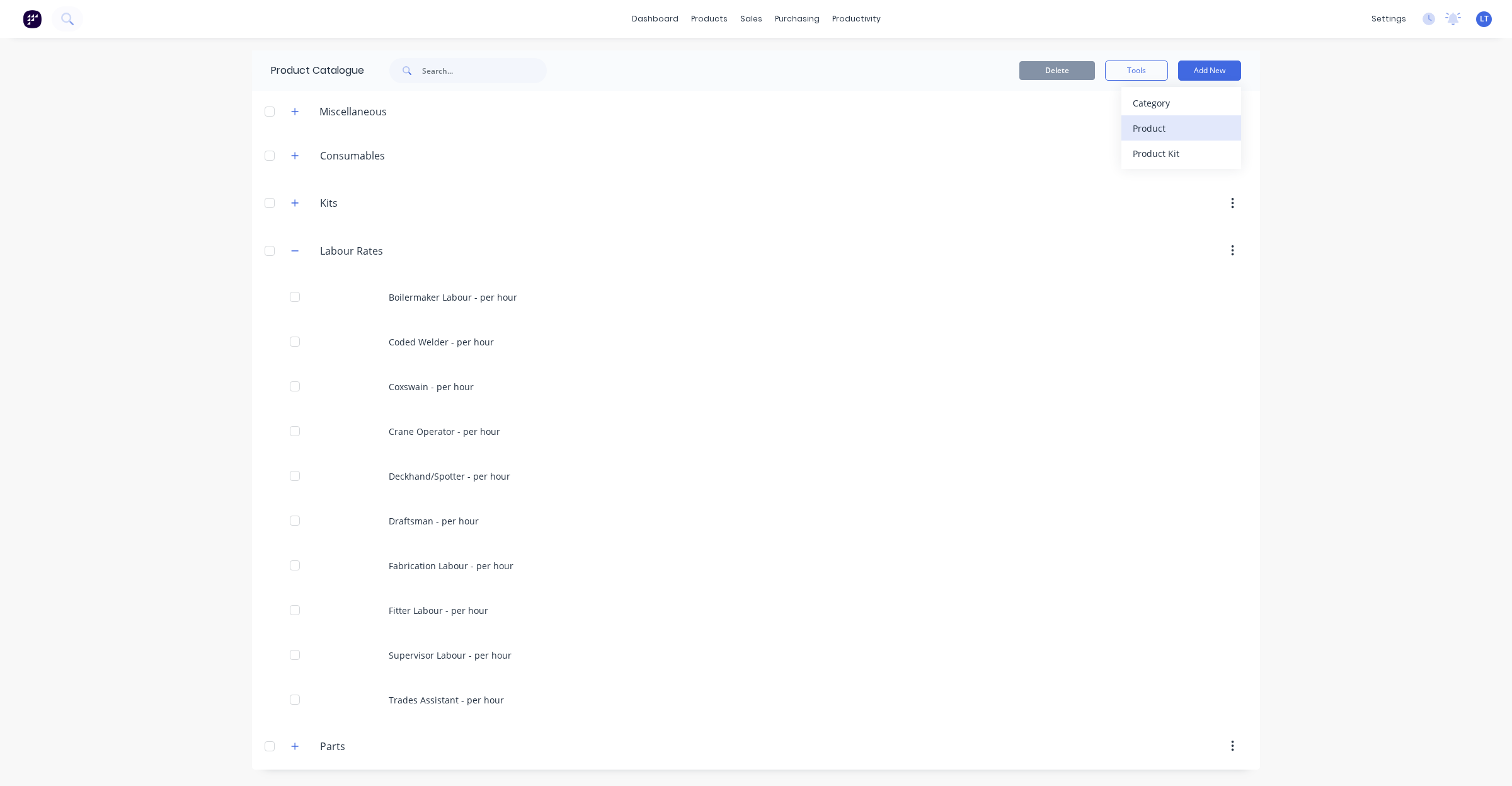
click at [1188, 122] on div "Product" at bounding box center [1181, 128] width 97 height 18
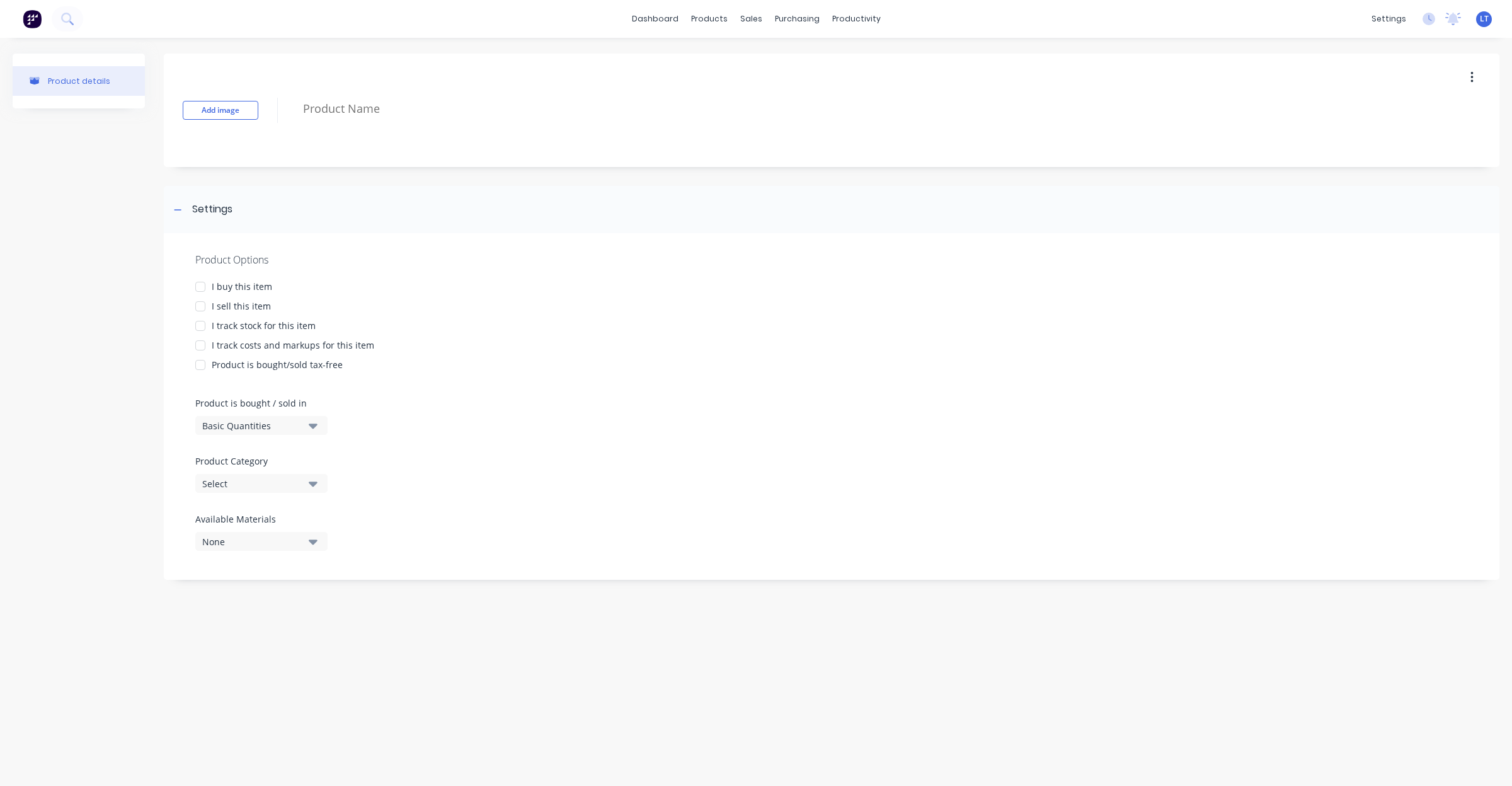
click at [244, 304] on div "I sell this item" at bounding box center [241, 306] width 59 height 14
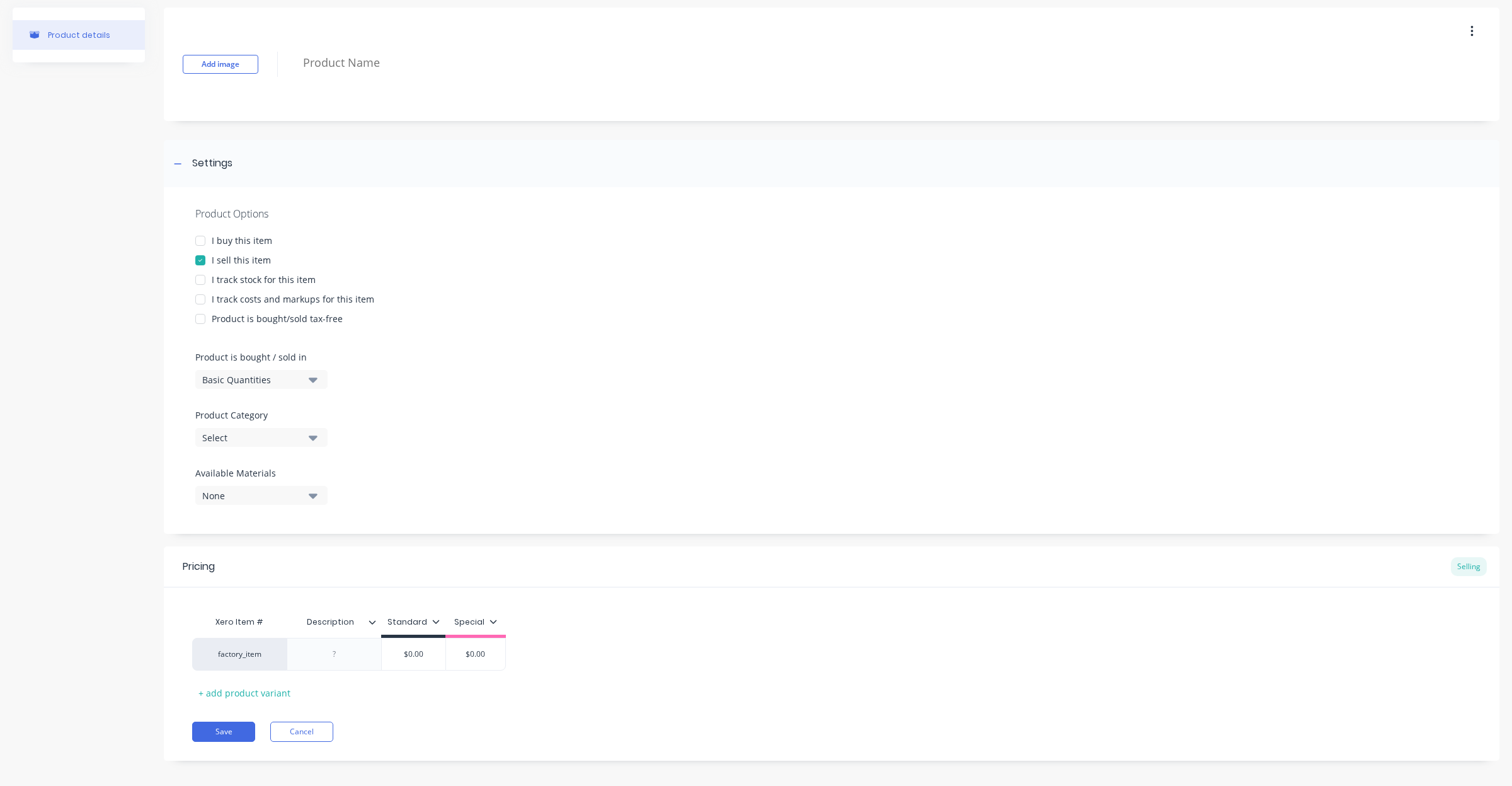
scroll to position [56, 0]
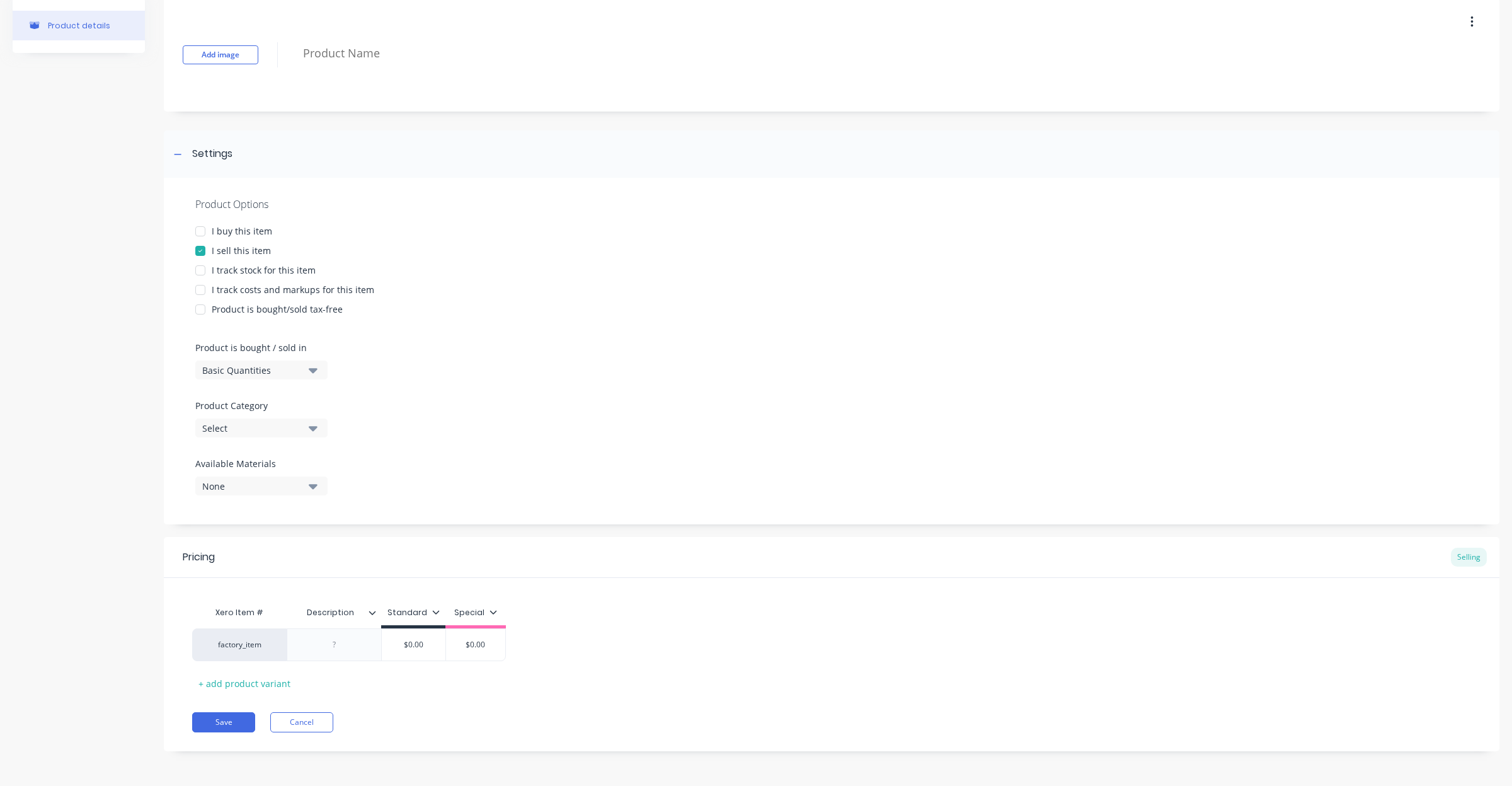
click at [281, 428] on div "Select" at bounding box center [253, 428] width 101 height 14
click at [278, 547] on div "Labour Rates" at bounding box center [290, 547] width 189 height 25
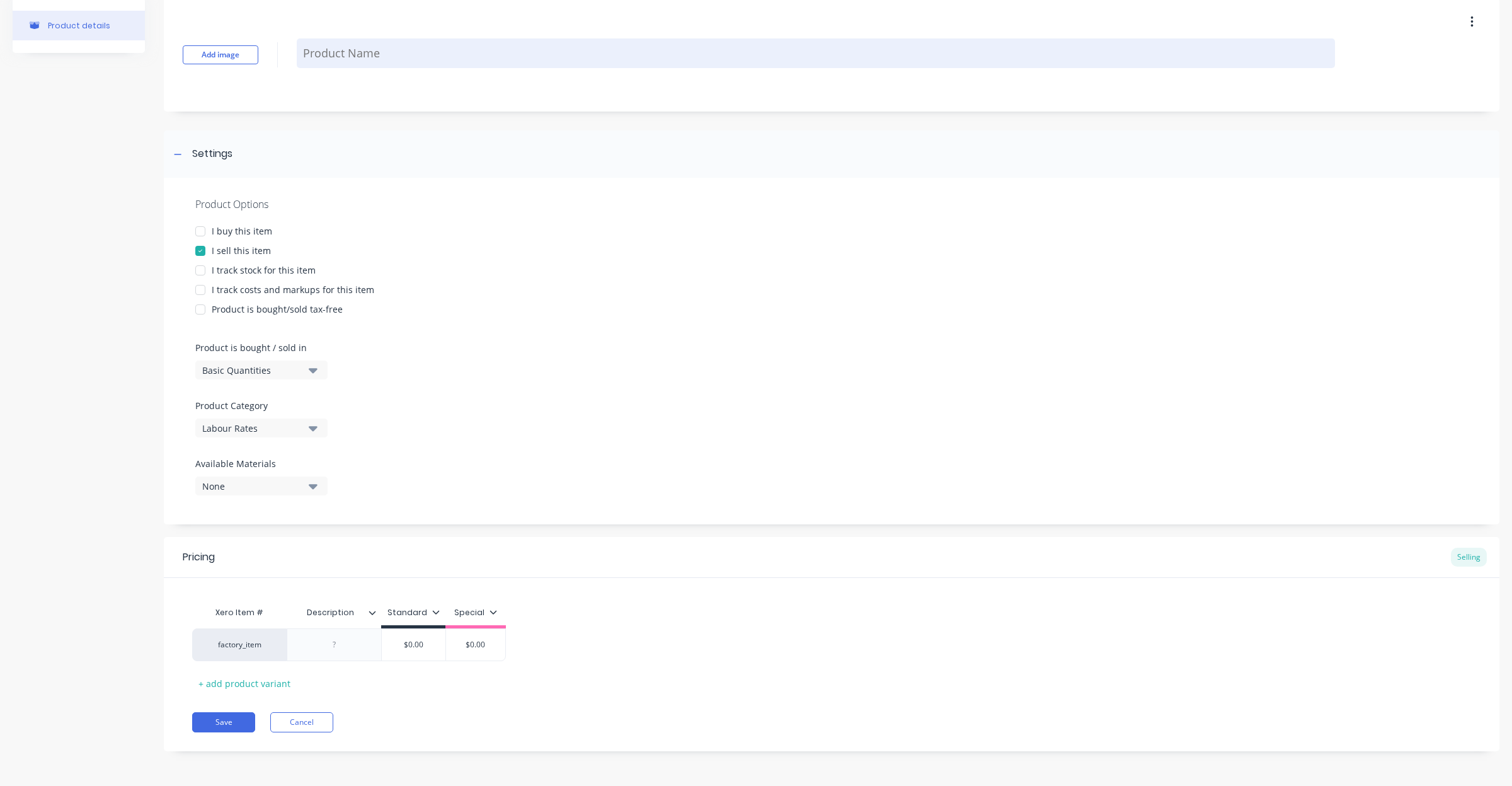
click at [408, 55] on textarea at bounding box center [816, 53] width 1039 height 29
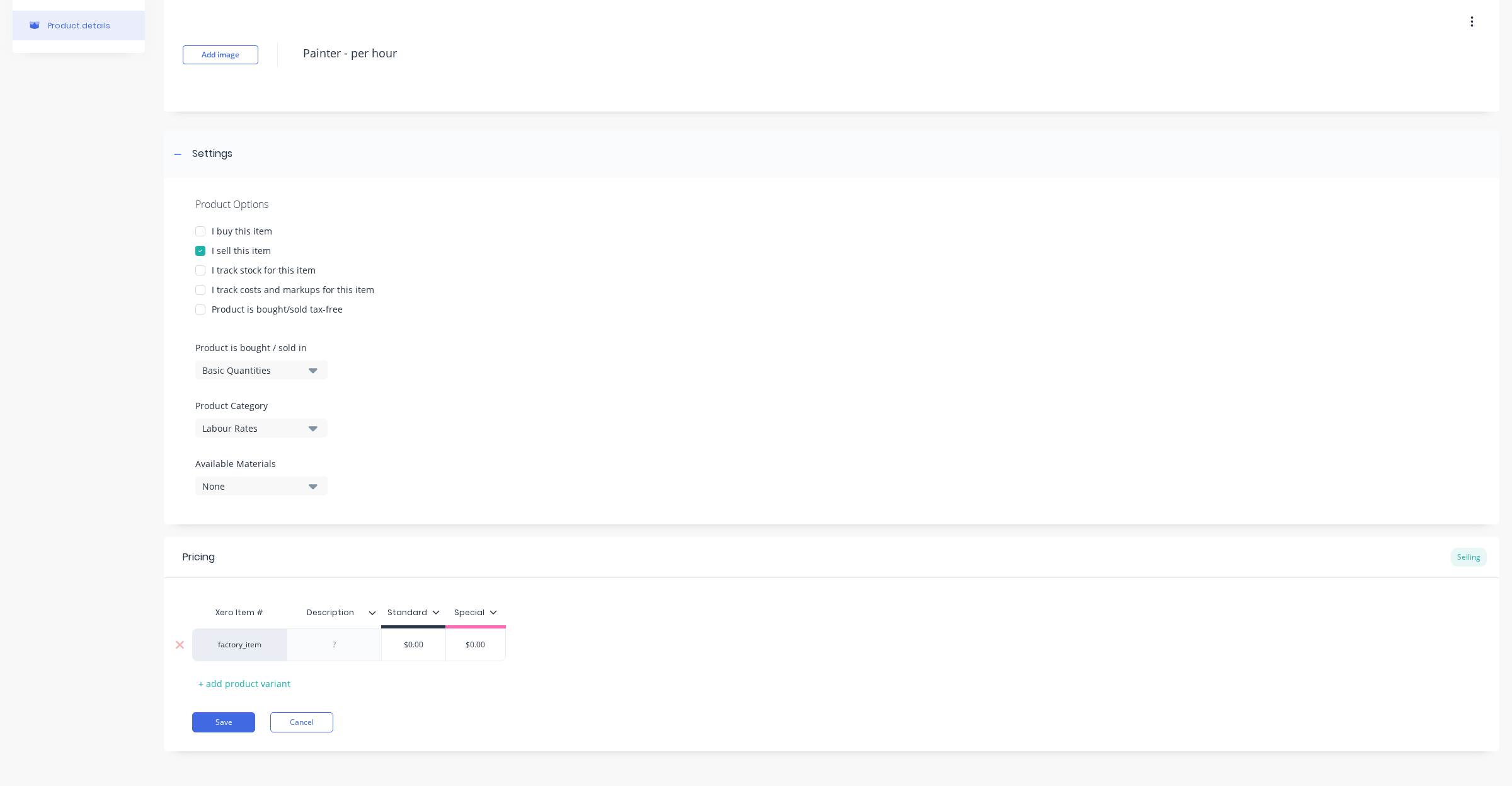
click at [345, 637] on div at bounding box center [335, 645] width 63 height 17
click at [278, 679] on div "+ add product variant" at bounding box center [244, 684] width 105 height 20
click at [348, 675] on div at bounding box center [335, 677] width 63 height 17
click at [275, 711] on div "+ add product variant" at bounding box center [244, 716] width 105 height 20
click at [345, 714] on div at bounding box center [335, 709] width 63 height 17
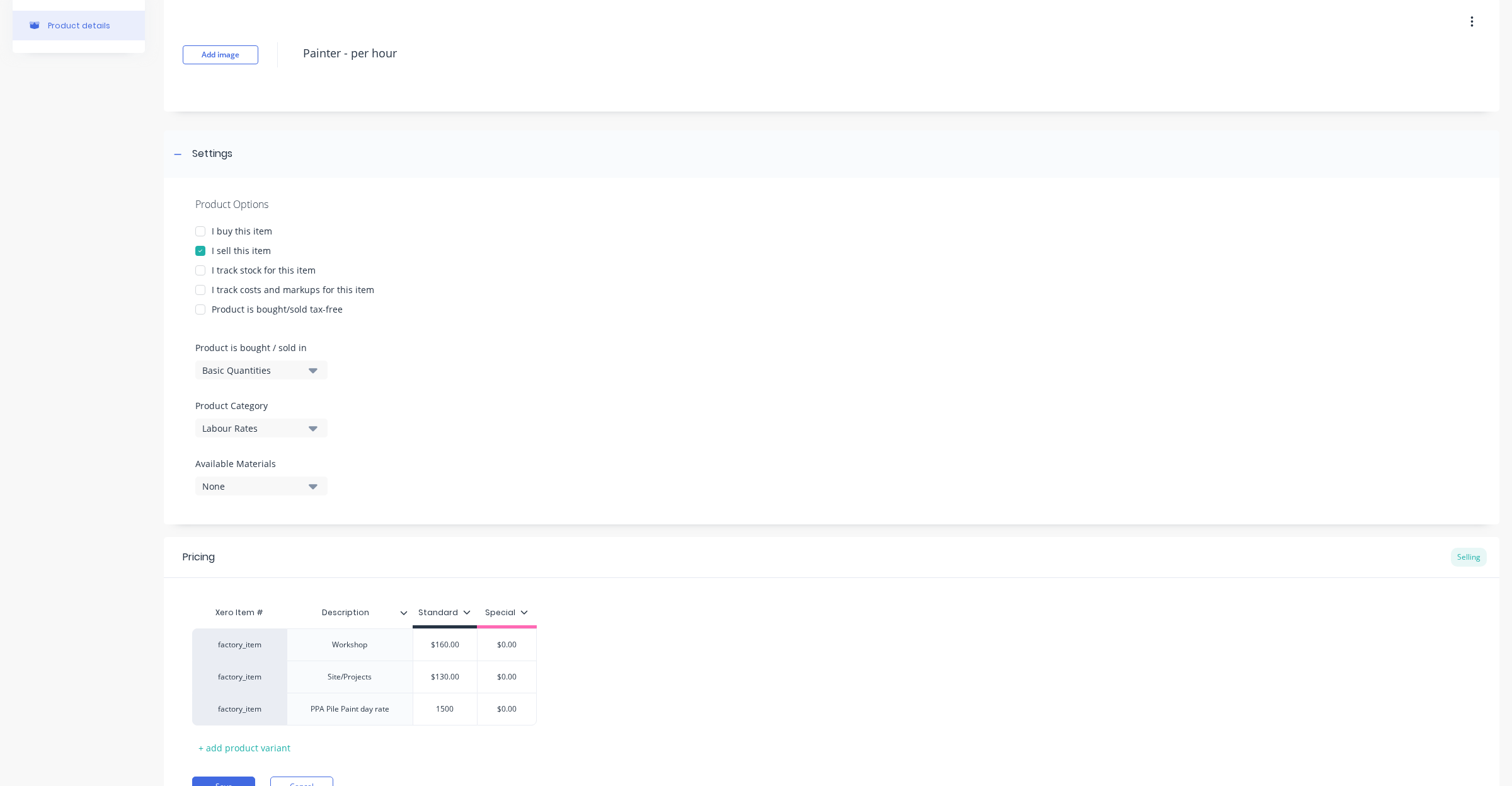
click at [521, 610] on icon at bounding box center [524, 611] width 7 height 4
click at [455, 699] on div at bounding box center [458, 698] width 25 height 25
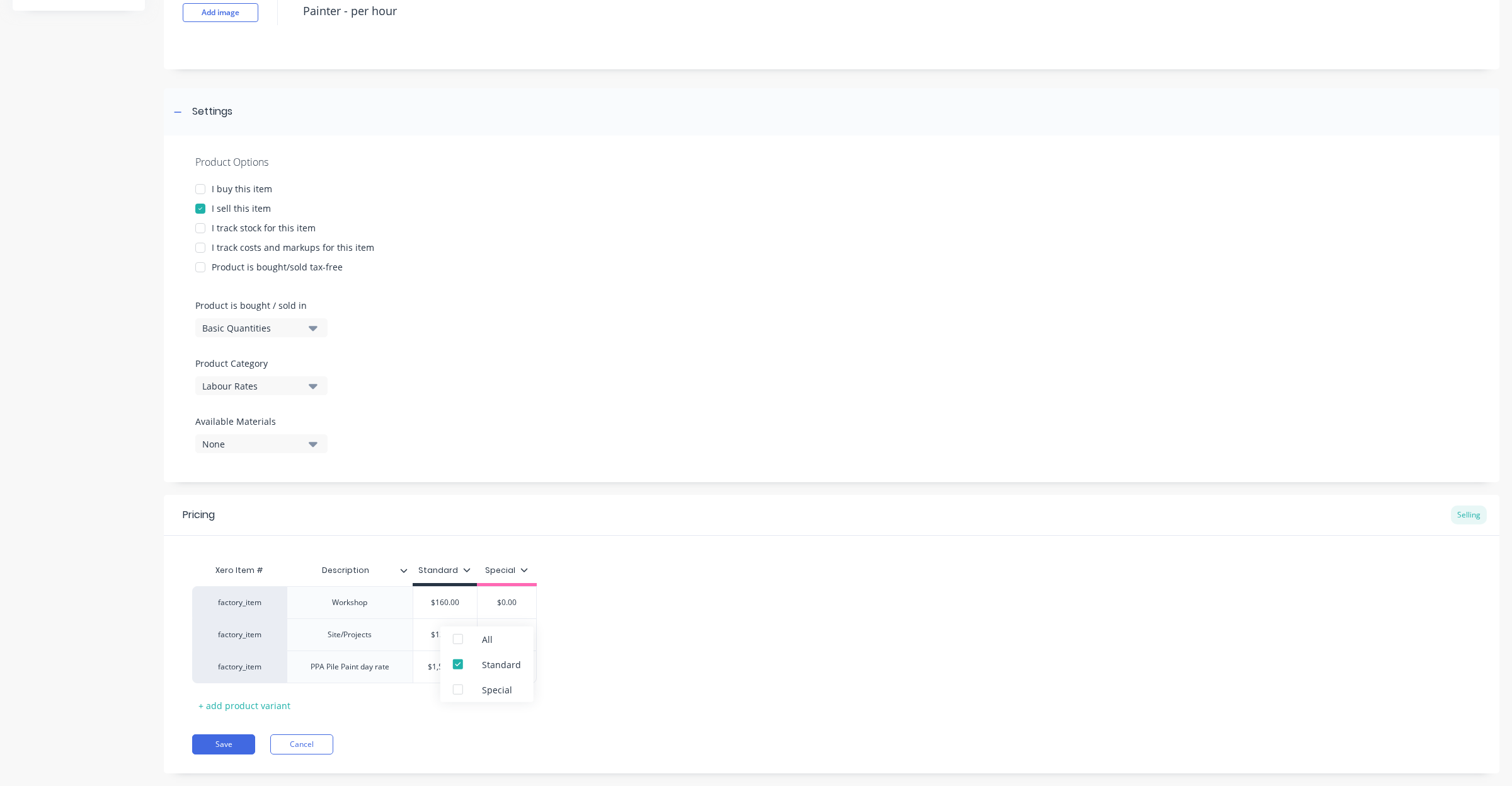
scroll to position [108, 0]
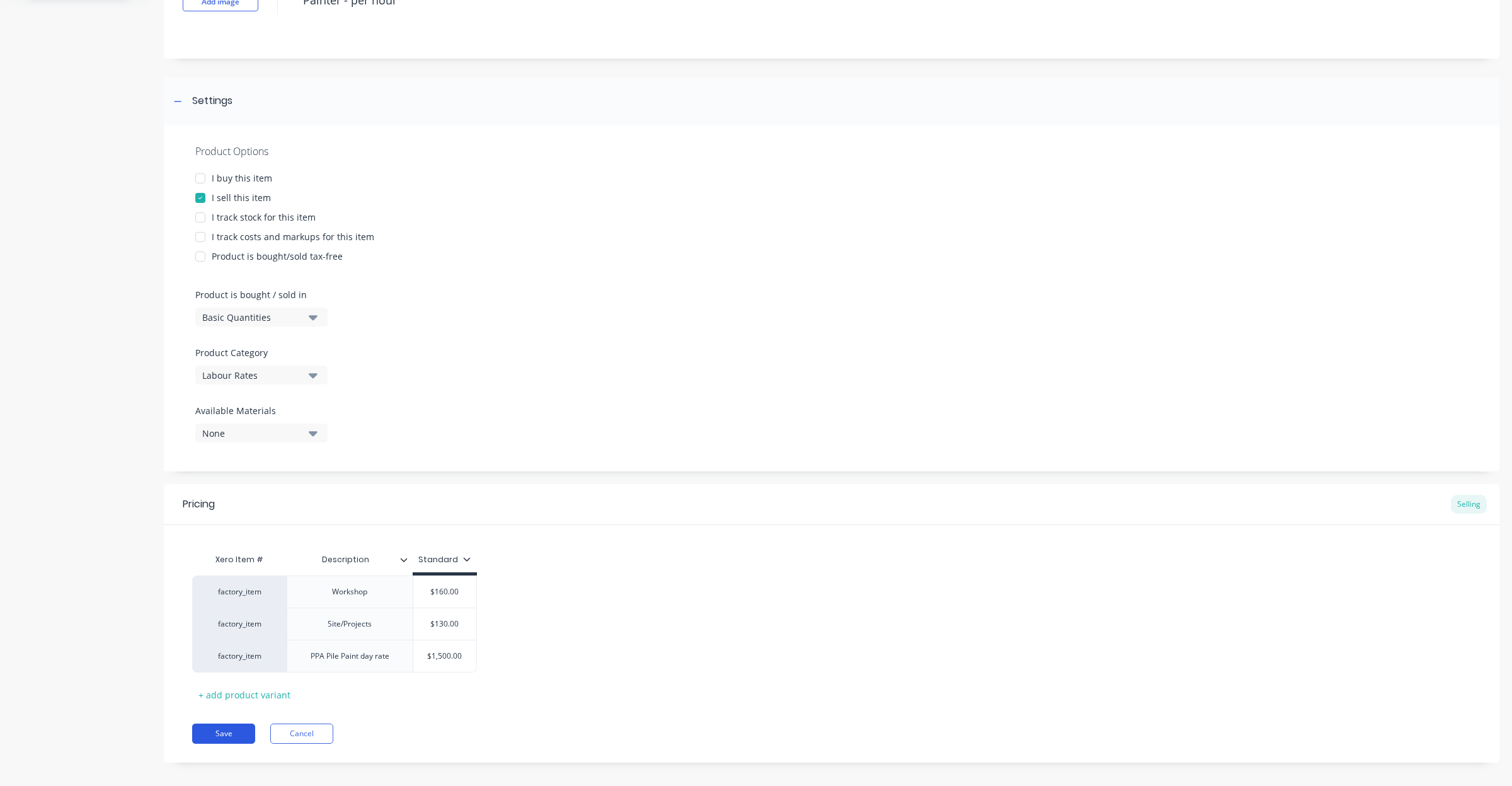
click at [241, 736] on button "Save" at bounding box center [224, 733] width 63 height 20
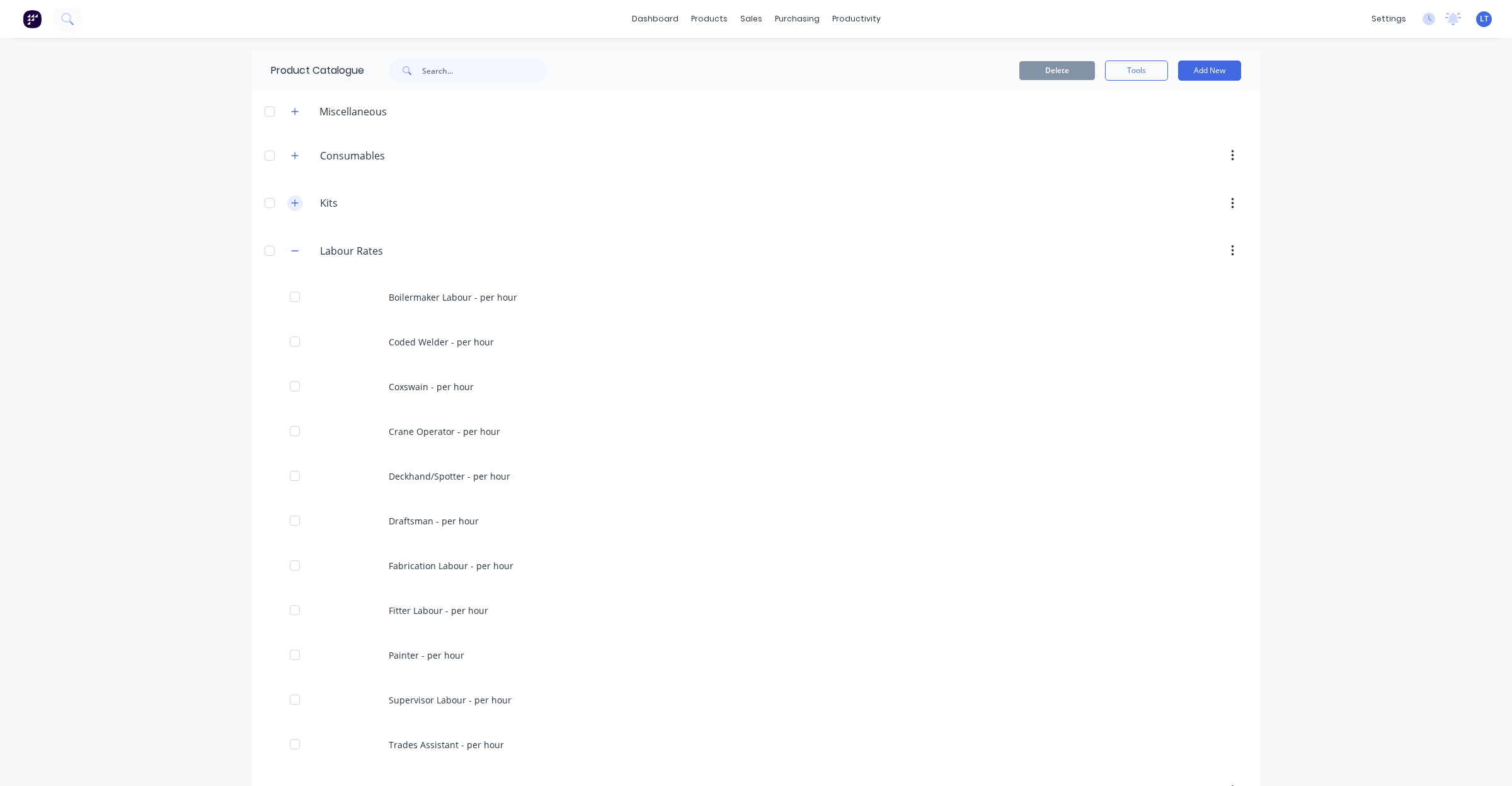
click at [291, 202] on icon "button" at bounding box center [295, 203] width 8 height 9
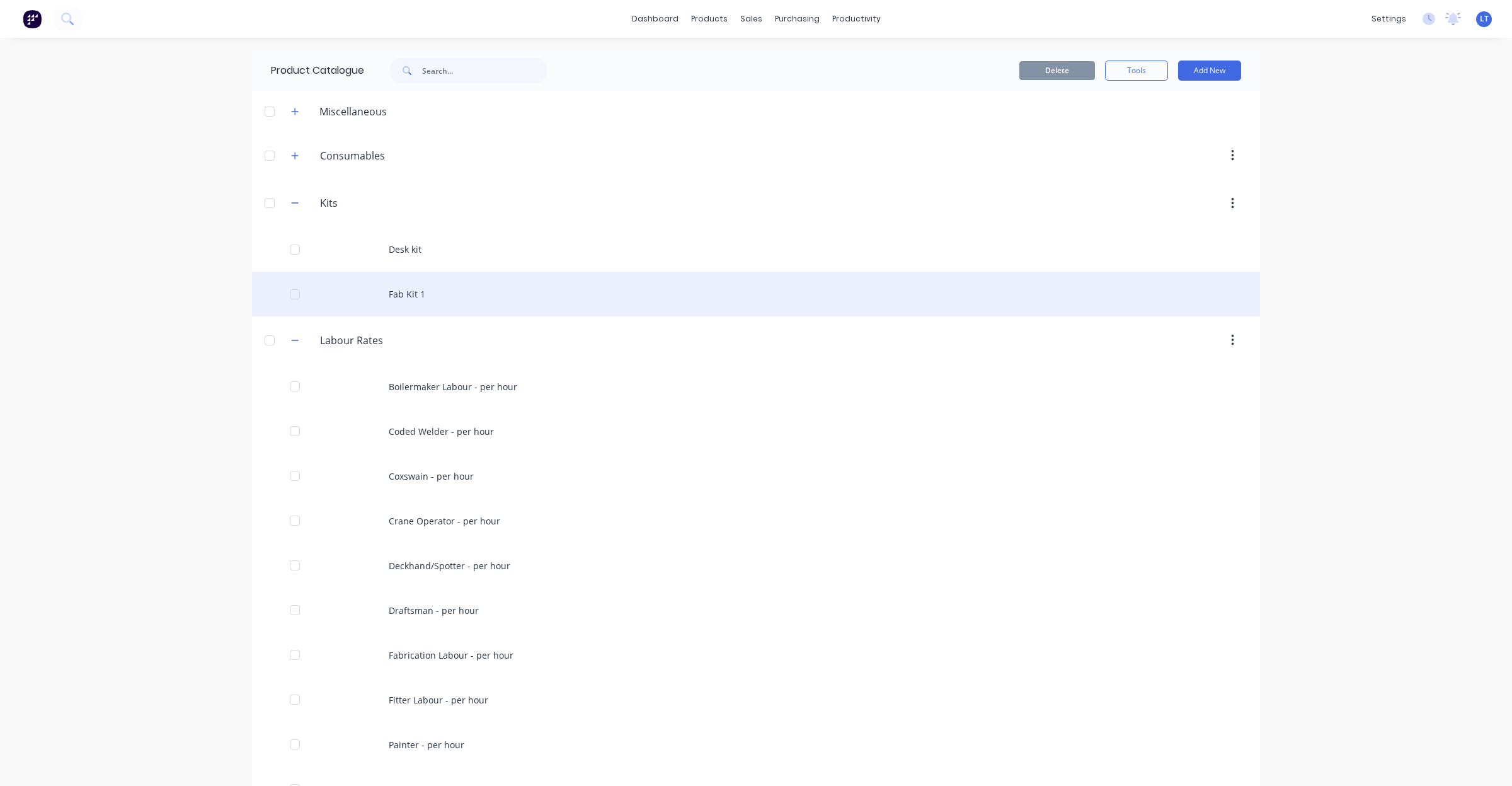
click at [405, 288] on div "Fab Kit 1" at bounding box center [756, 294] width 1009 height 44
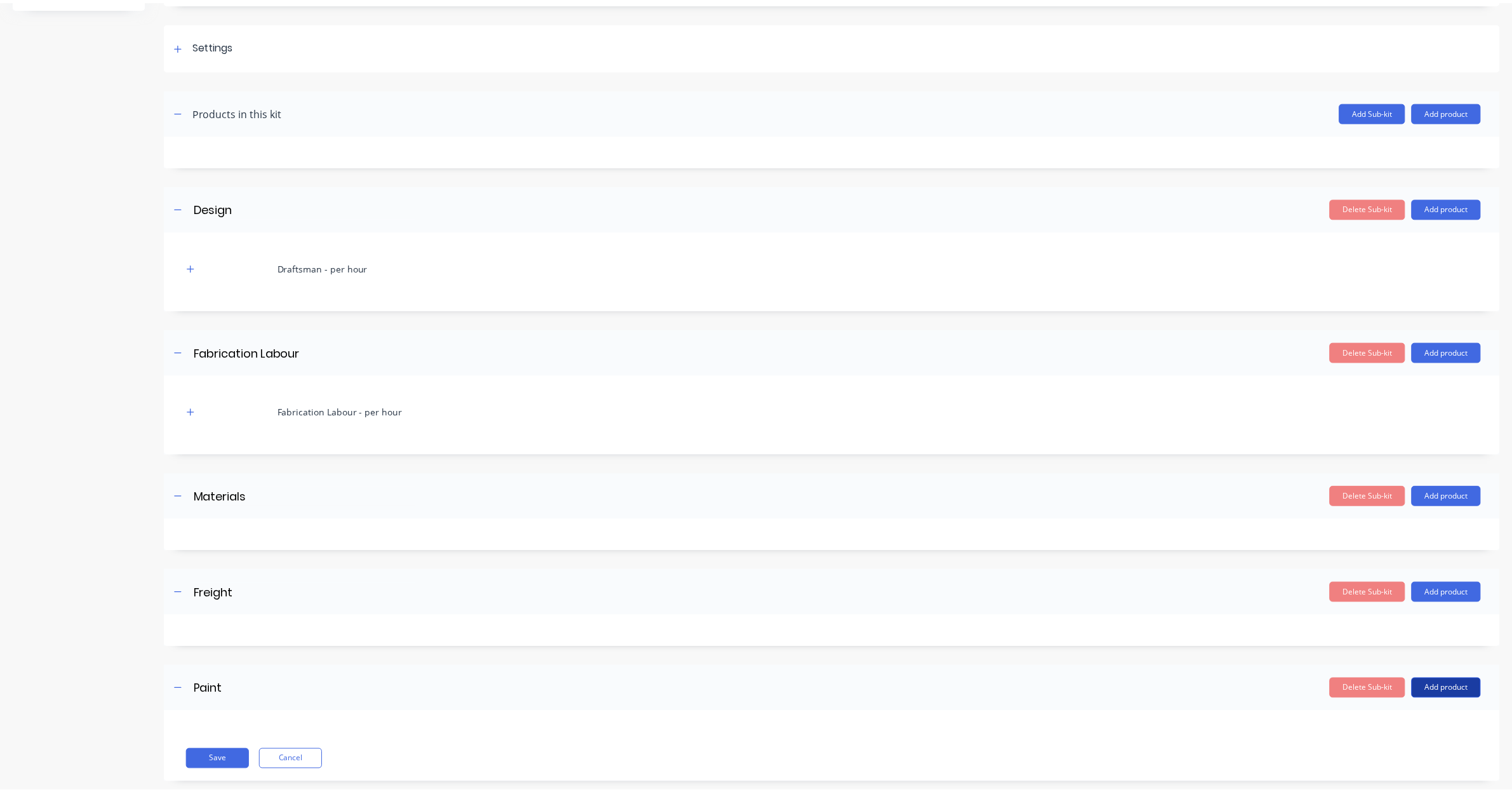
scroll to position [161, 0]
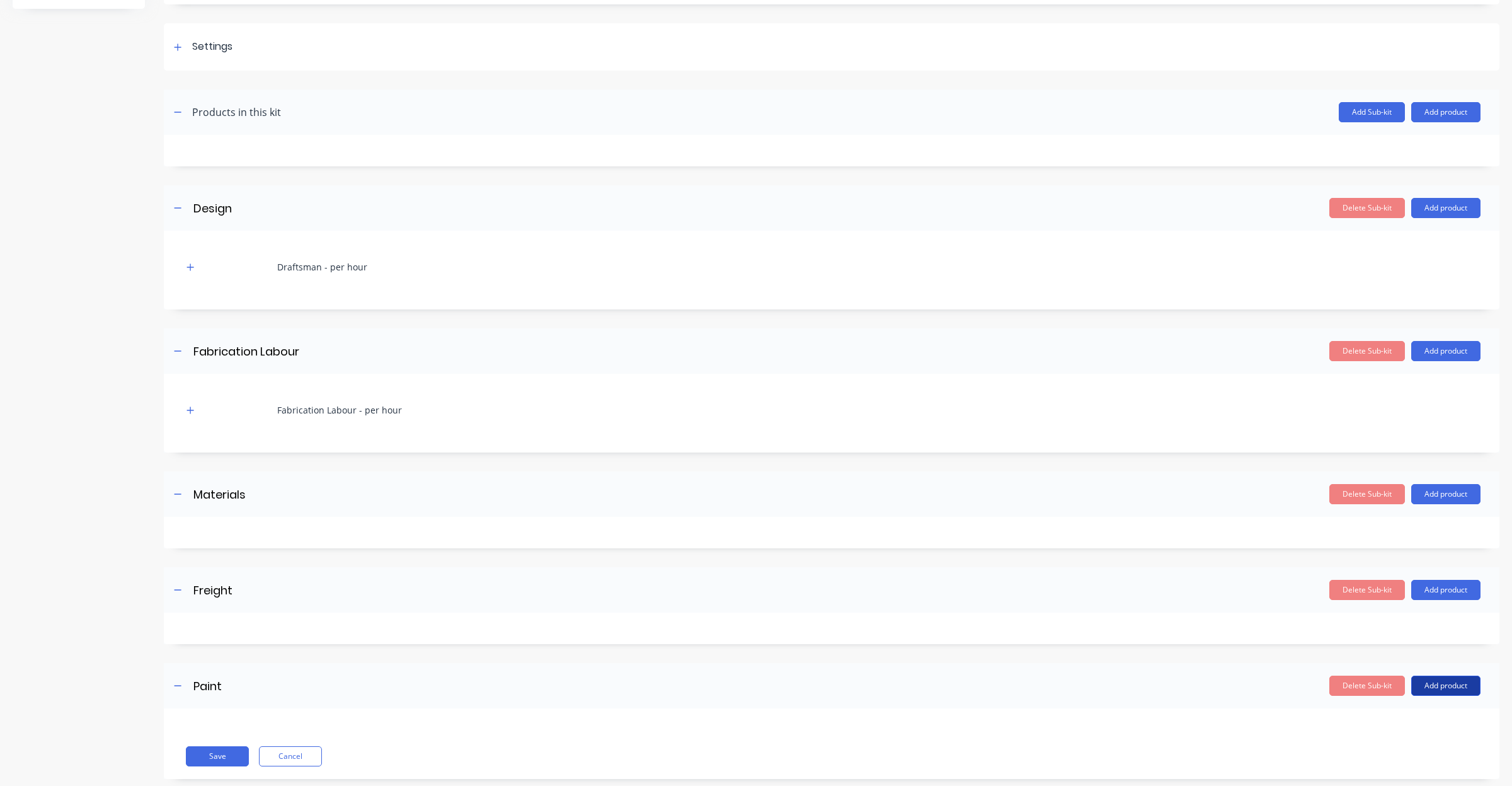
click at [1442, 681] on button "Add product" at bounding box center [1446, 685] width 69 height 20
click at [1399, 718] on div "Product catalogue" at bounding box center [1420, 718] width 97 height 18
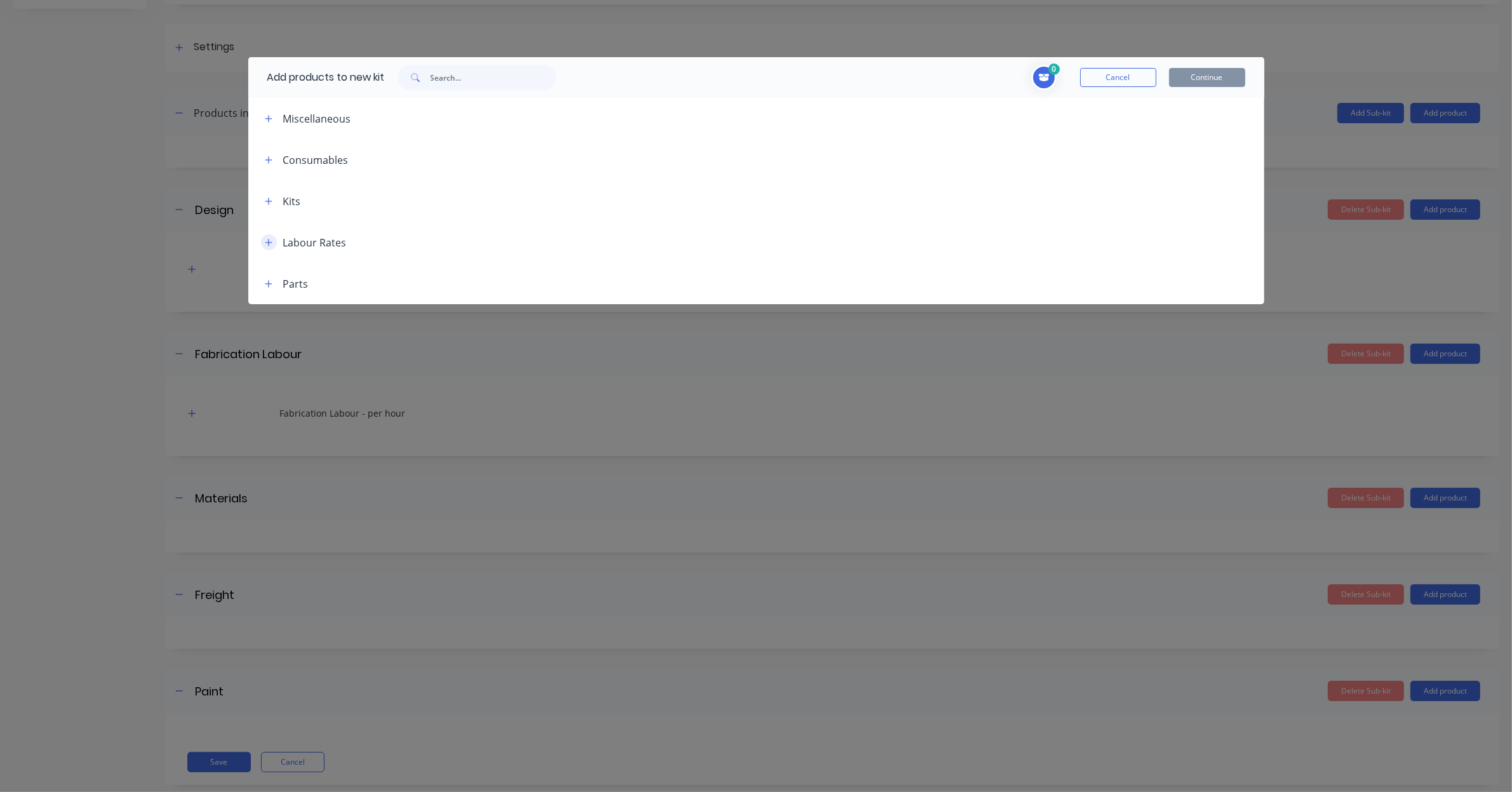
click at [272, 243] on icon "button" at bounding box center [269, 243] width 8 height 9
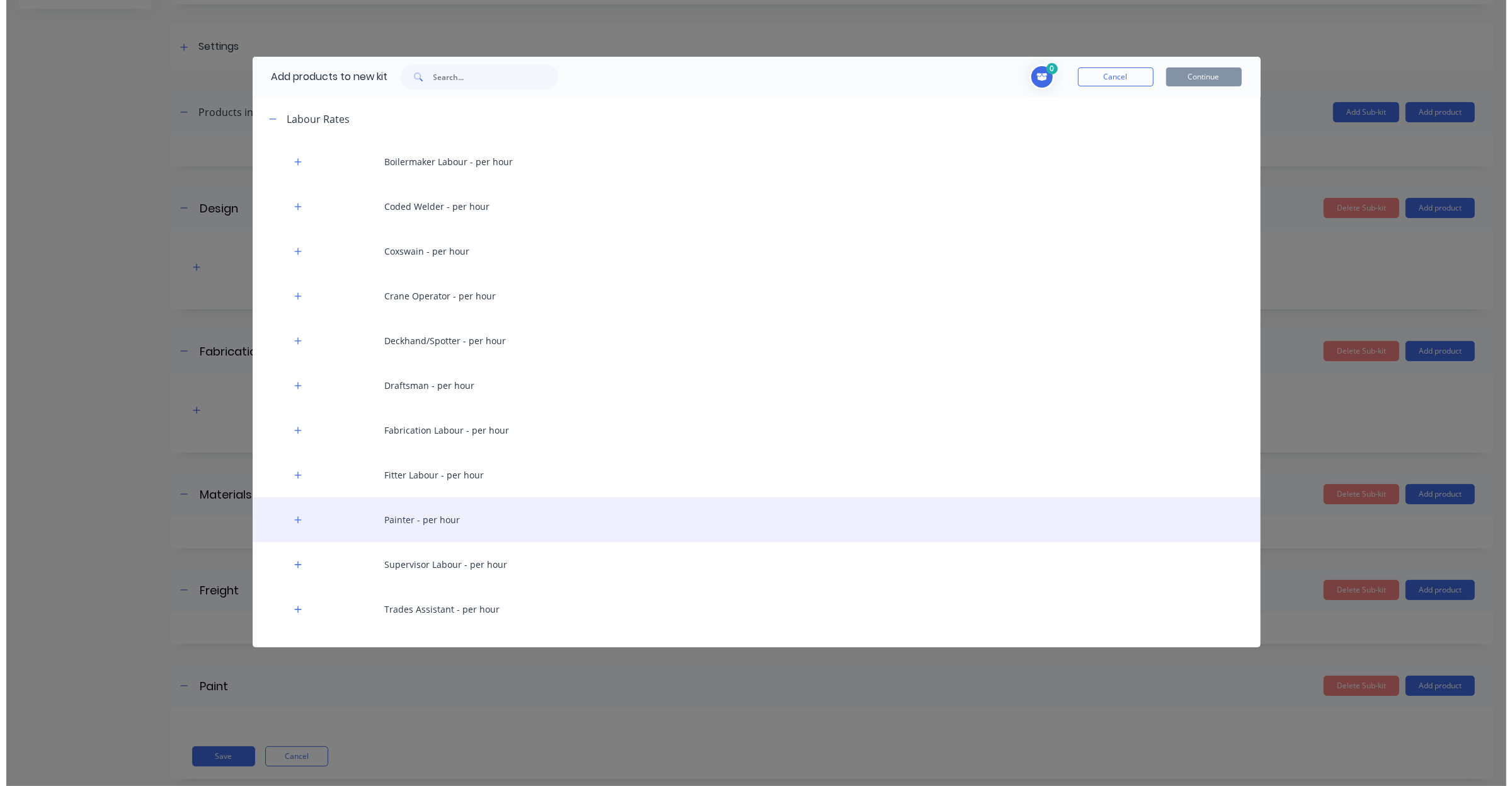
scroll to position [146, 0]
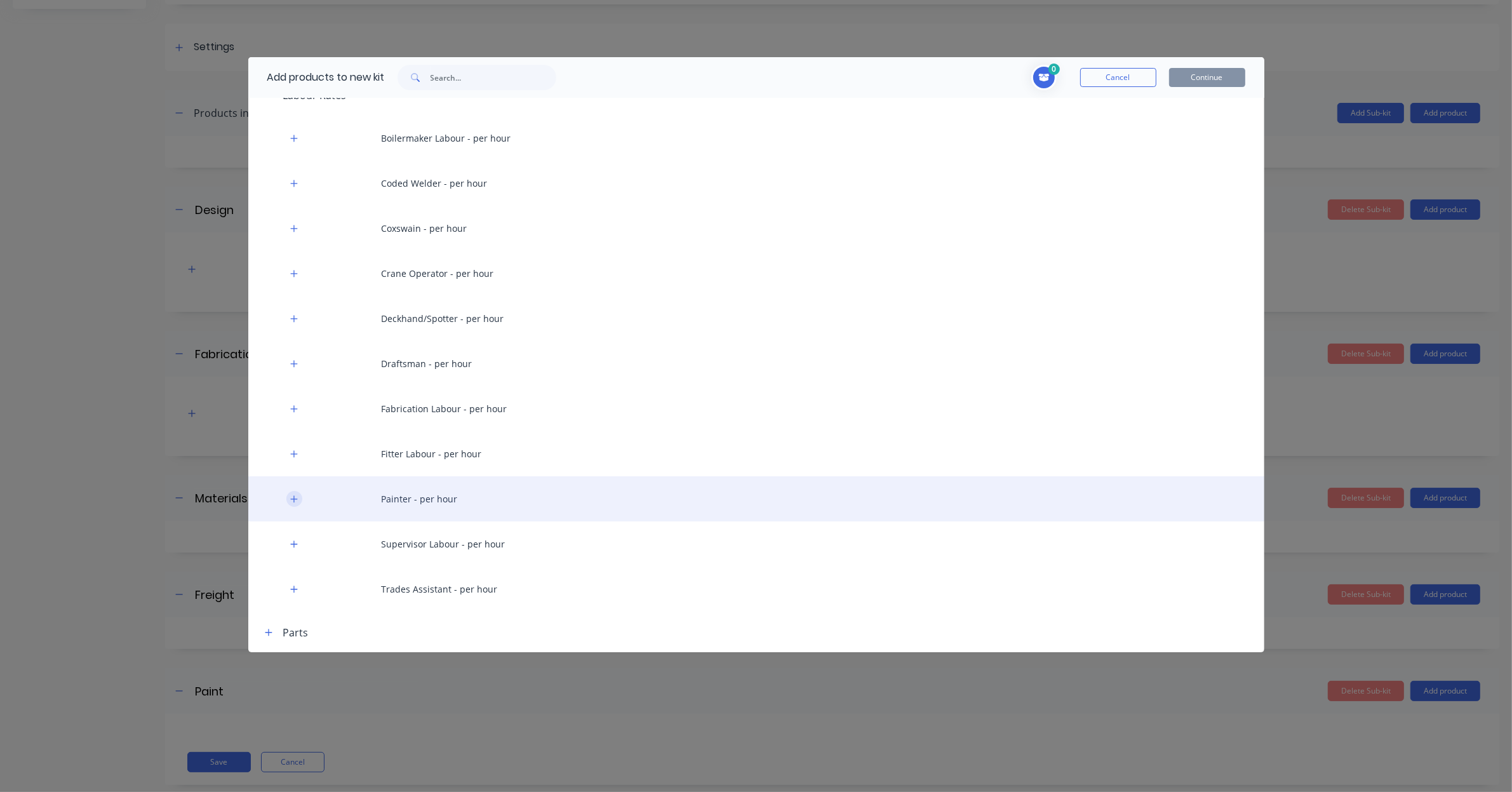
click at [296, 499] on icon "button" at bounding box center [294, 499] width 8 height 9
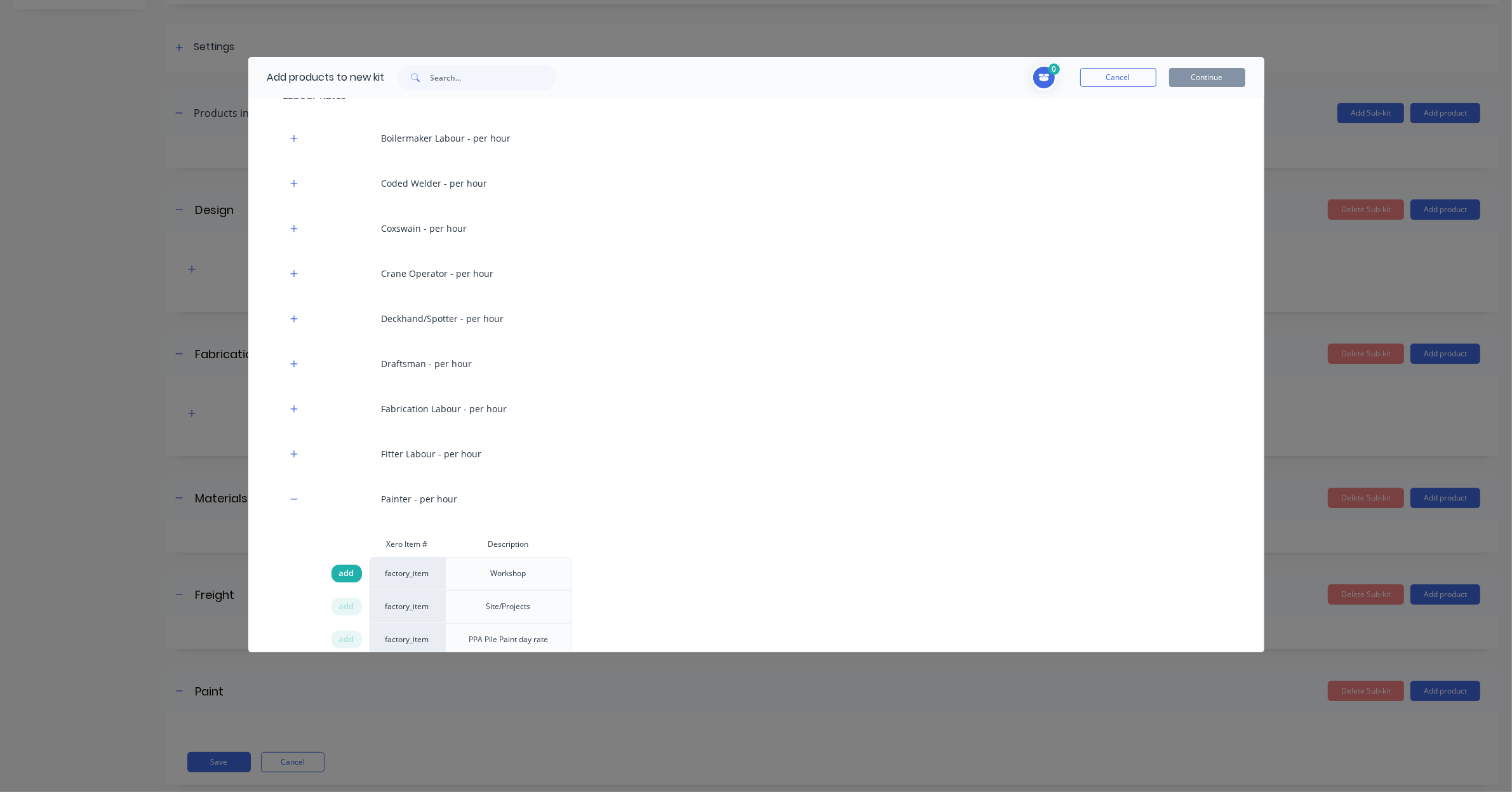
click at [343, 571] on span "add" at bounding box center [347, 574] width 15 height 13
click at [1221, 80] on button "Continue" at bounding box center [1207, 77] width 76 height 19
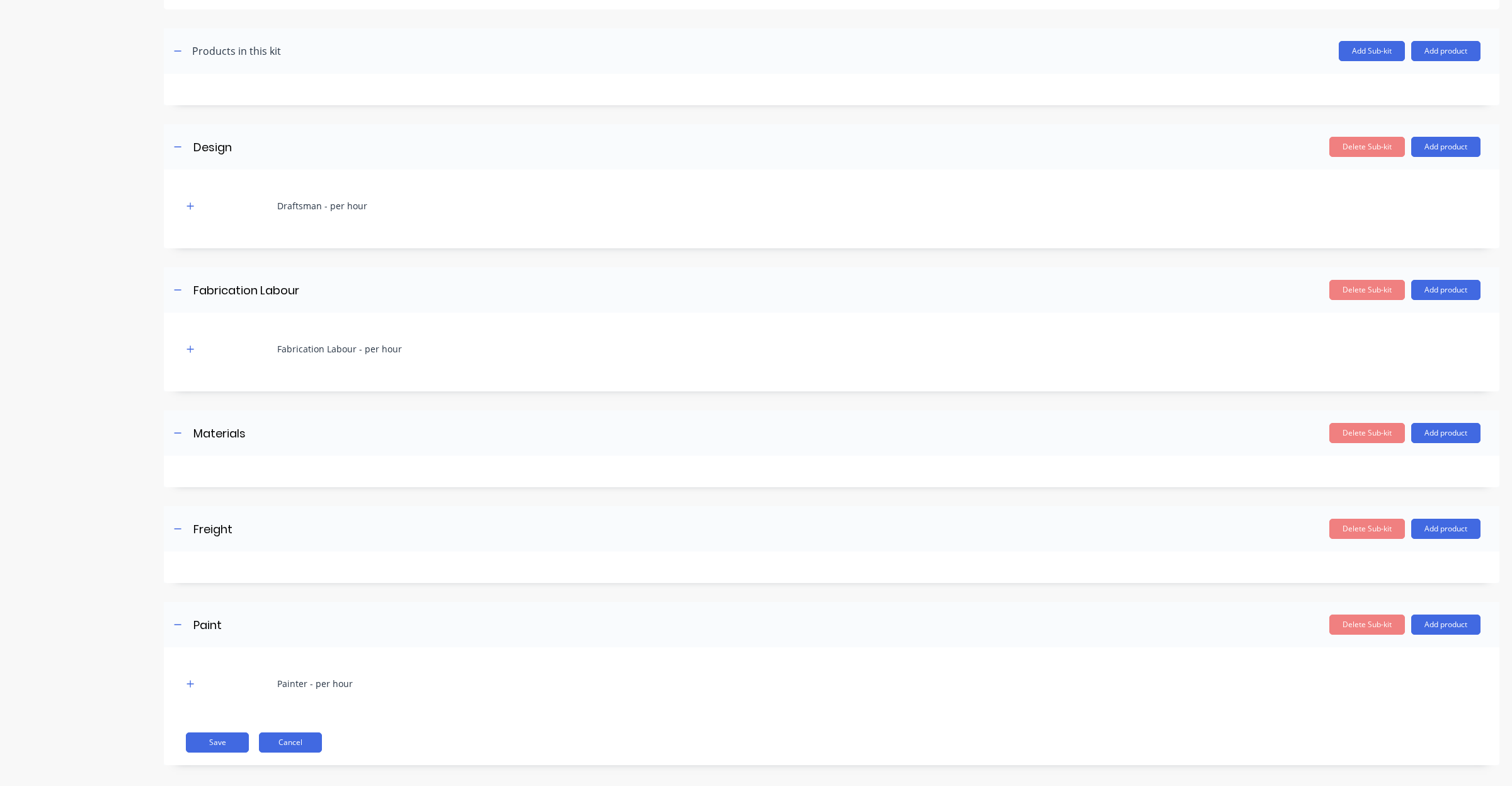
scroll to position [233, 0]
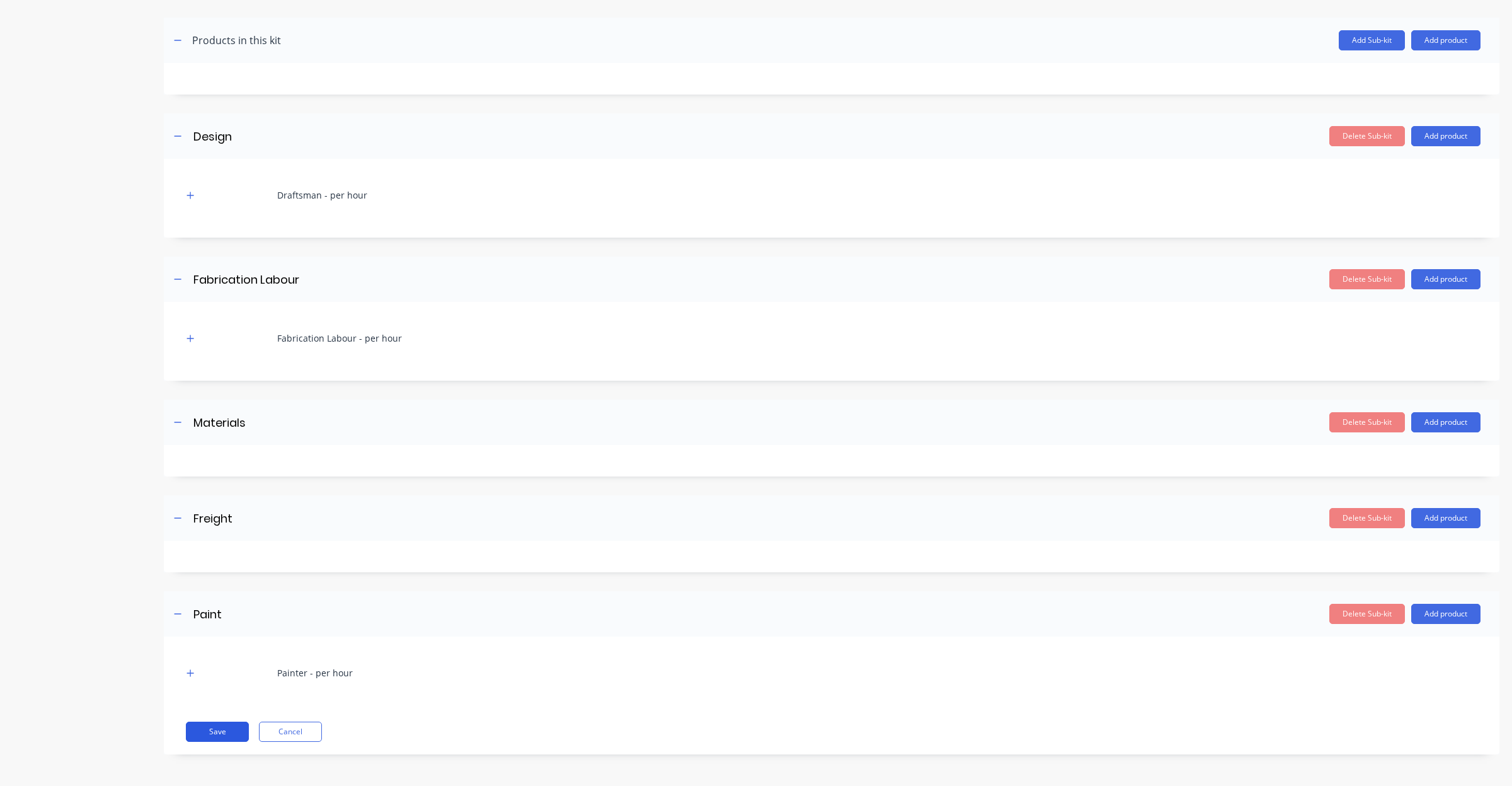
click at [237, 730] on button "Save" at bounding box center [218, 732] width 63 height 20
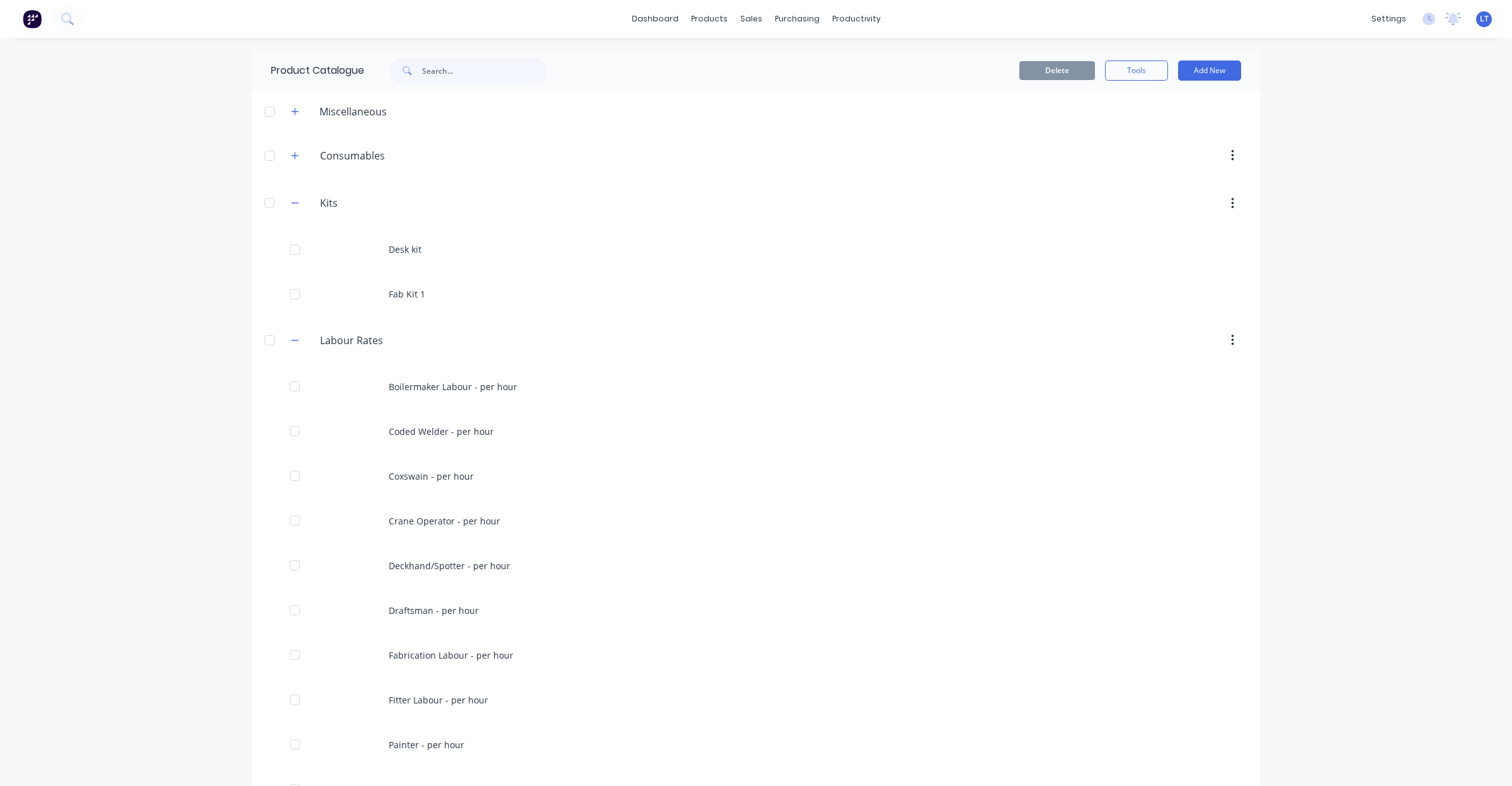
click at [284, 212] on div "Kits Kits" at bounding box center [380, 203] width 199 height 23
click at [291, 205] on icon "button" at bounding box center [295, 203] width 8 height 9
click at [291, 255] on icon "button" at bounding box center [295, 251] width 8 height 9
click at [171, 254] on div "dashboard products sales purchasing productivity dashboard products Product Cat…" at bounding box center [756, 393] width 1512 height 786
drag, startPoint x: 171, startPoint y: 254, endPoint x: 144, endPoint y: 242, distance: 29.5
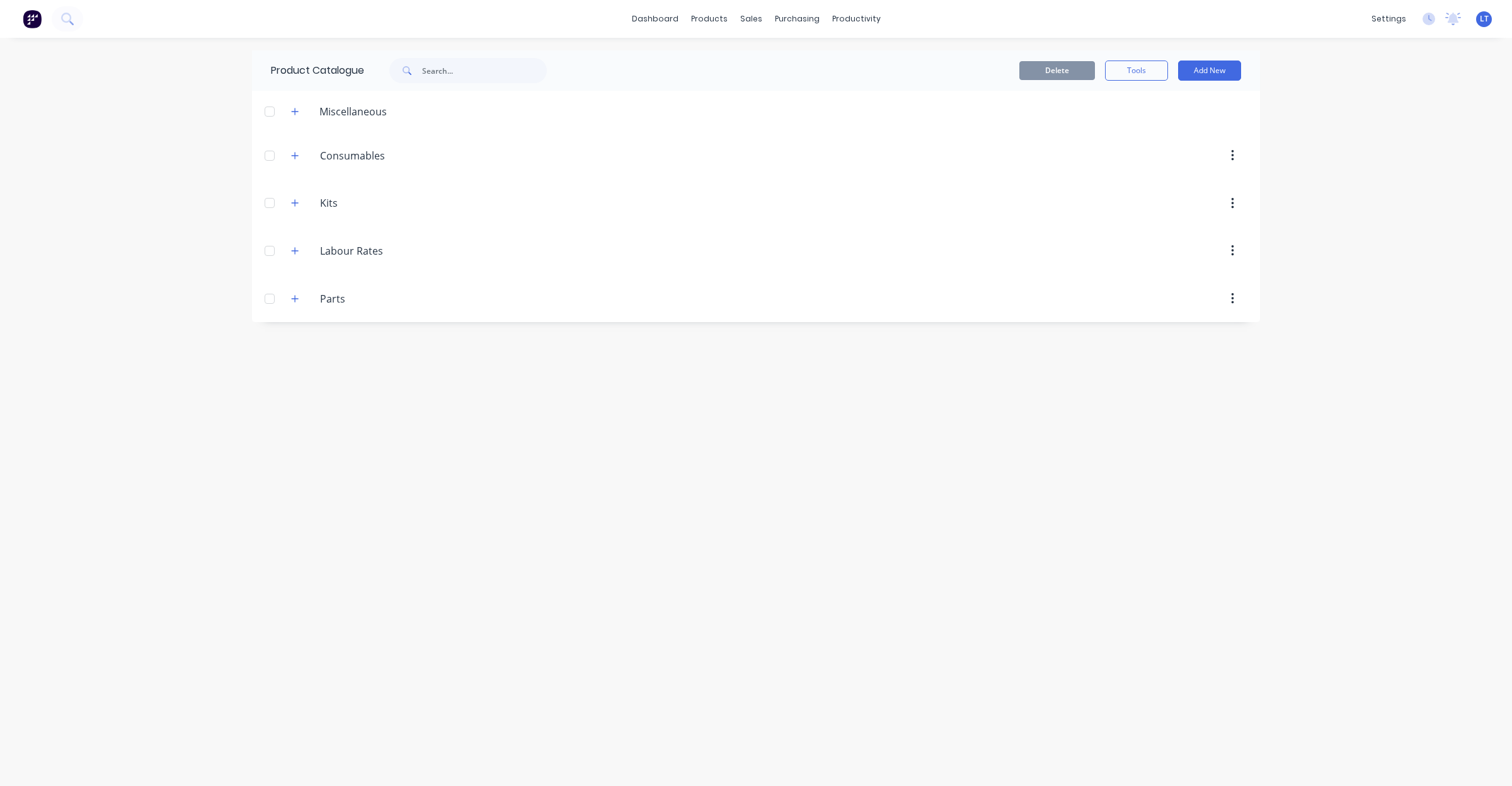
click at [144, 242] on div "dashboard products sales purchasing productivity dashboard products Product Cat…" at bounding box center [756, 393] width 1512 height 786
click at [295, 249] on icon "button" at bounding box center [295, 251] width 8 height 9
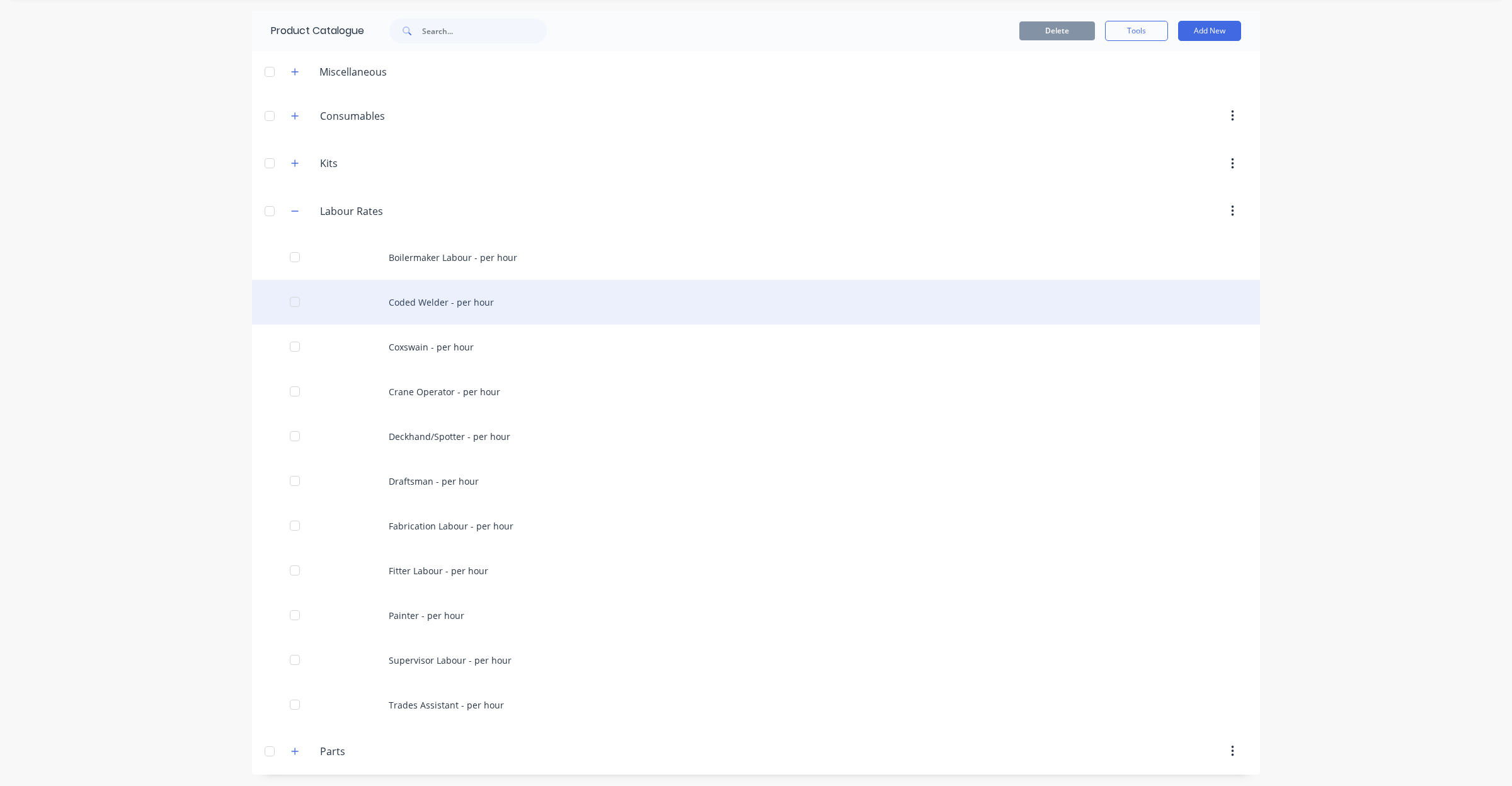
scroll to position [41, 0]
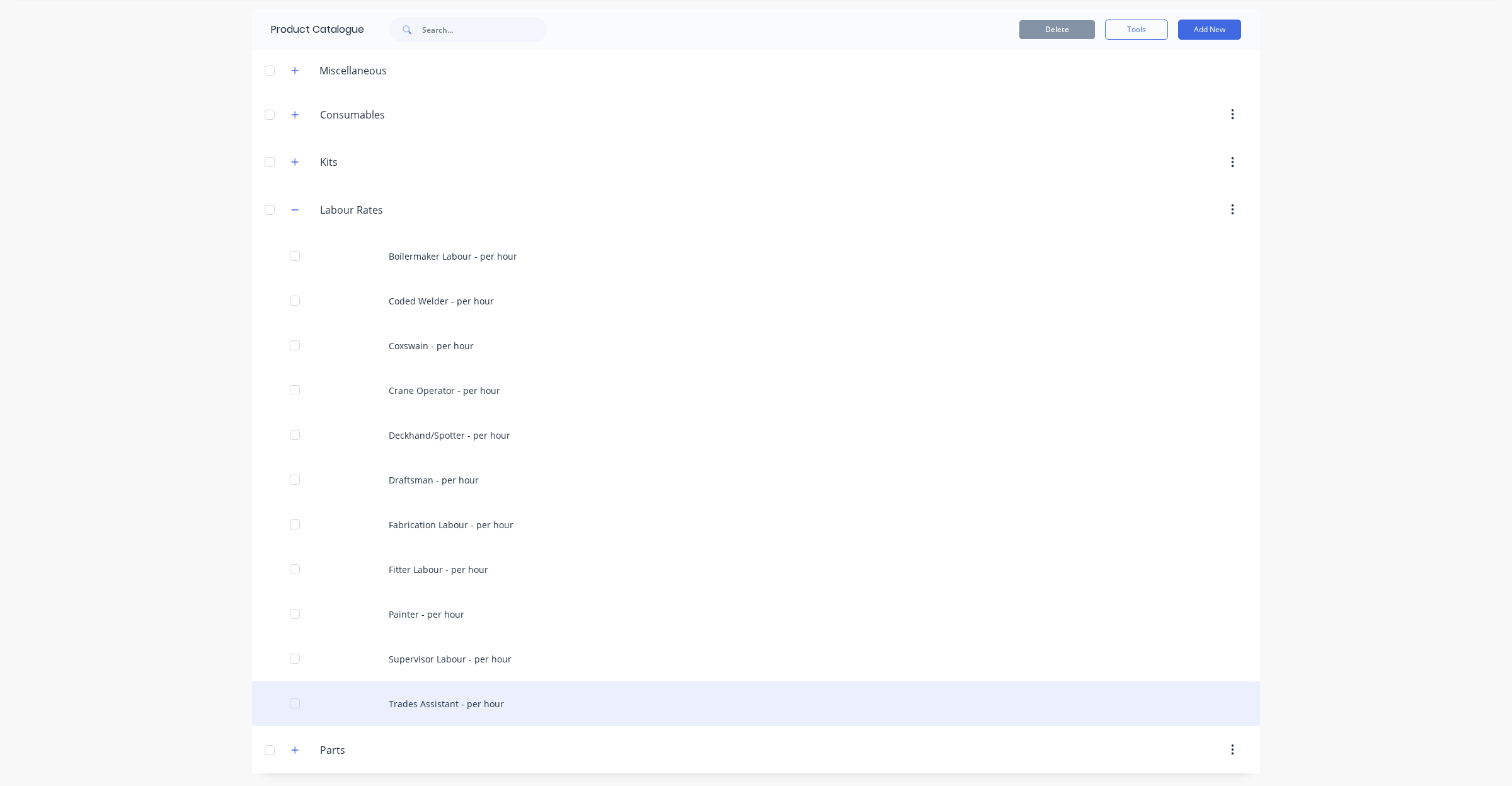
click at [473, 702] on div "Trades Assistant - per hour" at bounding box center [756, 703] width 1009 height 44
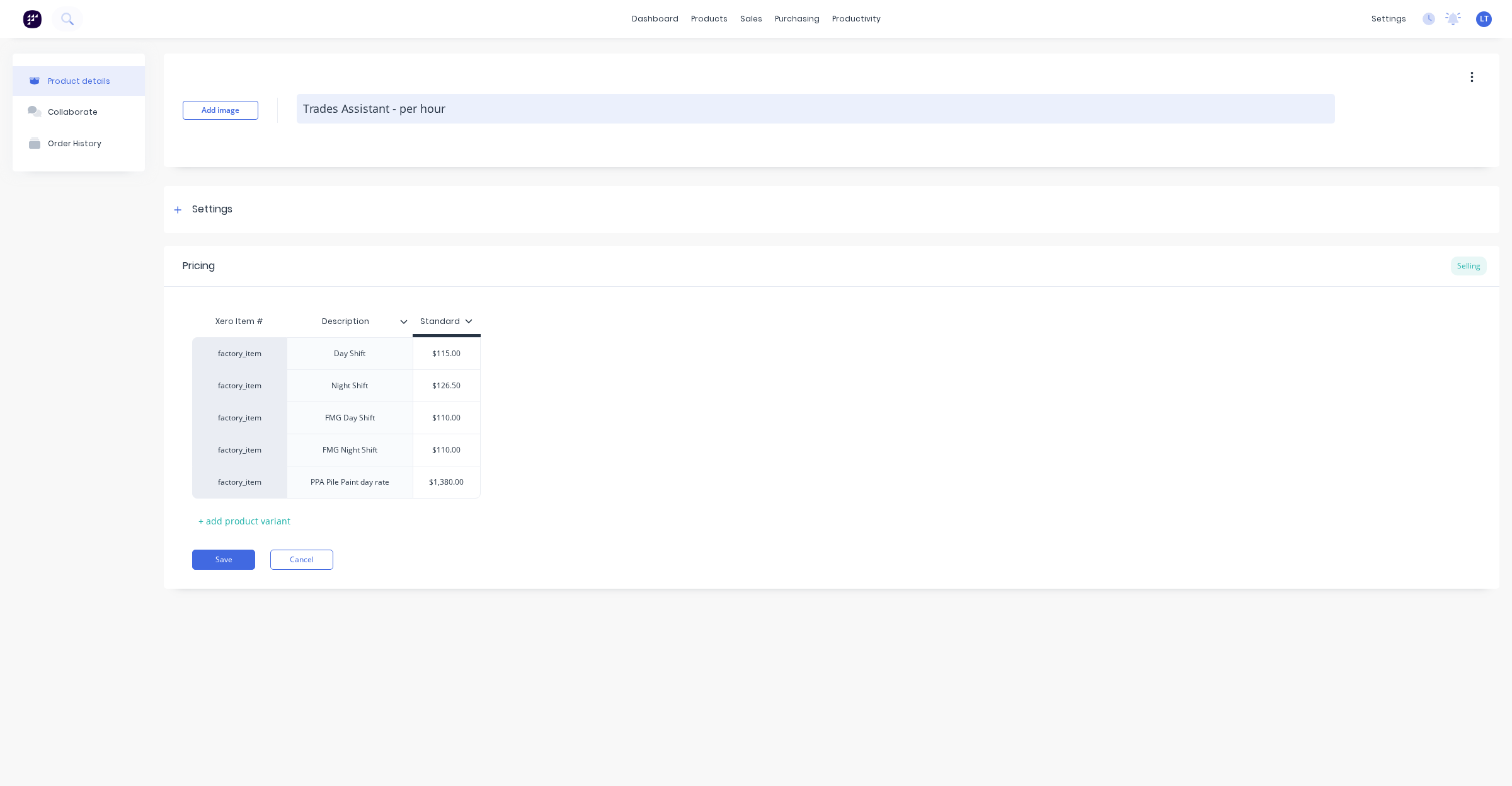
click at [386, 107] on textarea "Trades Assistant - per hour" at bounding box center [816, 108] width 1039 height 29
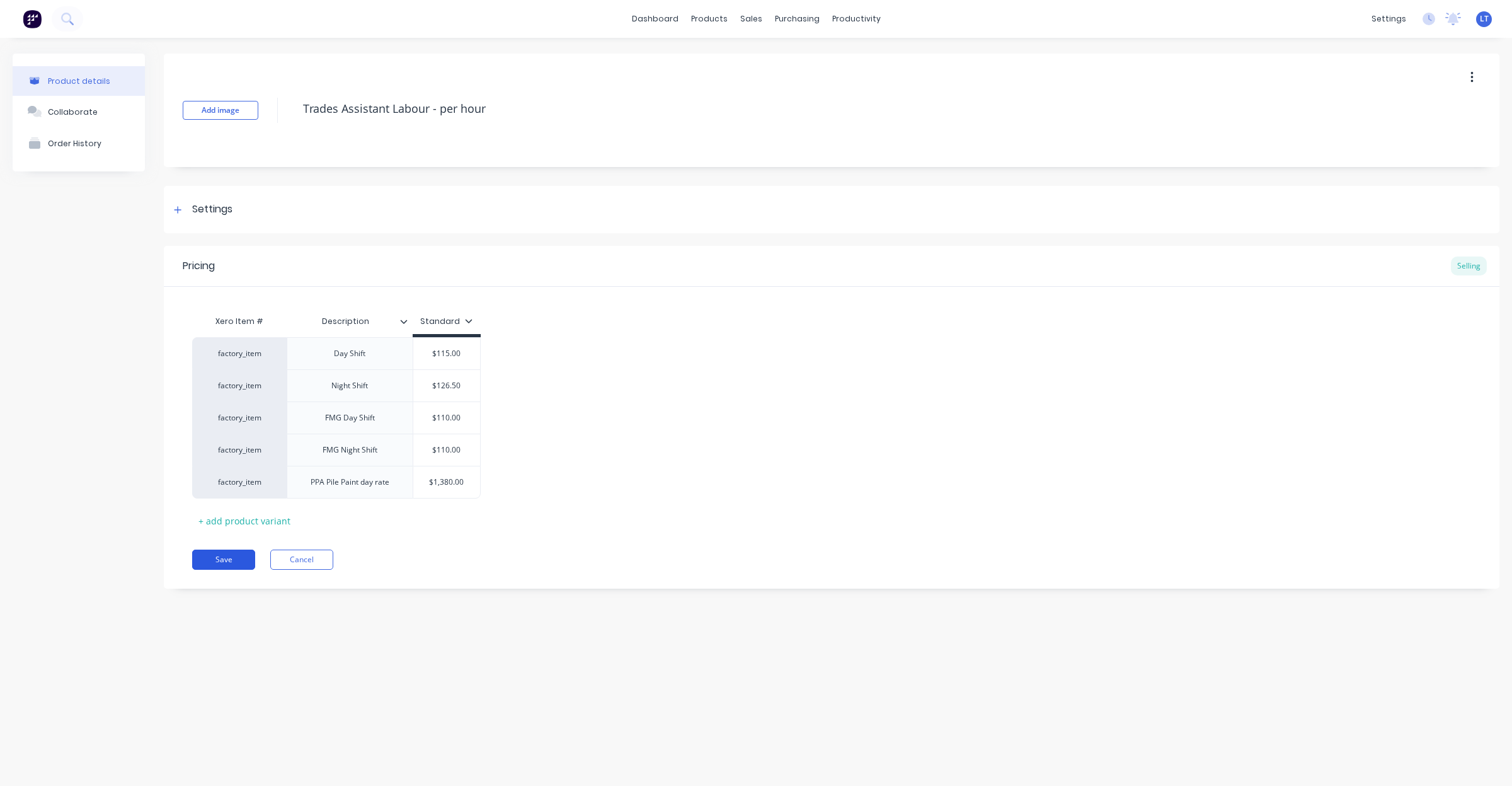
click at [229, 556] on button "Save" at bounding box center [224, 559] width 63 height 20
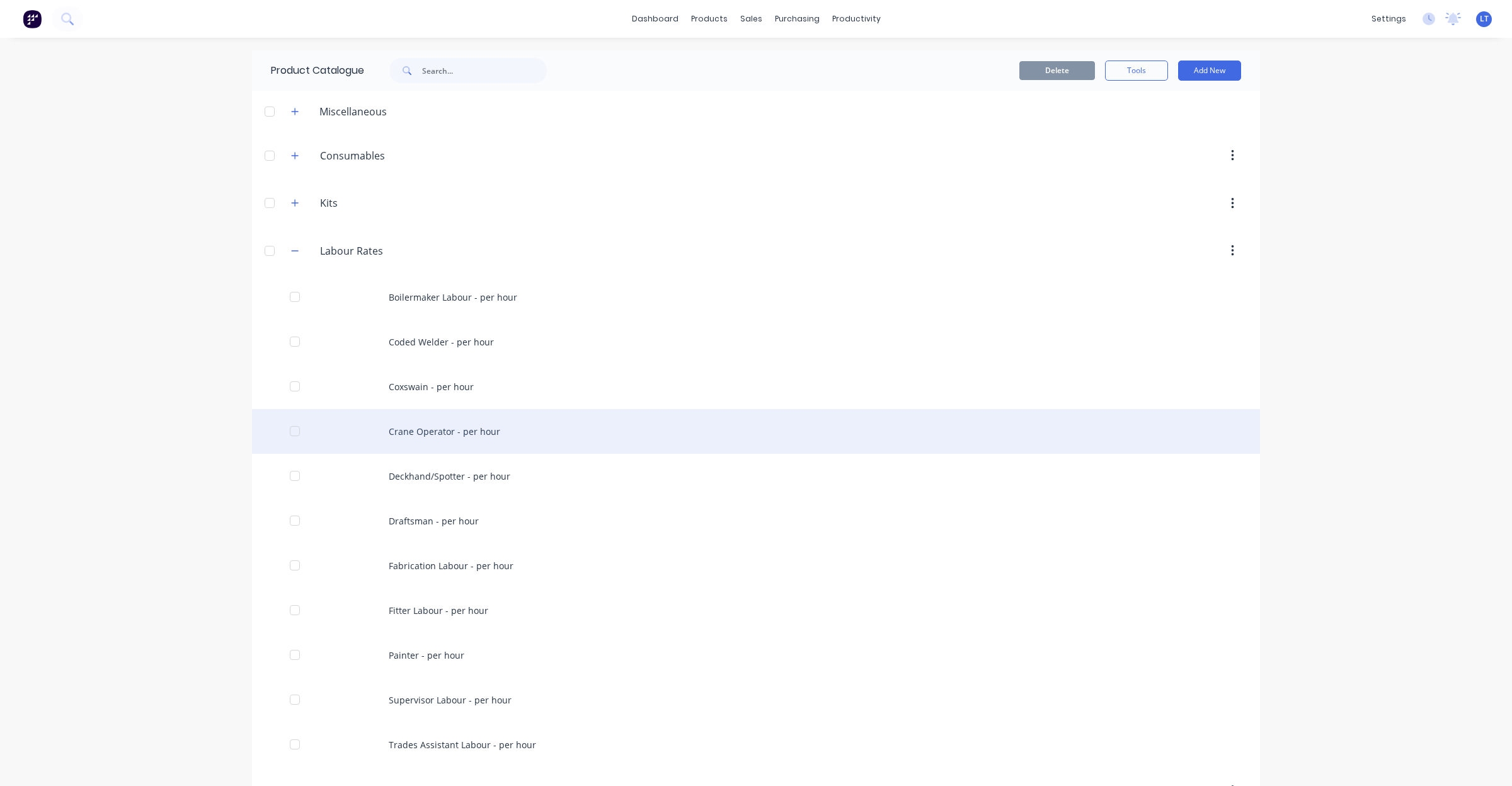
click at [468, 428] on div "Crane Operator - per hour" at bounding box center [756, 431] width 1009 height 44
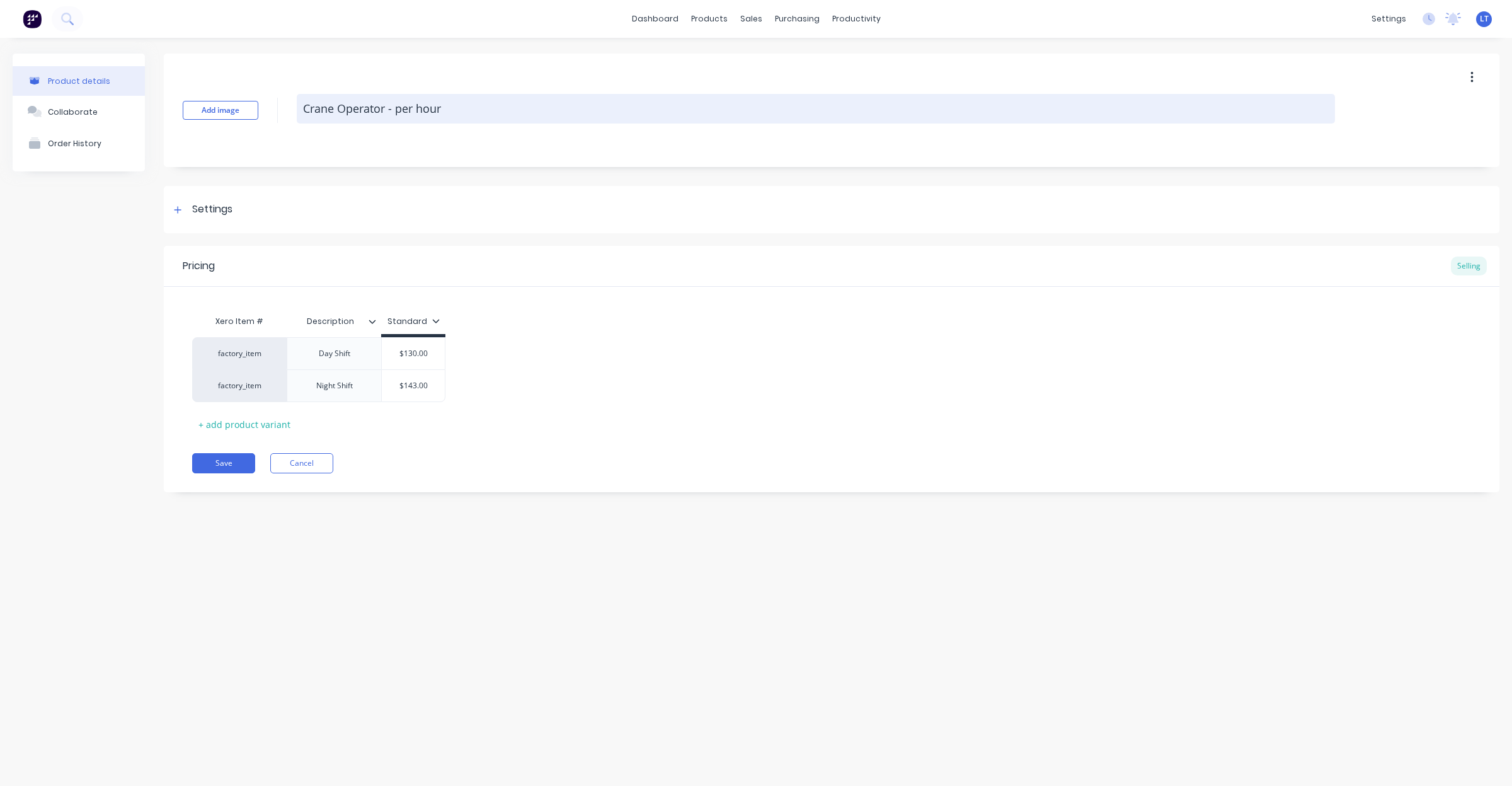
click at [385, 111] on textarea "Crane Operator - per hour" at bounding box center [816, 108] width 1039 height 29
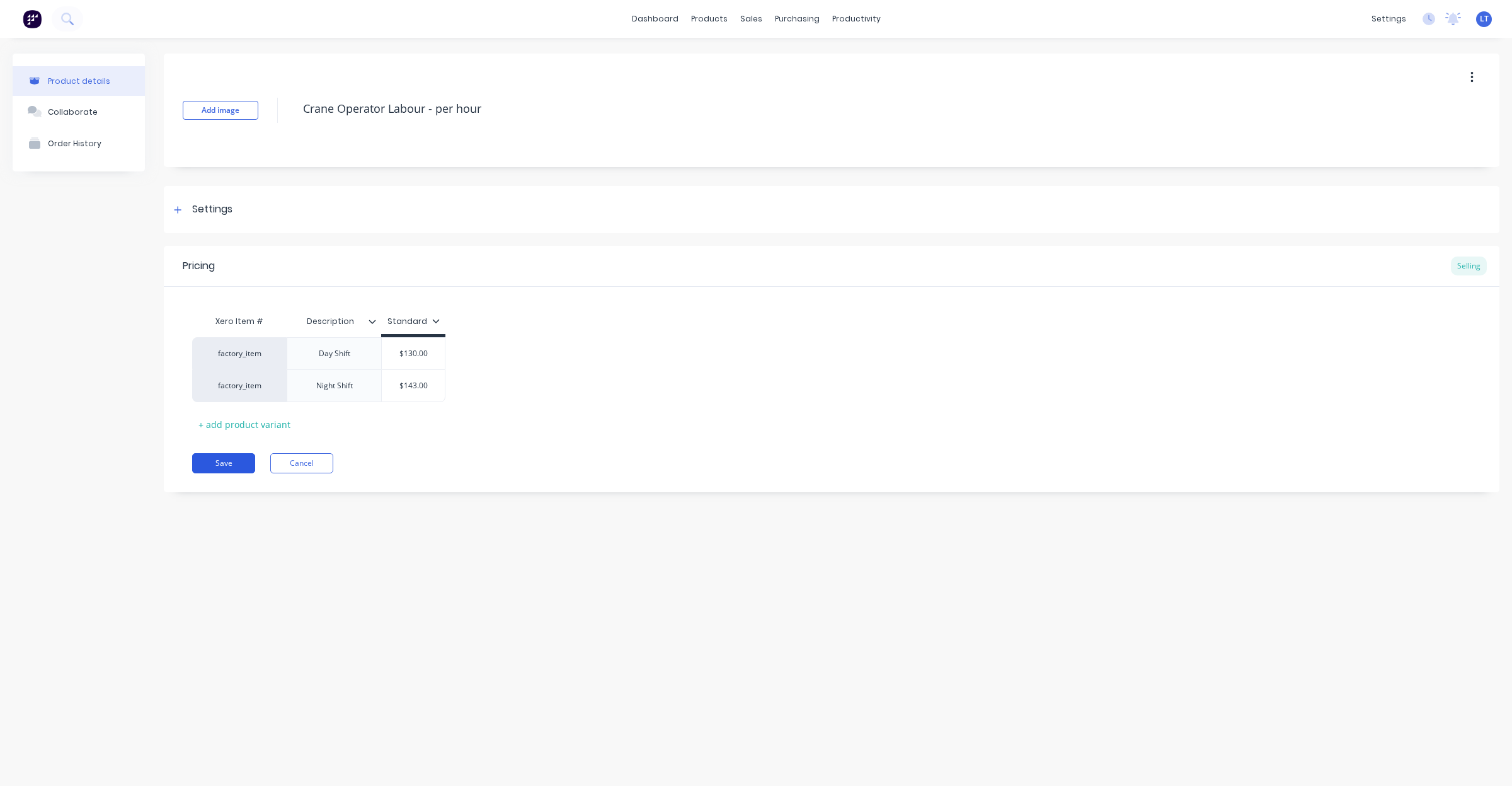
click at [221, 462] on button "Save" at bounding box center [224, 463] width 63 height 20
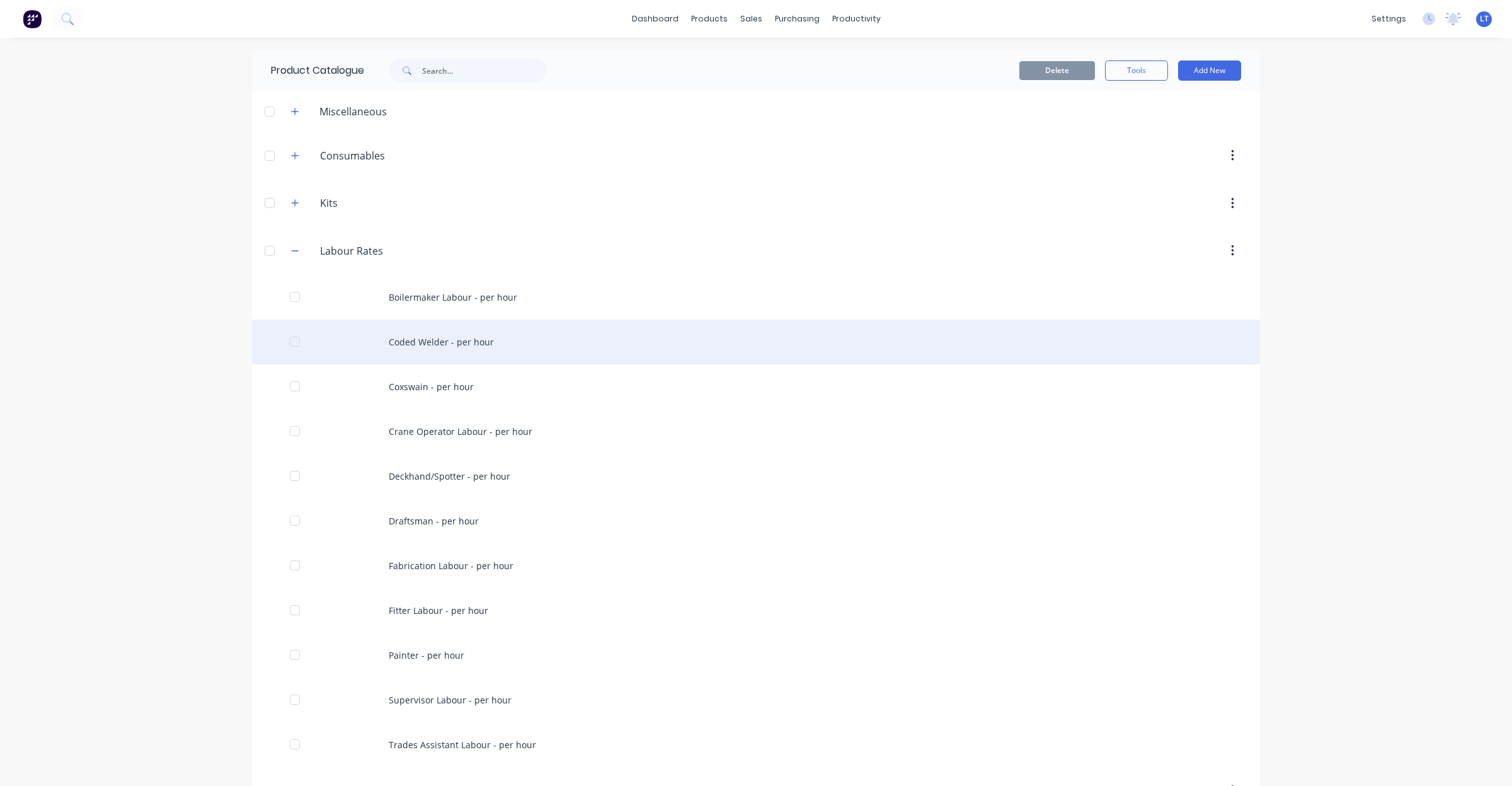
click at [471, 349] on div "Coded Welder - per hour" at bounding box center [756, 341] width 1009 height 44
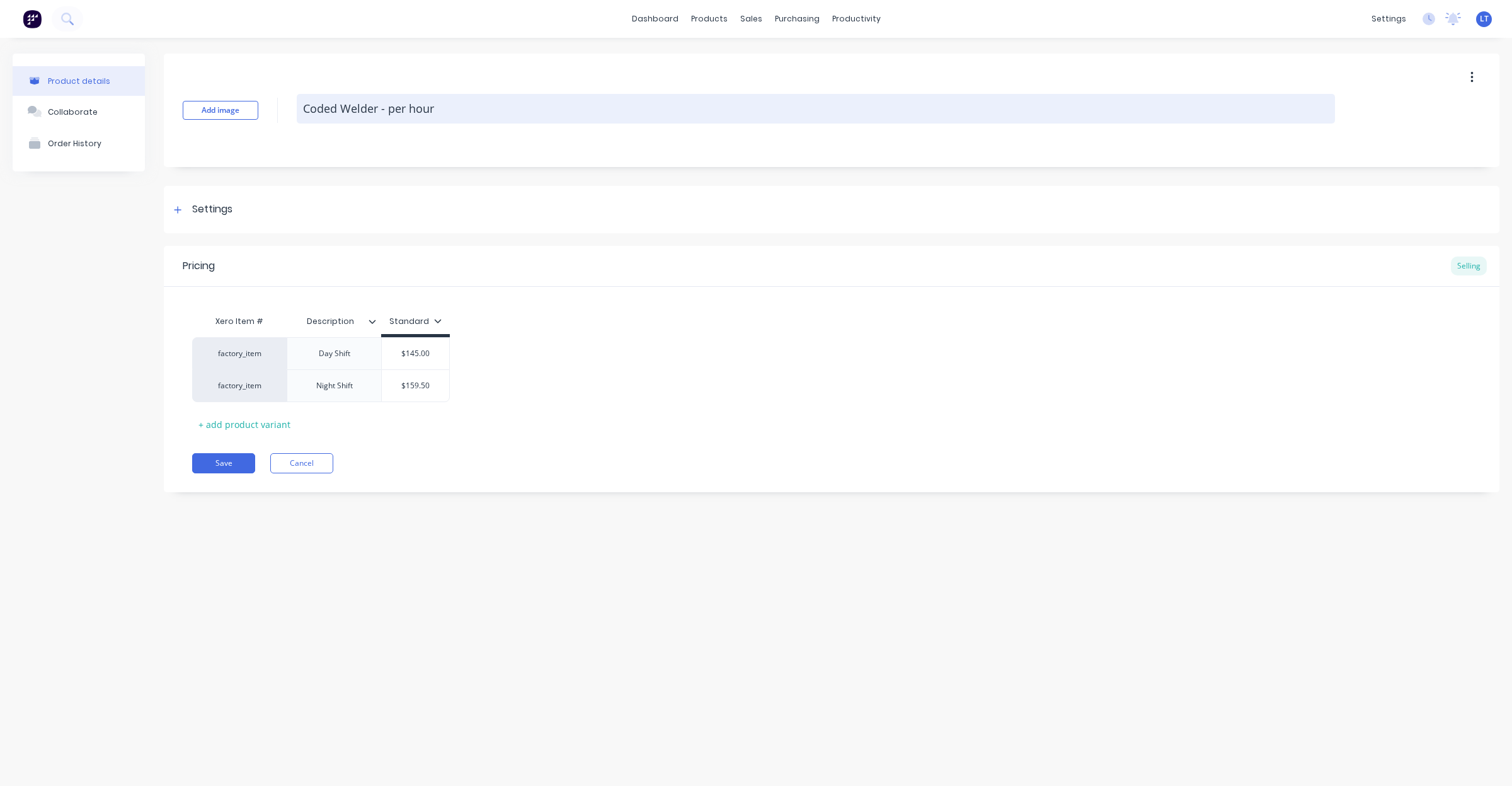
click at [380, 107] on textarea "Coded Welder - per hour" at bounding box center [816, 108] width 1039 height 29
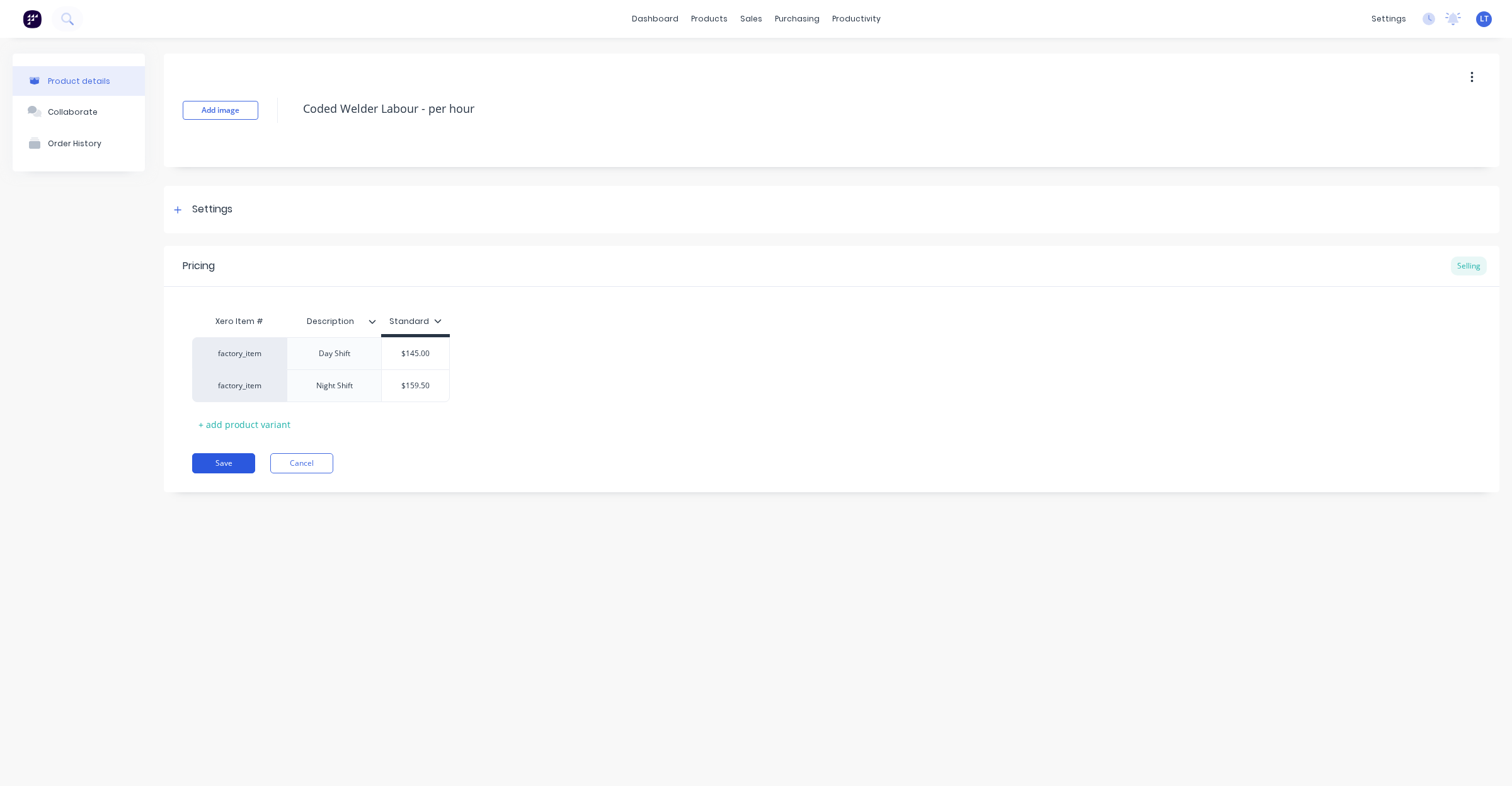
click at [214, 464] on button "Save" at bounding box center [224, 463] width 63 height 20
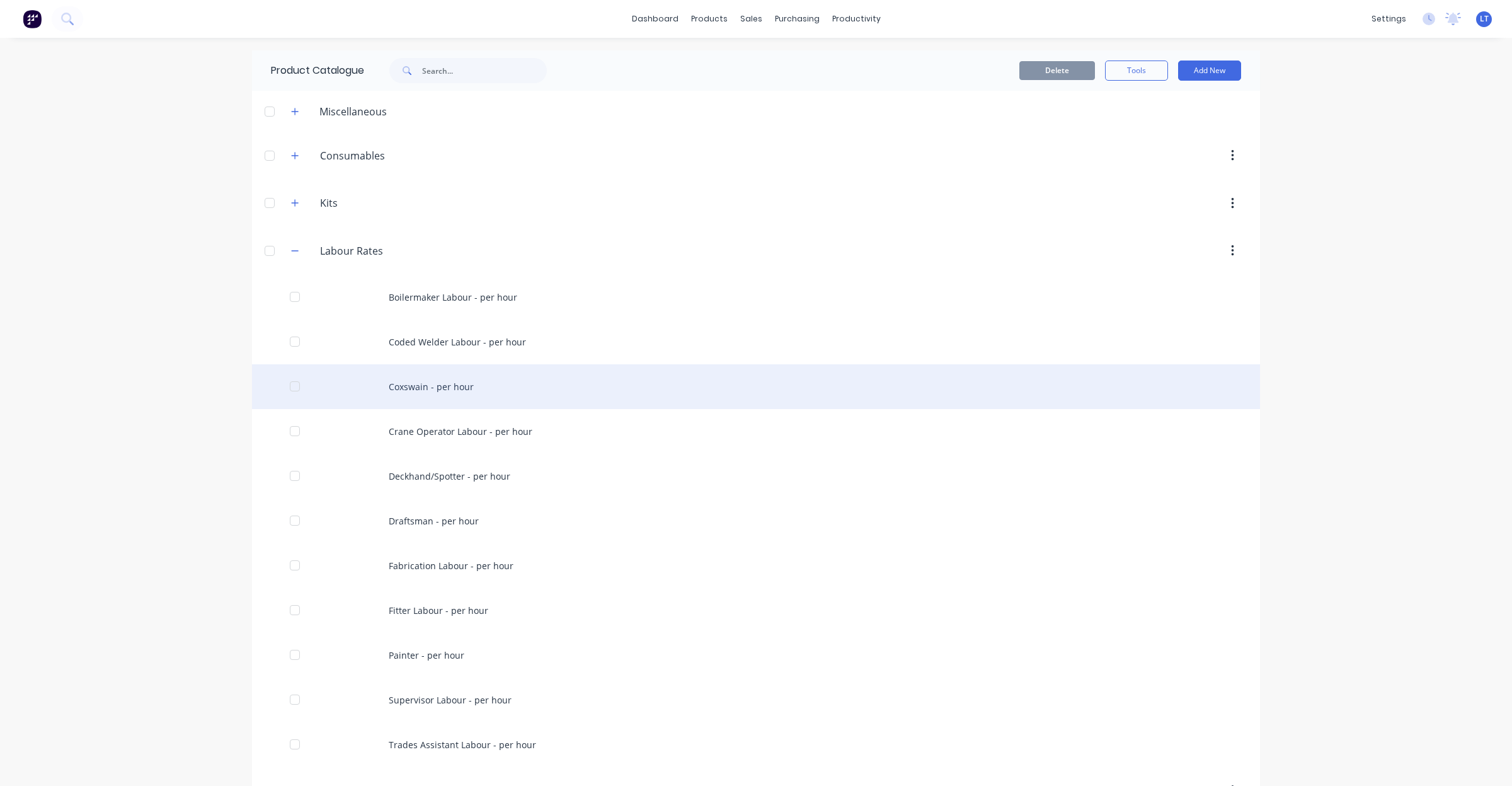
click at [470, 394] on div "Coxswain - per hour" at bounding box center [756, 386] width 1009 height 44
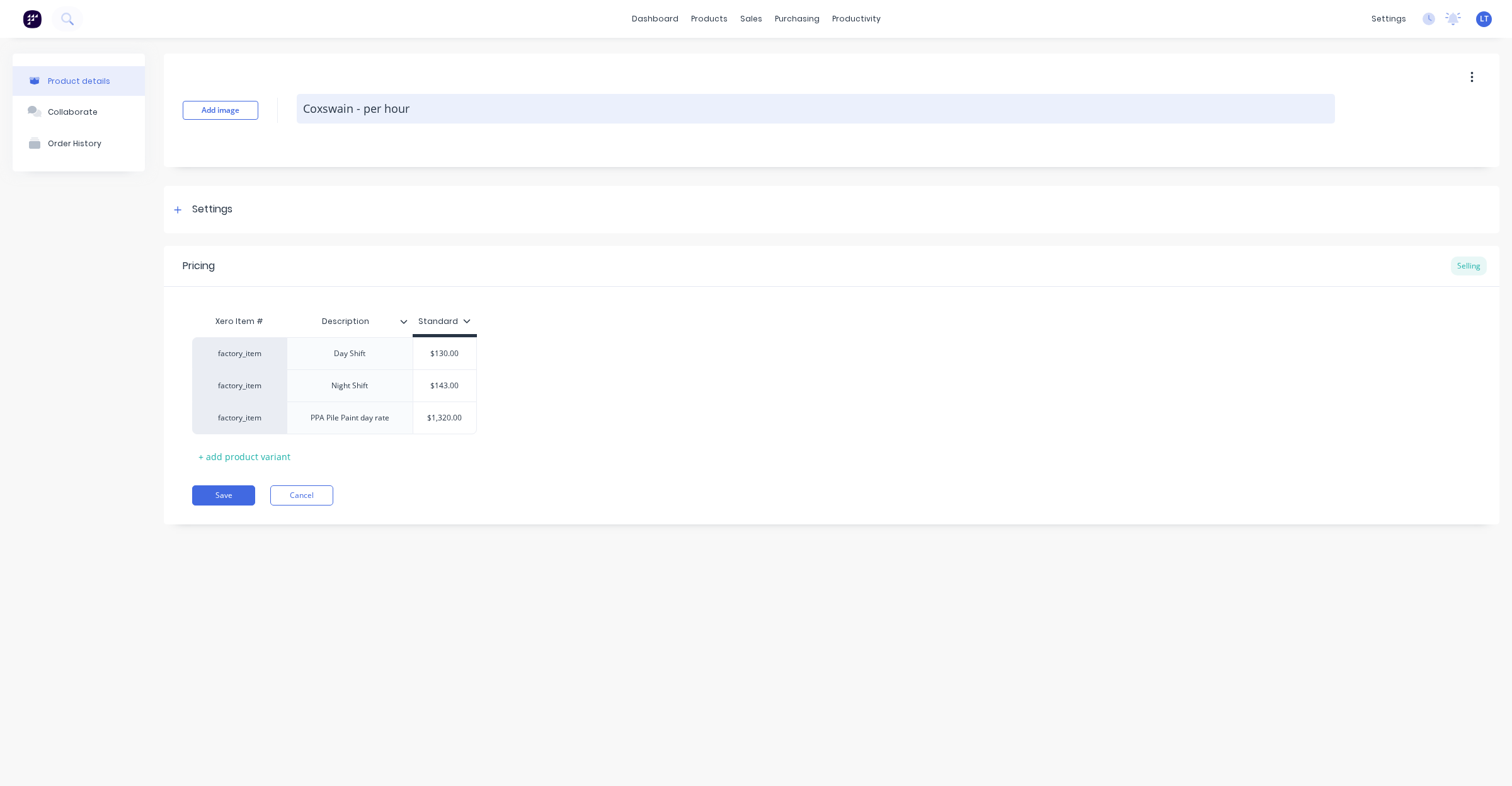
click at [350, 111] on textarea "Coxswain - per hour" at bounding box center [816, 108] width 1039 height 29
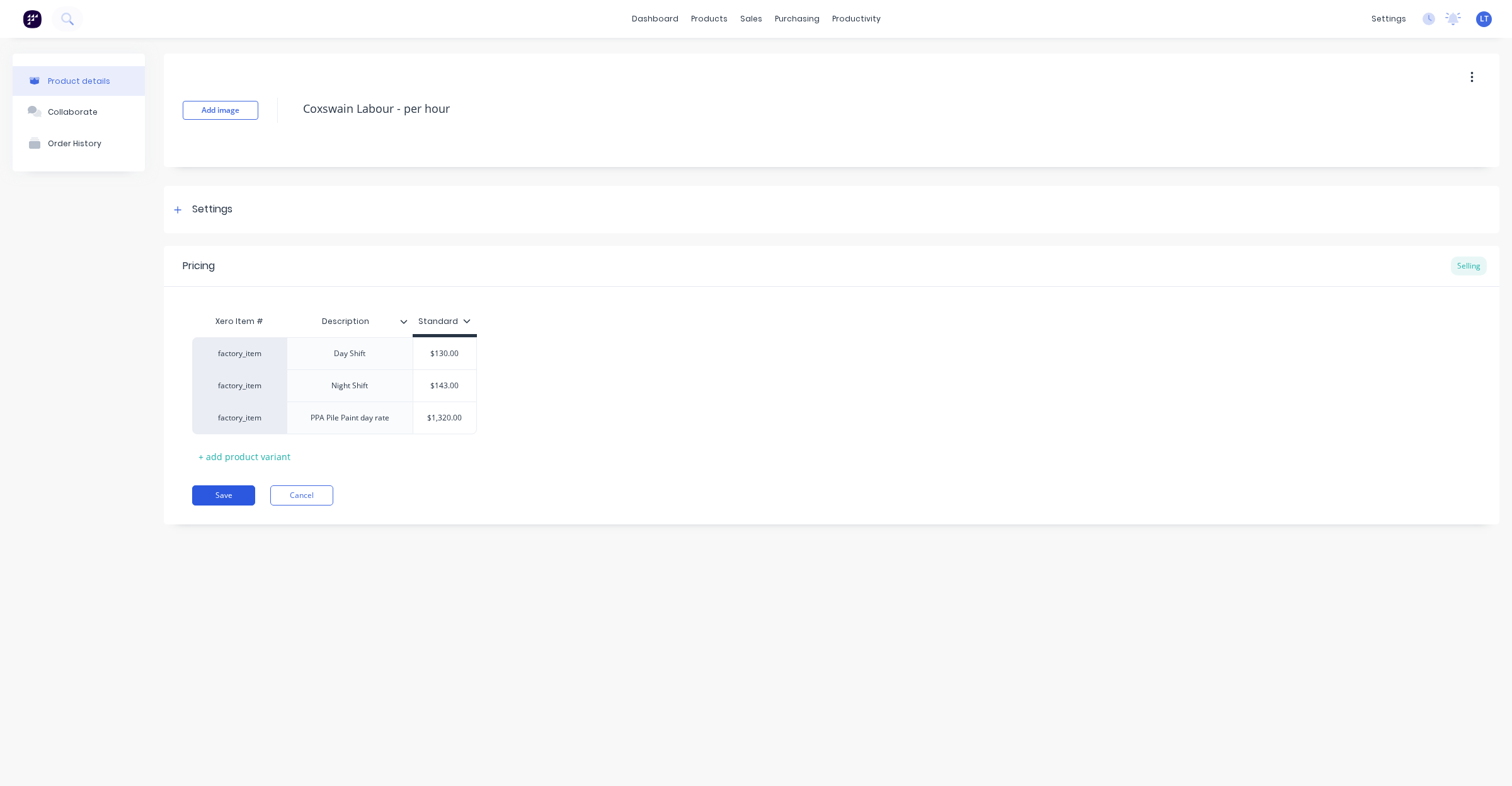
click at [234, 490] on button "Save" at bounding box center [224, 495] width 63 height 20
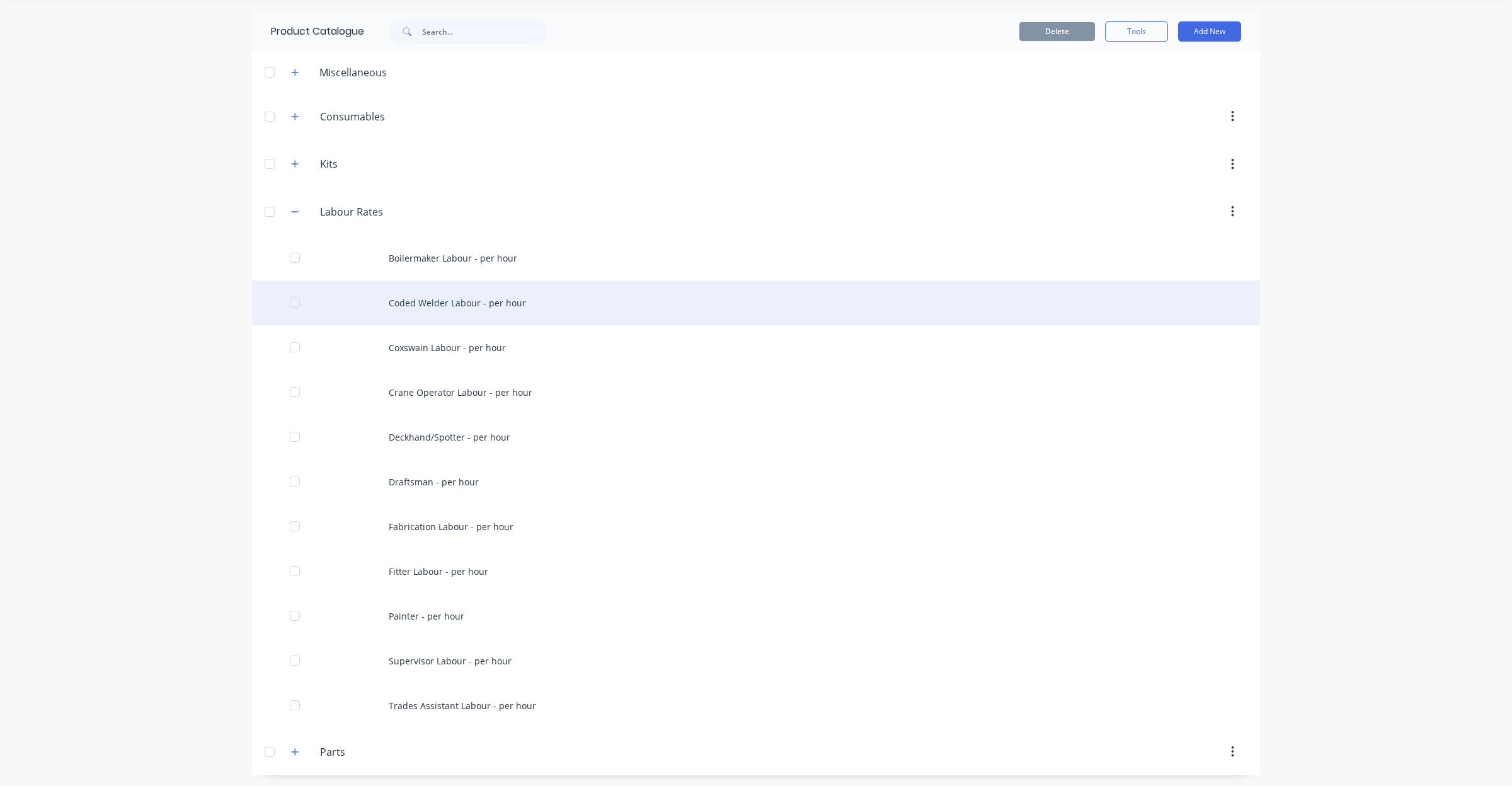
scroll to position [41, 0]
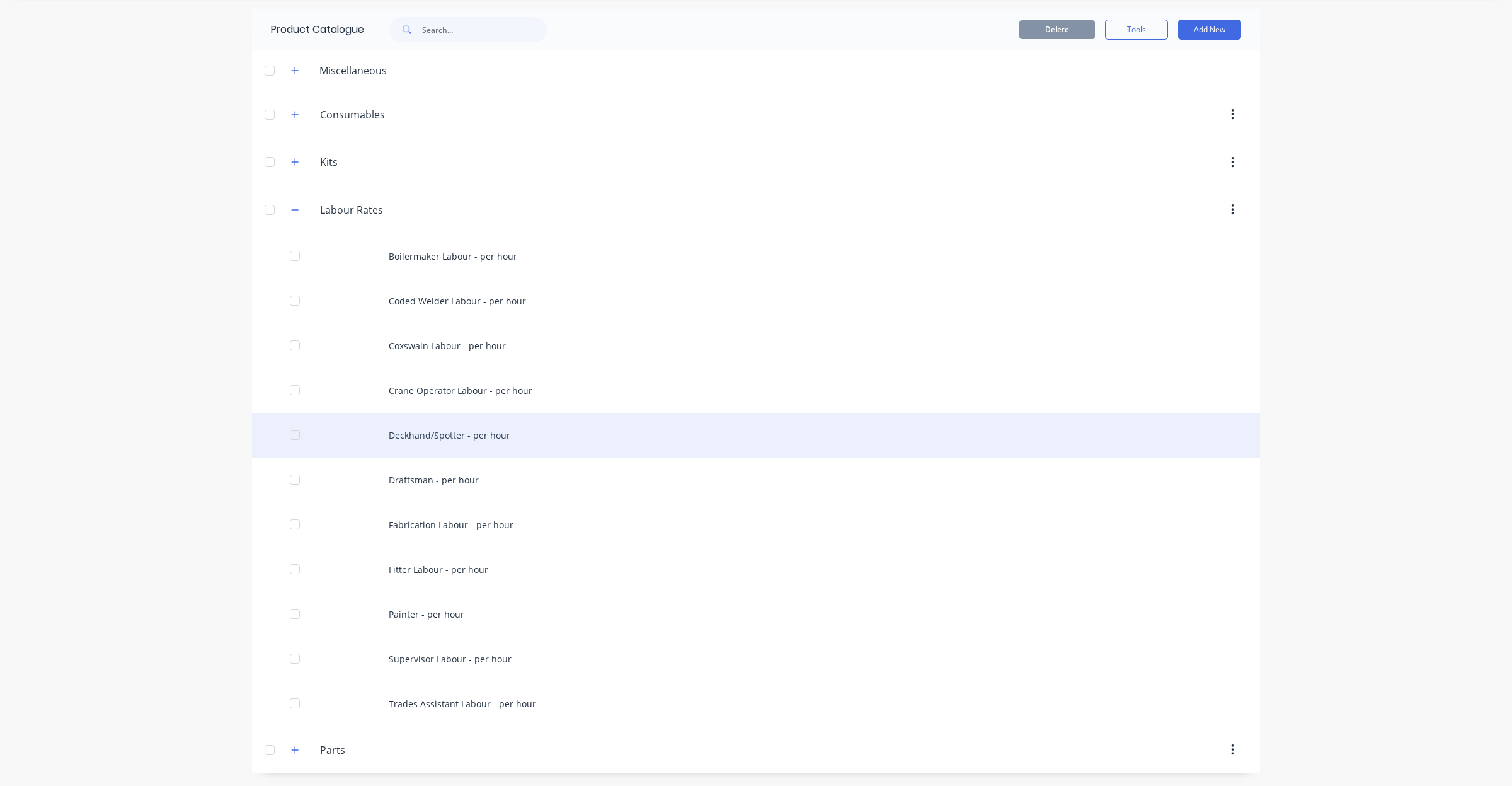
click at [515, 440] on div "Deckhand/Spotter - per hour" at bounding box center [756, 434] width 1009 height 44
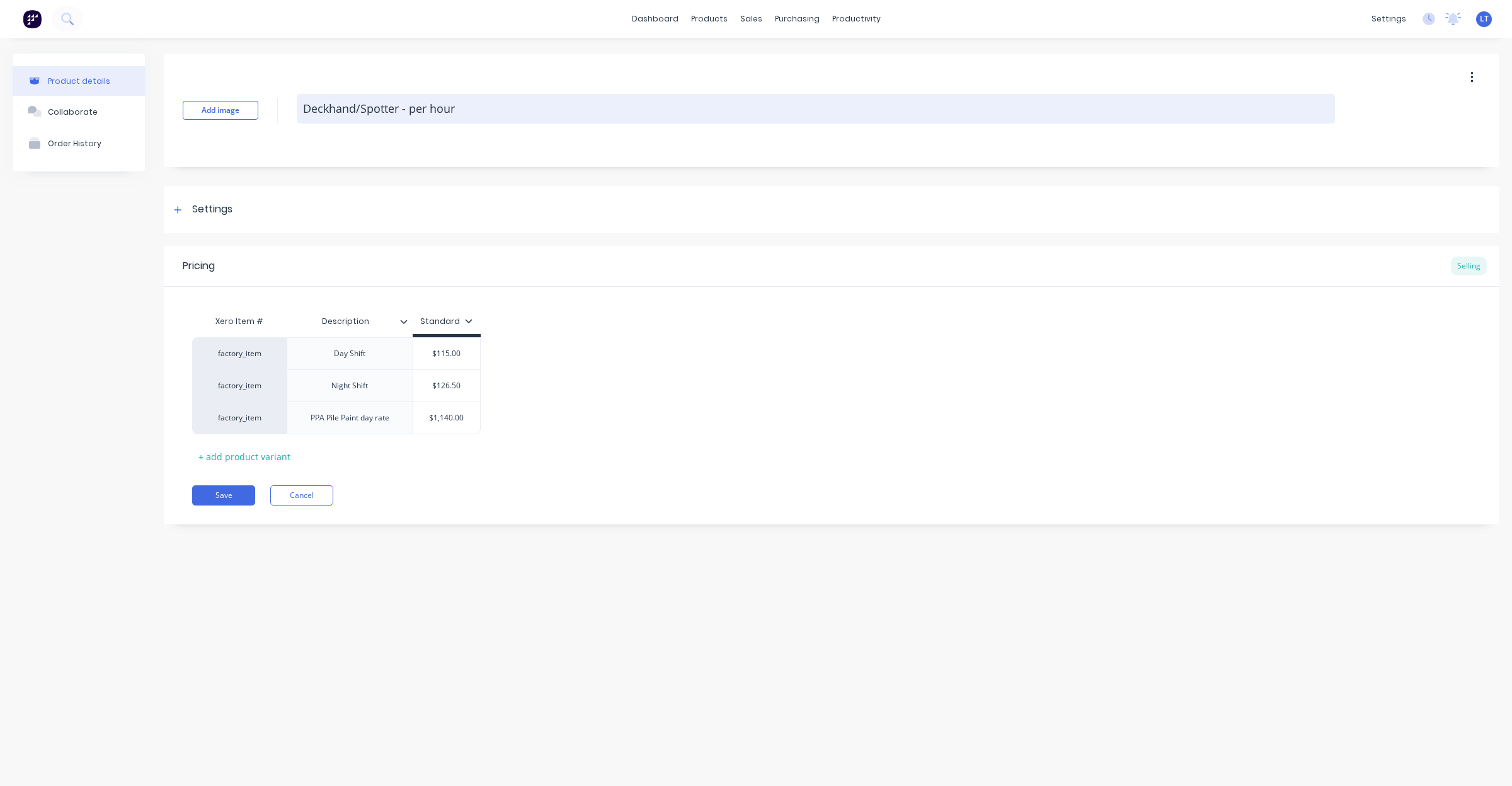
drag, startPoint x: 394, startPoint y: 105, endPoint x: 406, endPoint y: 105, distance: 12.0
click at [395, 105] on textarea "Deckhand/Spotter - per hour" at bounding box center [816, 108] width 1039 height 29
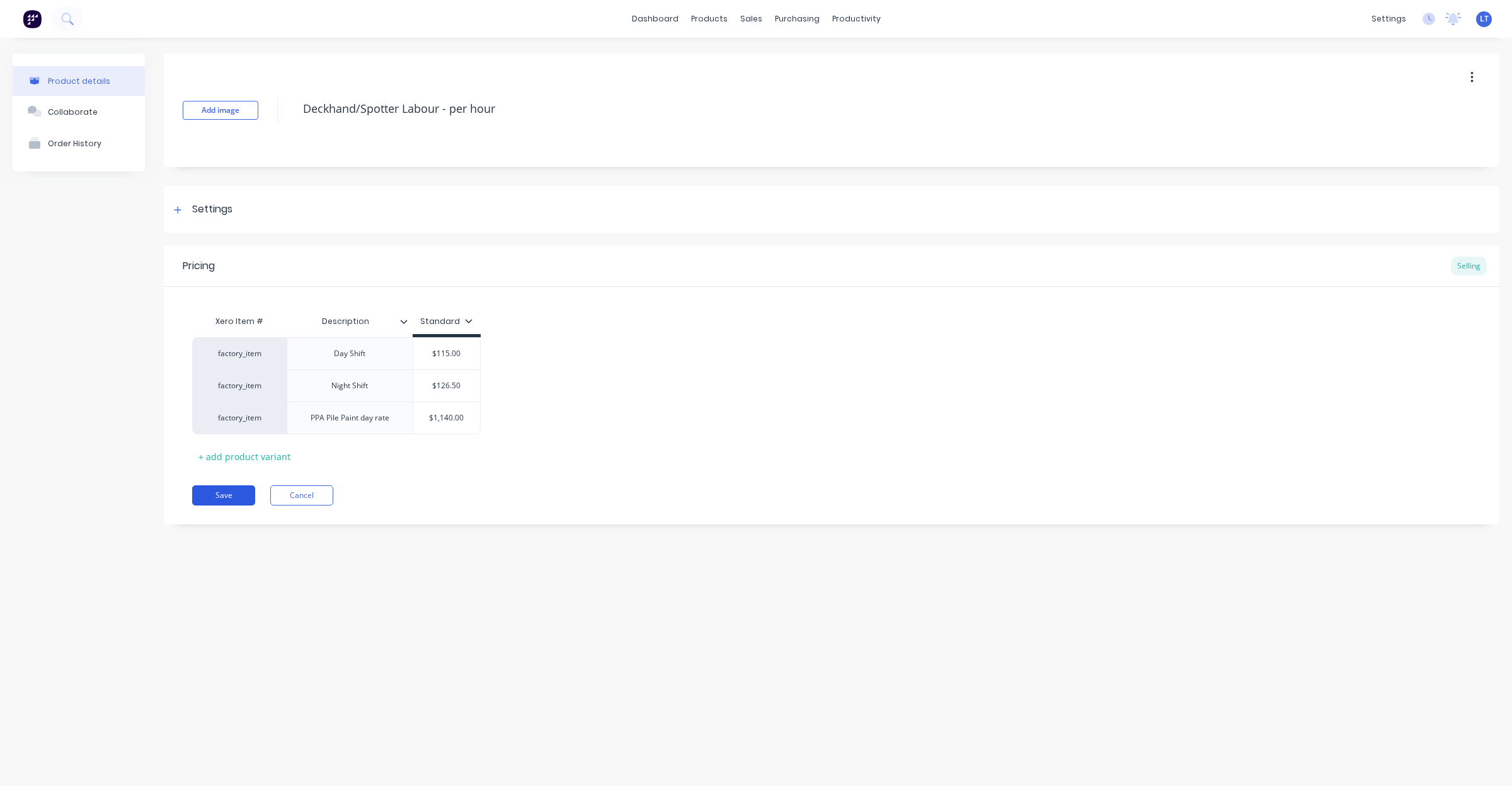
click at [238, 490] on button "Save" at bounding box center [224, 495] width 63 height 20
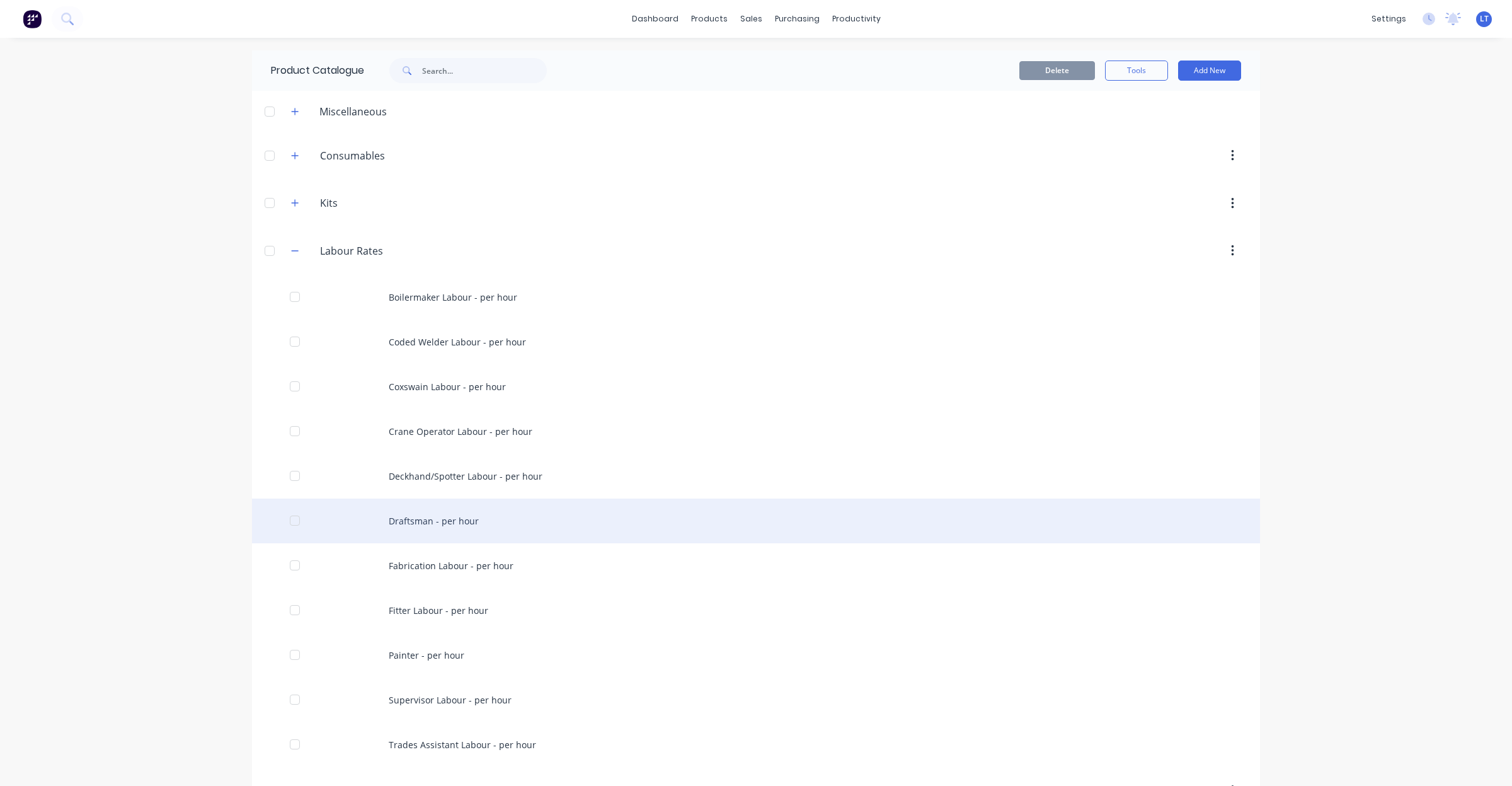
click at [474, 520] on div "Draftsman - per hour" at bounding box center [756, 520] width 1009 height 44
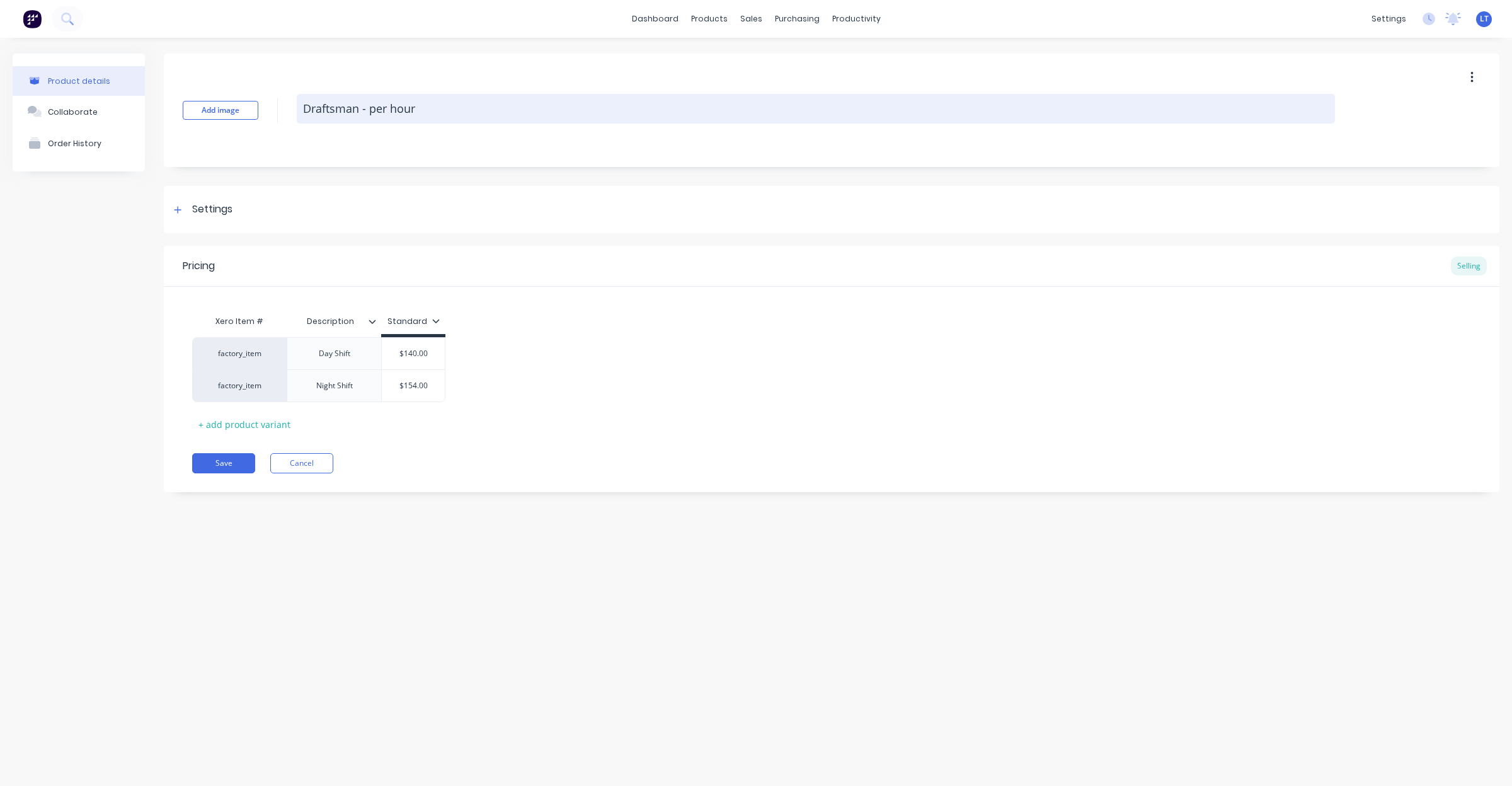
click at [359, 106] on textarea "Draftsman - per hour" at bounding box center [816, 108] width 1039 height 29
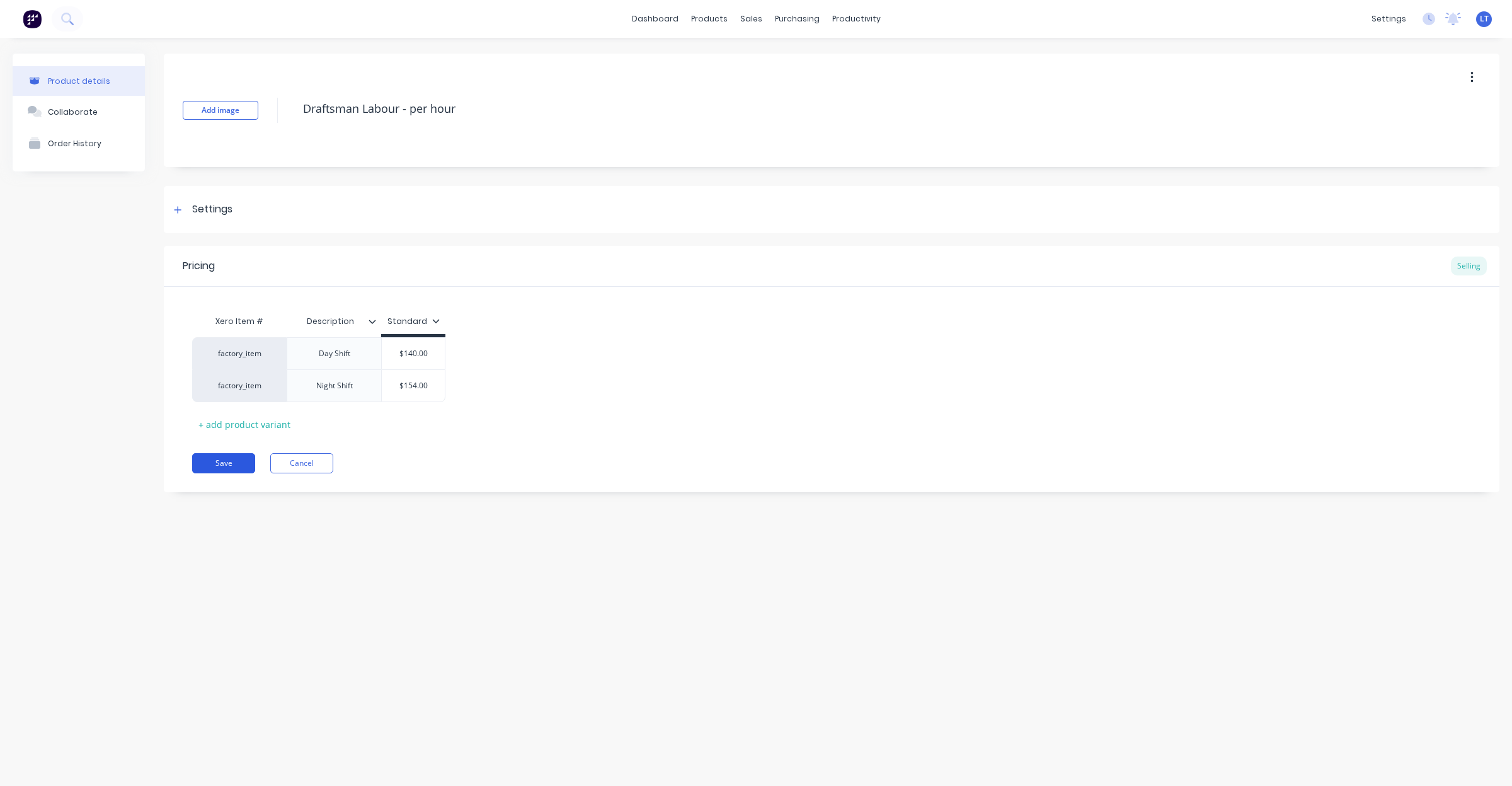
click at [229, 467] on button "Save" at bounding box center [224, 463] width 63 height 20
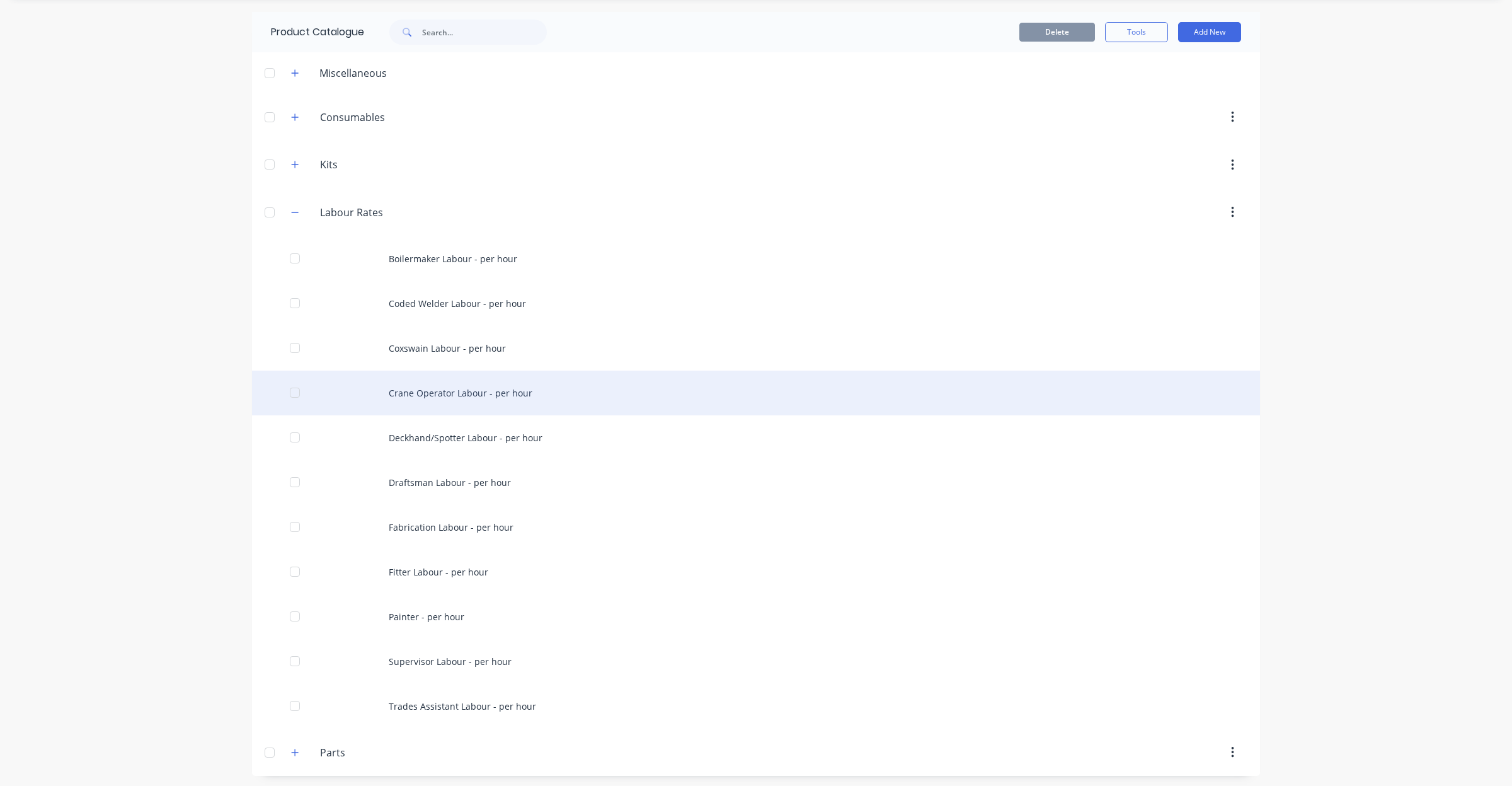
scroll to position [41, 0]
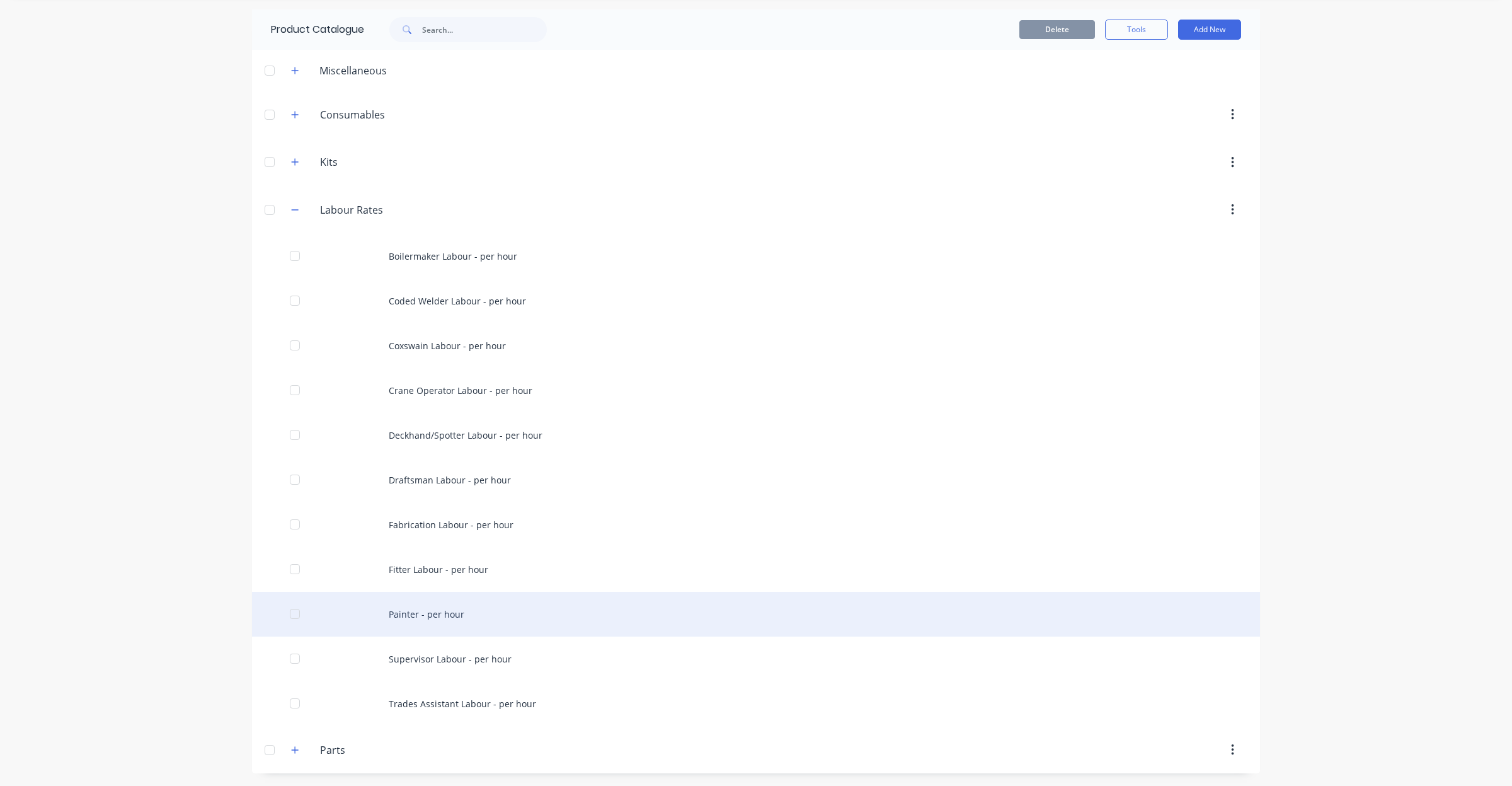
click at [505, 608] on div "Painter - per hour" at bounding box center [756, 614] width 1009 height 44
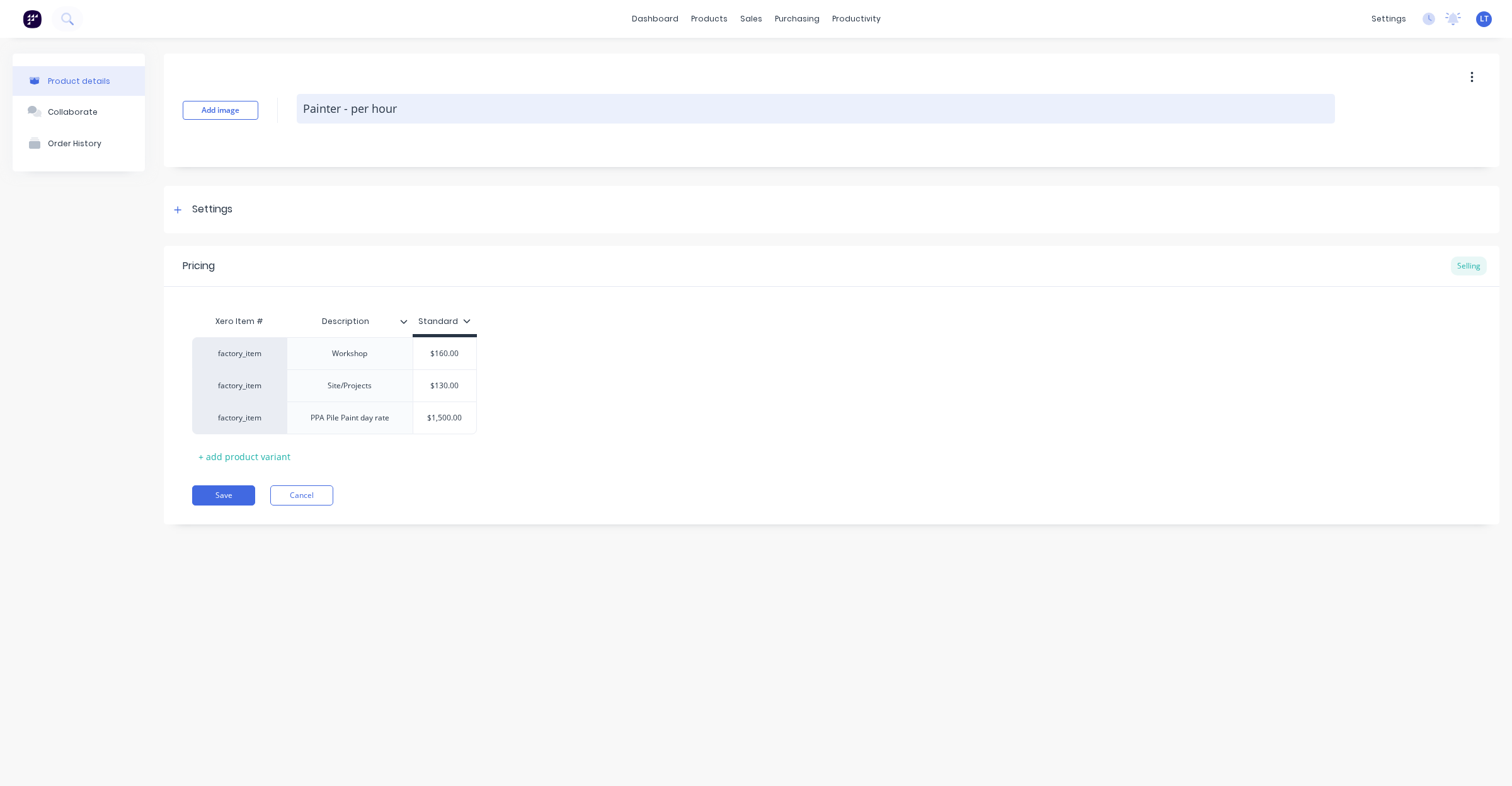
click at [342, 108] on textarea "Painter - per hour" at bounding box center [816, 108] width 1039 height 29
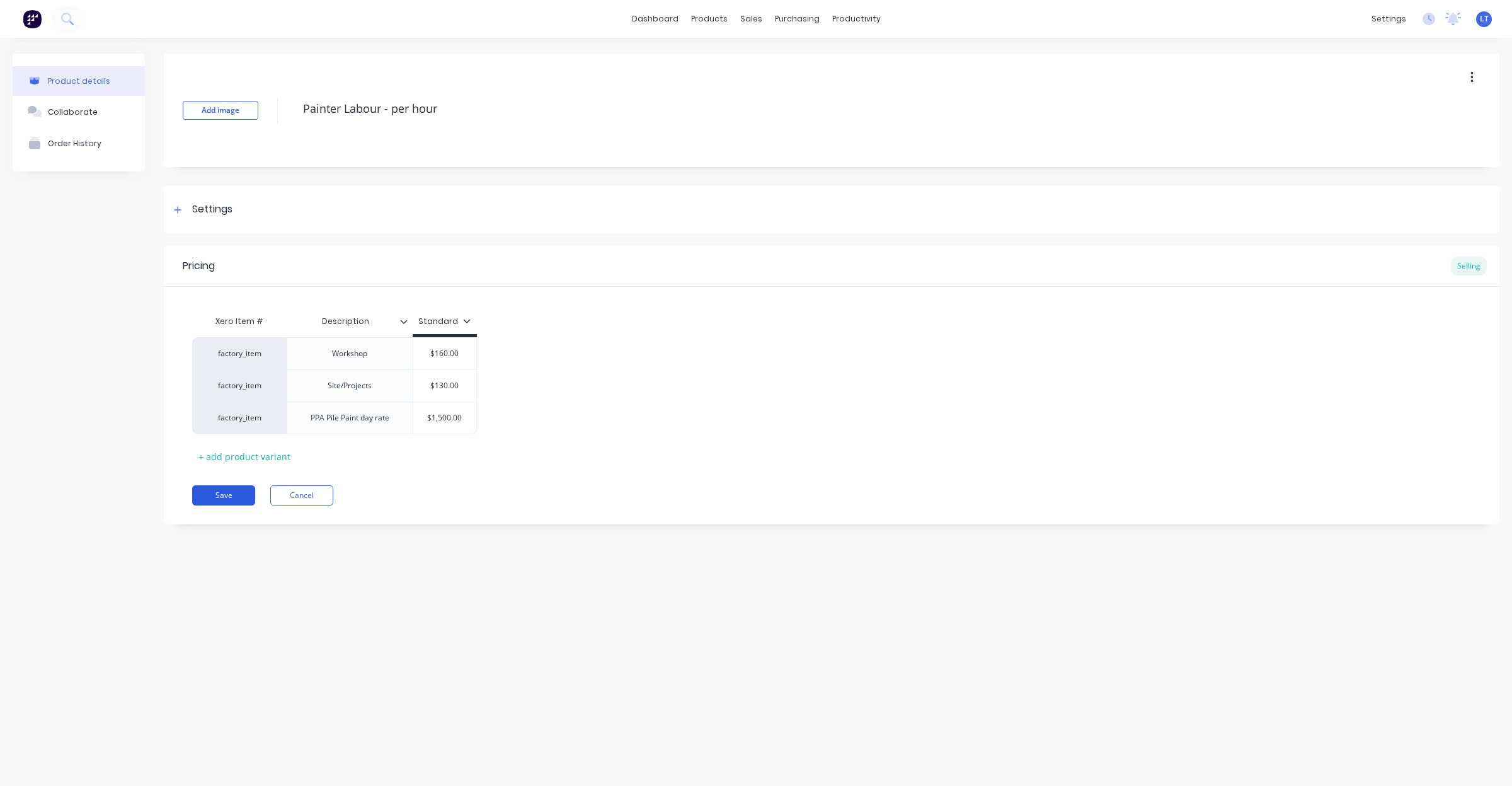
click at [212, 492] on button "Save" at bounding box center [224, 495] width 63 height 20
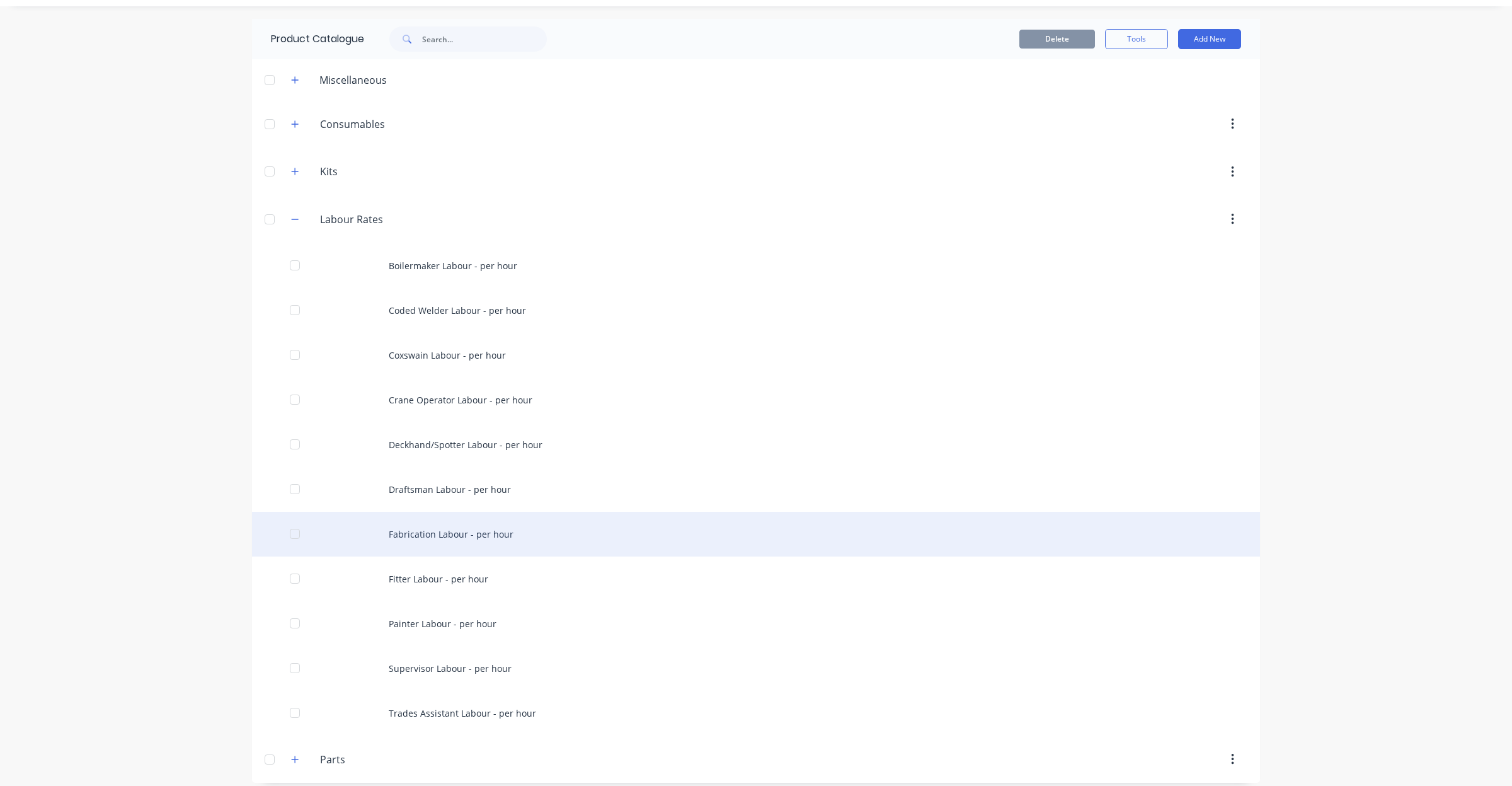
scroll to position [41, 0]
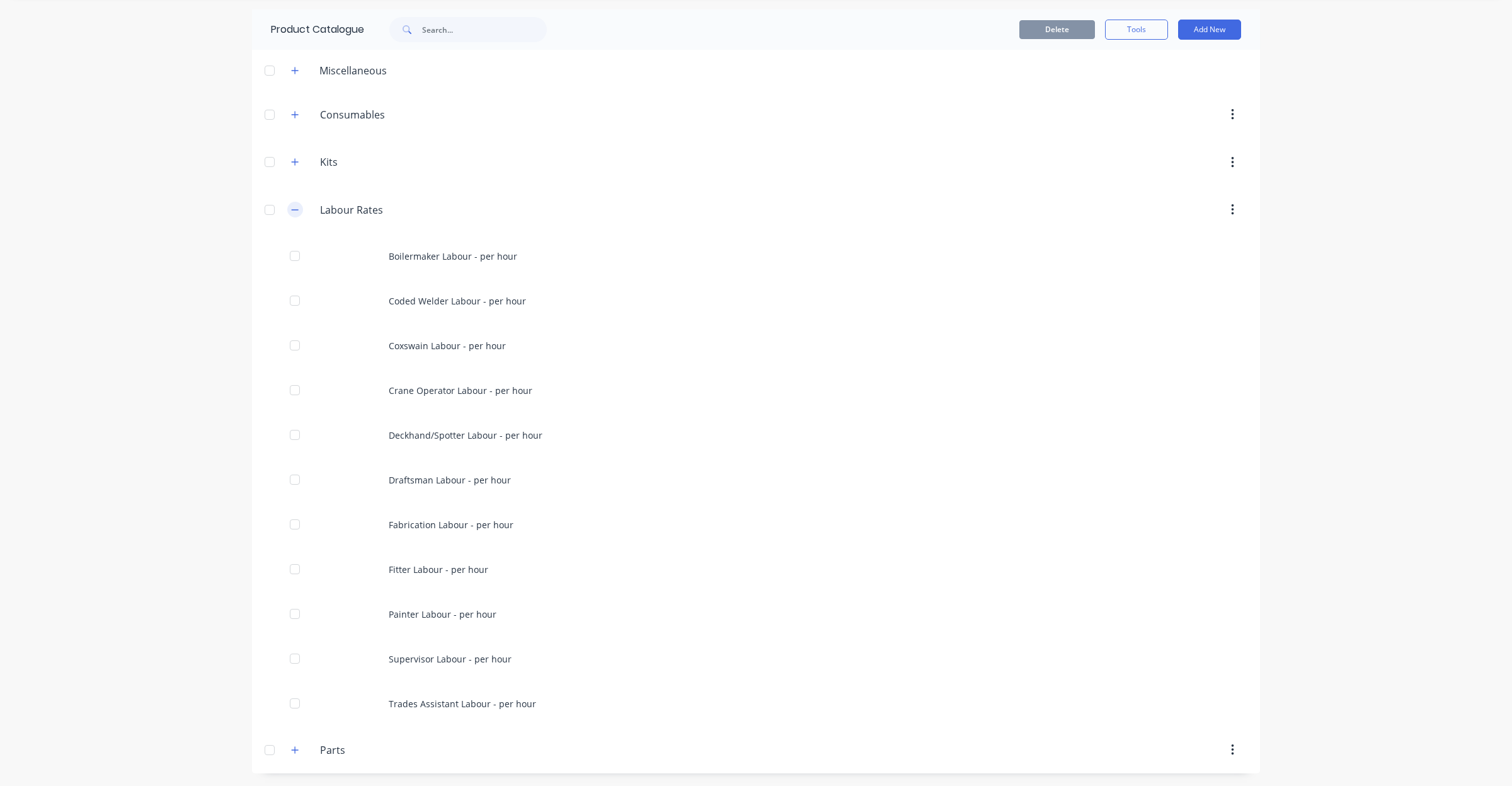
click at [284, 206] on div "Labour.Rates Labour Rates" at bounding box center [380, 210] width 199 height 23
click at [293, 207] on icon "button" at bounding box center [295, 210] width 8 height 9
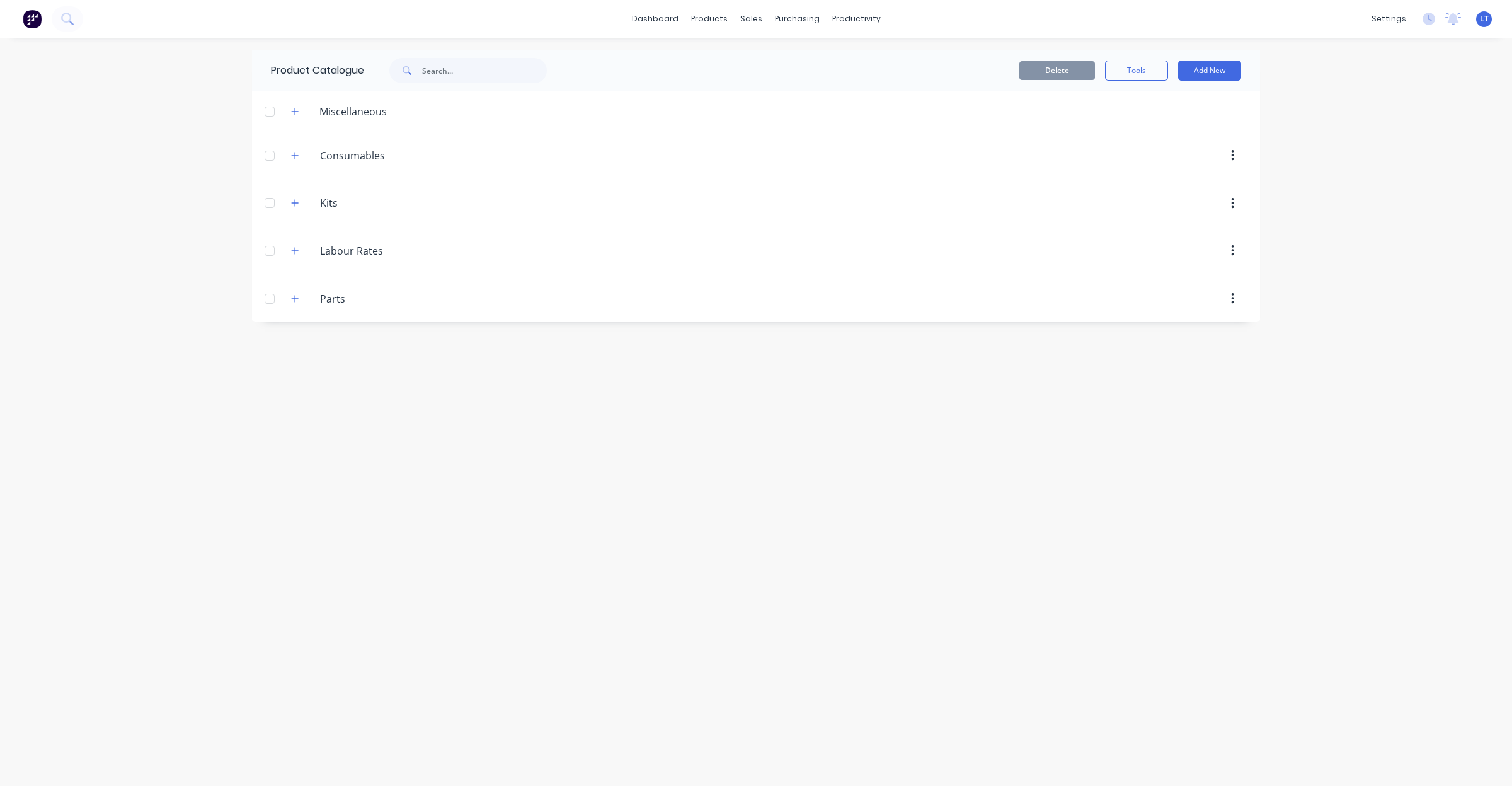
drag, startPoint x: 640, startPoint y: 480, endPoint x: 550, endPoint y: 467, distance: 90.9
click at [550, 467] on div "Product Catalogue Delete Tools Add New Miscellaneous 20T Franna Consumables as …" at bounding box center [756, 412] width 1009 height 723
drag, startPoint x: 719, startPoint y: 490, endPoint x: 728, endPoint y: 599, distance: 109.4
click at [643, 487] on div "Product Catalogue Delete Tools Add New Miscellaneous 20T Franna Consumables as …" at bounding box center [756, 412] width 1009 height 723
drag, startPoint x: 765, startPoint y: 441, endPoint x: 649, endPoint y: 442, distance: 116.0
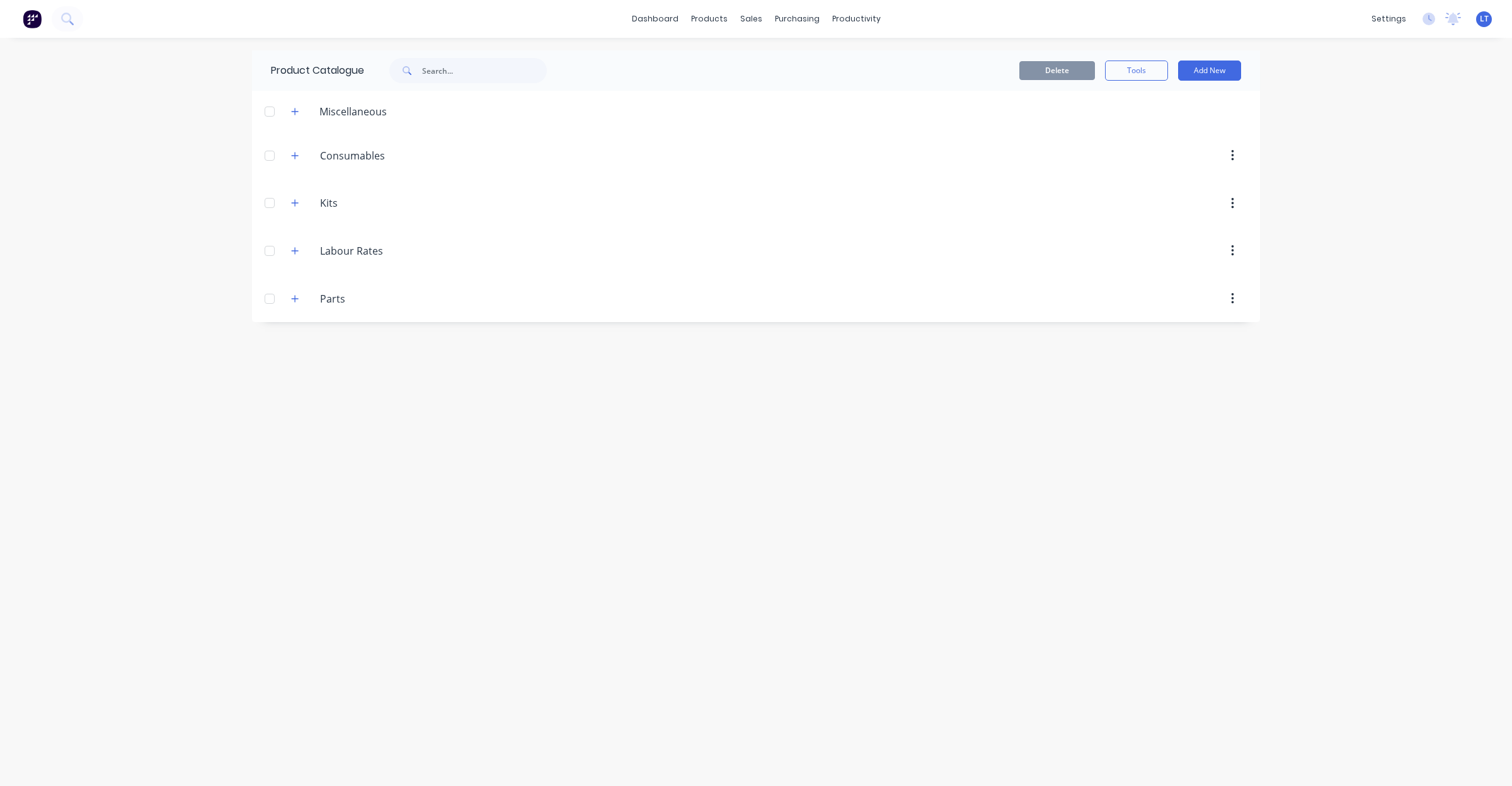
click at [649, 442] on div "Product Catalogue Delete Tools Add New Miscellaneous 20T Franna Consumables as …" at bounding box center [756, 412] width 1009 height 723
